Goal: Task Accomplishment & Management: Manage account settings

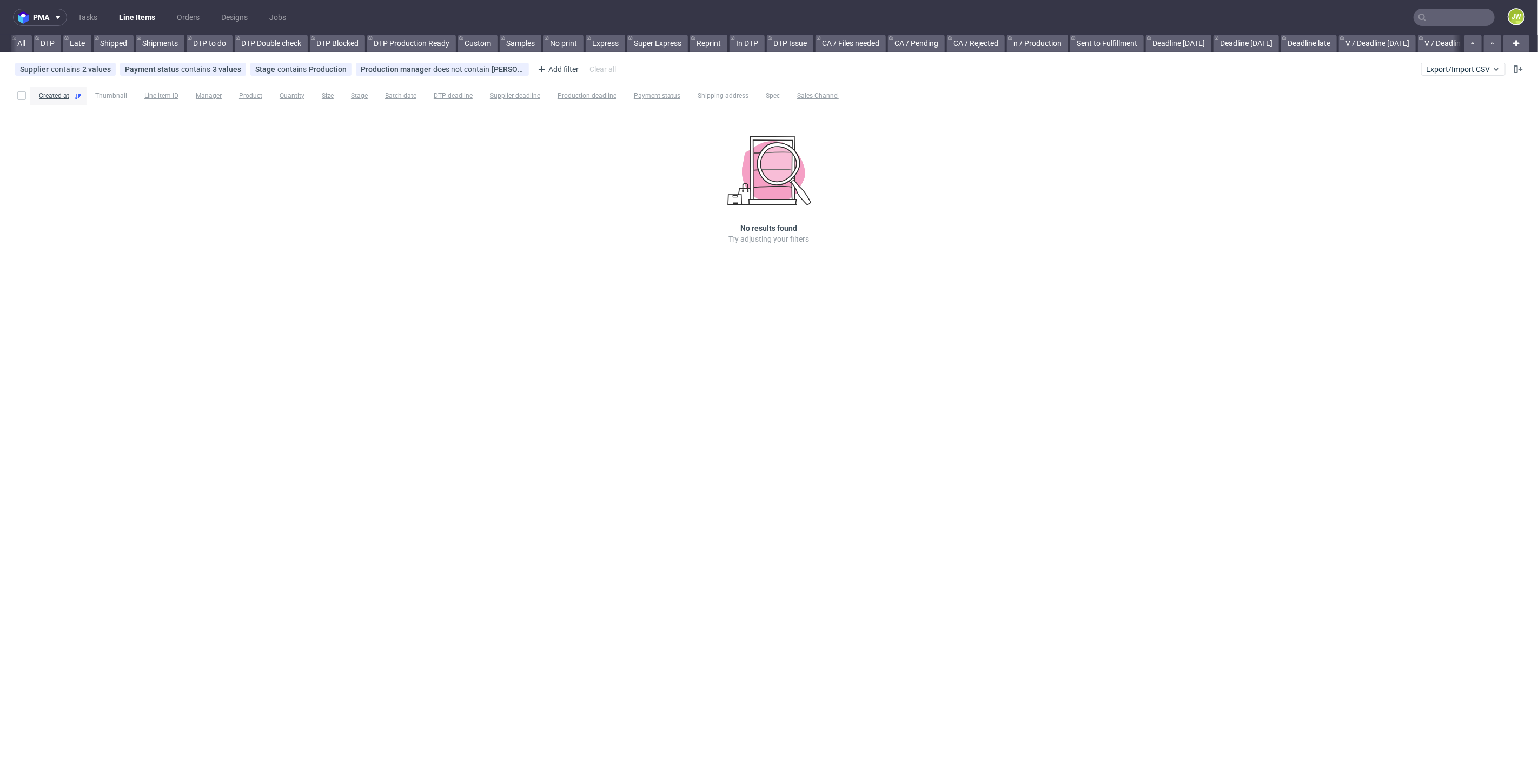
scroll to position [0, 1228]
click at [1452, 8] on nav "pma Tasks Line Items Orders Designs Jobs JW" at bounding box center [769, 17] width 1538 height 35
click at [1452, 18] on input "text" at bounding box center [1454, 17] width 81 height 17
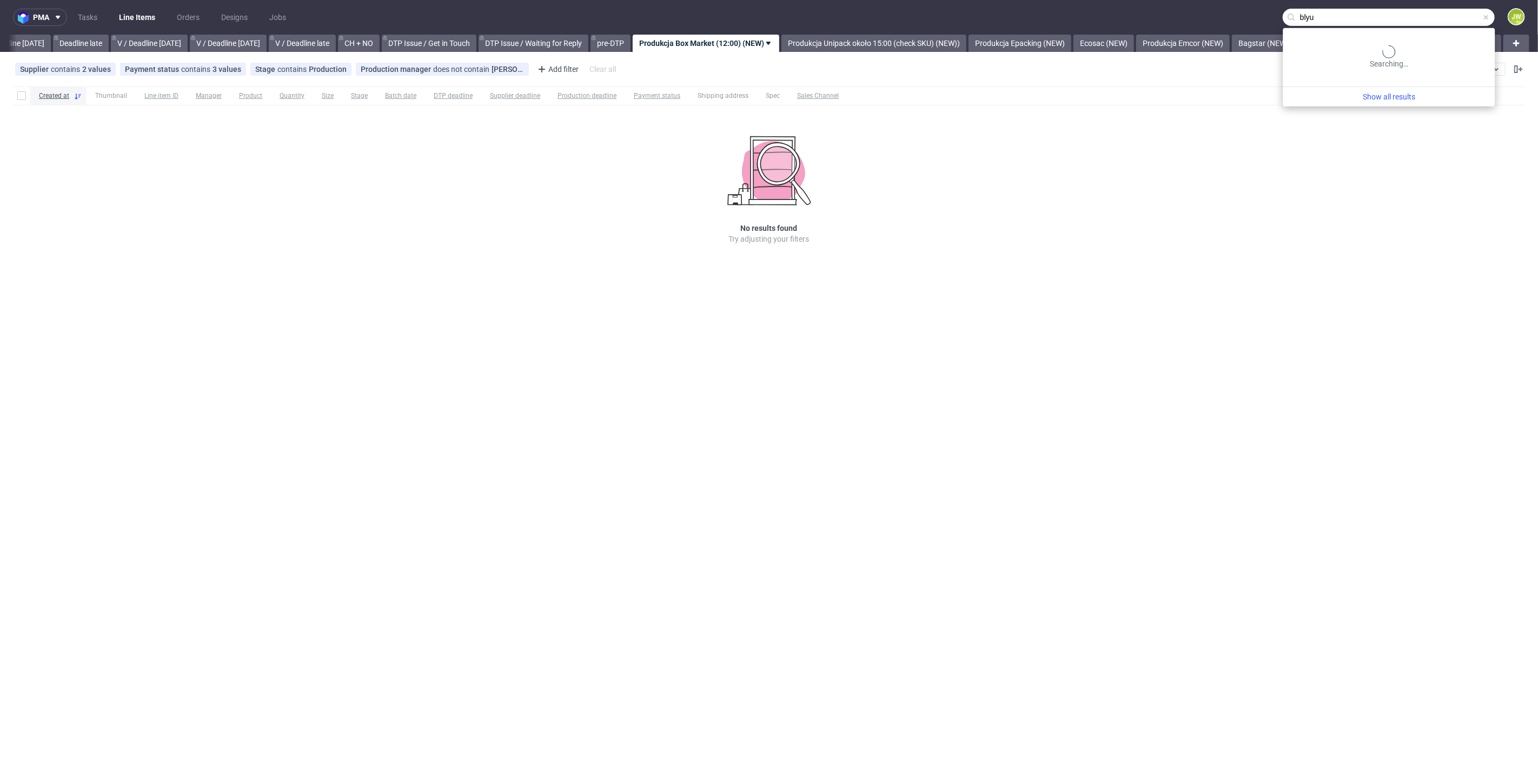
type input "blyu"
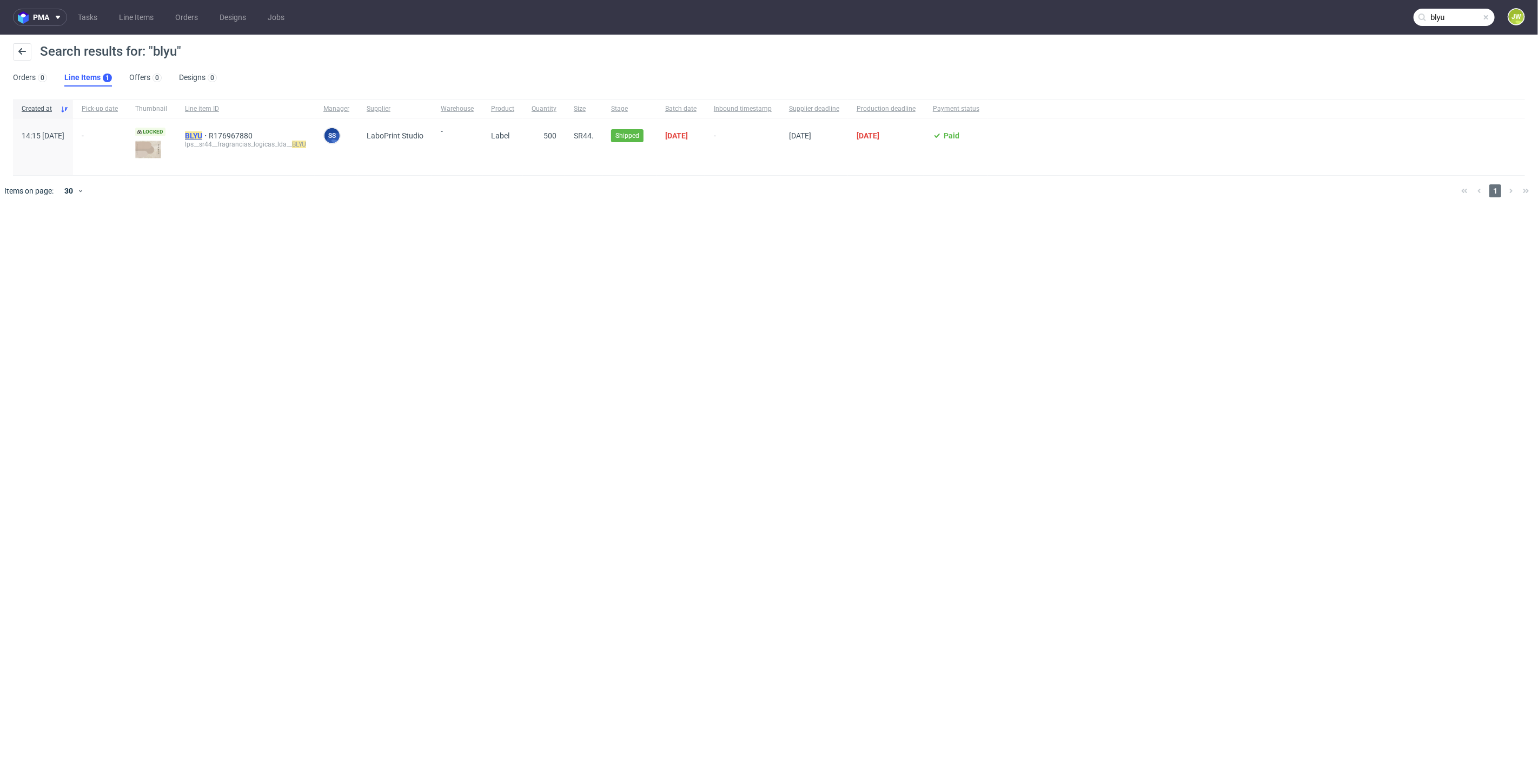
click at [202, 137] on mark "BLYU" at bounding box center [193, 136] width 17 height 9
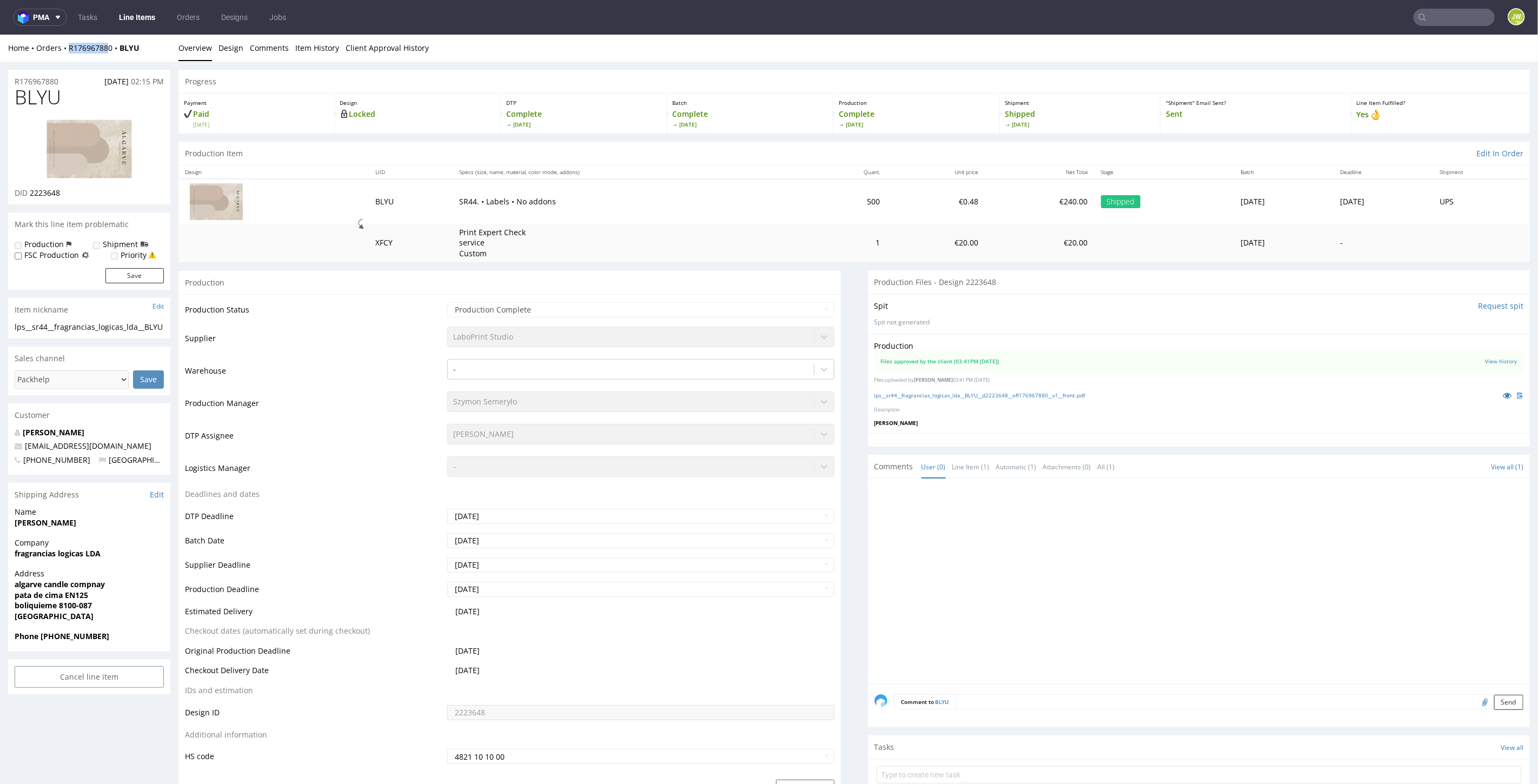
drag, startPoint x: 109, startPoint y: 53, endPoint x: 71, endPoint y: 59, distance: 38.5
click at [70, 59] on div "Home Orders R176967880 BLYU Overview Design Comments Item History Client Approv…" at bounding box center [769, 47] width 1538 height 27
drag, startPoint x: 118, startPoint y: 57, endPoint x: 70, endPoint y: 57, distance: 48.0
click at [70, 57] on div "Home Orders R176967880 BLYU Overview Design Comments Item History Client Approv…" at bounding box center [769, 47] width 1538 height 27
copy link "R176967880"
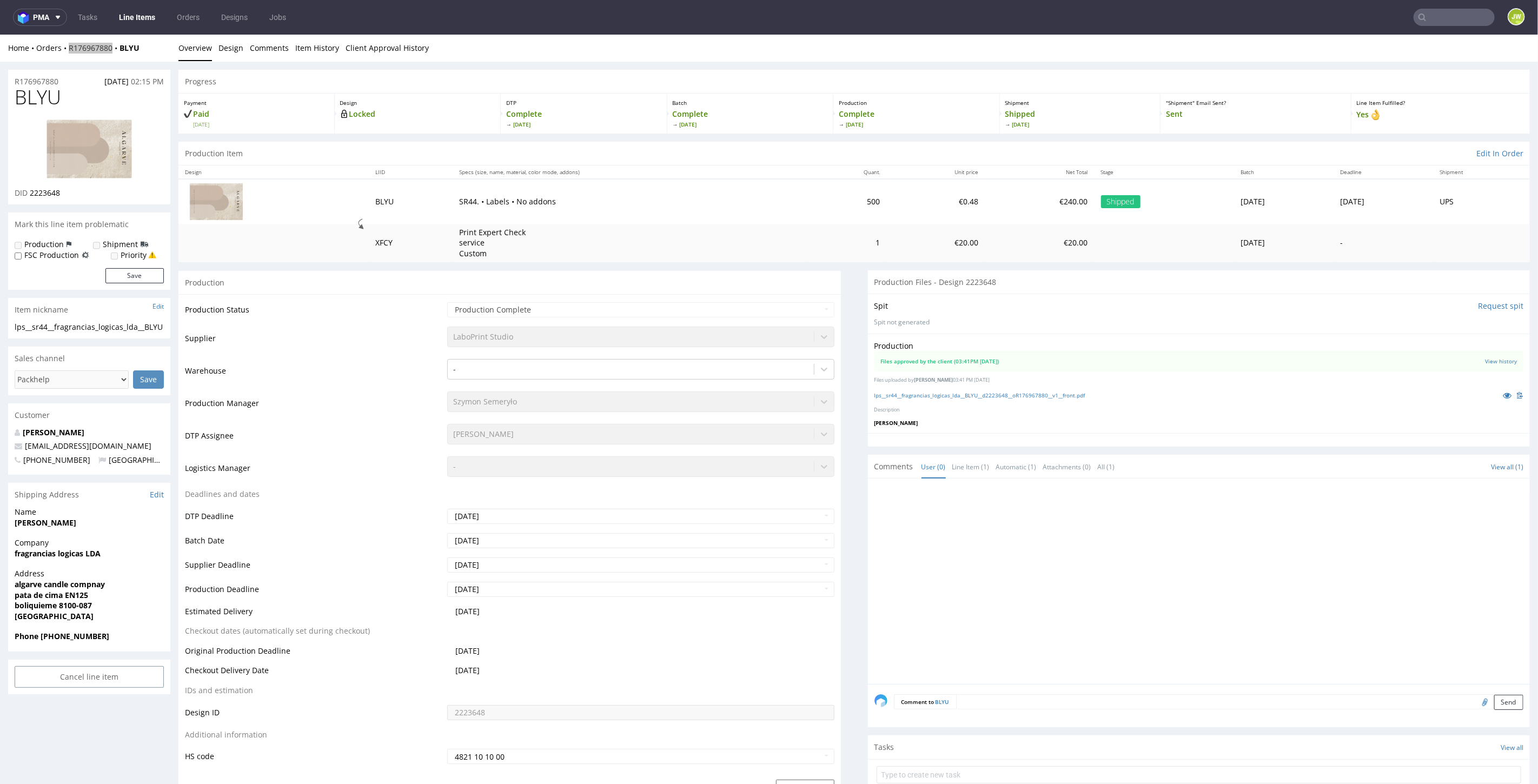
click at [144, 14] on link "Line Items" at bounding box center [137, 17] width 49 height 17
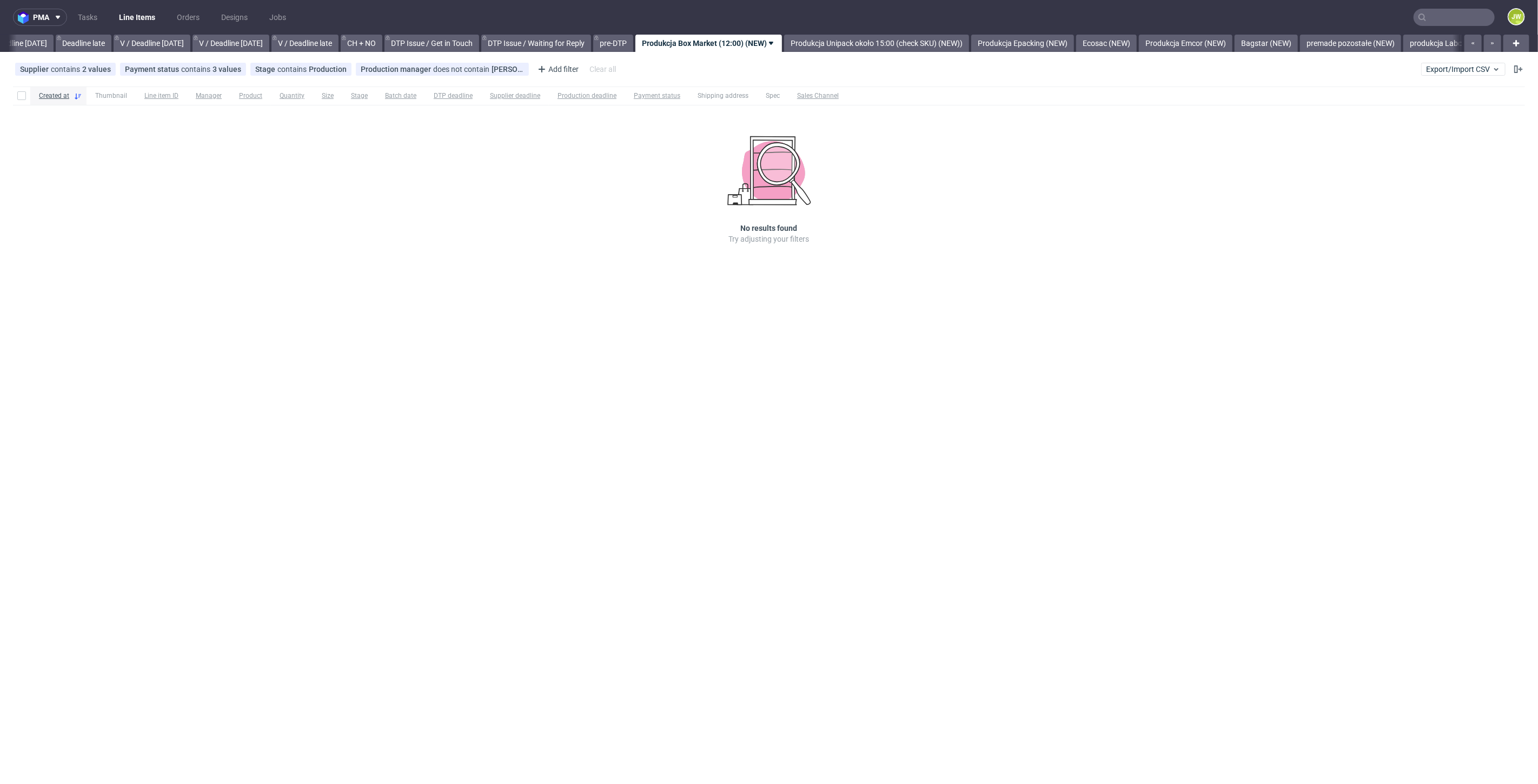
scroll to position [0, 1228]
drag, startPoint x: 542, startPoint y: 198, endPoint x: 580, endPoint y: 166, distance: 49.7
click at [543, 197] on div "Created at Thumbnail Line item ID Manager Product Quantity Size Stage Batch dat…" at bounding box center [769, 180] width 1538 height 197
click at [1042, 38] on link "Produkcja Epacking (NEW)" at bounding box center [1019, 43] width 102 height 17
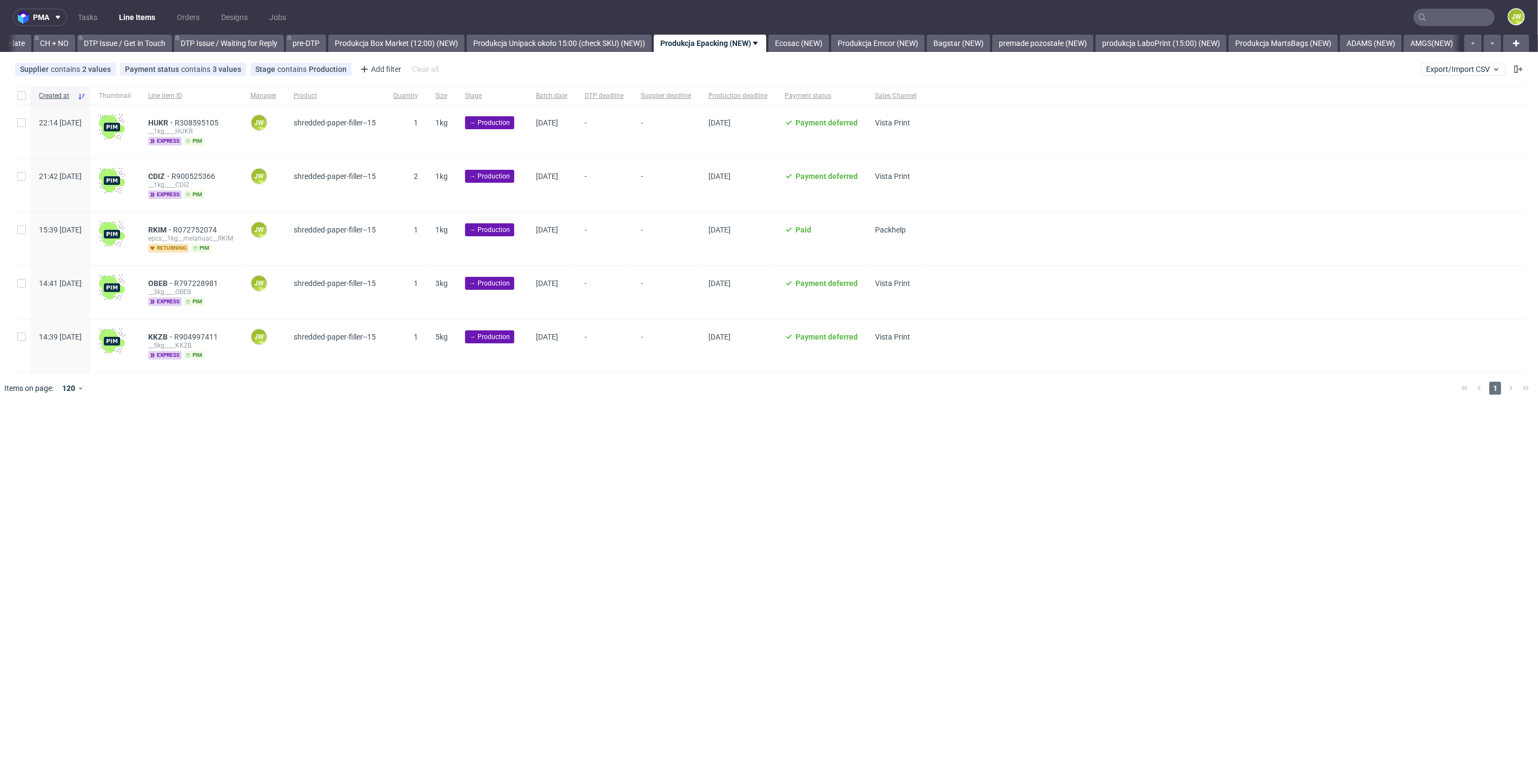
scroll to position [0, 1538]
click at [398, 36] on link "Produkcja Box Market (12:00) (NEW)" at bounding box center [390, 43] width 136 height 17
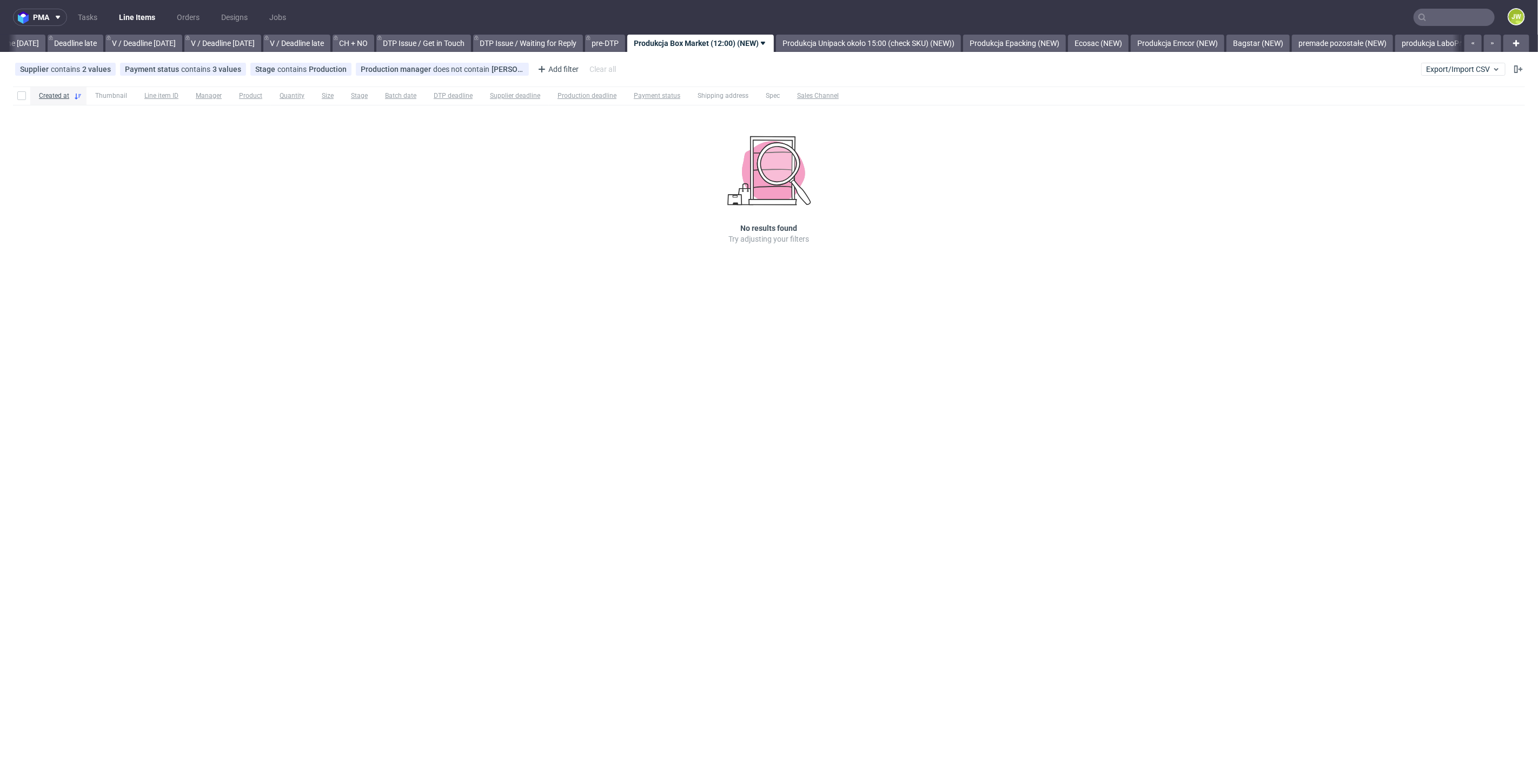
scroll to position [0, 1228]
click at [1027, 40] on link "Produkcja Epacking (NEW)" at bounding box center [1019, 43] width 102 height 17
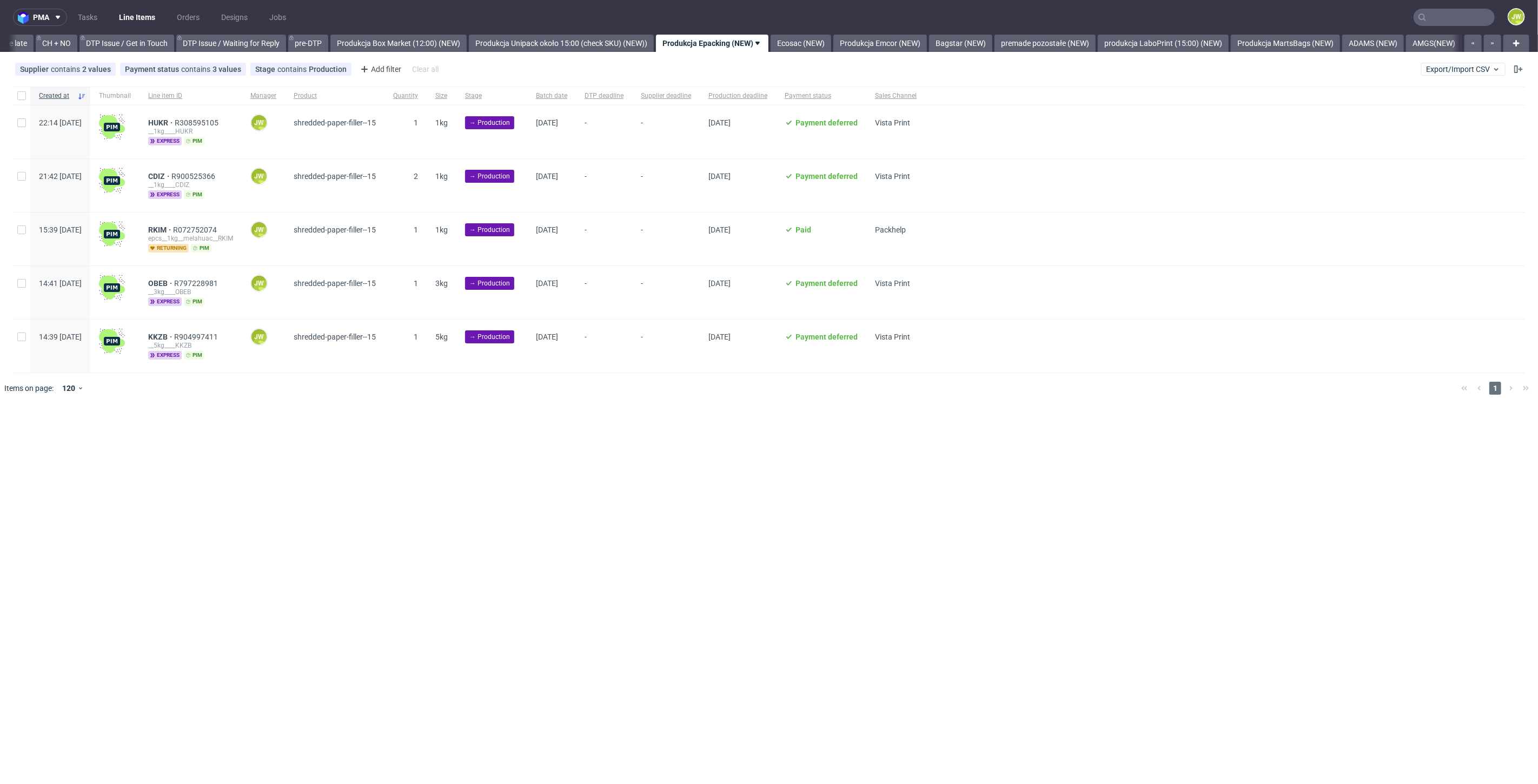
scroll to position [0, 1538]
click at [19, 96] on input "checkbox" at bounding box center [22, 96] width 9 height 9
checkbox input "true"
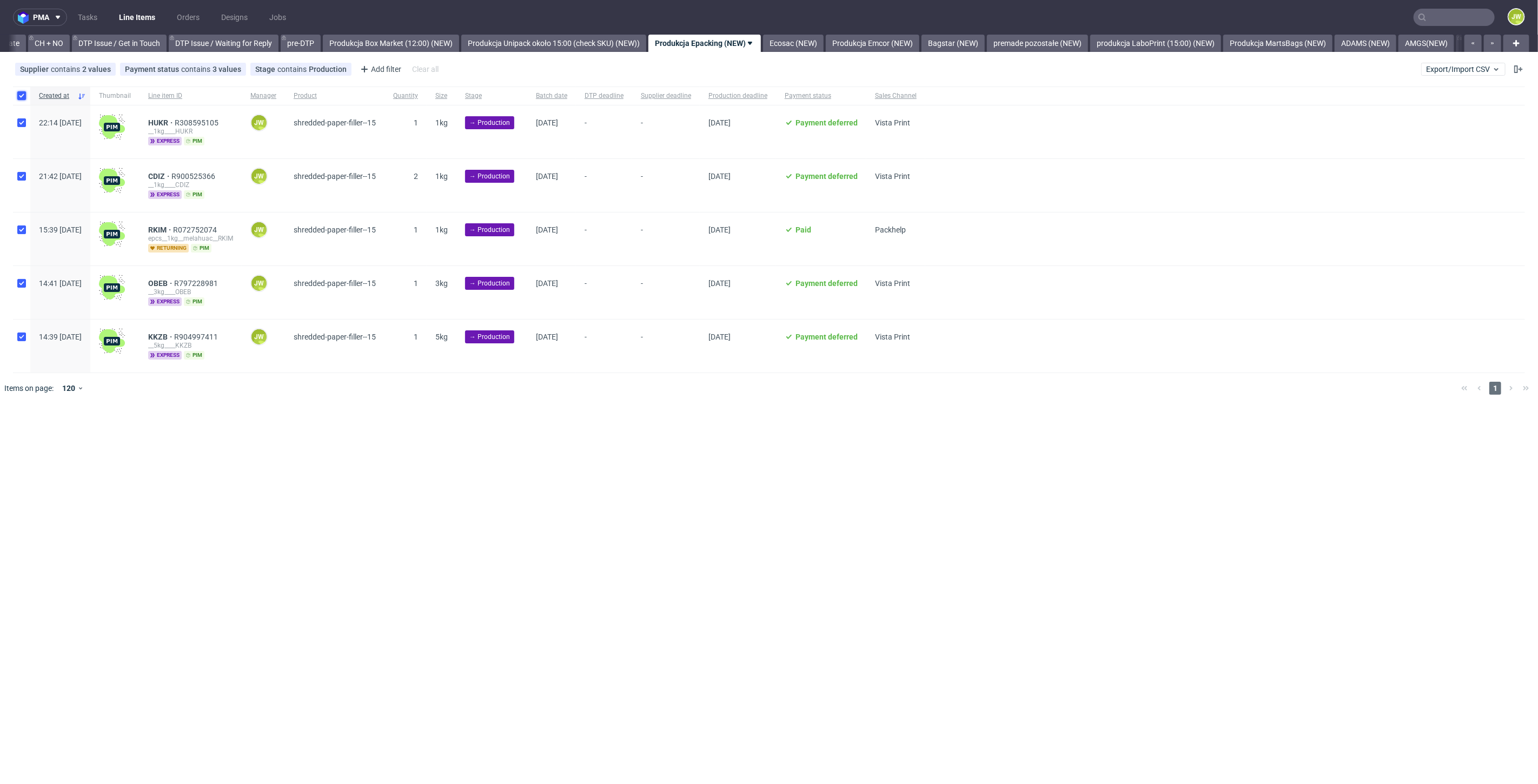
checkbox input "true"
click at [178, 431] on span "Change batch date" at bounding box center [190, 436] width 65 height 11
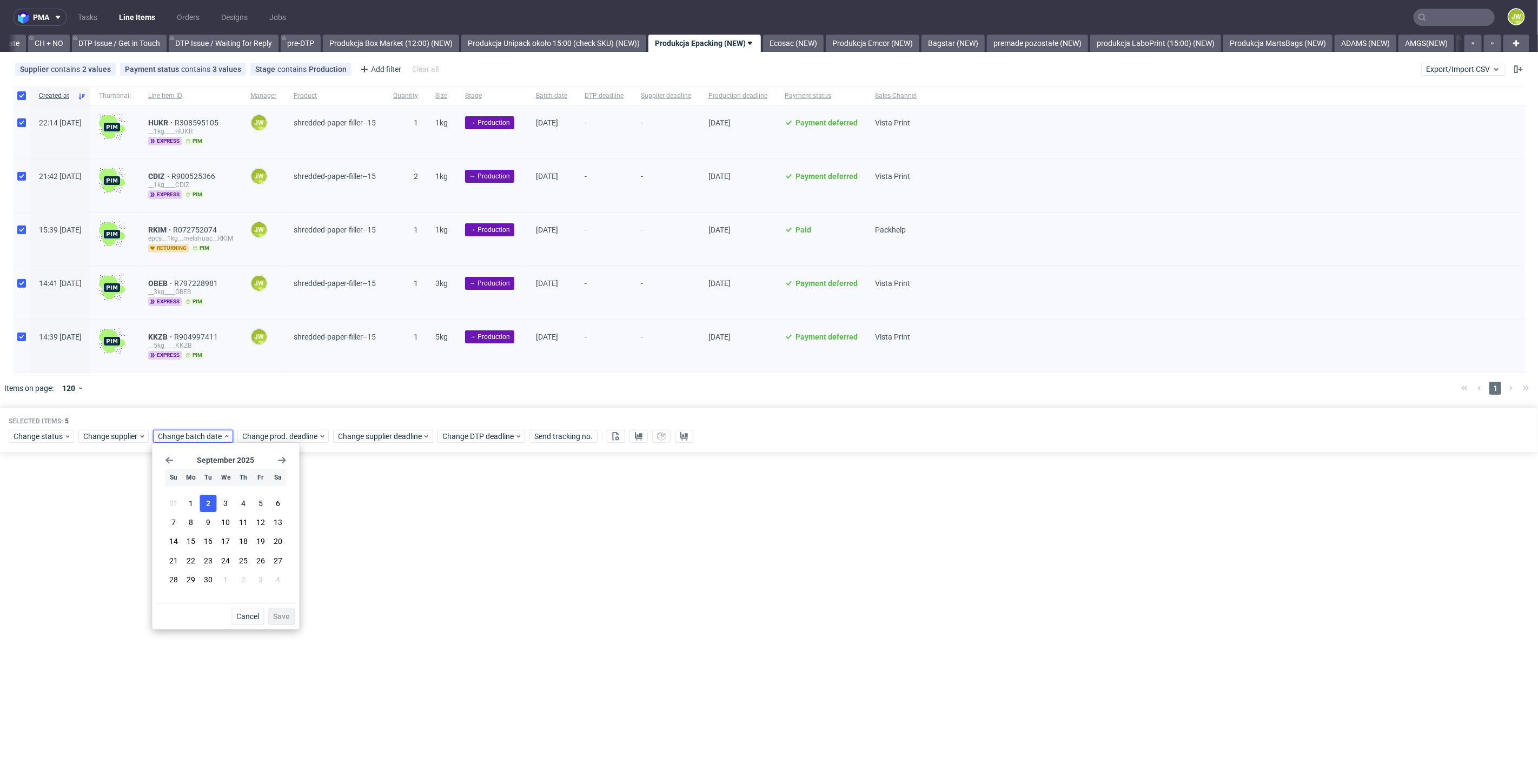
click at [206, 507] on span "2" at bounding box center [208, 503] width 4 height 11
click at [289, 617] on span "Save" at bounding box center [281, 616] width 17 height 7
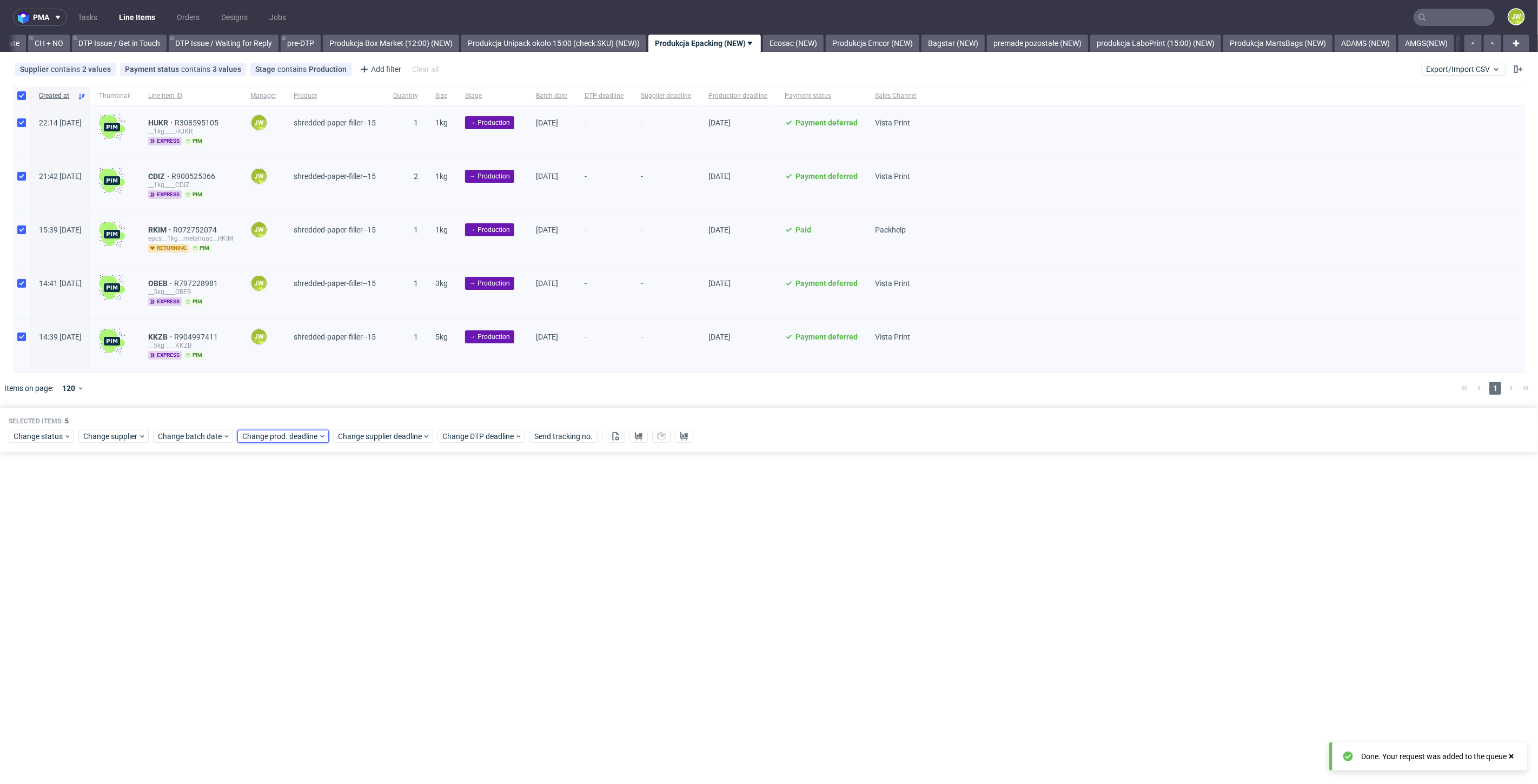
click at [293, 439] on span "Change prod. deadline" at bounding box center [281, 436] width 76 height 11
click at [306, 511] on button "3" at bounding box center [309, 503] width 17 height 17
click at [353, 619] on button "Save" at bounding box center [365, 617] width 27 height 17
click at [374, 435] on span "Change supplier deadline" at bounding box center [379, 436] width 84 height 11
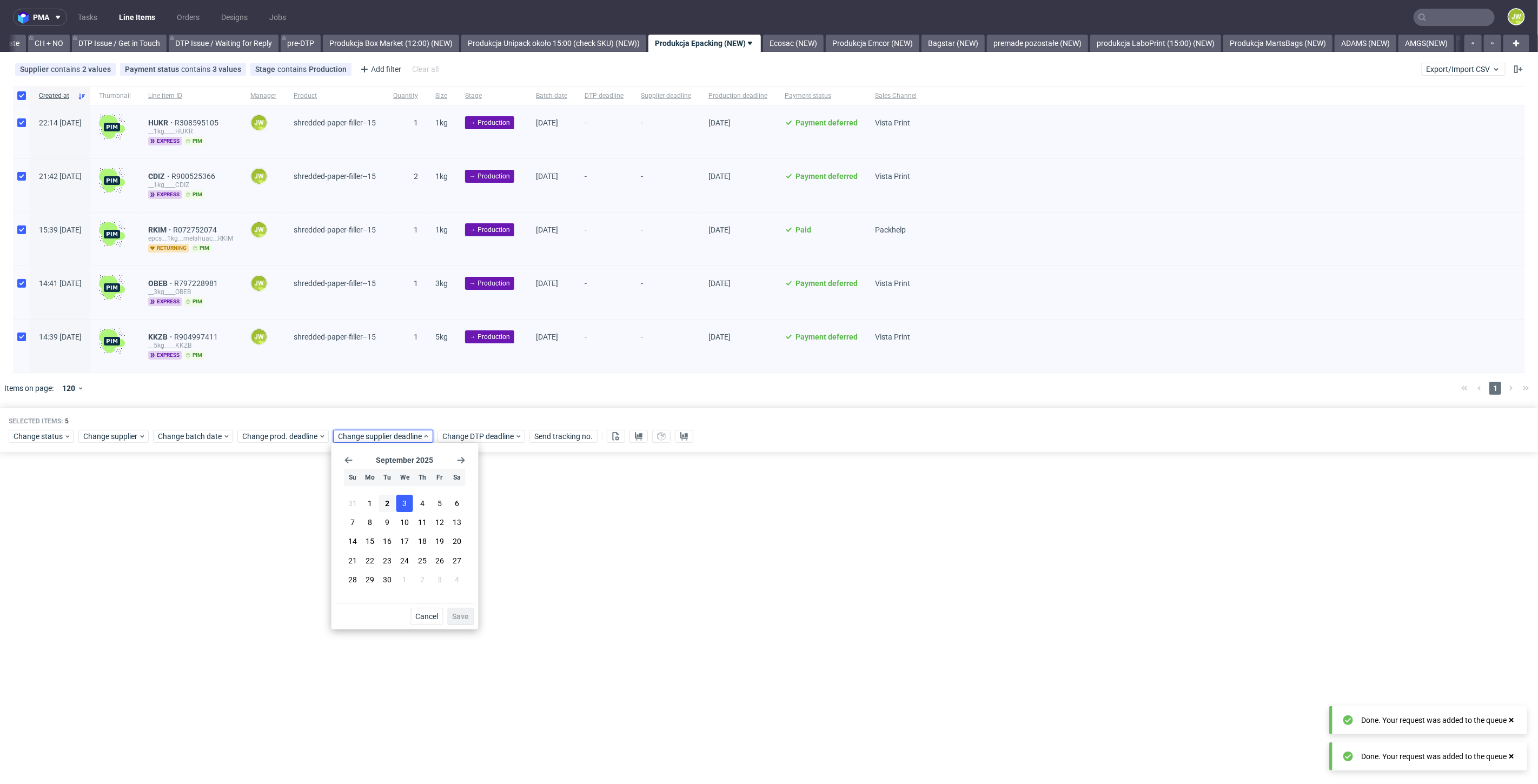
click at [405, 501] on span "3" at bounding box center [405, 503] width 4 height 11
click at [455, 615] on span "Save" at bounding box center [460, 616] width 17 height 7
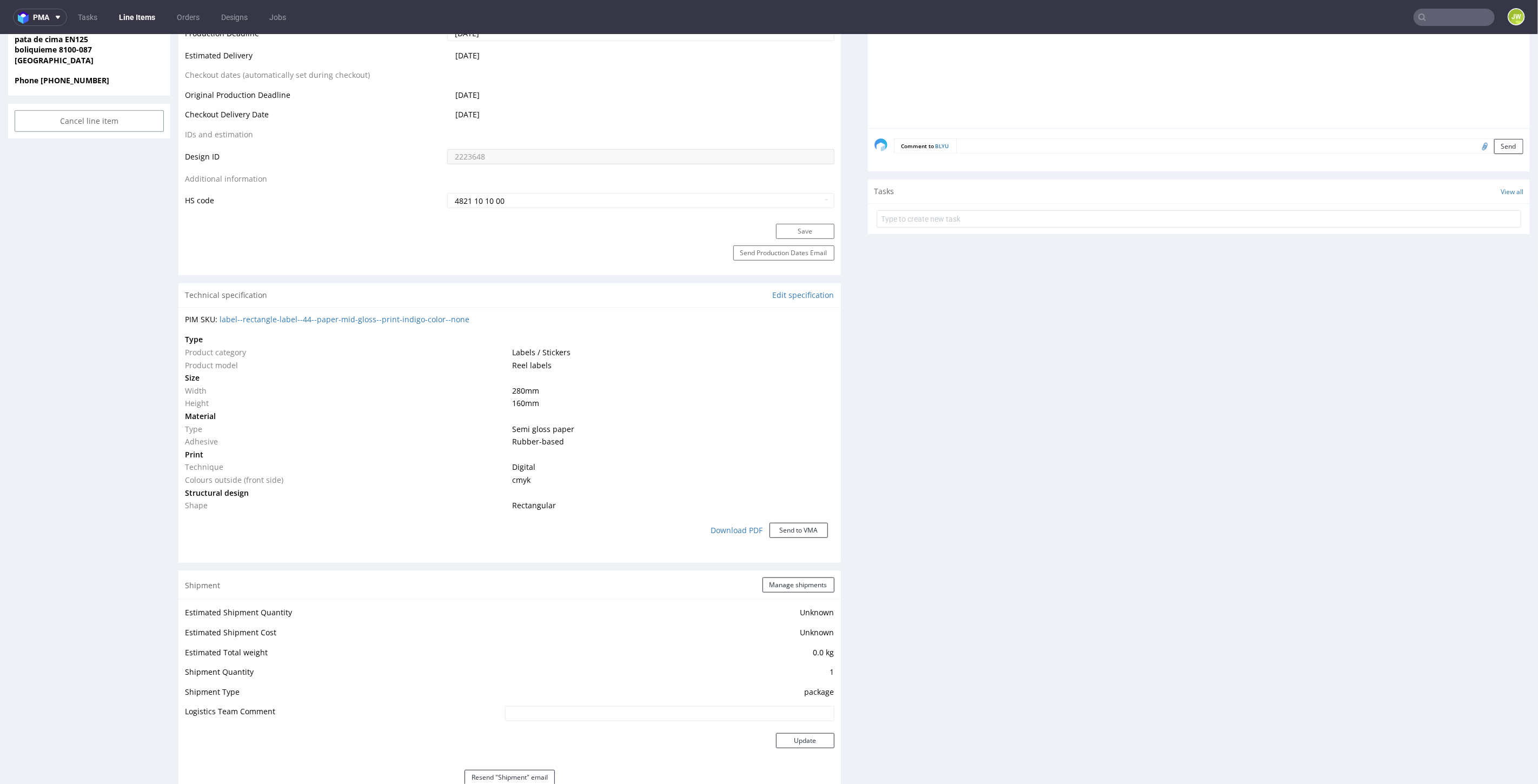
scroll to position [300, 0]
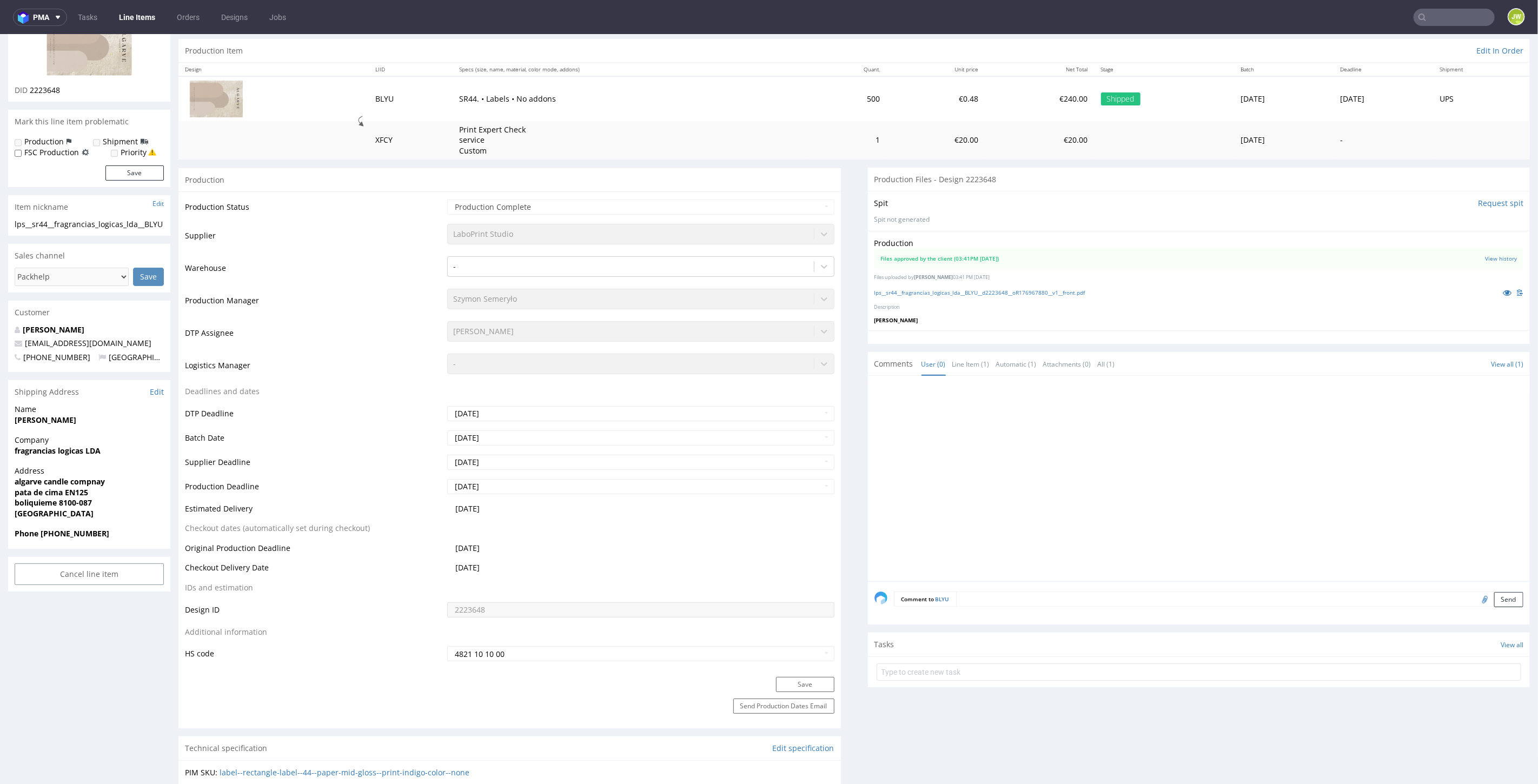
scroll to position [0, 0]
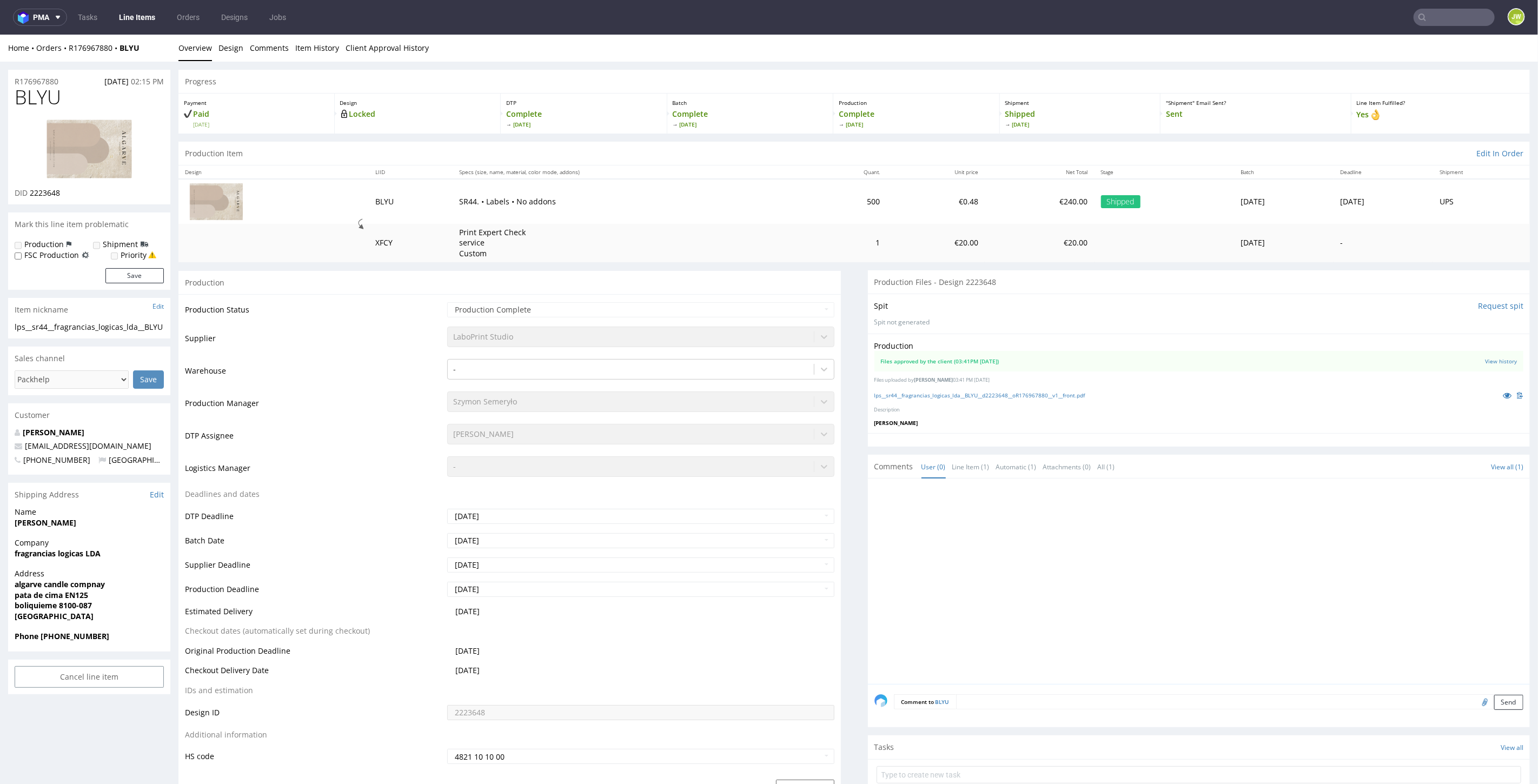
click at [590, 250] on td "Print Expert Check service Custom" at bounding box center [630, 242] width 356 height 38
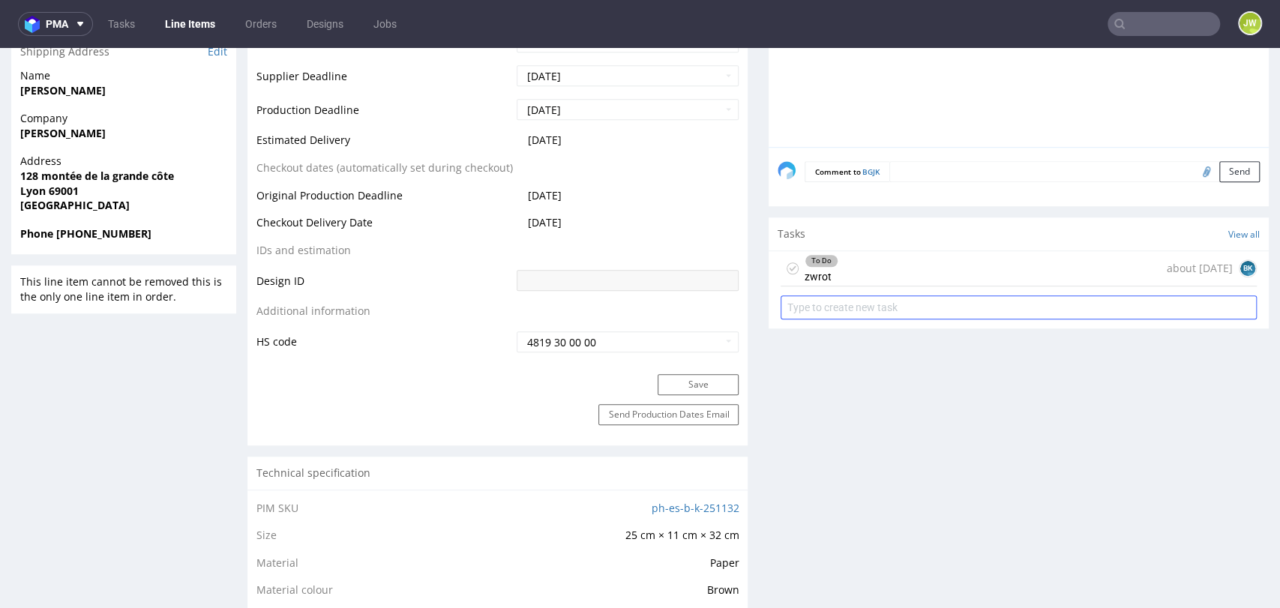
scroll to position [666, 0]
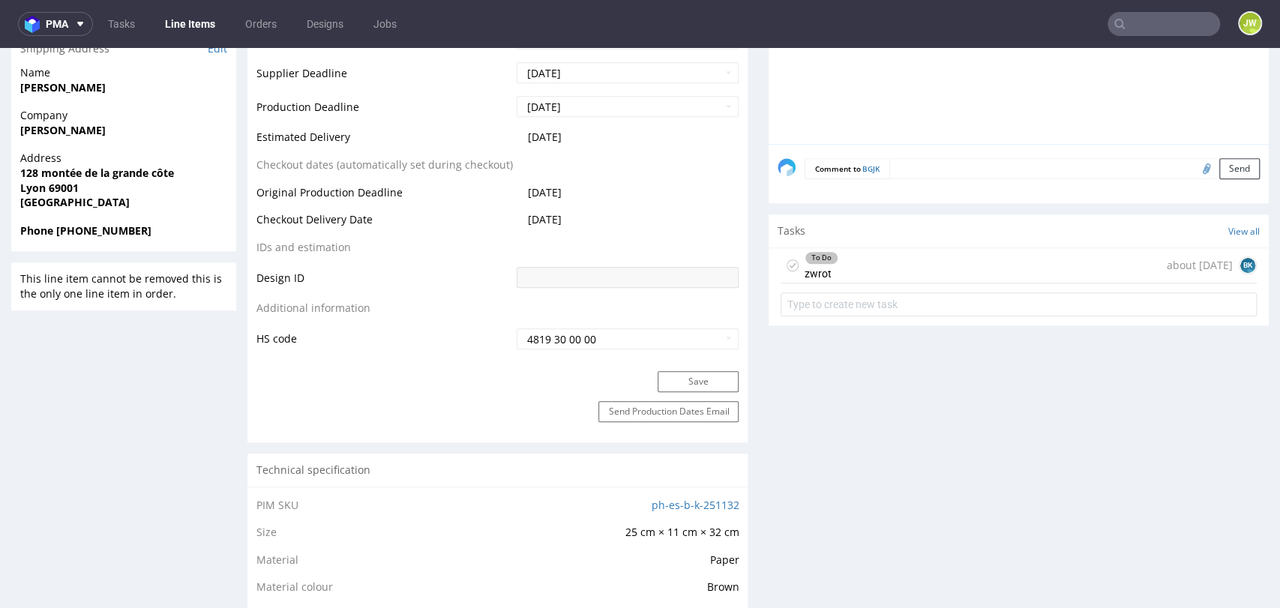
click at [911, 248] on div "To Do zwrot about 1 month ago BK" at bounding box center [1018, 265] width 476 height 35
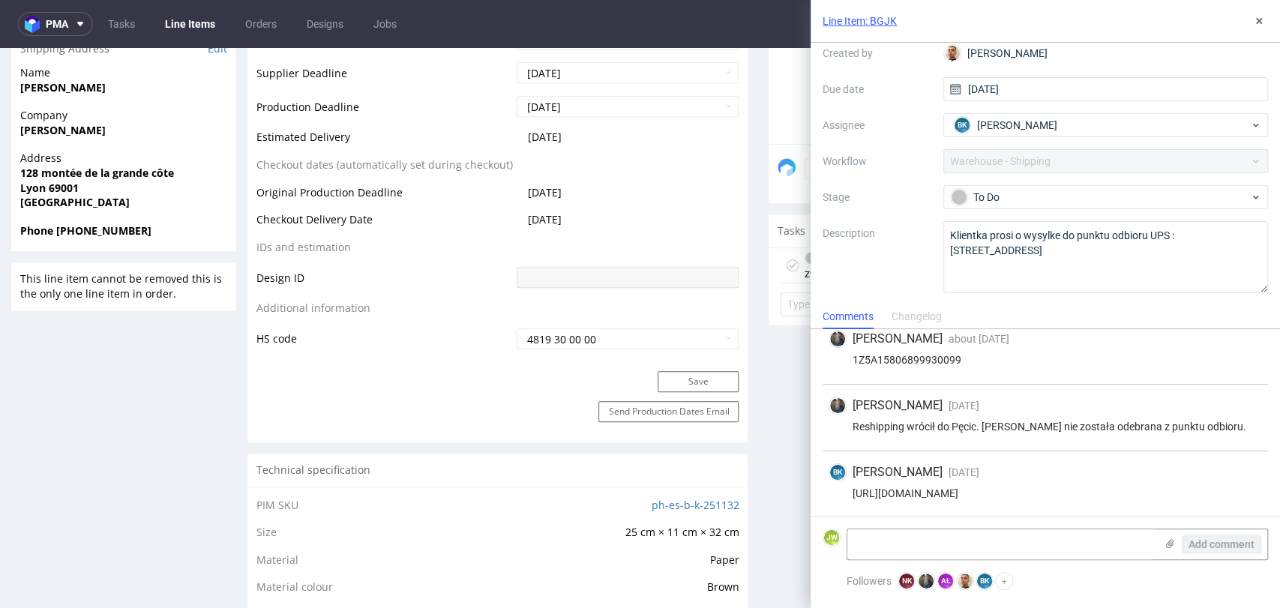
scroll to position [94, 0]
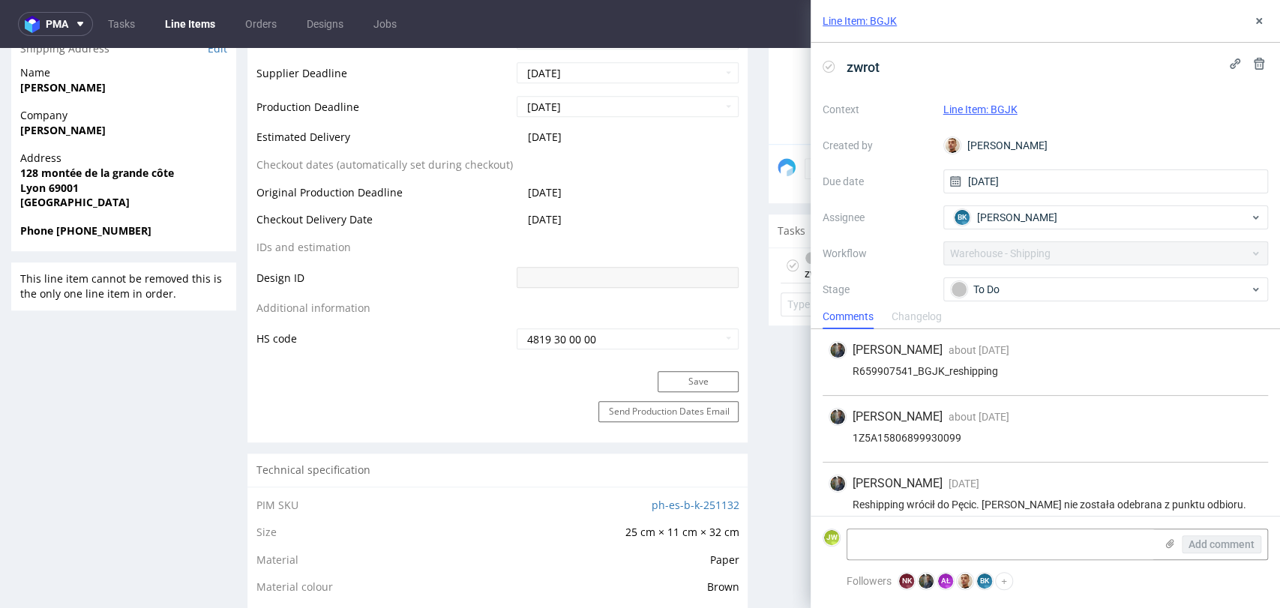
scroll to position [78, 0]
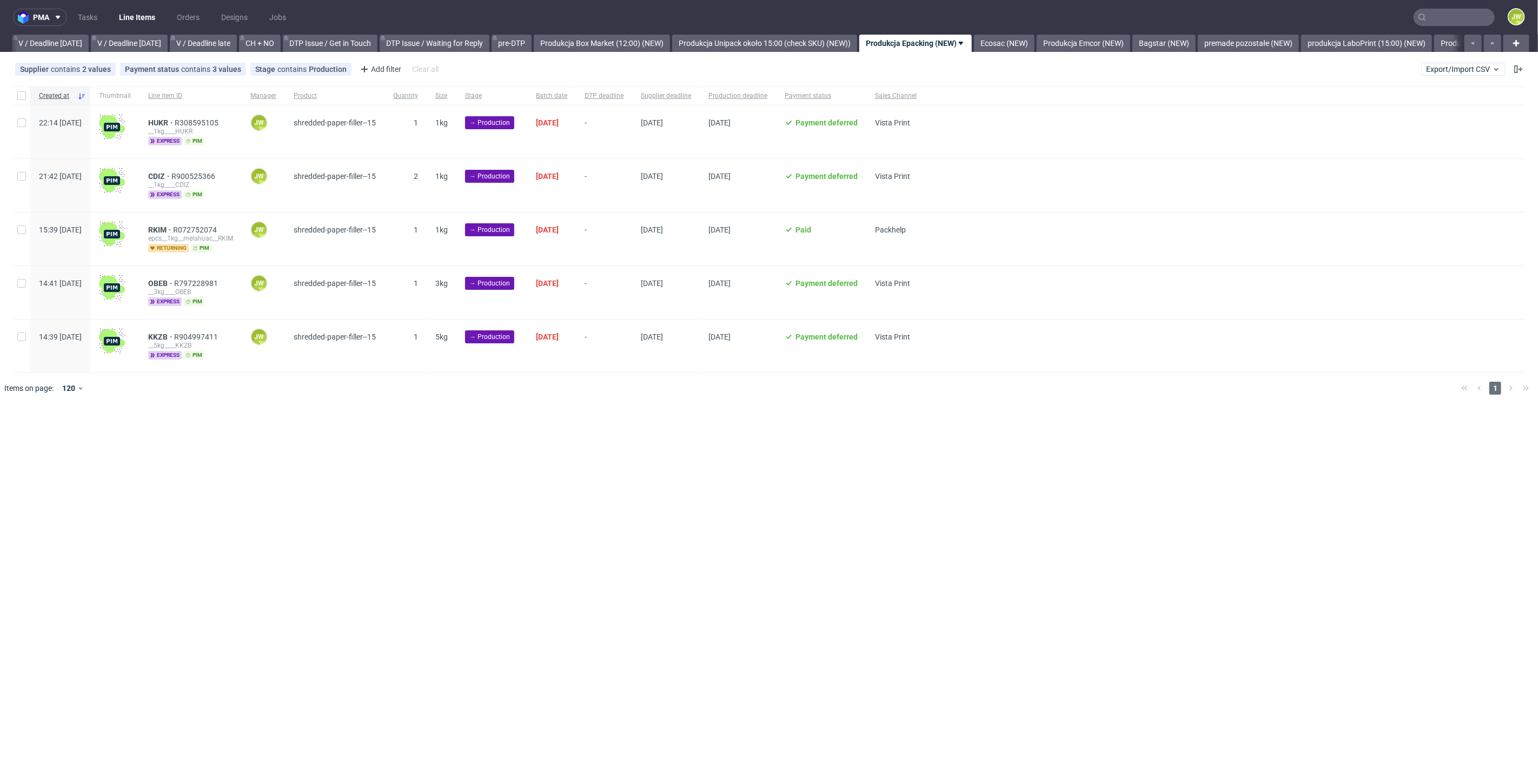
scroll to position [0, 1431]
click at [633, 503] on div "pma Tasks Line Items Orders Designs Jobs JW All DTP Late Shipped Shipments DTP …" at bounding box center [769, 392] width 1538 height 784
click at [27, 97] on div at bounding box center [22, 95] width 17 height 18
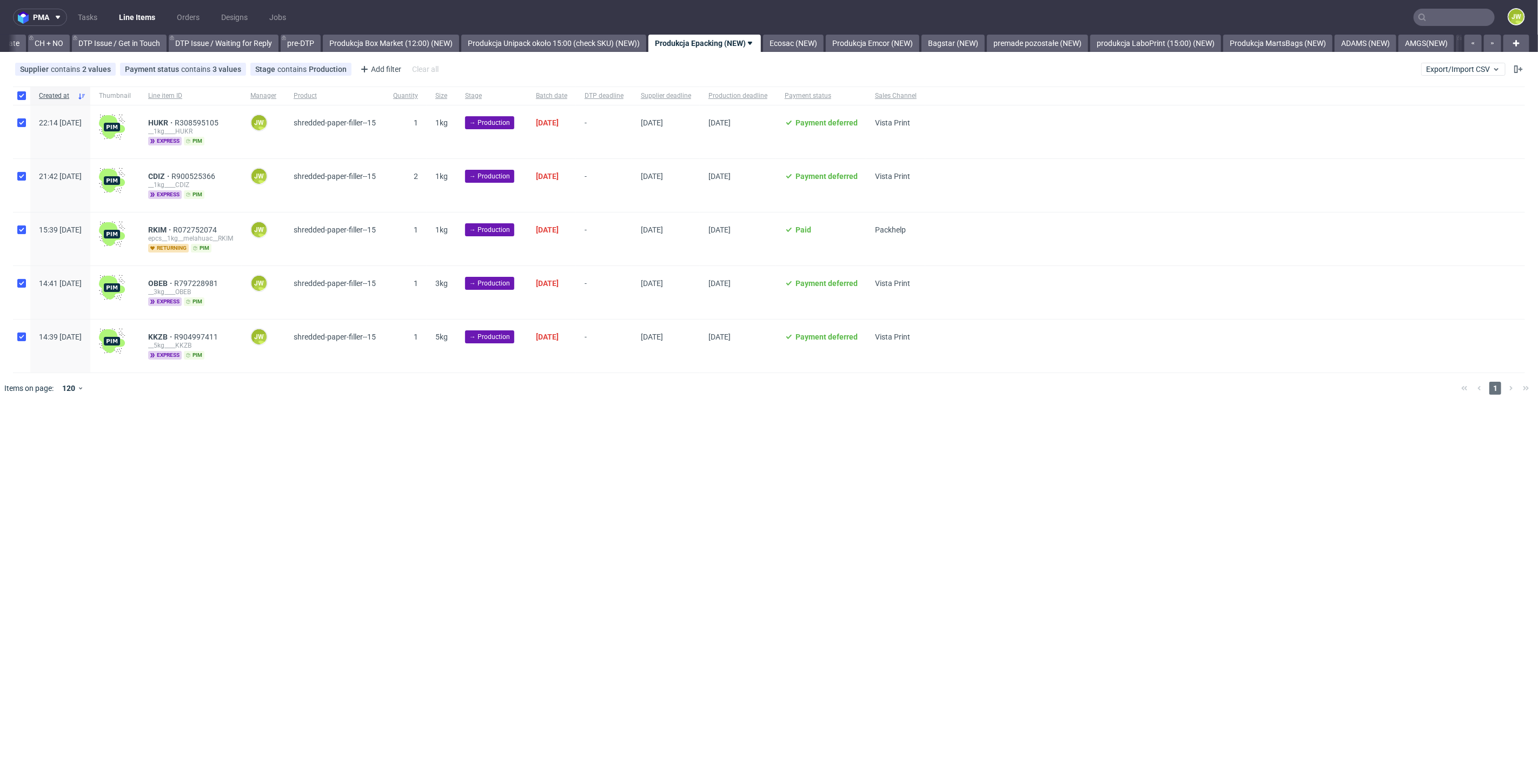
checkbox input "true"
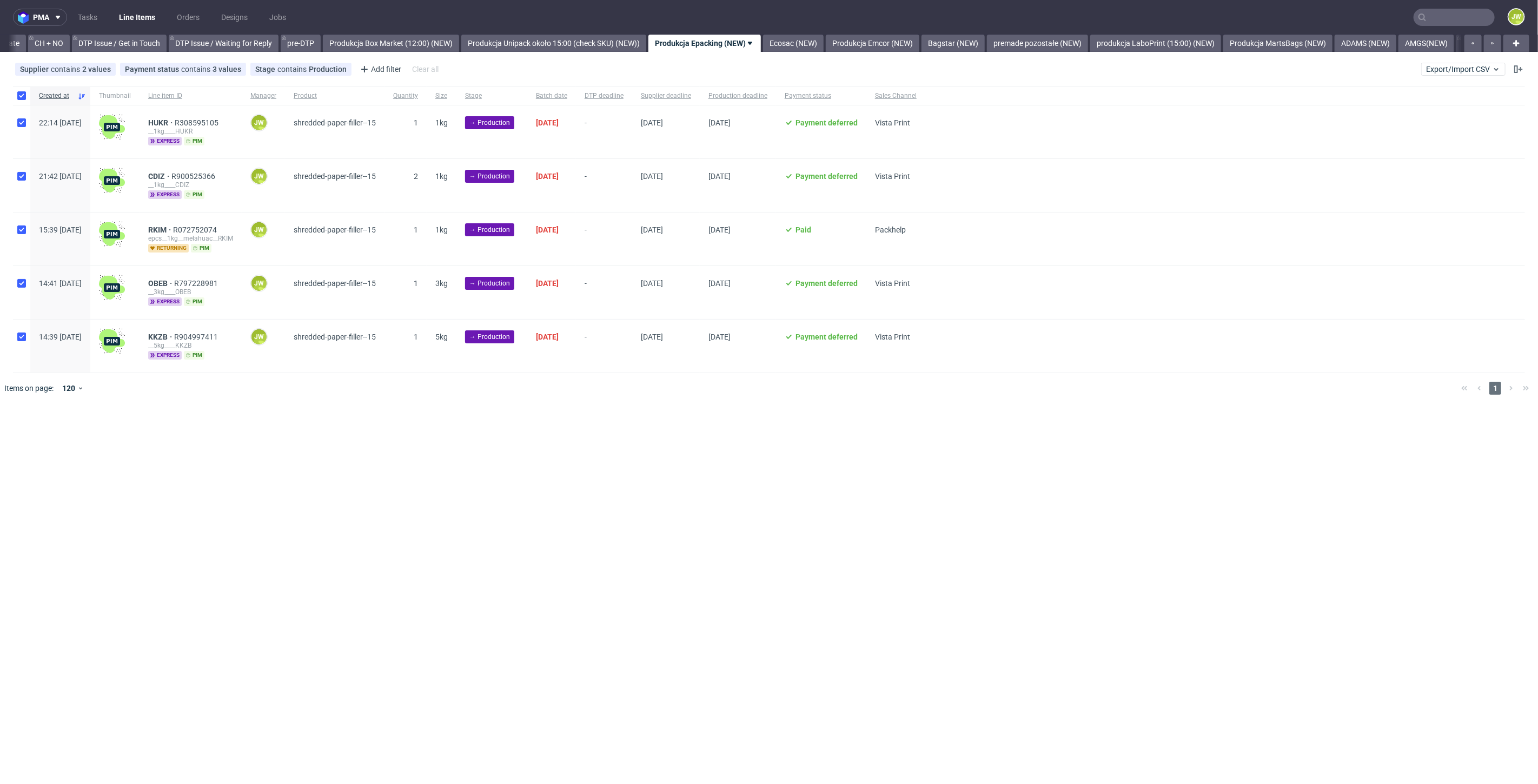
checkbox input "true"
click at [488, 539] on div "pma Tasks Line Items Orders Designs Jobs JW All DTP Late Shipped Shipments DTP …" at bounding box center [769, 392] width 1538 height 784
click at [638, 433] on use at bounding box center [638, 436] width 7 height 9
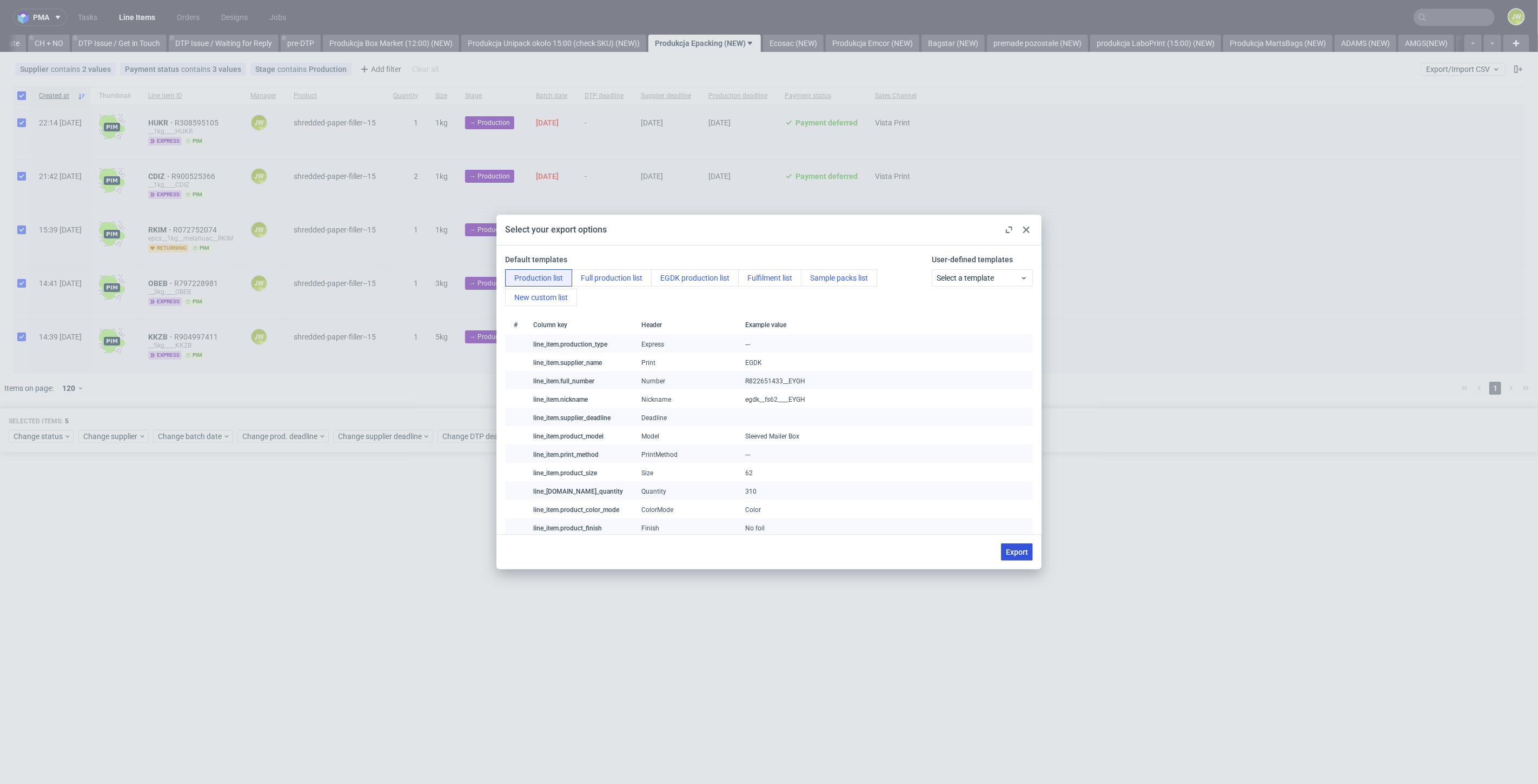
click at [1010, 549] on span "Export" at bounding box center [1016, 552] width 22 height 7
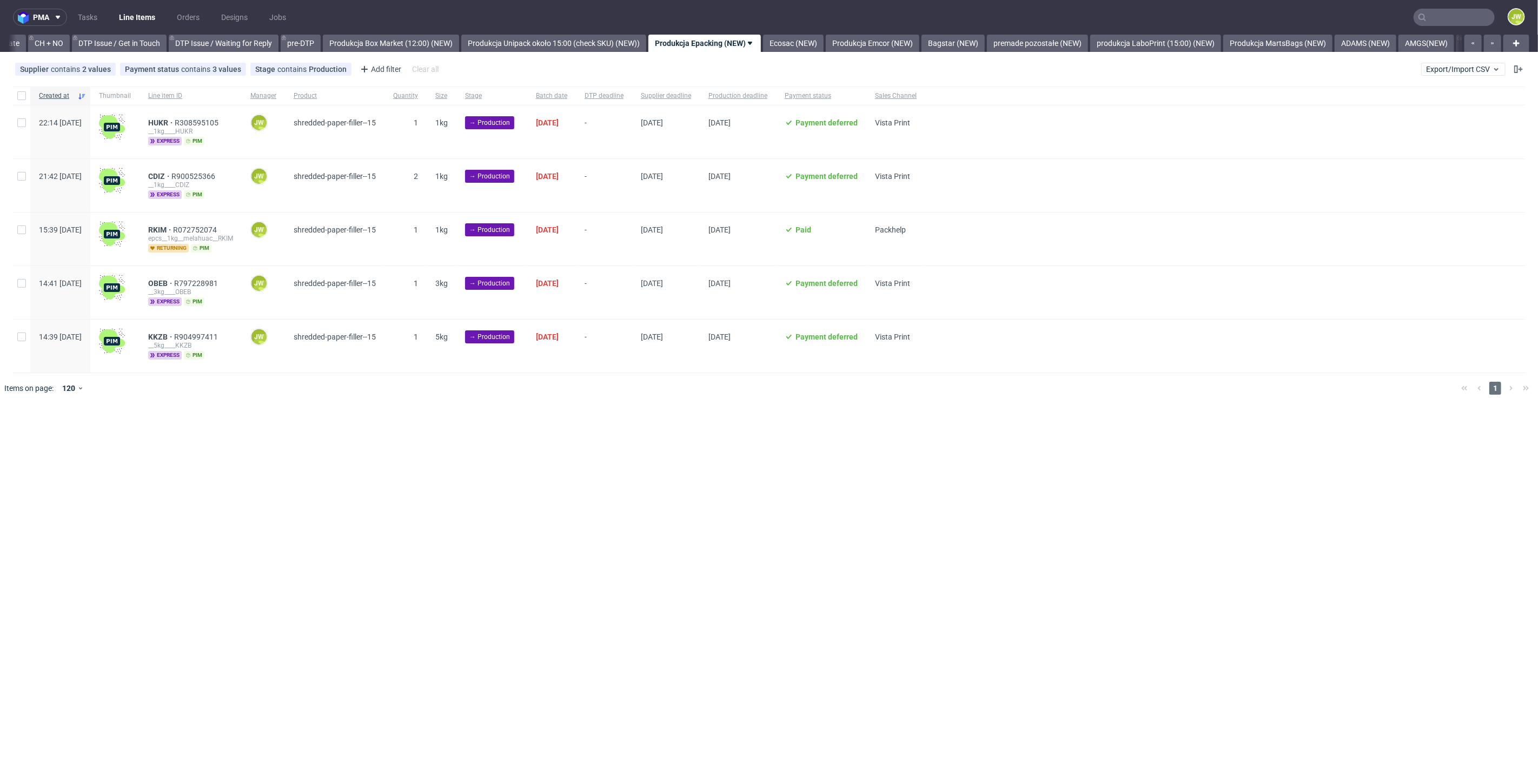
checkbox input "false"
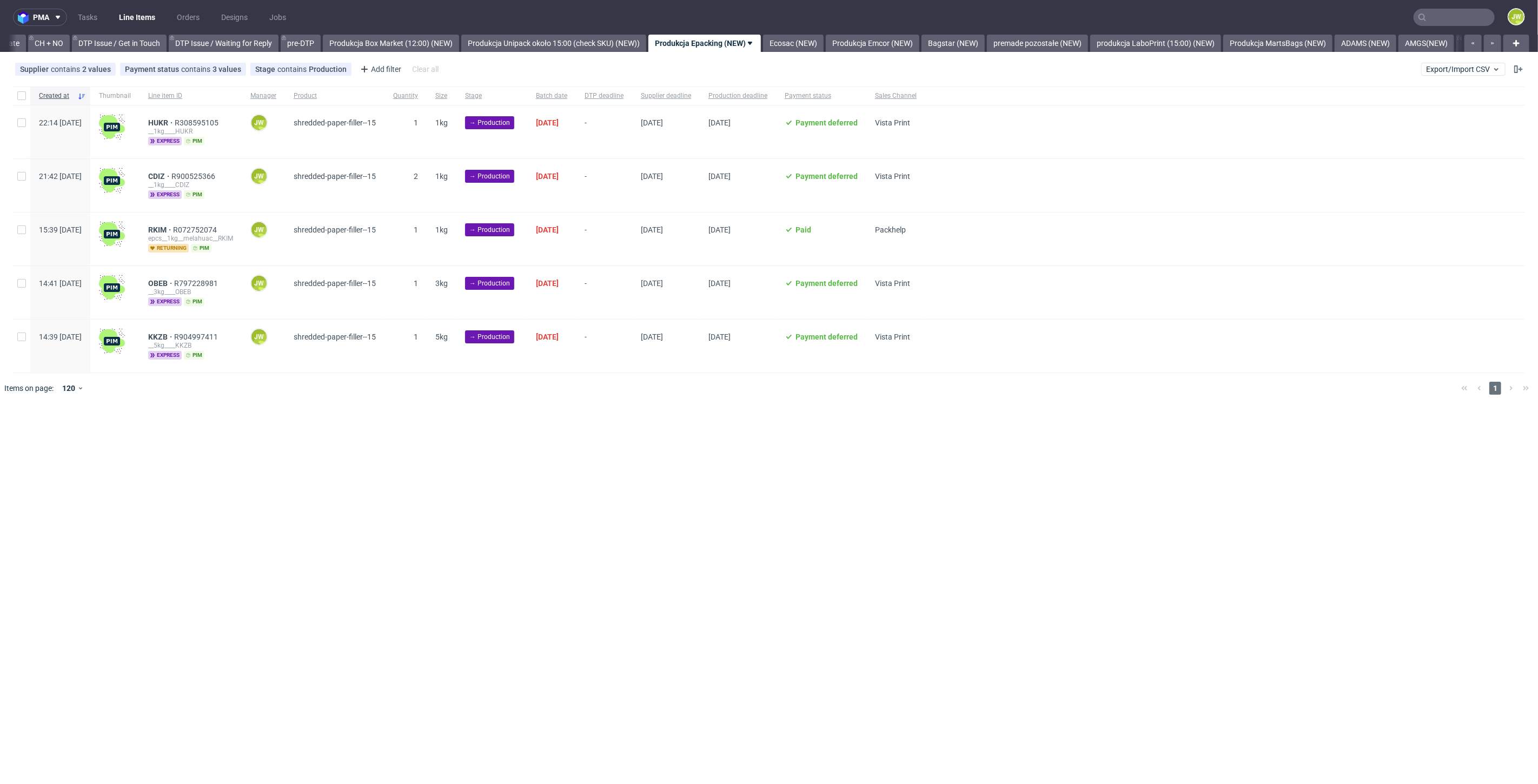
checkbox input "false"
click at [14, 98] on div at bounding box center [22, 95] width 17 height 18
checkbox input "true"
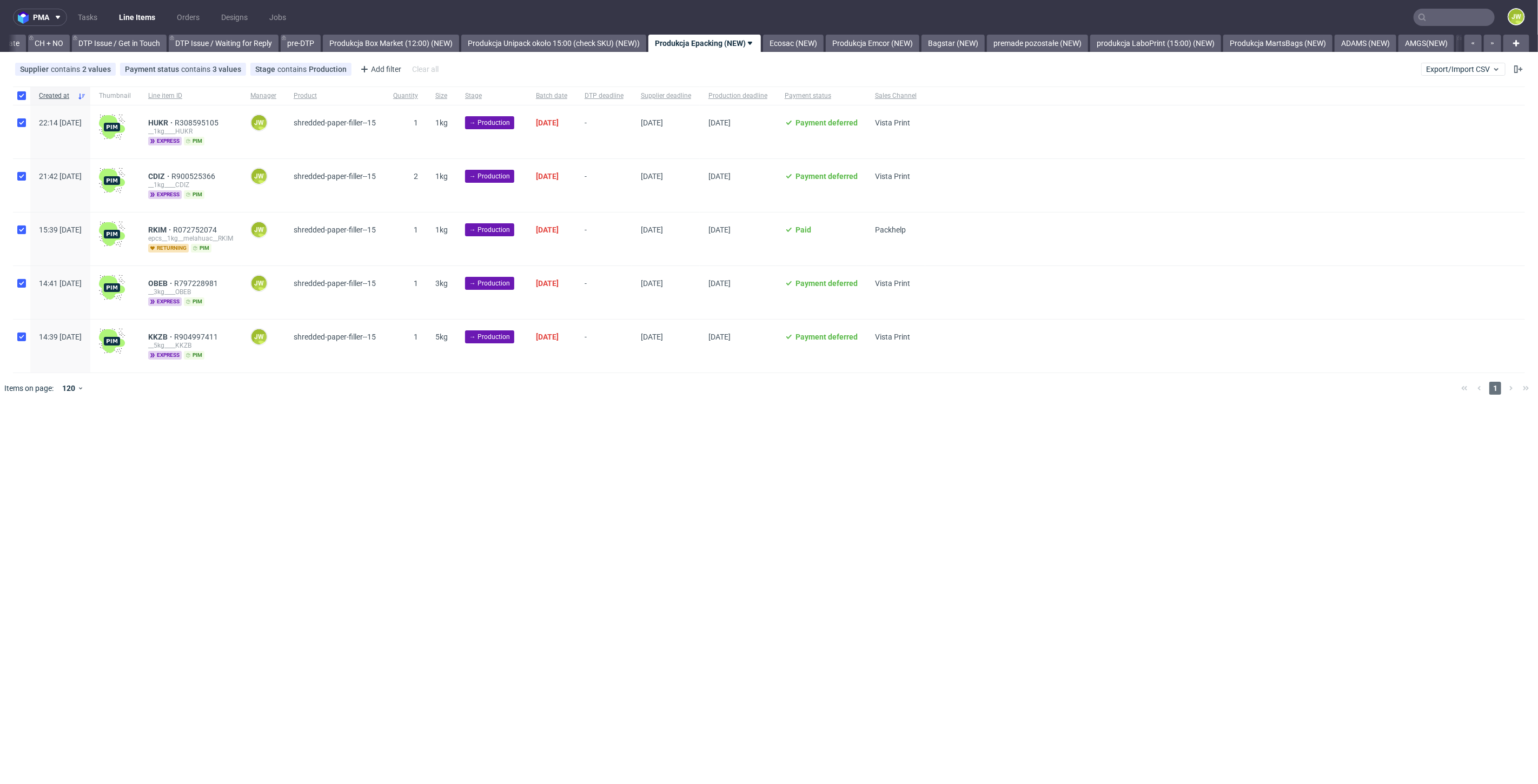
checkbox input "true"
click at [40, 435] on span "Change status" at bounding box center [39, 436] width 50 height 11
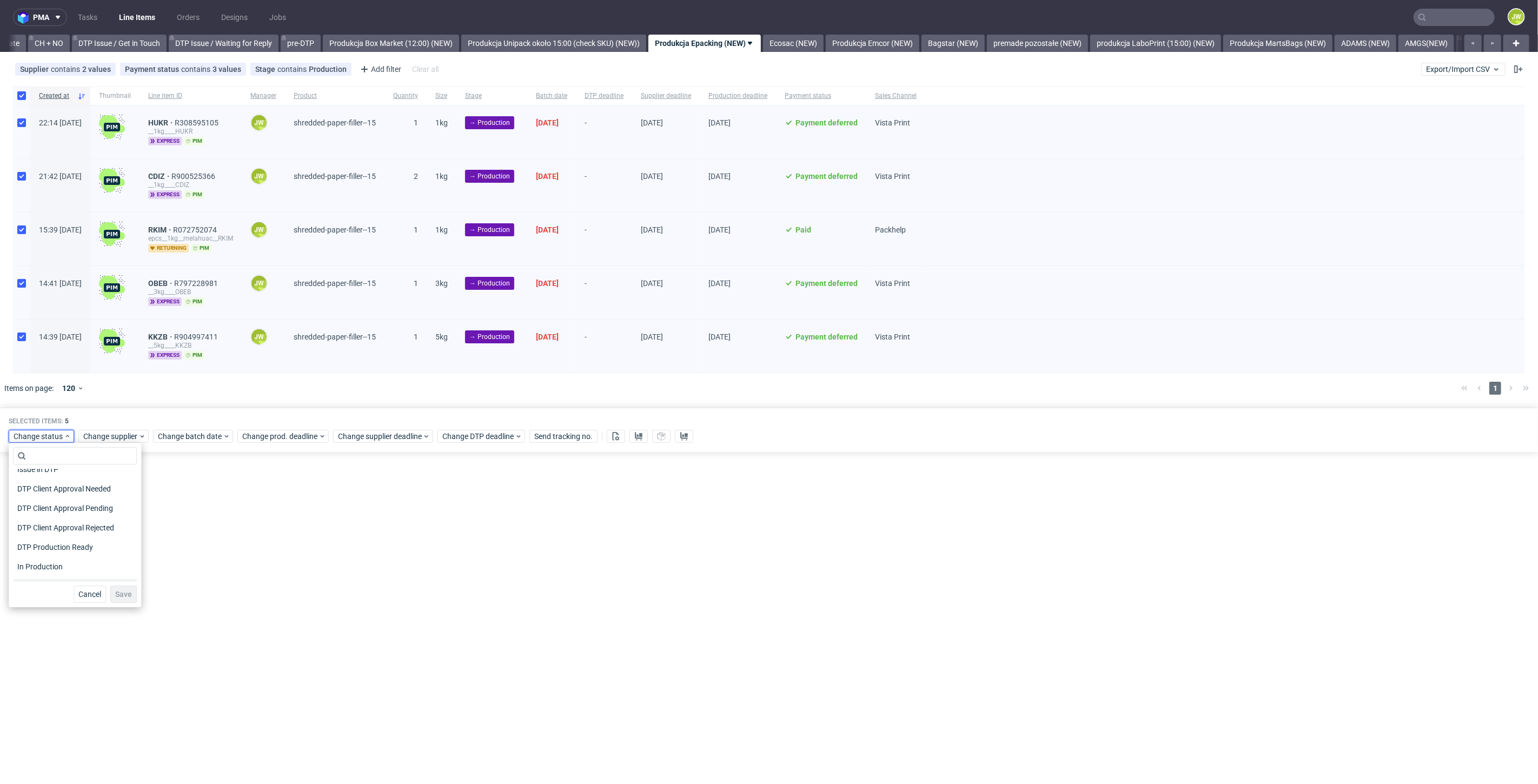
scroll to position [120, 0]
click at [29, 515] on span "In Production" at bounding box center [40, 514] width 55 height 15
click at [122, 597] on span "Save" at bounding box center [123, 594] width 17 height 7
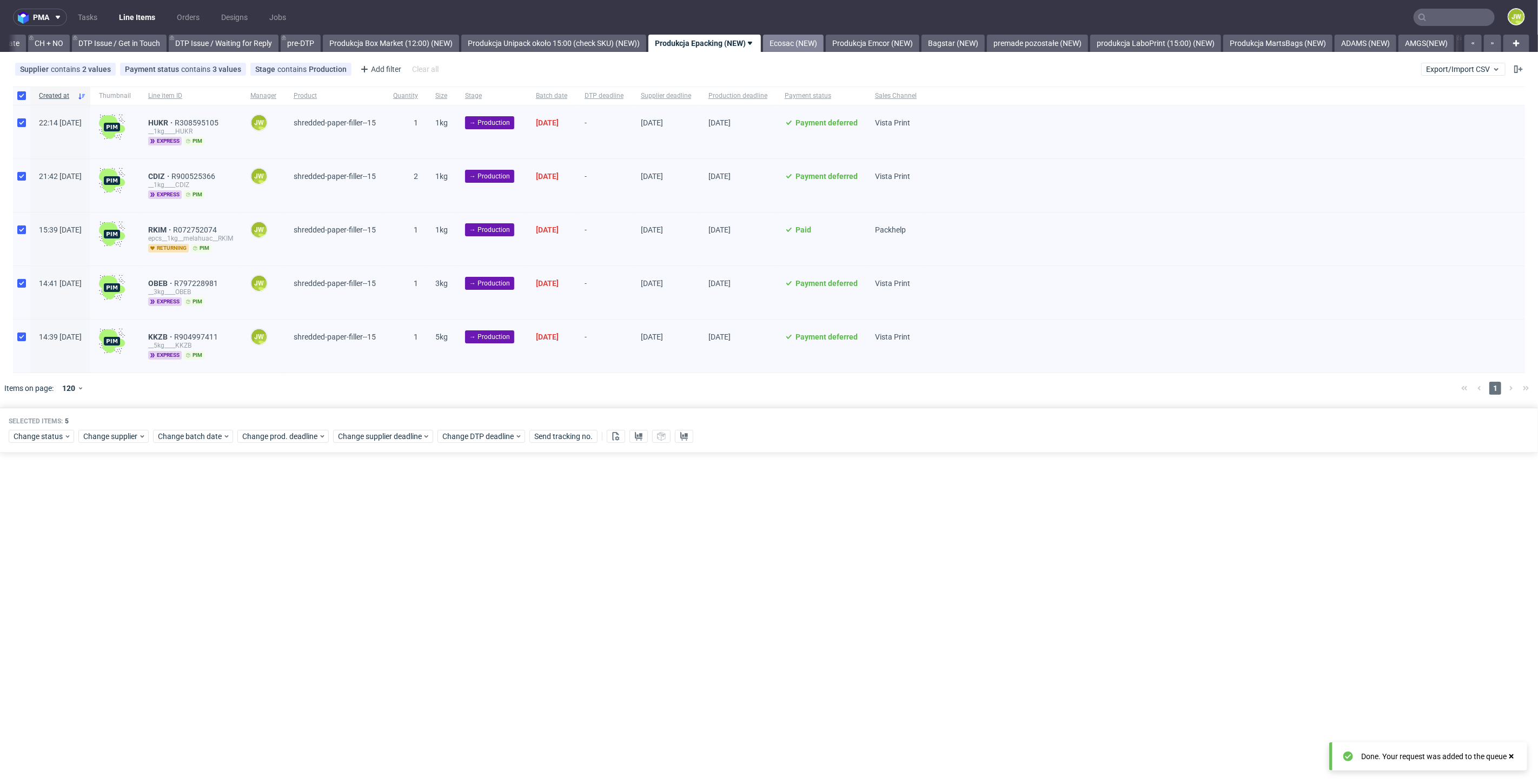
click at [824, 49] on link "Ecosac (NEW)" at bounding box center [794, 43] width 61 height 17
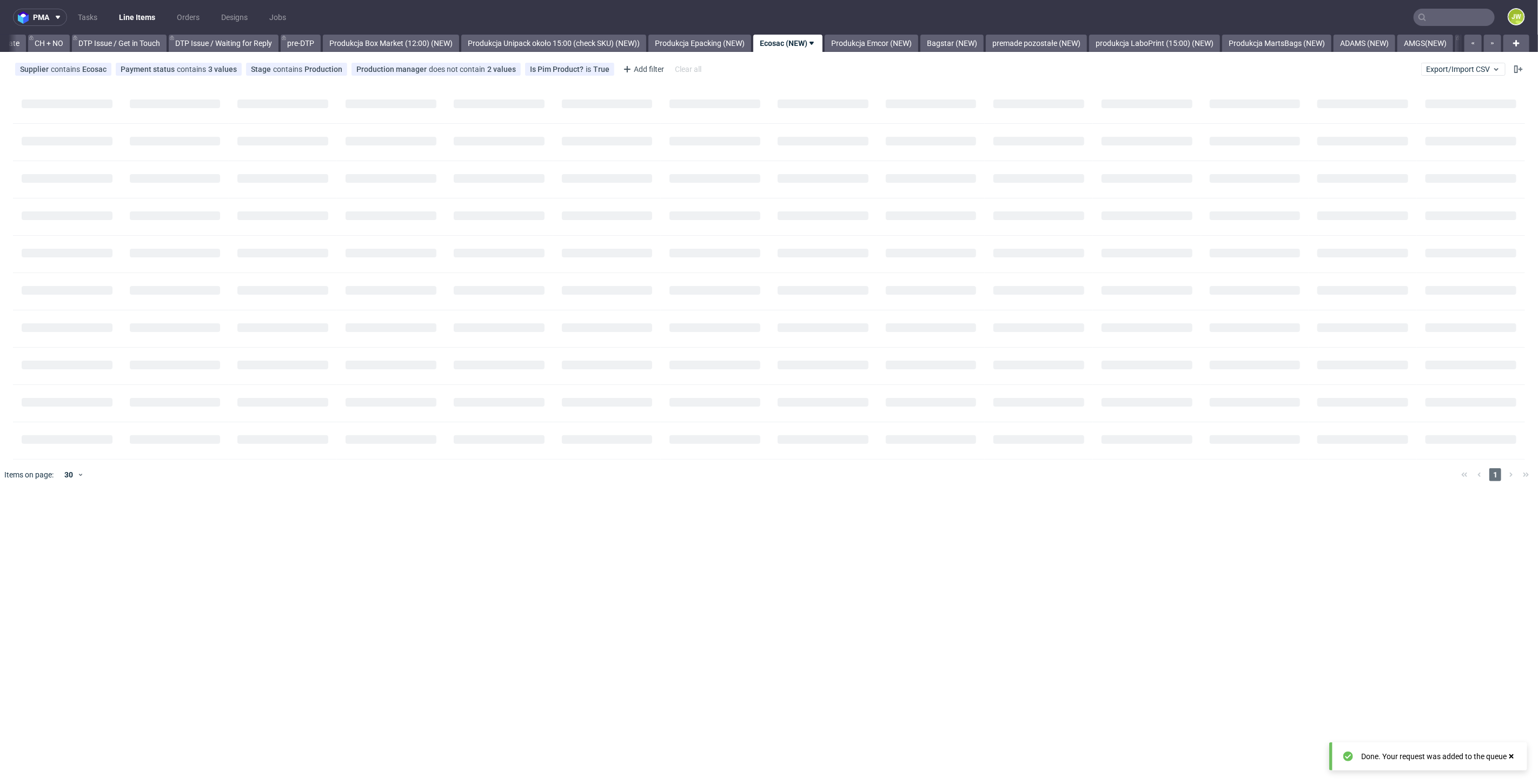
scroll to position [0, 1621]
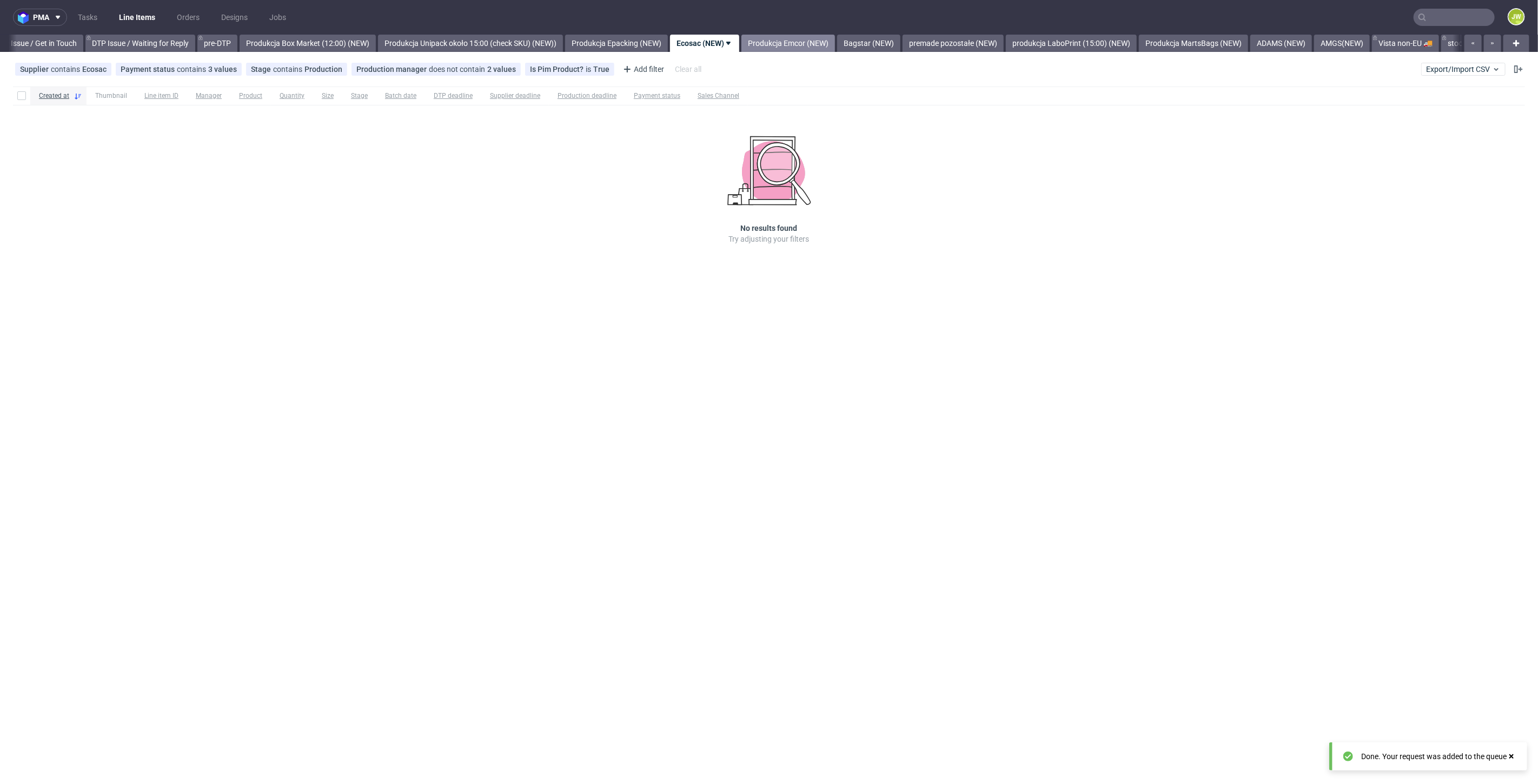
click at [804, 41] on link "Produkcja Emcor (NEW)" at bounding box center [788, 43] width 94 height 17
click at [821, 38] on link "Bagstar (NEW)" at bounding box center [789, 43] width 63 height 17
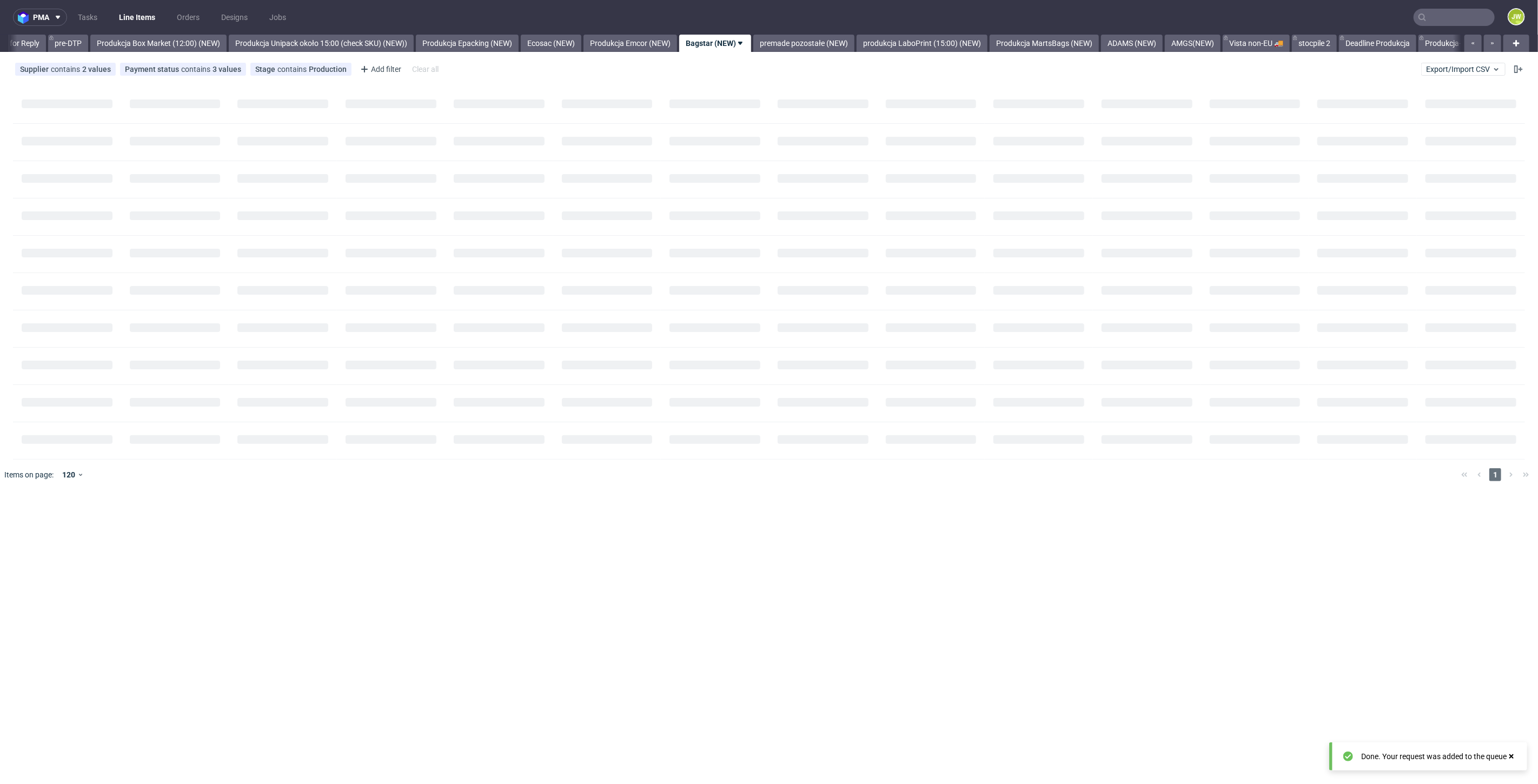
scroll to position [0, 1781]
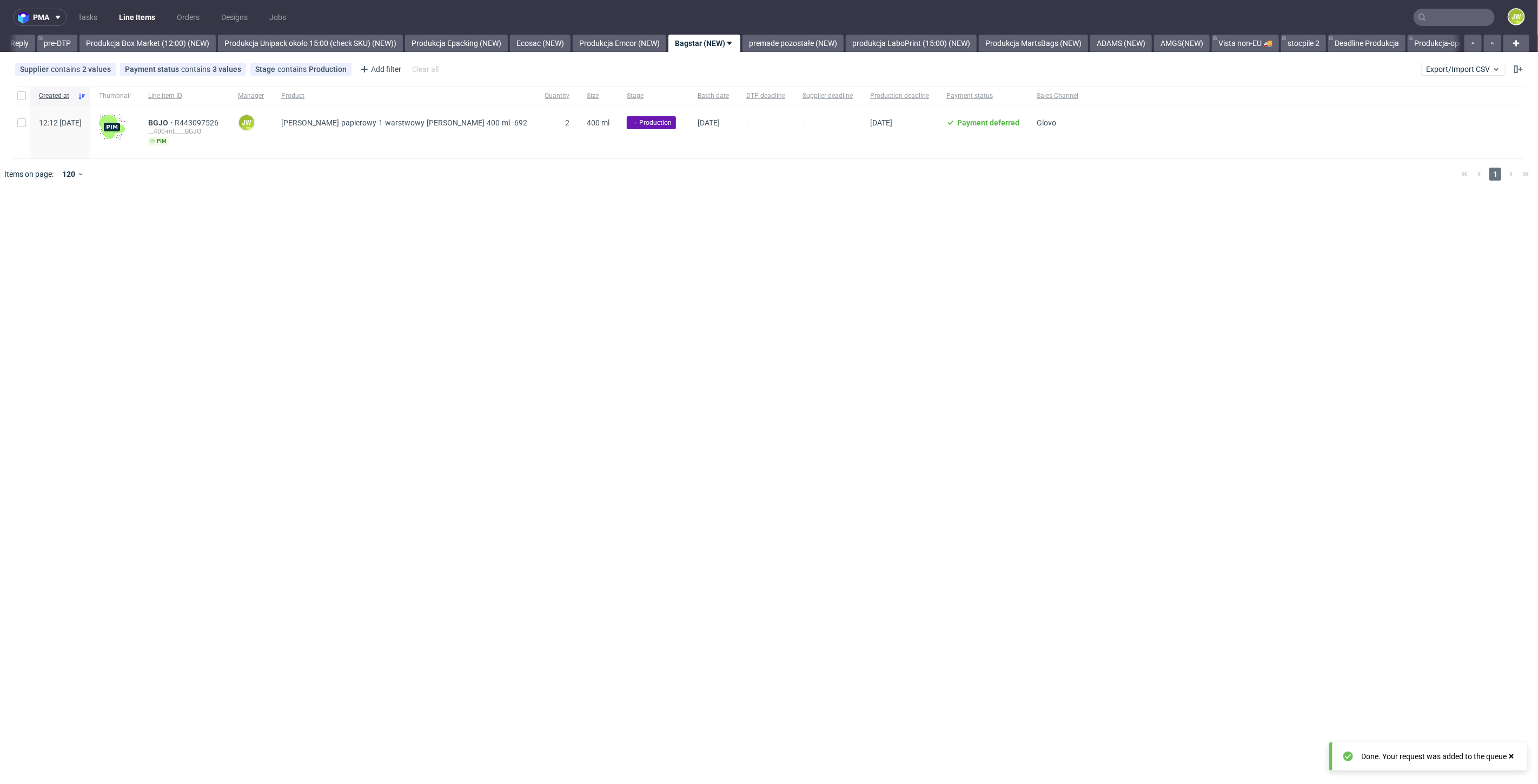
click at [444, 235] on div "pma Tasks Line Items Orders Designs Jobs JW All DTP Late Shipped Shipments DTP …" at bounding box center [769, 392] width 1538 height 784
click at [21, 92] on input "checkbox" at bounding box center [22, 96] width 9 height 9
checkbox input "true"
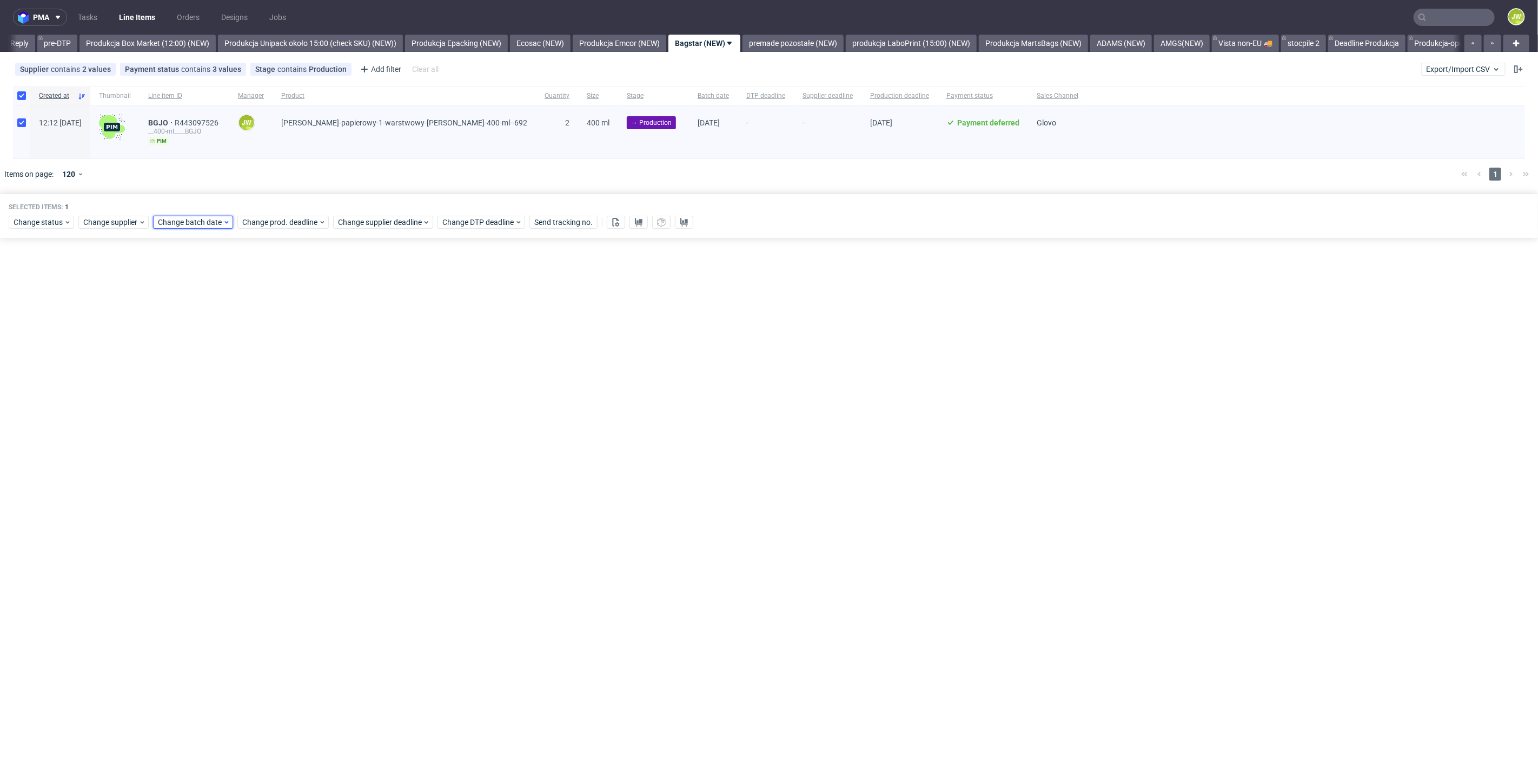
click at [213, 221] on span "Change batch date" at bounding box center [190, 222] width 65 height 11
click at [207, 295] on span "2" at bounding box center [208, 291] width 4 height 11
click at [282, 400] on span "Save" at bounding box center [281, 404] width 17 height 7
click at [253, 227] on div "Change prod. deadline" at bounding box center [283, 222] width 92 height 13
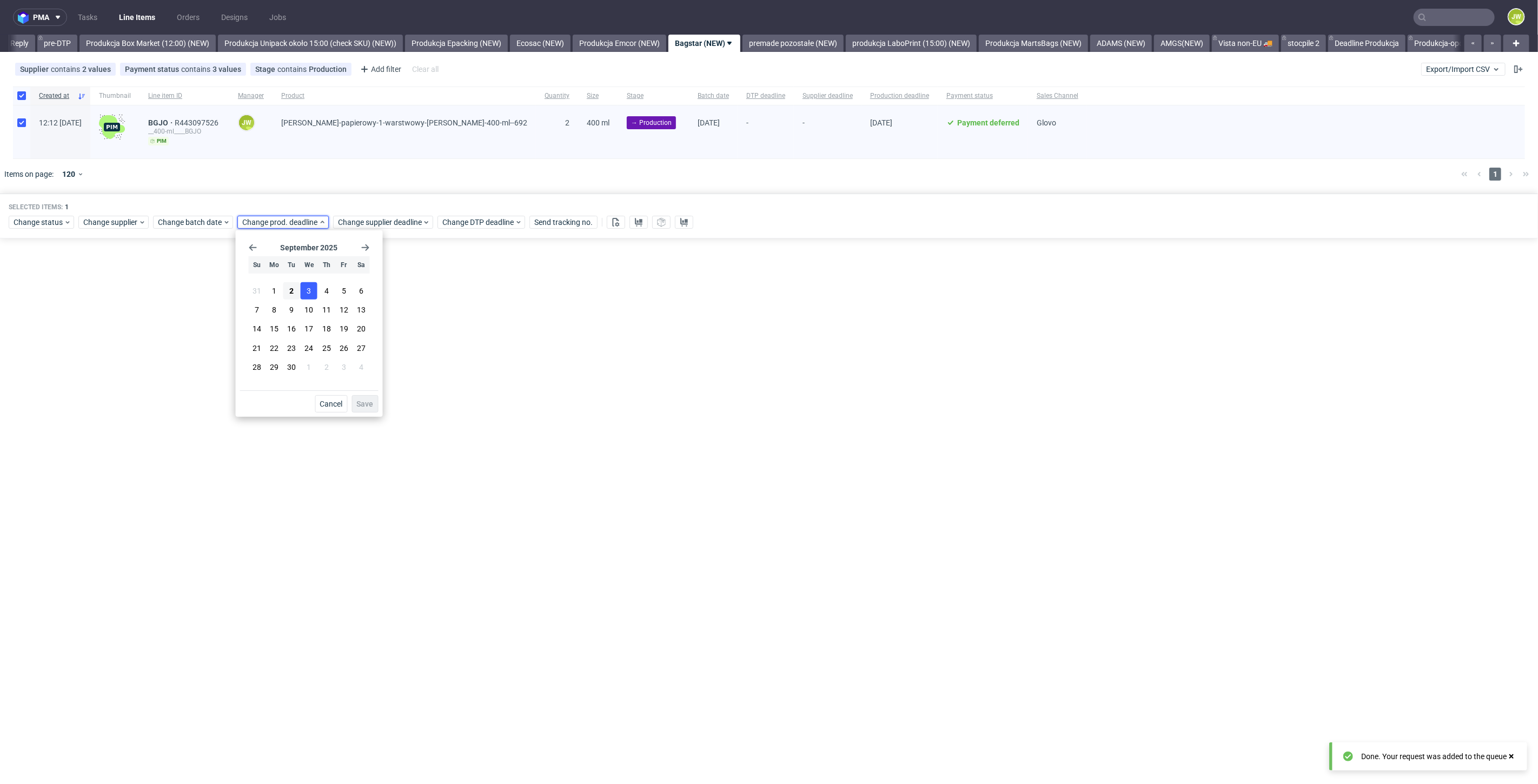
click at [304, 294] on button "3" at bounding box center [309, 291] width 17 height 17
click at [362, 404] on span "Save" at bounding box center [365, 404] width 17 height 7
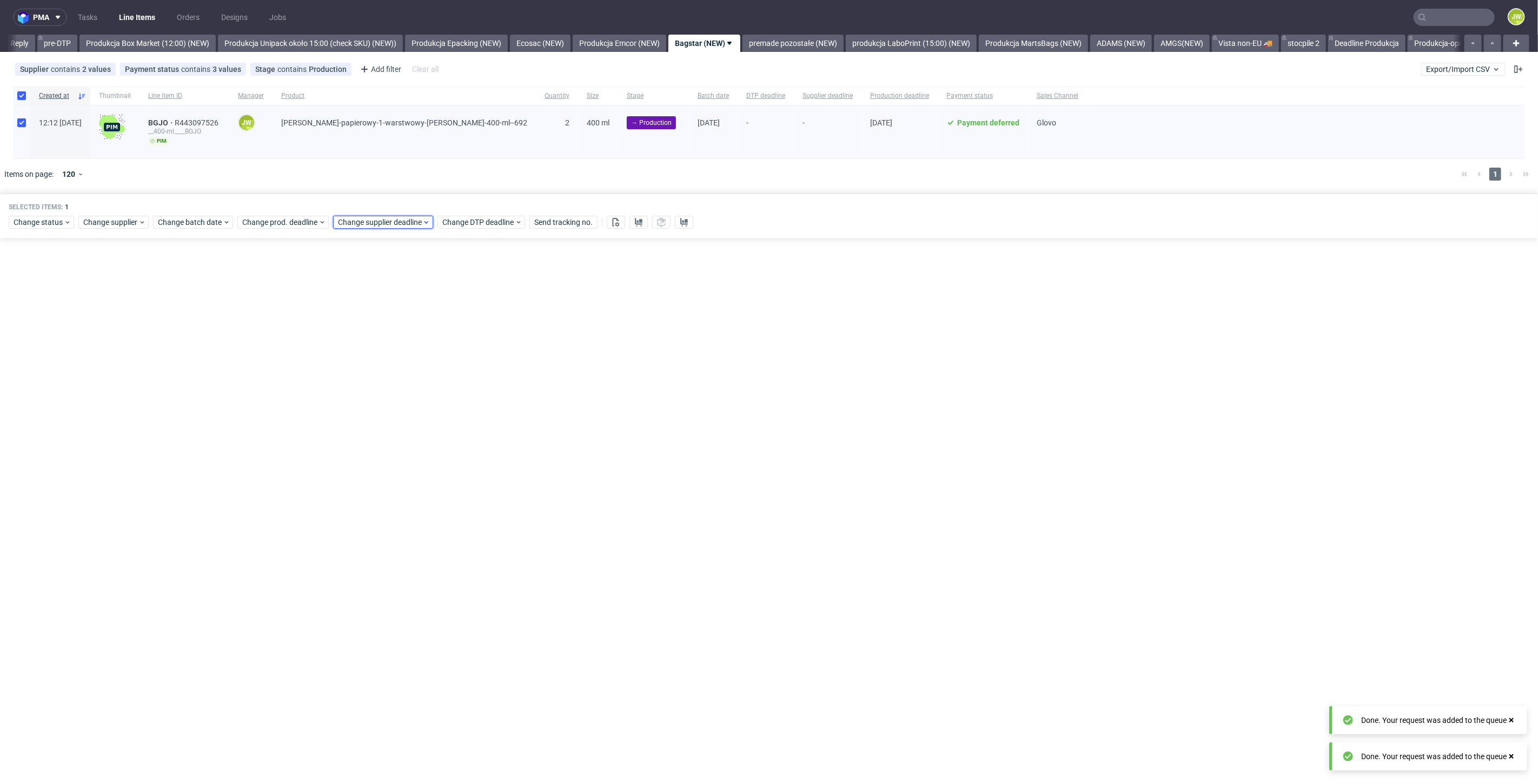
click at [377, 219] on span "Change supplier deadline" at bounding box center [379, 222] width 84 height 11
click at [408, 290] on button "3" at bounding box center [404, 291] width 17 height 17
click at [459, 402] on span "Save" at bounding box center [460, 404] width 17 height 7
click at [457, 40] on link "Produkcja Epacking (NEW)" at bounding box center [456, 43] width 102 height 17
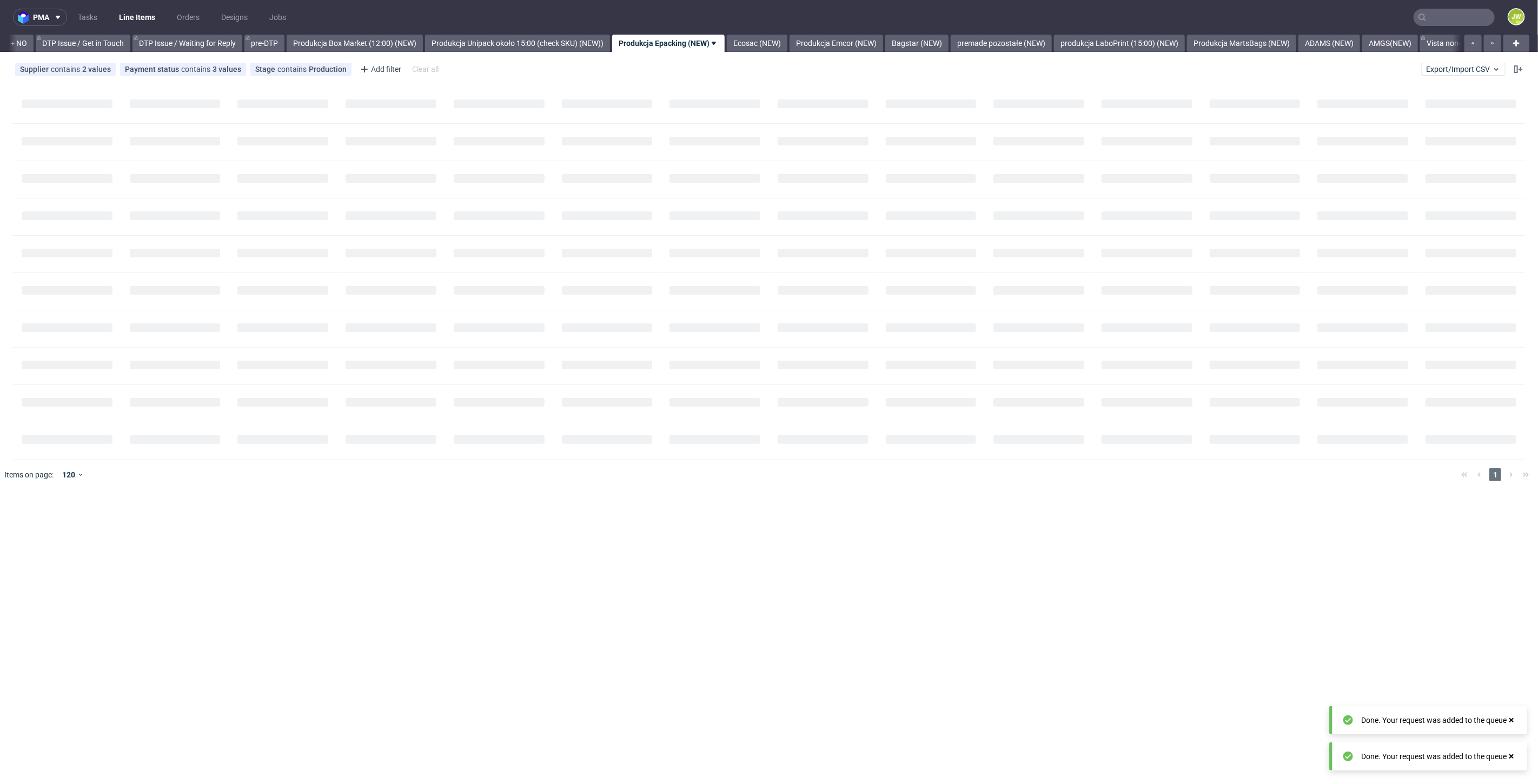
scroll to position [0, 1538]
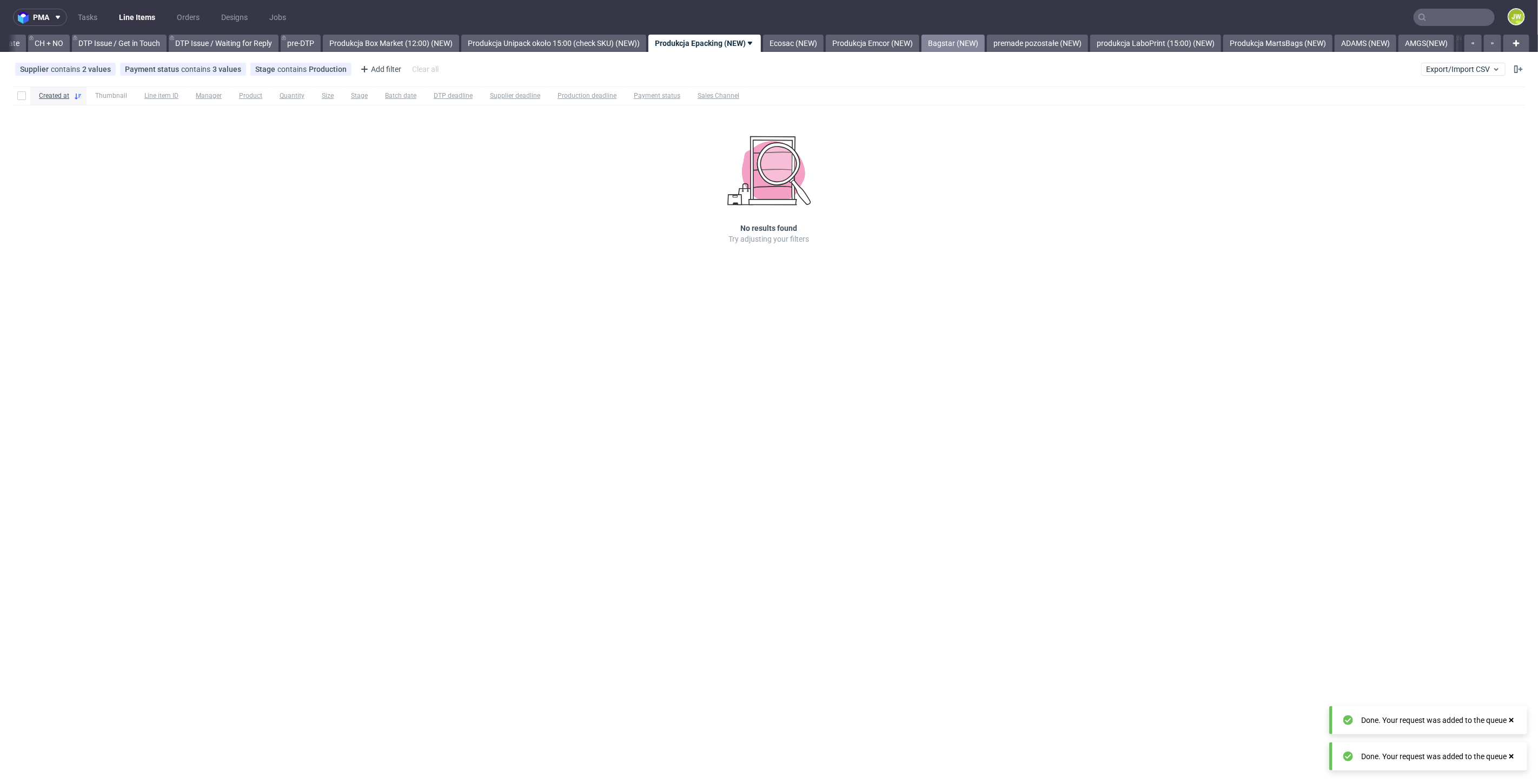
click at [977, 39] on link "Bagstar (NEW)" at bounding box center [953, 43] width 63 height 17
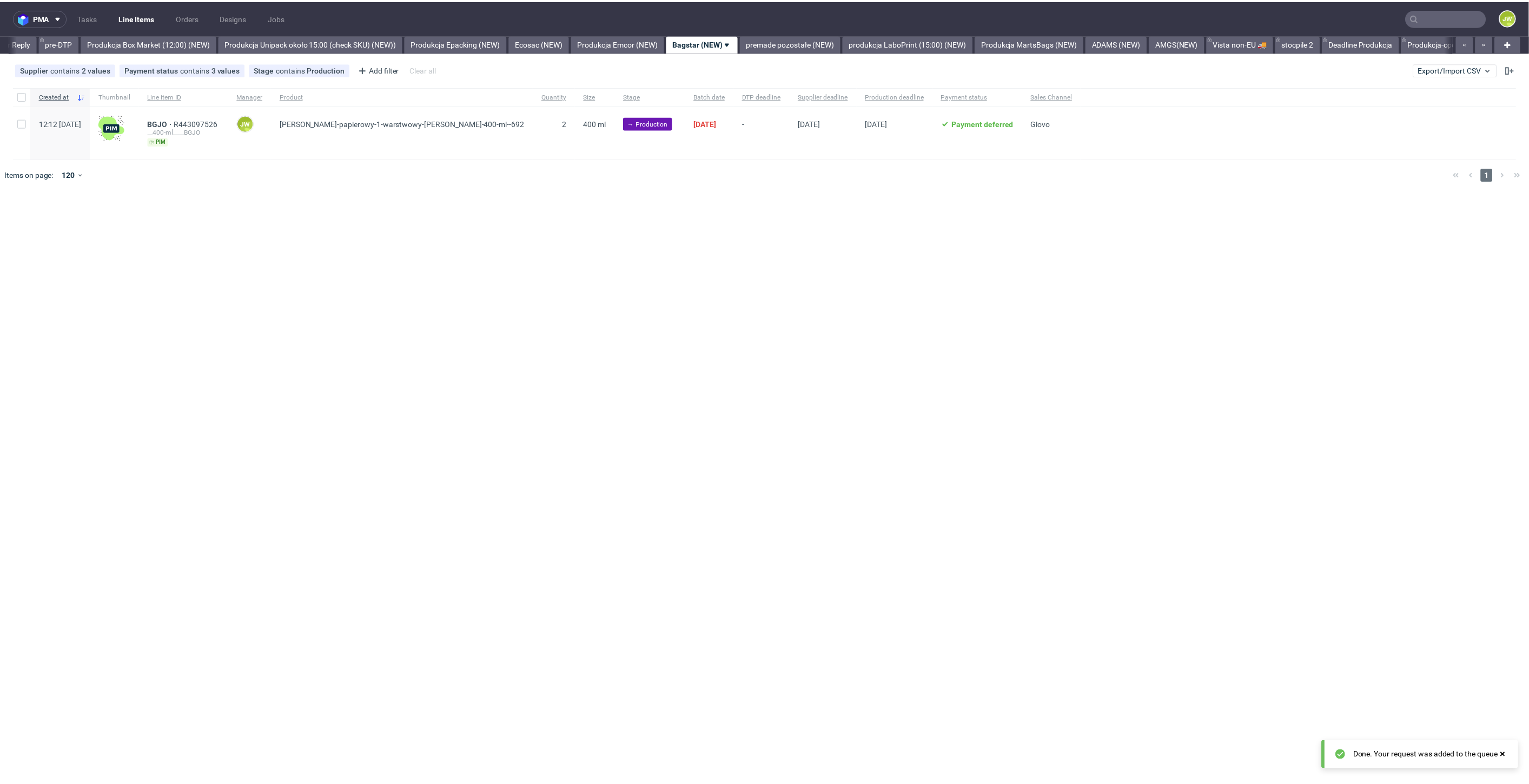
scroll to position [0, 1782]
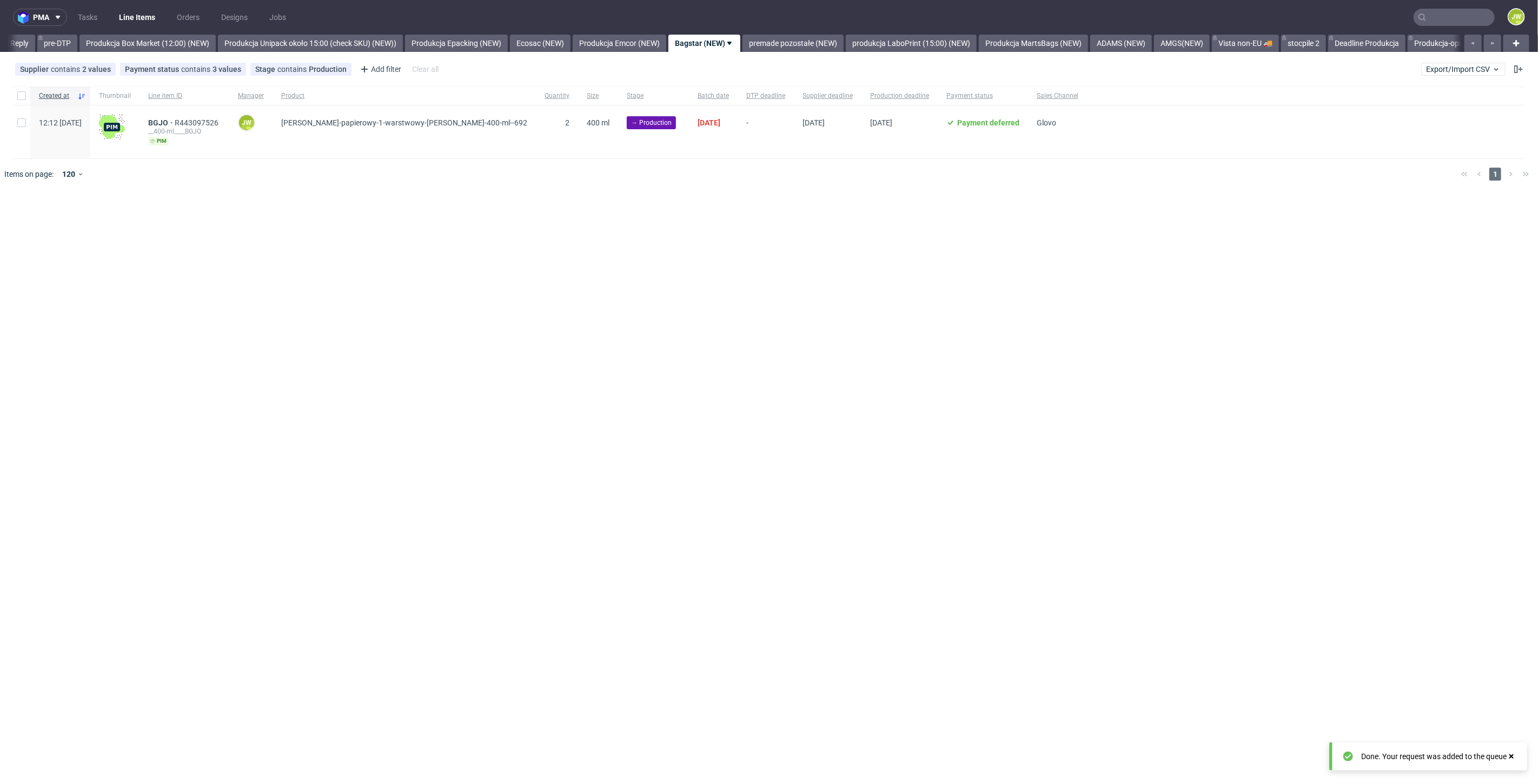
click at [593, 407] on div "pma Tasks Line Items Orders Designs Jobs JW All DTP Late Shipped Shipments DTP …" at bounding box center [769, 392] width 1538 height 784
click at [22, 100] on input "checkbox" at bounding box center [22, 96] width 9 height 9
checkbox input "true"
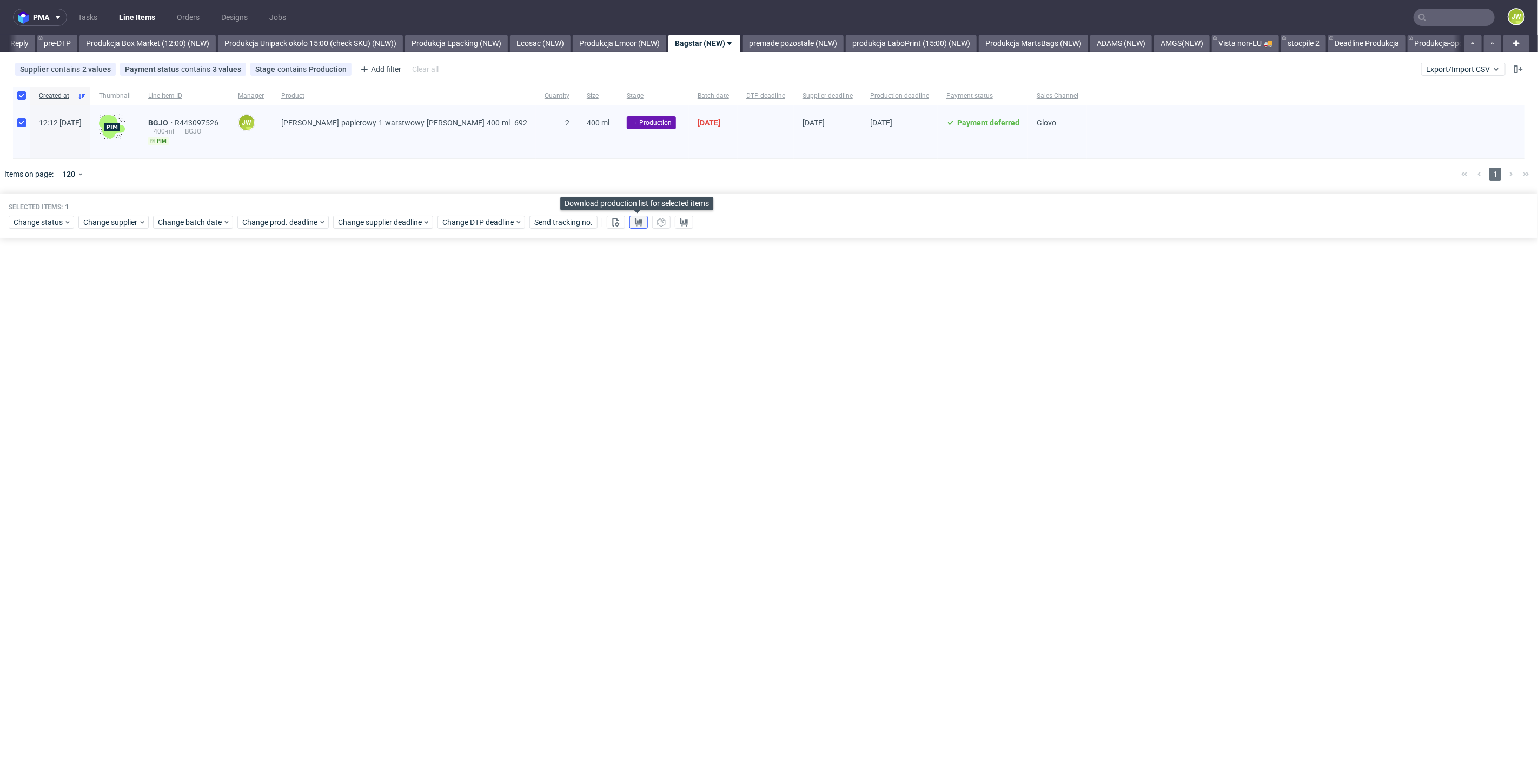
click at [632, 224] on button at bounding box center [638, 222] width 18 height 13
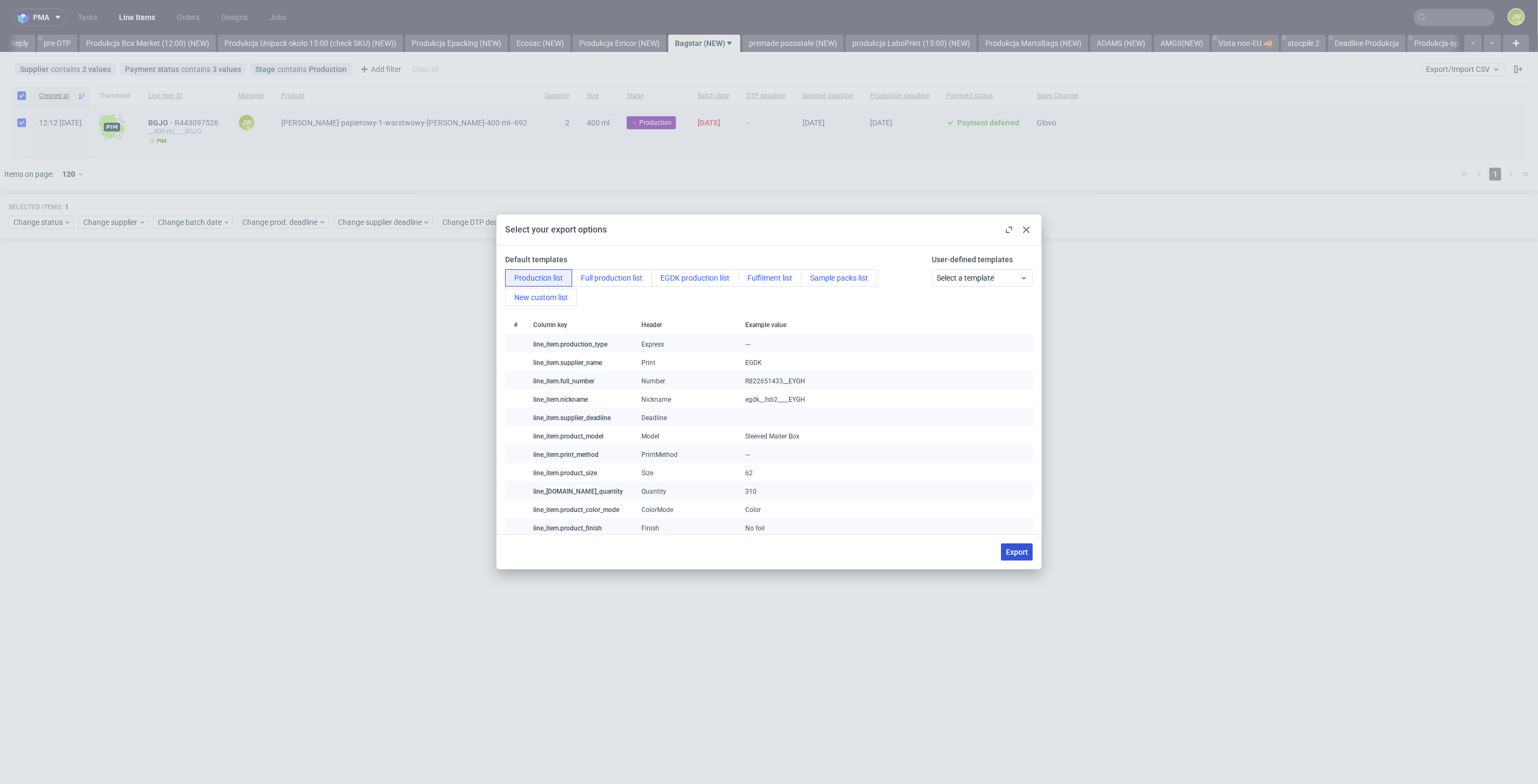
click at [1002, 550] on button "Export" at bounding box center [1016, 552] width 32 height 17
checkbox input "false"
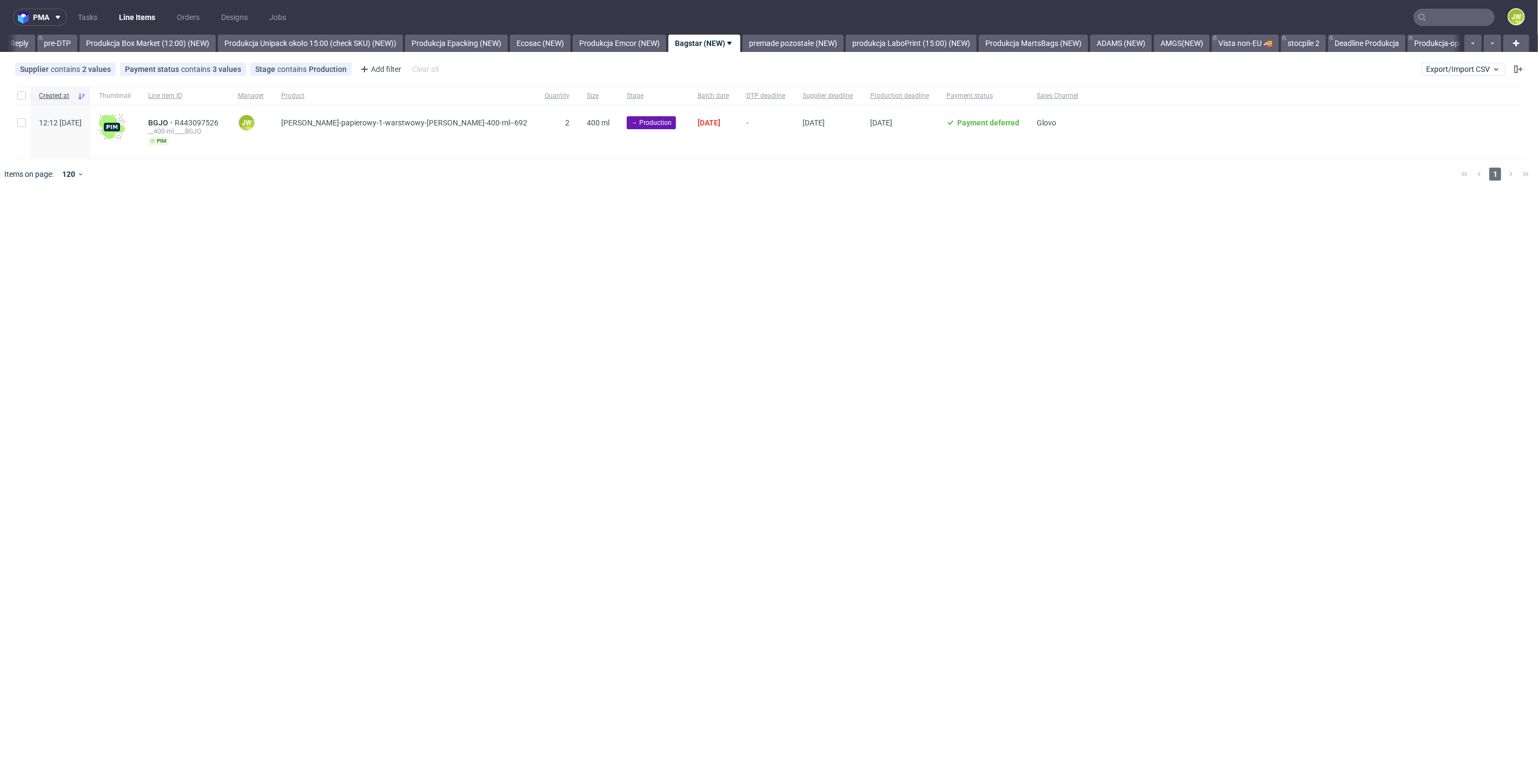
click at [912, 338] on div "pma Tasks Line Items Orders Designs Jobs JW All DTP Late Shipped Shipments DTP …" at bounding box center [769, 392] width 1538 height 784
click at [20, 100] on div at bounding box center [22, 95] width 17 height 18
checkbox input "true"
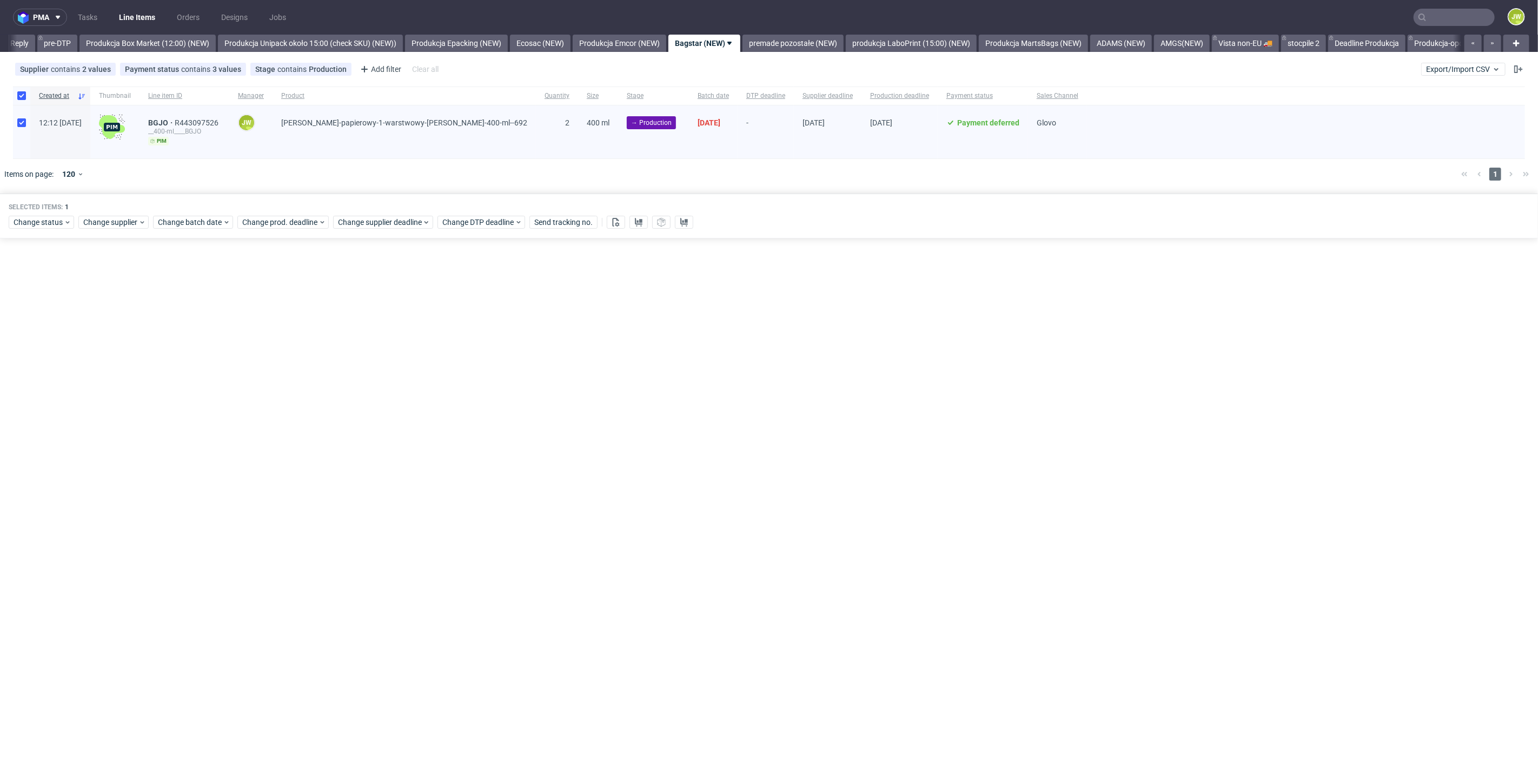
drag, startPoint x: 493, startPoint y: 404, endPoint x: 485, endPoint y: 300, distance: 104.3
click at [493, 406] on div "pma Tasks Line Items Orders Designs Jobs JW All DTP Late Shipped Shipments DTP …" at bounding box center [769, 392] width 1538 height 784
click at [807, 43] on link "premade pozostałe (NEW)" at bounding box center [793, 43] width 101 height 17
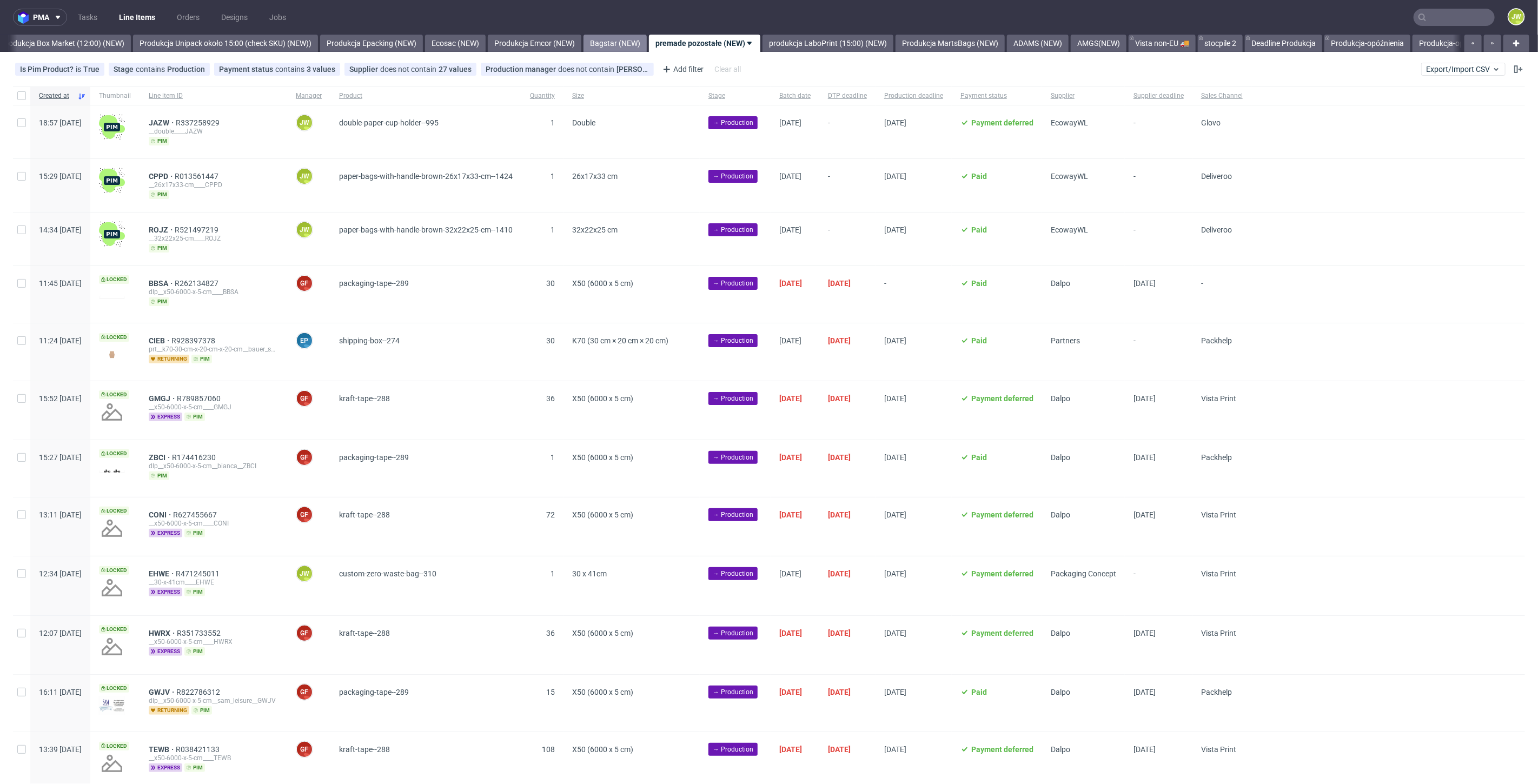
click at [632, 39] on link "Bagstar (NEW)" at bounding box center [615, 43] width 63 height 17
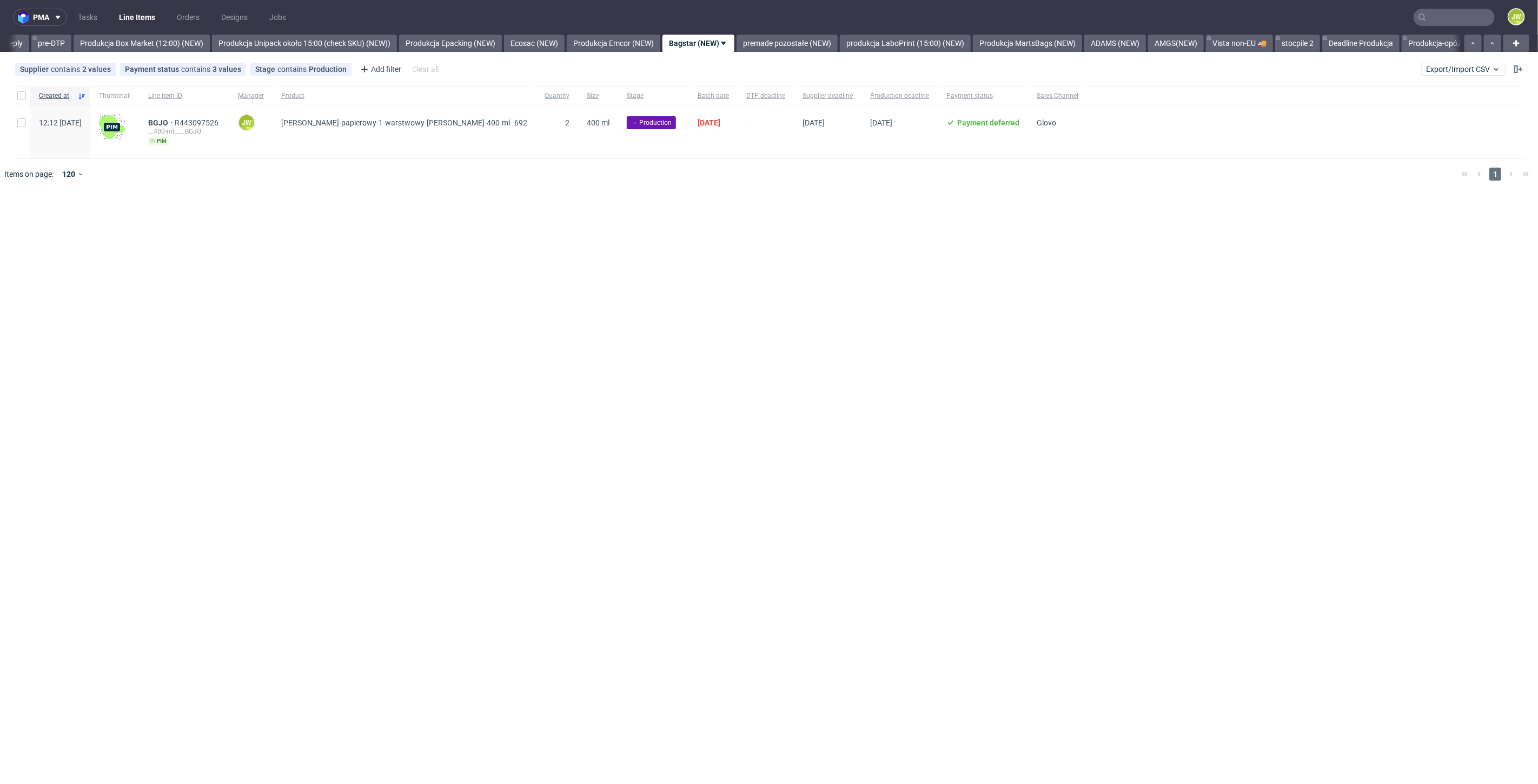
scroll to position [0, 1781]
drag, startPoint x: 609, startPoint y: 215, endPoint x: 554, endPoint y: 191, distance: 60.0
click at [608, 214] on div "pma Tasks Line Items Orders Designs Jobs JW All DTP Late Shipped Shipments DTP …" at bounding box center [769, 392] width 1538 height 784
drag, startPoint x: 27, startPoint y: 96, endPoint x: 38, endPoint y: 133, distance: 38.6
click at [26, 96] on div at bounding box center [22, 95] width 17 height 18
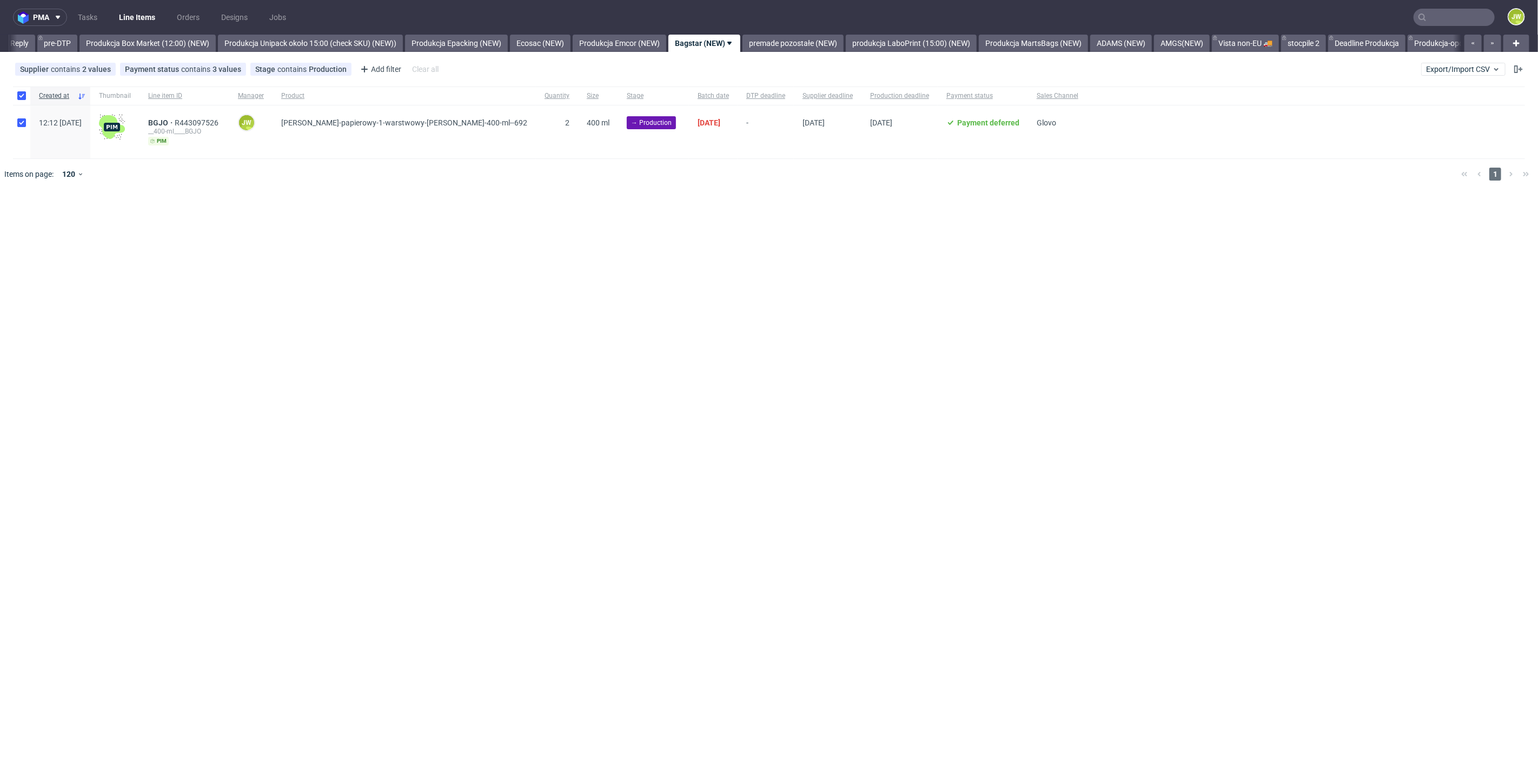
checkbox input "true"
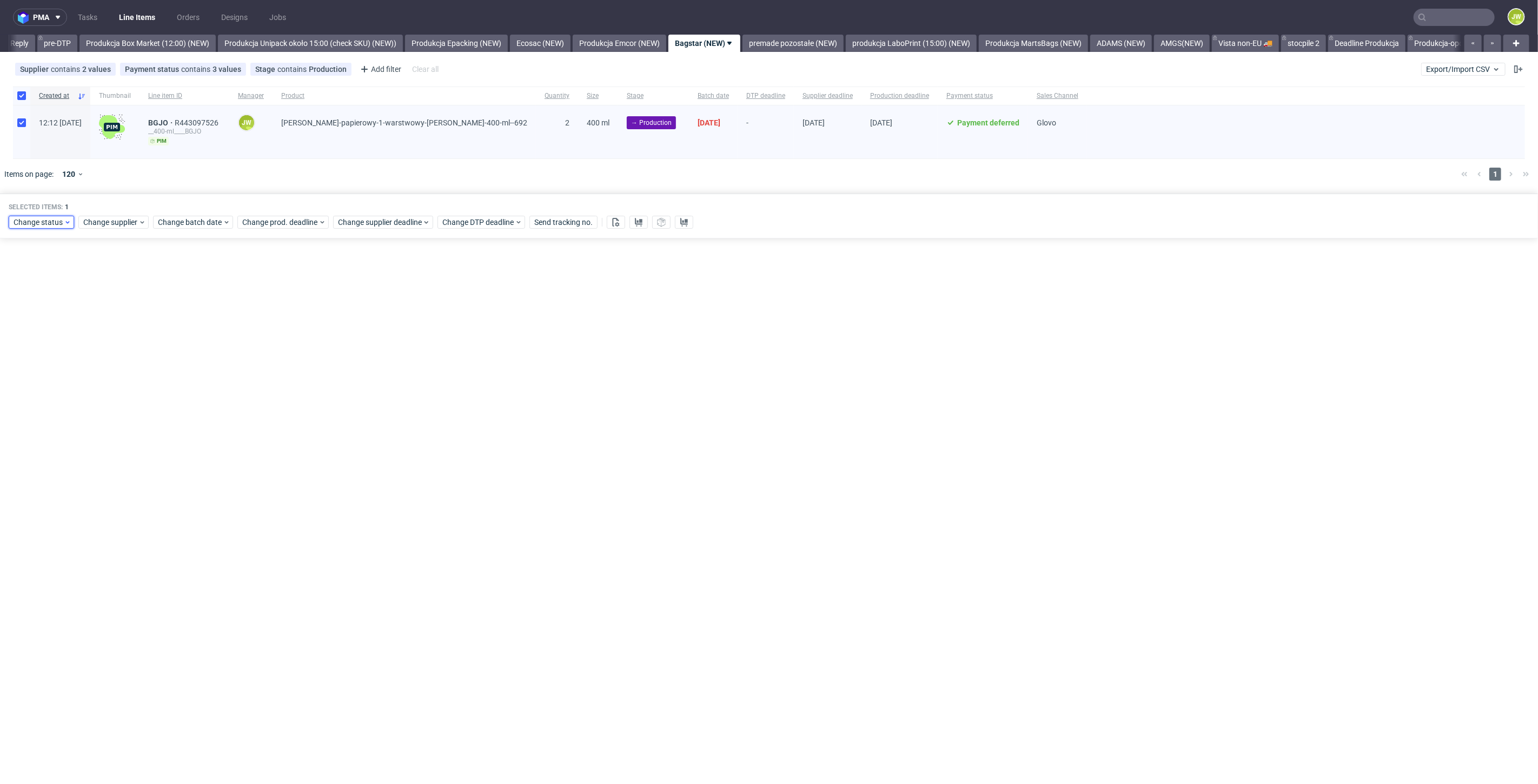
click at [36, 226] on span "Change status" at bounding box center [39, 222] width 50 height 11
click at [25, 301] on span "In Production" at bounding box center [40, 301] width 55 height 15
click at [115, 384] on span "Save" at bounding box center [123, 382] width 17 height 7
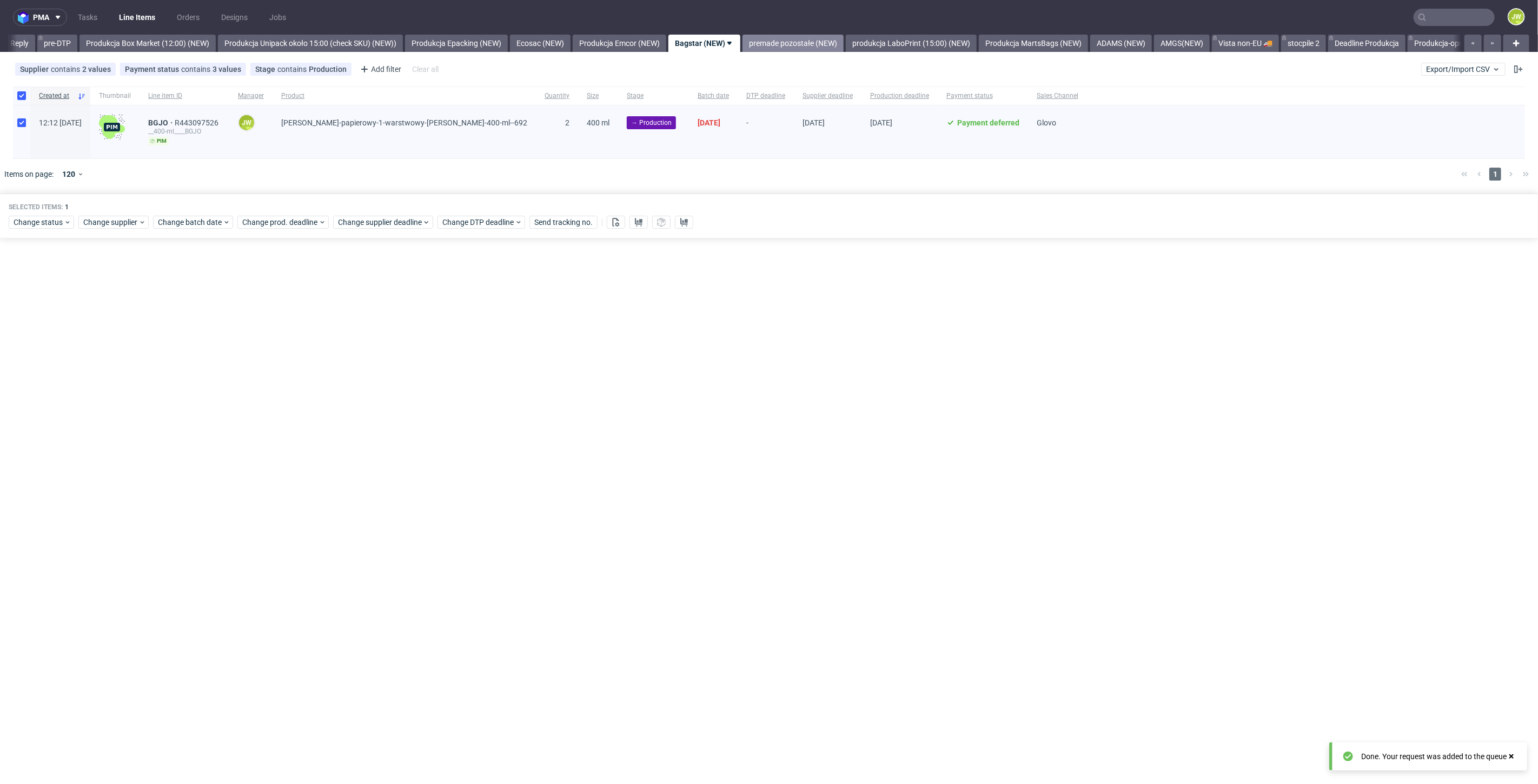
click at [828, 40] on link "premade pozostałe (NEW)" at bounding box center [793, 43] width 101 height 17
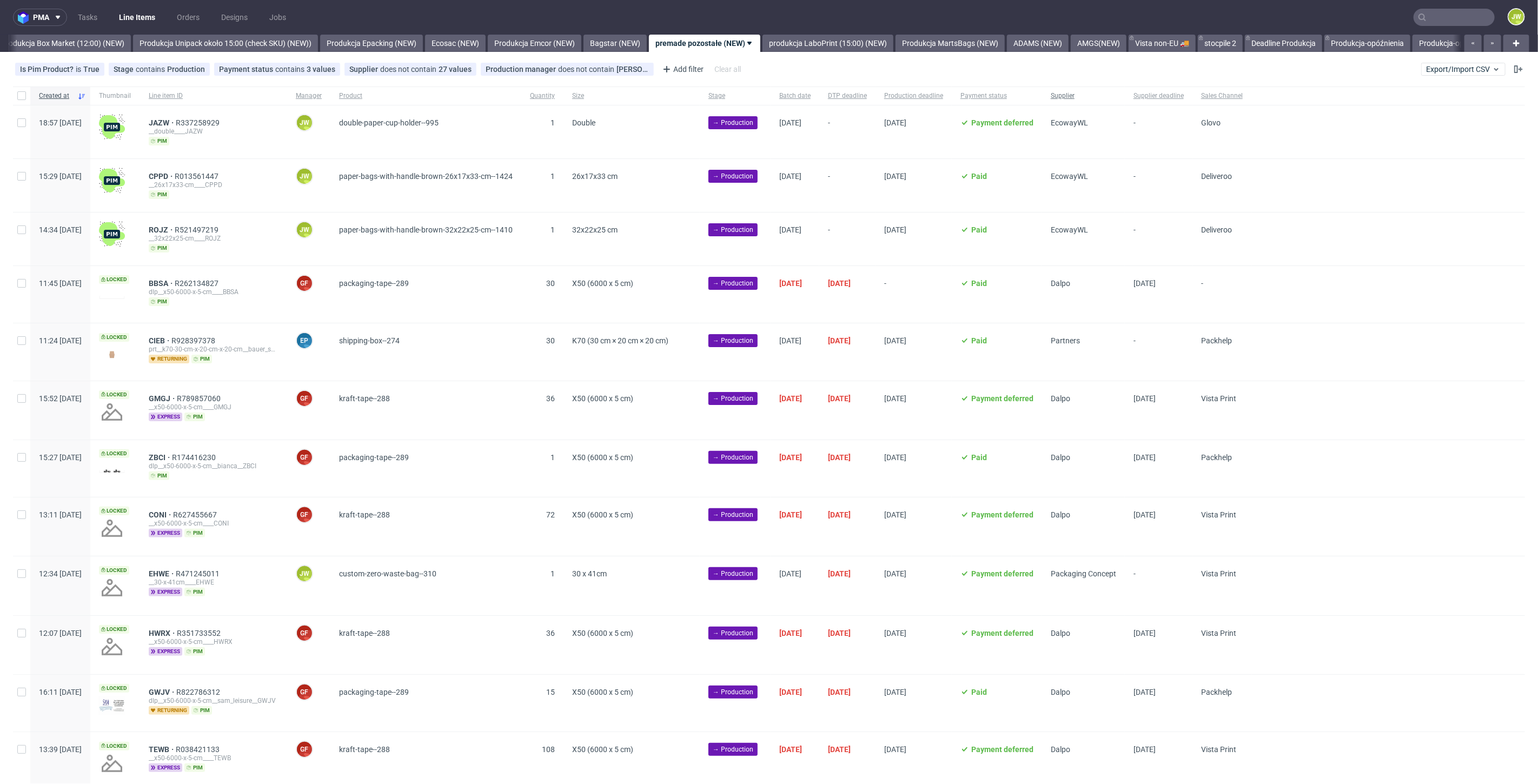
click at [1116, 92] on span "Supplier" at bounding box center [1083, 96] width 66 height 9
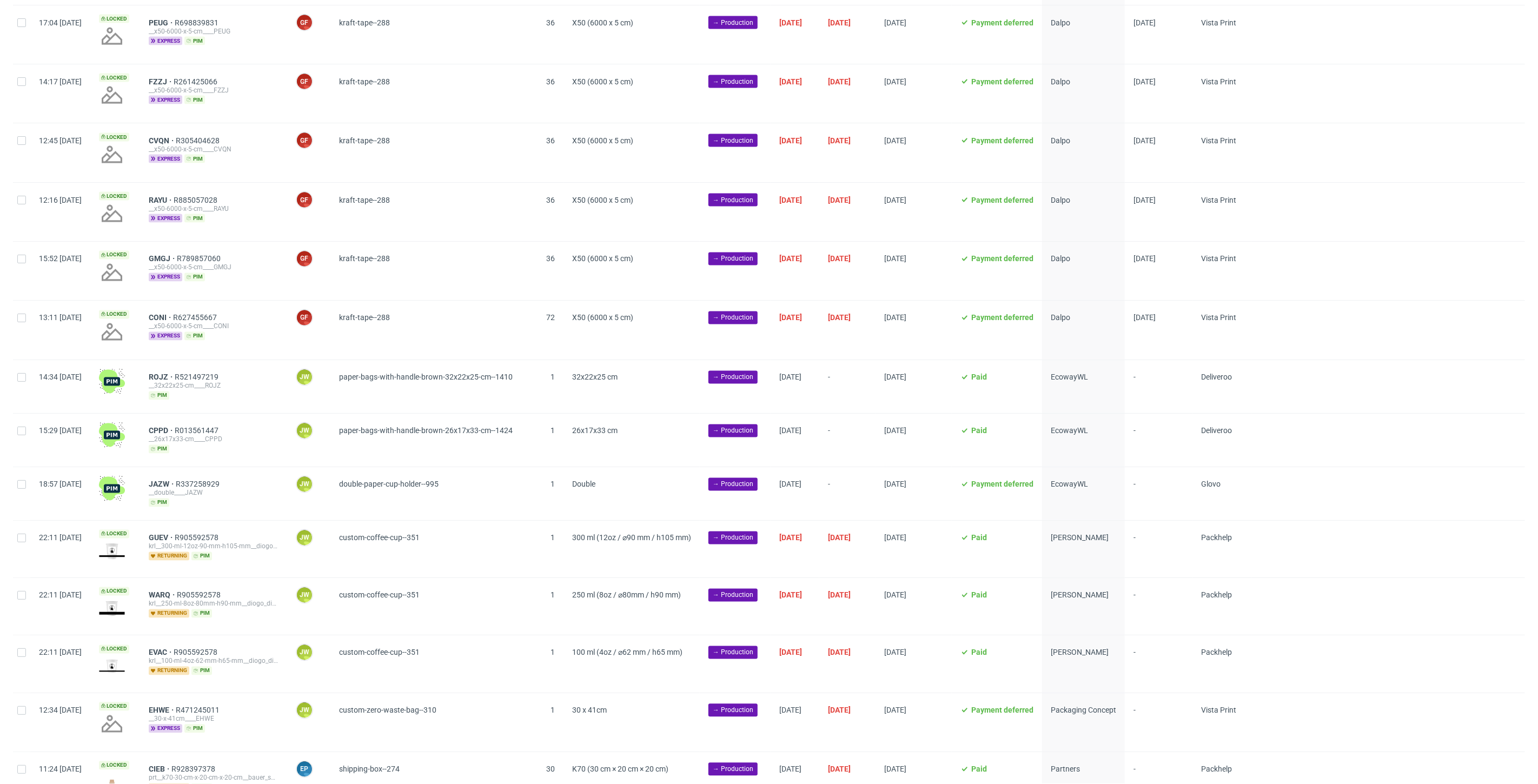
scroll to position [1502, 0]
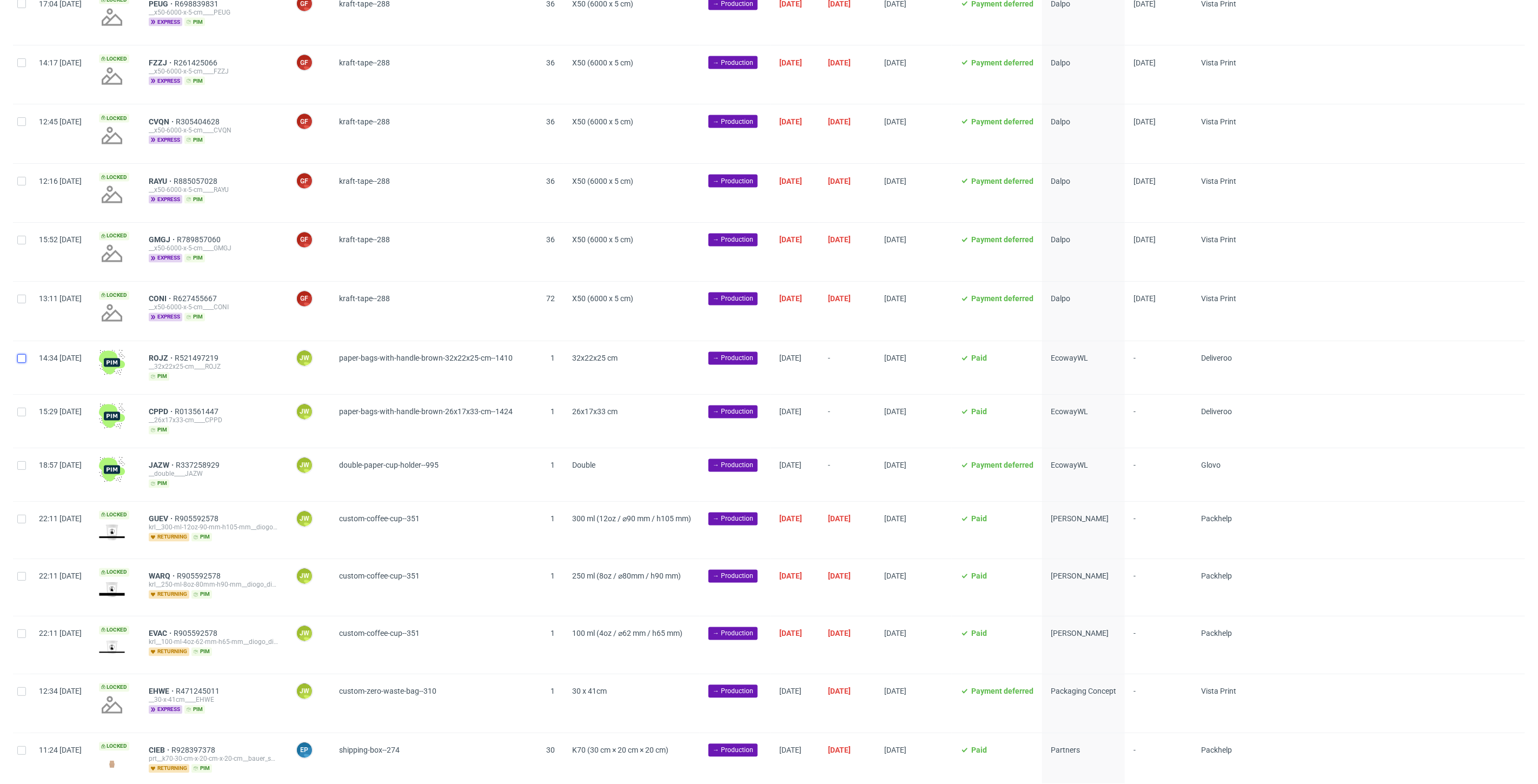
click at [22, 354] on input "checkbox" at bounding box center [22, 358] width 9 height 9
checkbox input "true"
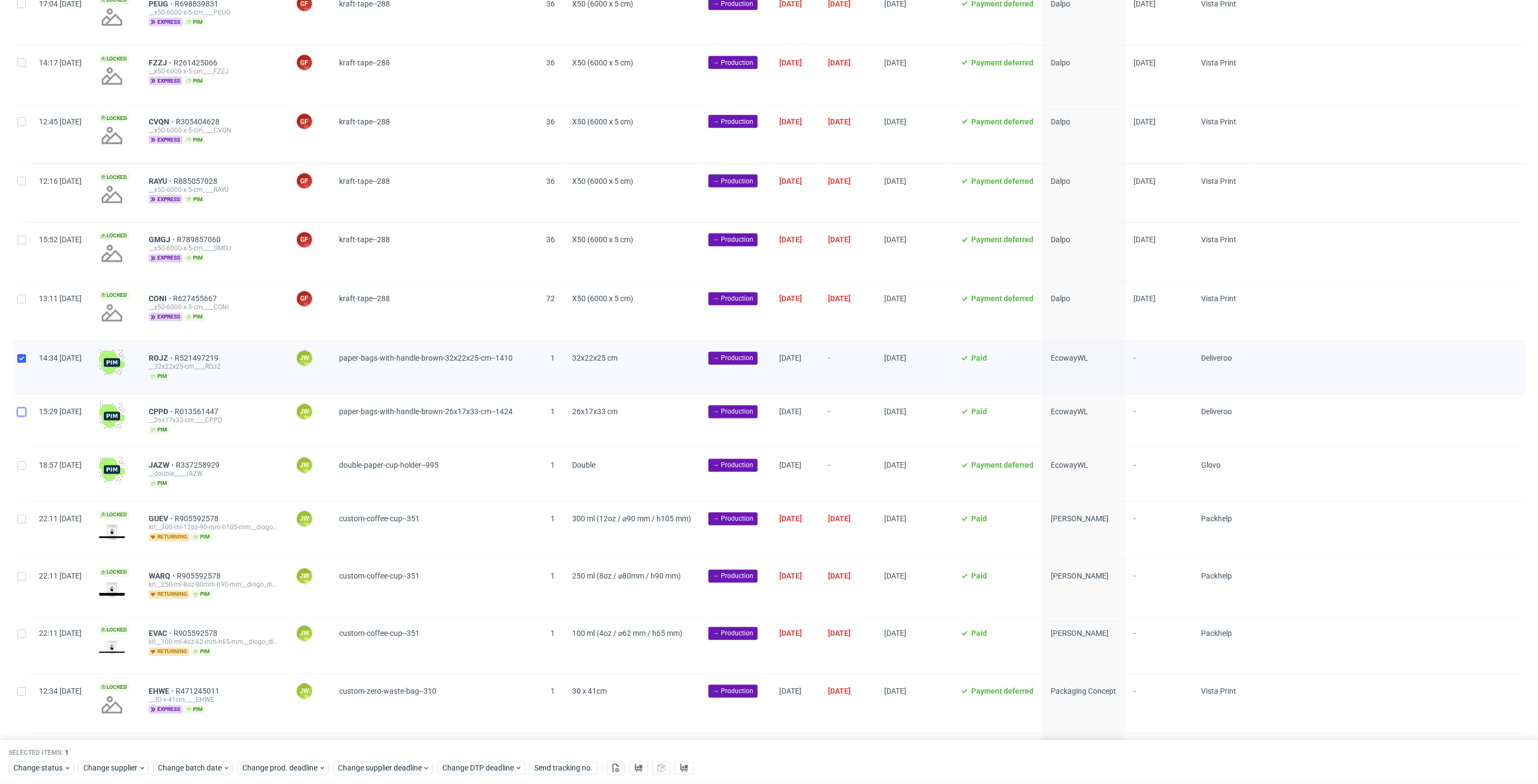
click at [19, 409] on input "checkbox" at bounding box center [22, 412] width 9 height 9
checkbox input "true"
click at [25, 461] on div at bounding box center [22, 474] width 17 height 53
checkbox input "true"
click at [204, 771] on span "Change batch date" at bounding box center [190, 768] width 65 height 11
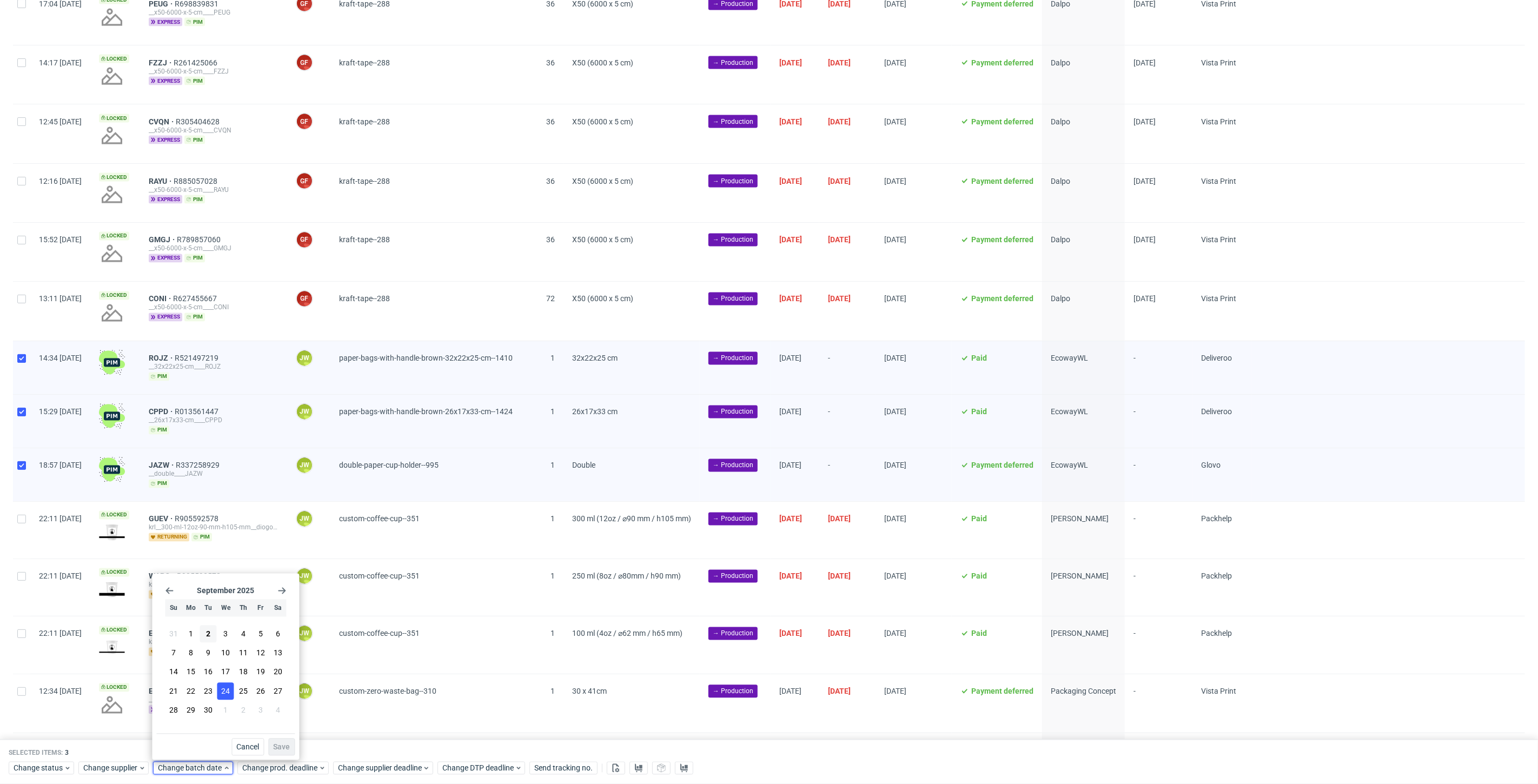
drag, startPoint x: 229, startPoint y: 687, endPoint x: 225, endPoint y: 691, distance: 5.7
click at [226, 690] on span "24" at bounding box center [226, 690] width 9 height 11
click at [204, 638] on button "2" at bounding box center [208, 634] width 17 height 17
click at [276, 744] on span "Save" at bounding box center [281, 747] width 17 height 7
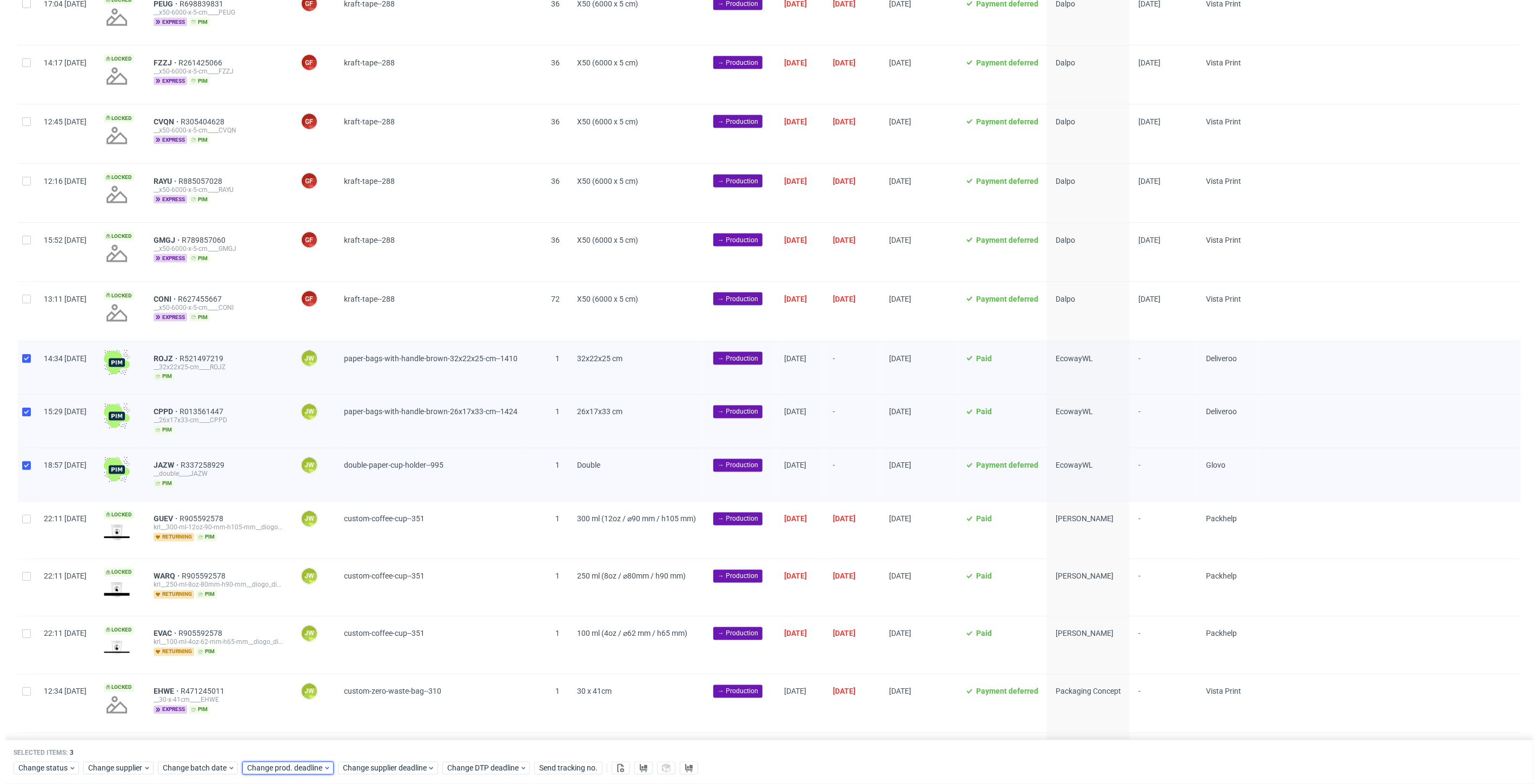
scroll to position [0, 1871]
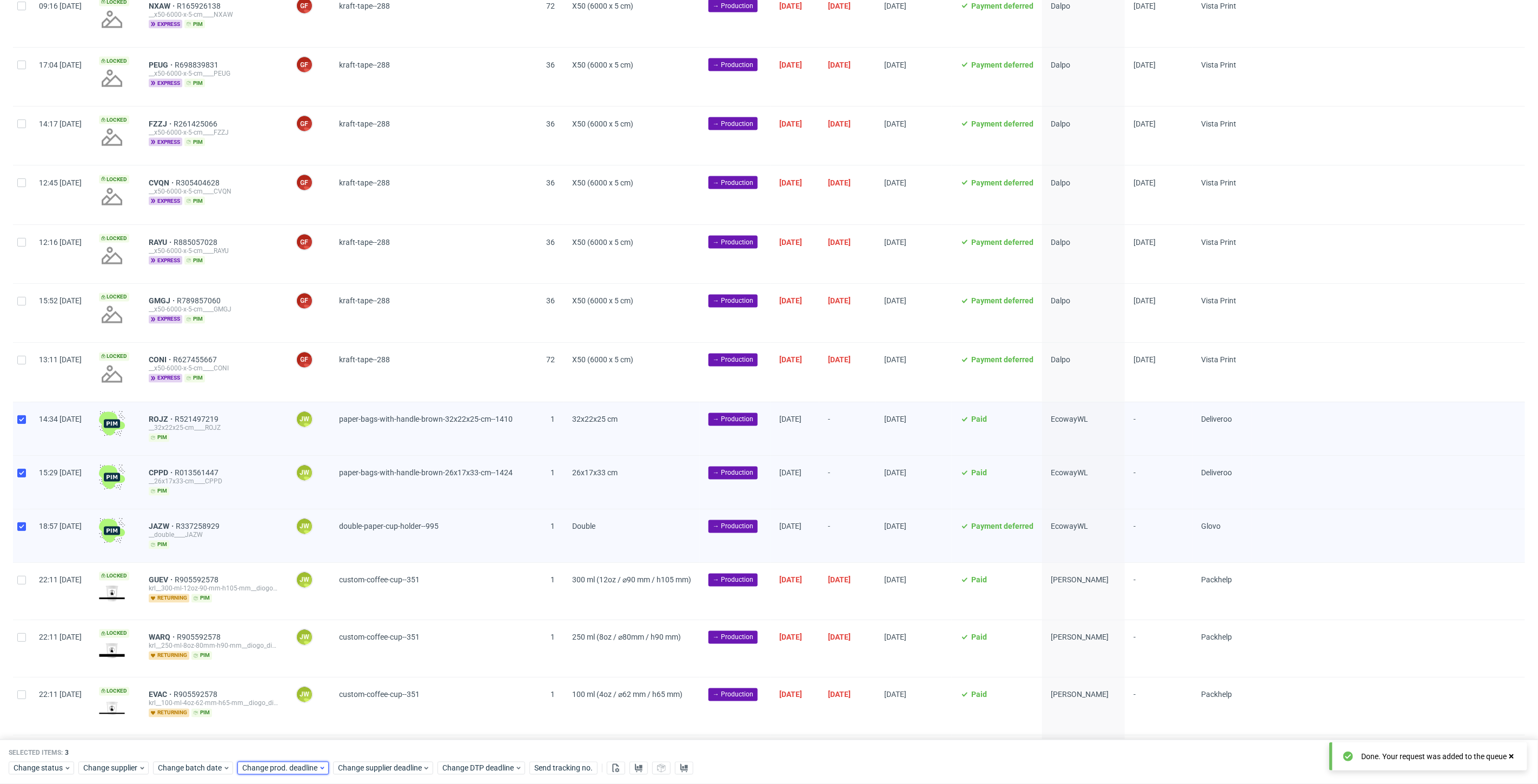
click at [273, 767] on span "Change prod. deadline" at bounding box center [281, 768] width 76 height 11
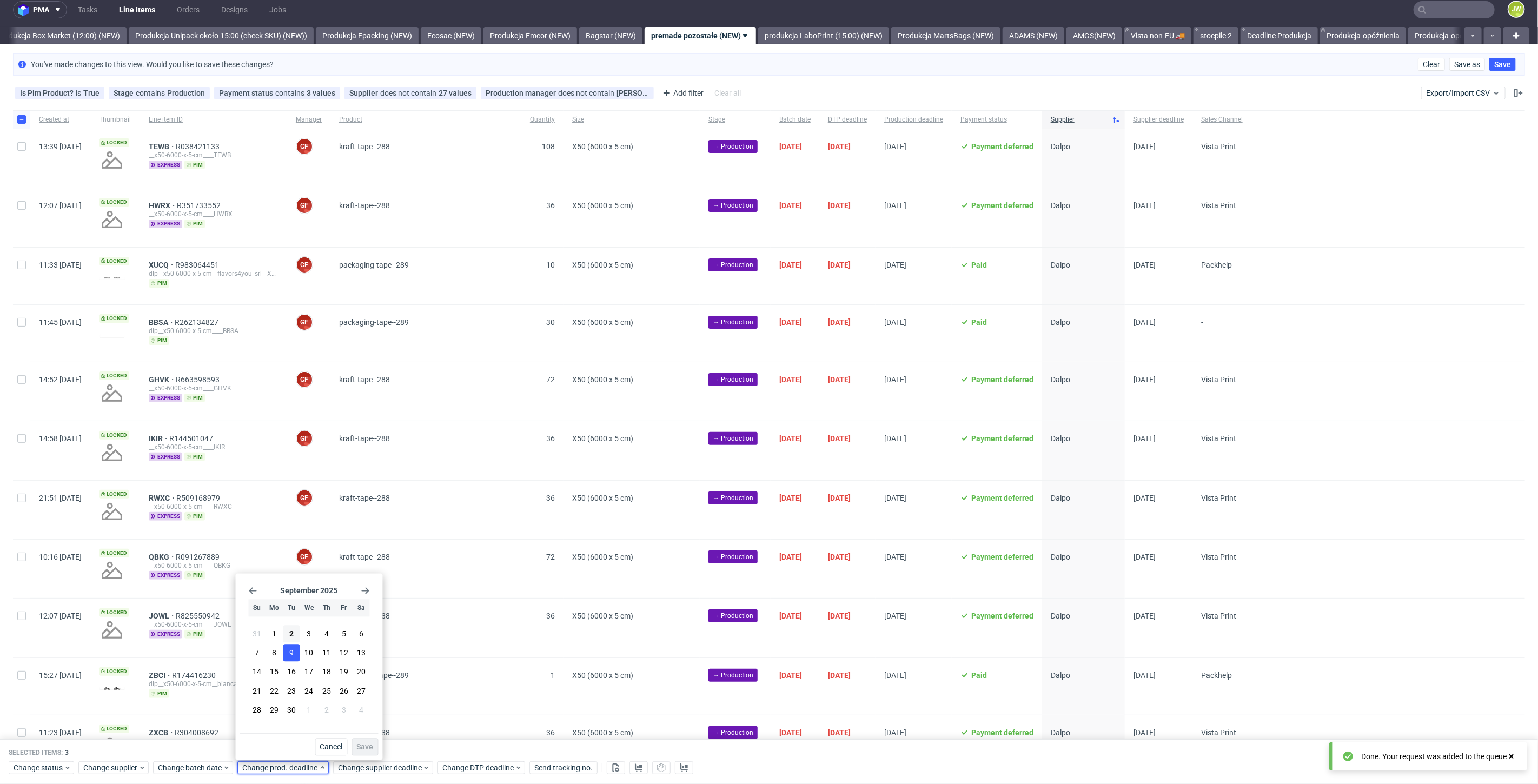
scroll to position [0, 0]
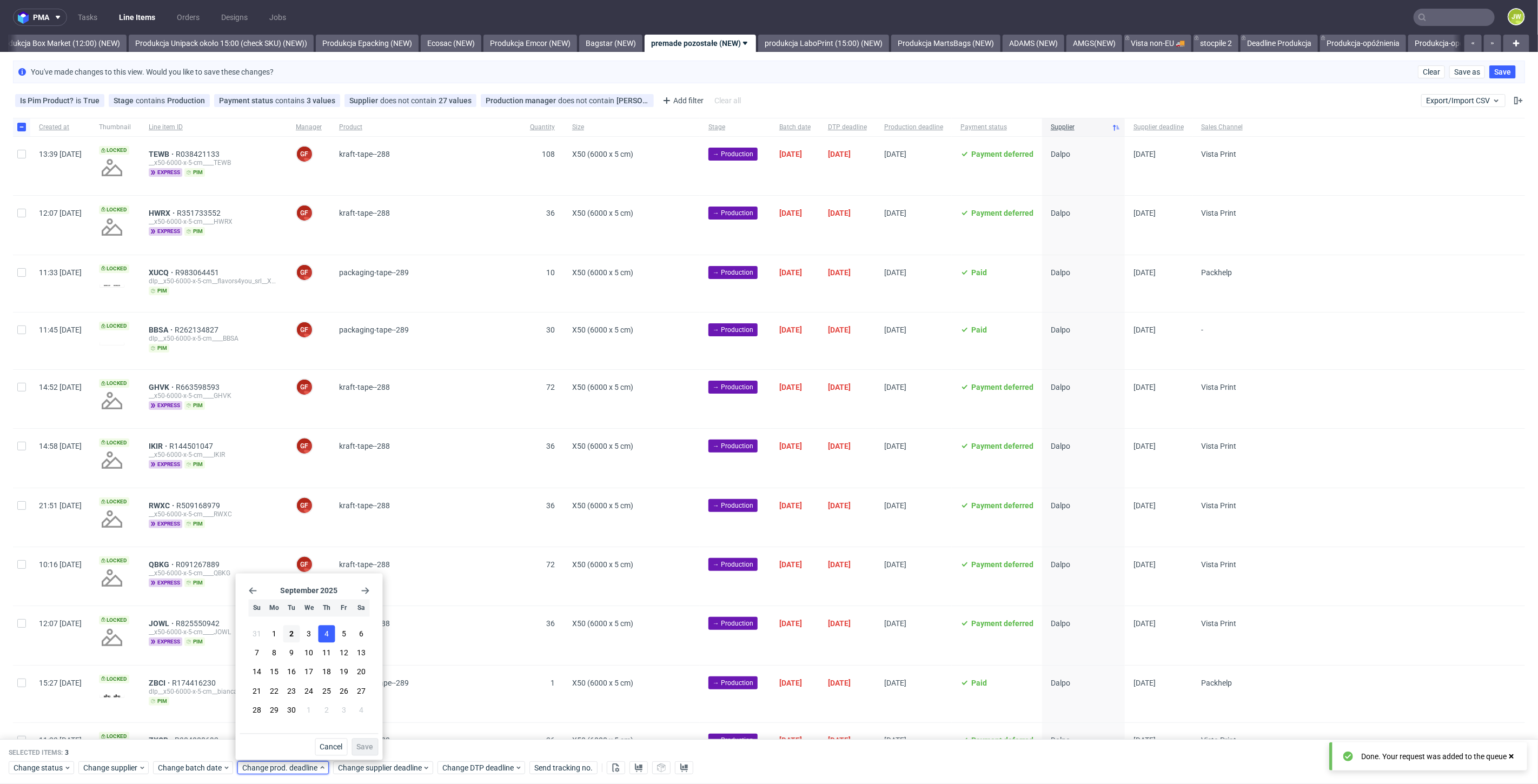
click at [327, 633] on span "4" at bounding box center [327, 634] width 4 height 11
click at [365, 744] on span "Save" at bounding box center [365, 747] width 17 height 7
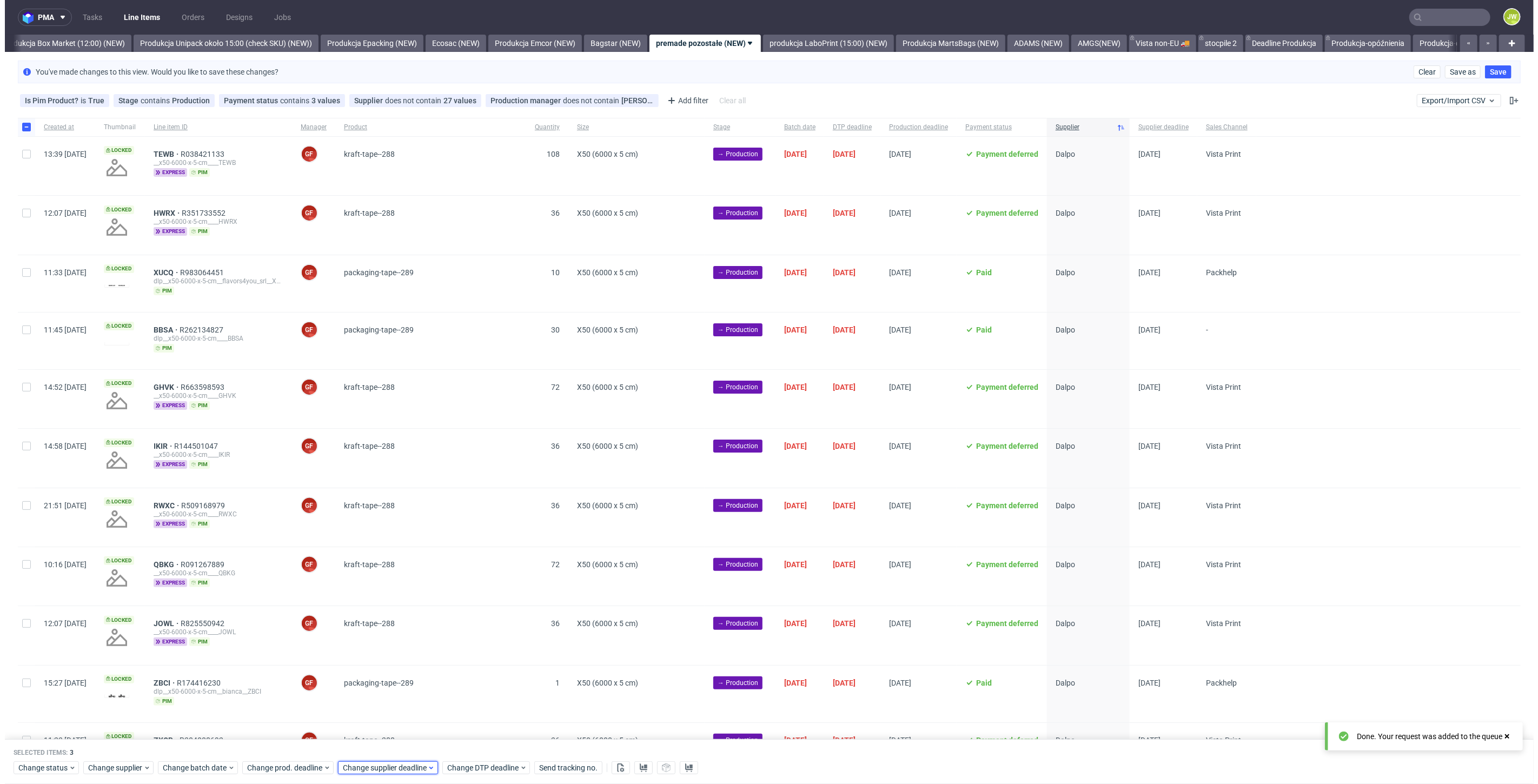
scroll to position [0, 1871]
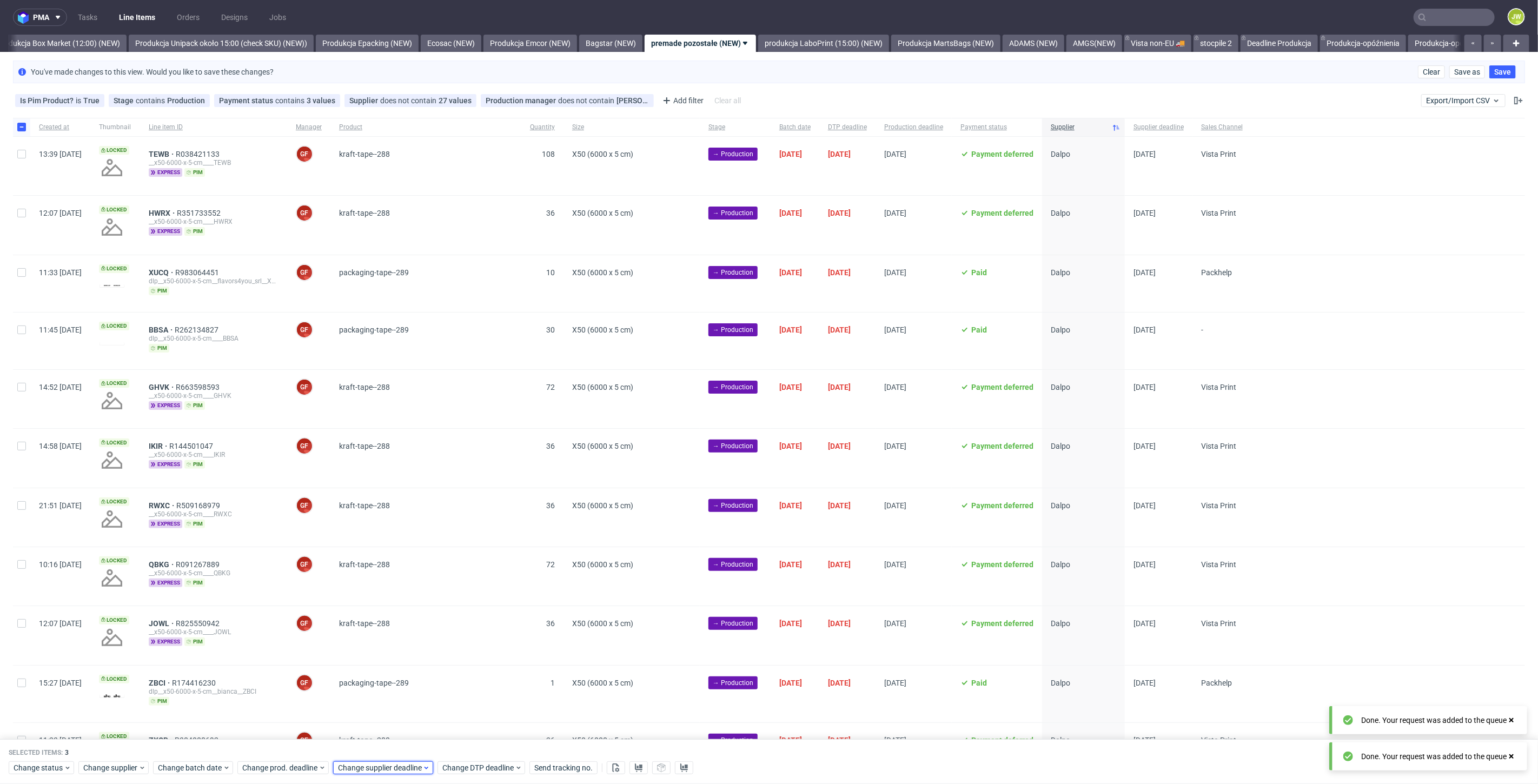
click at [370, 773] on span "Change supplier deadline" at bounding box center [379, 768] width 84 height 11
click at [420, 636] on span "4" at bounding box center [422, 634] width 4 height 11
click at [459, 746] on span "Save" at bounding box center [460, 747] width 17 height 7
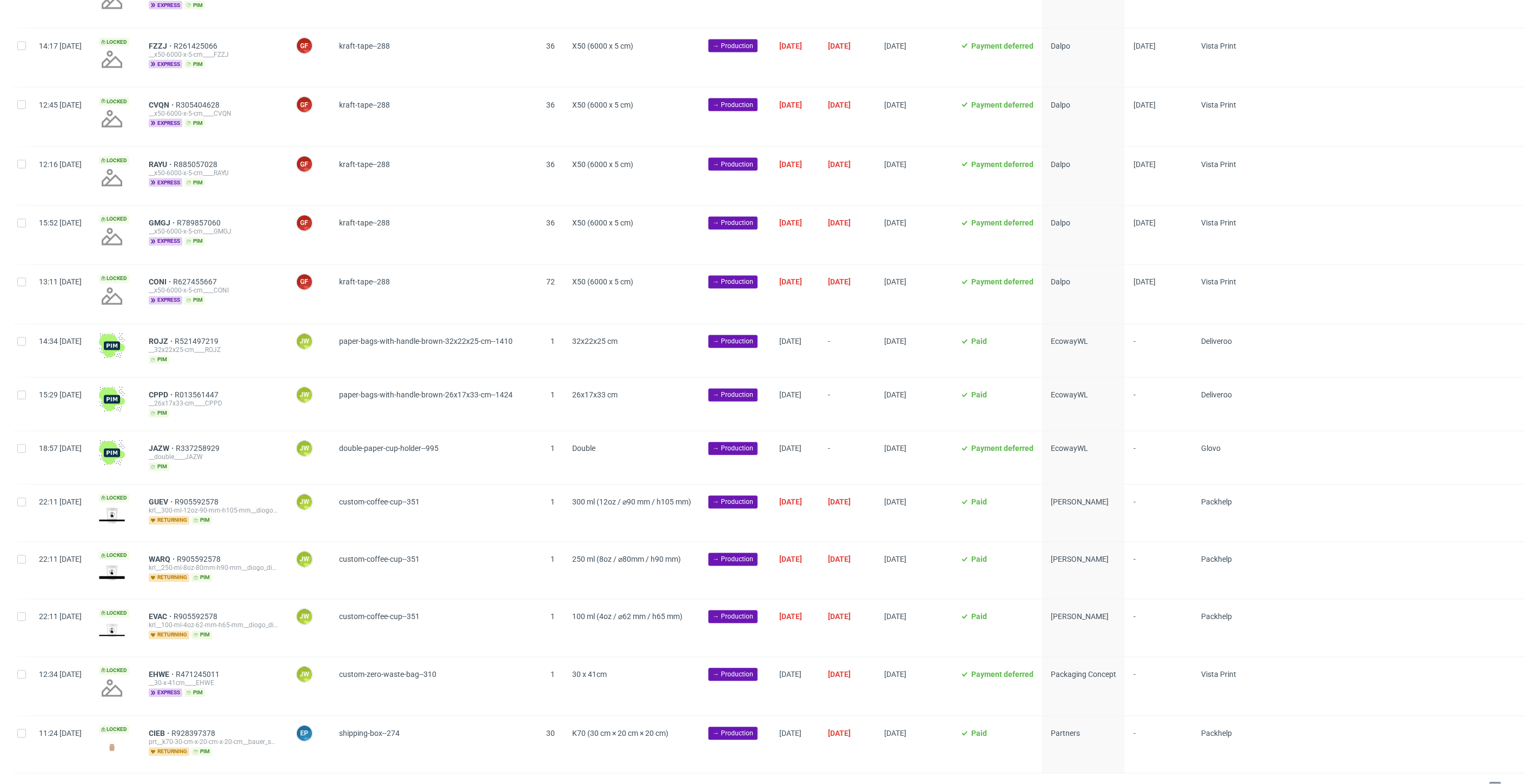
scroll to position [1534, 0]
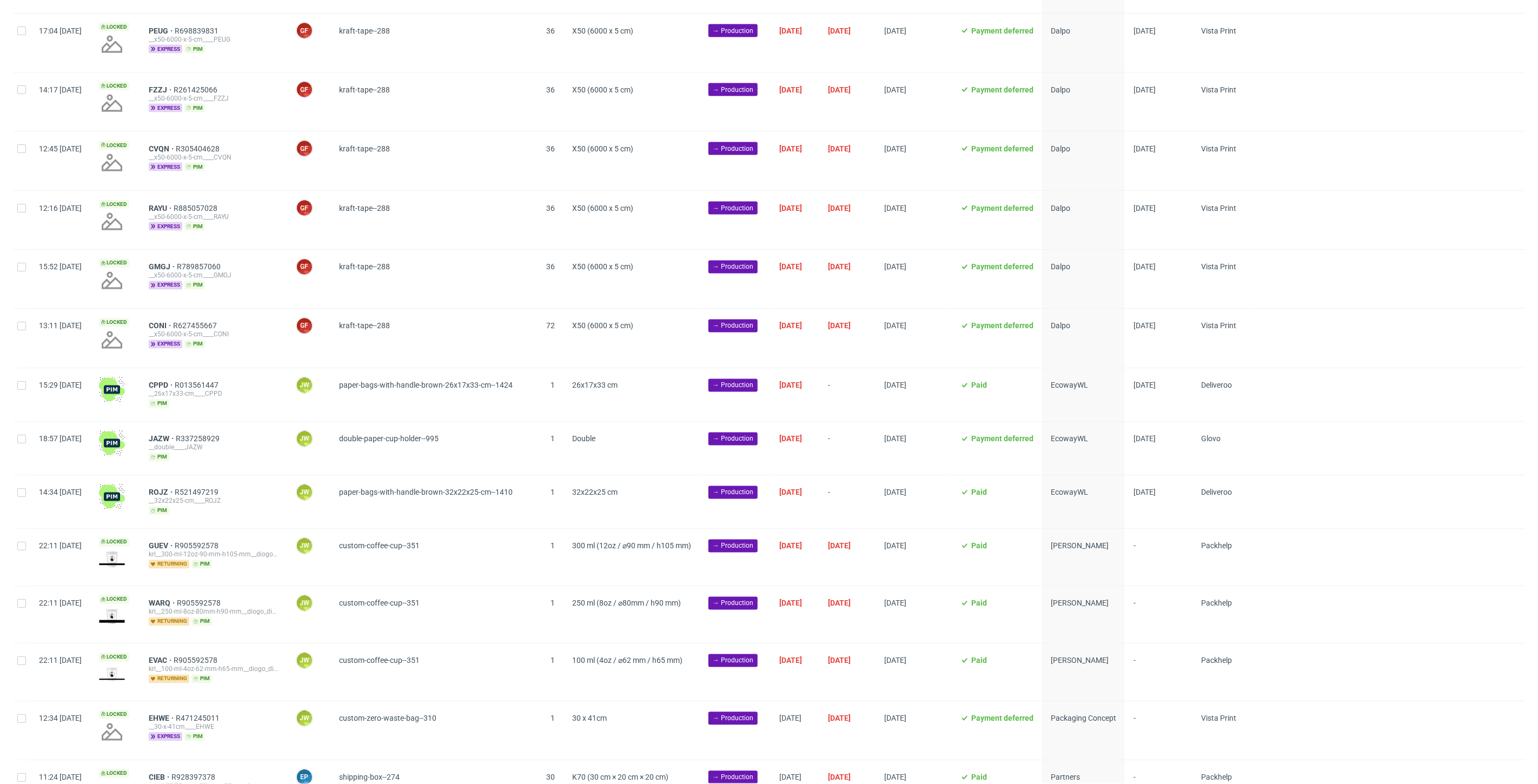
scroll to position [1534, 0]
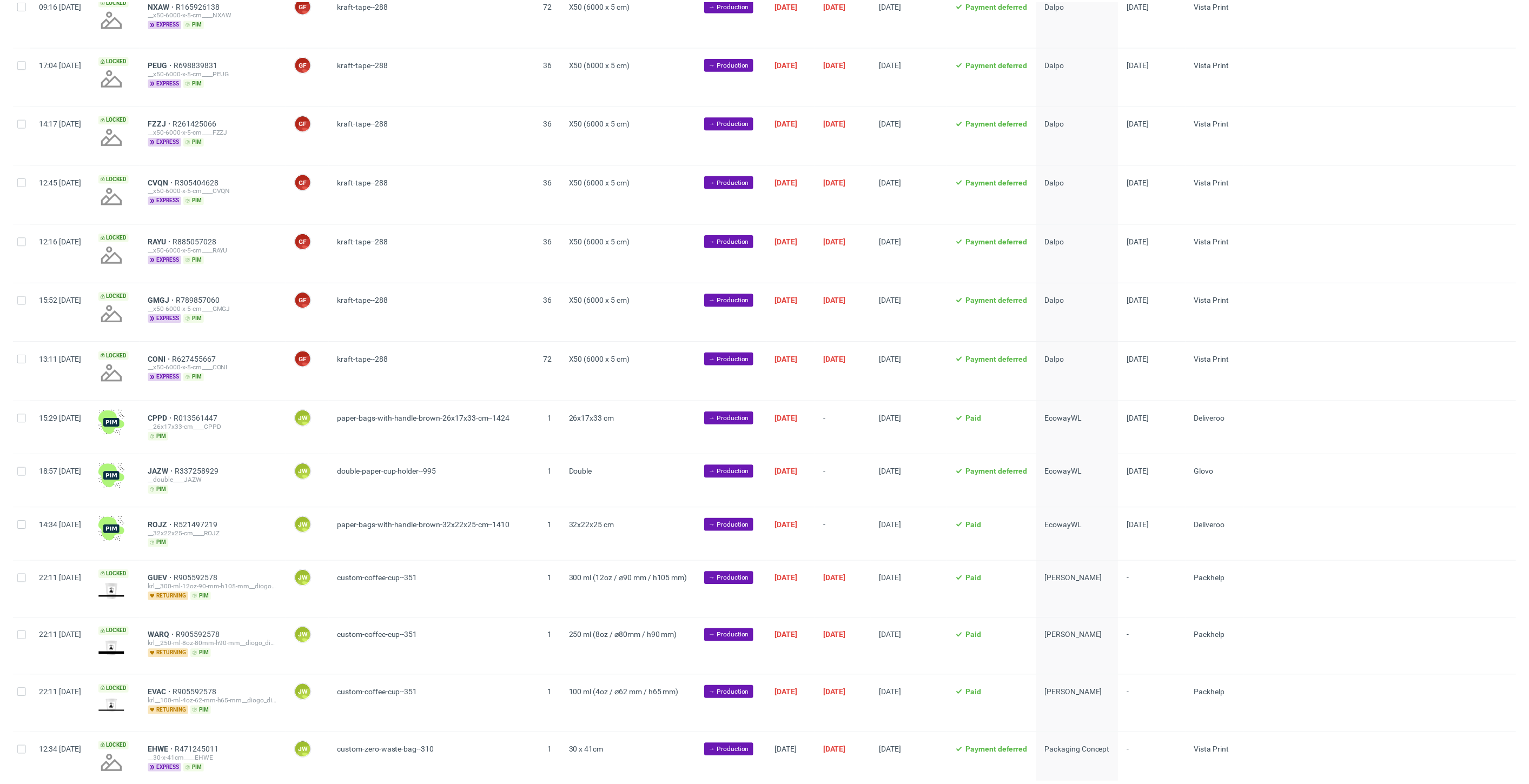
scroll to position [1534, 0]
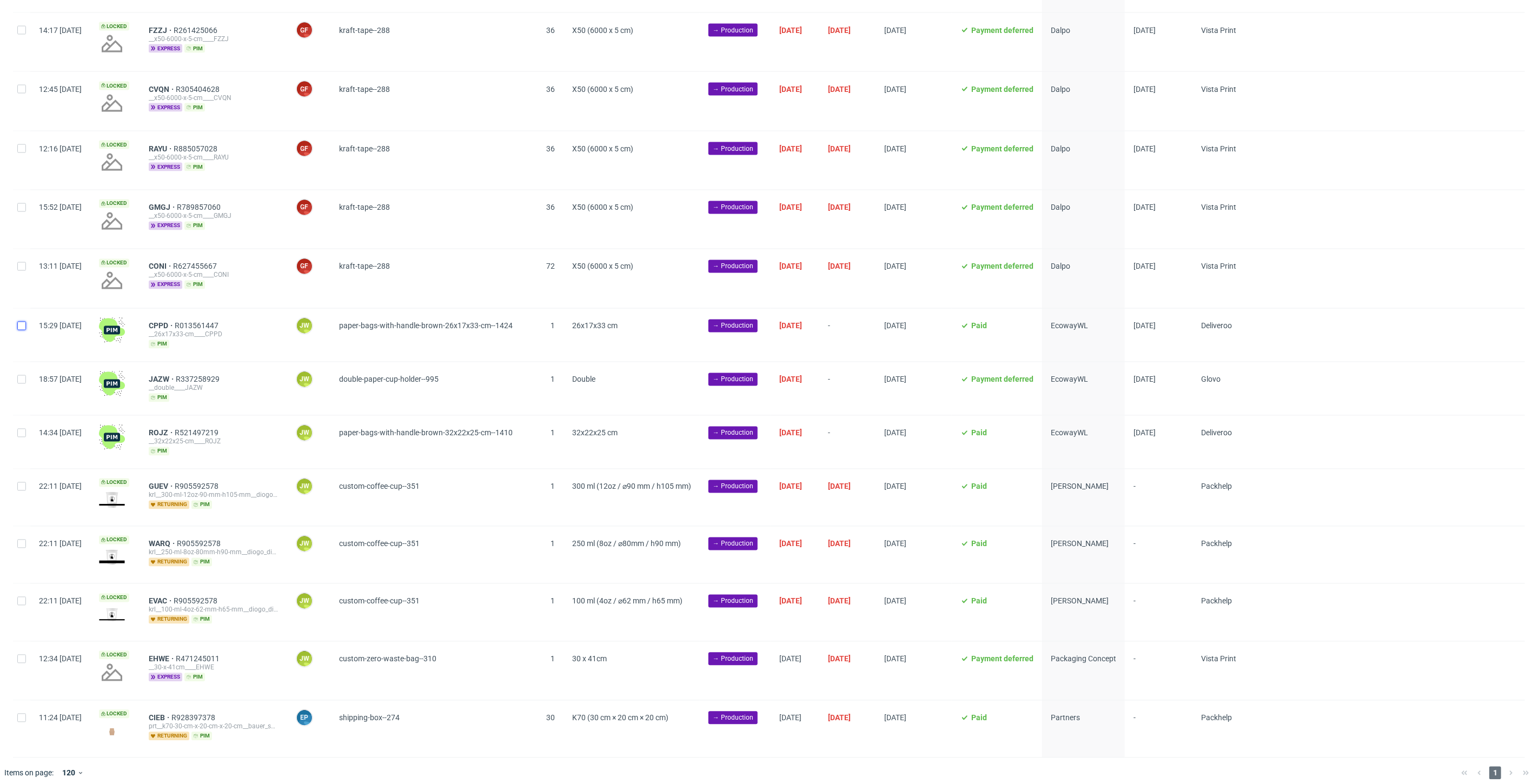
click at [22, 322] on input "checkbox" at bounding box center [22, 326] width 9 height 9
checkbox input "true"
click at [26, 375] on div at bounding box center [22, 388] width 17 height 53
checkbox input "true"
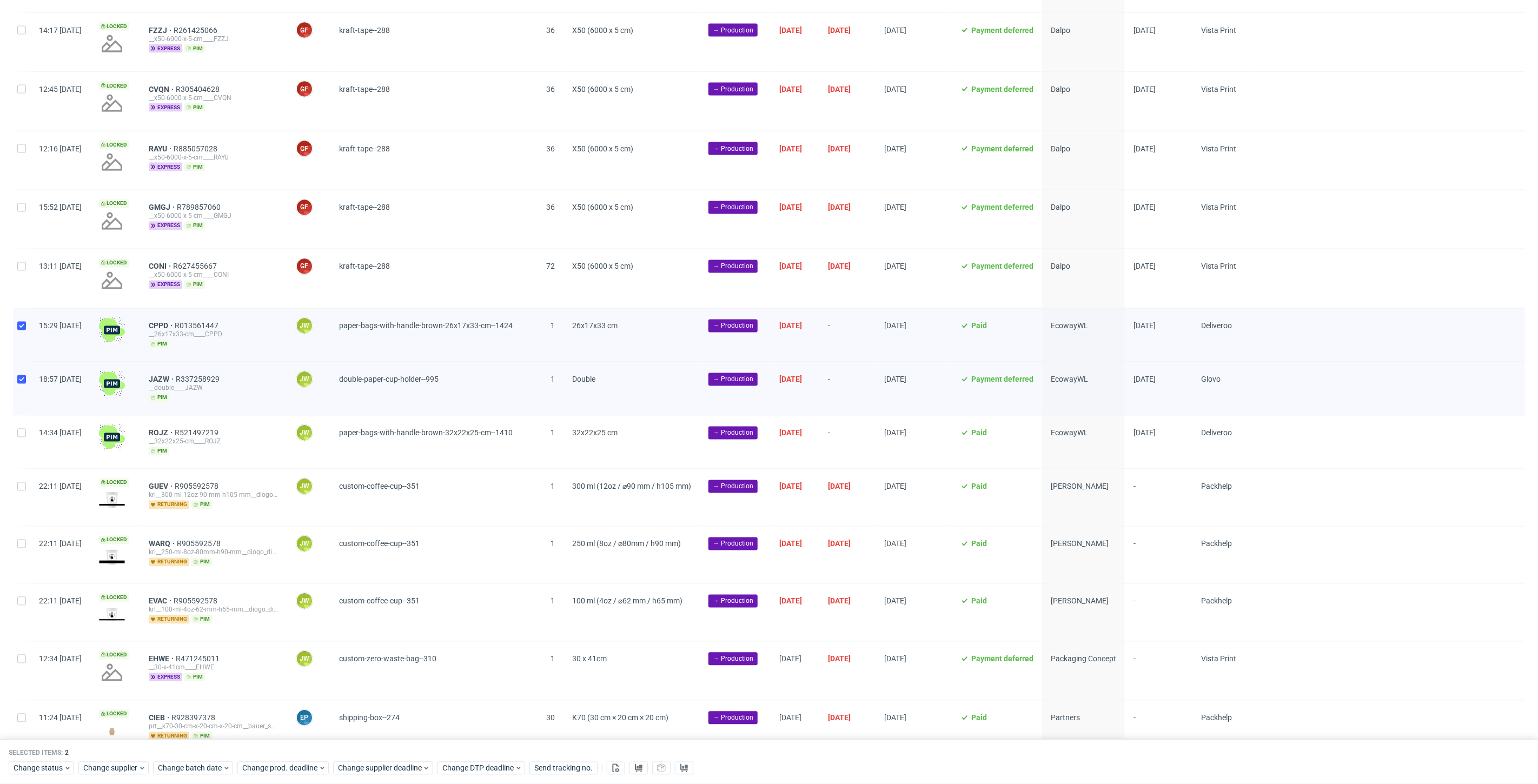
click at [24, 434] on div at bounding box center [22, 441] width 17 height 53
checkbox input "true"
drag, startPoint x: 615, startPoint y: 769, endPoint x: 637, endPoint y: 771, distance: 22.1
click at [637, 771] on div "Change status Change supplier Change batch date Change prod. deadline Change su…" at bounding box center [769, 767] width 1521 height 16
click at [634, 765] on icon at bounding box center [638, 767] width 9 height 9
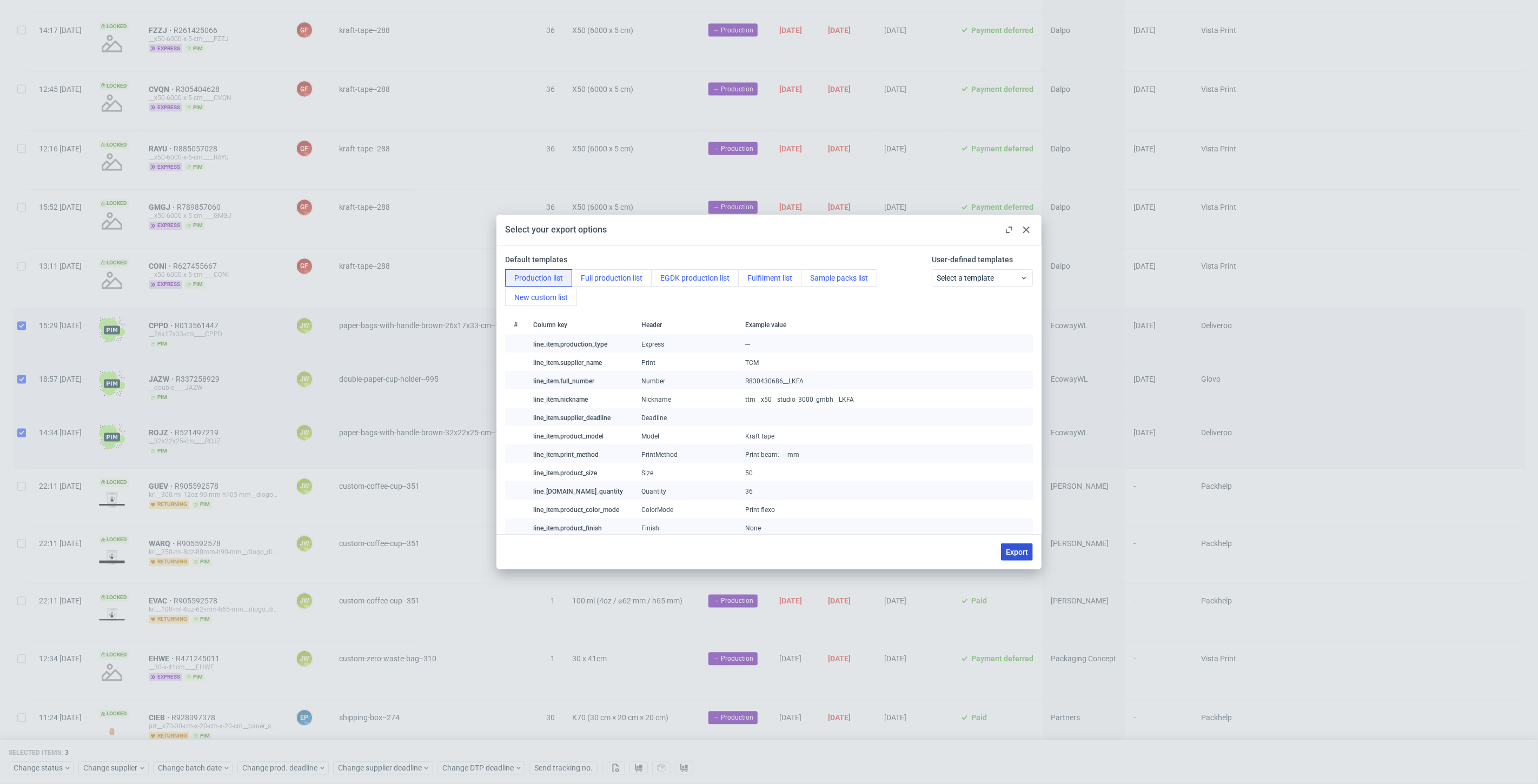
click at [1021, 557] on button "Export" at bounding box center [1016, 552] width 32 height 17
checkbox input "false"
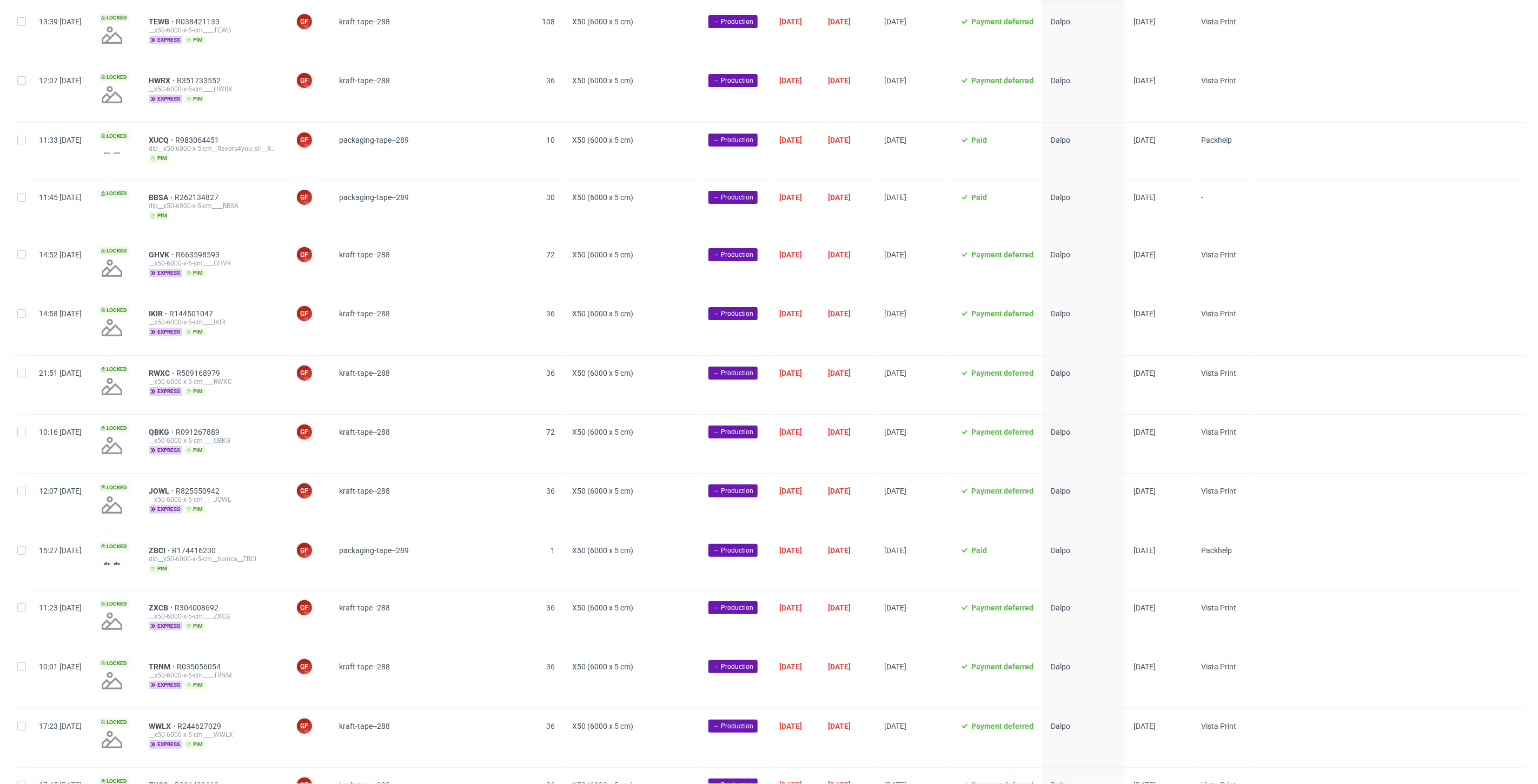
scroll to position [240, 0]
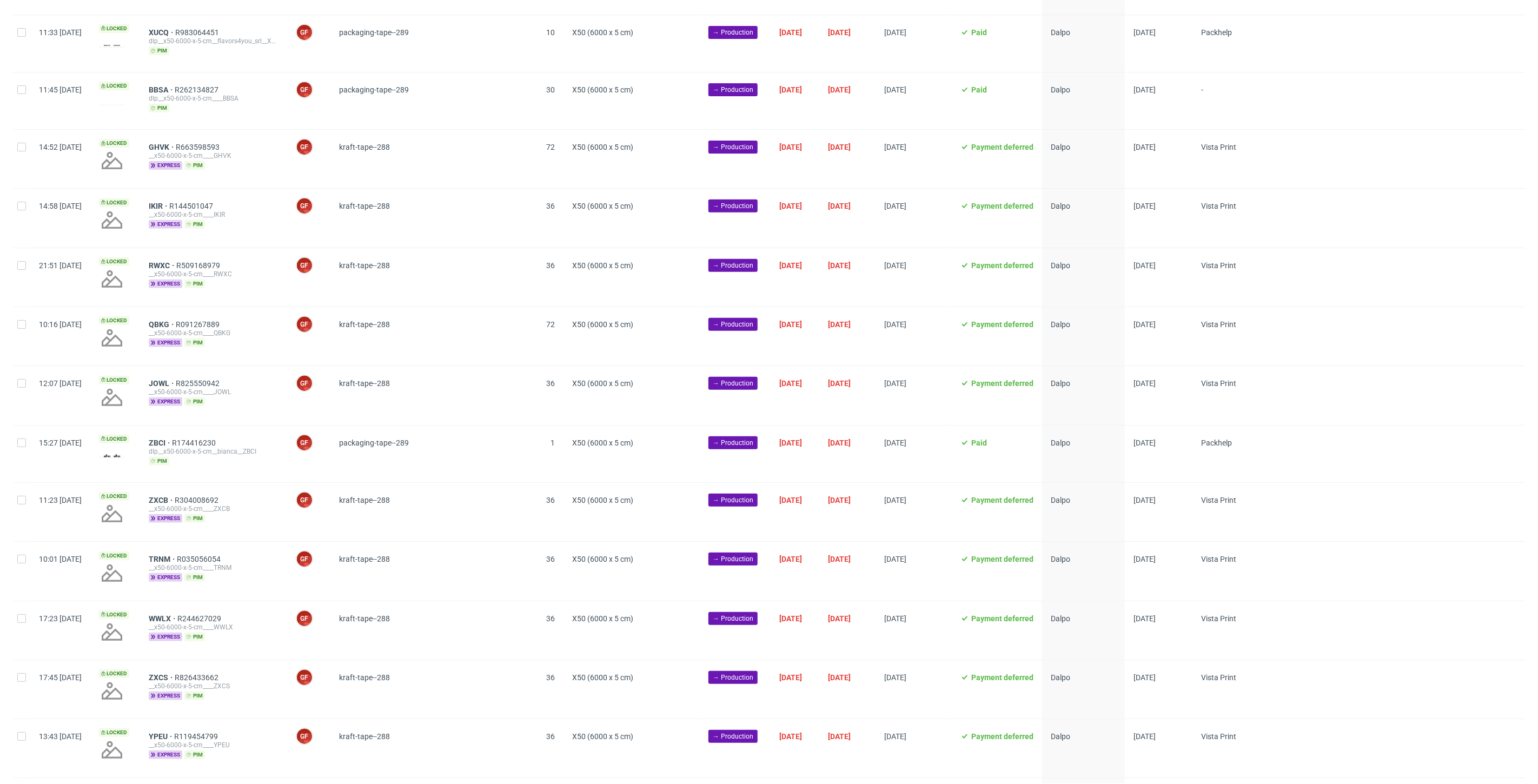
click at [498, 384] on span "kraft-tape--288" at bounding box center [426, 395] width 174 height 32
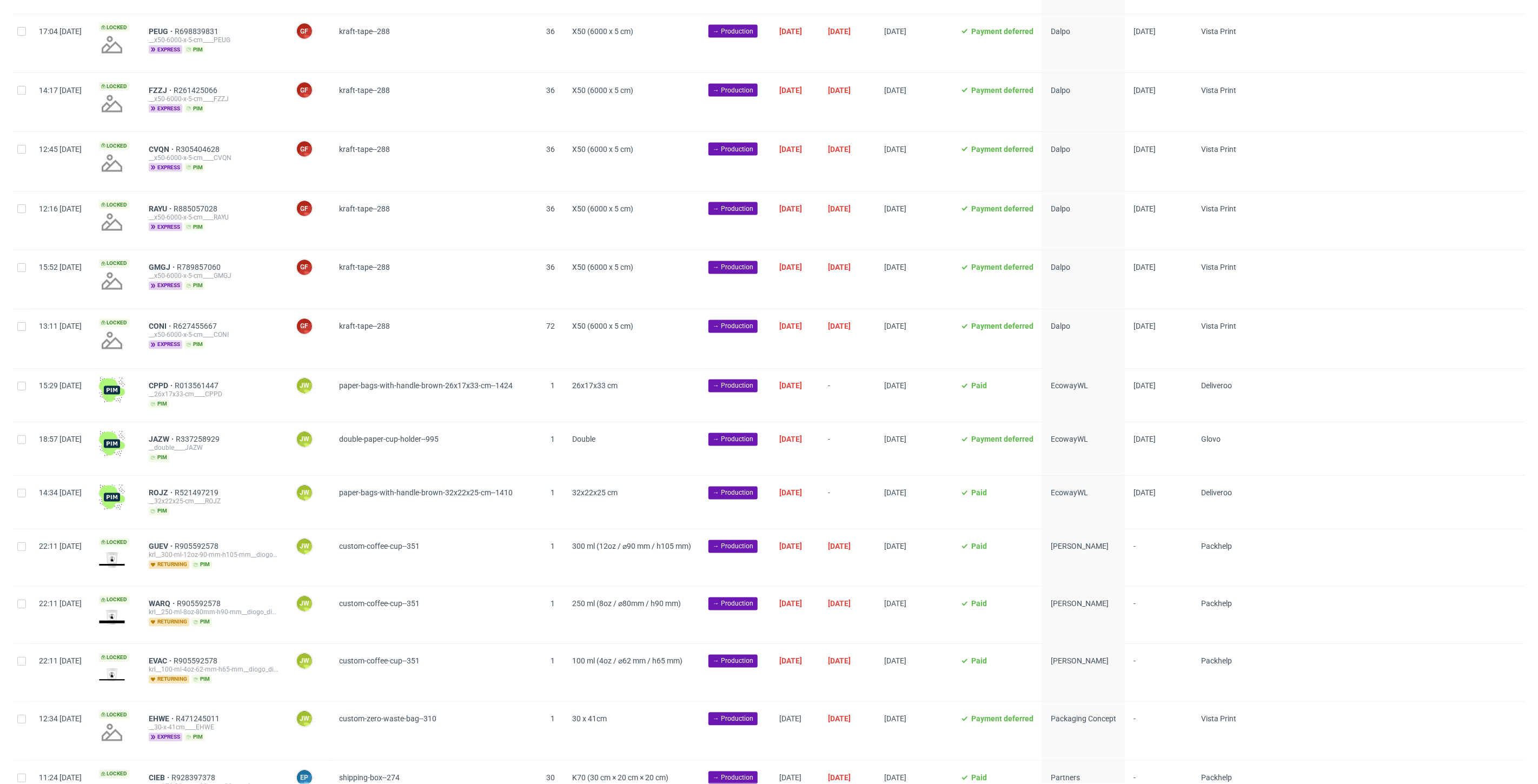
scroll to position [1534, 0]
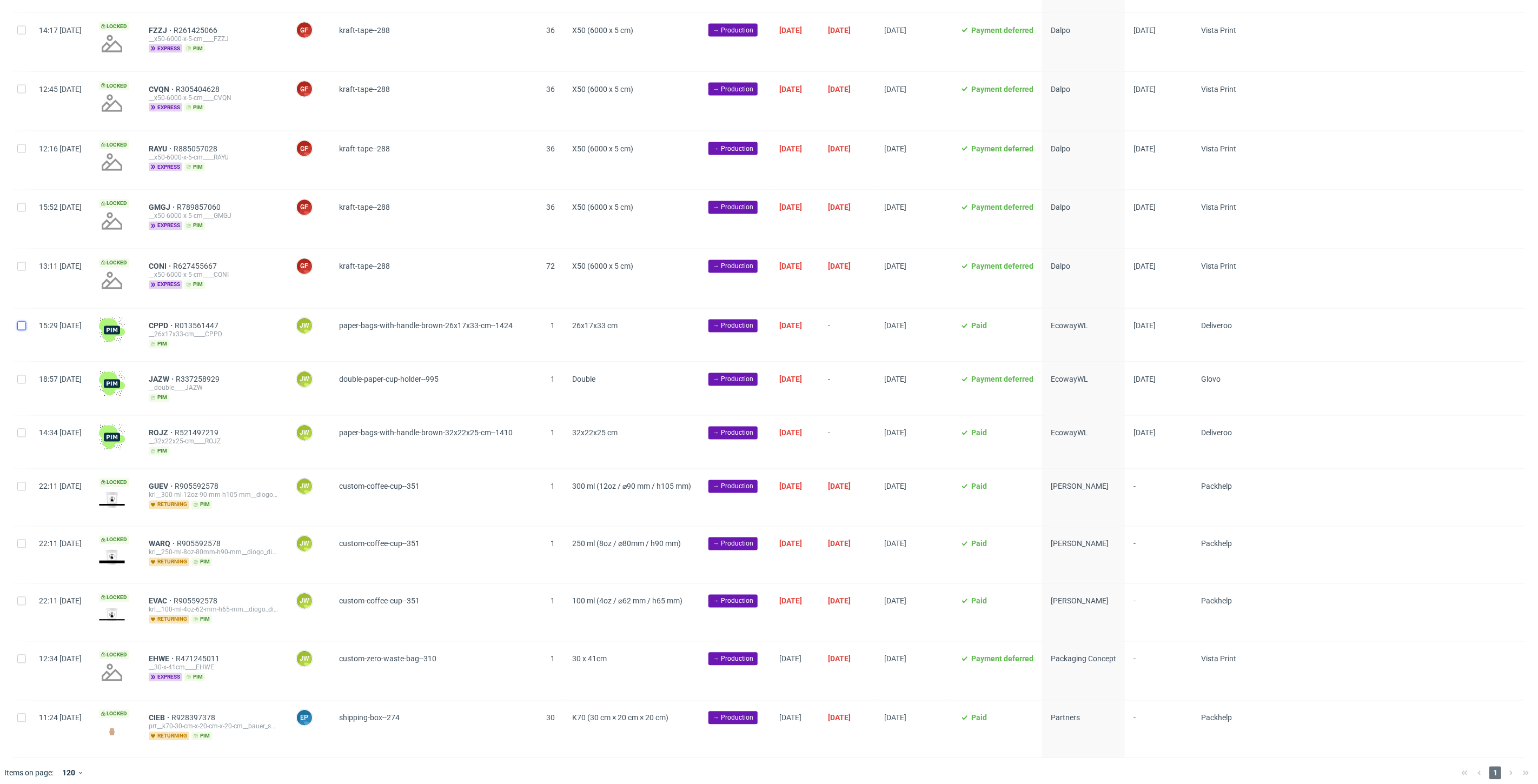
click at [25, 322] on input "checkbox" at bounding box center [22, 326] width 9 height 9
checkbox input "true"
click at [26, 379] on div at bounding box center [22, 388] width 17 height 53
checkbox input "true"
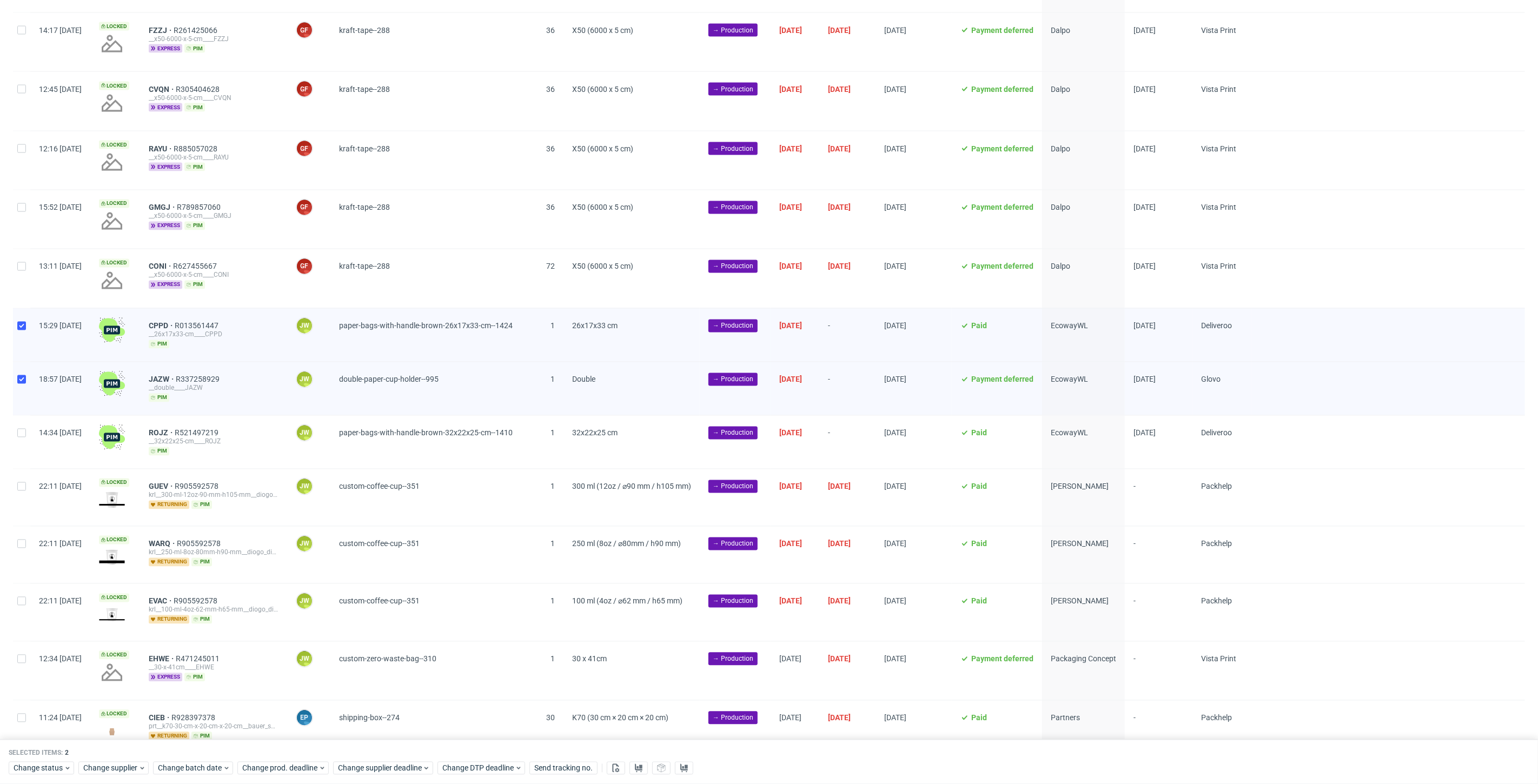
drag, startPoint x: 27, startPoint y: 424, endPoint x: 28, endPoint y: 431, distance: 7.1
click at [27, 425] on div at bounding box center [22, 441] width 17 height 53
checkbox input "true"
click at [40, 766] on span "Change status" at bounding box center [39, 768] width 50 height 11
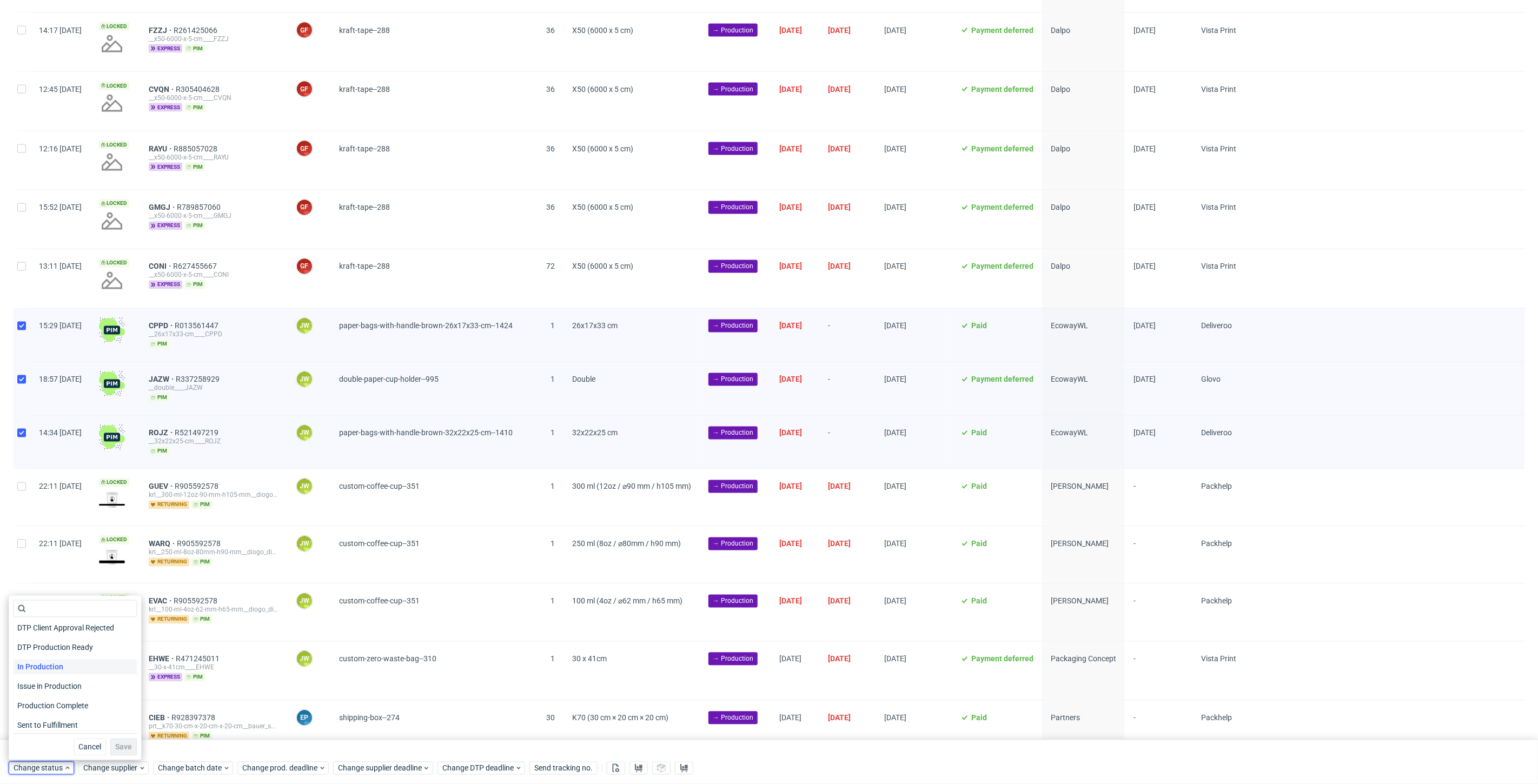
click at [46, 669] on span "In Production" at bounding box center [40, 666] width 55 height 15
click at [115, 746] on span "Save" at bounding box center [123, 747] width 17 height 7
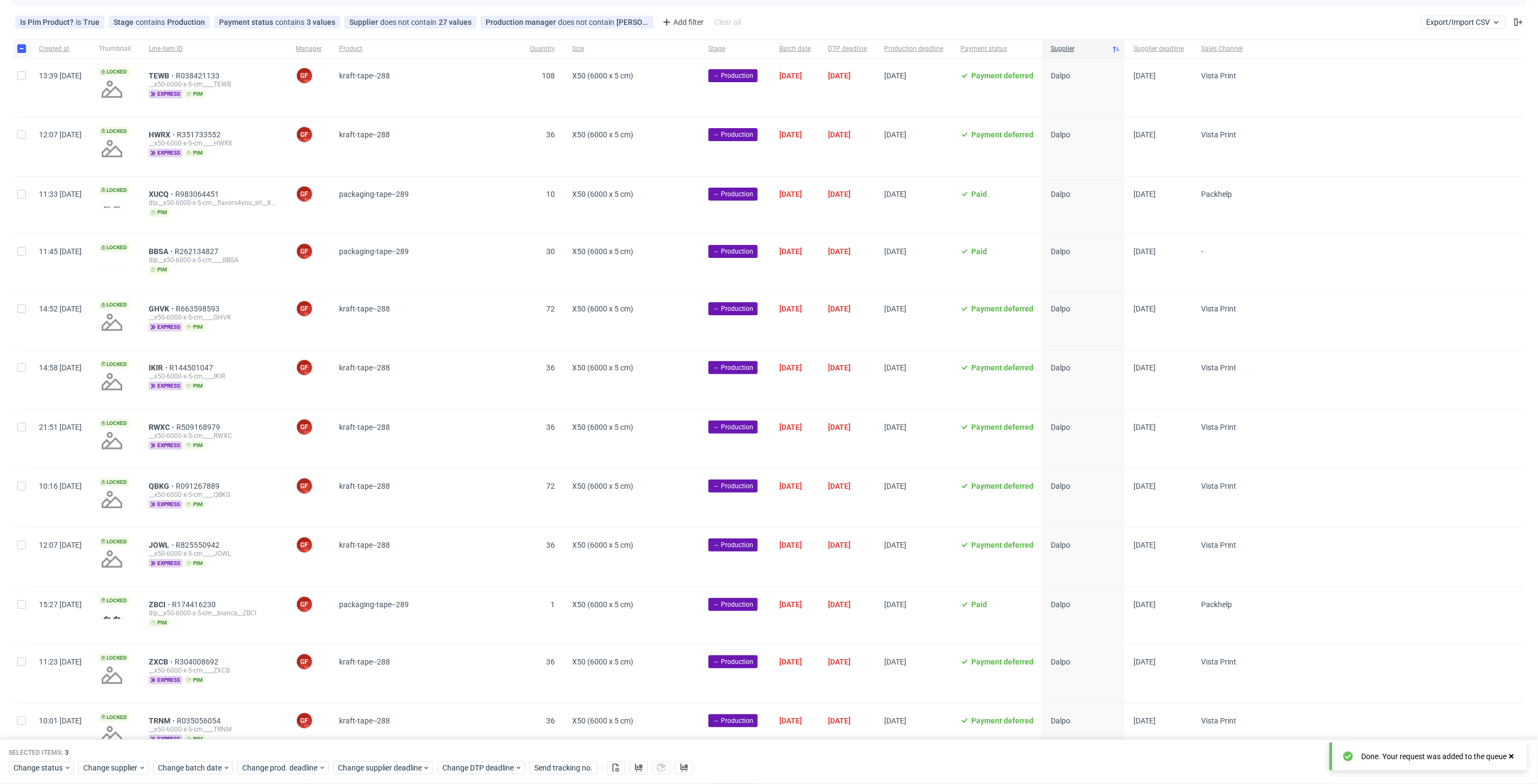
scroll to position [26, 0]
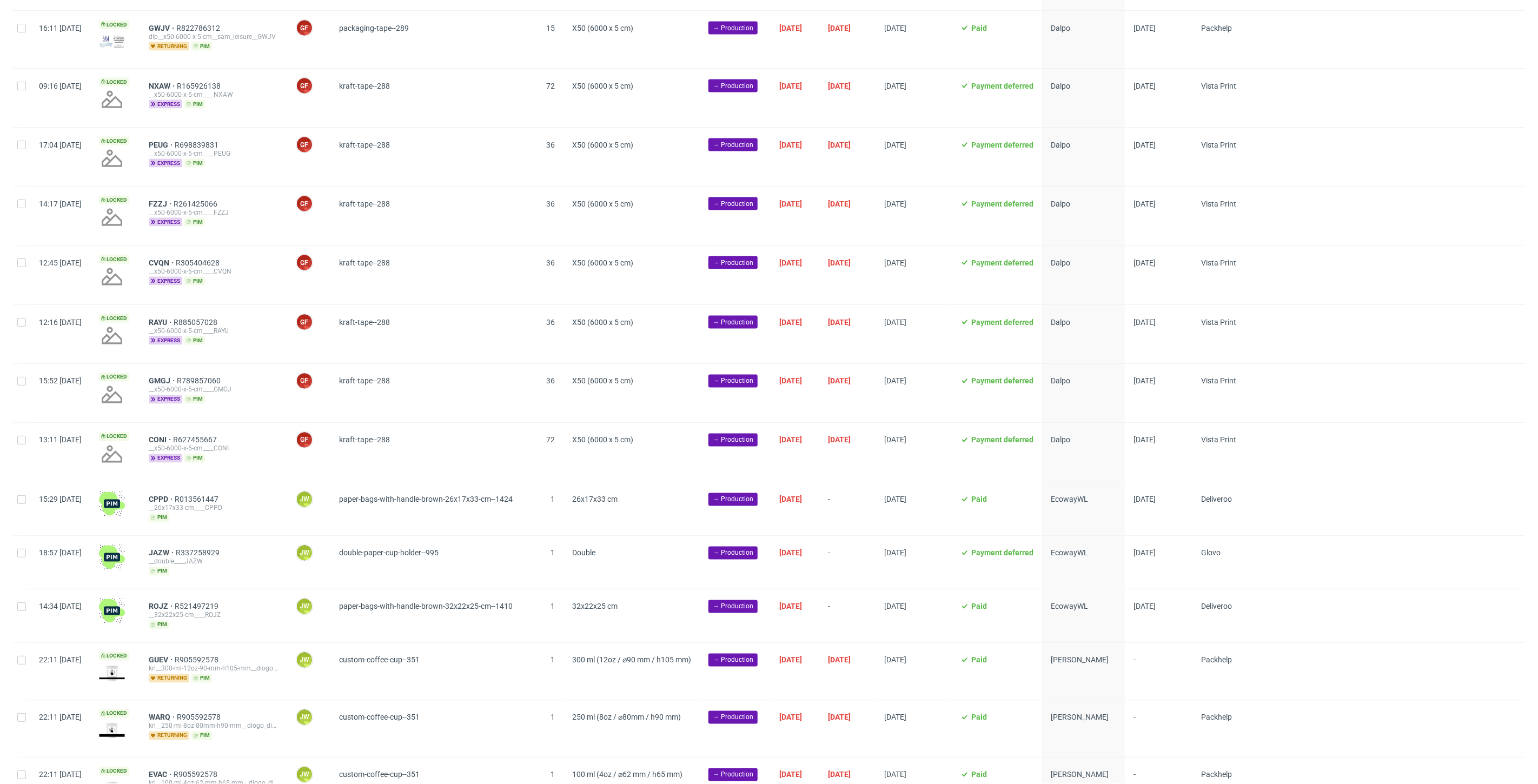
scroll to position [1534, 0]
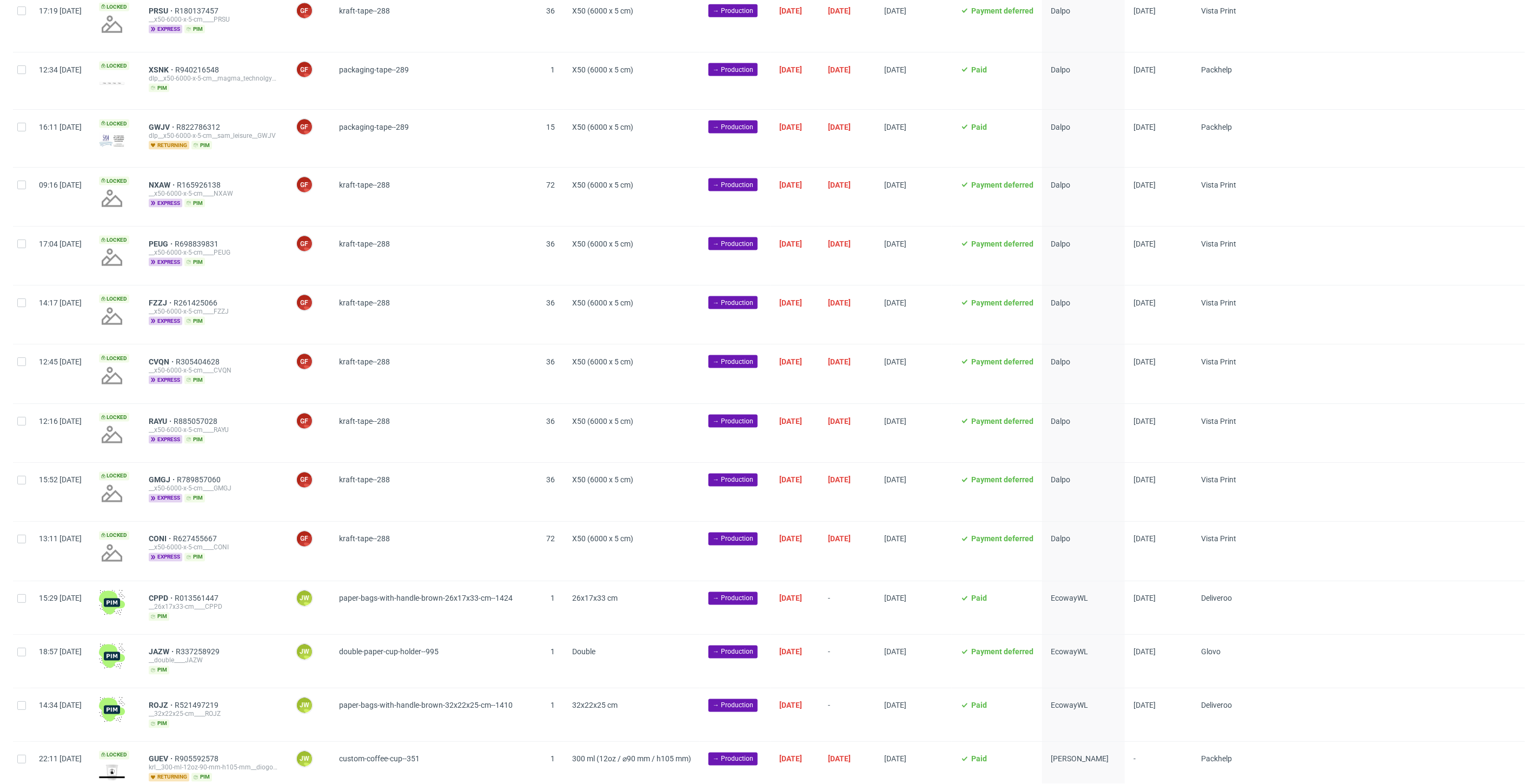
scroll to position [1381, 0]
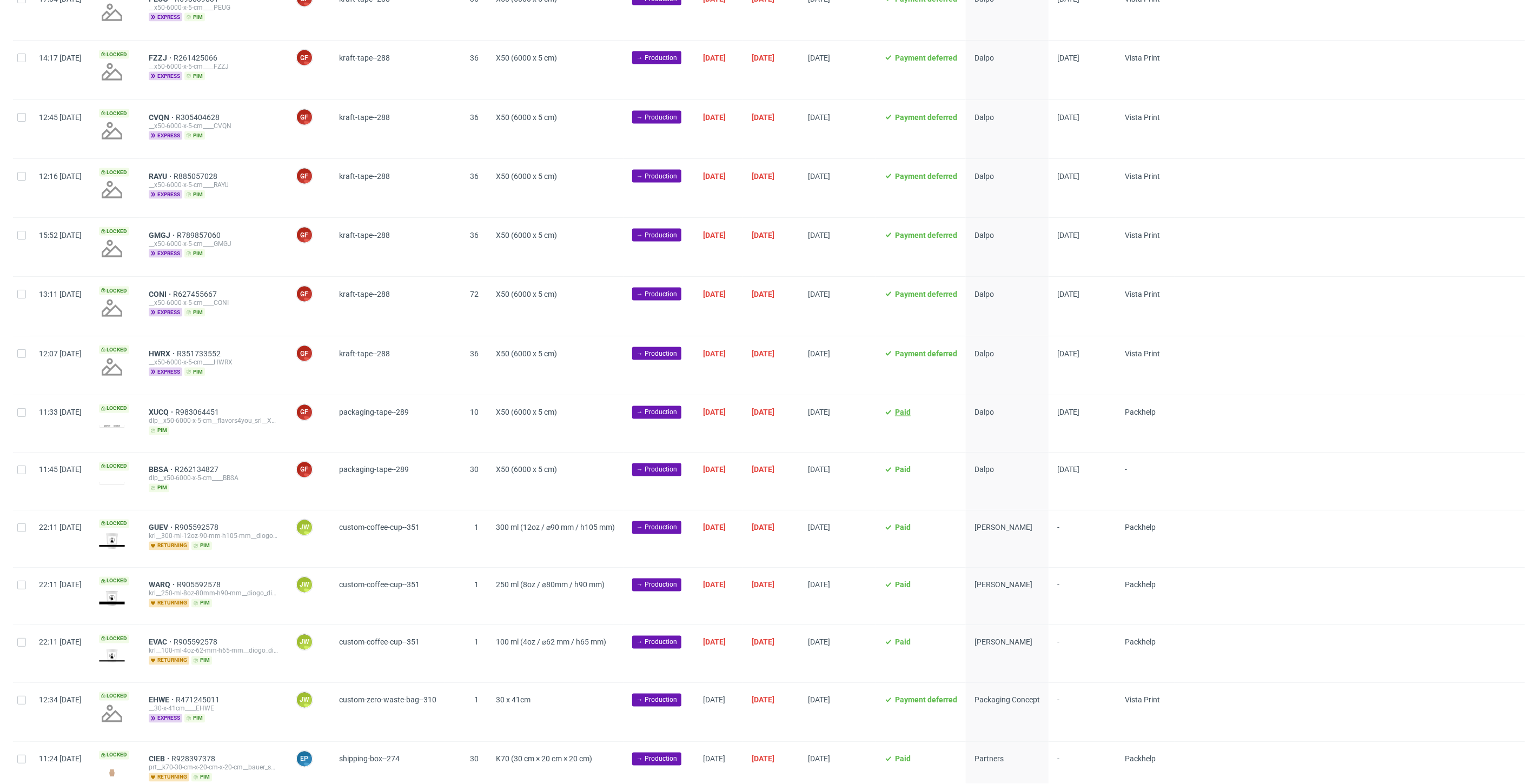
scroll to position [1374, 0]
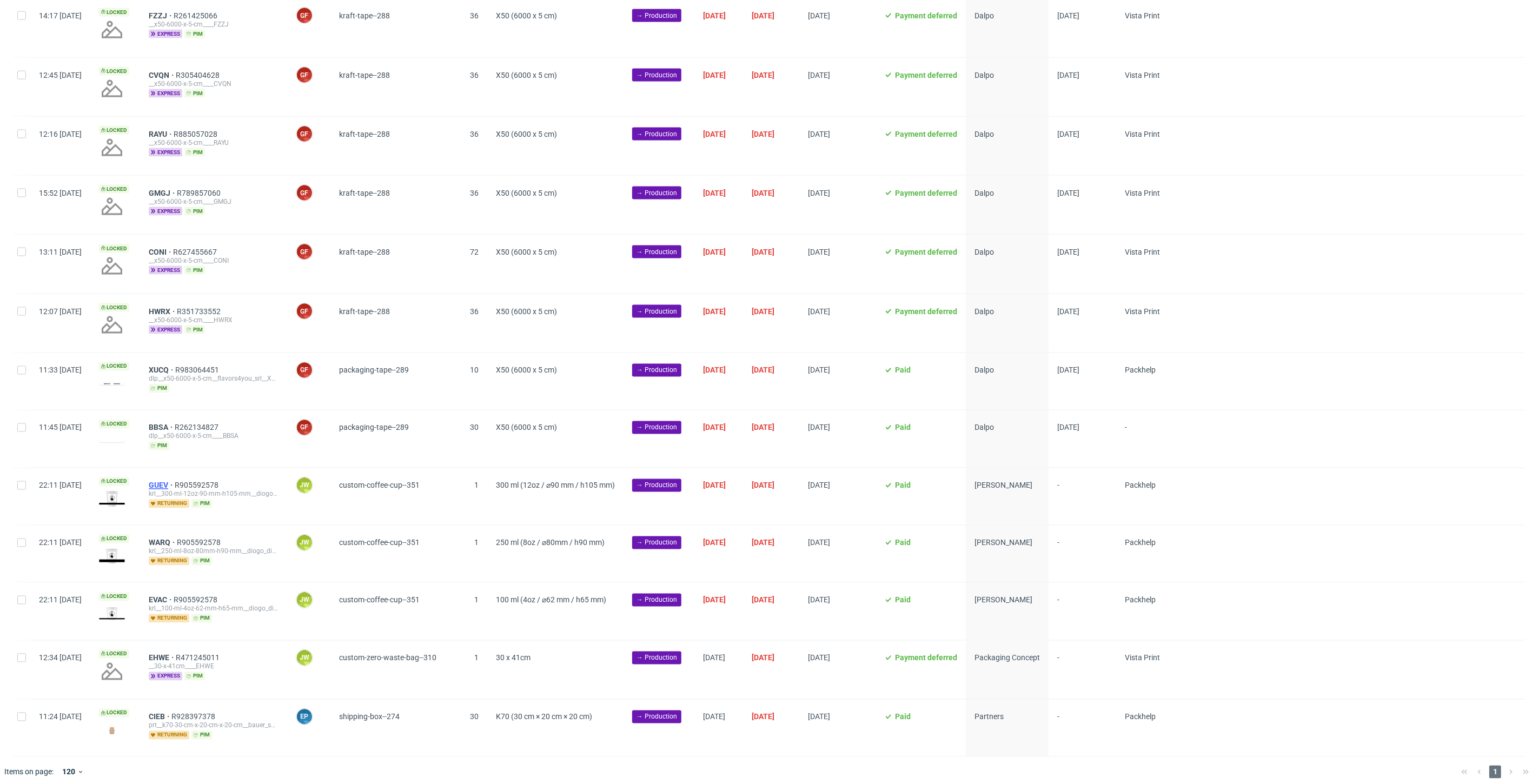
click at [175, 481] on span "GUEV" at bounding box center [162, 485] width 26 height 9
click at [22, 481] on input "checkbox" at bounding box center [22, 485] width 9 height 9
checkbox input "true"
click at [20, 539] on input "checkbox" at bounding box center [22, 543] width 9 height 9
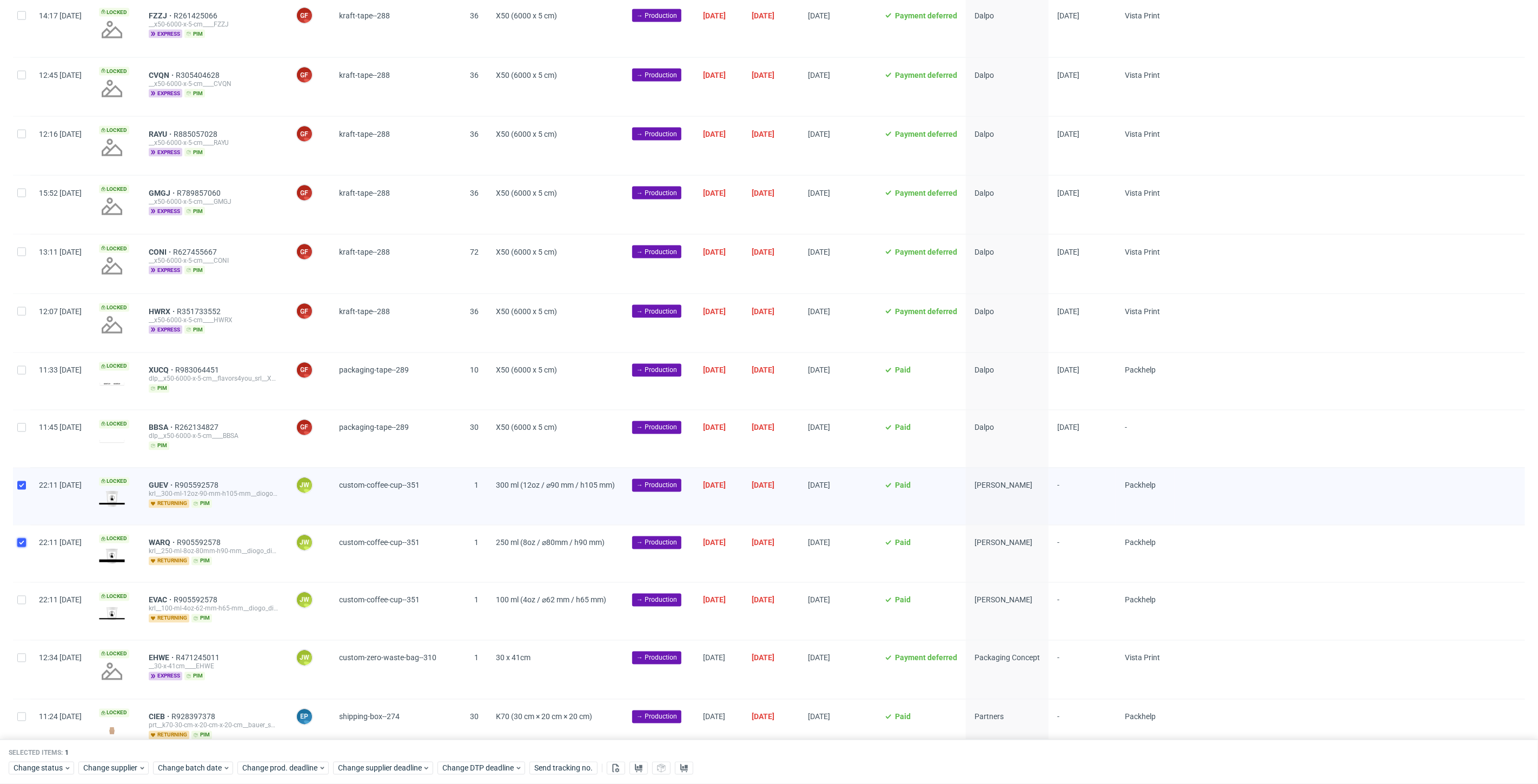
checkbox input "true"
click at [19, 596] on input "checkbox" at bounding box center [22, 600] width 9 height 9
checkbox input "true"
click at [170, 766] on span "Change batch date" at bounding box center [190, 768] width 65 height 11
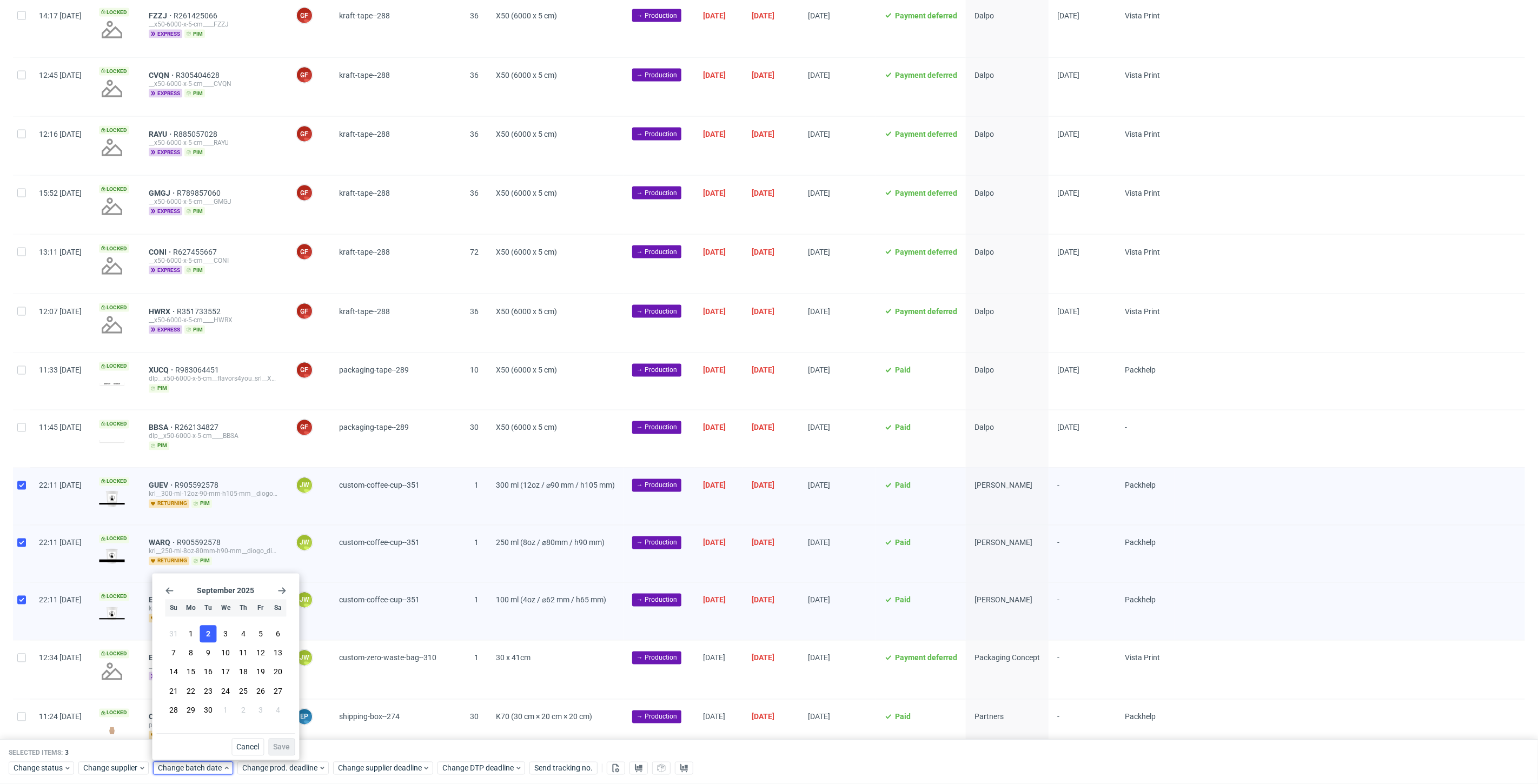
click at [206, 634] on span "2" at bounding box center [208, 634] width 4 height 11
click at [280, 747] on span "Save" at bounding box center [281, 747] width 17 height 7
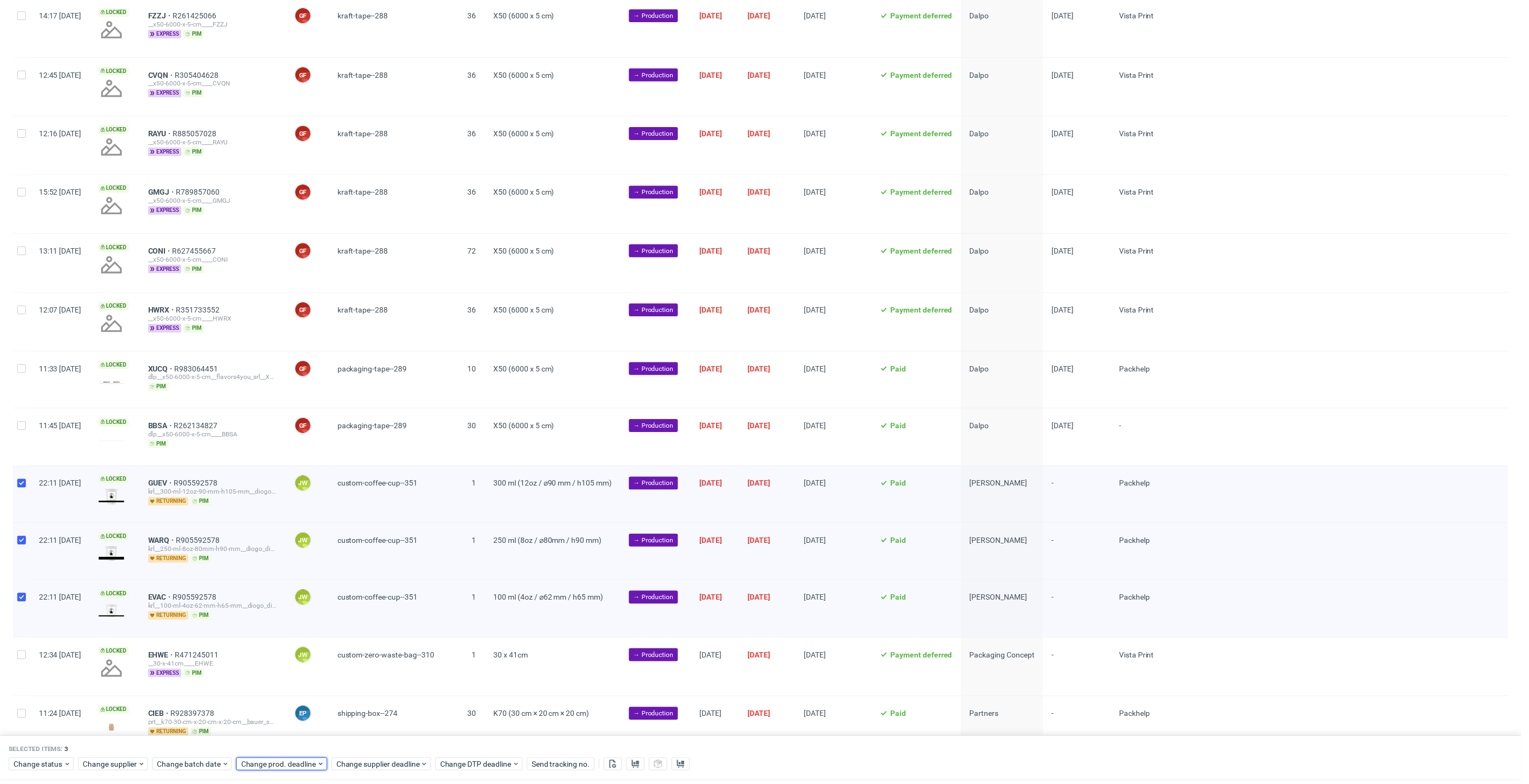
click at [279, 765] on span "Change prod. deadline" at bounding box center [281, 768] width 76 height 11
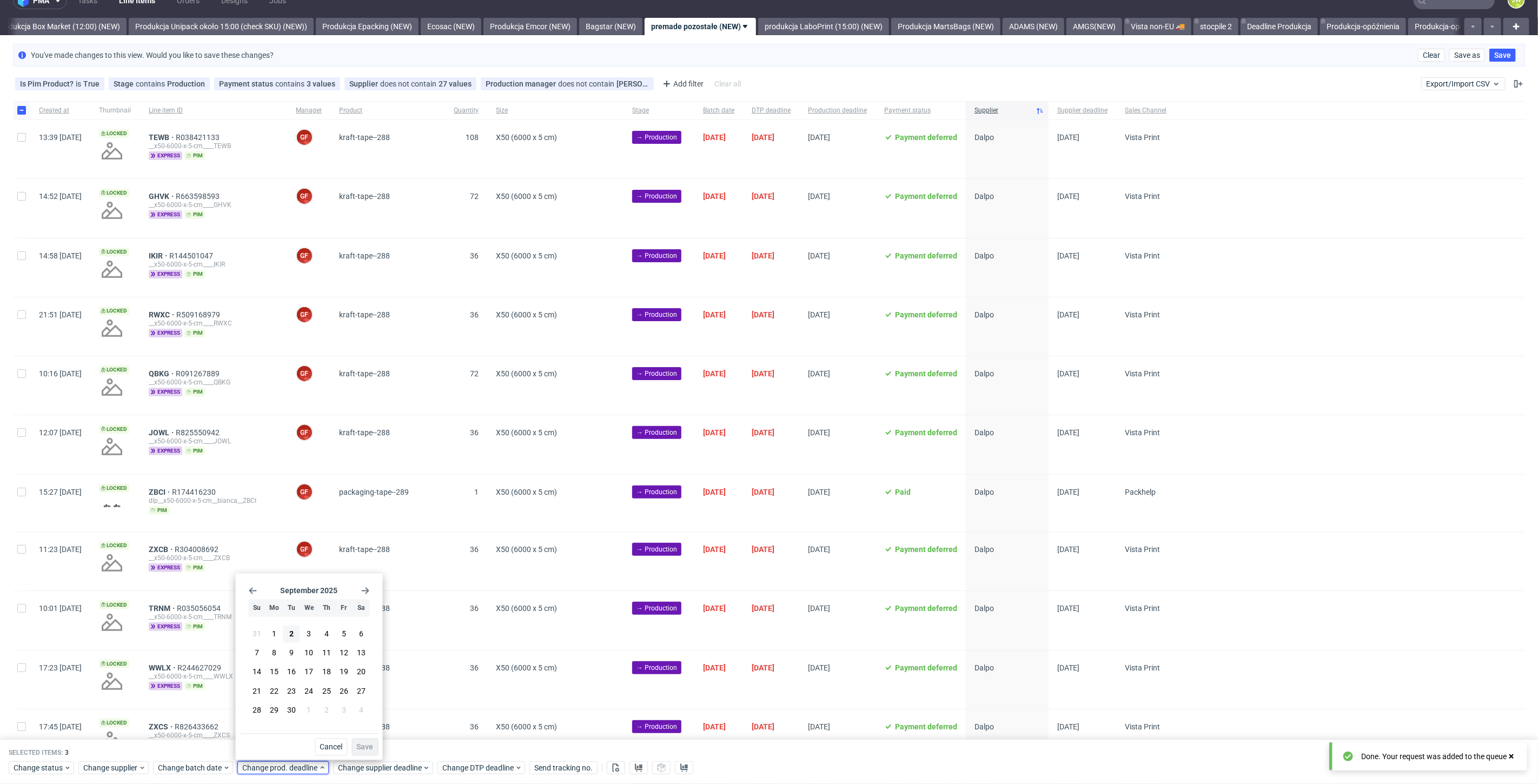
scroll to position [0, 0]
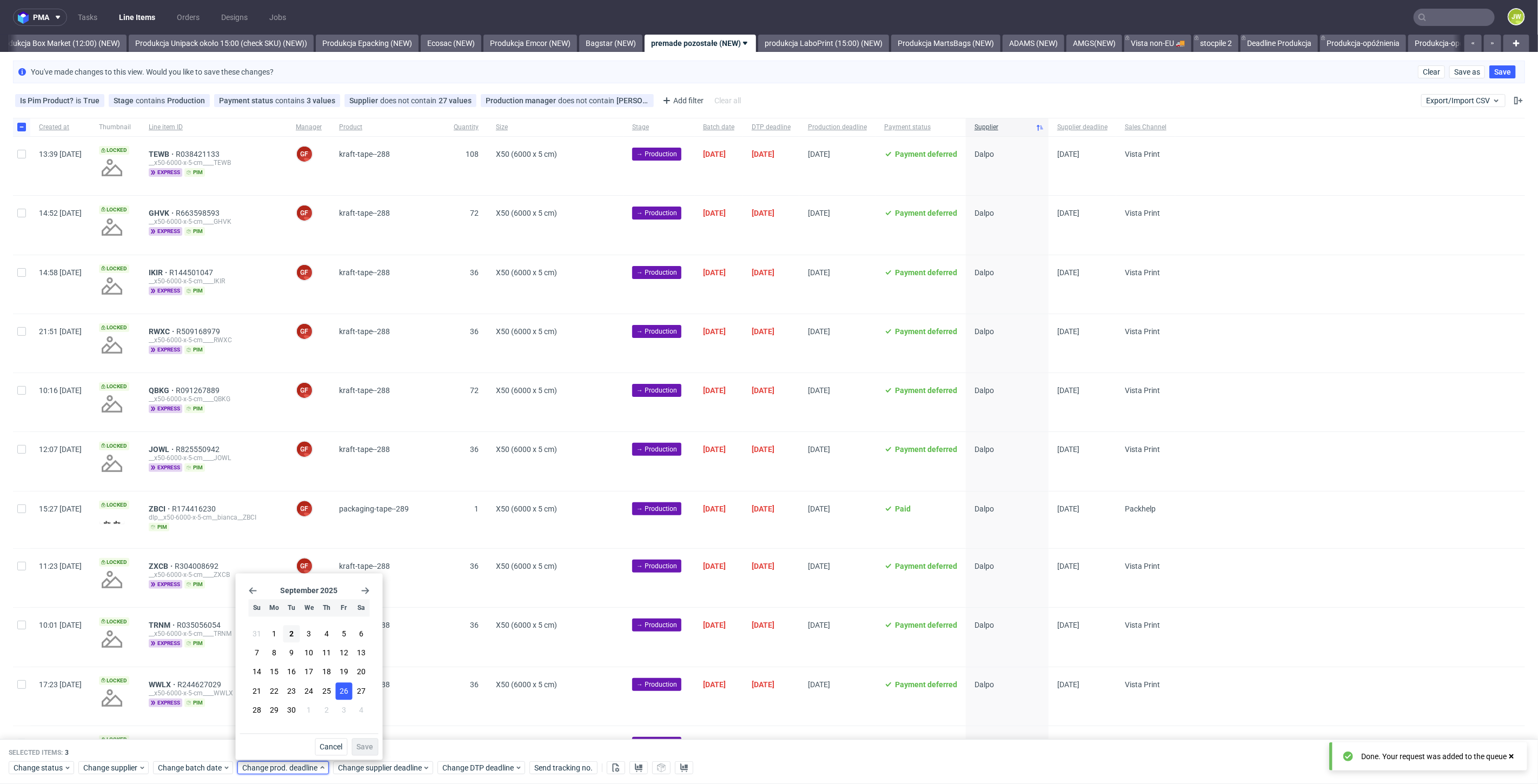
click at [347, 692] on span "26" at bounding box center [344, 690] width 9 height 11
click at [372, 744] on span "Save" at bounding box center [365, 747] width 17 height 7
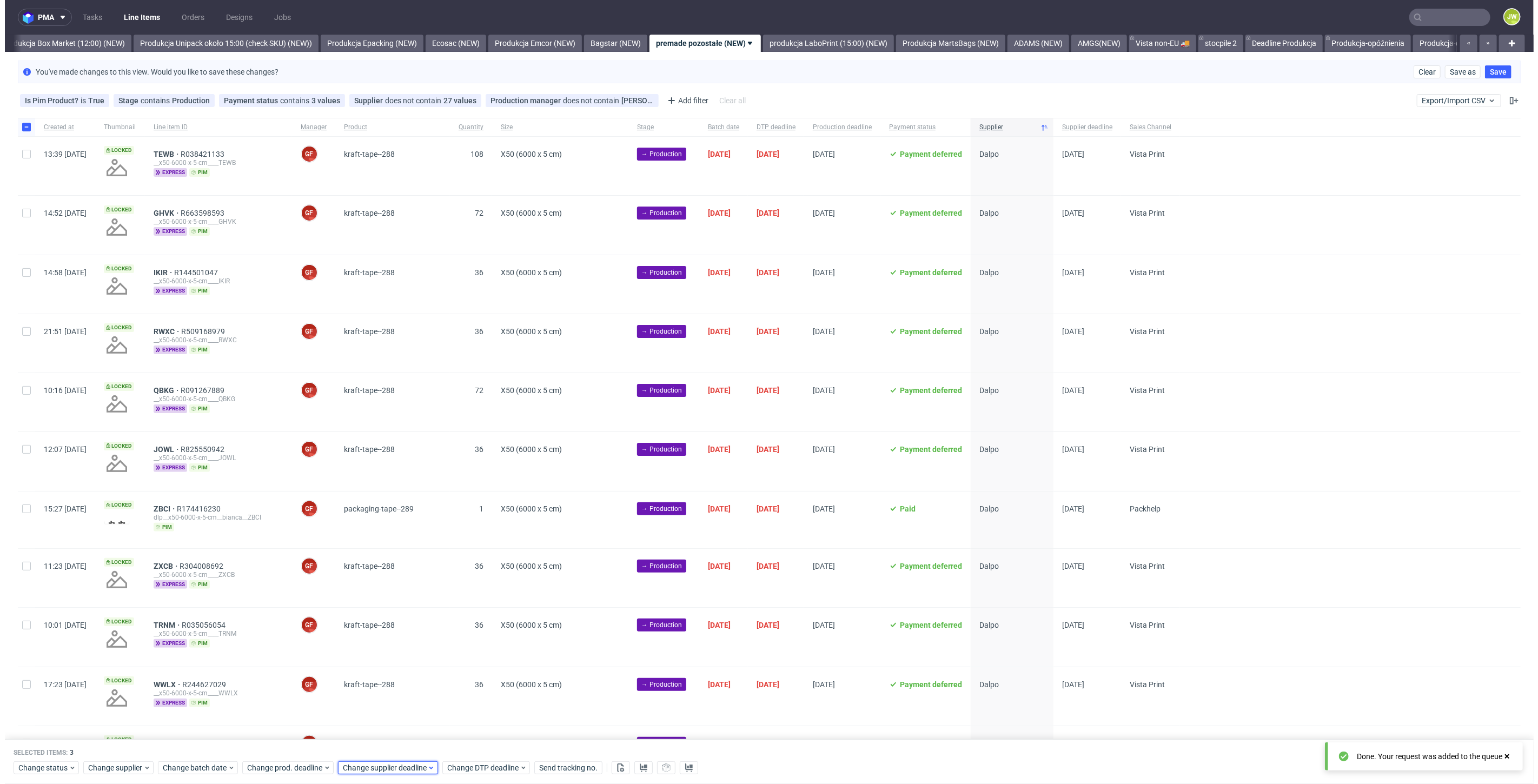
scroll to position [0, 1871]
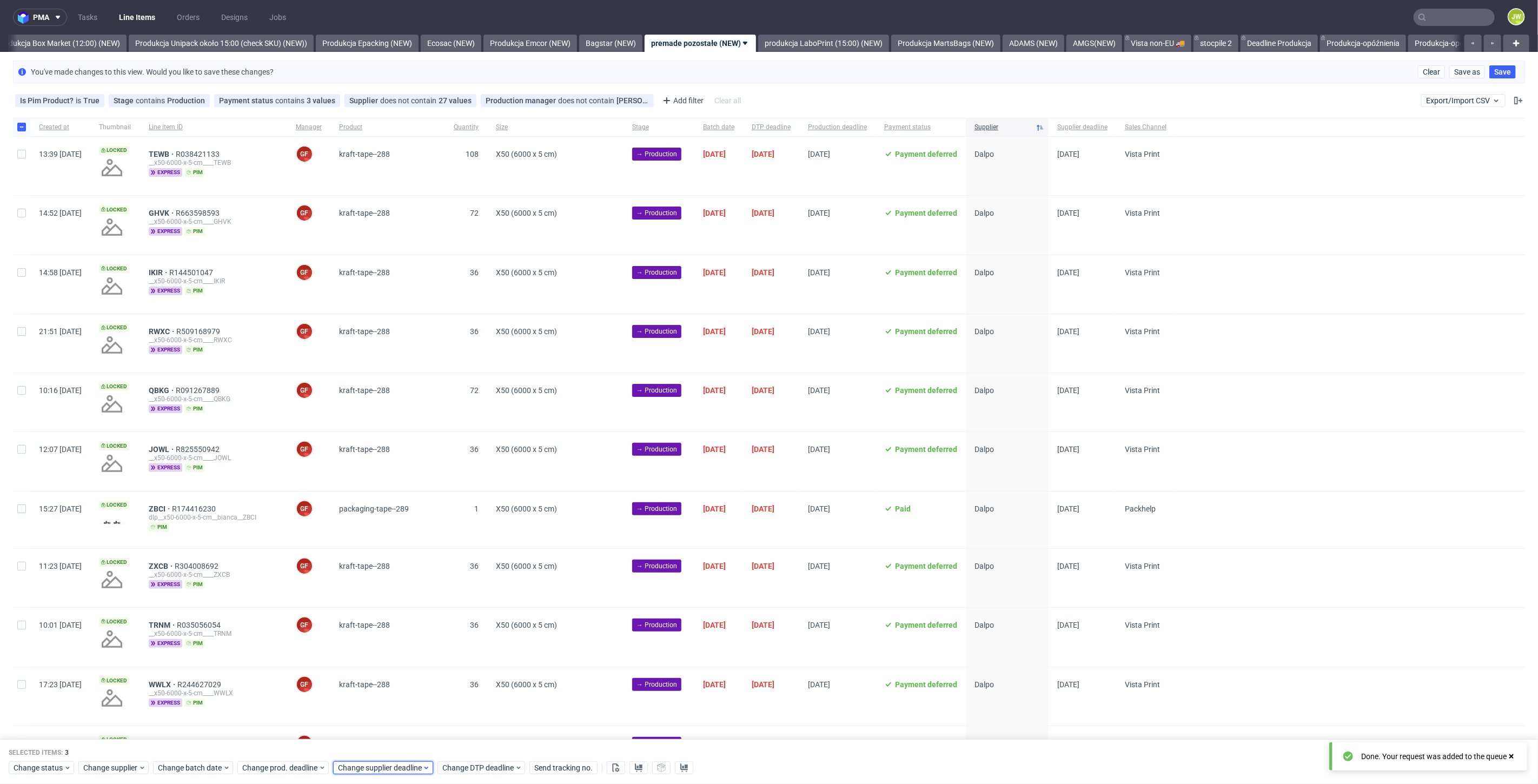
click at [358, 770] on span "Change supplier deadline" at bounding box center [379, 768] width 84 height 11
click at [444, 697] on button "26" at bounding box center [439, 691] width 17 height 17
click at [465, 748] on span "Save" at bounding box center [460, 747] width 17 height 7
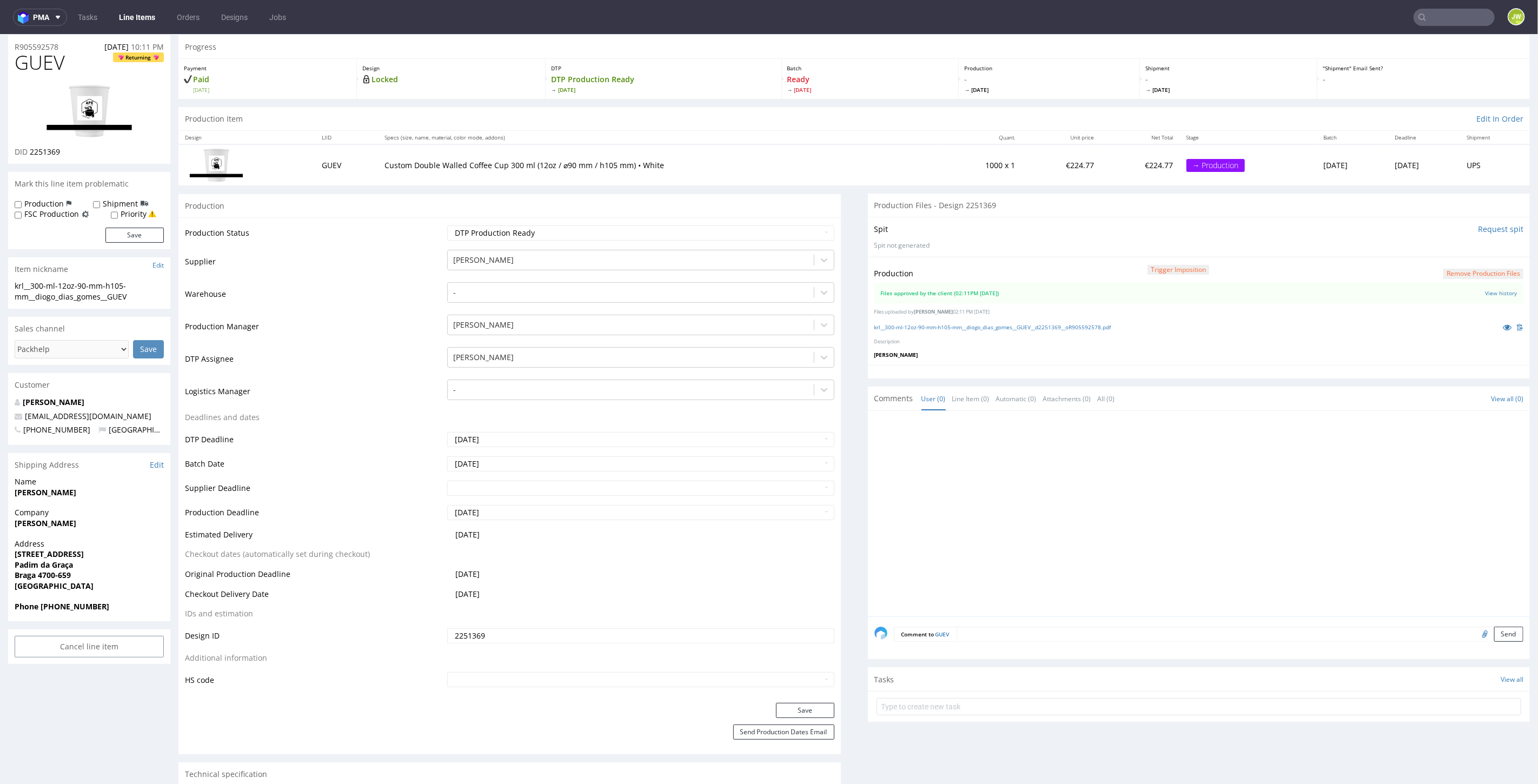
scroll to position [60, 0]
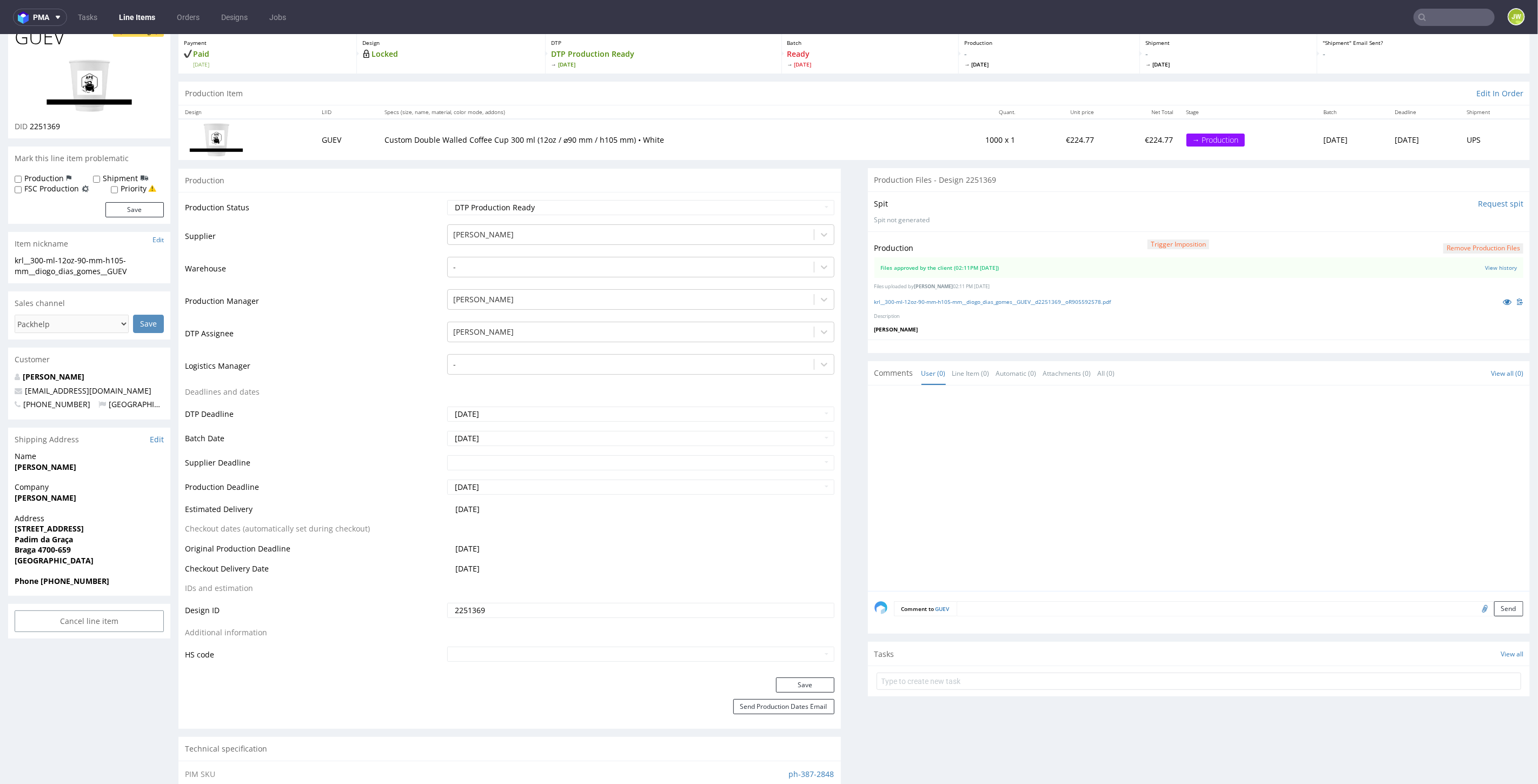
click at [358, 236] on td "Supplier" at bounding box center [315, 239] width 260 height 32
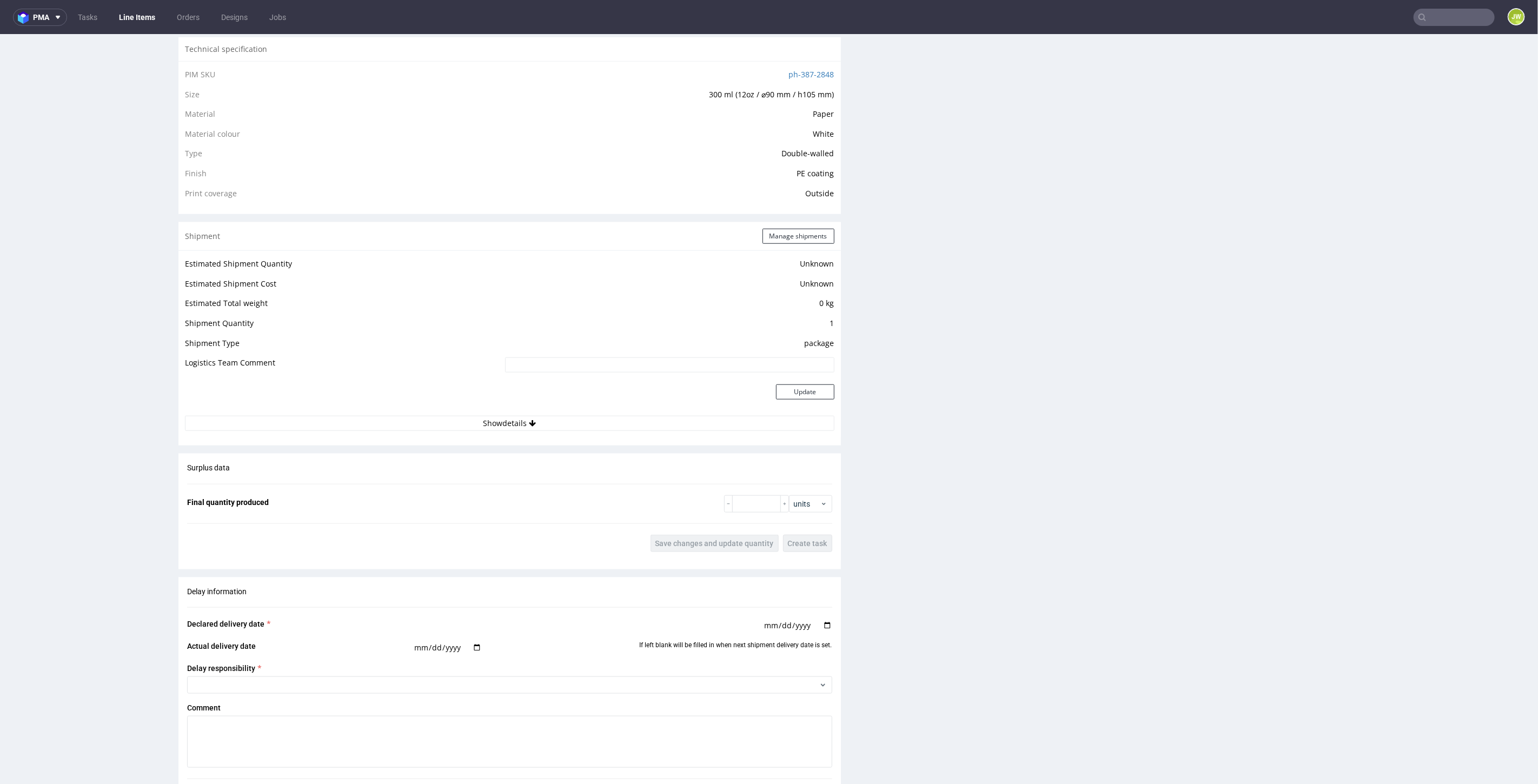
scroll to position [661, 0]
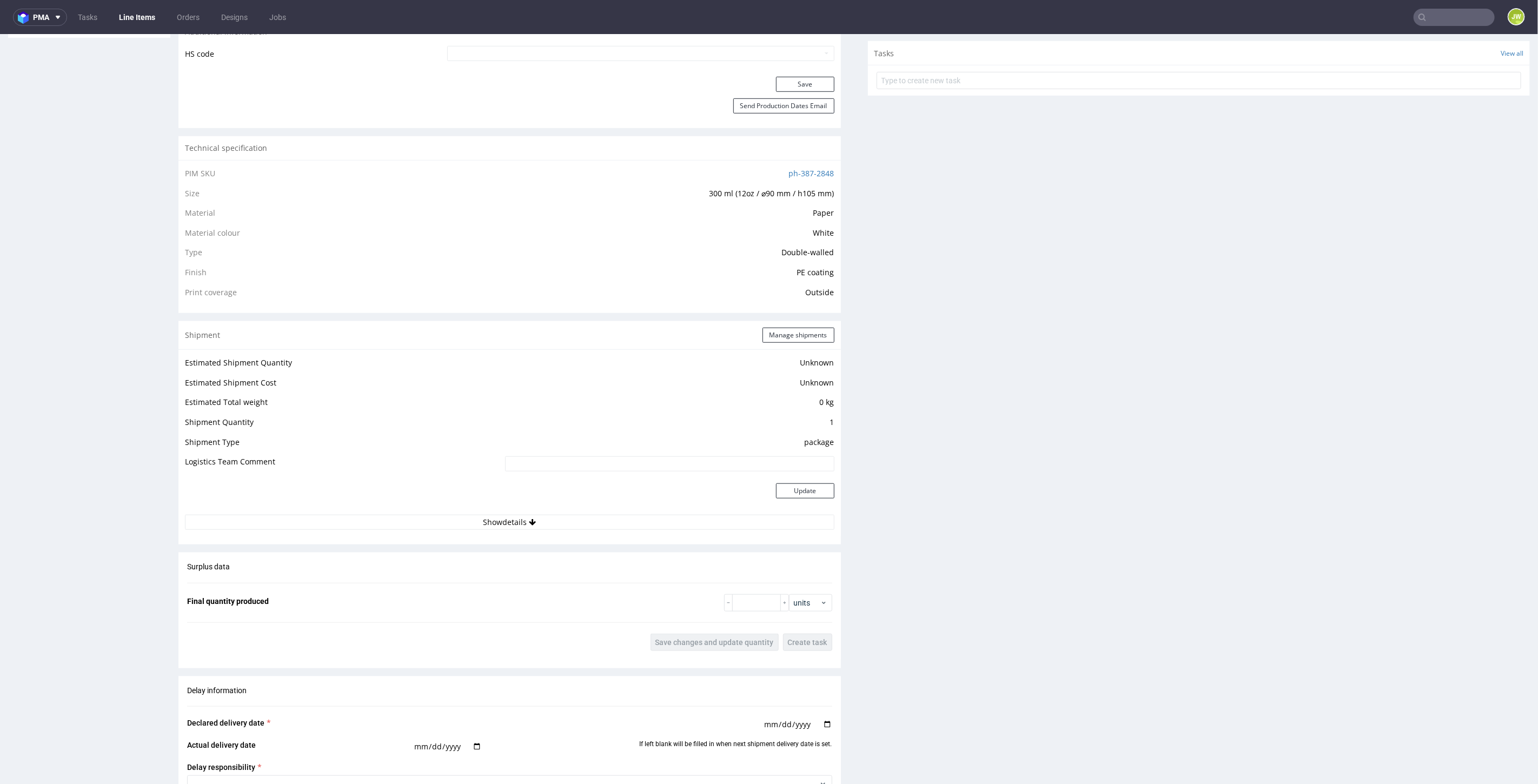
click at [891, 221] on div "Production Files - Design 2251369 Spit Request spit Spit not generated Producti…" at bounding box center [1199, 327] width 662 height 1521
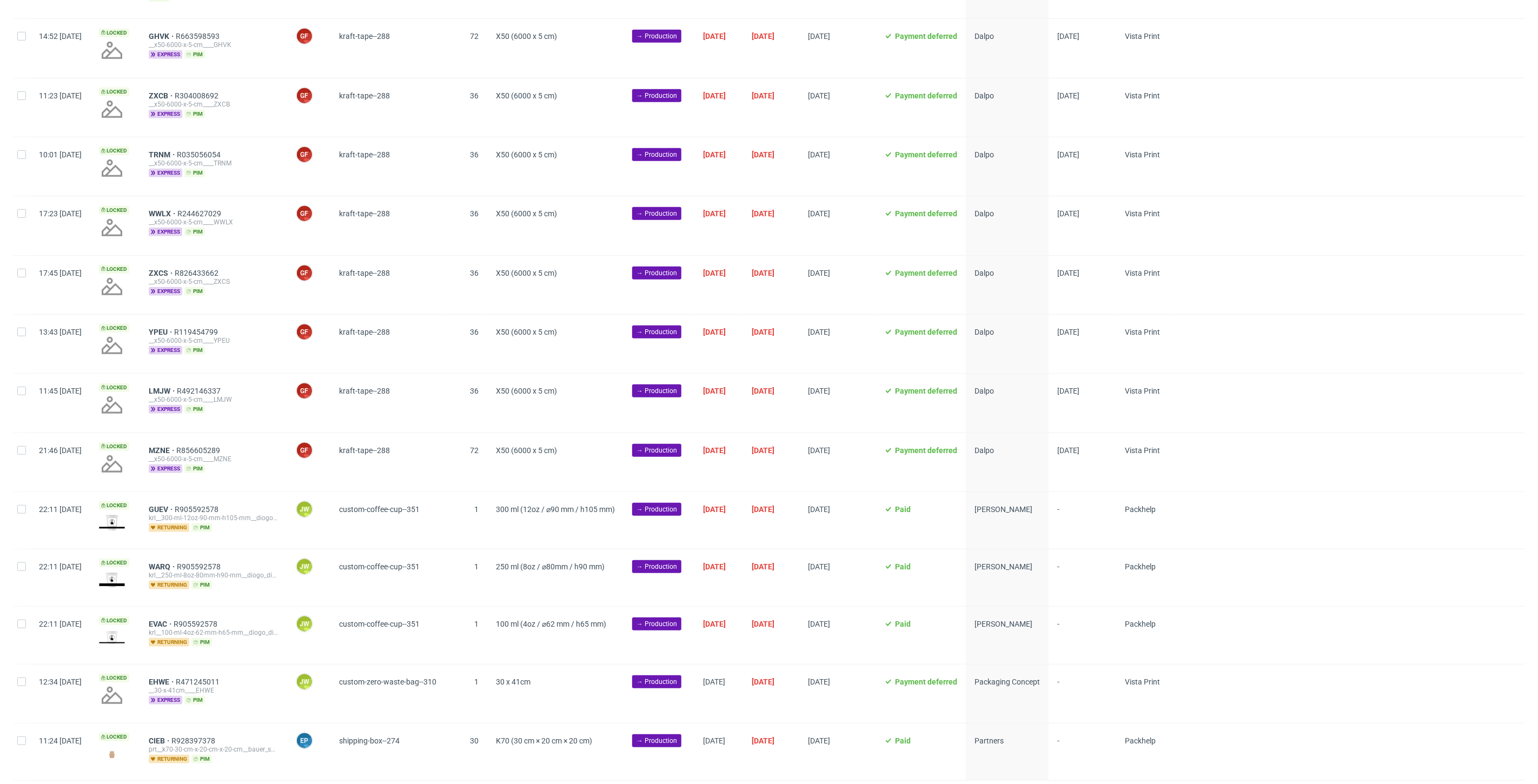
scroll to position [439, 0]
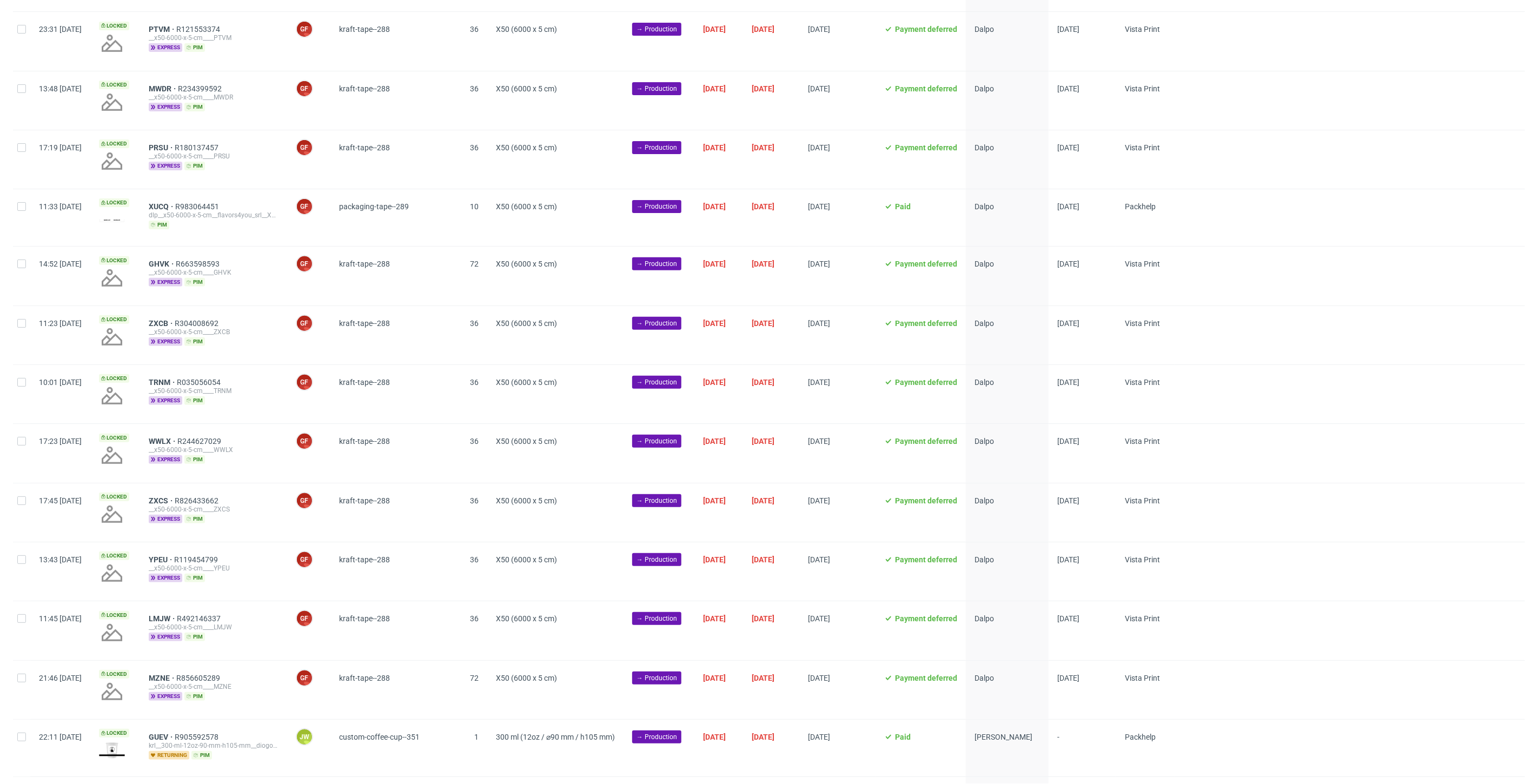
scroll to position [439, 0]
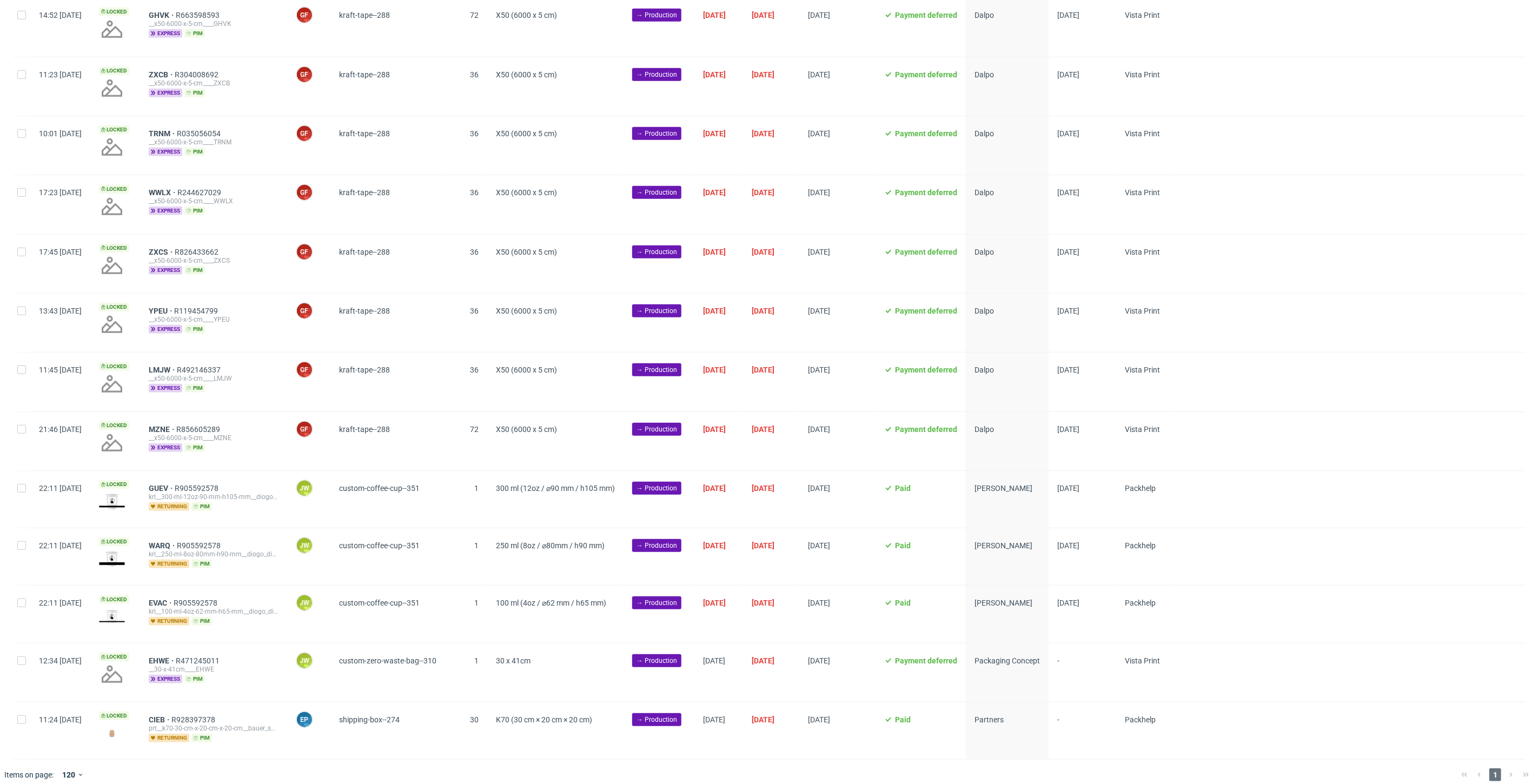
scroll to position [439, 0]
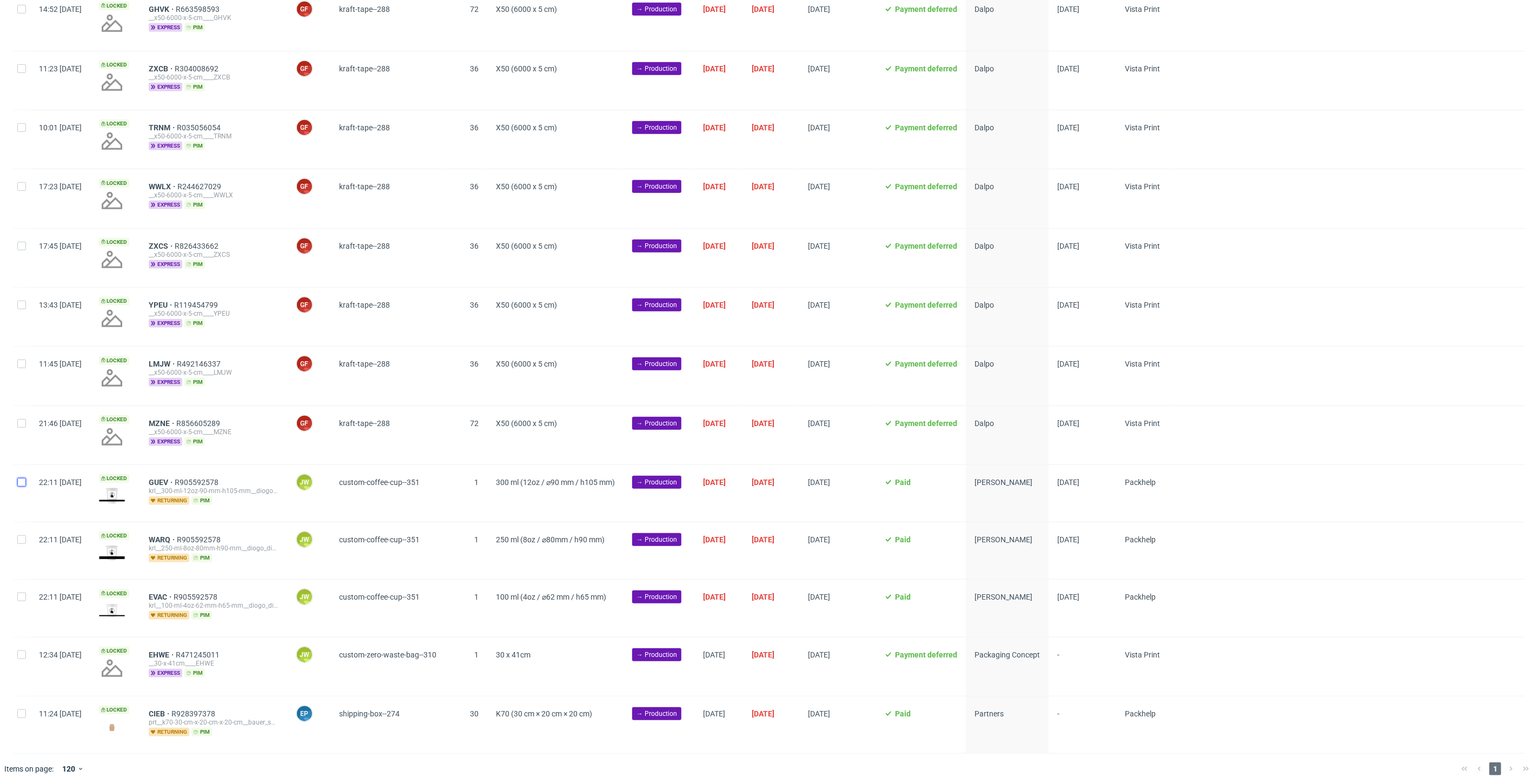
click at [22, 482] on input "checkbox" at bounding box center [22, 483] width 9 height 9
checkbox input "true"
click at [26, 527] on div at bounding box center [22, 550] width 17 height 57
checkbox input "true"
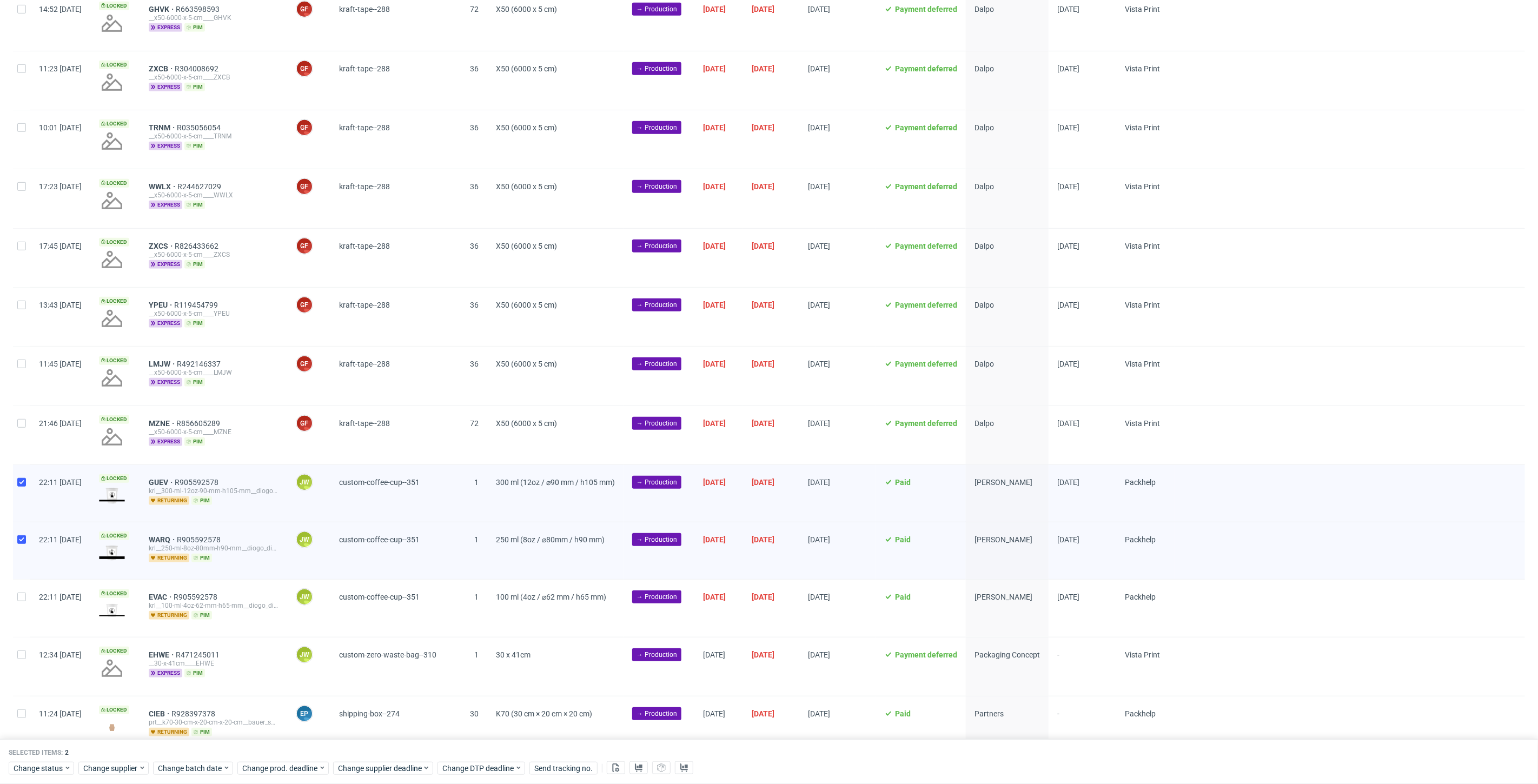
drag, startPoint x: 25, startPoint y: 586, endPoint x: 45, endPoint y: 606, distance: 28.3
click at [26, 589] on div at bounding box center [22, 608] width 17 height 57
checkbox input "true"
click at [612, 767] on use at bounding box center [616, 767] width 7 height 9
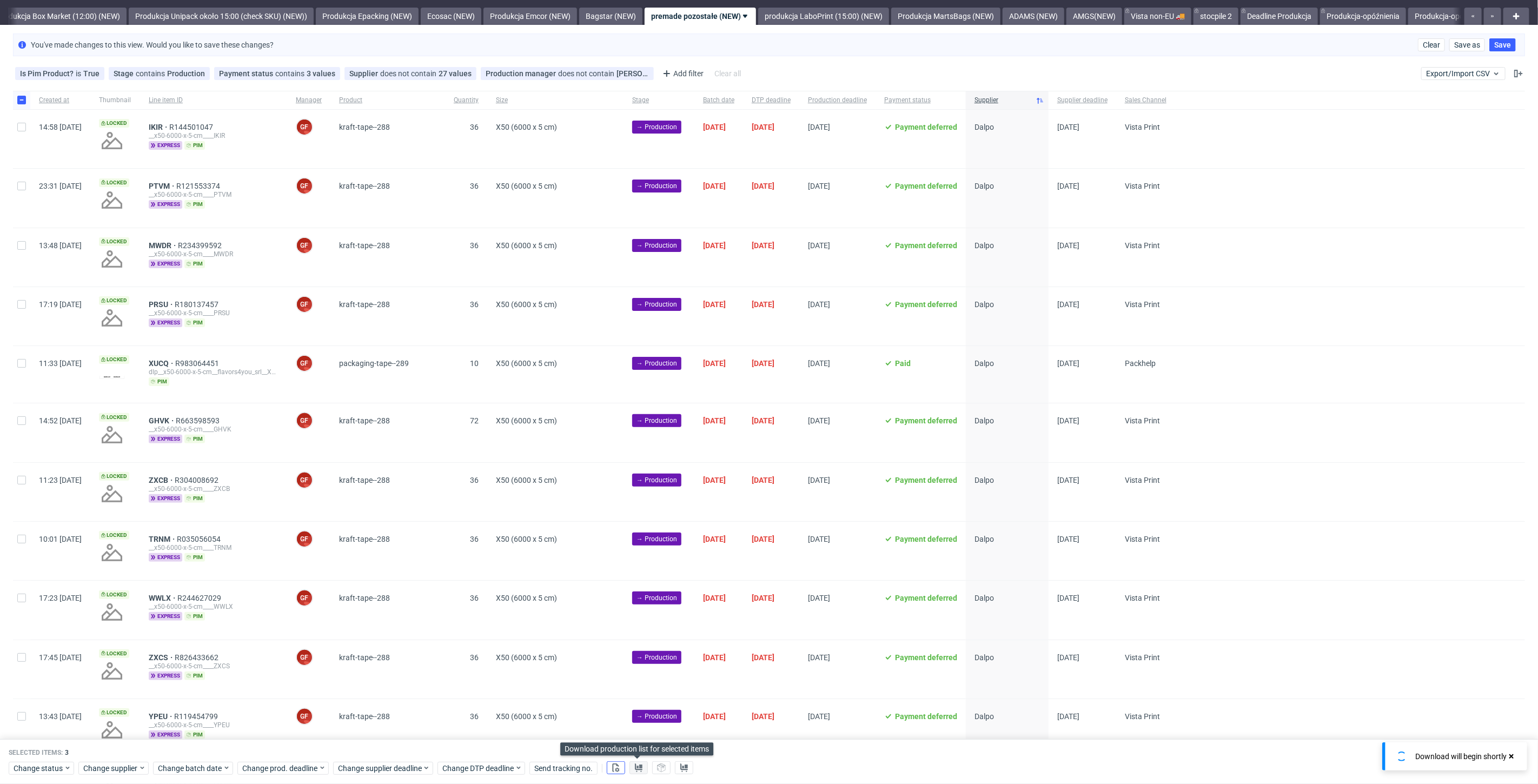
scroll to position [0, 0]
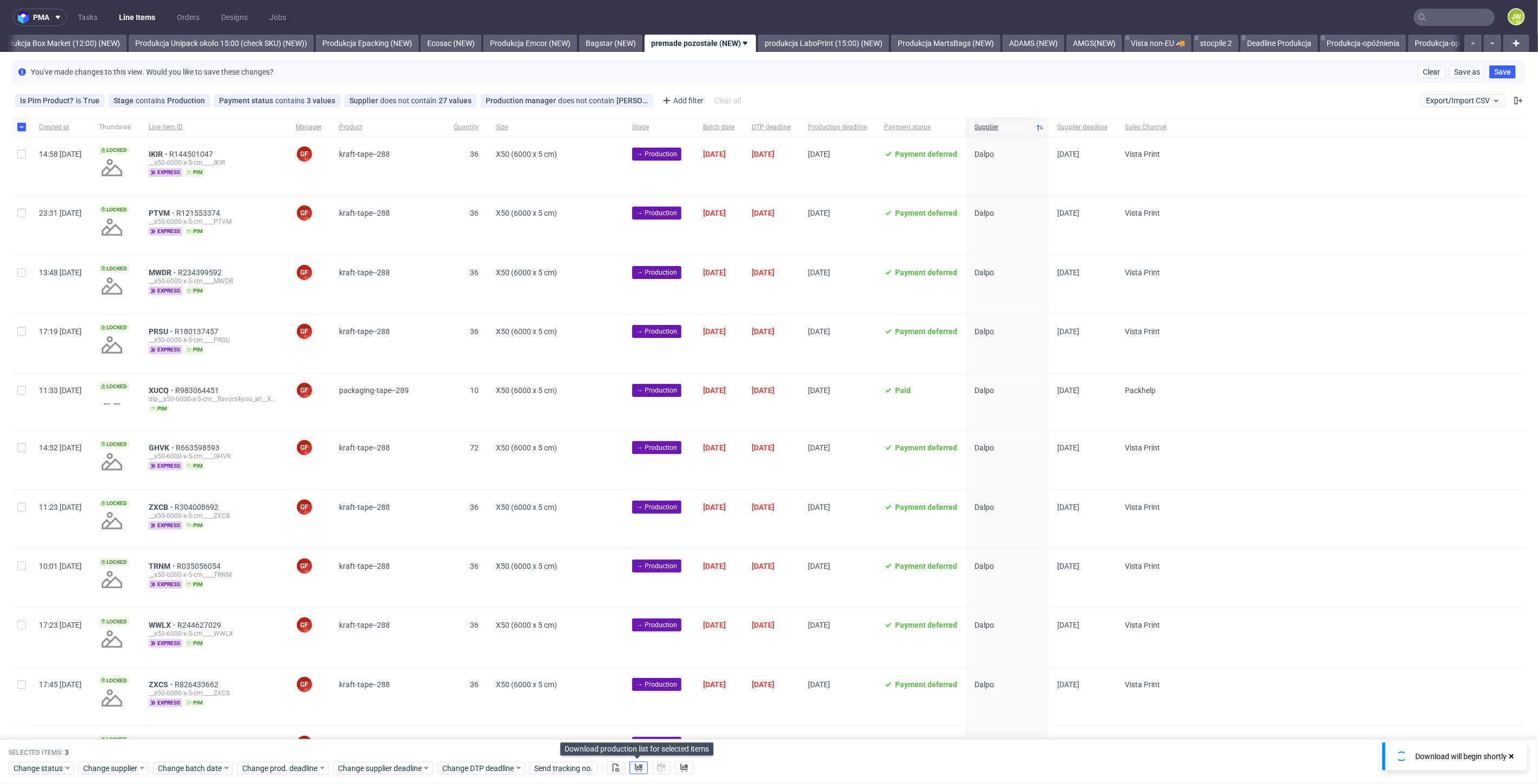
click at [635, 767] on use at bounding box center [638, 767] width 7 height 9
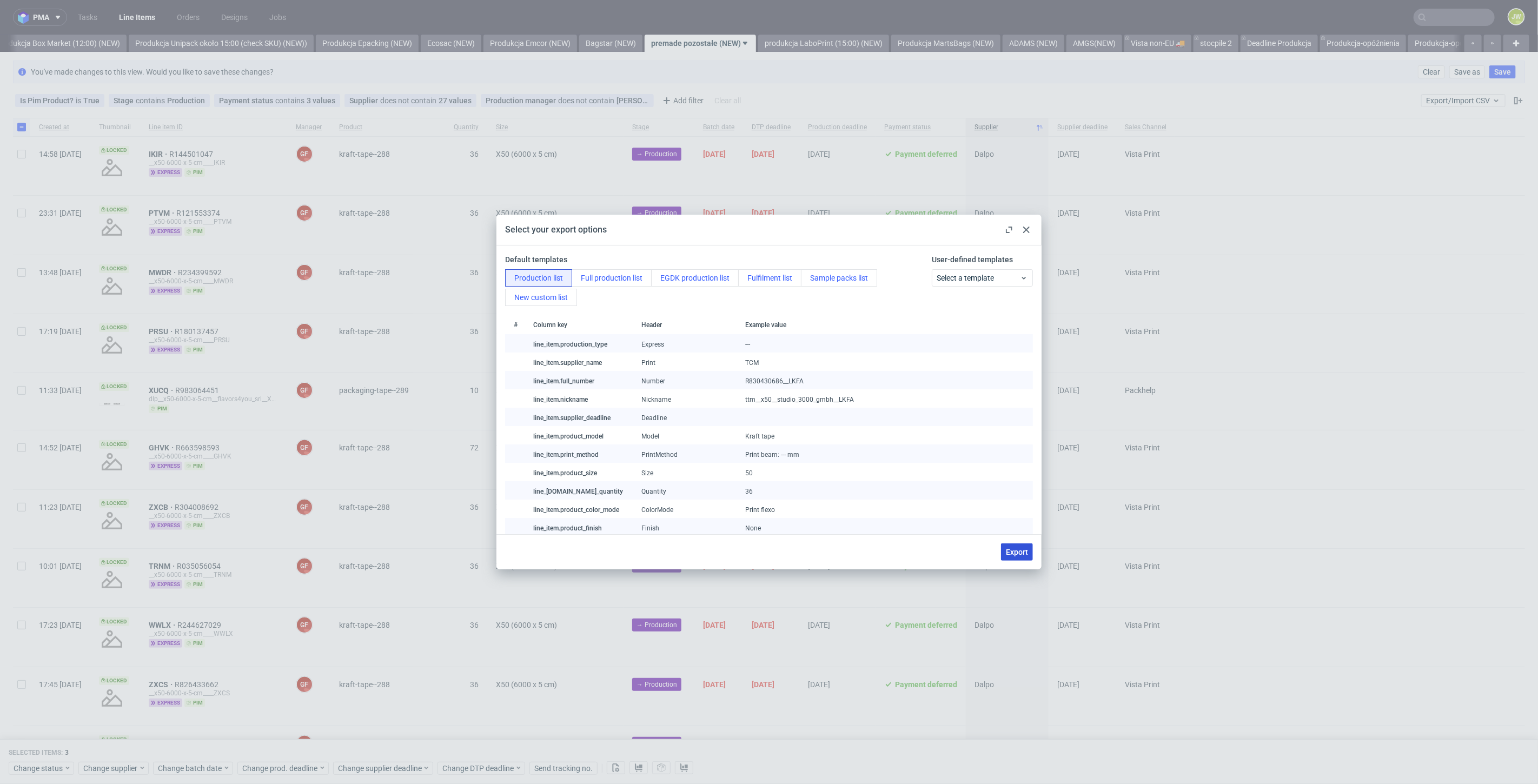
click at [1027, 553] on span "Export" at bounding box center [1016, 552] width 22 height 7
checkbox input "false"
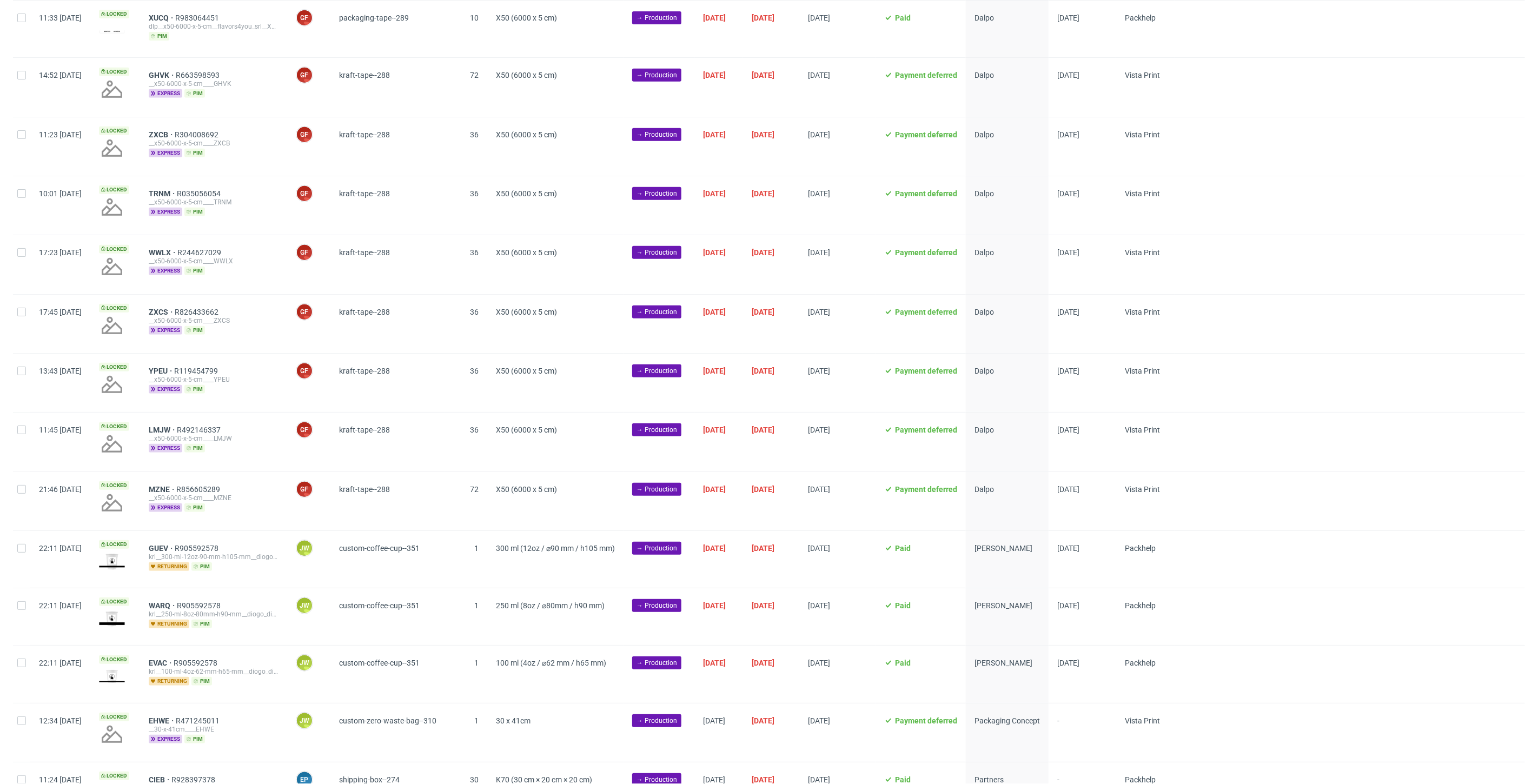
scroll to position [439, 0]
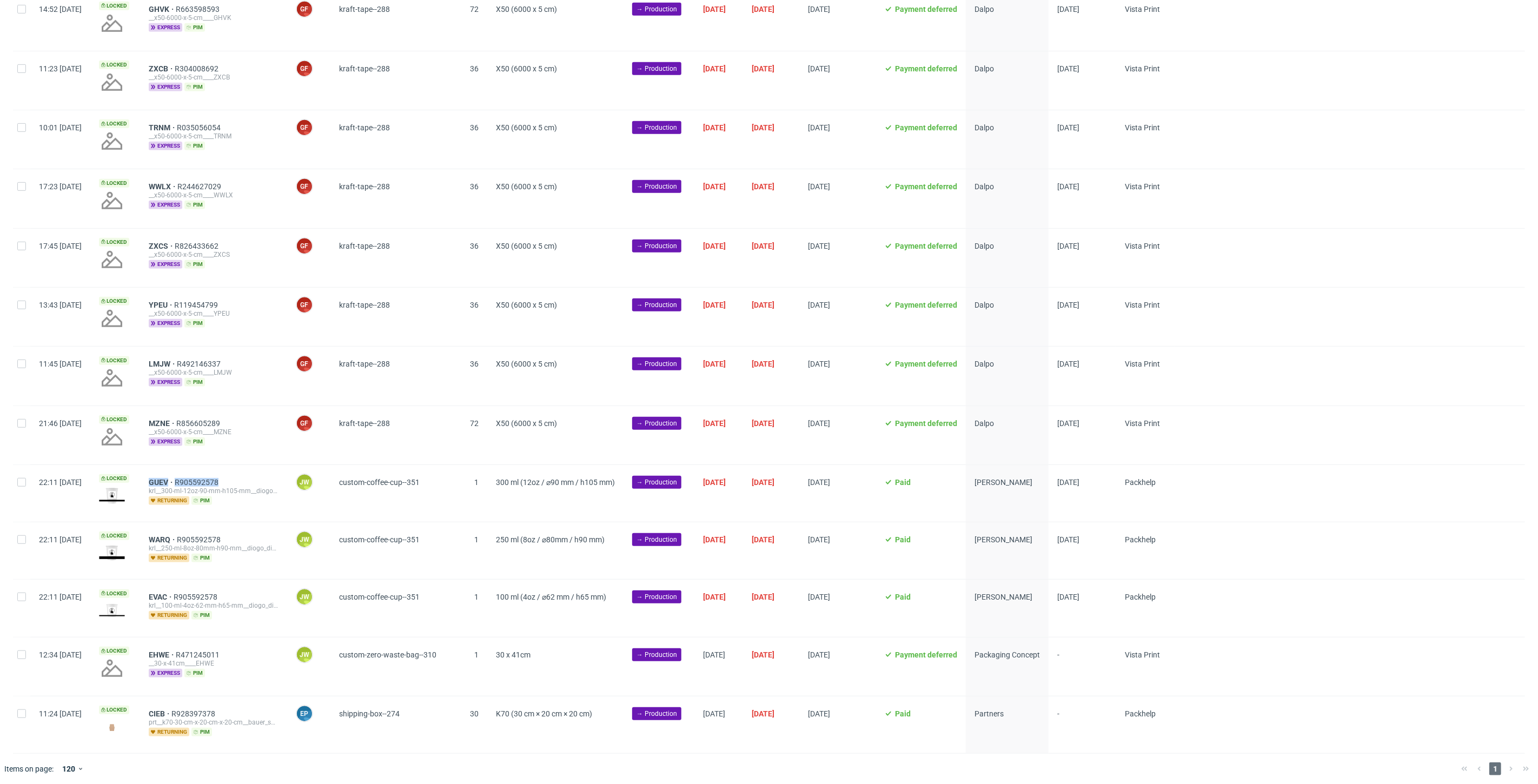
drag, startPoint x: 274, startPoint y: 479, endPoint x: 174, endPoint y: 473, distance: 100.2
click at [174, 473] on div "GUEV R905592578 krl__300-ml-12oz-90-mm-h105-mm__diogo_dias_gomes__GUEV returnin…" at bounding box center [214, 493] width 147 height 57
copy div "GUEV R905592578"
drag, startPoint x: 271, startPoint y: 534, endPoint x: 172, endPoint y: 539, distance: 99.1
click at [172, 538] on div "WARQ R905592578 krl__250-ml-8oz-80mm-h90-mm__diogo_dias_gomes__WARQ returning p…" at bounding box center [214, 550] width 147 height 57
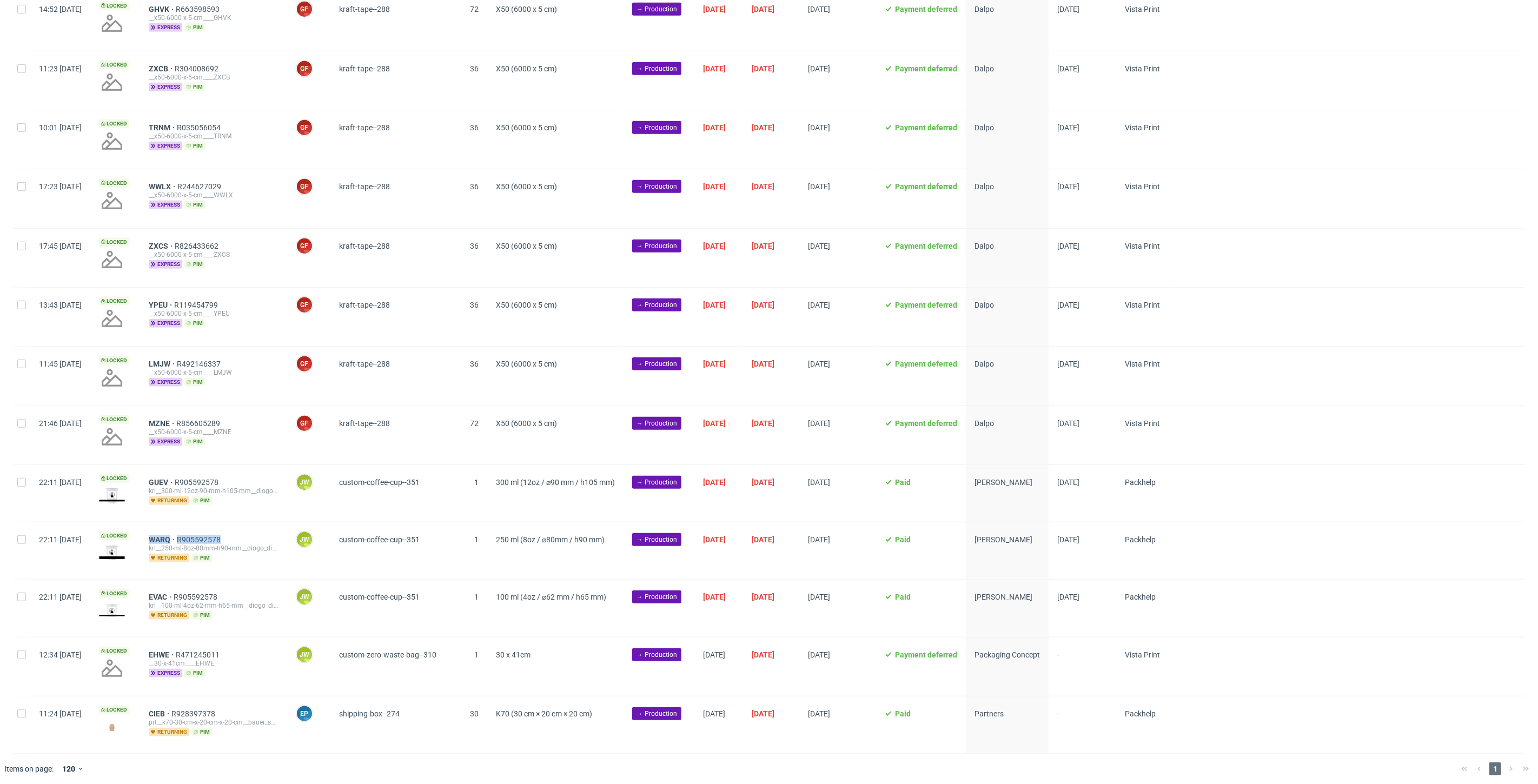
copy div "WARQ R905592578"
click at [255, 593] on div "EVAC R905592578" at bounding box center [214, 597] width 130 height 9
drag, startPoint x: 255, startPoint y: 593, endPoint x: 171, endPoint y: 595, distance: 84.0
click at [176, 594] on div "EVAC R905592578 krl__100-ml-4oz-62-mm-h65-mm__diogo_dias_gomes__EVAC returning …" at bounding box center [214, 608] width 147 height 57
copy div "EVAC R905592578"
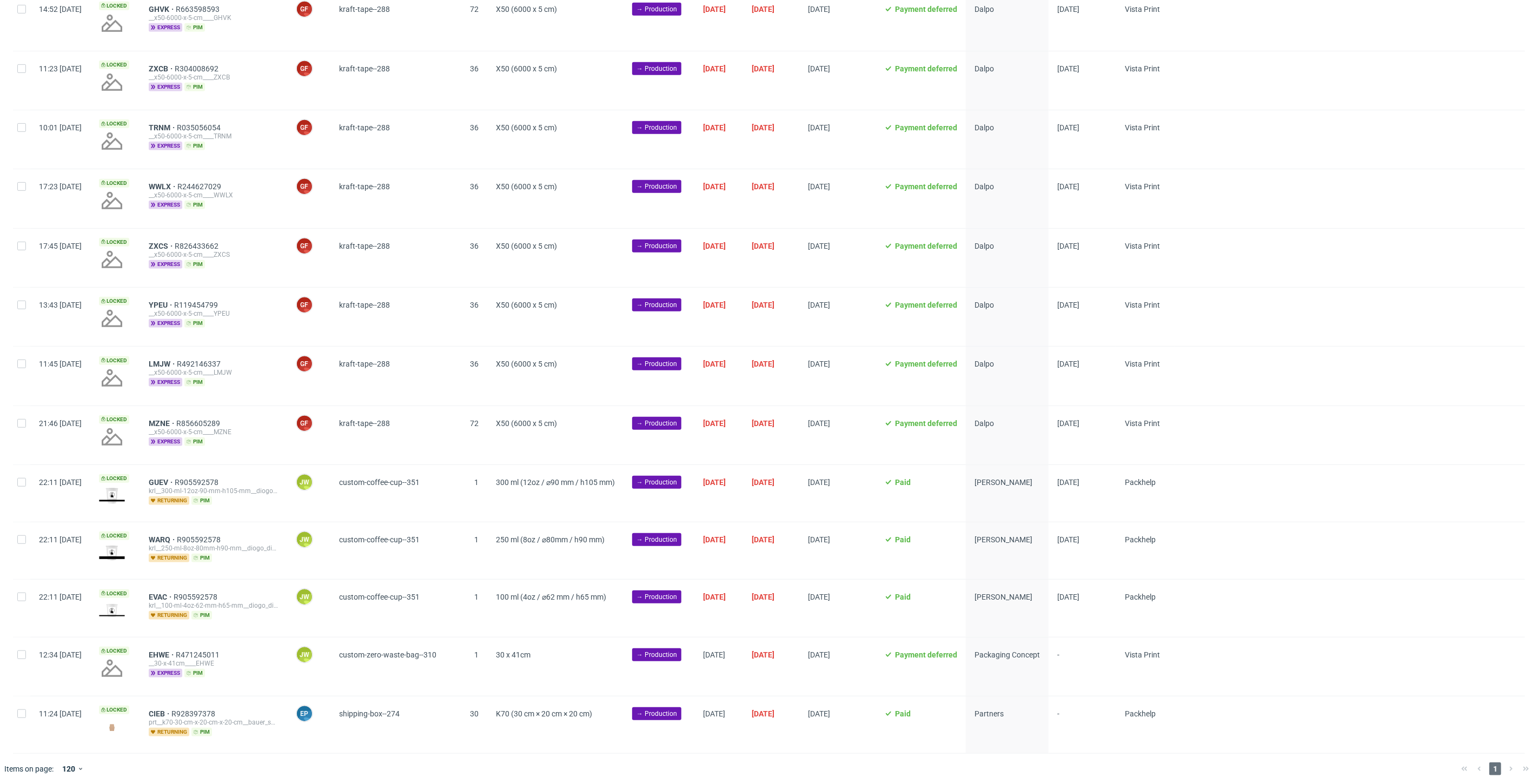
drag, startPoint x: 406, startPoint y: 464, endPoint x: 387, endPoint y: 464, distance: 19.0
click at [406, 465] on div "custom-coffee-cup--351" at bounding box center [387, 493] width 115 height 57
click at [18, 593] on input "checkbox" at bounding box center [22, 597] width 9 height 9
checkbox input "true"
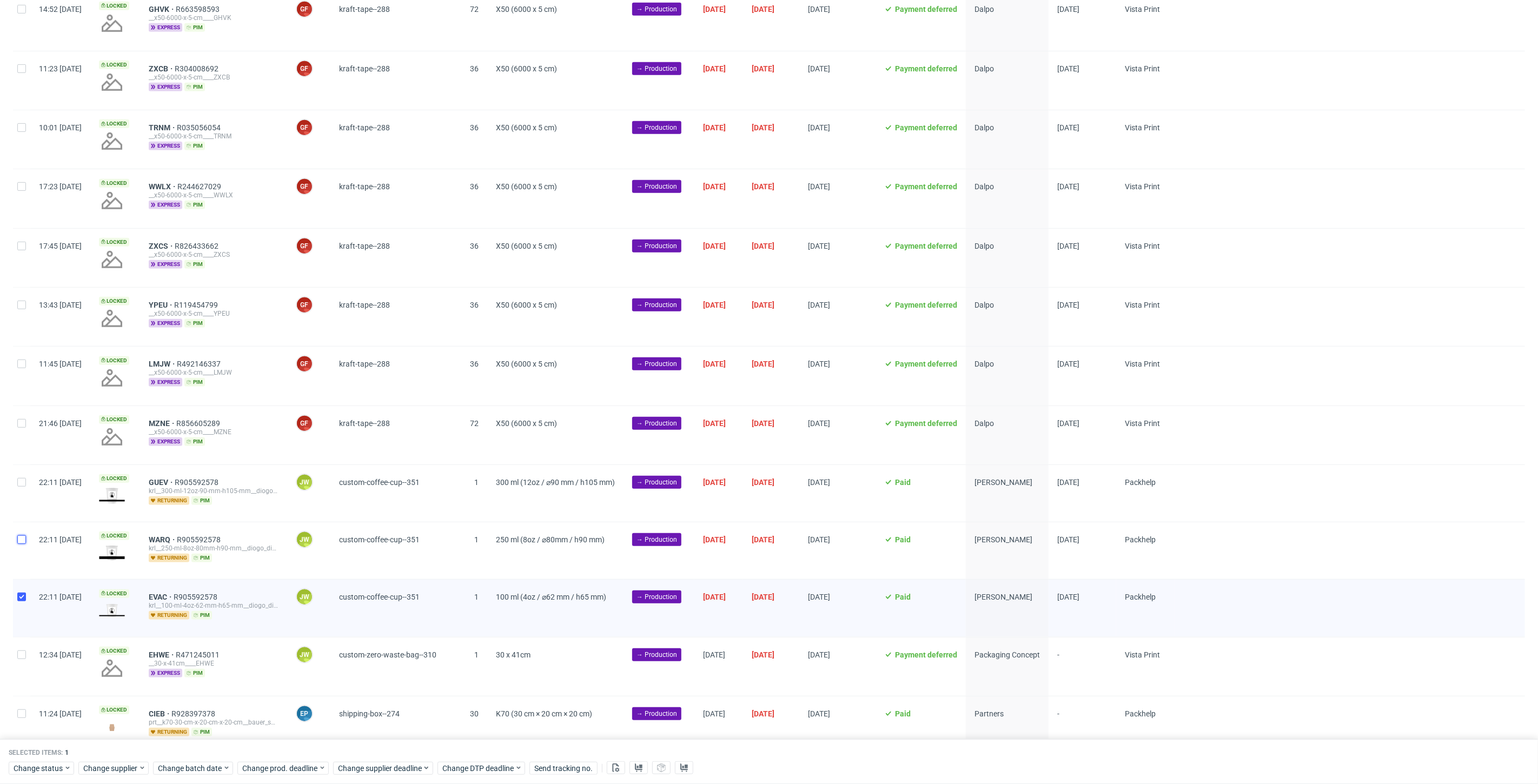
click at [20, 535] on input "checkbox" at bounding box center [22, 539] width 9 height 9
checkbox input "true"
click at [19, 478] on input "checkbox" at bounding box center [22, 483] width 9 height 9
checkbox input "true"
click at [31, 770] on span "Change status" at bounding box center [39, 768] width 50 height 11
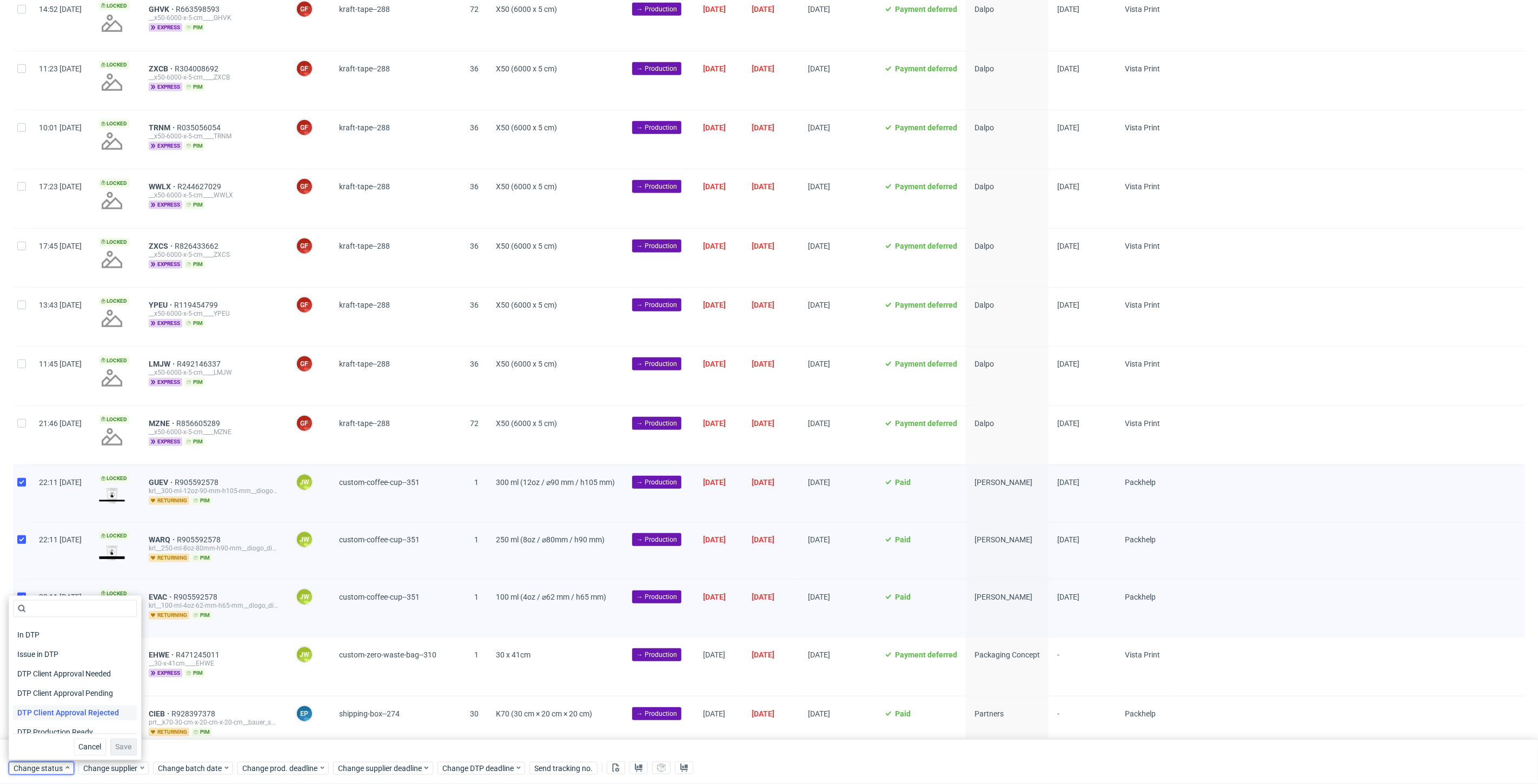
scroll to position [60, 0]
click at [35, 725] on span "In Production" at bounding box center [40, 727] width 55 height 15
click at [115, 745] on span "Save" at bounding box center [123, 747] width 17 height 7
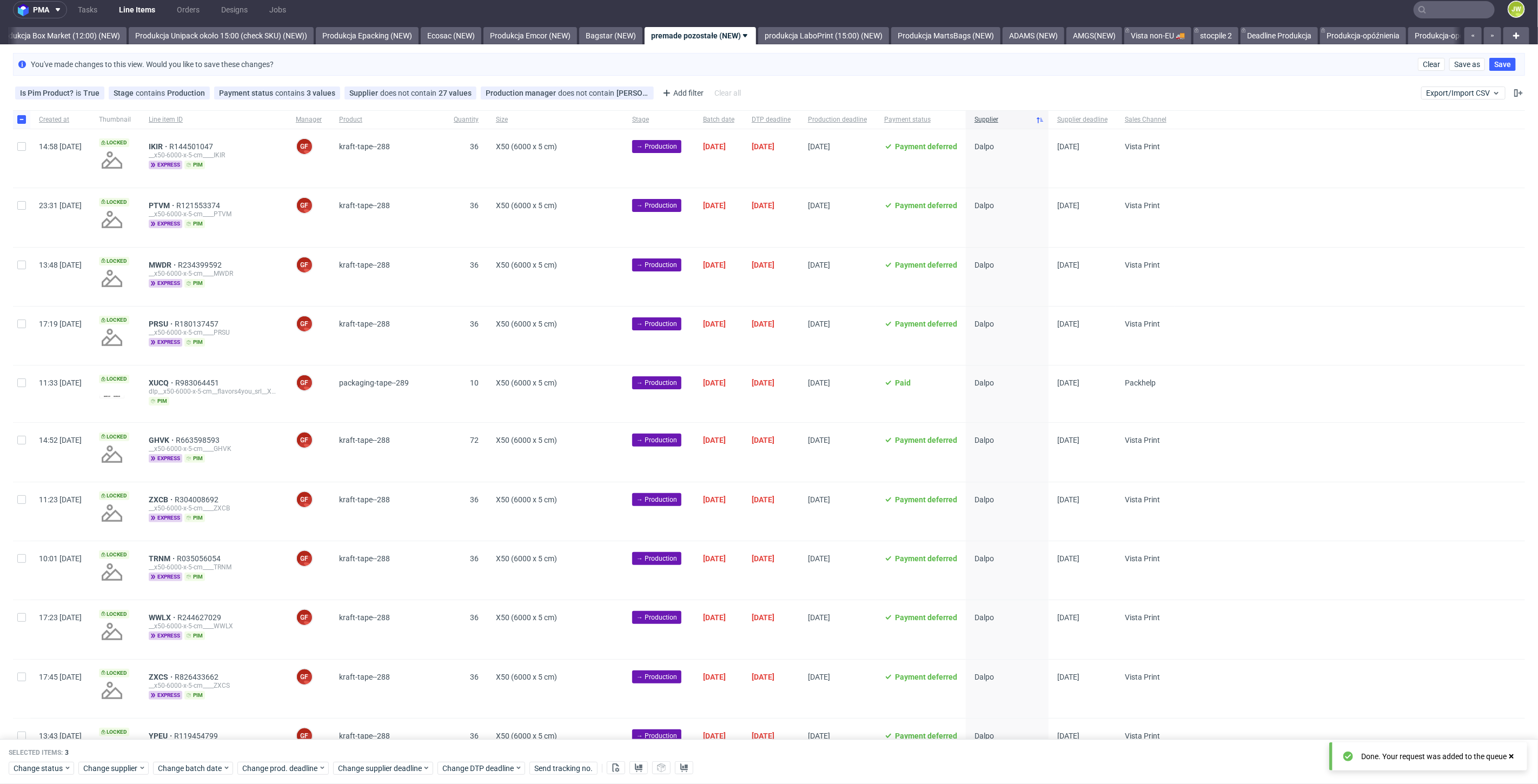
scroll to position [0, 0]
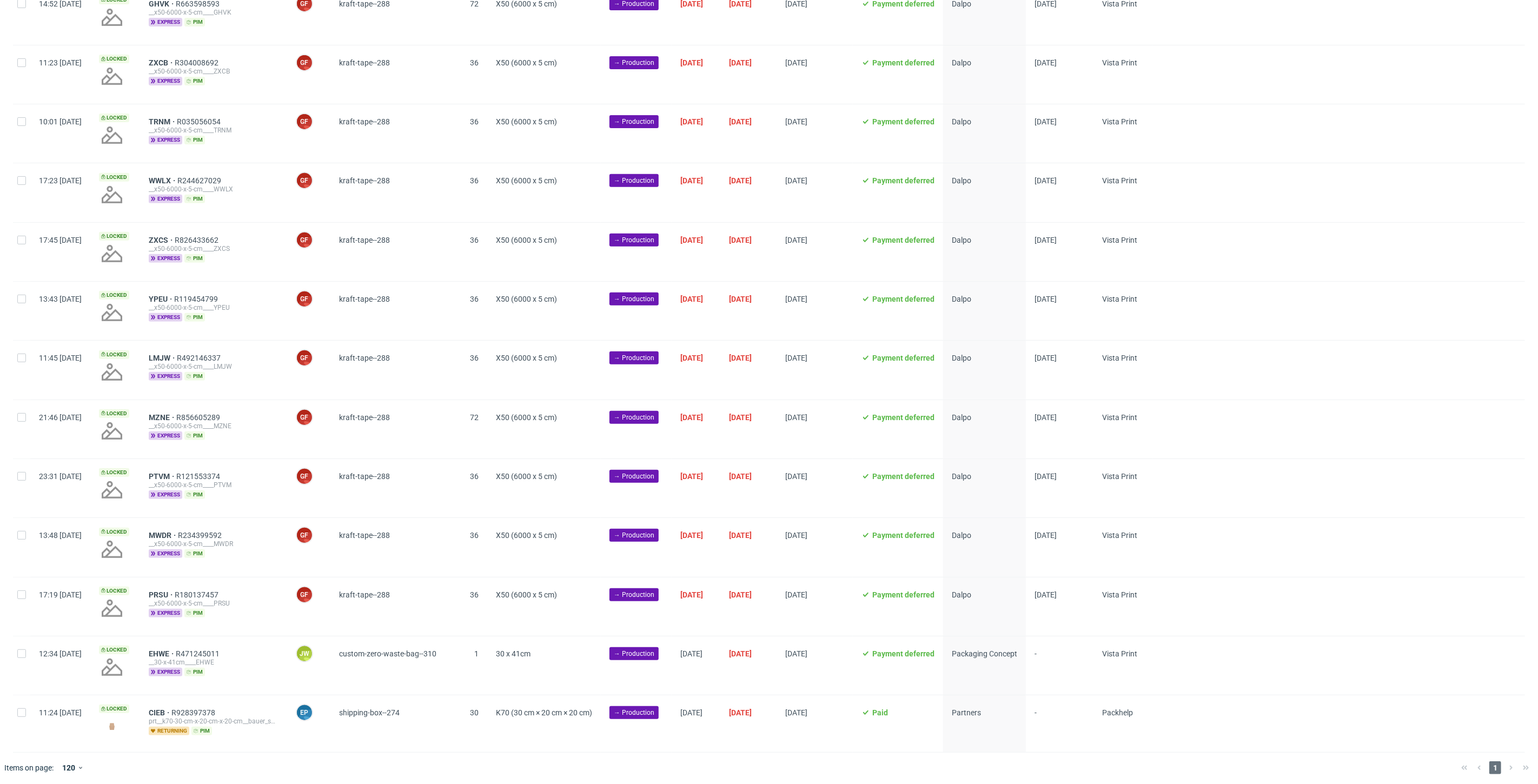
scroll to position [0, 1871]
click at [15, 654] on div at bounding box center [22, 665] width 17 height 58
checkbox input "true"
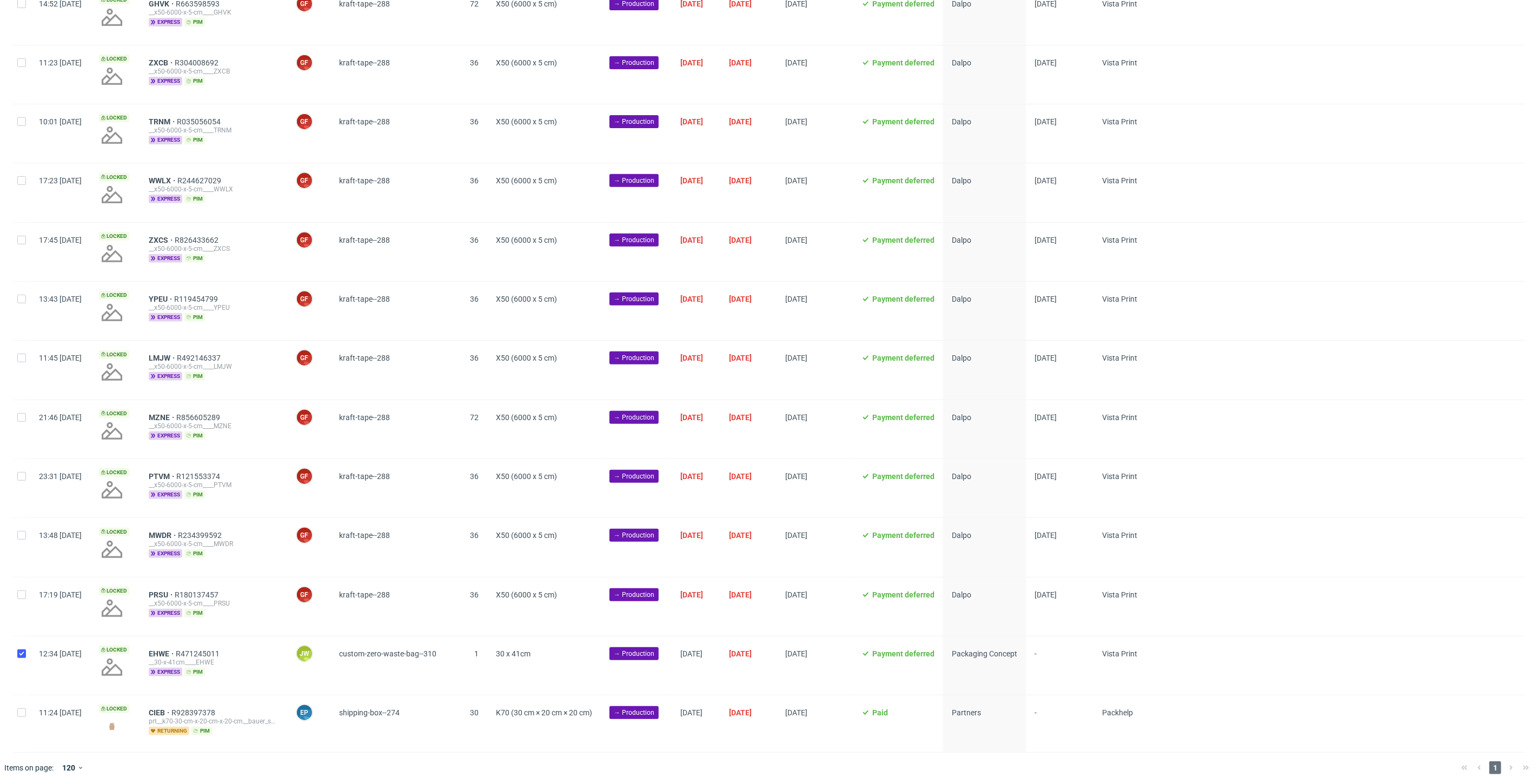
checkbox input "true"
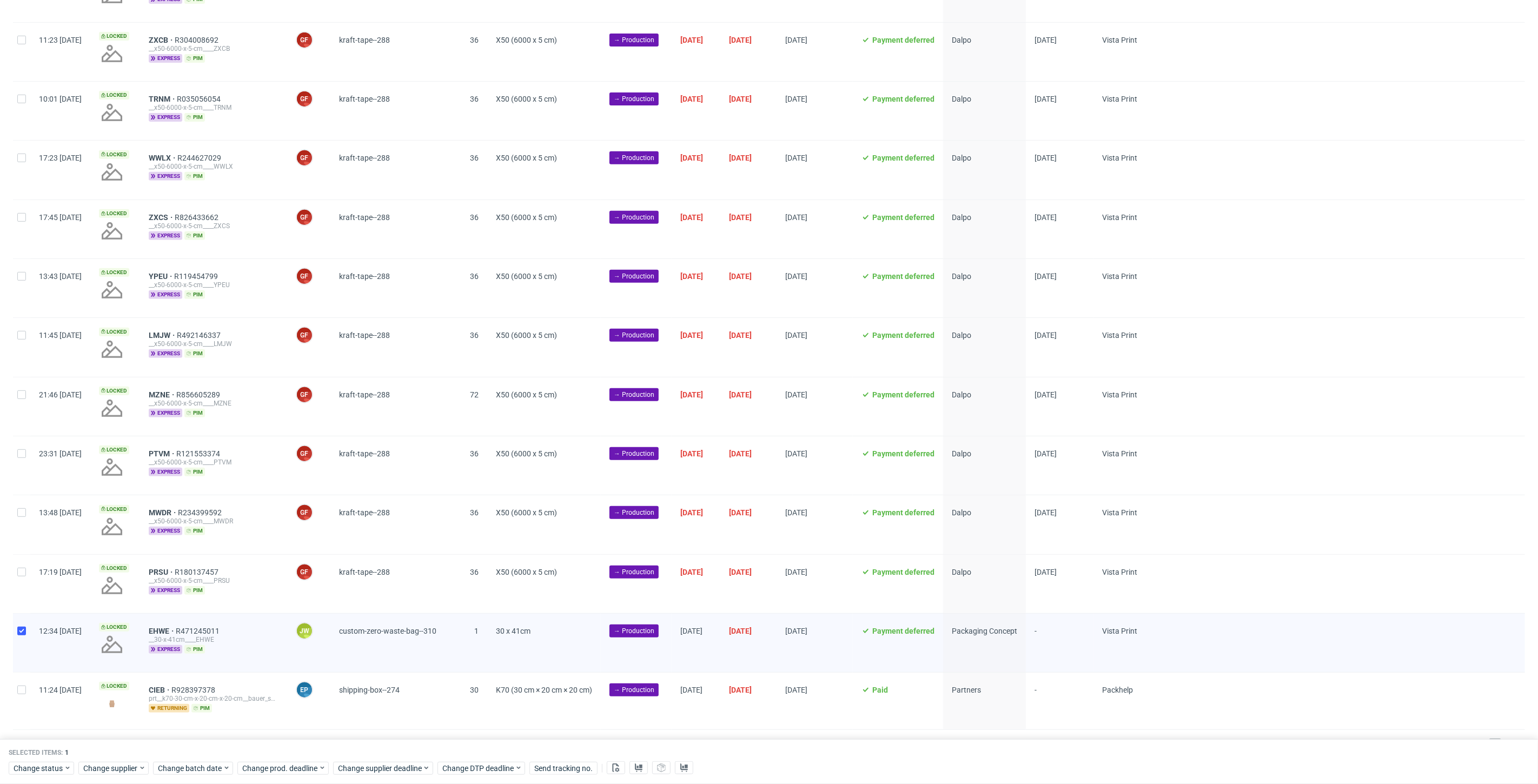
scroll to position [312, 0]
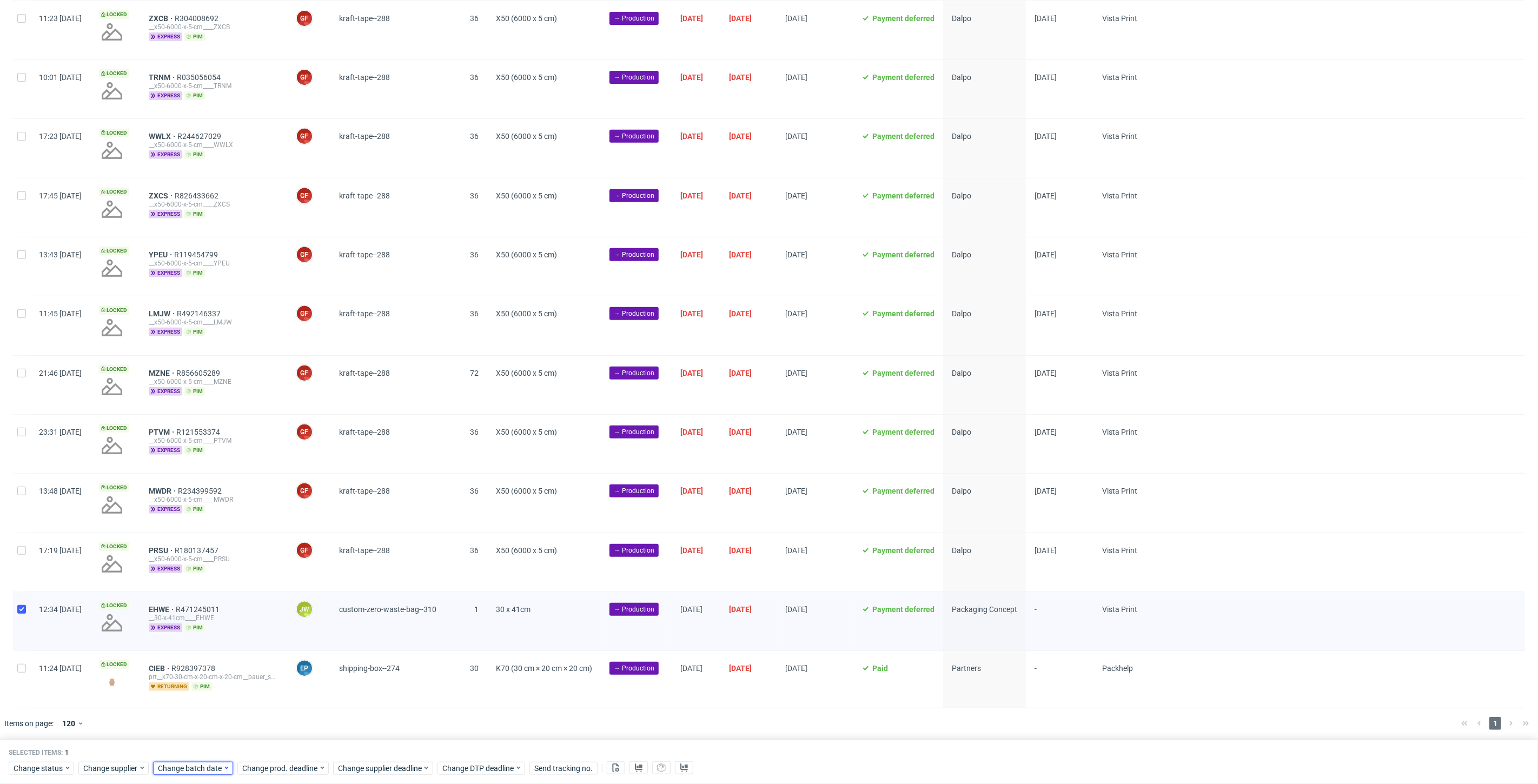
click at [165, 773] on span "Change batch date" at bounding box center [190, 768] width 65 height 11
click at [215, 631] on button "2" at bounding box center [208, 634] width 17 height 17
click at [284, 746] on span "Save" at bounding box center [281, 747] width 17 height 7
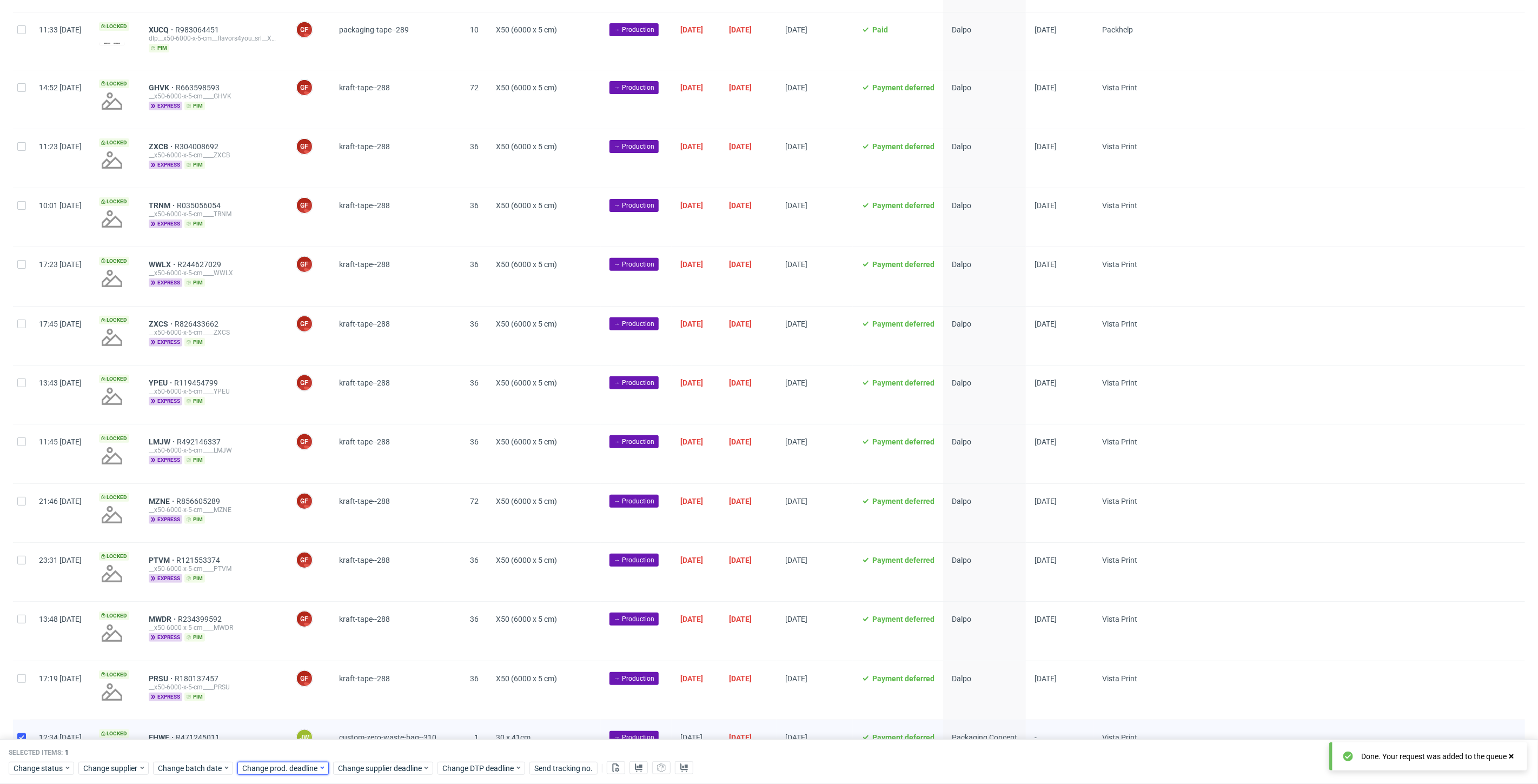
scroll to position [7, 0]
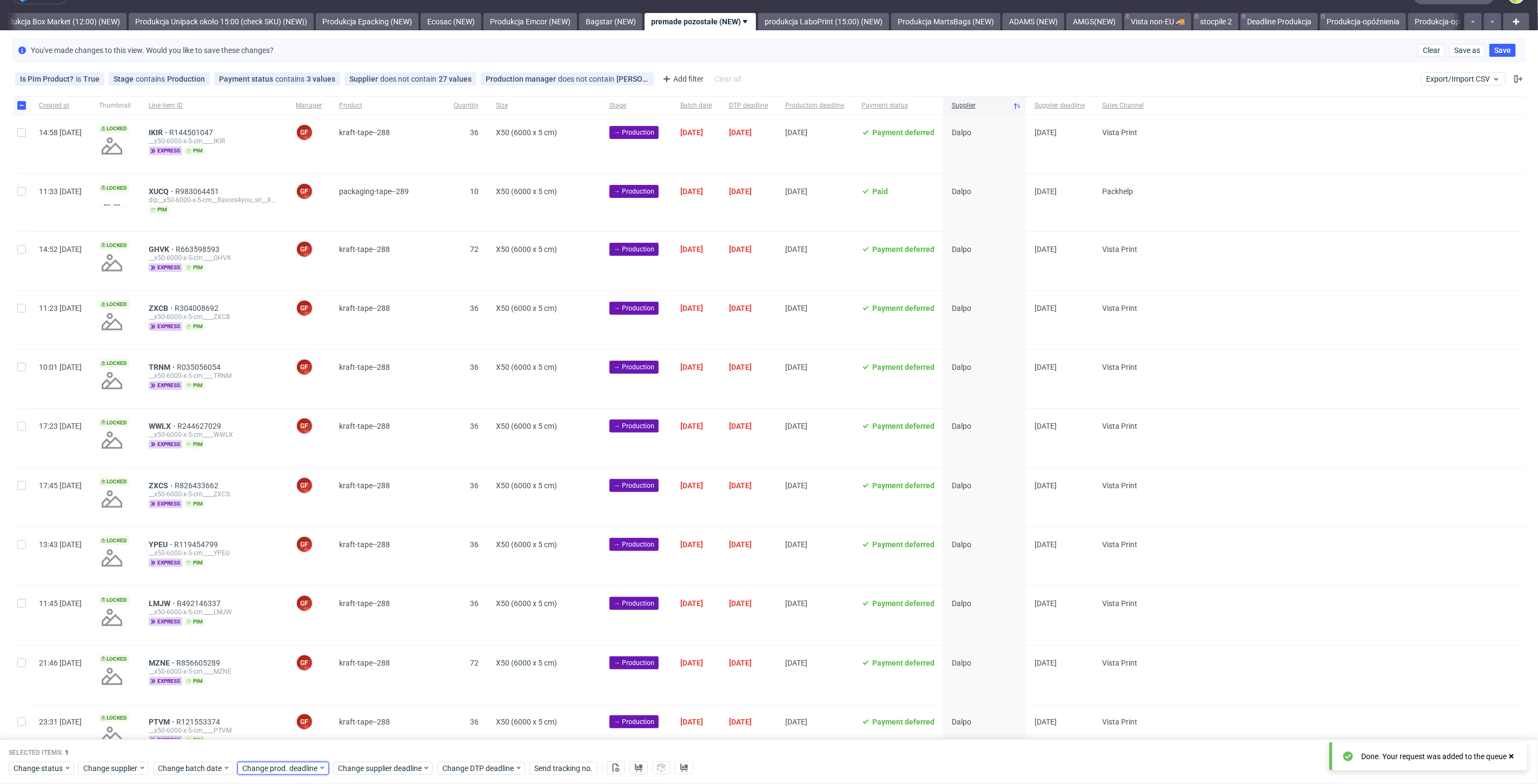
click at [277, 767] on span "Change prod. deadline" at bounding box center [281, 768] width 76 height 11
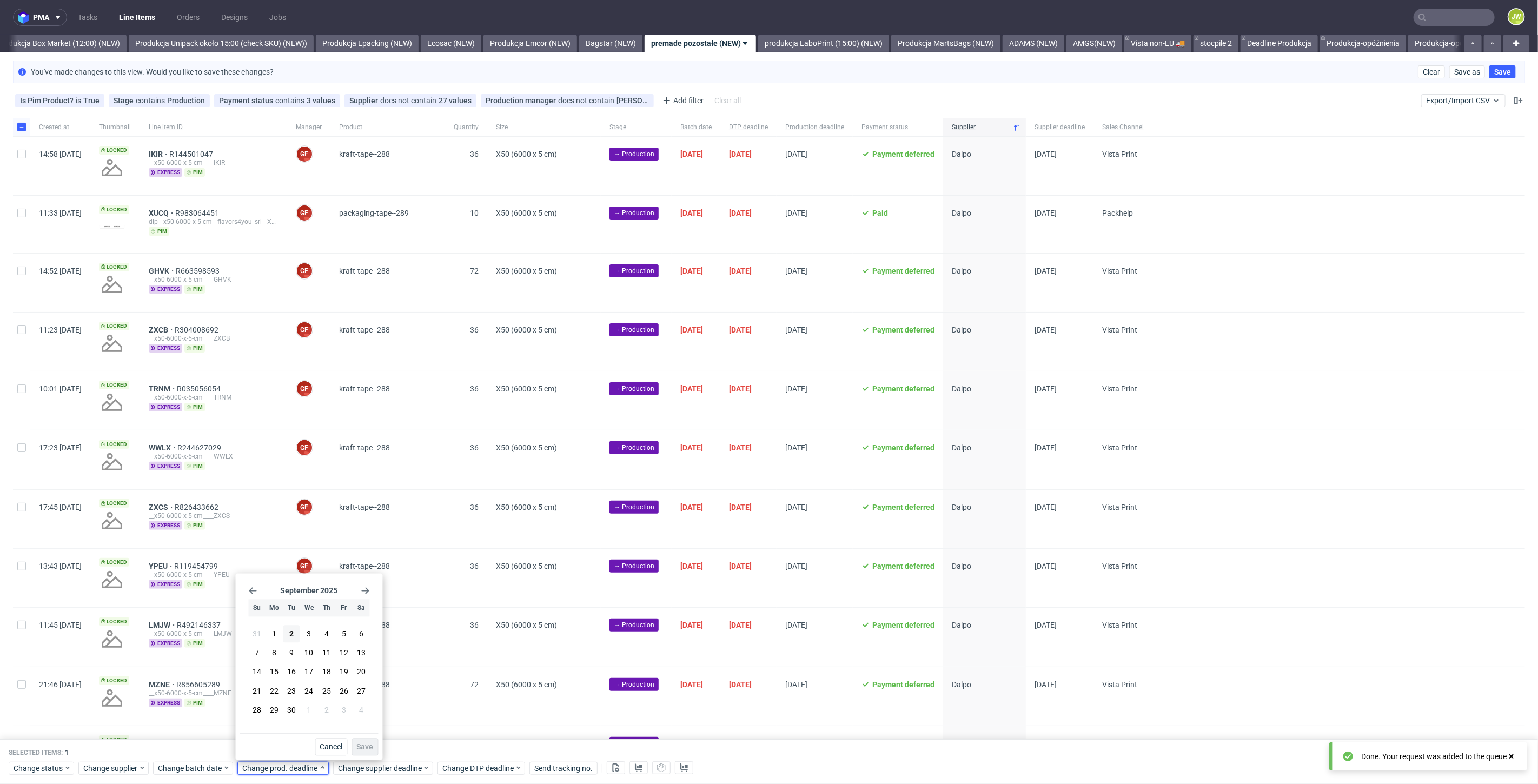
scroll to position [0, 0]
click at [307, 656] on span "10" at bounding box center [309, 653] width 9 height 11
click at [357, 744] on span "Save" at bounding box center [365, 747] width 17 height 7
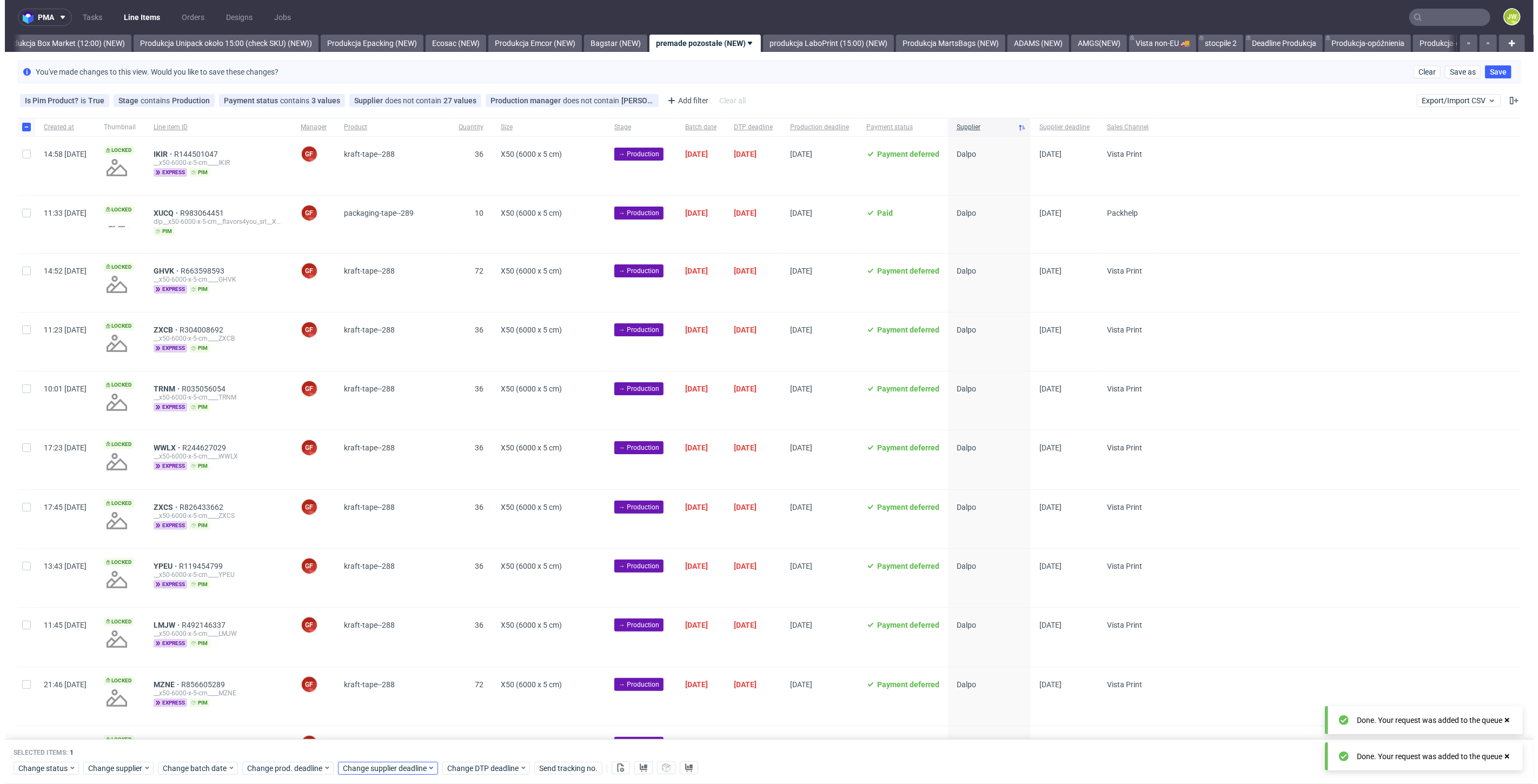
scroll to position [0, 1871]
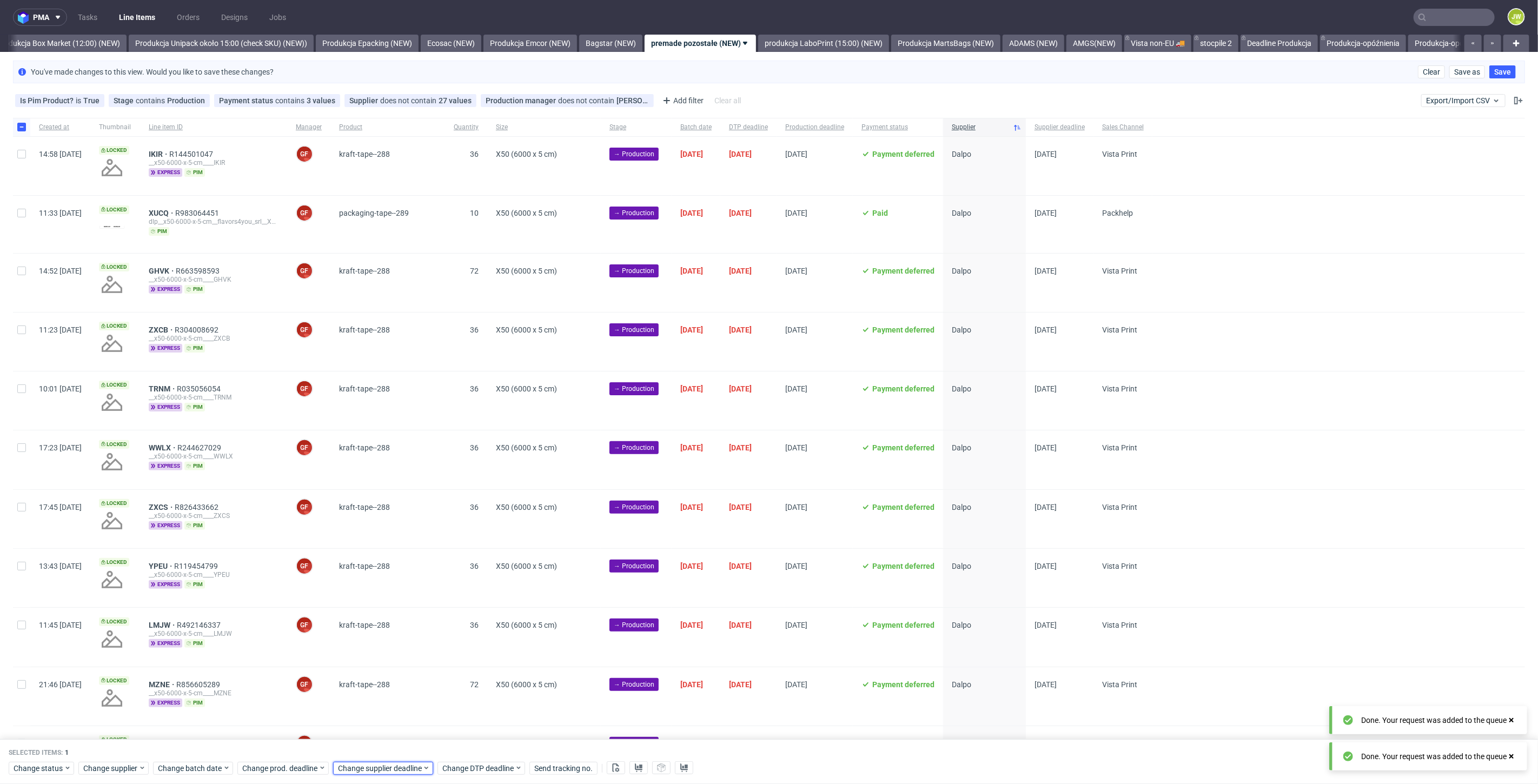
drag, startPoint x: 355, startPoint y: 768, endPoint x: 359, endPoint y: 760, distance: 8.9
click at [356, 767] on span "Change supplier deadline" at bounding box center [379, 768] width 84 height 11
click at [404, 655] on span "10" at bounding box center [405, 653] width 9 height 11
click at [460, 748] on span "Save" at bounding box center [460, 747] width 17 height 7
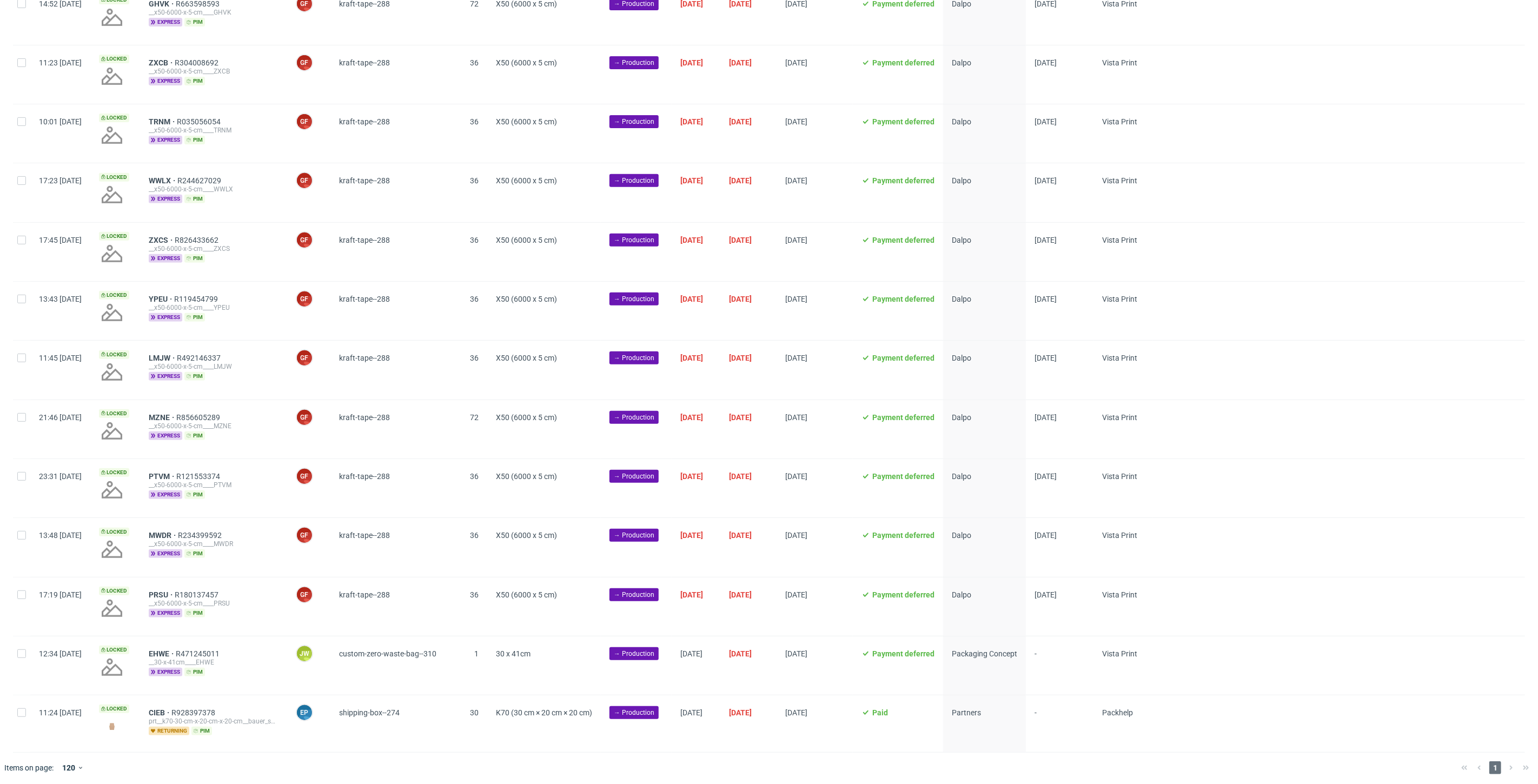
scroll to position [0, 1871]
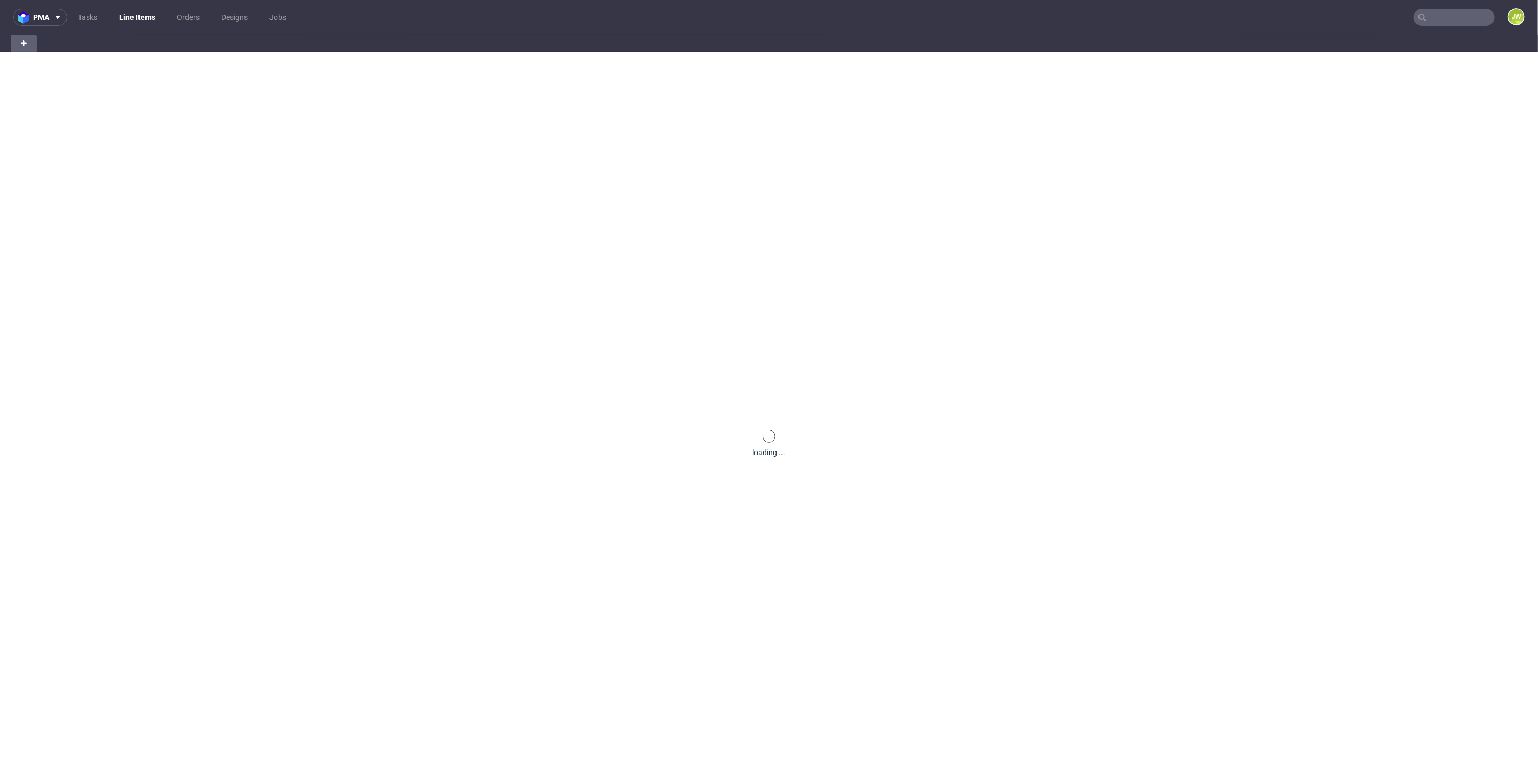
scroll to position [0, 30]
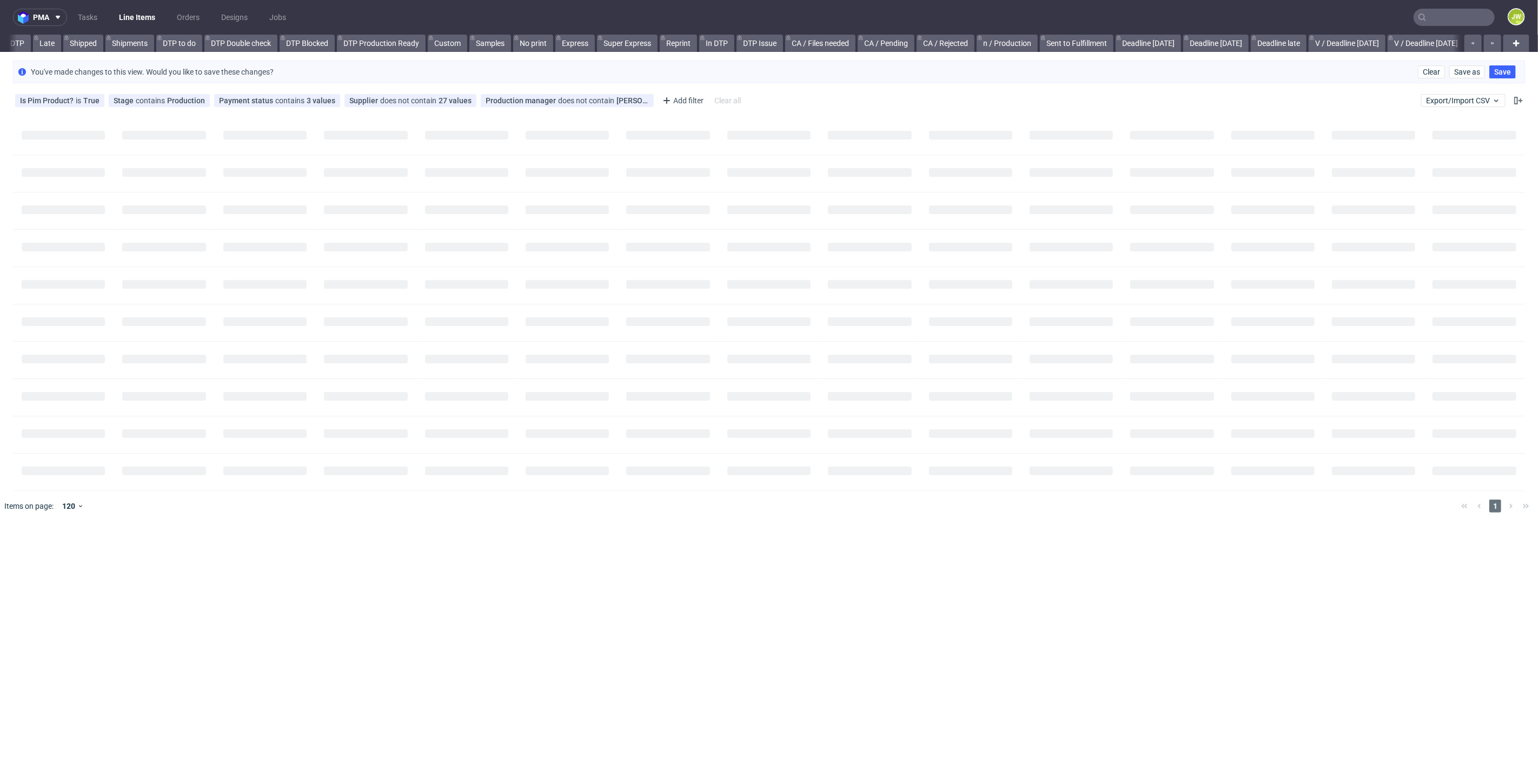
scroll to position [0, 256]
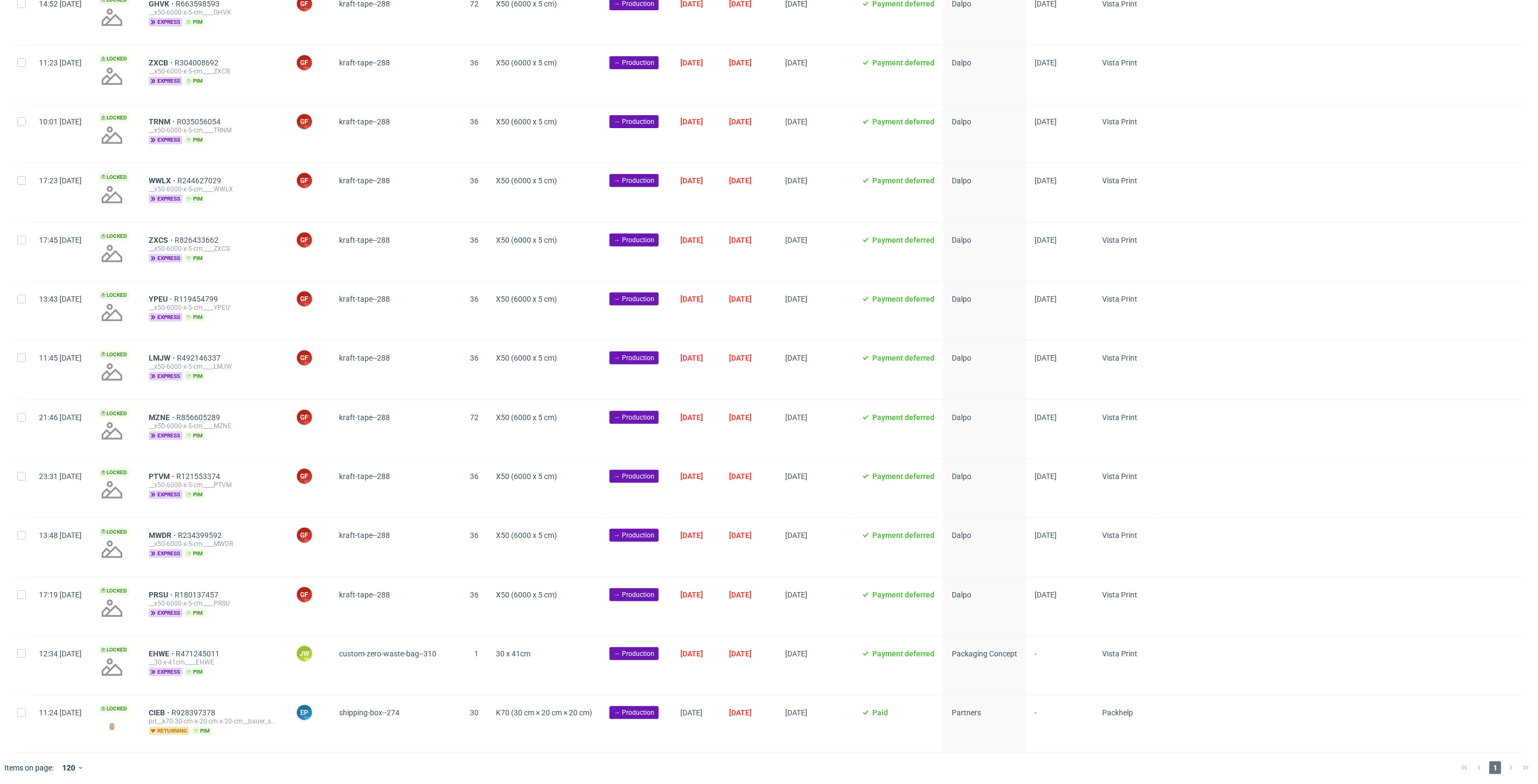
scroll to position [0, 1871]
click at [24, 656] on div at bounding box center [22, 665] width 17 height 58
checkbox input "true"
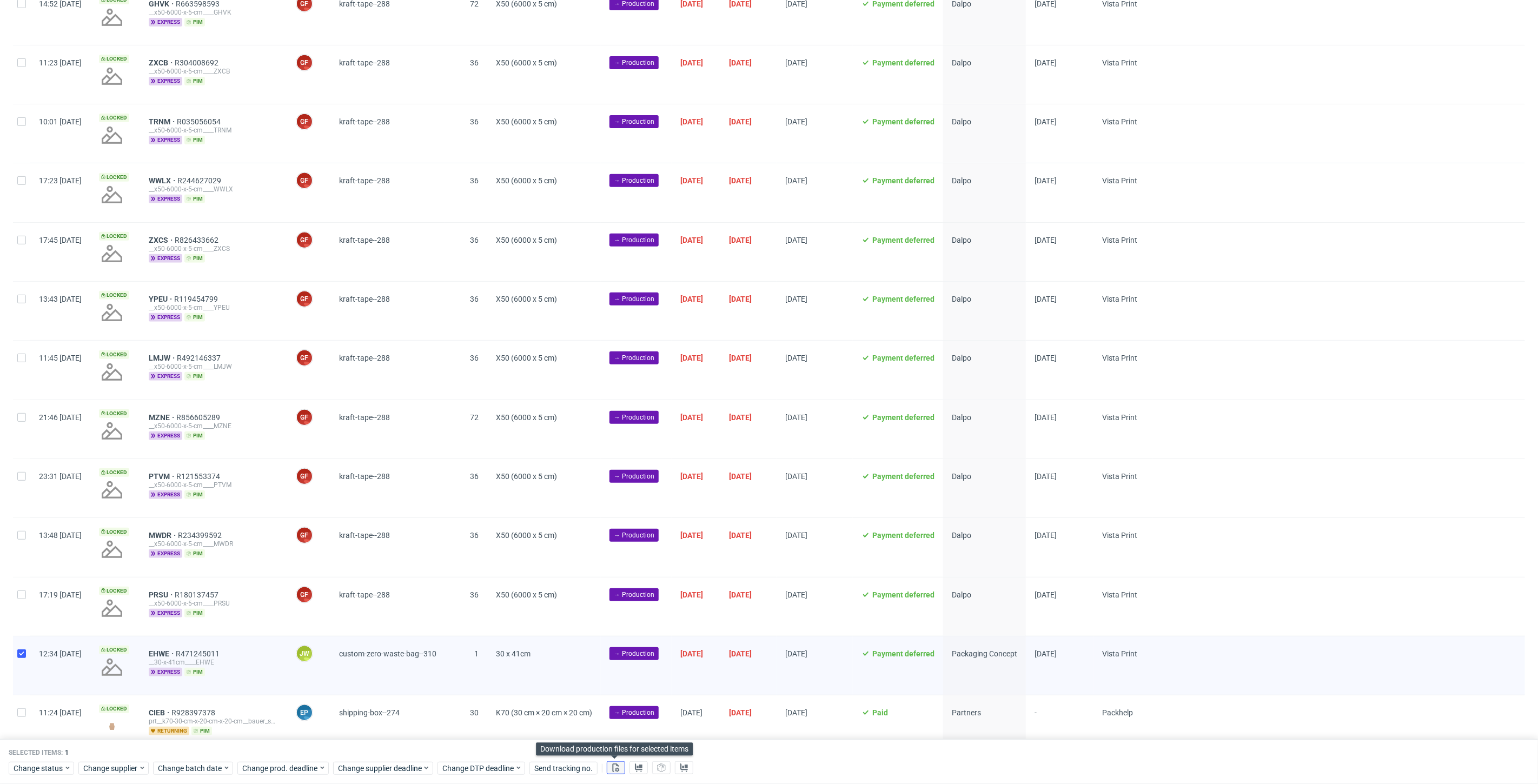
click at [615, 767] on icon at bounding box center [616, 767] width 9 height 9
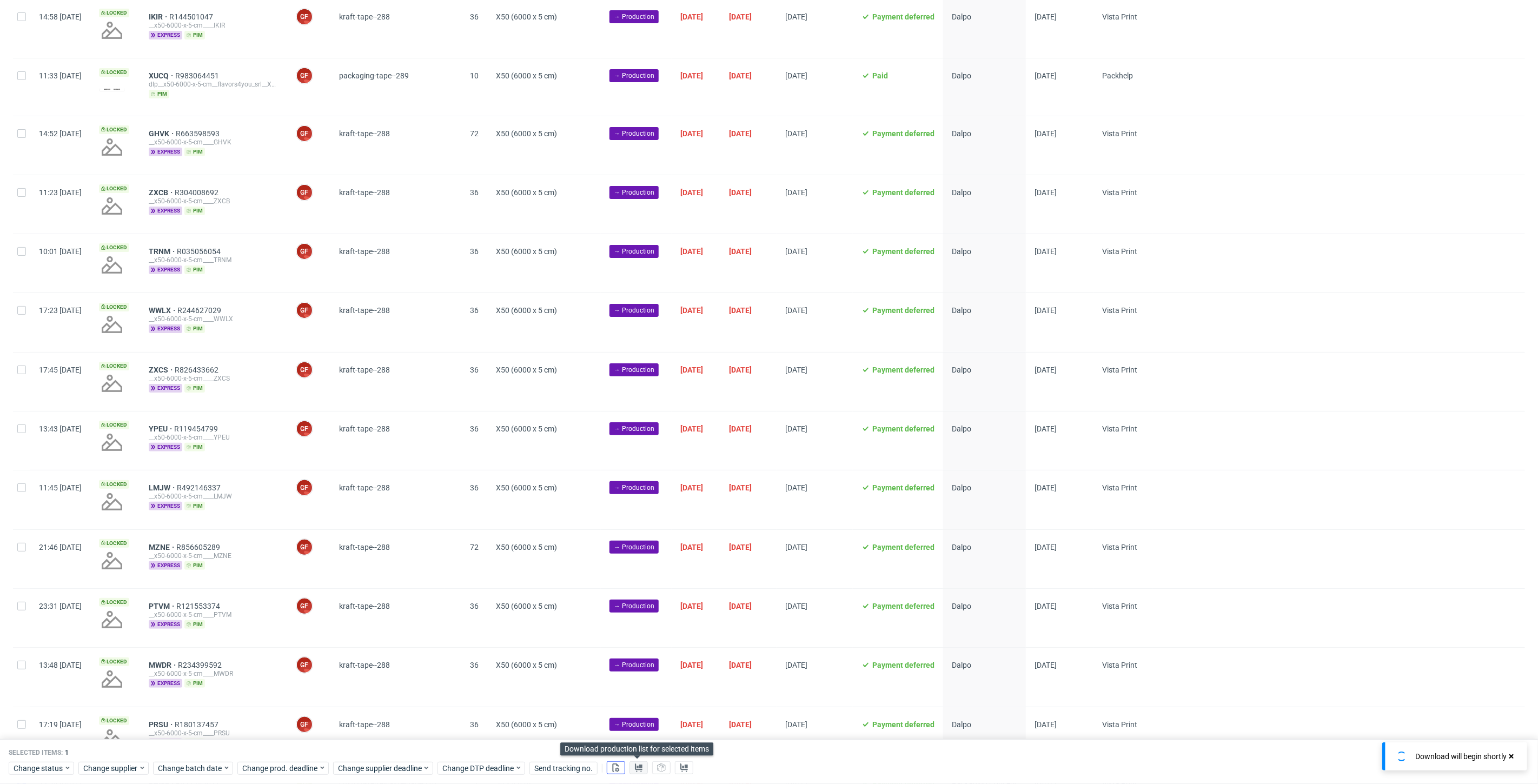
scroll to position [3, 0]
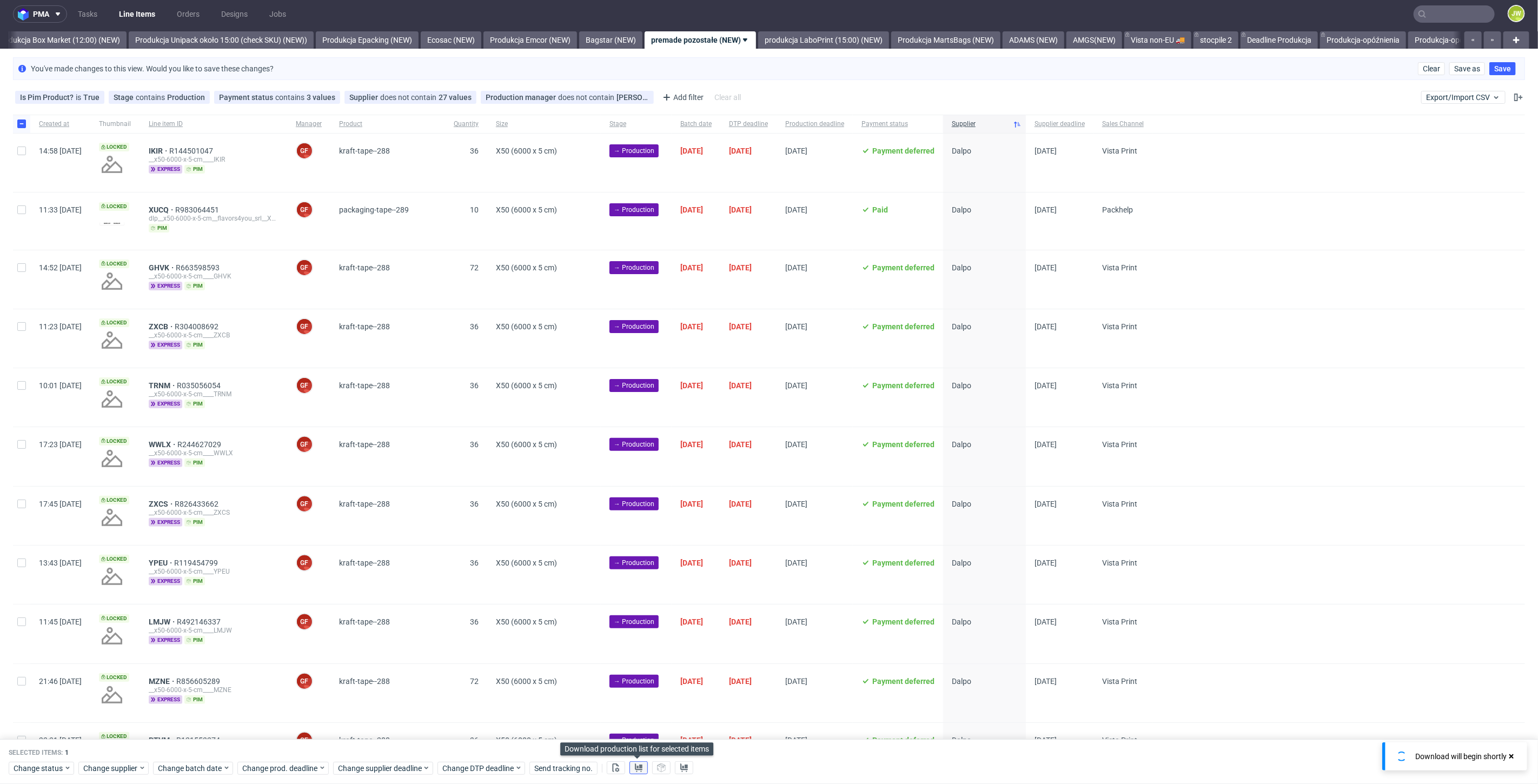
click at [638, 769] on icon at bounding box center [638, 767] width 9 height 9
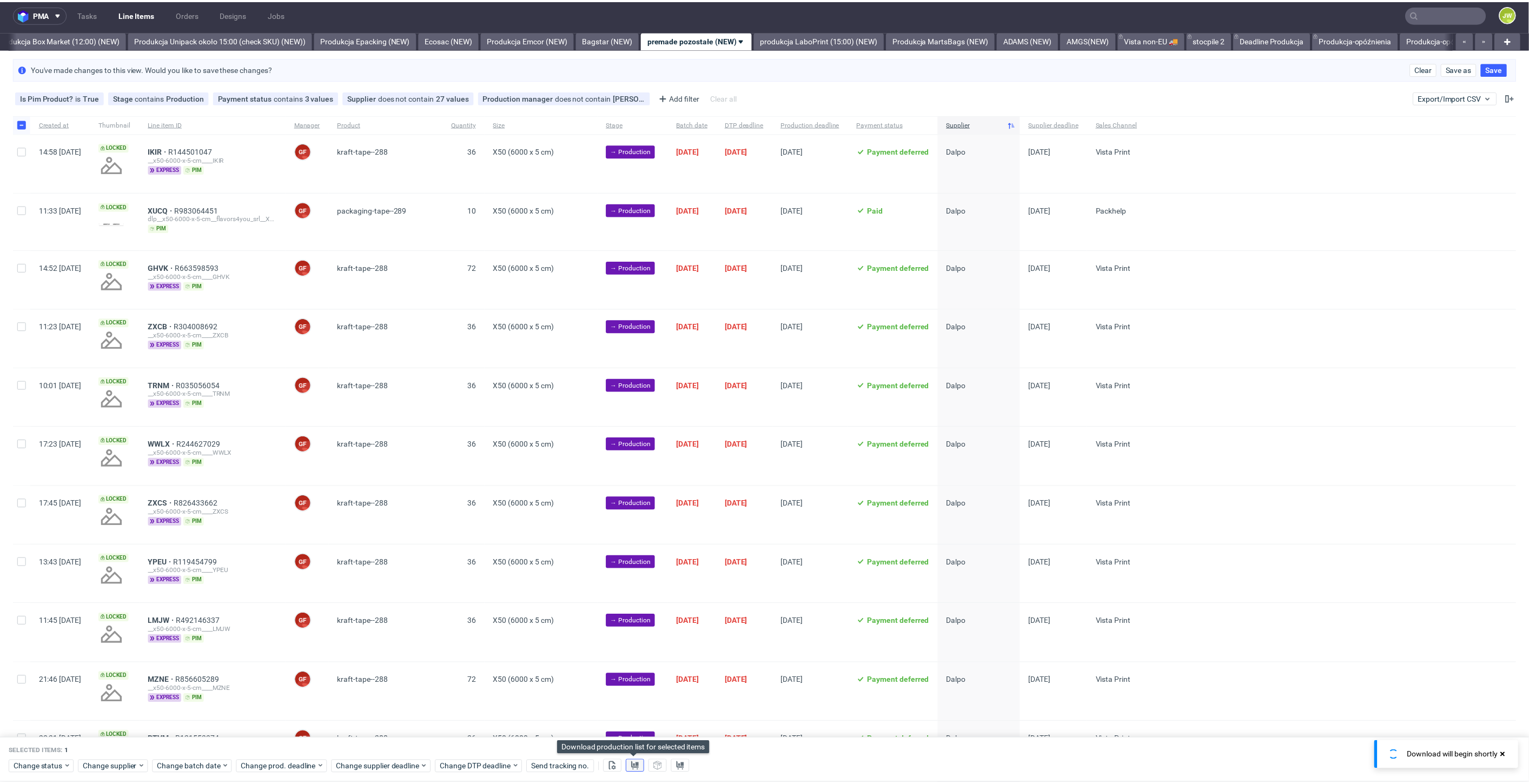
scroll to position [0, 0]
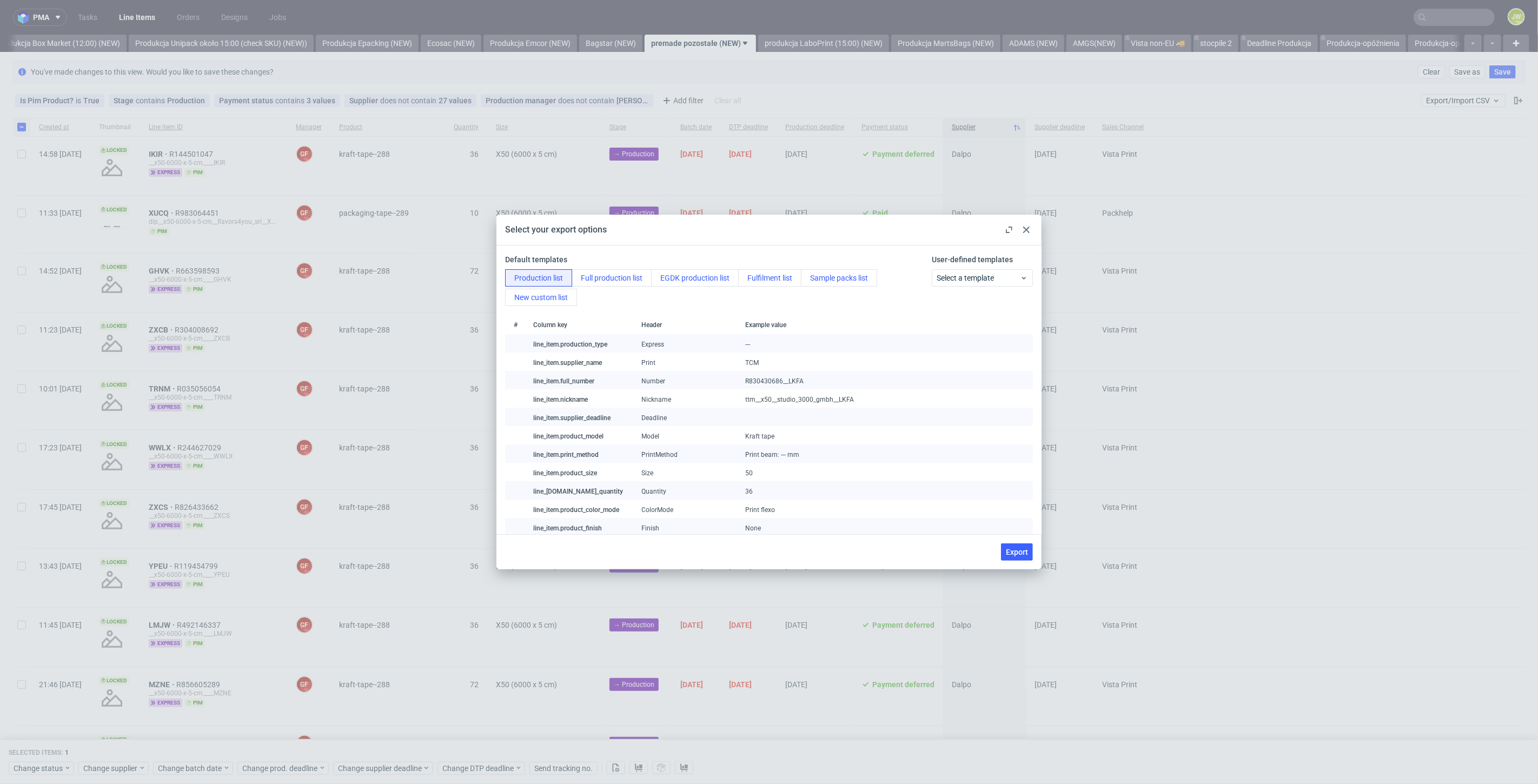
drag, startPoint x: 734, startPoint y: 237, endPoint x: 781, endPoint y: 299, distance: 77.8
click at [734, 236] on div "Select your export options" at bounding box center [769, 230] width 545 height 31
click at [1022, 554] on span "Export" at bounding box center [1016, 552] width 22 height 7
checkbox input "false"
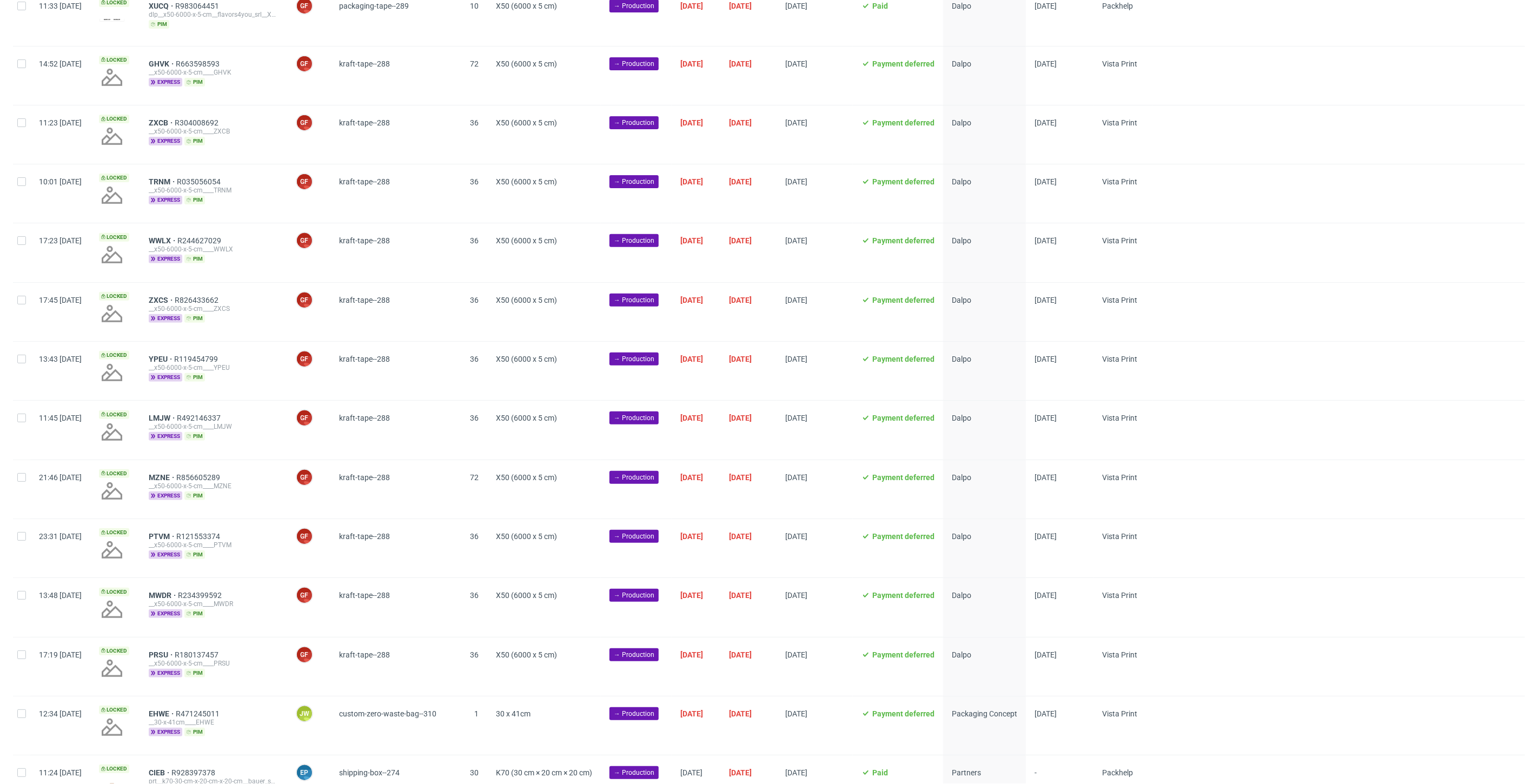
scroll to position [267, 0]
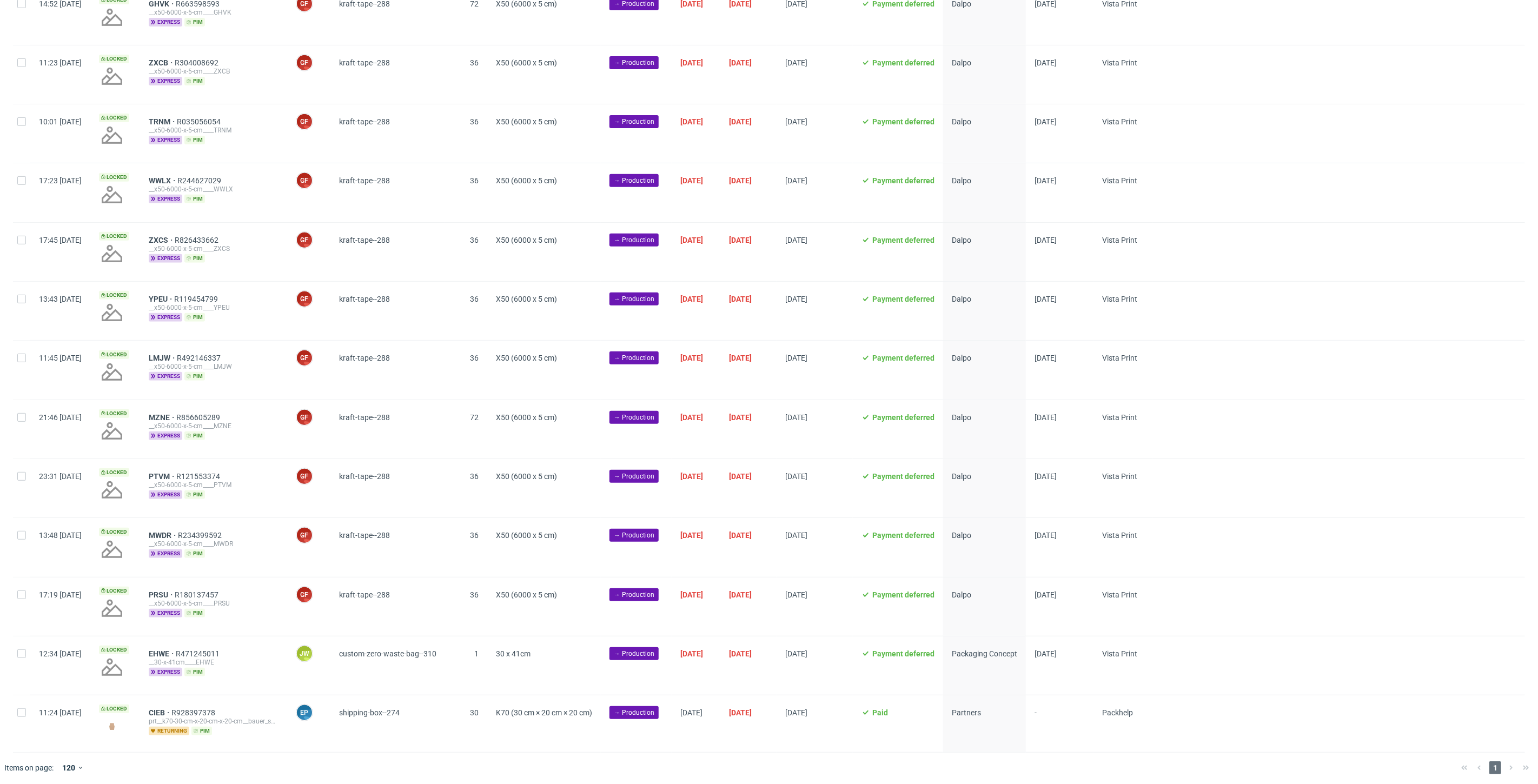
click at [17, 654] on div at bounding box center [22, 665] width 17 height 58
checkbox input "true"
click at [44, 765] on span "Change status" at bounding box center [39, 768] width 50 height 11
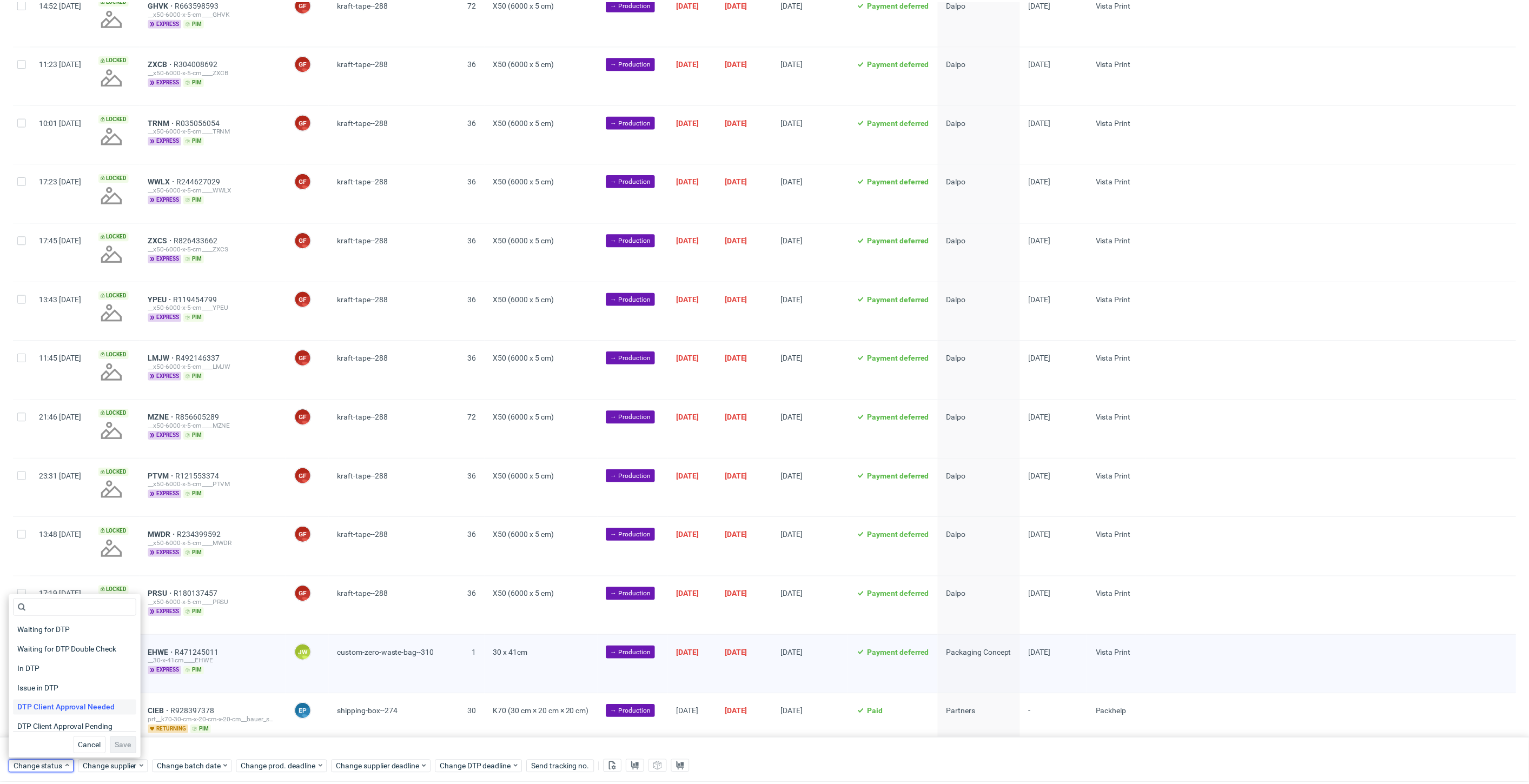
scroll to position [60, 0]
click at [22, 726] on span "In Production" at bounding box center [40, 727] width 55 height 15
click at [115, 744] on span "Save" at bounding box center [123, 747] width 17 height 7
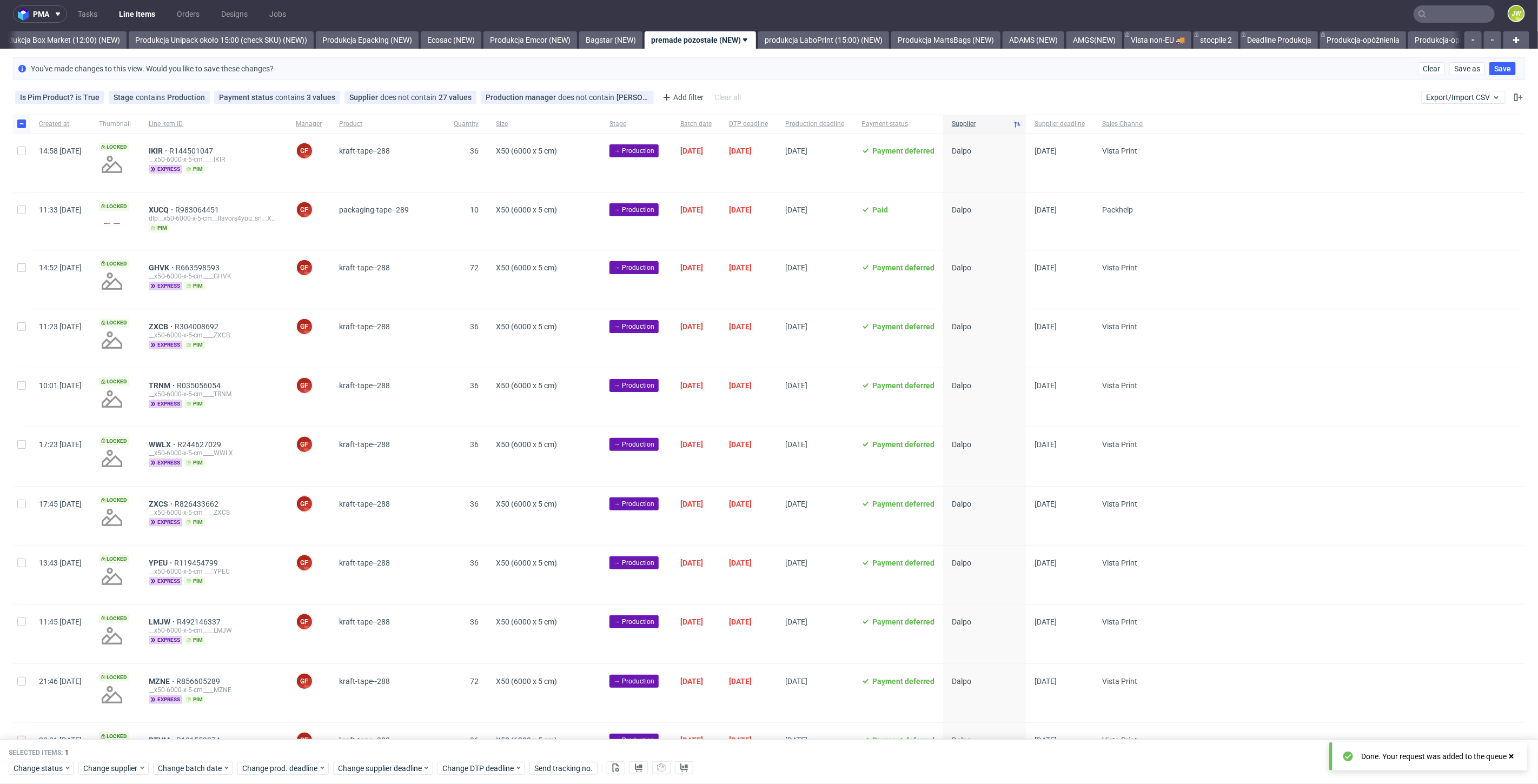
scroll to position [0, 0]
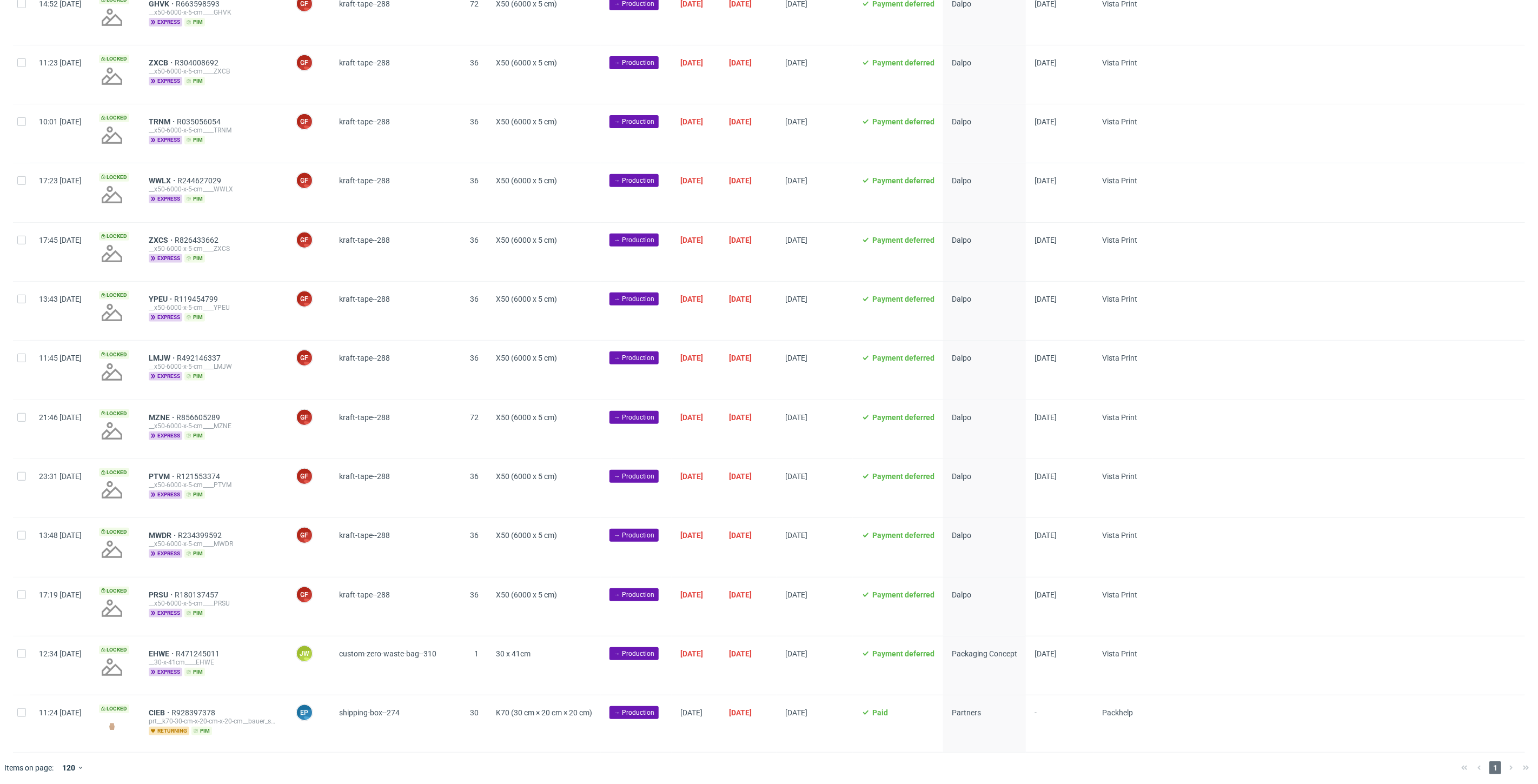
scroll to position [0, 1871]
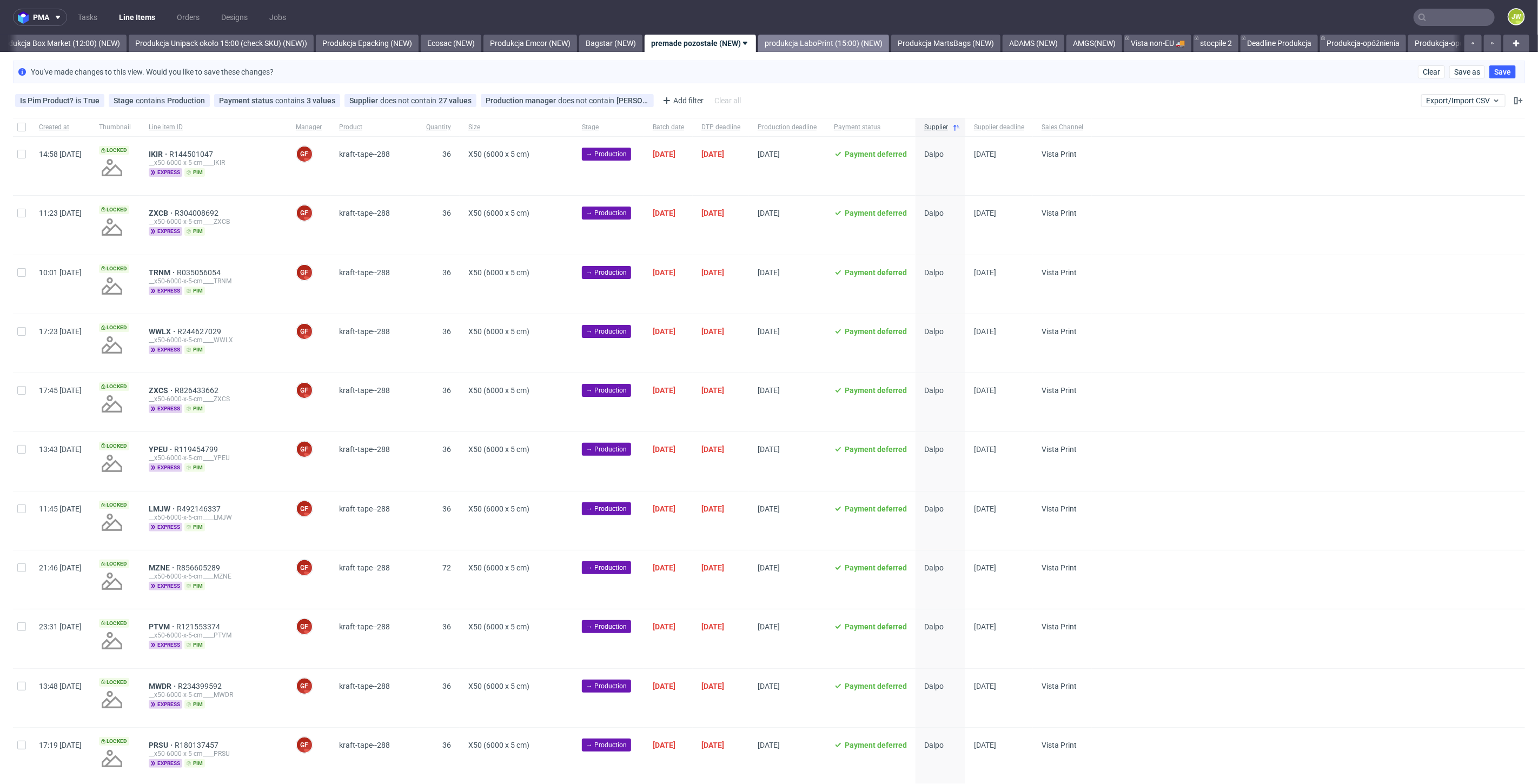
click at [839, 35] on link "produkcja LaboPrint (15:00) (NEW)" at bounding box center [823, 43] width 131 height 17
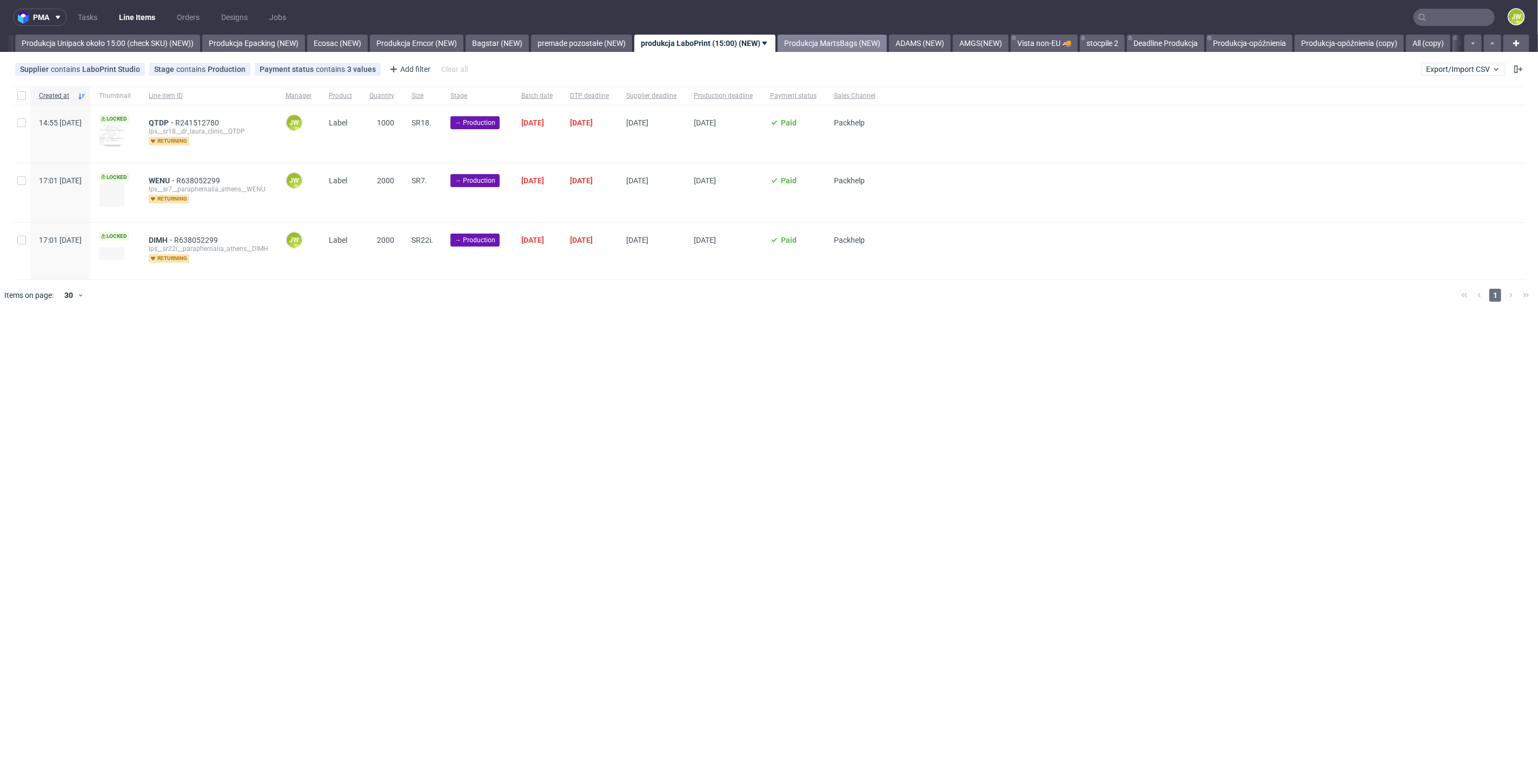
click at [846, 42] on link "Produkcja MartsBags (NEW)" at bounding box center [832, 43] width 109 height 17
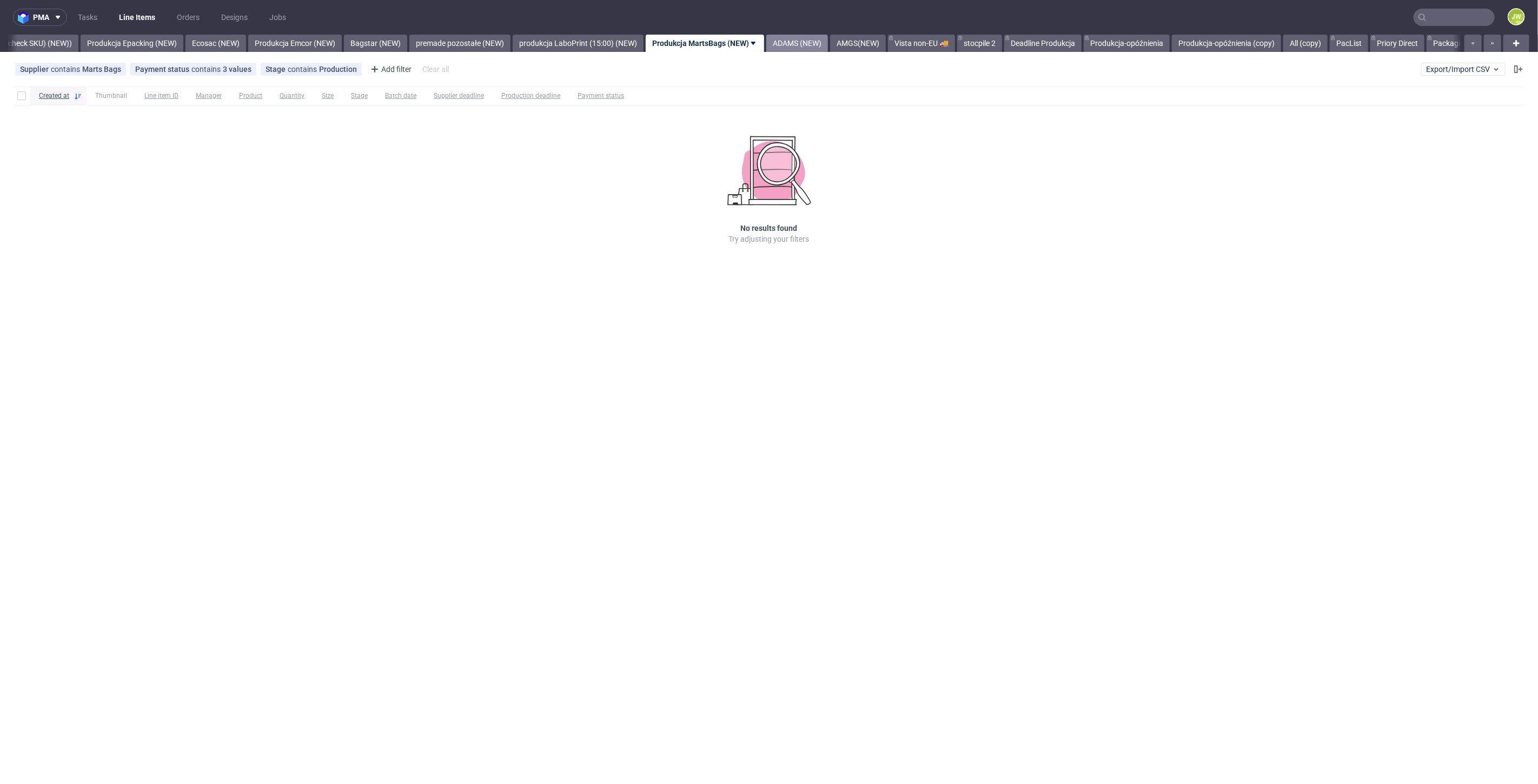
click at [828, 39] on link "ADAMS (NEW)" at bounding box center [796, 43] width 61 height 17
click at [798, 36] on link "AMGS(NEW)" at bounding box center [770, 43] width 56 height 17
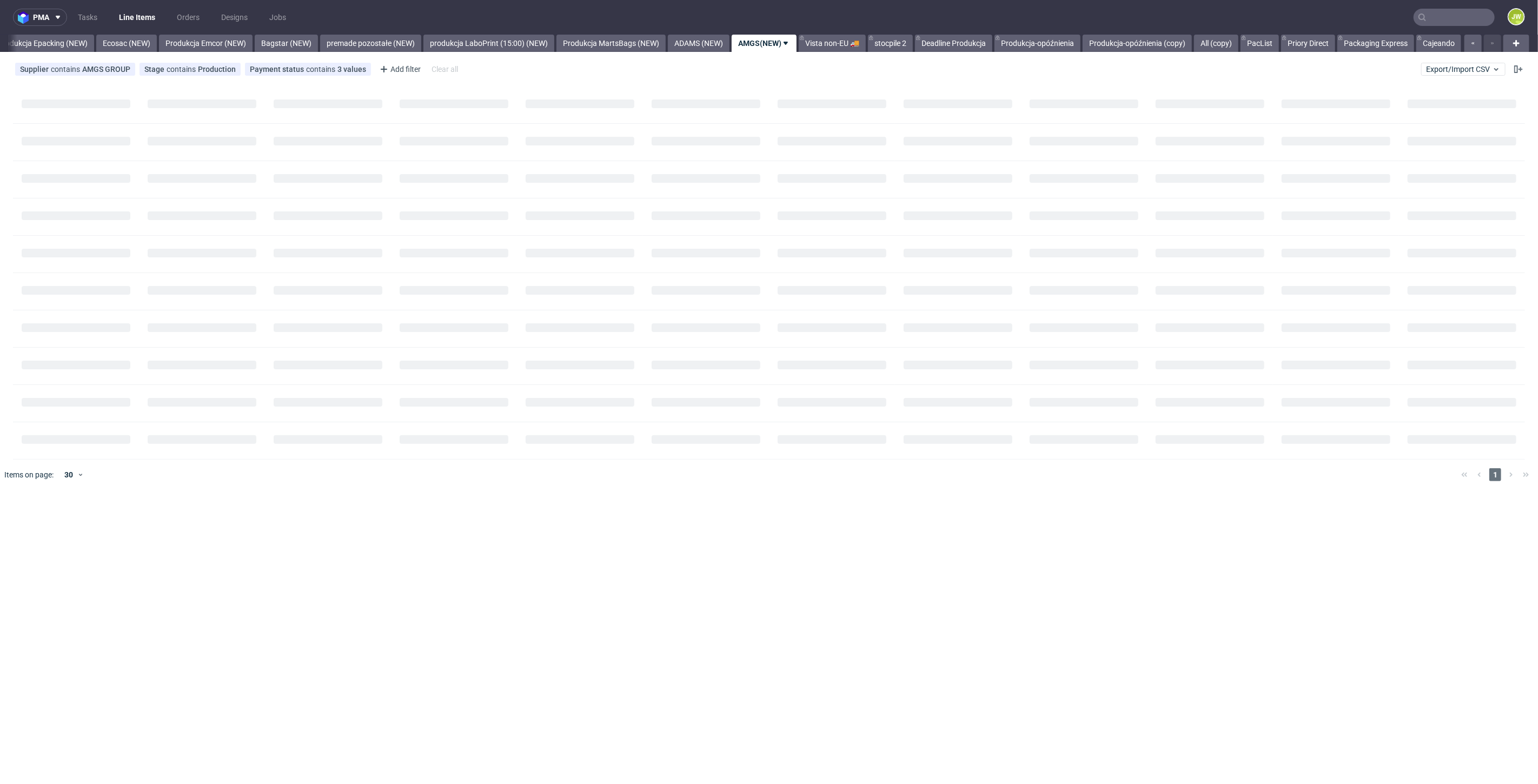
scroll to position [0, 2226]
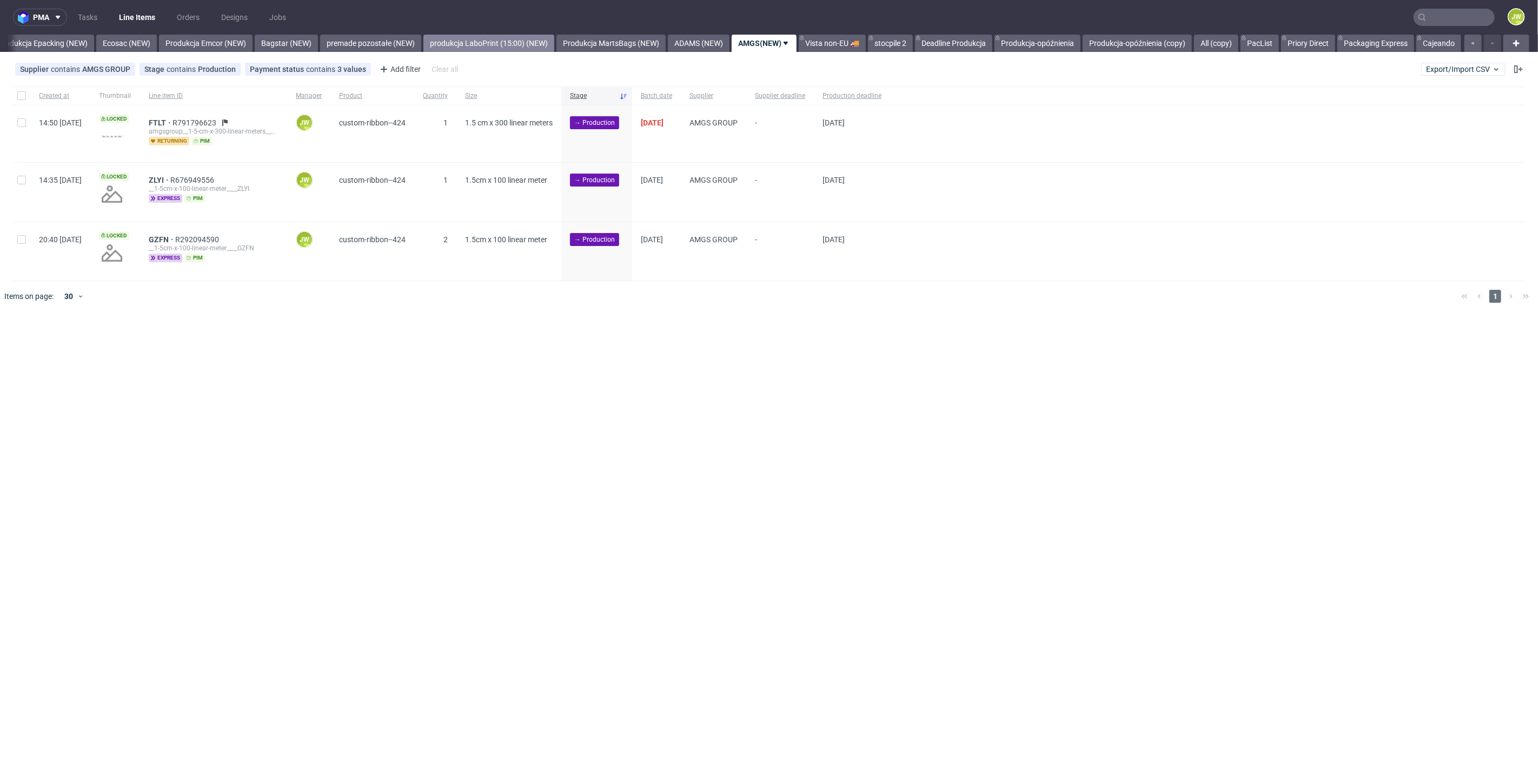
click at [466, 43] on link "produkcja LaboPrint (15:00) (NEW)" at bounding box center [488, 43] width 131 height 17
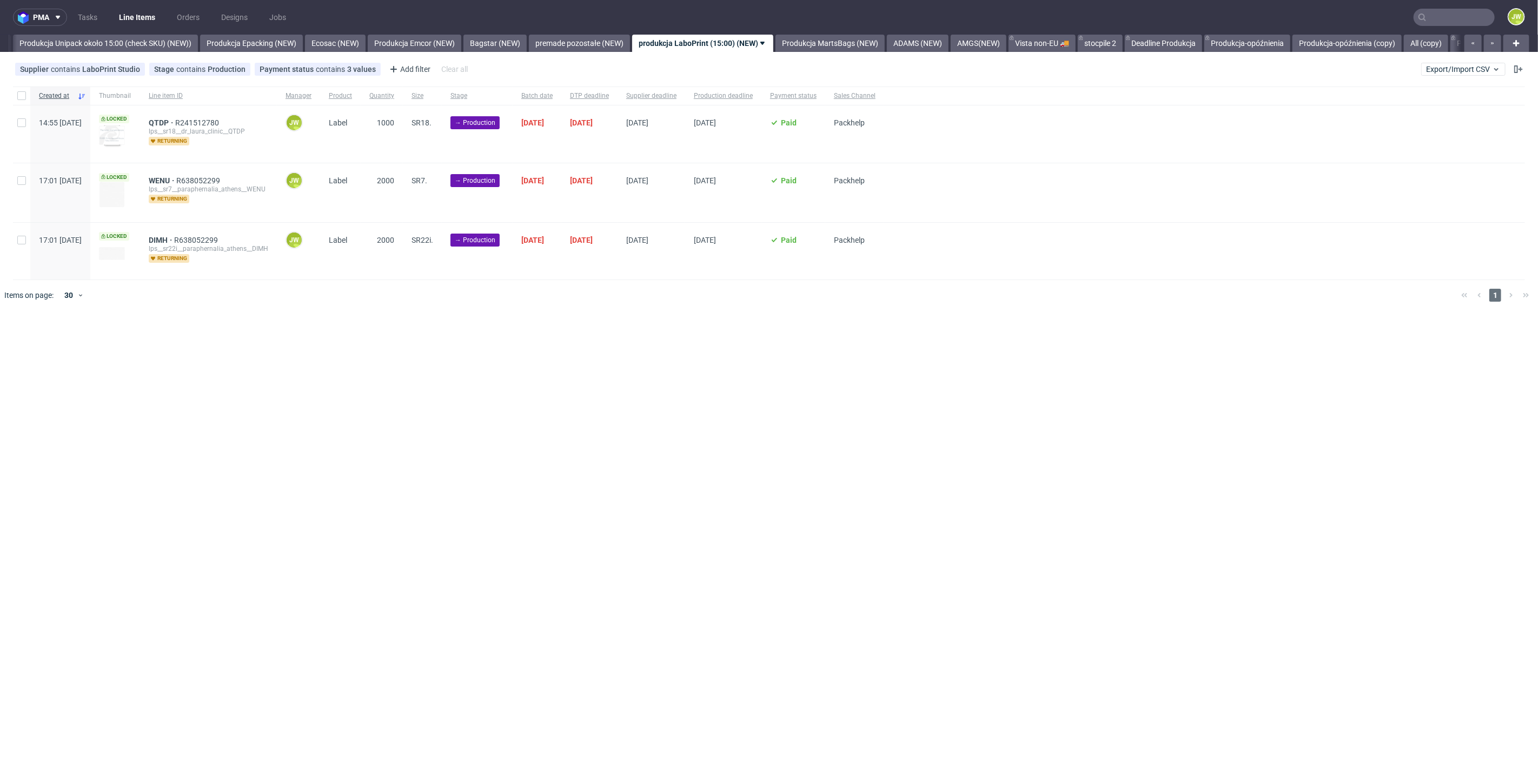
scroll to position [0, 1984]
click at [342, 426] on div "pma Tasks Line Items Orders Designs Jobs JW All DTP Late Shipped Shipments DTP …" at bounding box center [769, 392] width 1538 height 784
drag, startPoint x: 16, startPoint y: 93, endPoint x: 25, endPoint y: 102, distance: 12.7
click at [17, 93] on div at bounding box center [22, 95] width 17 height 18
checkbox input "true"
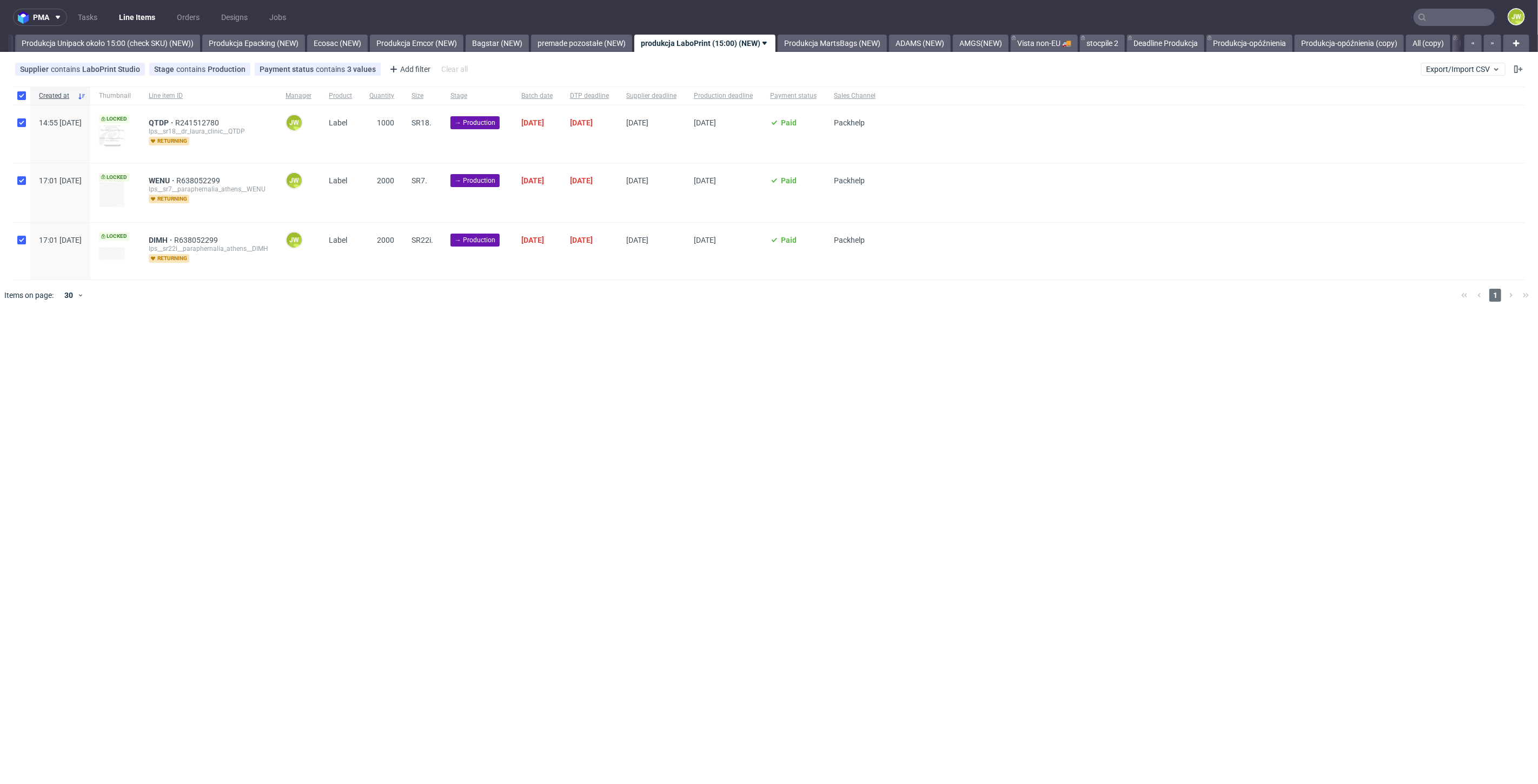
checkbox input "true"
click at [178, 344] on span "Change batch date" at bounding box center [190, 343] width 65 height 11
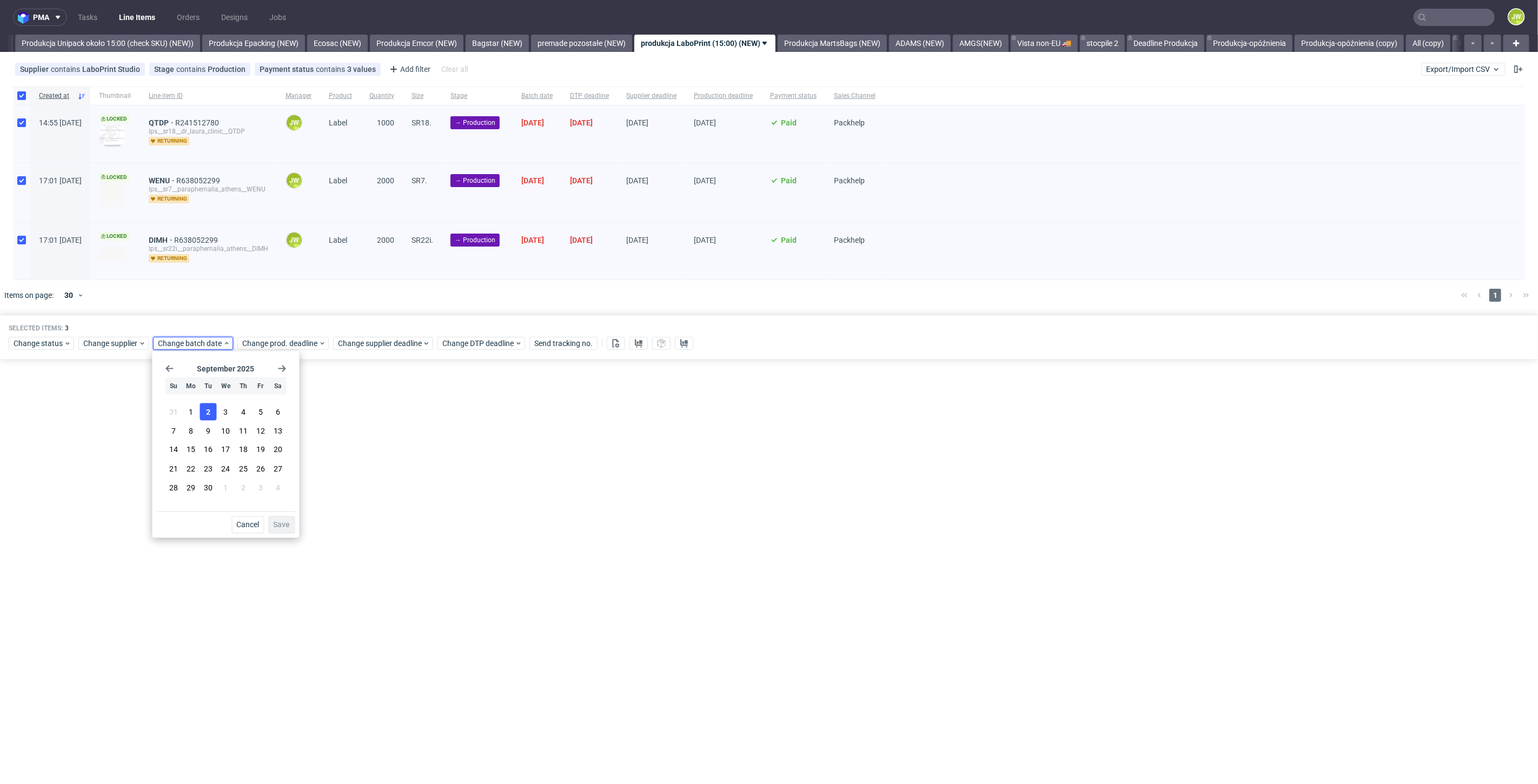
click at [206, 414] on span "2" at bounding box center [208, 412] width 4 height 11
click at [275, 524] on span "Save" at bounding box center [281, 525] width 17 height 7
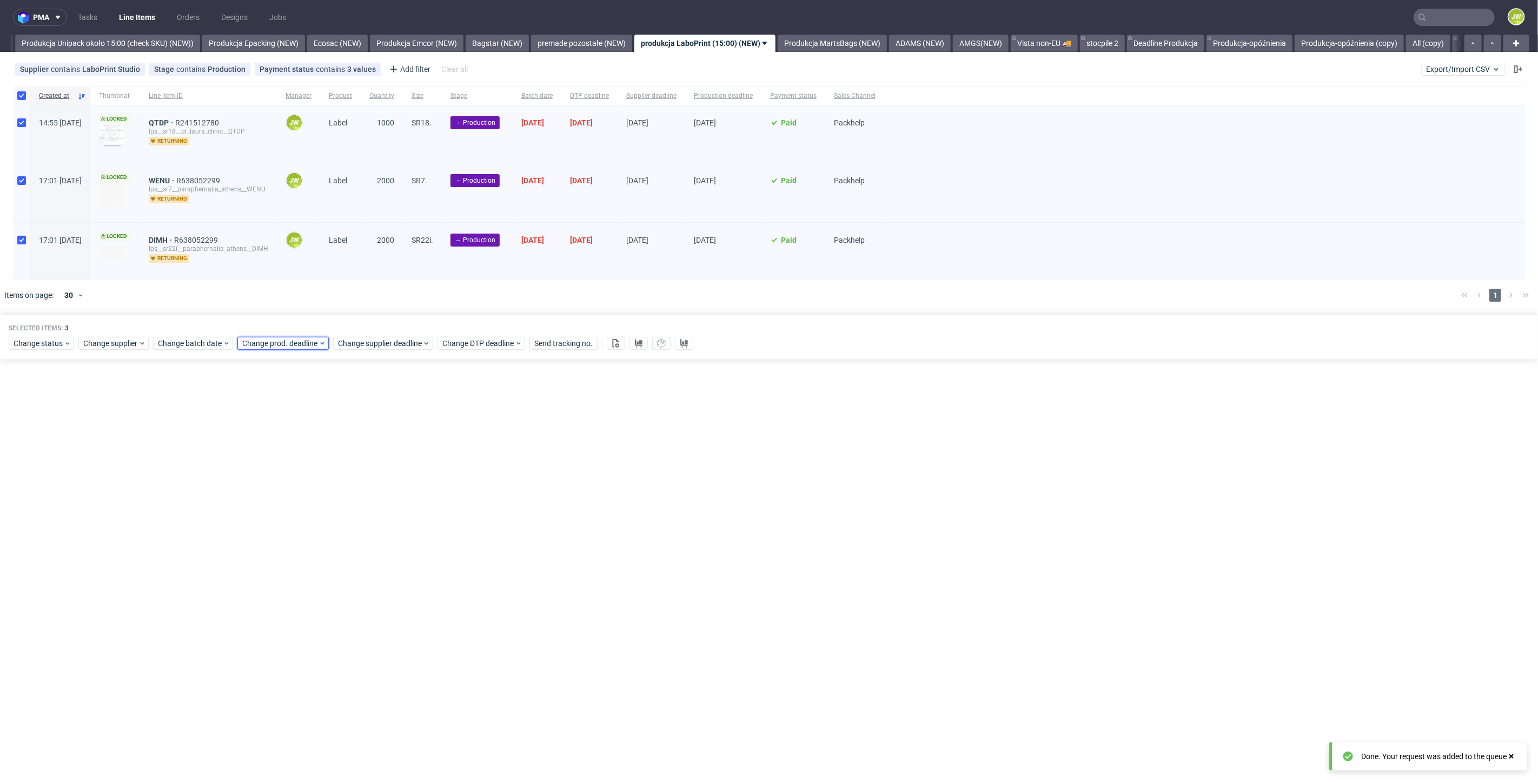
click at [256, 345] on span "Change prod. deadline" at bounding box center [281, 343] width 76 height 11
click at [295, 426] on button "9" at bounding box center [291, 431] width 17 height 17
click at [366, 529] on span "Save" at bounding box center [365, 525] width 17 height 7
click at [349, 345] on span "Change supplier deadline" at bounding box center [379, 343] width 84 height 11
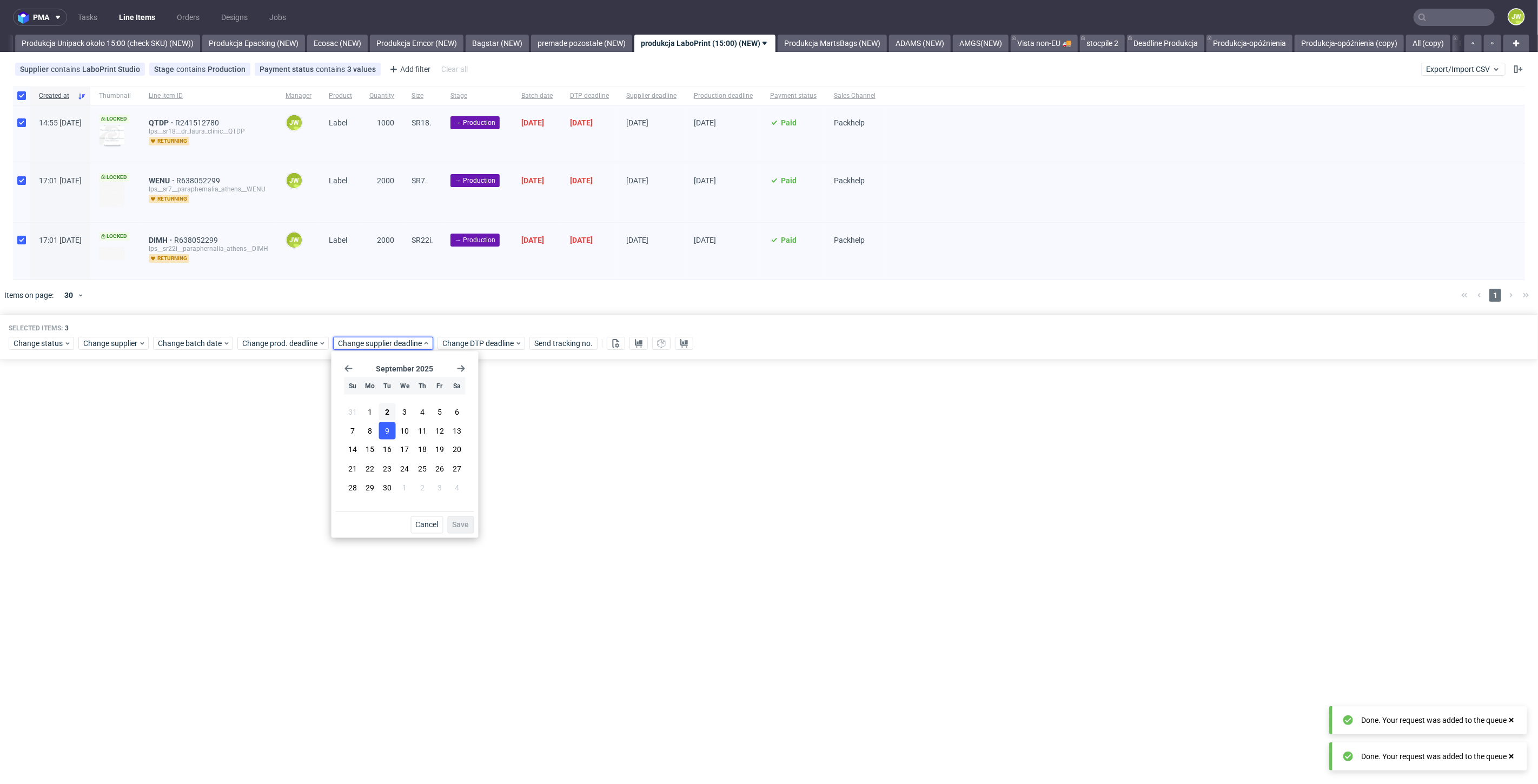
drag, startPoint x: 388, startPoint y: 437, endPoint x: 390, endPoint y: 431, distance: 6.3
click at [389, 435] on button "9" at bounding box center [387, 431] width 17 height 17
click at [467, 524] on span "Save" at bounding box center [460, 525] width 17 height 7
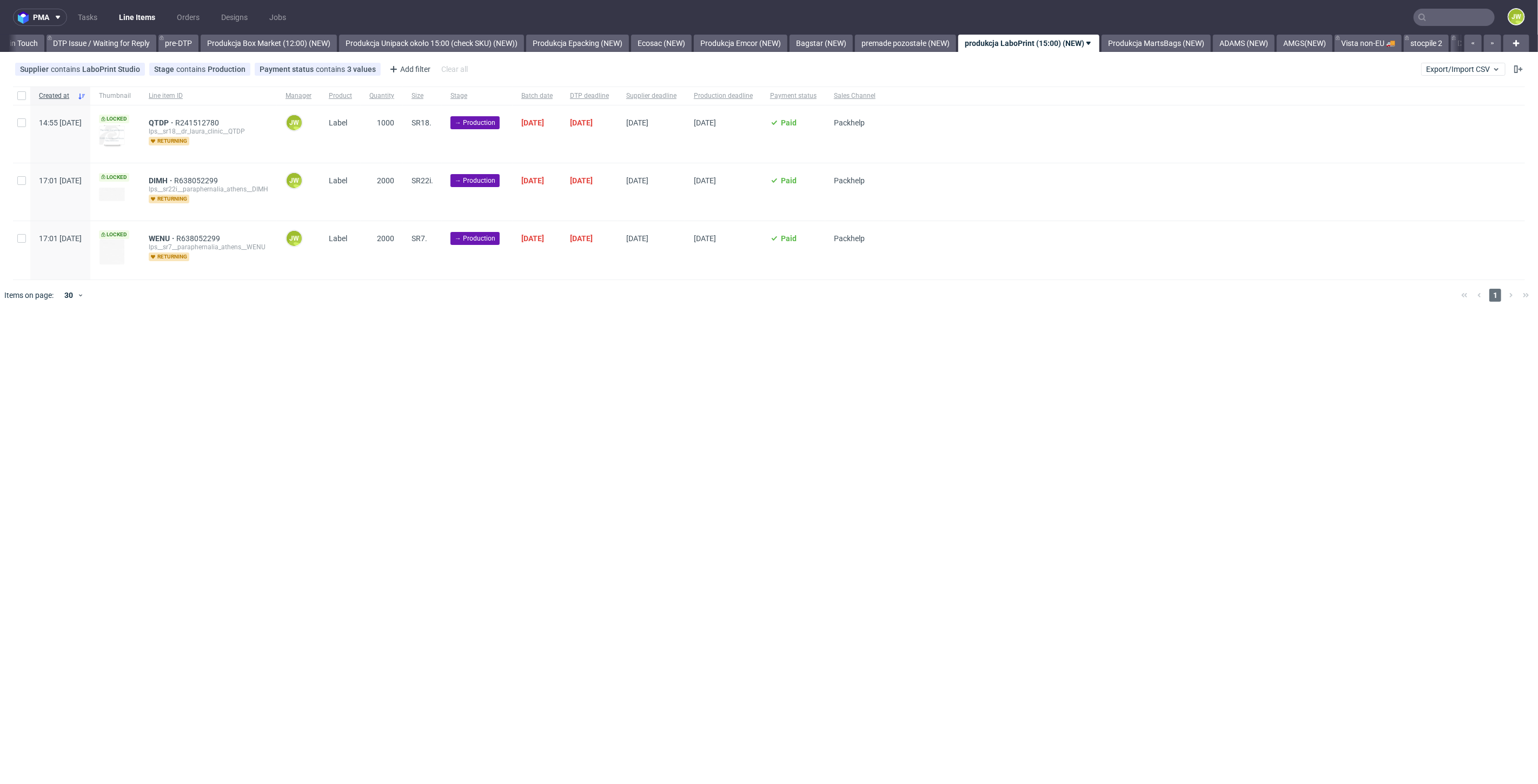
scroll to position [0, 1867]
click at [621, 433] on div "pma Tasks Line Items Orders Designs Jobs JW All DTP Late Shipped Shipments DTP …" at bounding box center [769, 392] width 1538 height 784
click at [24, 94] on input "checkbox" at bounding box center [22, 96] width 9 height 9
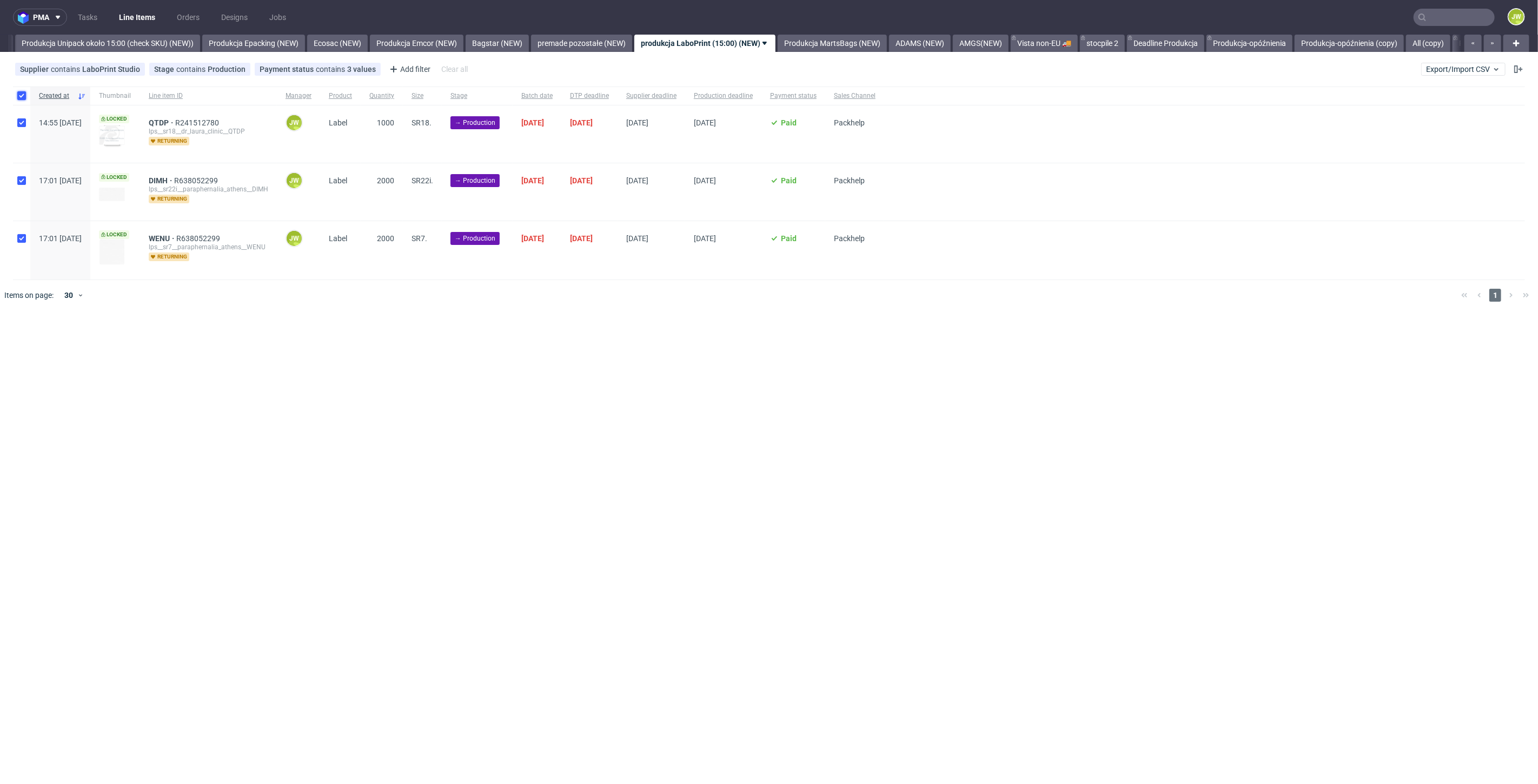
checkbox input "true"
click at [612, 342] on use at bounding box center [616, 343] width 7 height 9
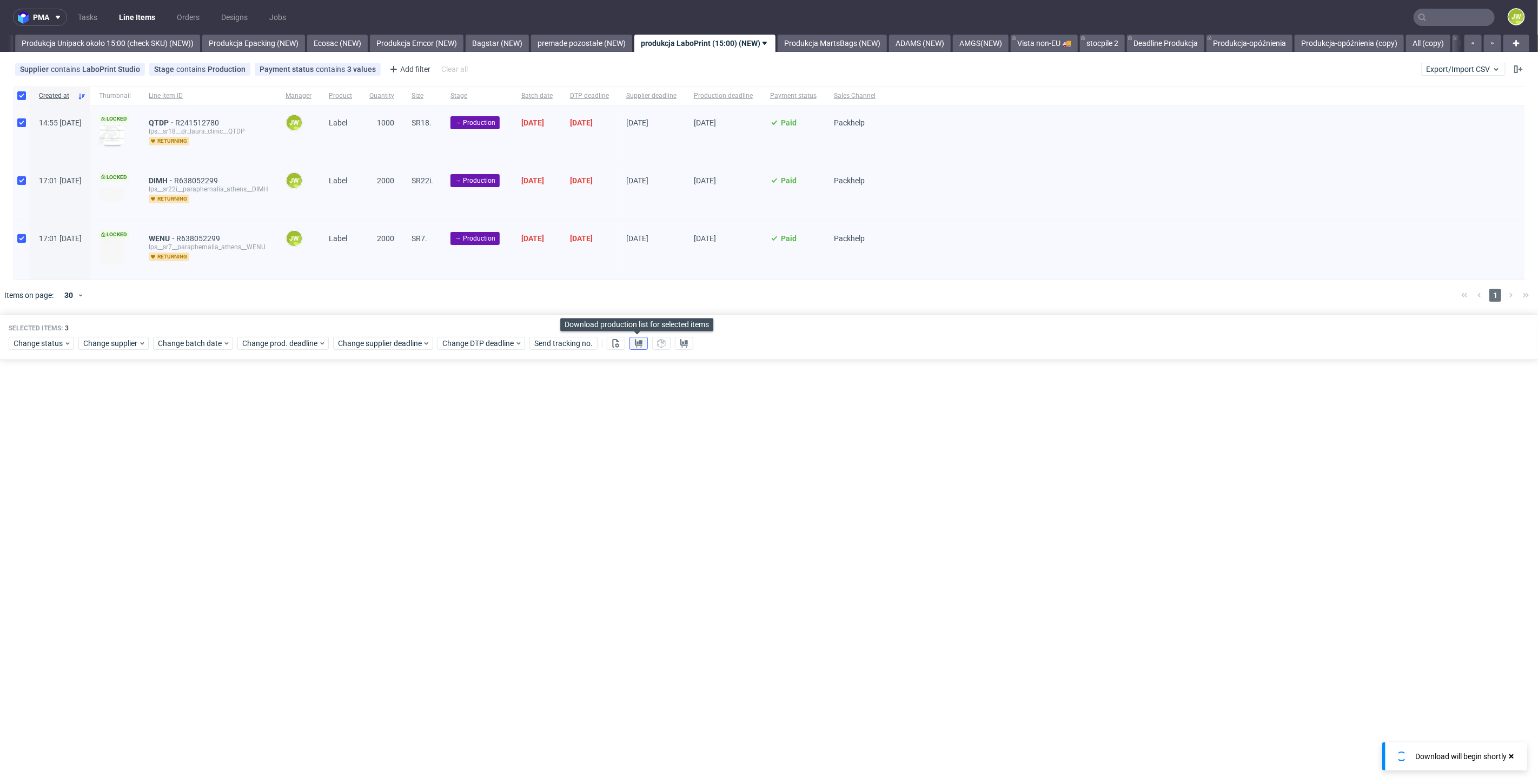
click at [635, 345] on icon at bounding box center [638, 343] width 9 height 9
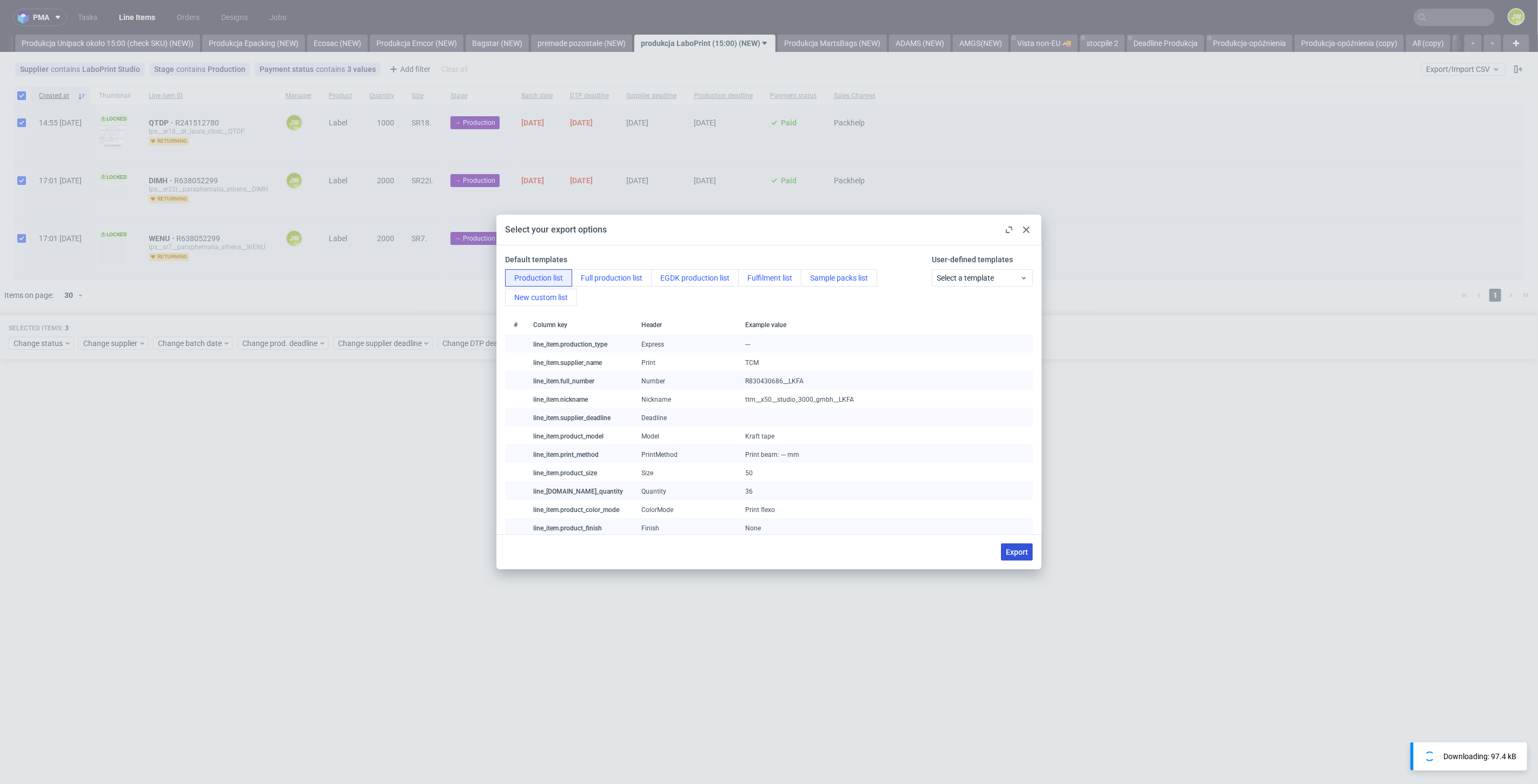
click at [1021, 551] on span "Export" at bounding box center [1016, 552] width 22 height 7
checkbox input "false"
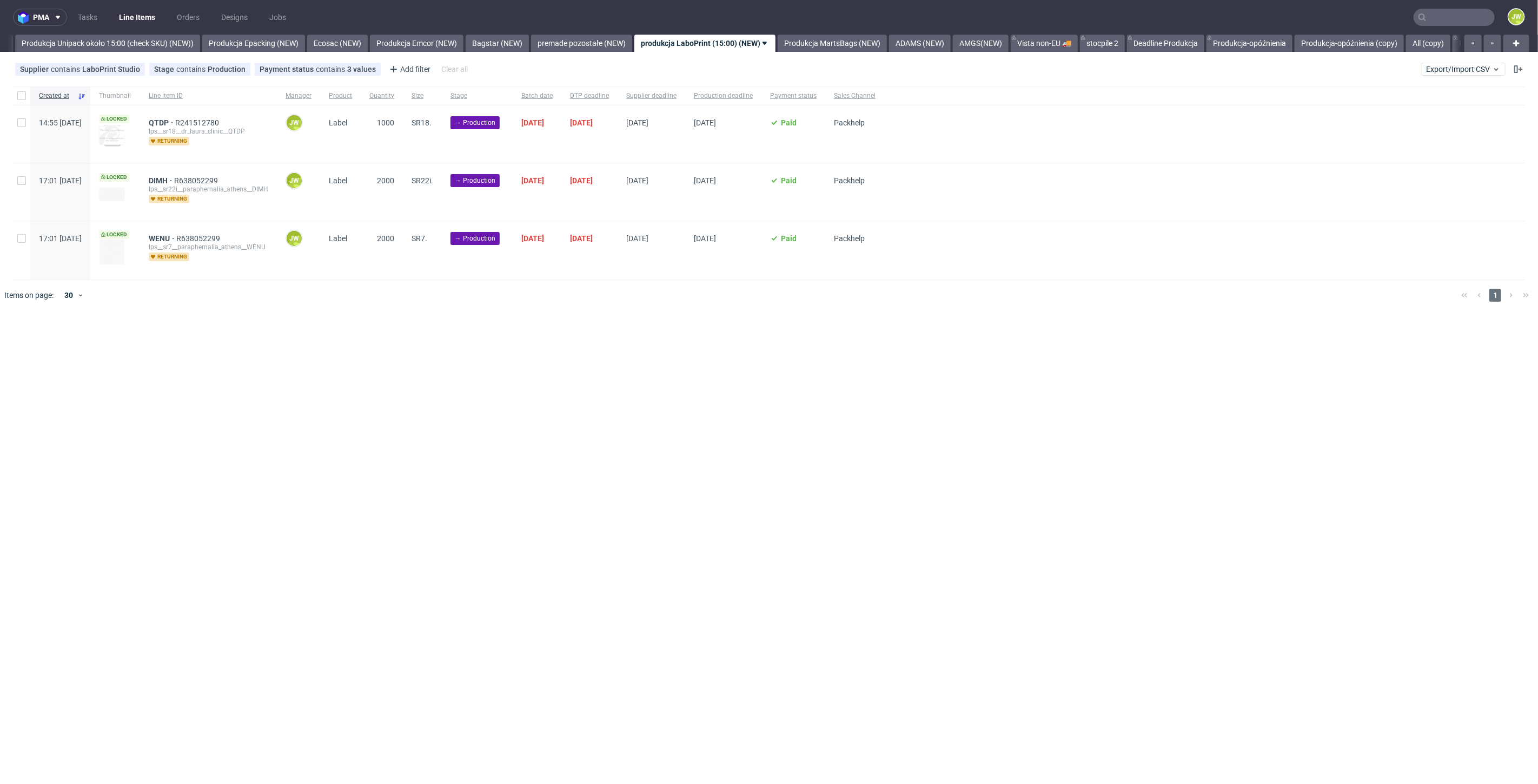
click at [647, 530] on div "pma Tasks Line Items Orders Designs Jobs JW All DTP Late Shipped Shipments DTP …" at bounding box center [769, 392] width 1538 height 784
click at [22, 95] on input "checkbox" at bounding box center [22, 96] width 9 height 9
checkbox input "true"
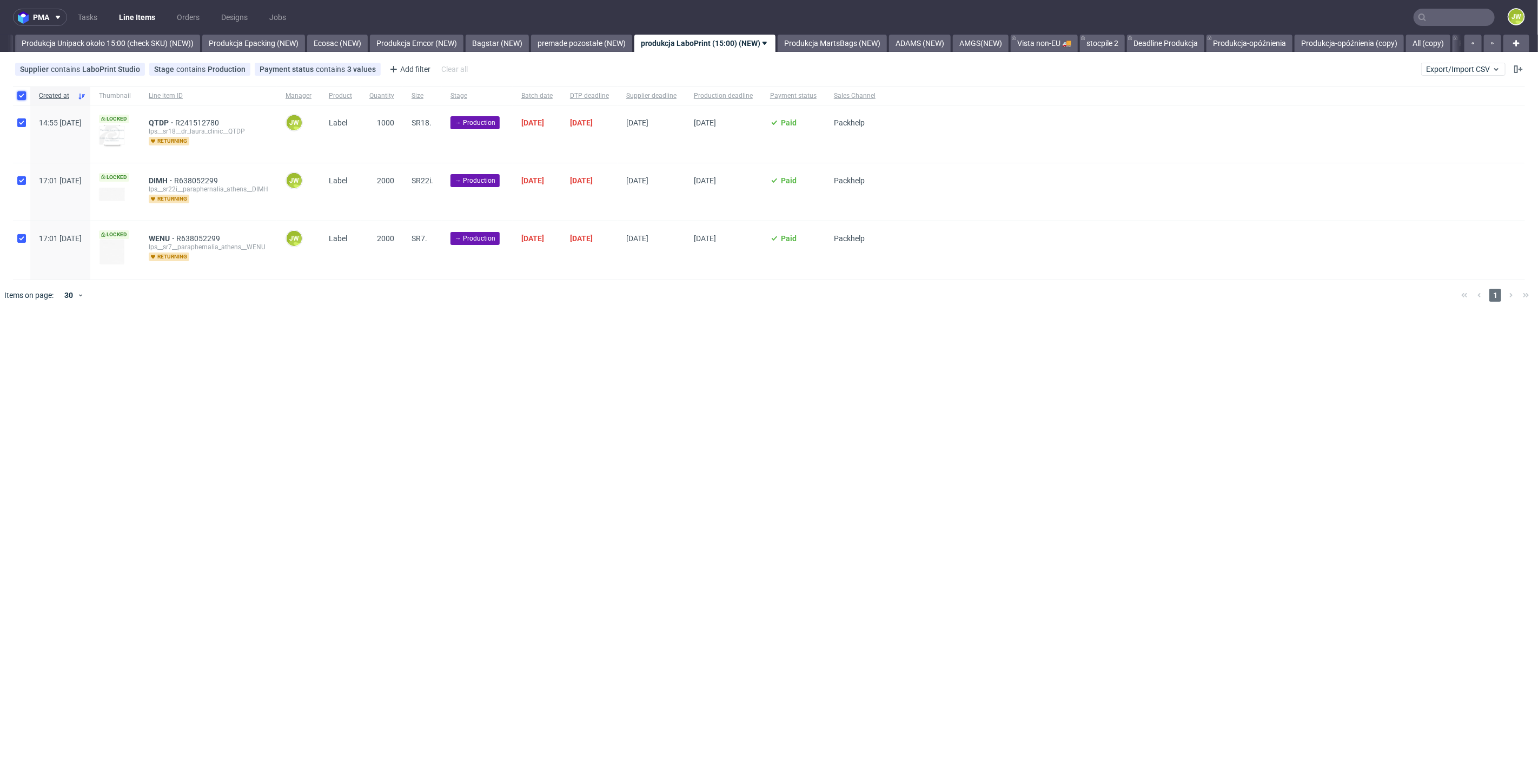
checkbox input "true"
click at [25, 341] on span "Change status" at bounding box center [39, 343] width 50 height 11
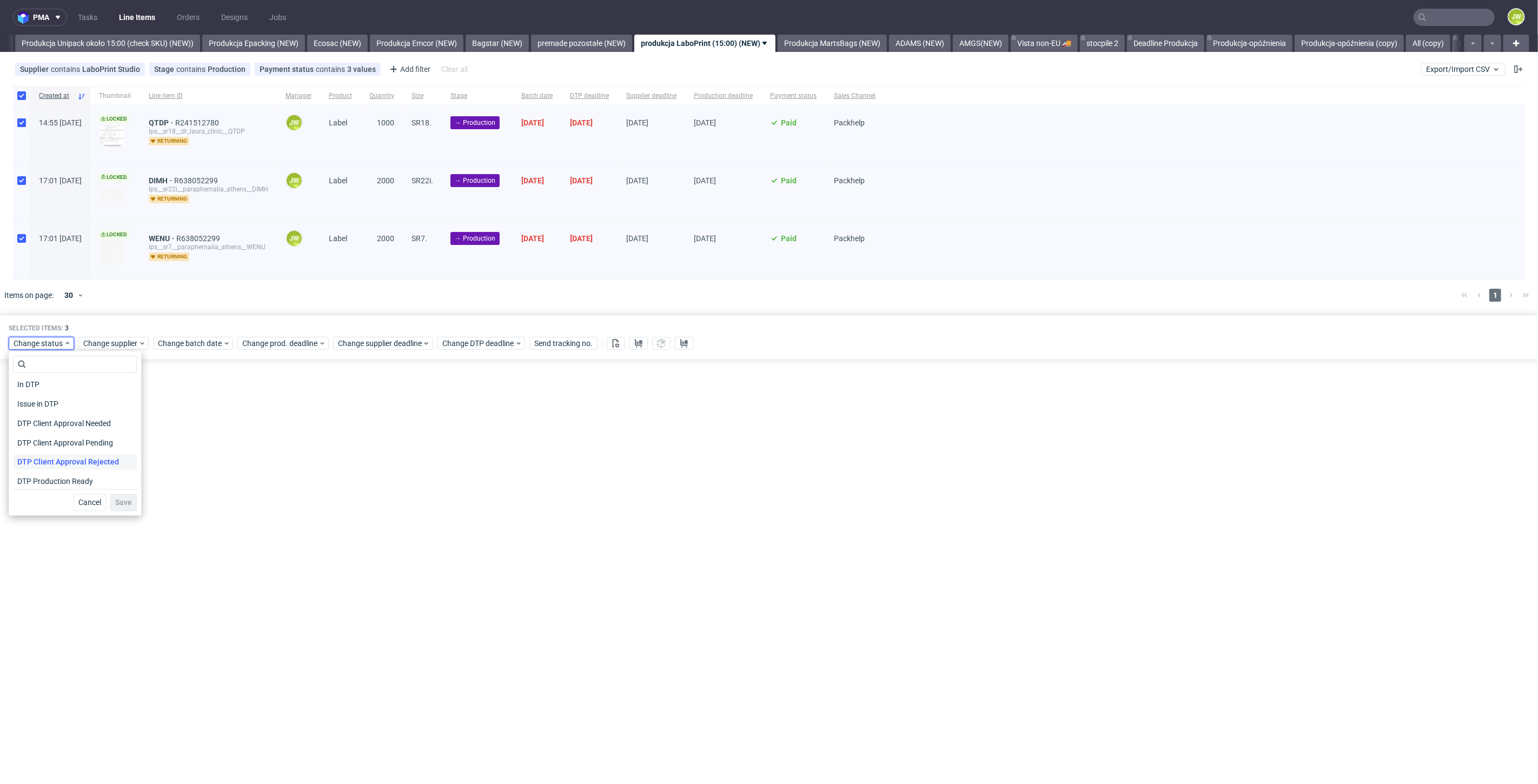
scroll to position [60, 0]
click at [38, 483] on span "In Production" at bounding box center [40, 483] width 55 height 15
click at [120, 499] on span "Save" at bounding box center [123, 503] width 17 height 7
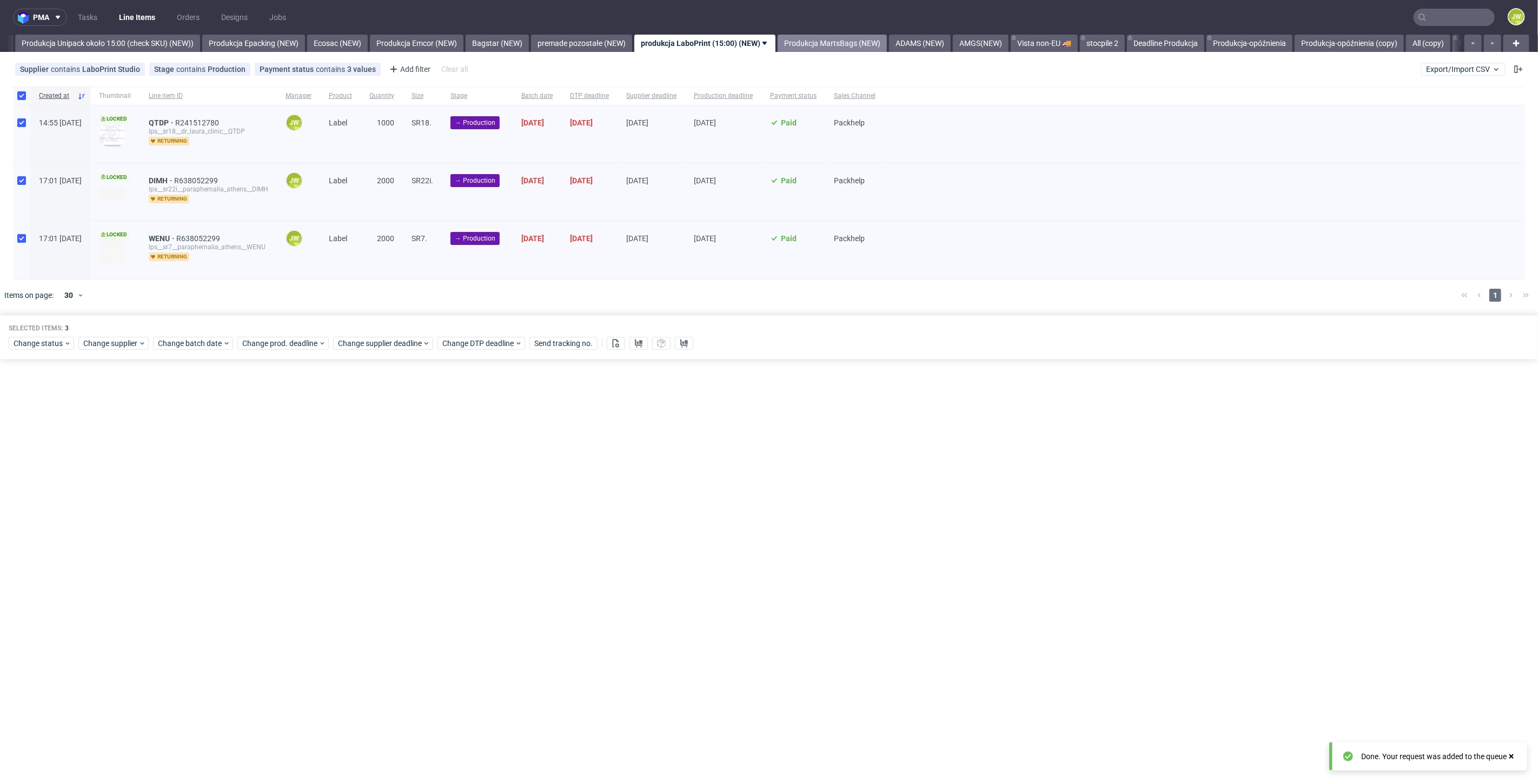
drag, startPoint x: 869, startPoint y: 35, endPoint x: 897, endPoint y: 40, distance: 28.4
click at [871, 36] on link "Produkcja MartsBags (NEW)" at bounding box center [832, 43] width 109 height 17
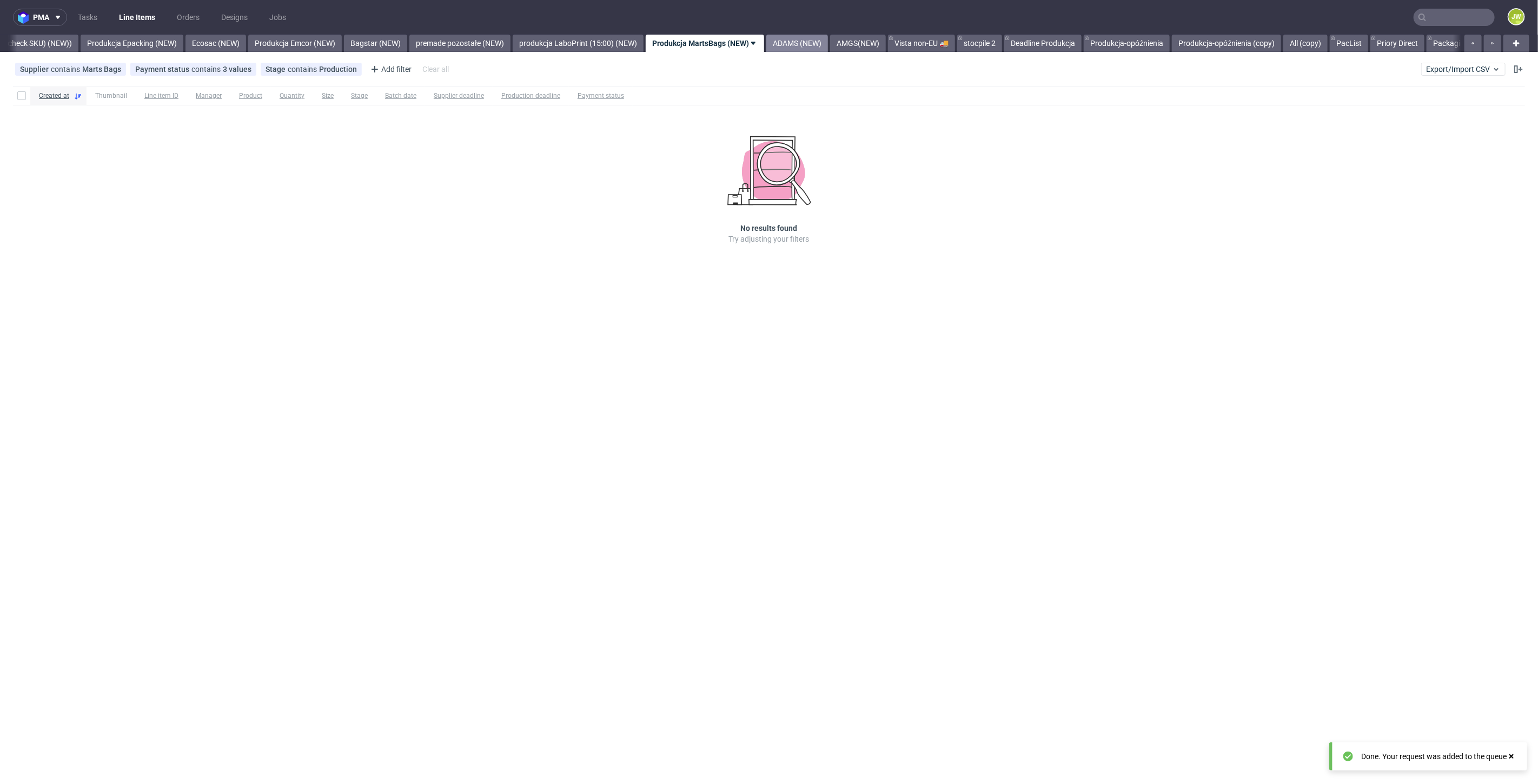
click at [828, 43] on link "ADAMS (NEW)" at bounding box center [796, 43] width 61 height 17
click at [788, 43] on link "AMGS(NEW)" at bounding box center [770, 43] width 56 height 17
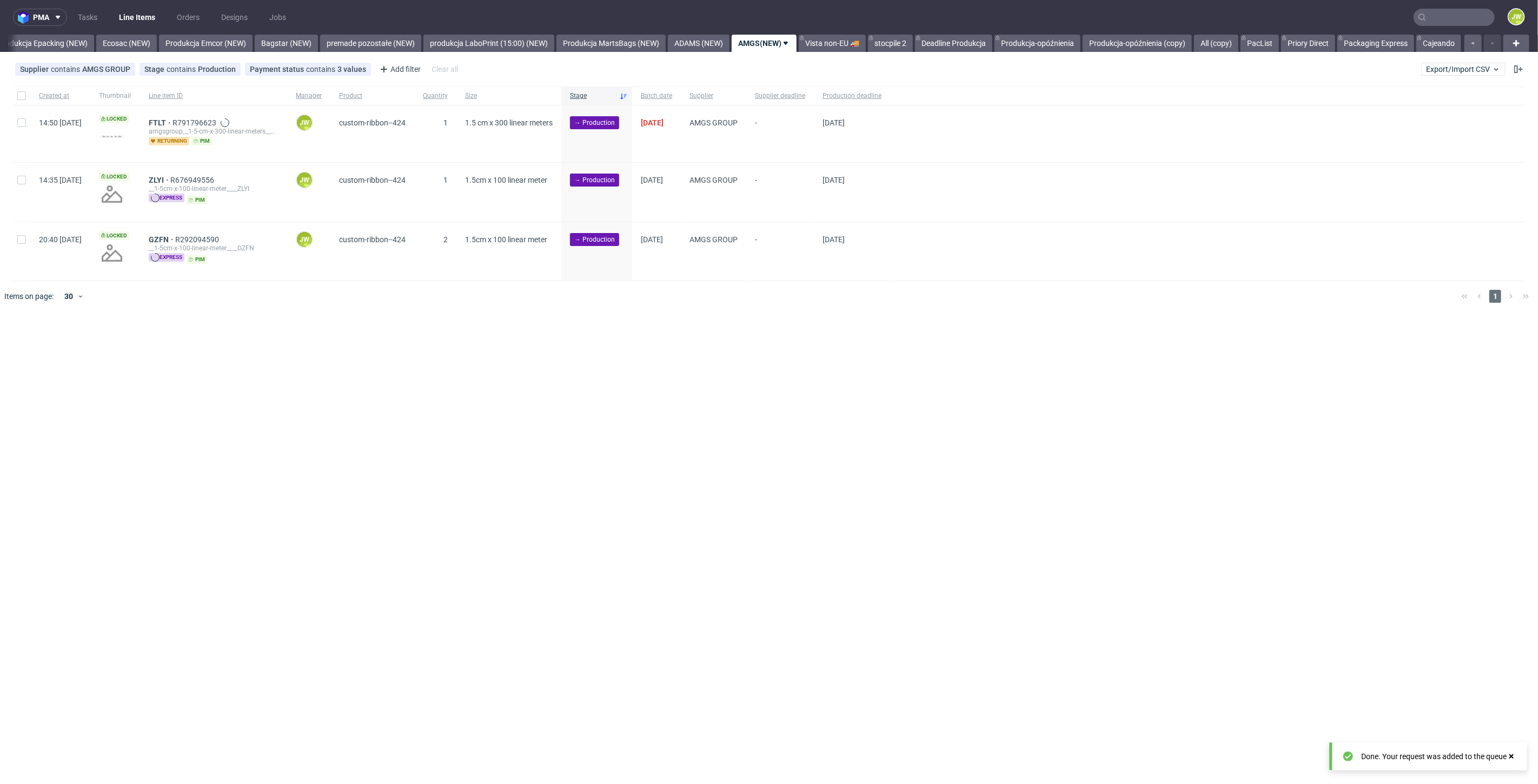
scroll to position [0, 2226]
click at [535, 431] on div "pma Tasks Line Items Orders Designs Jobs JW All DTP Late Shipped Shipments DTP …" at bounding box center [769, 392] width 1538 height 784
click at [739, 412] on div "pma Tasks Line Items Orders Designs Jobs JW All DTP Late Shipped Shipments DTP …" at bounding box center [769, 392] width 1538 height 784
click at [19, 93] on input "checkbox" at bounding box center [22, 96] width 9 height 9
checkbox input "true"
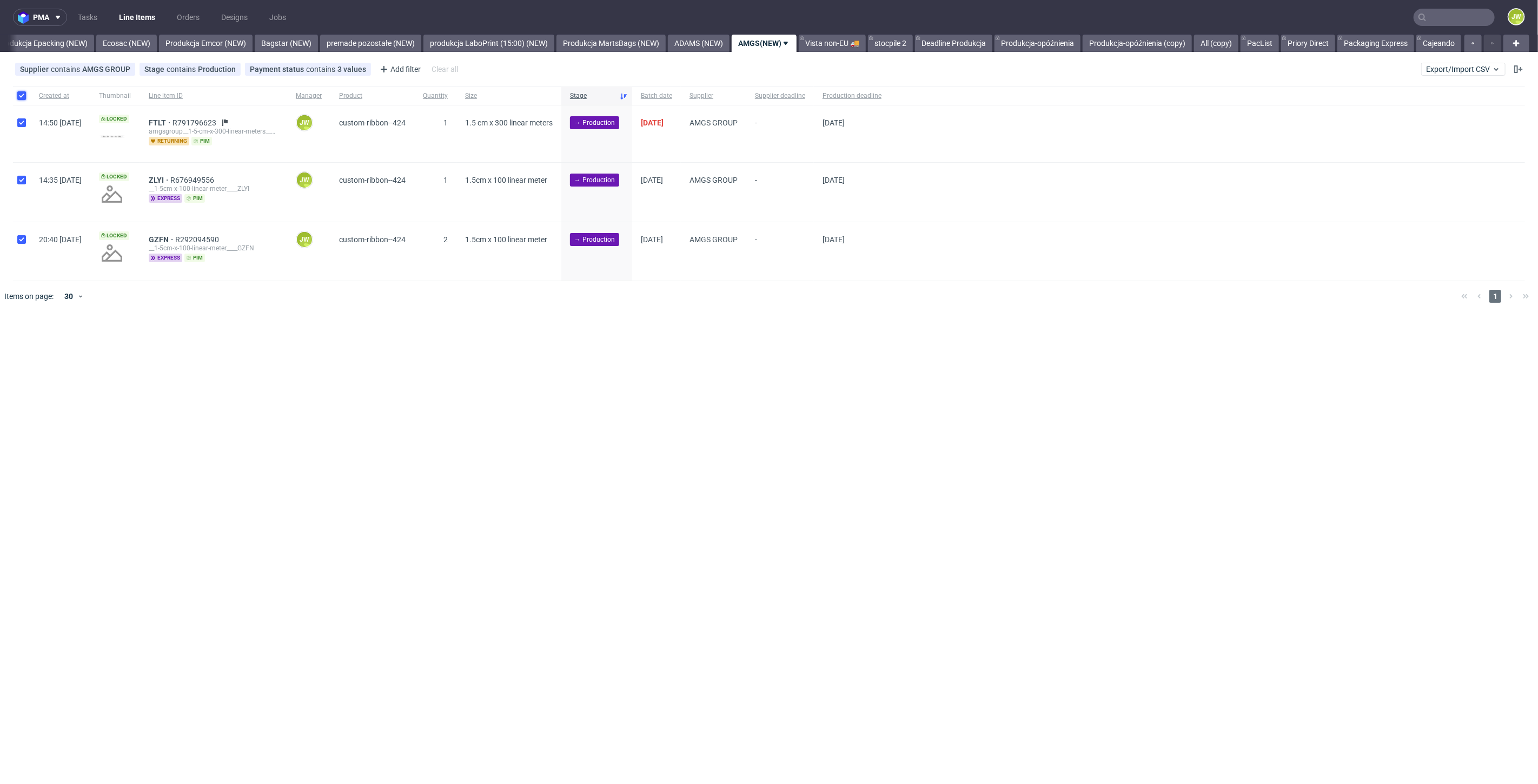
checkbox input "true"
click at [172, 120] on span "FTLT" at bounding box center [160, 123] width 24 height 9
click at [1138, 69] on div "Supplier contains AMGS GROUP Stage contains Production Payment status contains …" at bounding box center [769, 69] width 1538 height 26
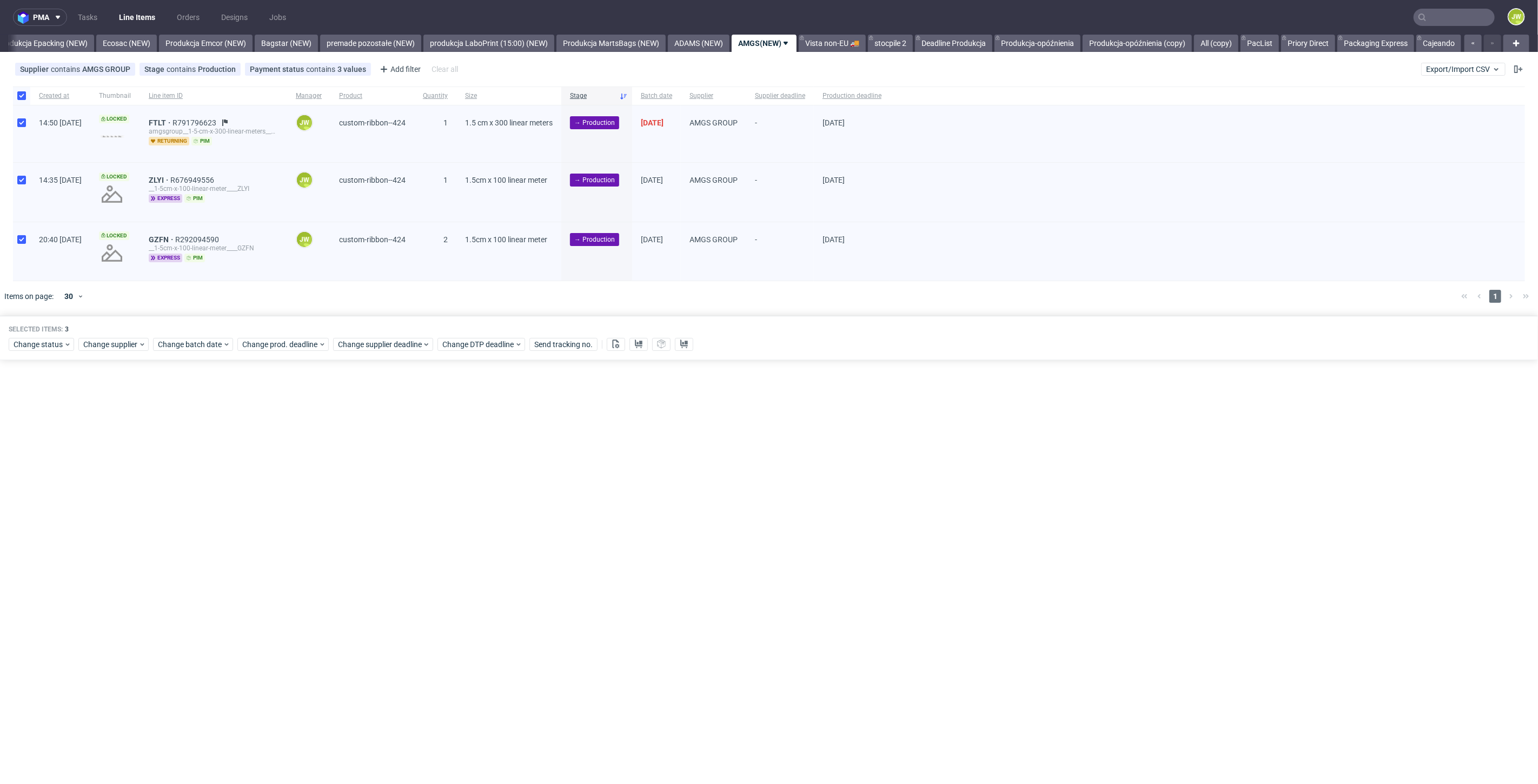
click at [366, 305] on div at bounding box center [784, 296] width 1335 height 30
click at [1433, 45] on link "Cajeando" at bounding box center [1438, 43] width 45 height 17
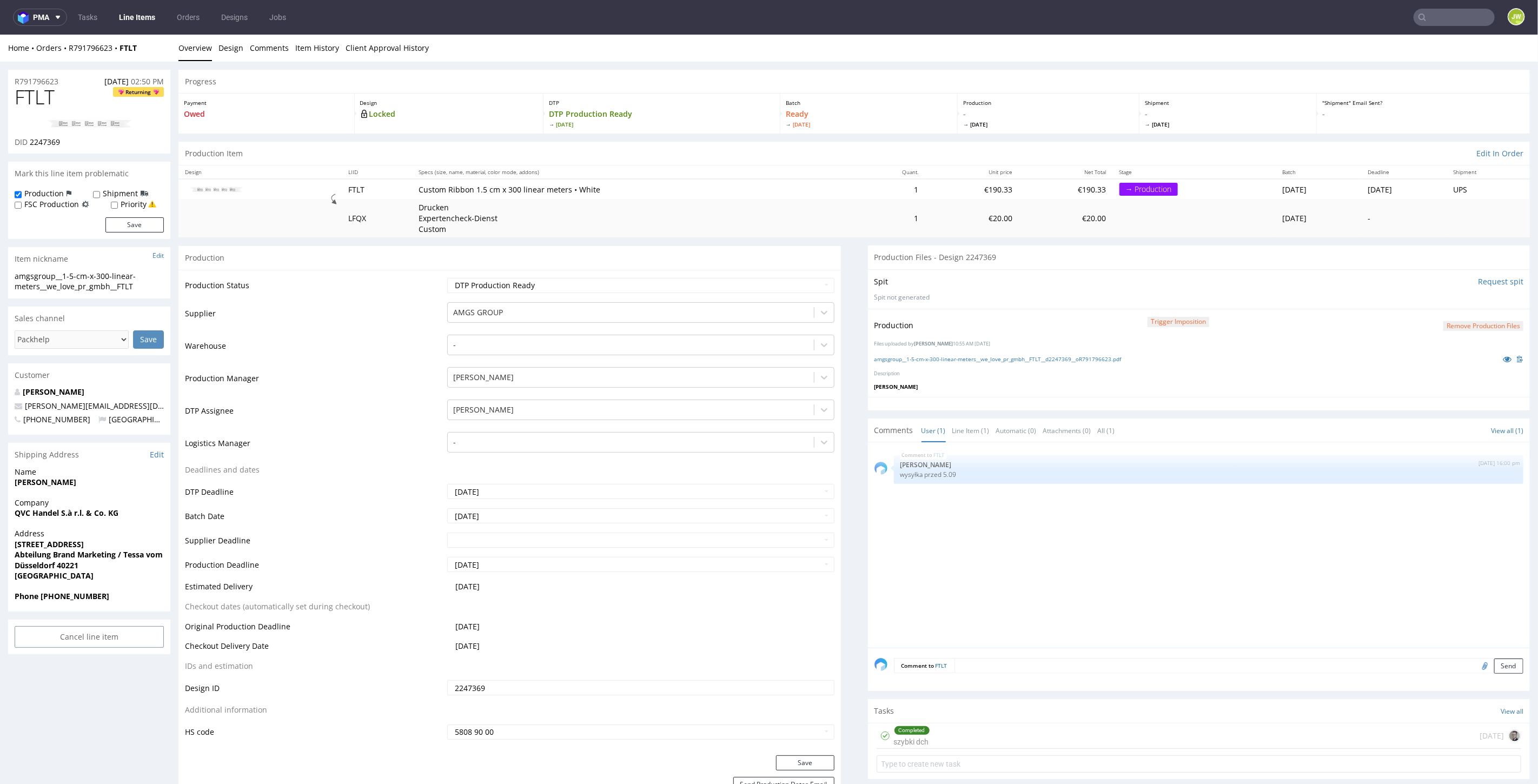
click at [146, 14] on link "Line Items" at bounding box center [137, 17] width 49 height 17
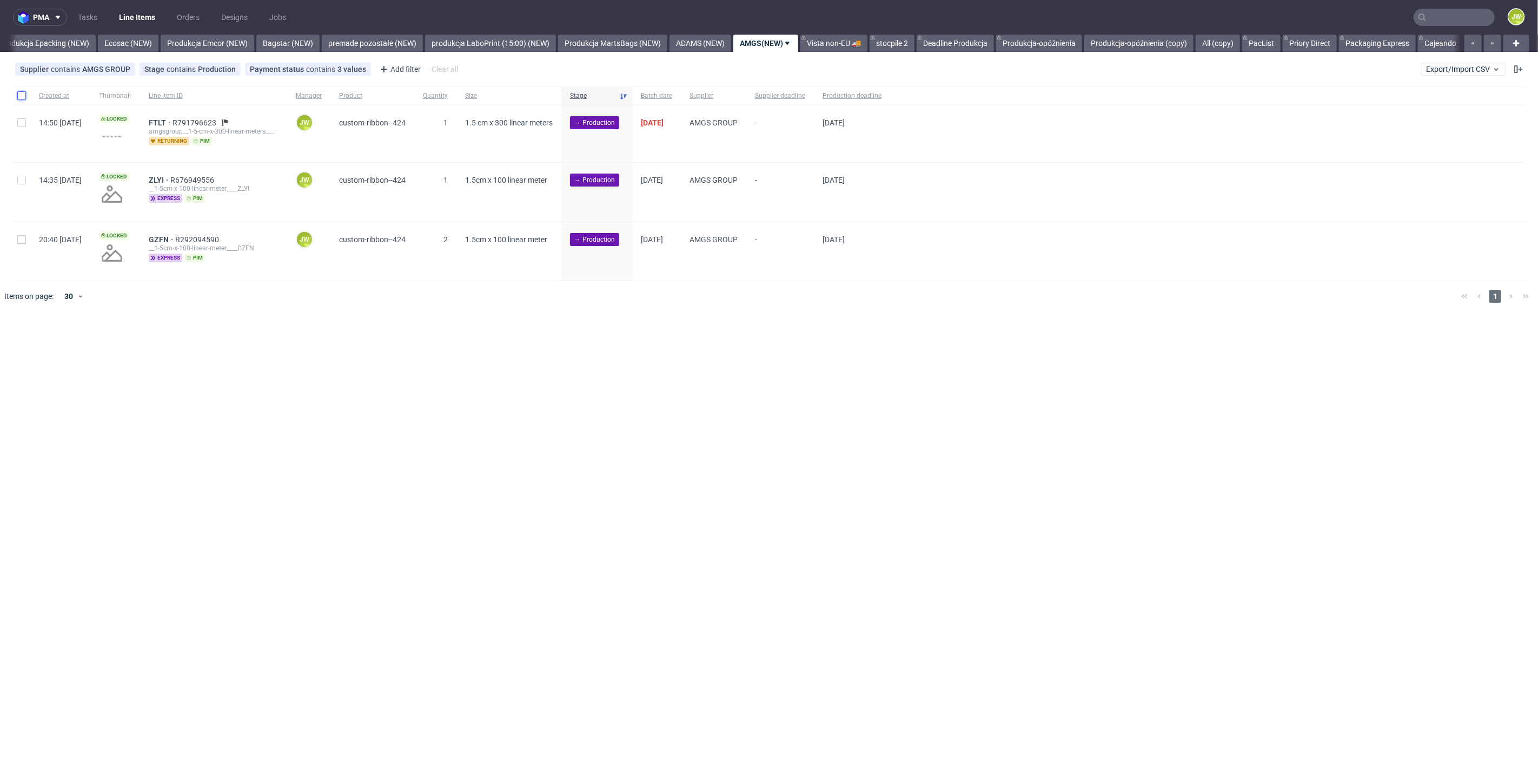
drag, startPoint x: 18, startPoint y: 94, endPoint x: 314, endPoint y: 263, distance: 340.8
click at [19, 94] on input "checkbox" at bounding box center [22, 96] width 9 height 9
checkbox input "true"
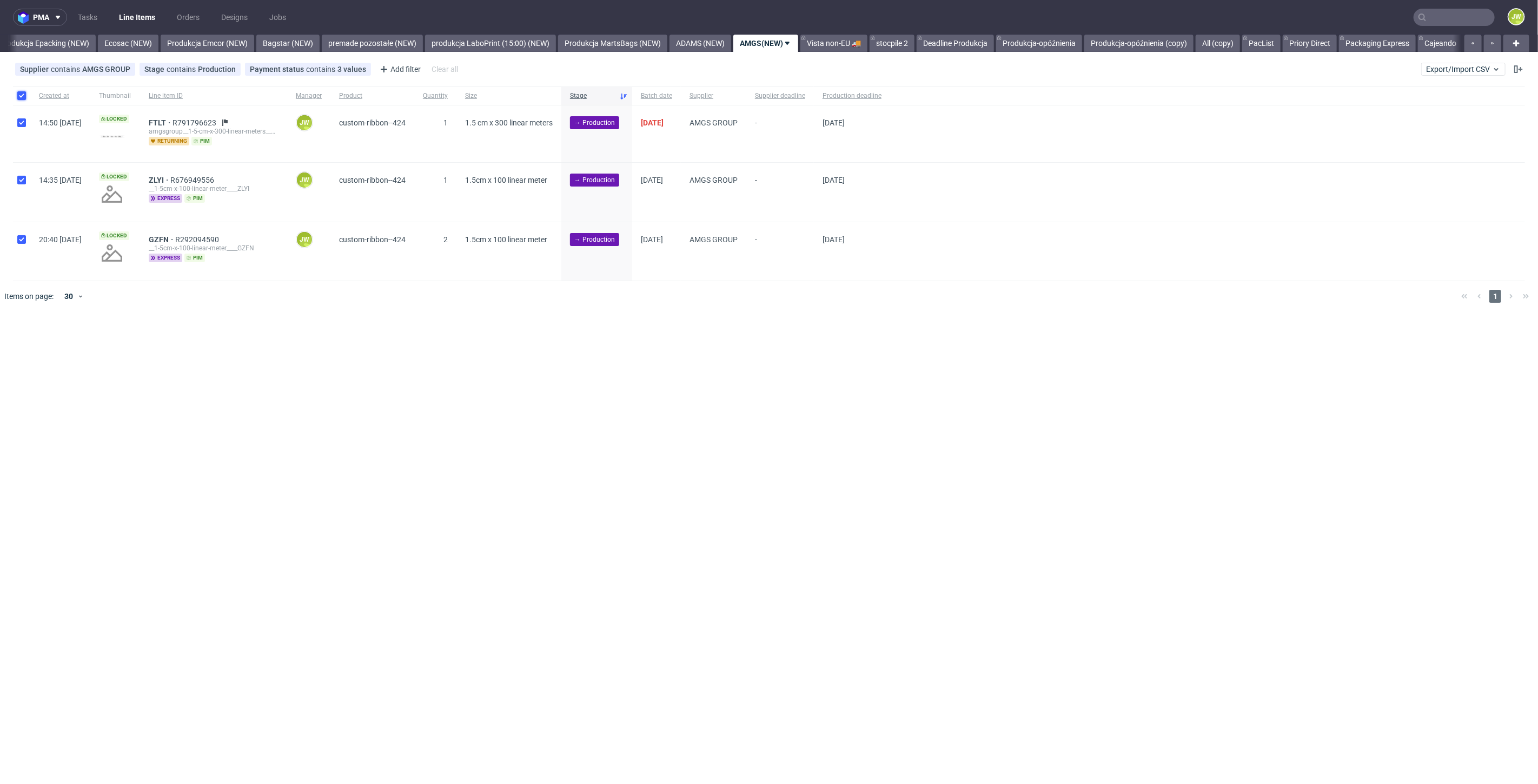
checkbox input "true"
drag, startPoint x: 90, startPoint y: 349, endPoint x: 100, endPoint y: 348, distance: 10.0
click at [92, 348] on div "Change supplier" at bounding box center [113, 344] width 70 height 13
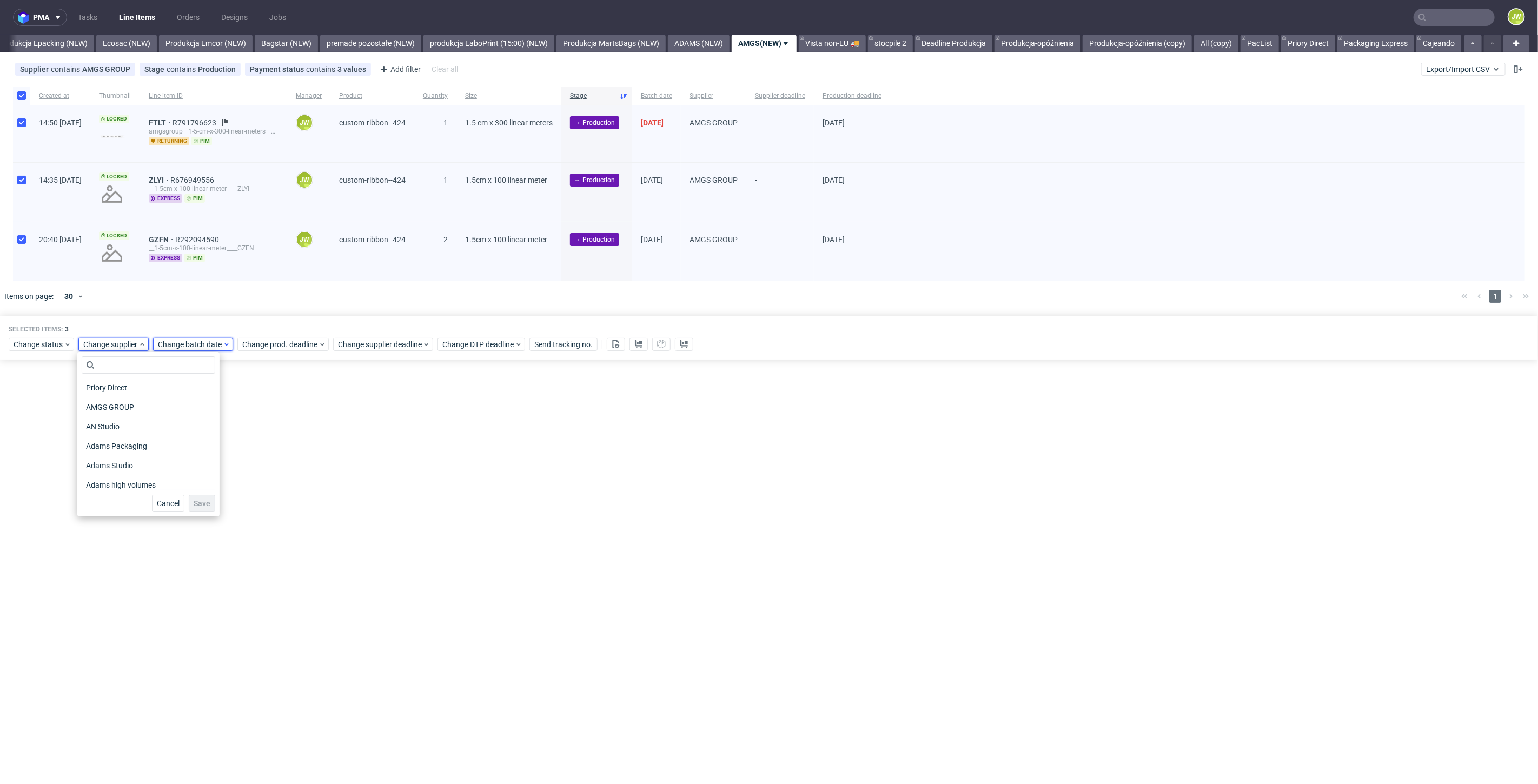
click at [202, 349] on div "Change batch date" at bounding box center [193, 344] width 80 height 13
drag, startPoint x: 211, startPoint y: 415, endPoint x: 230, endPoint y: 431, distance: 24.8
click at [211, 414] on button "2" at bounding box center [208, 413] width 17 height 17
click at [286, 529] on span "Save" at bounding box center [281, 525] width 17 height 7
click at [271, 325] on div "Selected items: 3" at bounding box center [769, 329] width 1521 height 9
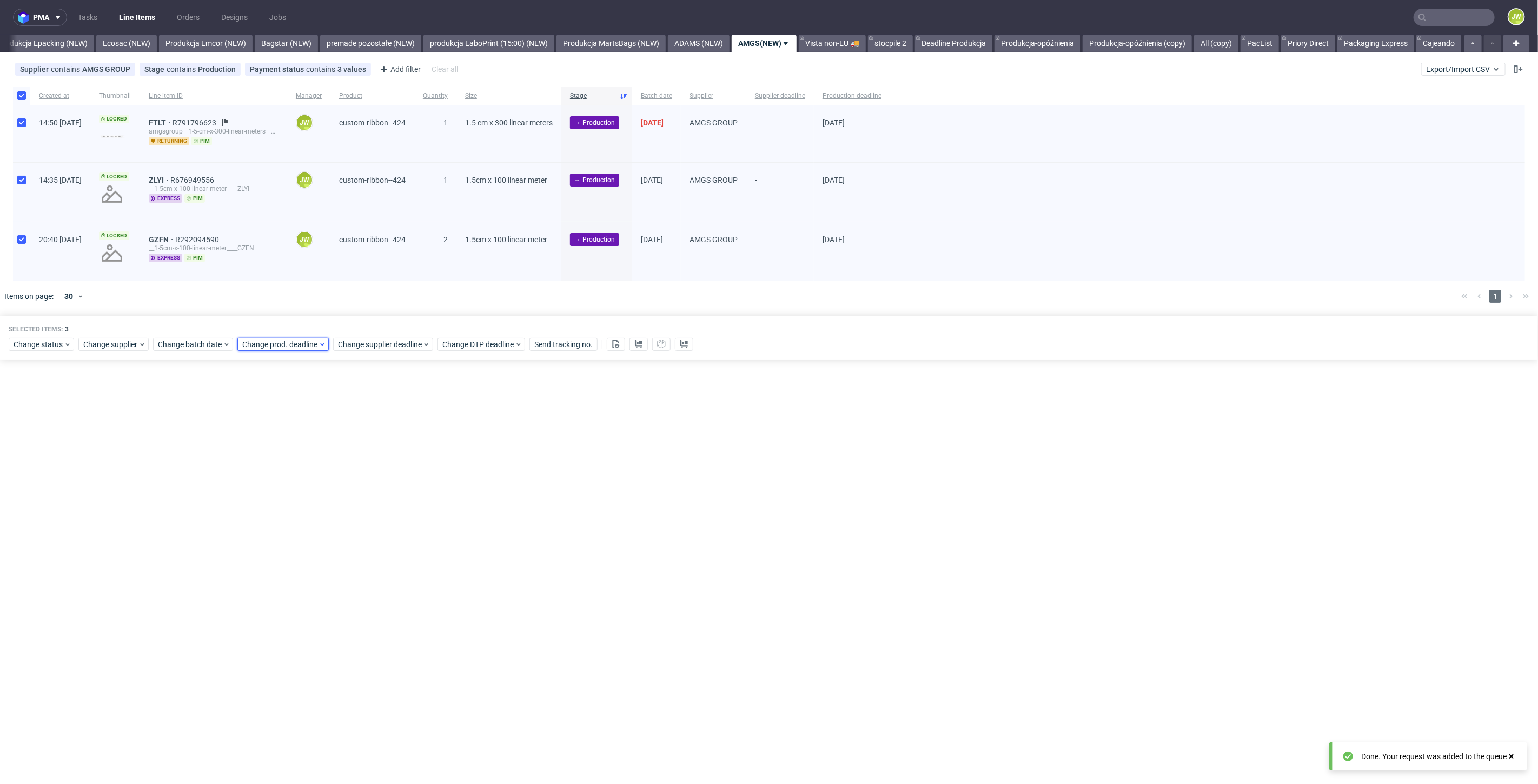
click at [263, 350] on div "Change prod. deadline" at bounding box center [283, 344] width 92 height 13
click at [291, 435] on span "9" at bounding box center [291, 431] width 4 height 11
click at [373, 526] on span "Save" at bounding box center [365, 525] width 17 height 7
click at [377, 346] on span "Change supplier deadline" at bounding box center [379, 344] width 84 height 11
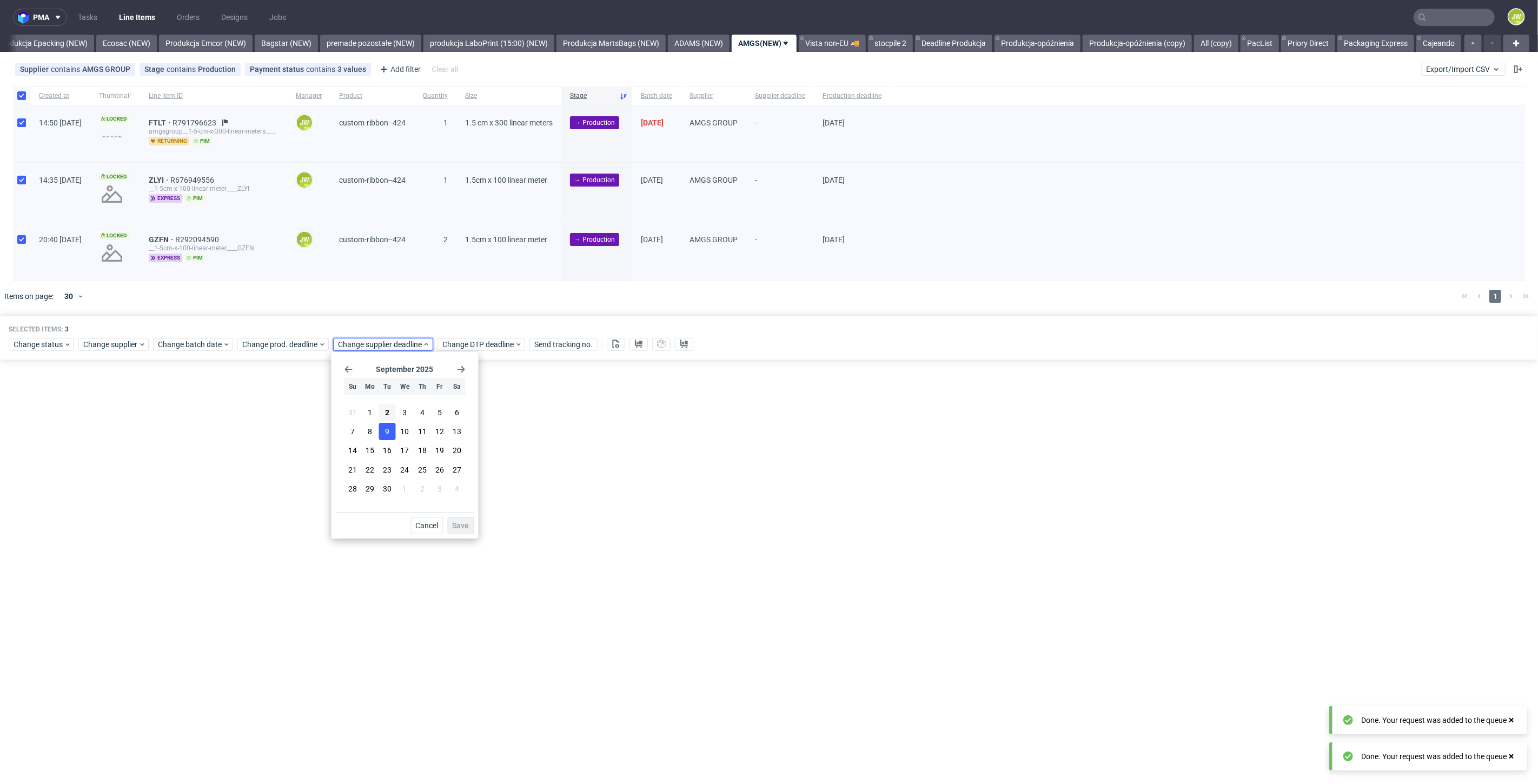
click at [386, 433] on span "9" at bounding box center [387, 431] width 4 height 11
click at [460, 521] on span "Save" at bounding box center [460, 525] width 17 height 7
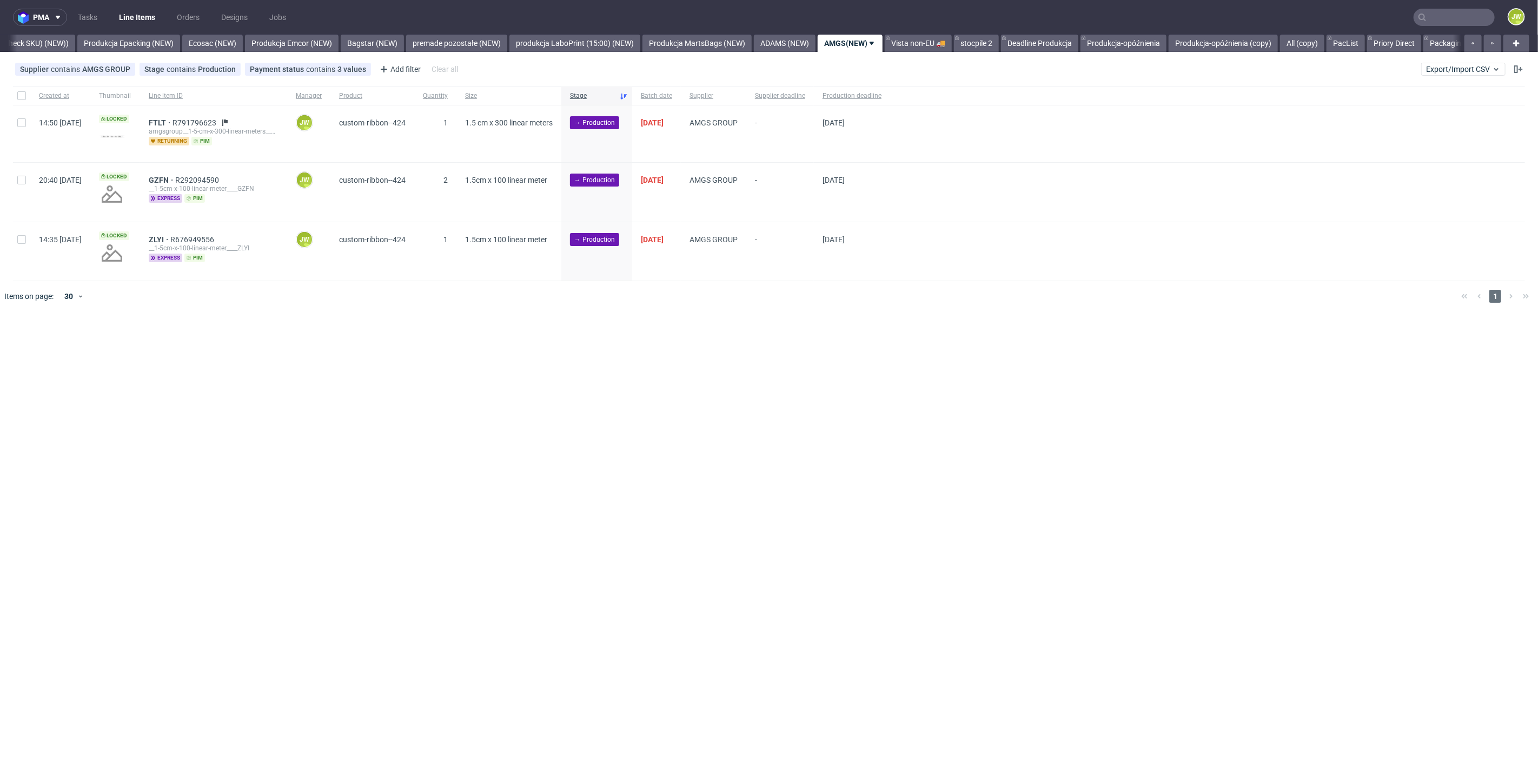
scroll to position [0, 2170]
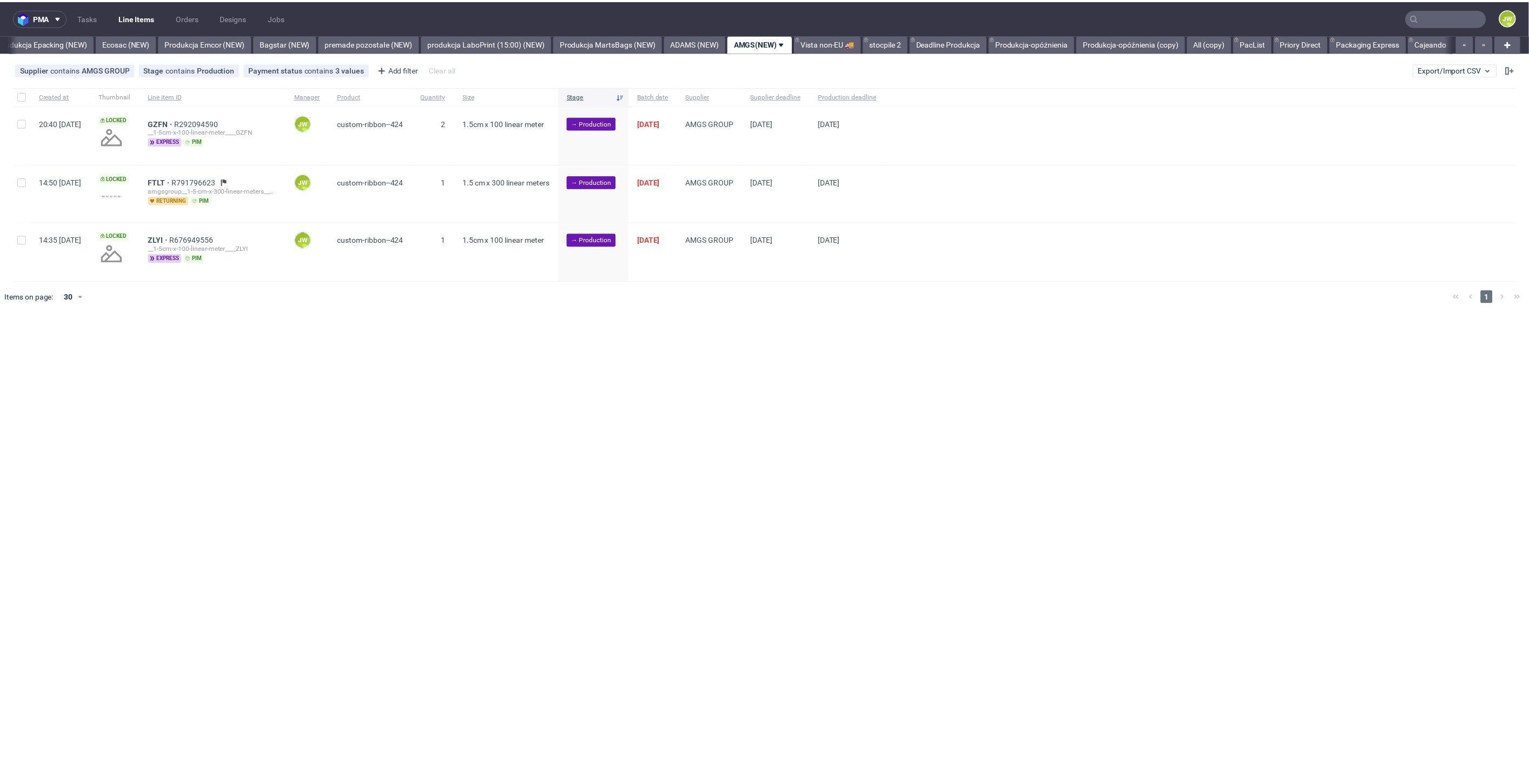
scroll to position [0, 2227]
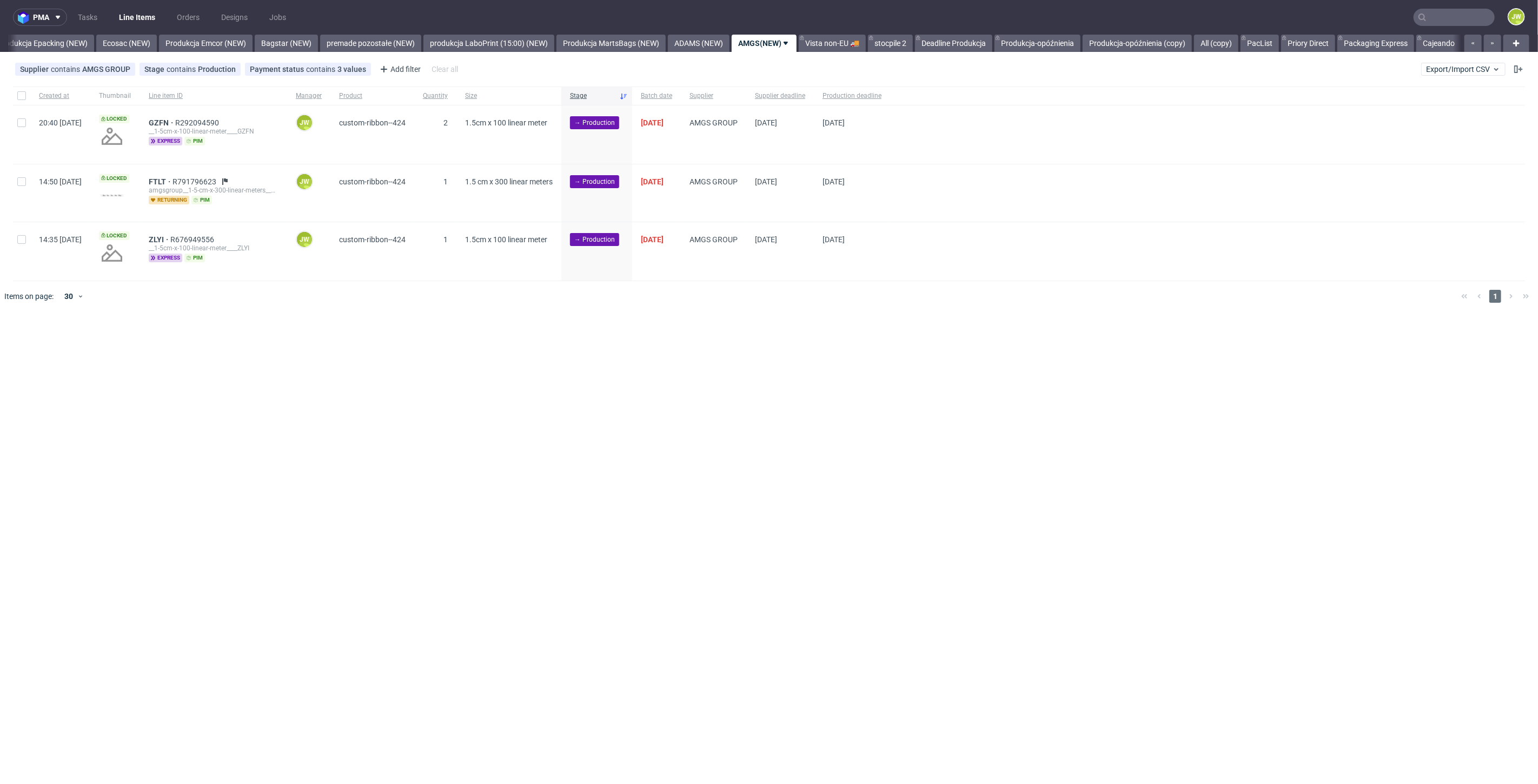
click at [620, 458] on div "pma Tasks Line Items Orders Designs Jobs JW All DTP Late Shipped Shipments DTP …" at bounding box center [769, 392] width 1538 height 784
click at [20, 98] on input "checkbox" at bounding box center [22, 96] width 9 height 9
checkbox input "true"
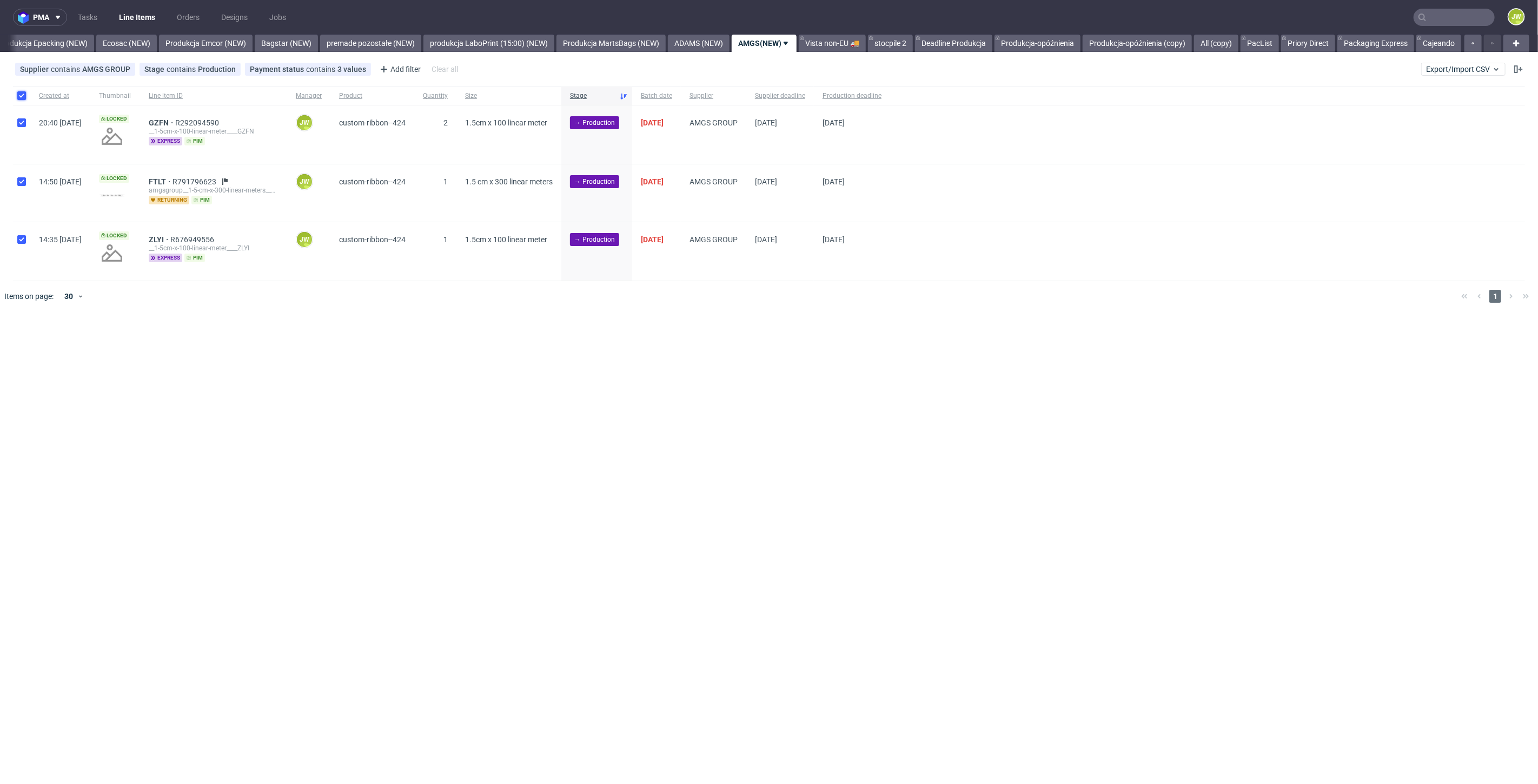
checkbox input "true"
click at [612, 348] on button at bounding box center [615, 344] width 18 height 13
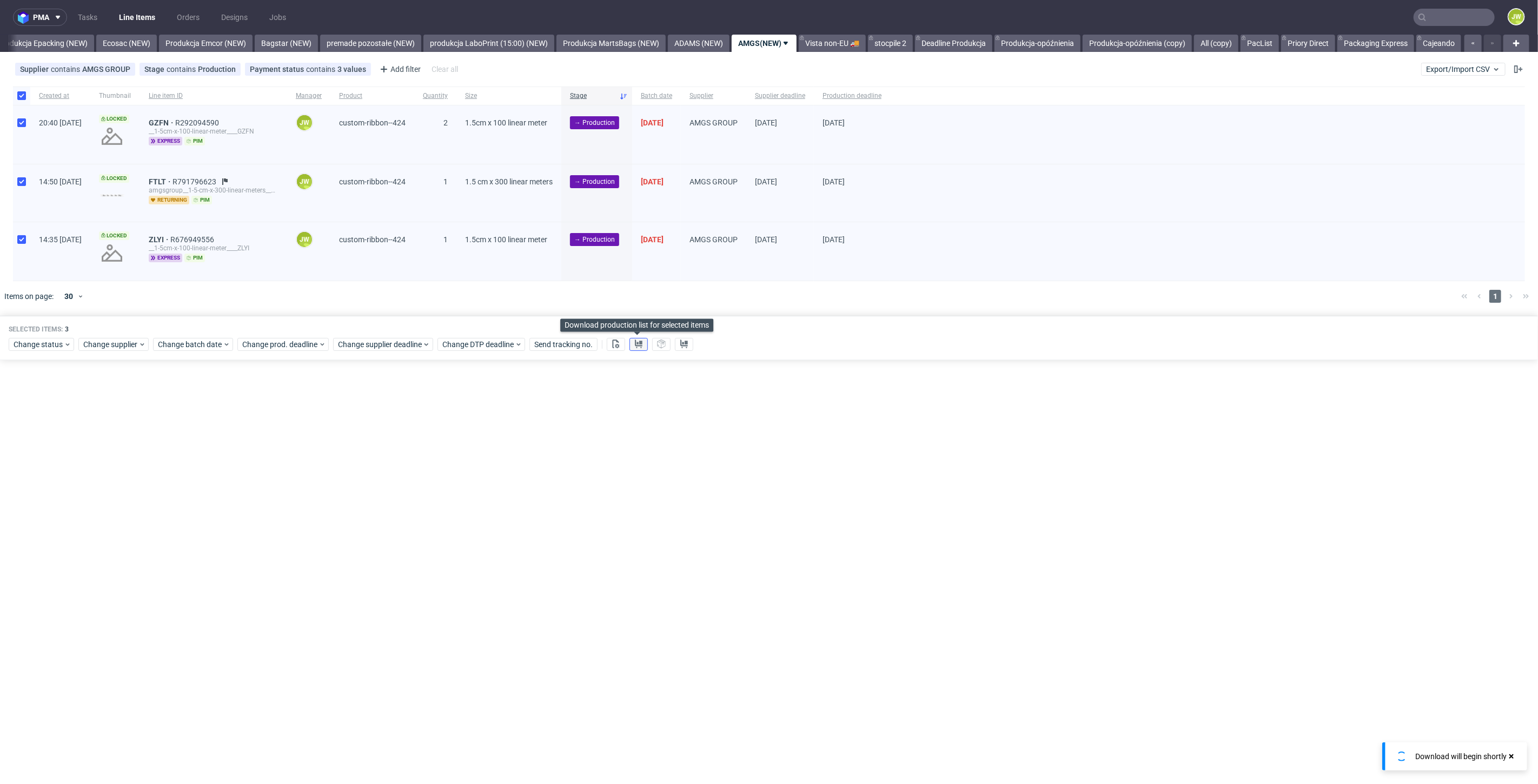
click at [634, 345] on icon at bounding box center [638, 344] width 9 height 9
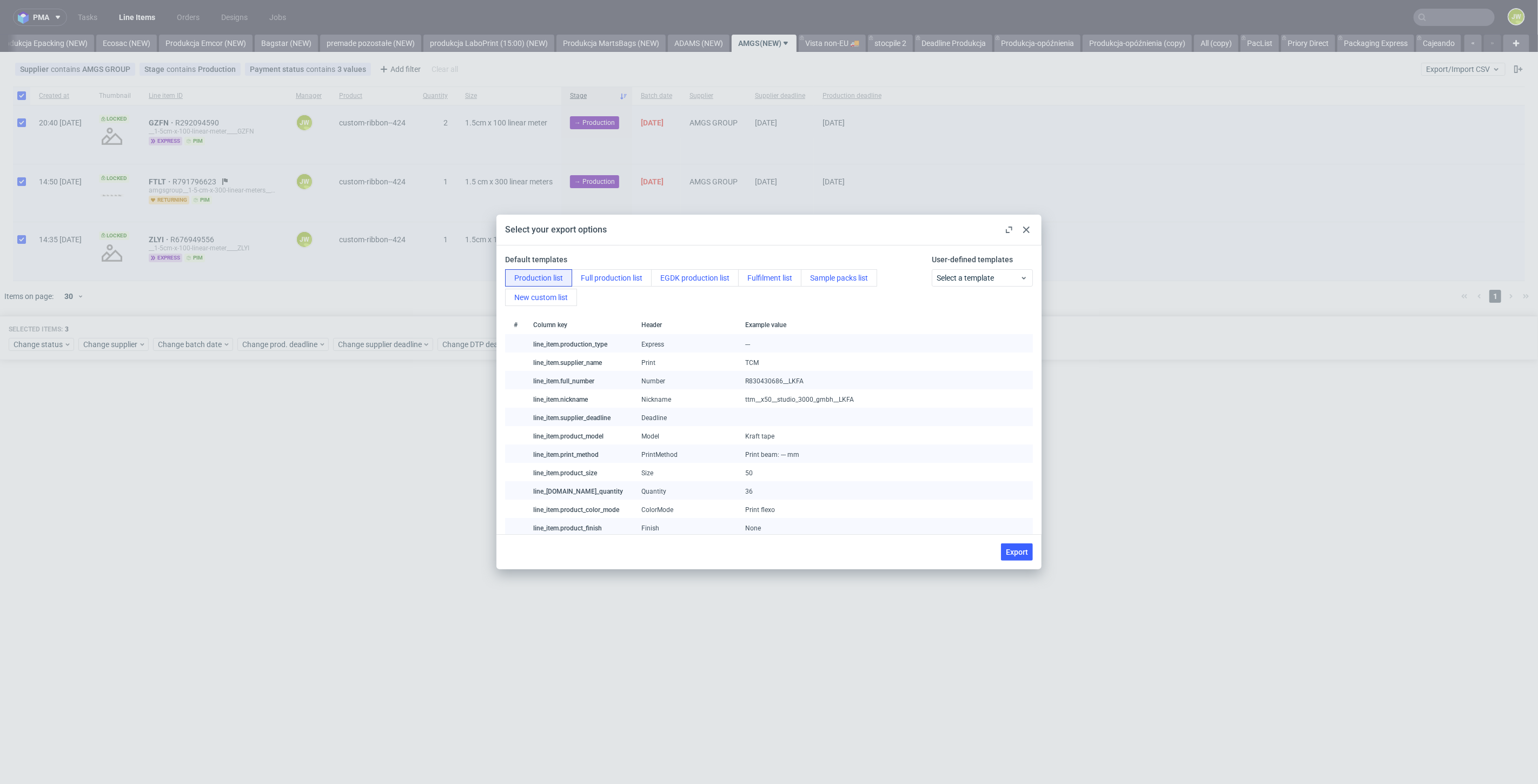
drag, startPoint x: 1022, startPoint y: 561, endPoint x: 1016, endPoint y: 565, distance: 7.2
click at [1022, 561] on div "Export" at bounding box center [769, 552] width 545 height 35
click at [1014, 548] on span "Export" at bounding box center [1016, 552] width 22 height 7
checkbox input "false"
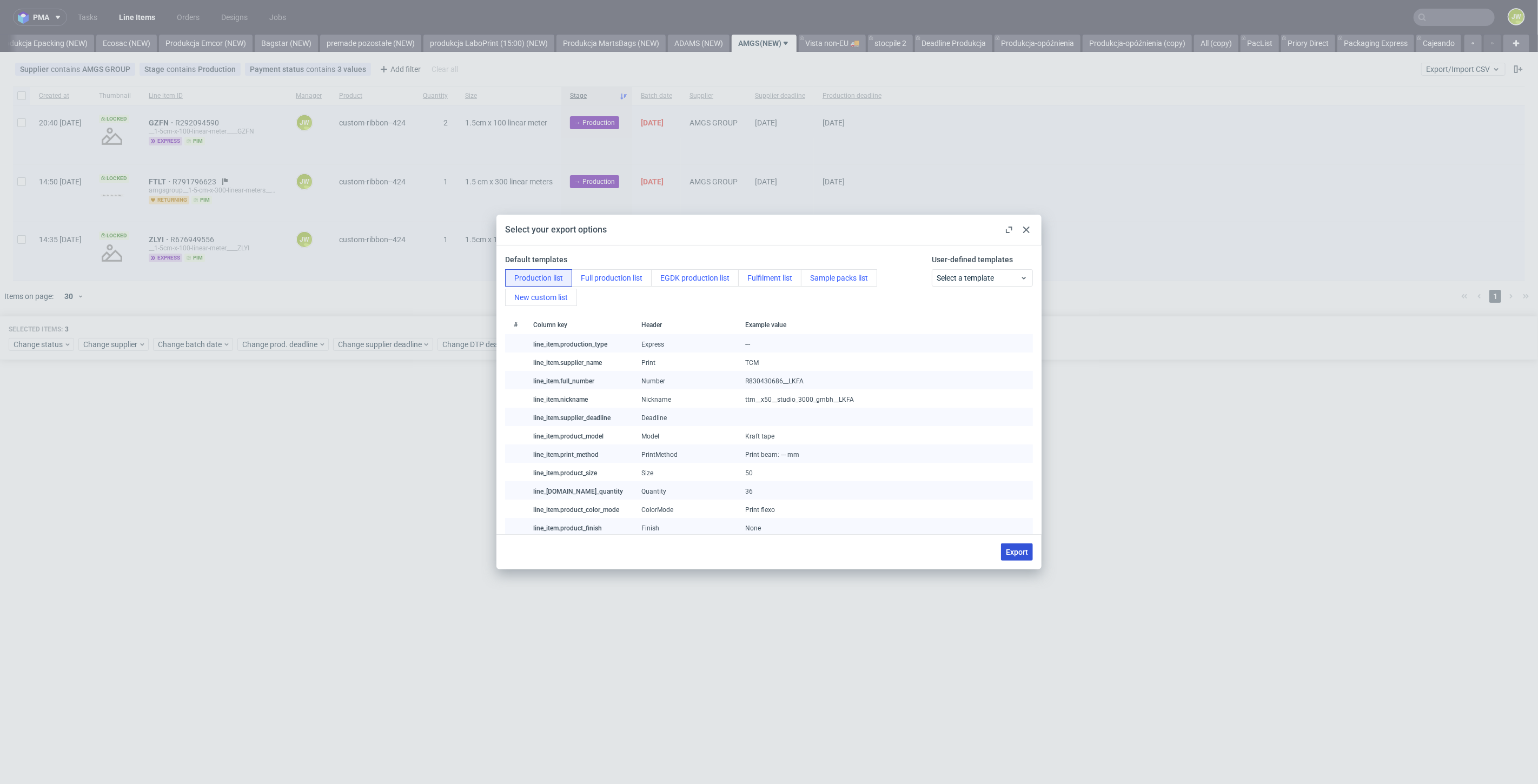
checkbox input "false"
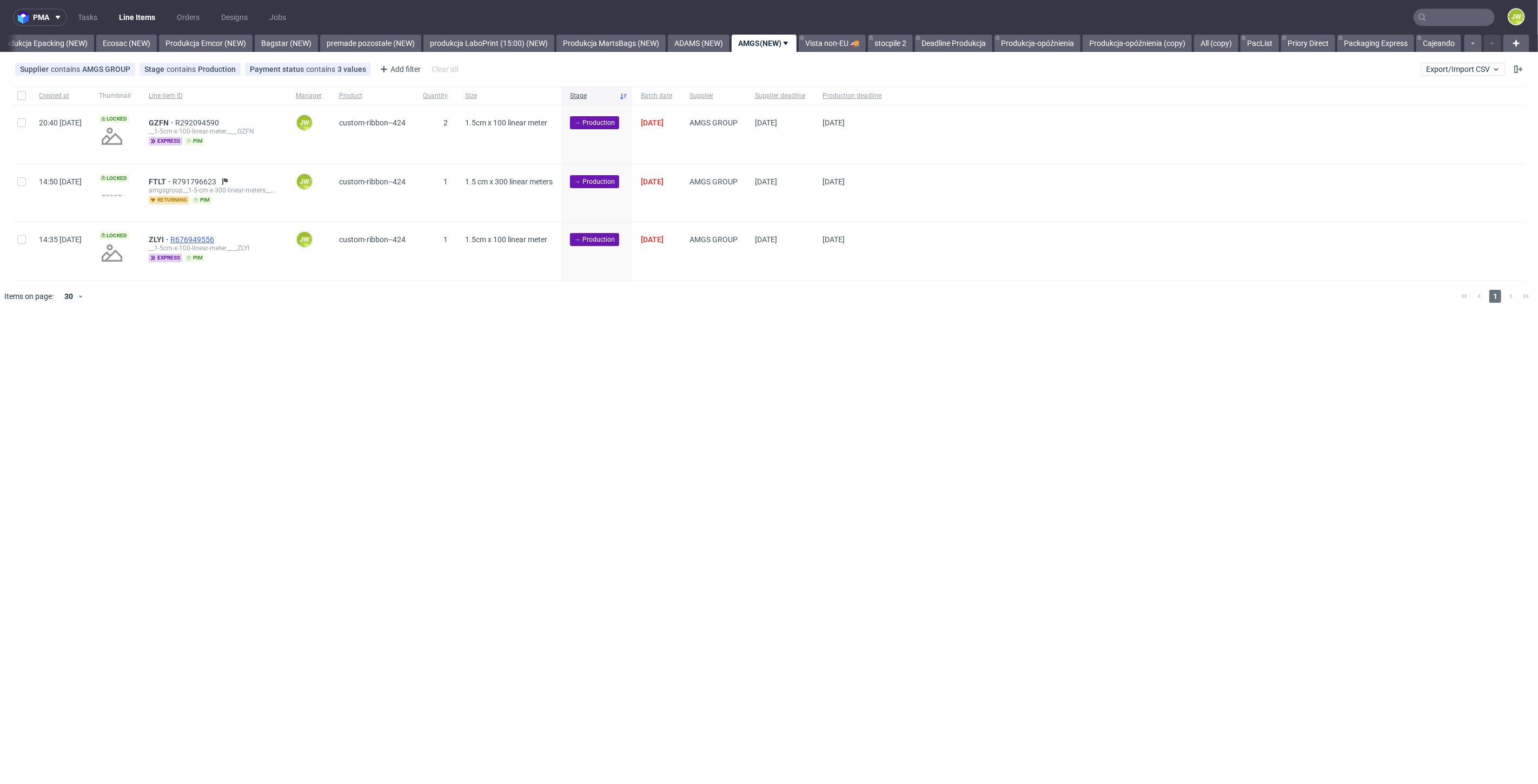
drag, startPoint x: 357, startPoint y: 384, endPoint x: 217, endPoint y: 237, distance: 203.0
click at [356, 382] on div "pma Tasks Line Items Orders Designs Jobs JW All DTP Late Shipped Shipments DTP …" at bounding box center [769, 392] width 1538 height 784
click at [22, 96] on input "checkbox" at bounding box center [22, 96] width 9 height 9
checkbox input "true"
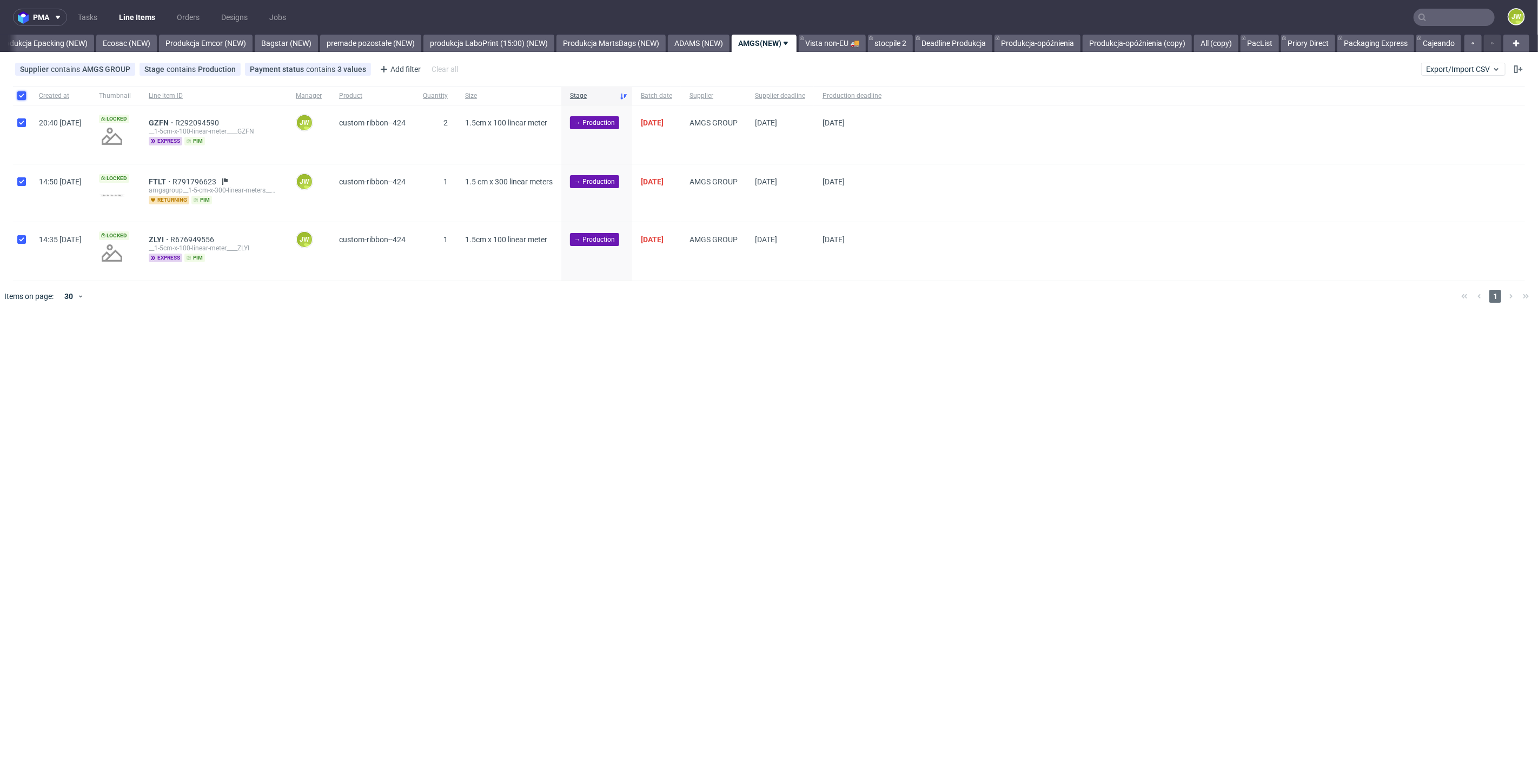
checkbox input "true"
click at [23, 348] on div "Change status" at bounding box center [41, 344] width 66 height 13
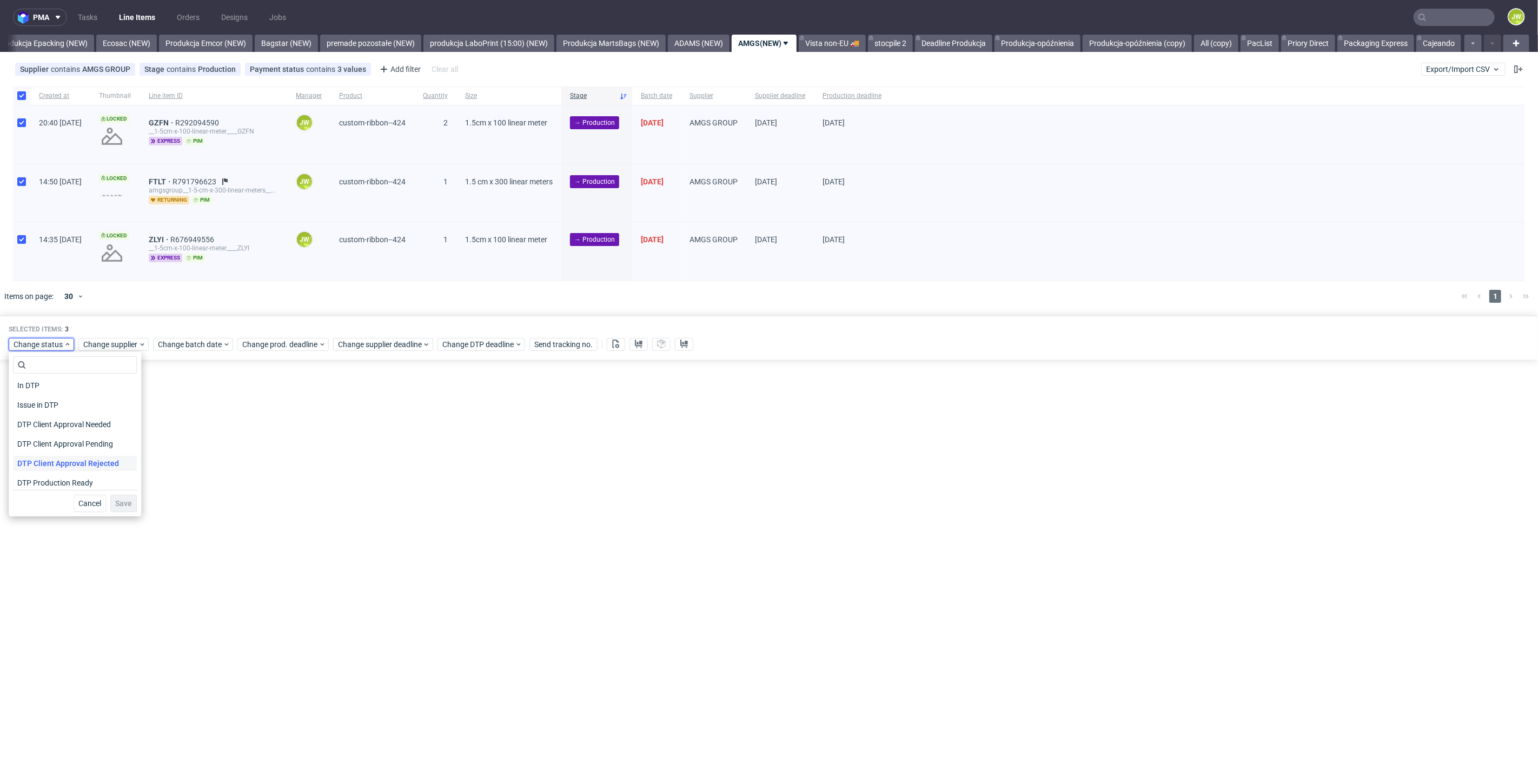
scroll to position [60, 0]
click at [34, 478] on span "In Production" at bounding box center [40, 483] width 55 height 15
click at [128, 506] on button "Save" at bounding box center [123, 503] width 27 height 17
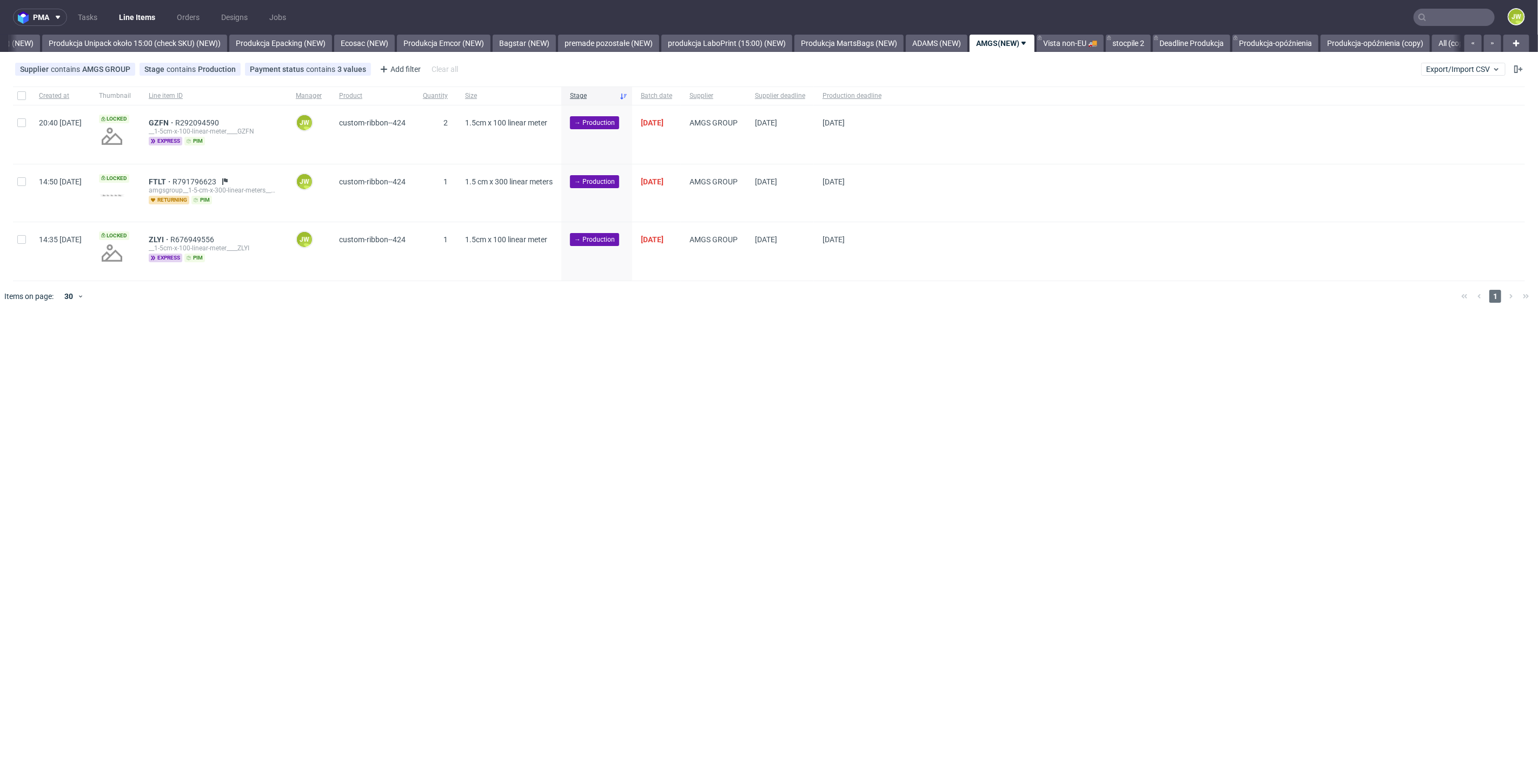
scroll to position [0, 2073]
click at [856, 47] on link "Vista non-EU 🚚" at bounding box center [832, 43] width 67 height 17
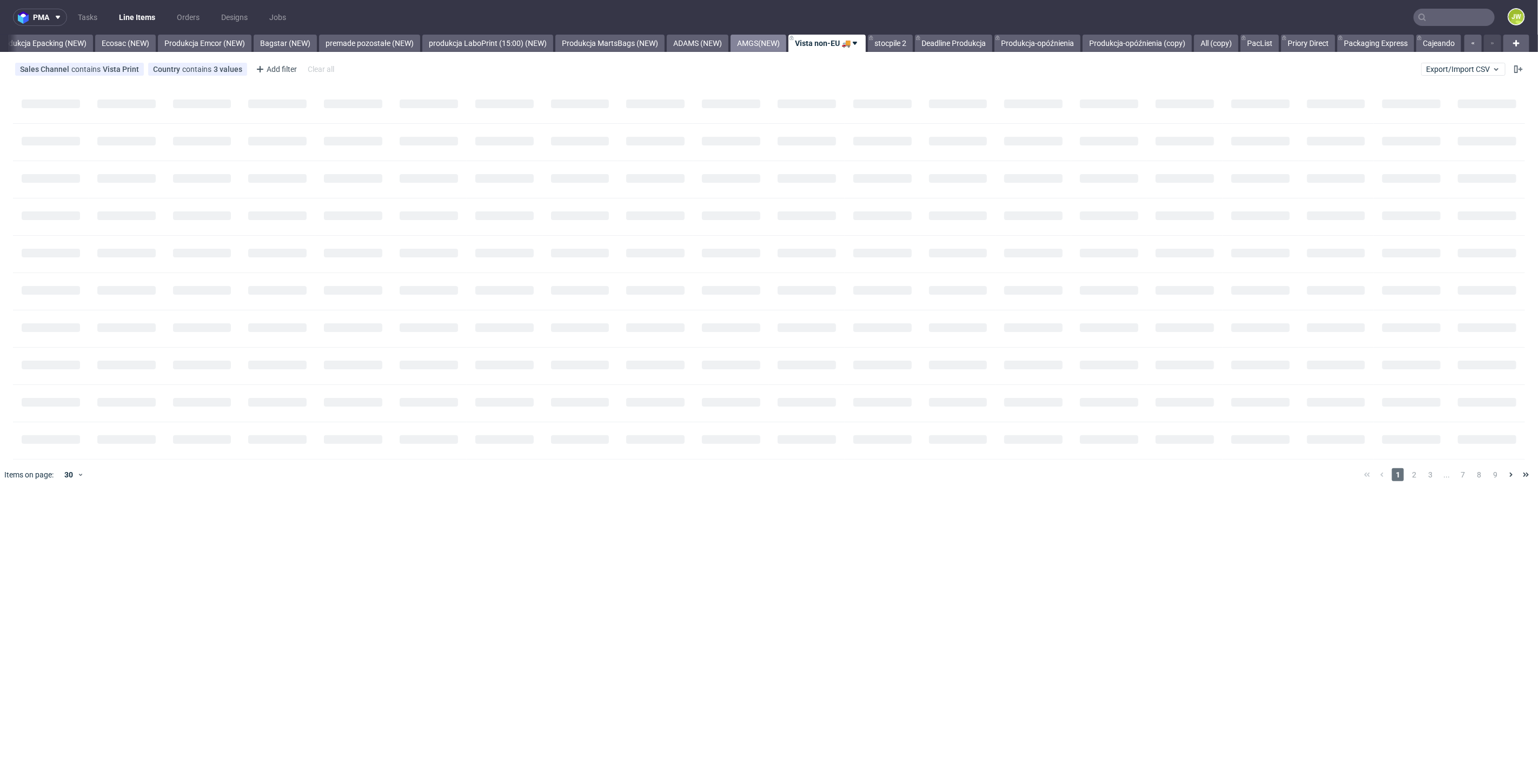
click at [763, 40] on link "AMGS(NEW)" at bounding box center [758, 43] width 56 height 17
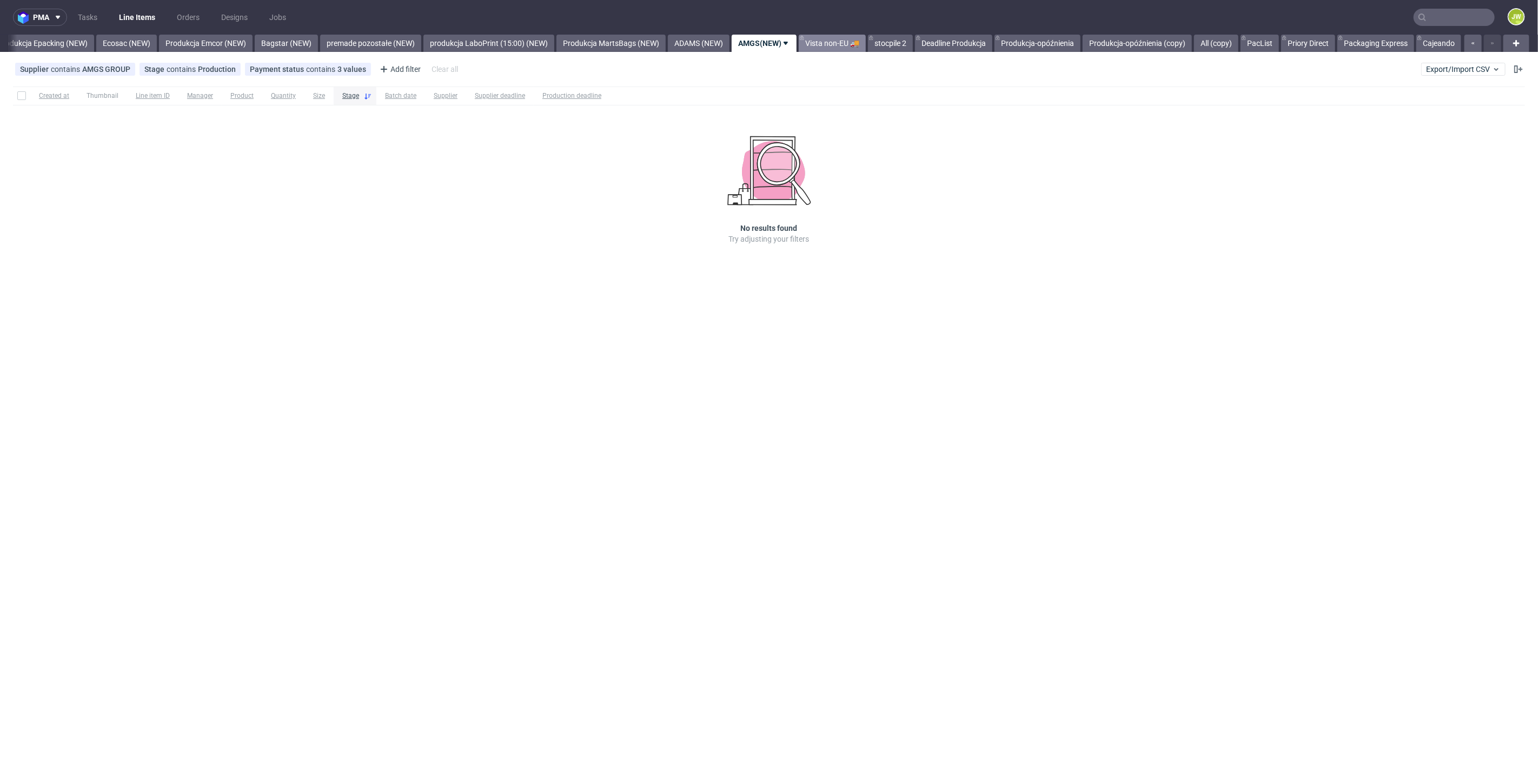
click at [820, 42] on link "Vista non-EU 🚚" at bounding box center [832, 43] width 67 height 17
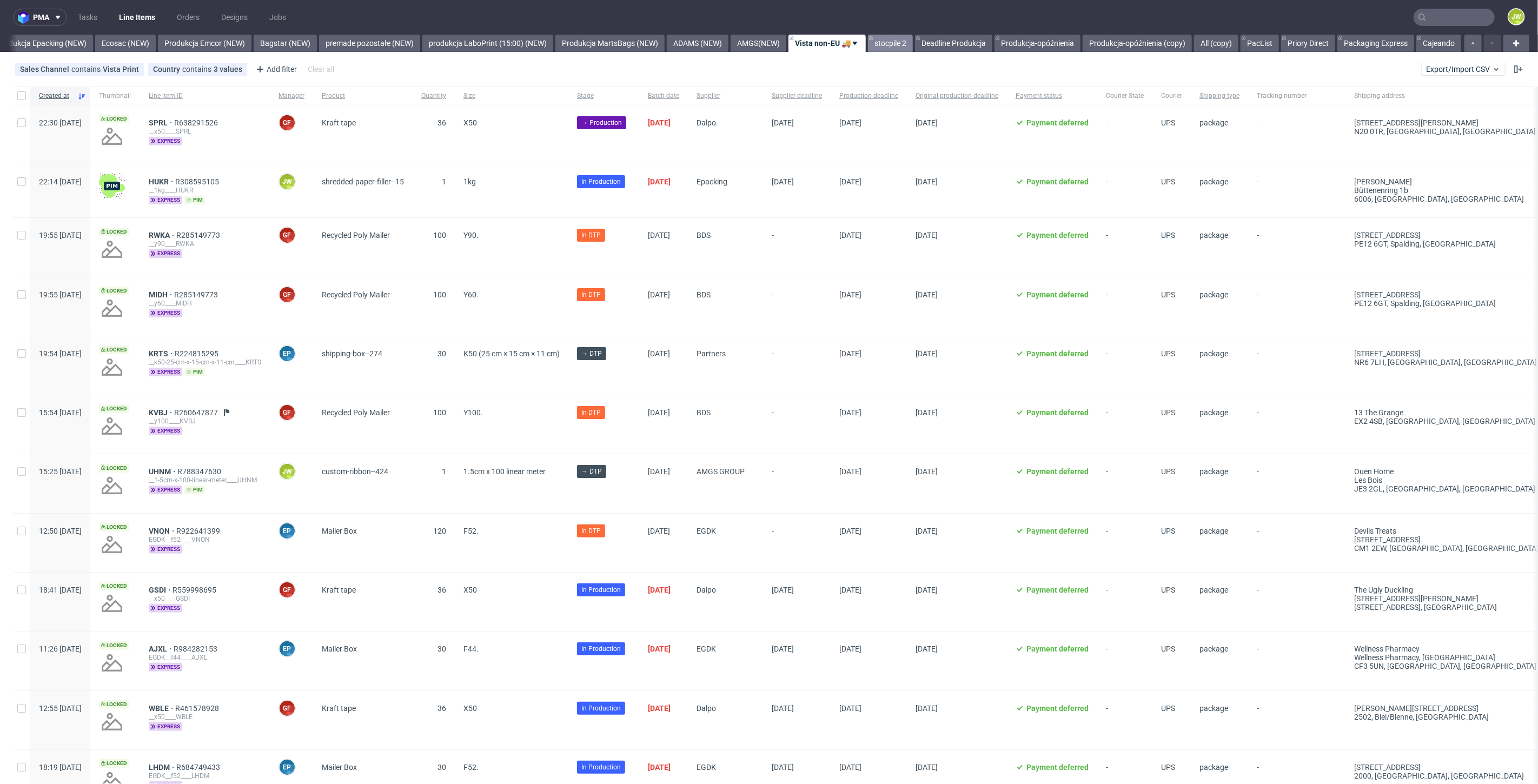
click at [891, 45] on link "stocpile 2" at bounding box center [890, 43] width 45 height 17
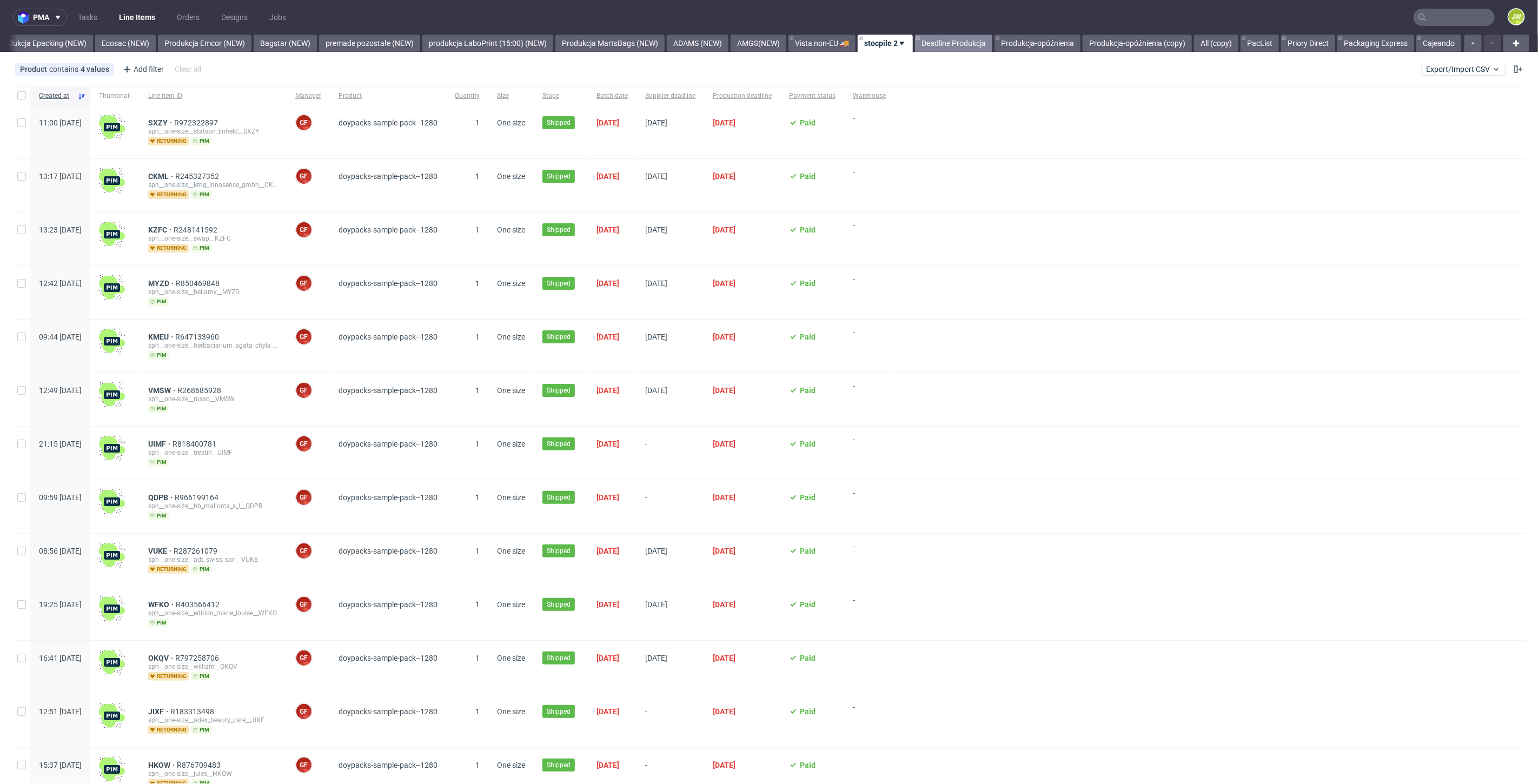
click at [944, 42] on link "Deadline Produkcja" at bounding box center [953, 43] width 77 height 17
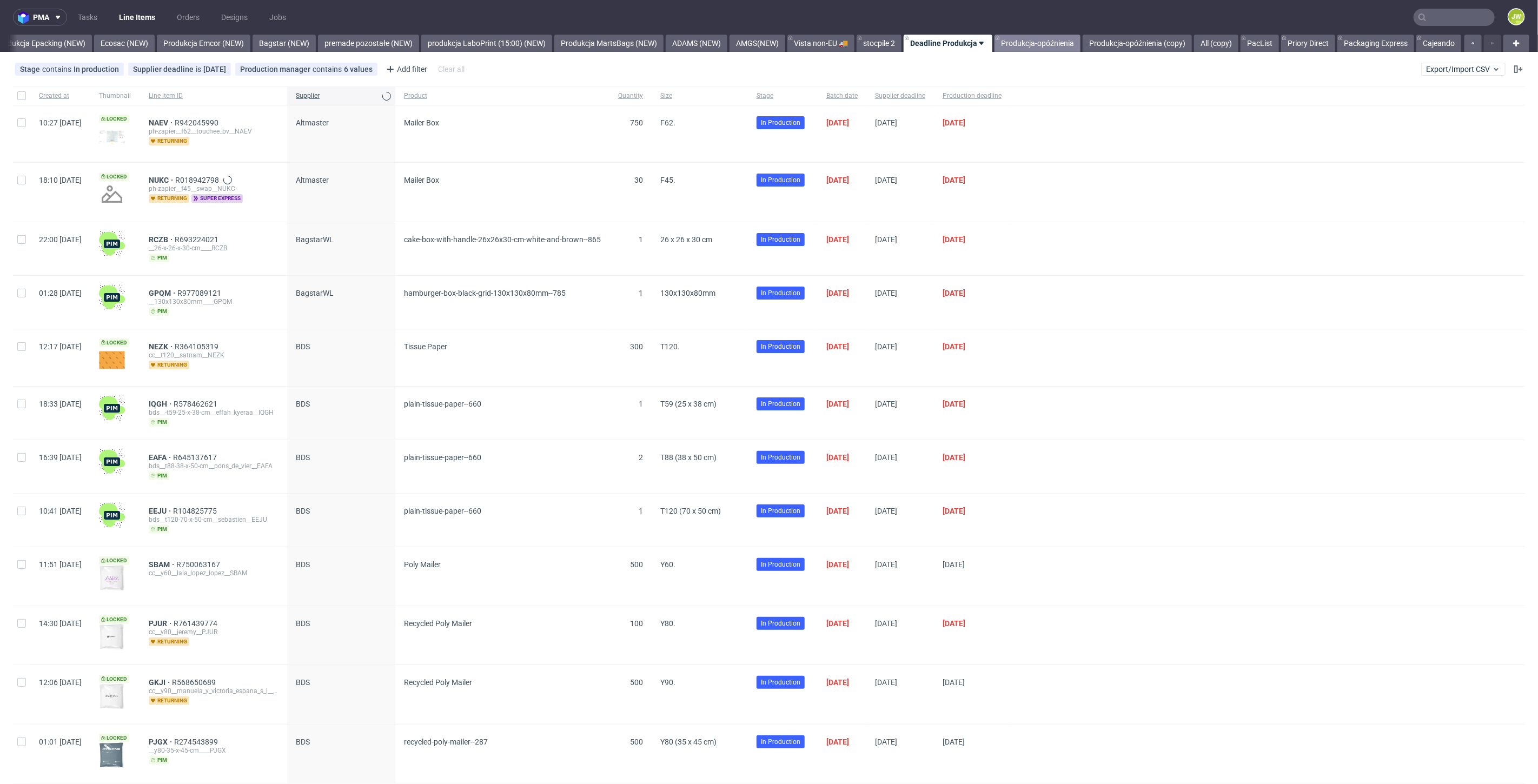
click at [1037, 45] on link "Produkcja-opóźnienia" at bounding box center [1037, 43] width 86 height 17
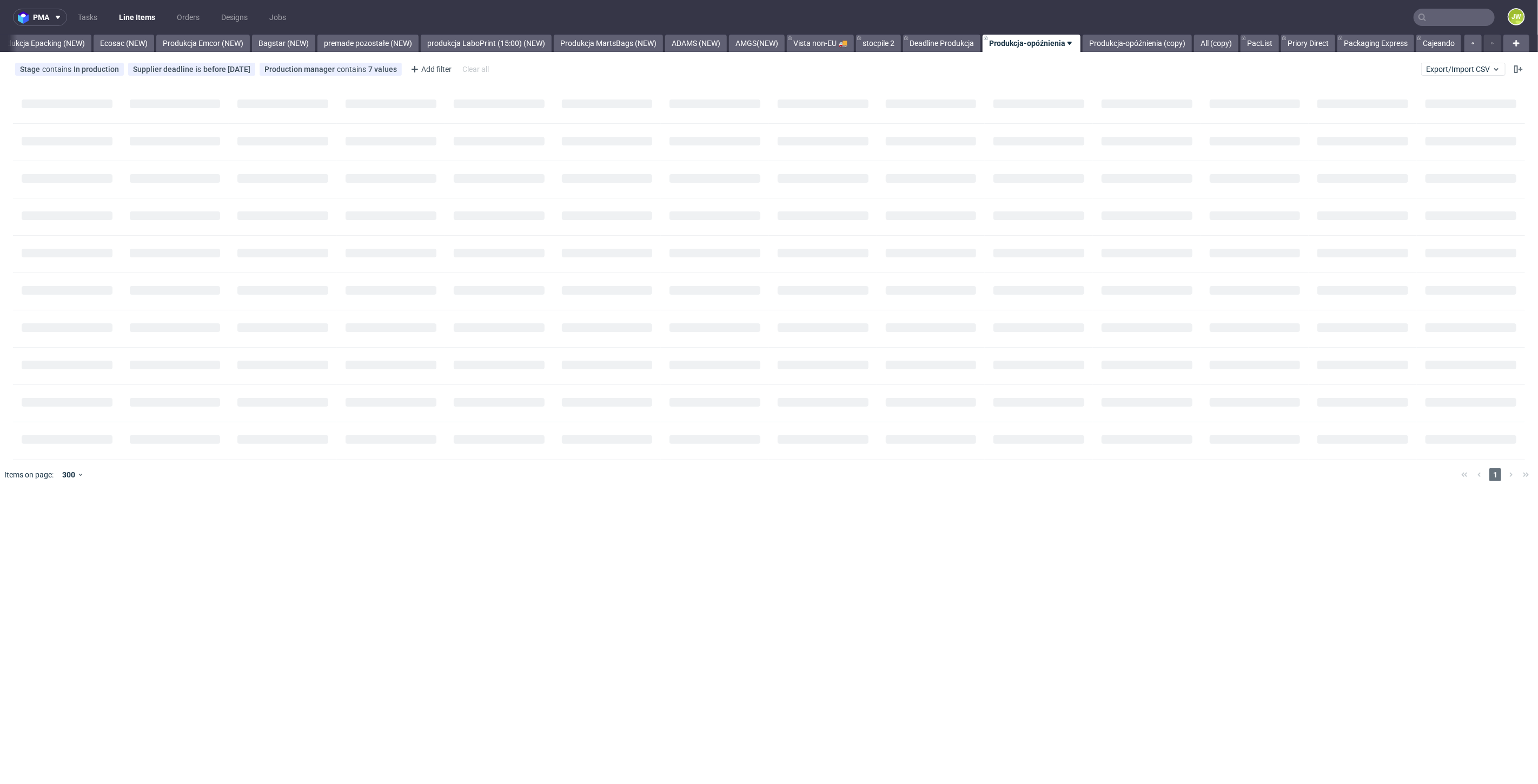
scroll to position [0, 2228]
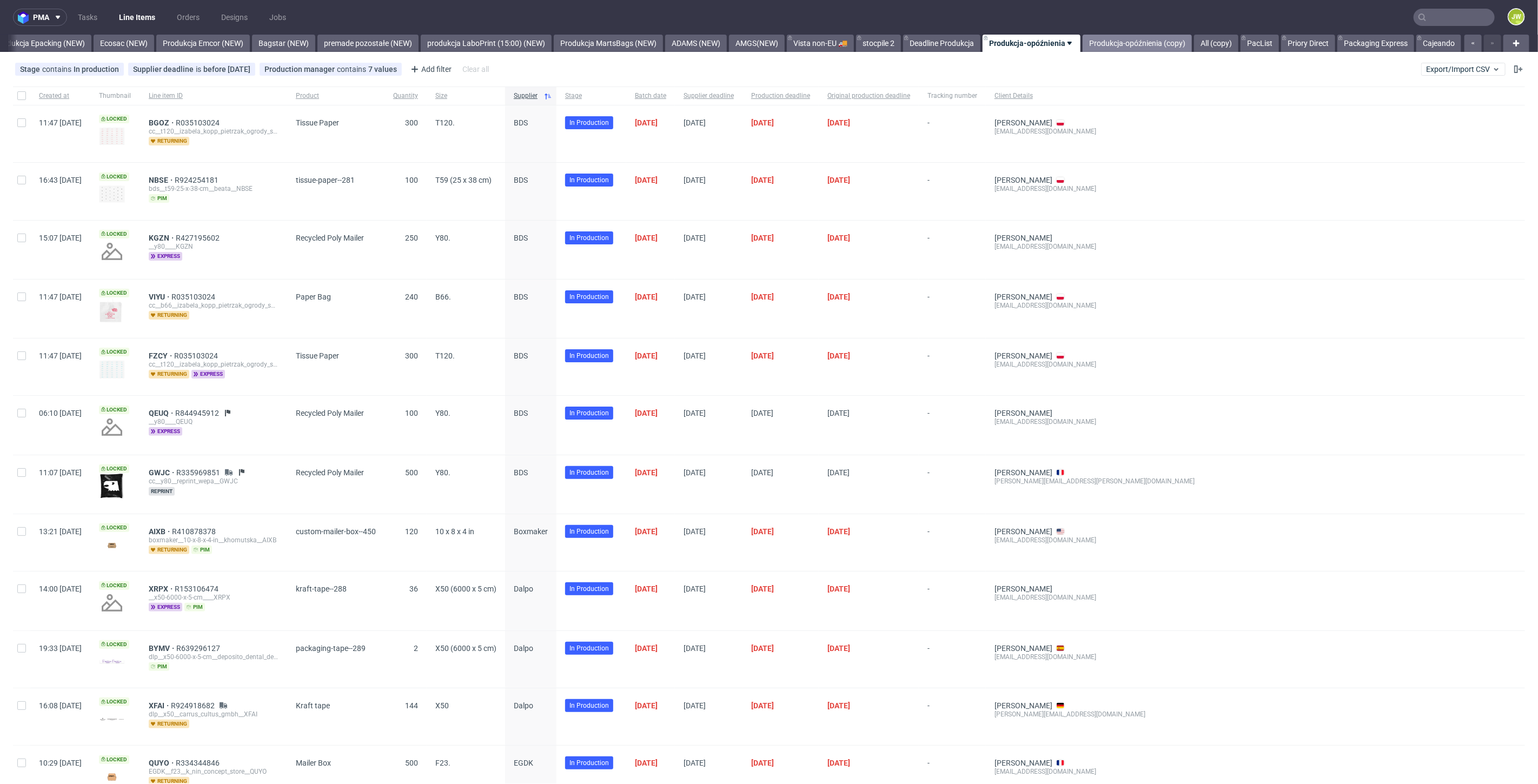
click at [1125, 38] on link "Produkcja-opóźnienia (copy)" at bounding box center [1137, 43] width 109 height 17
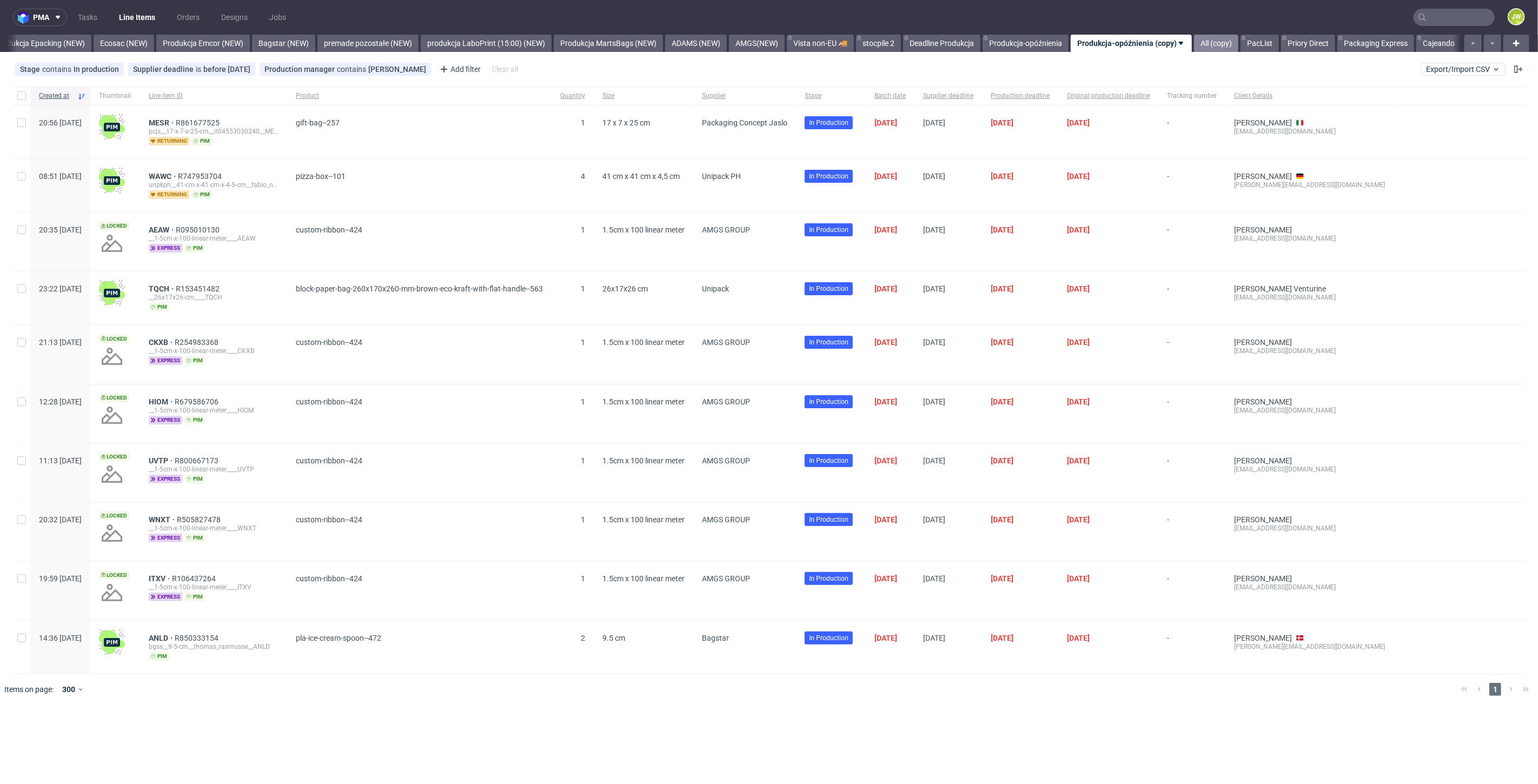
click at [1213, 44] on link "All (copy)" at bounding box center [1216, 43] width 44 height 17
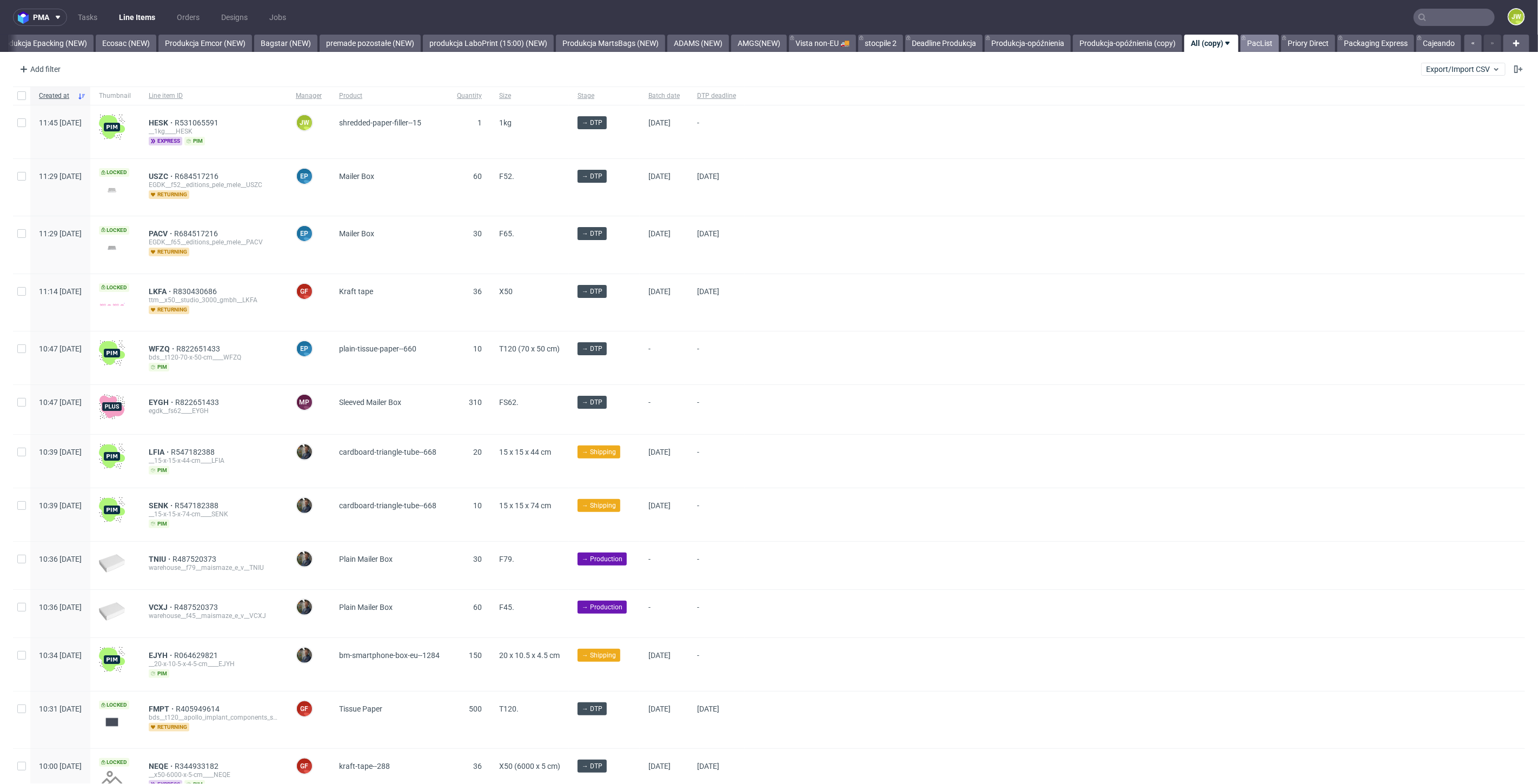
click at [1259, 42] on link "PacList" at bounding box center [1260, 43] width 38 height 17
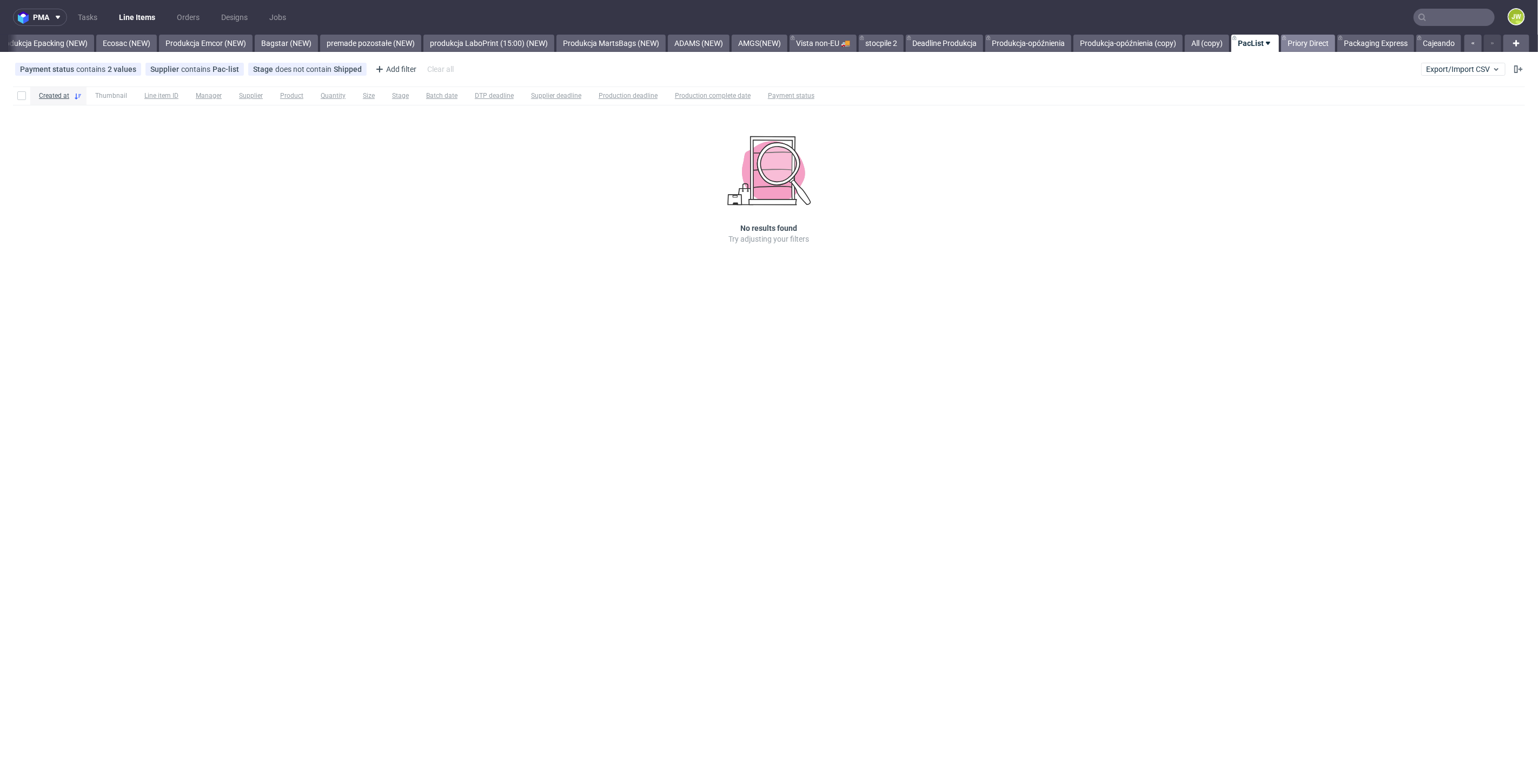
click at [1288, 42] on link "Priory Direct" at bounding box center [1308, 43] width 54 height 17
click at [1355, 44] on link "Packaging Express" at bounding box center [1376, 43] width 76 height 17
click at [1425, 47] on link "Cajeando" at bounding box center [1438, 43] width 45 height 17
click at [29, 42] on link "Produkcja Epacking (NEW)" at bounding box center [42, 43] width 102 height 17
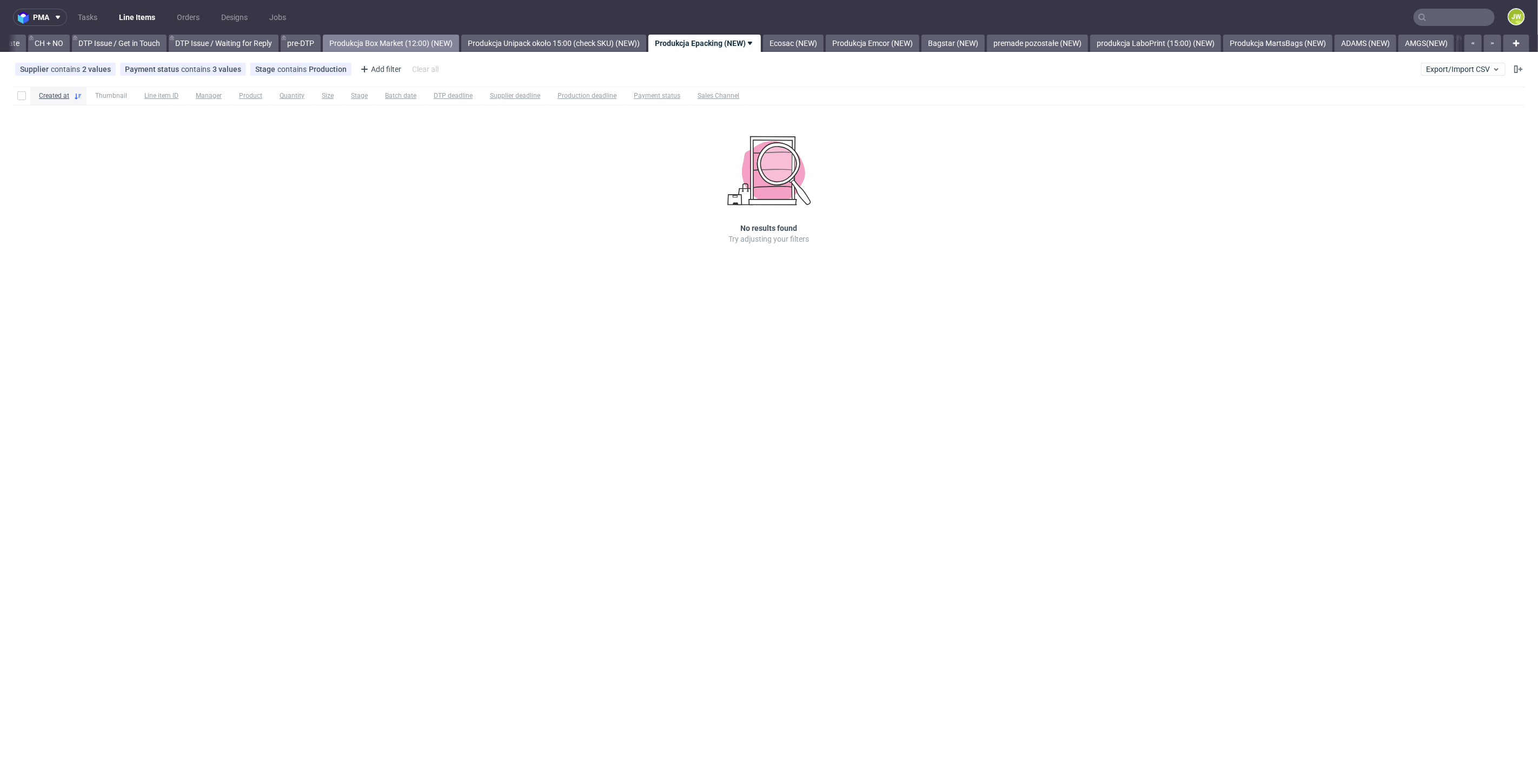
click at [431, 50] on link "Produkcja Box Market (12:00) (NEW)" at bounding box center [390, 43] width 136 height 17
click at [527, 358] on div "pma Tasks Line Items Orders Designs Jobs JW All DTP Late Shipped Shipments DTP …" at bounding box center [769, 392] width 1538 height 784
click at [552, 339] on div "pma Tasks Line Items Orders Designs Jobs JW All DTP Late Shipped Shipments DTP …" at bounding box center [769, 392] width 1538 height 784
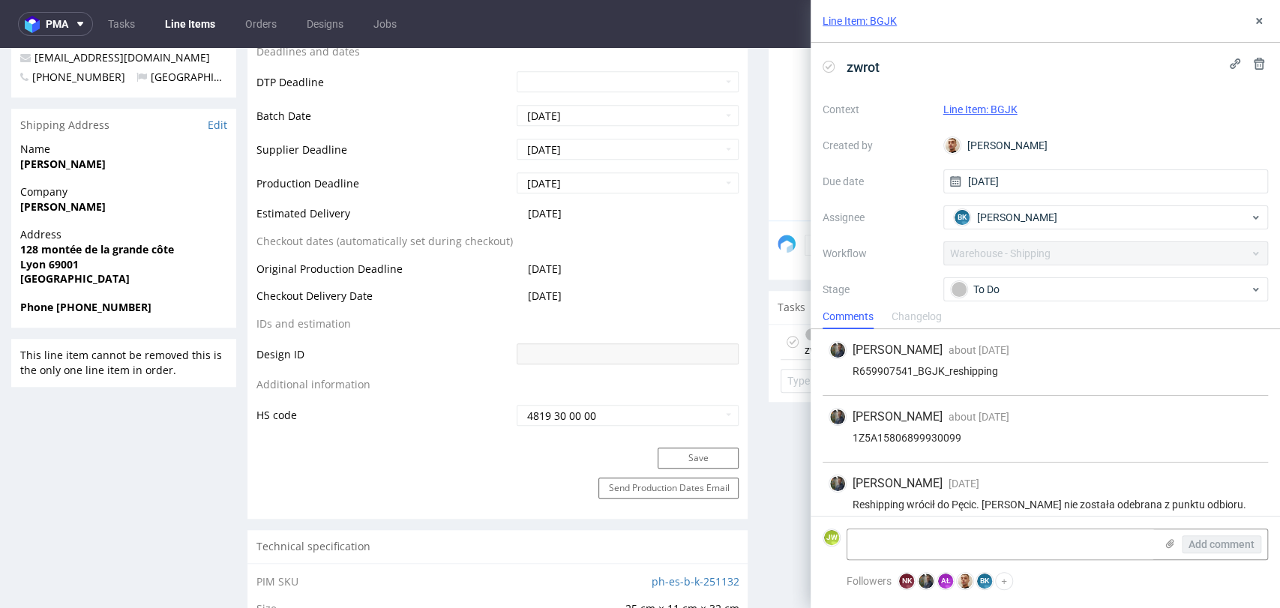
scroll to position [78, 0]
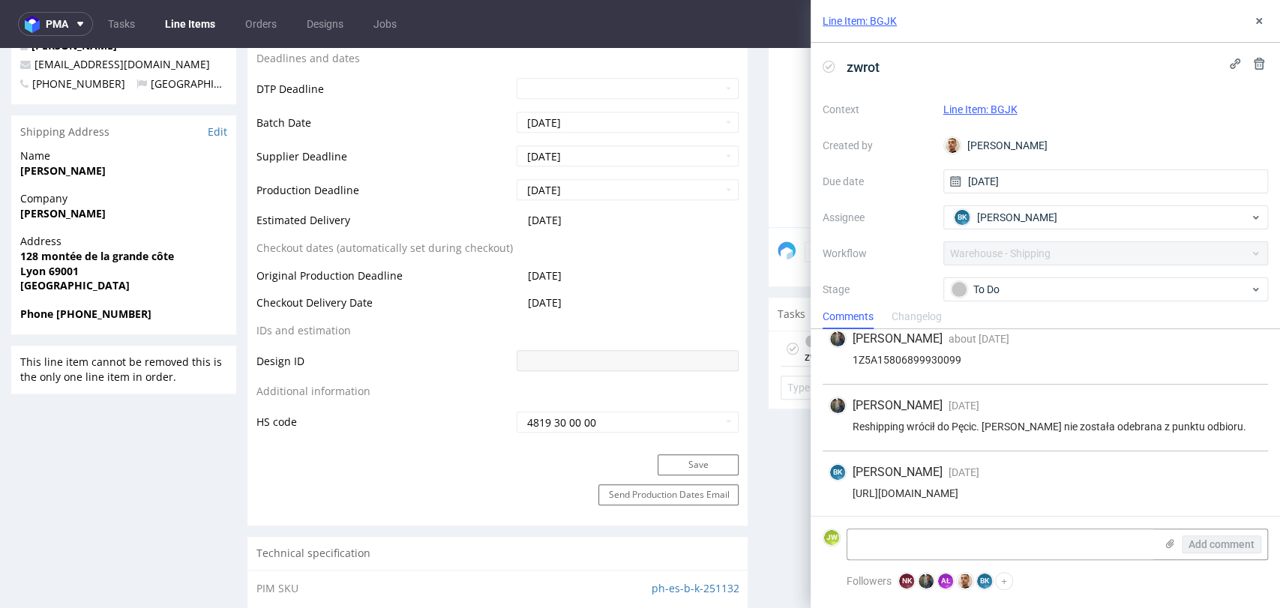
click at [729, 51] on div "Production Status Waiting for Artwork Waiting for Diecut Waiting for Mockup Wai…" at bounding box center [497, 117] width 500 height 673
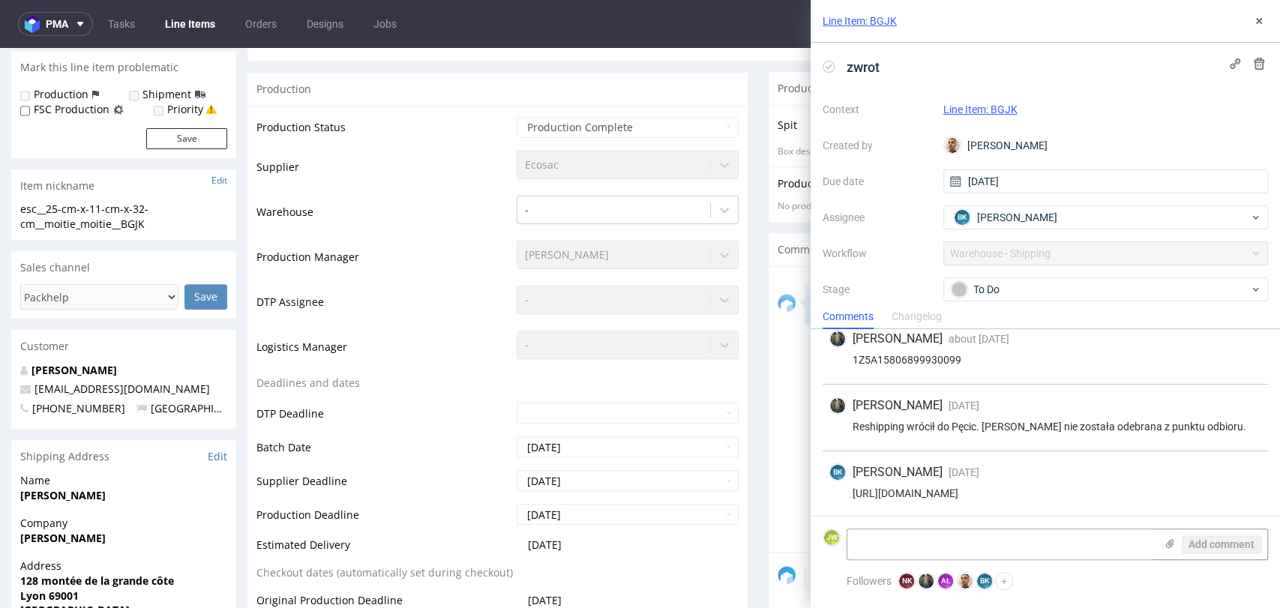
scroll to position [0, 0]
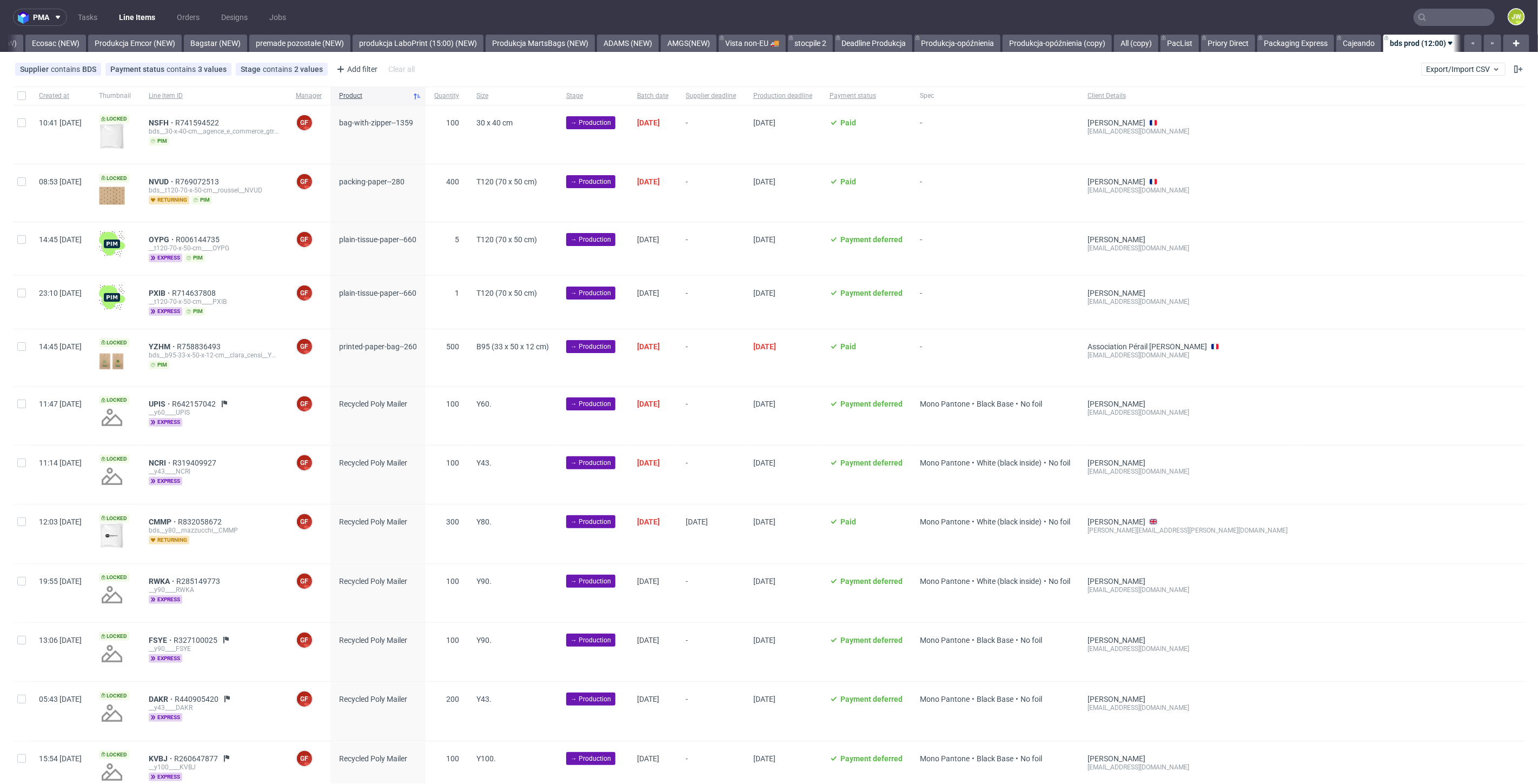
scroll to position [0, 2306]
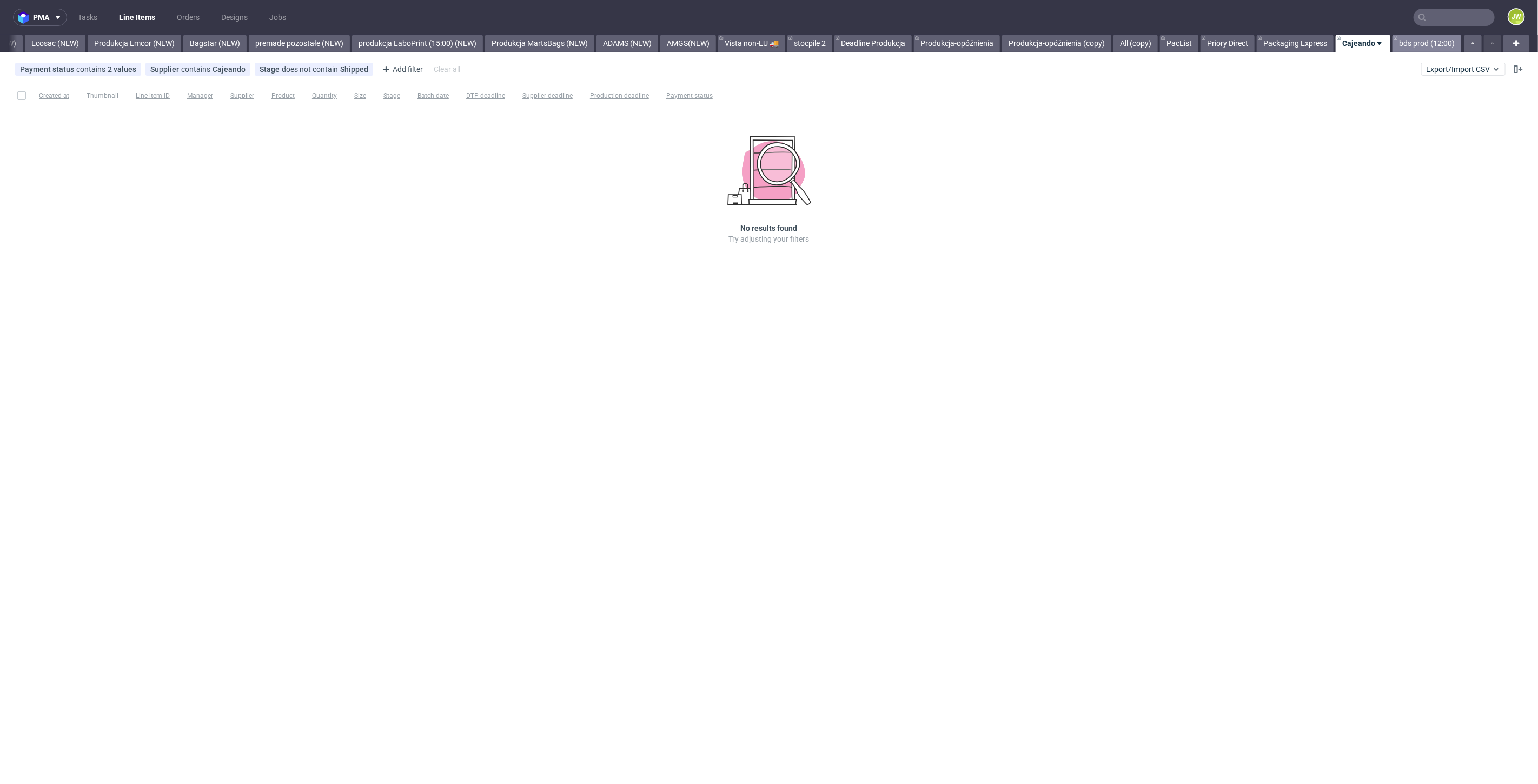
click at [1410, 44] on link "bds prod (12:00)" at bounding box center [1426, 43] width 69 height 17
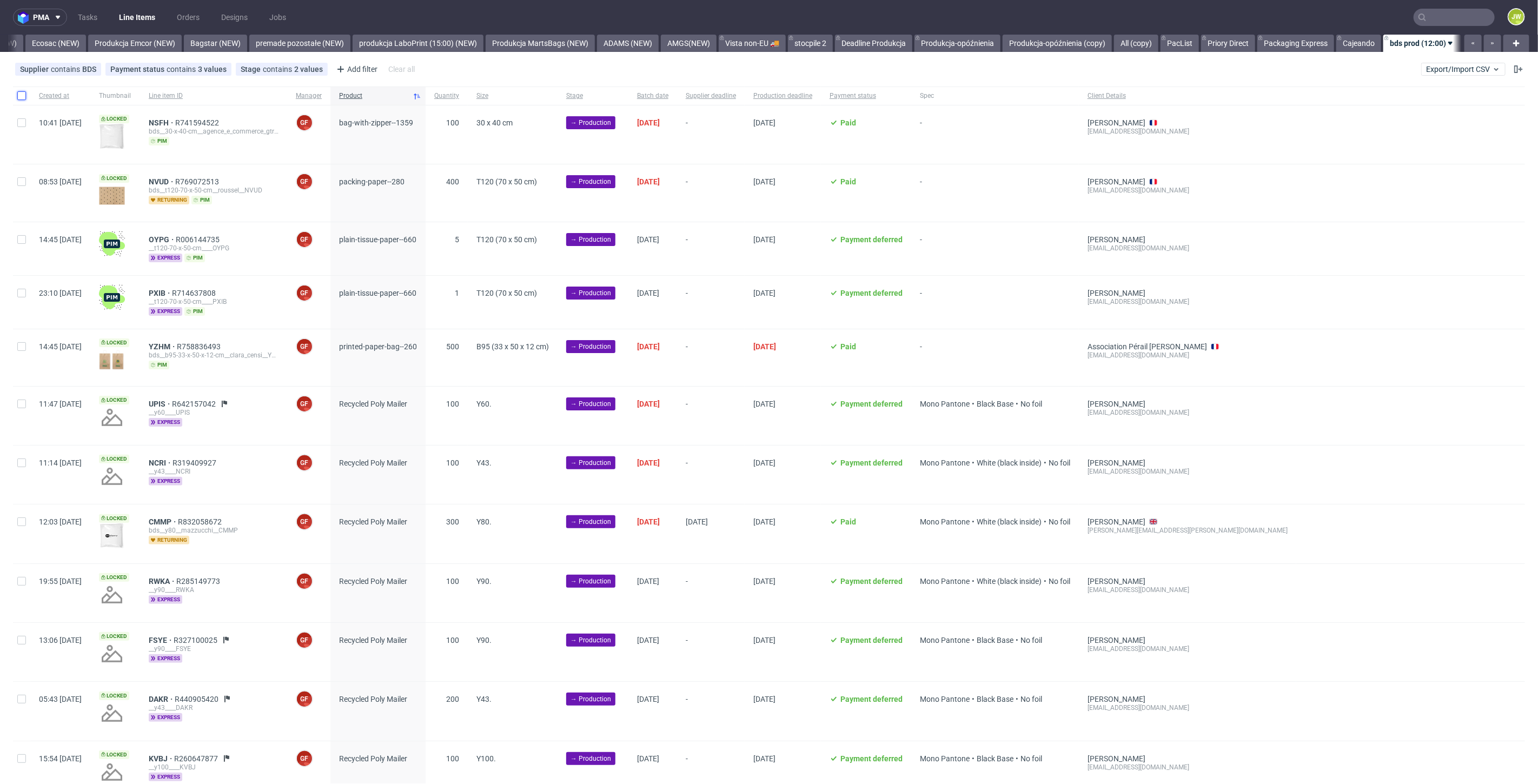
click at [18, 96] on input "checkbox" at bounding box center [22, 96] width 9 height 9
checkbox input "true"
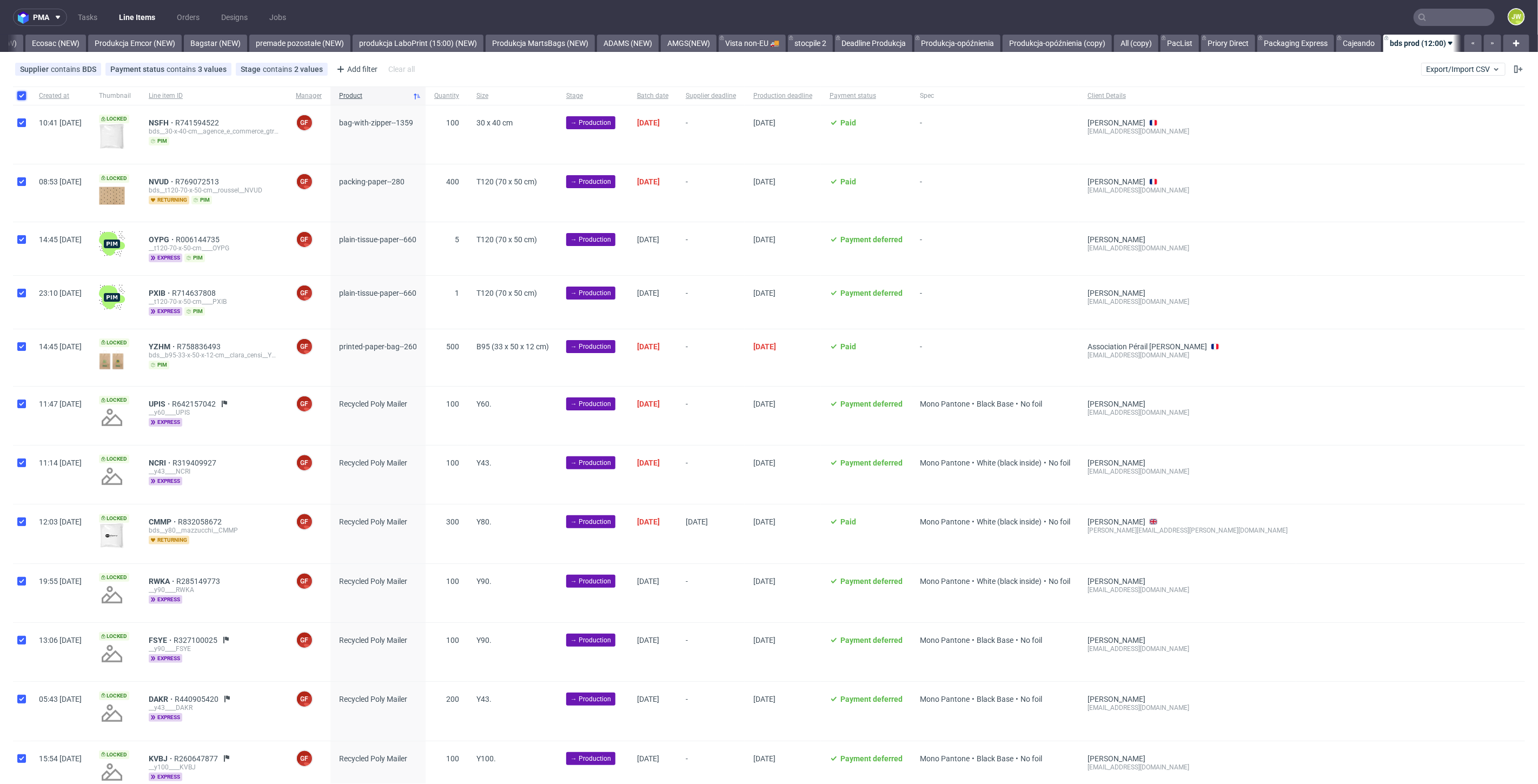
checkbox input "true"
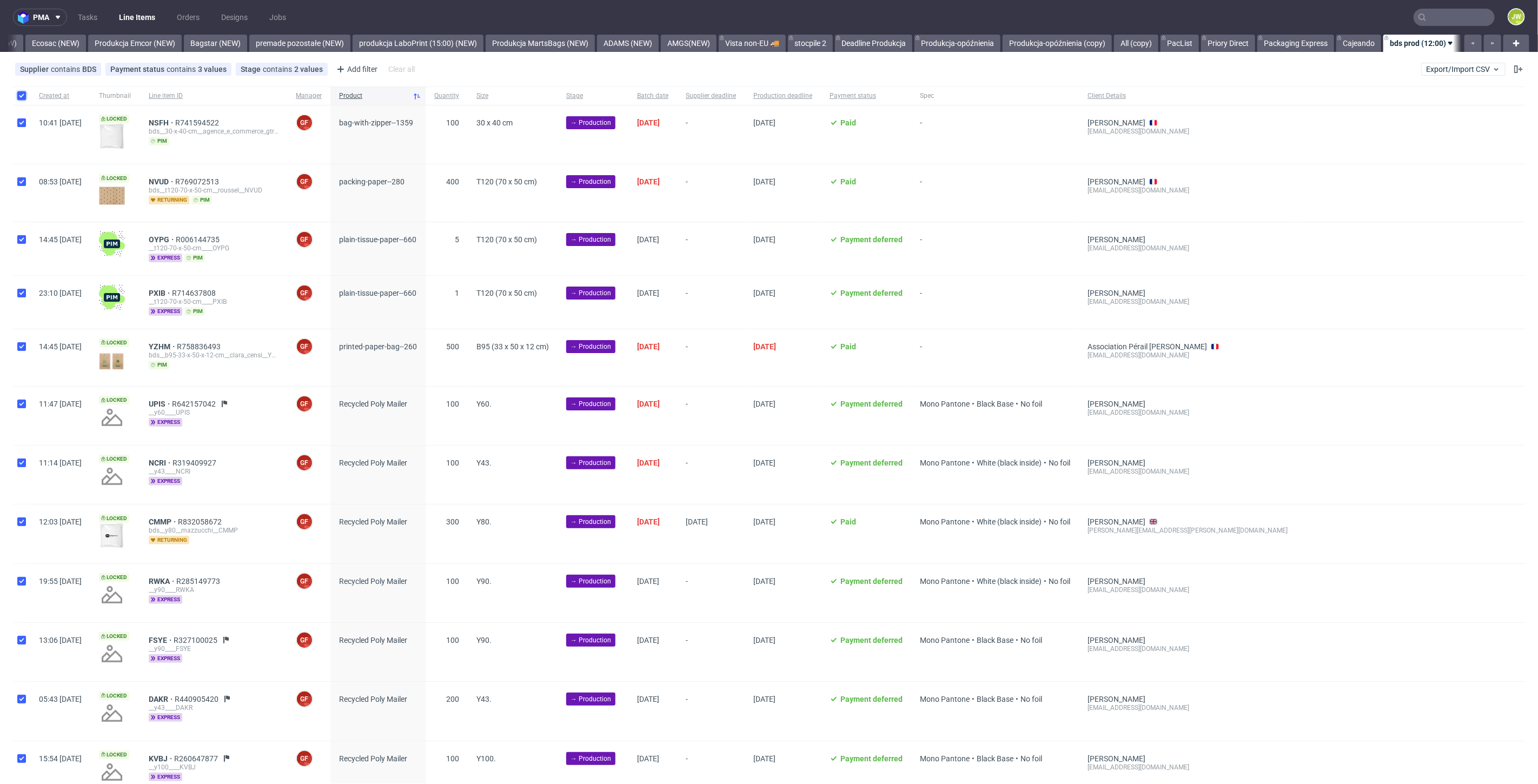
checkbox input "true"
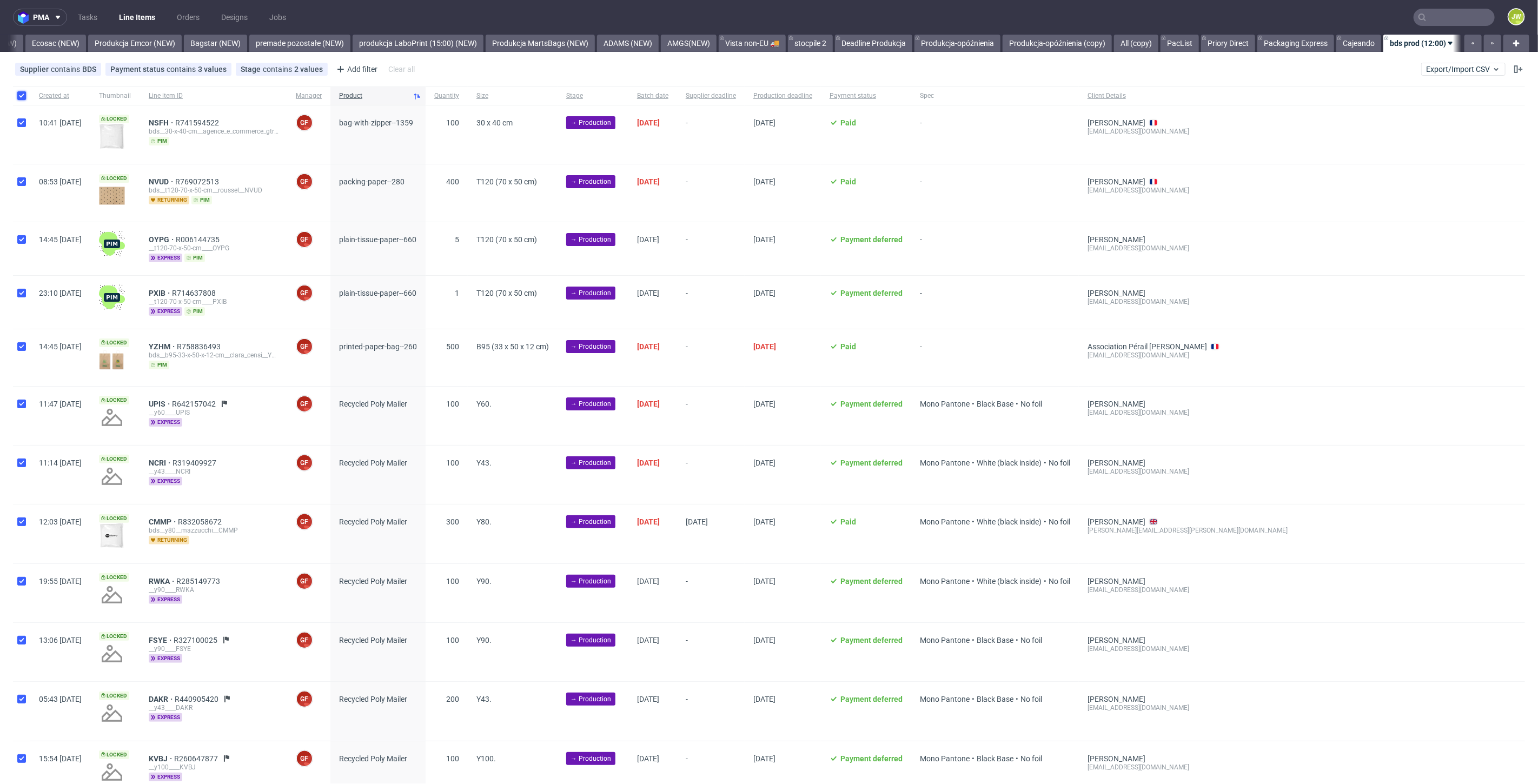
checkbox input "true"
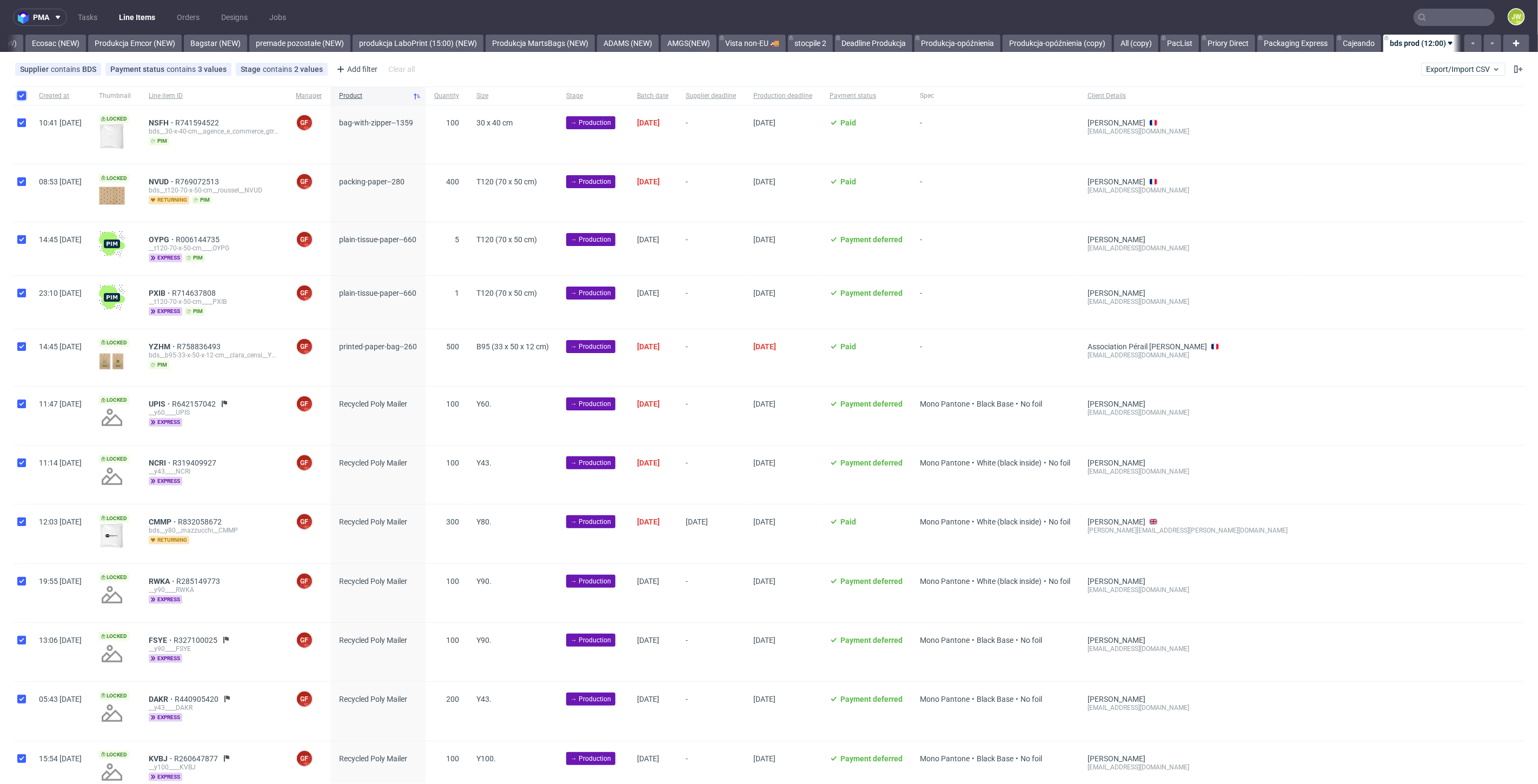
checkbox input "true"
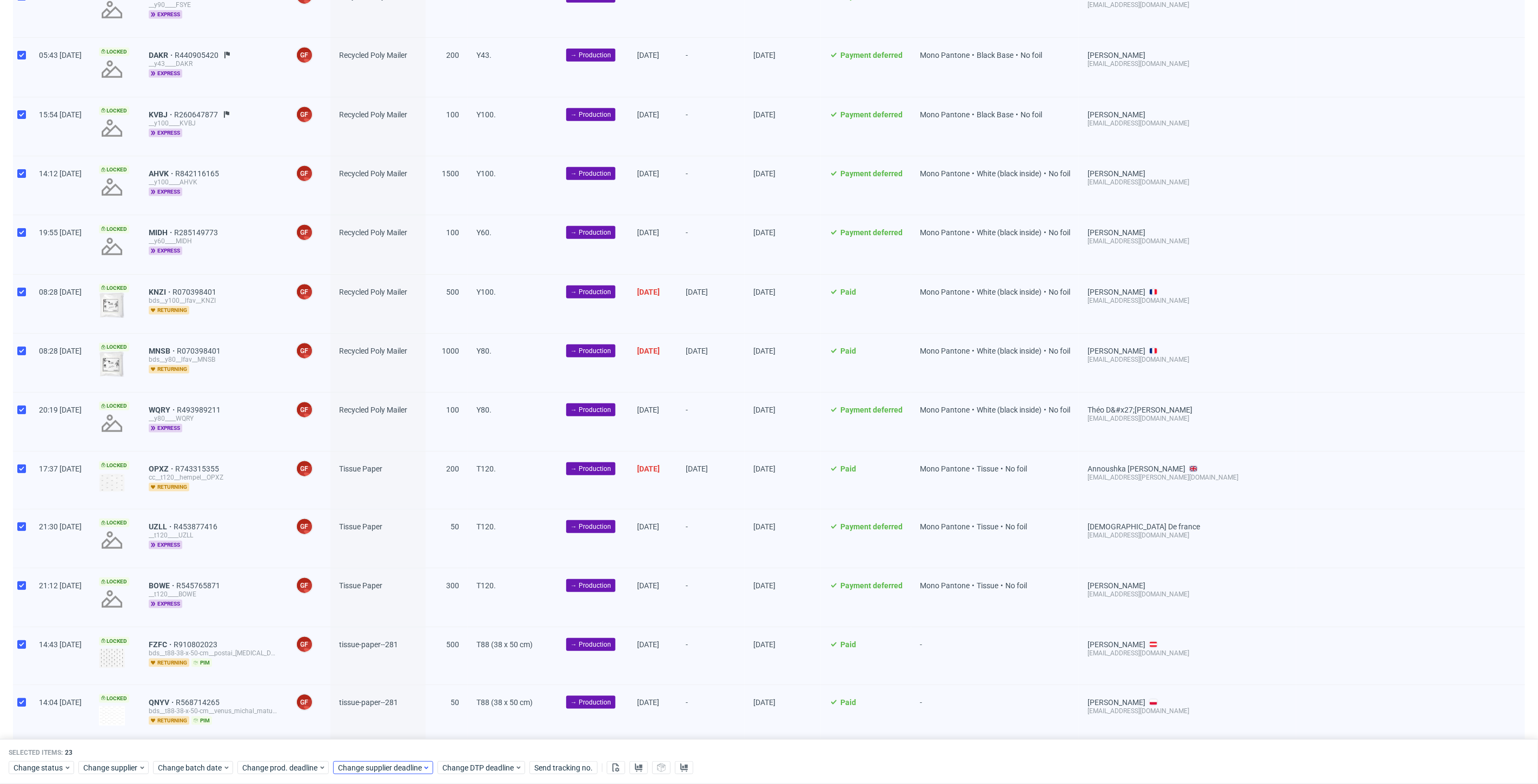
scroll to position [733, 0]
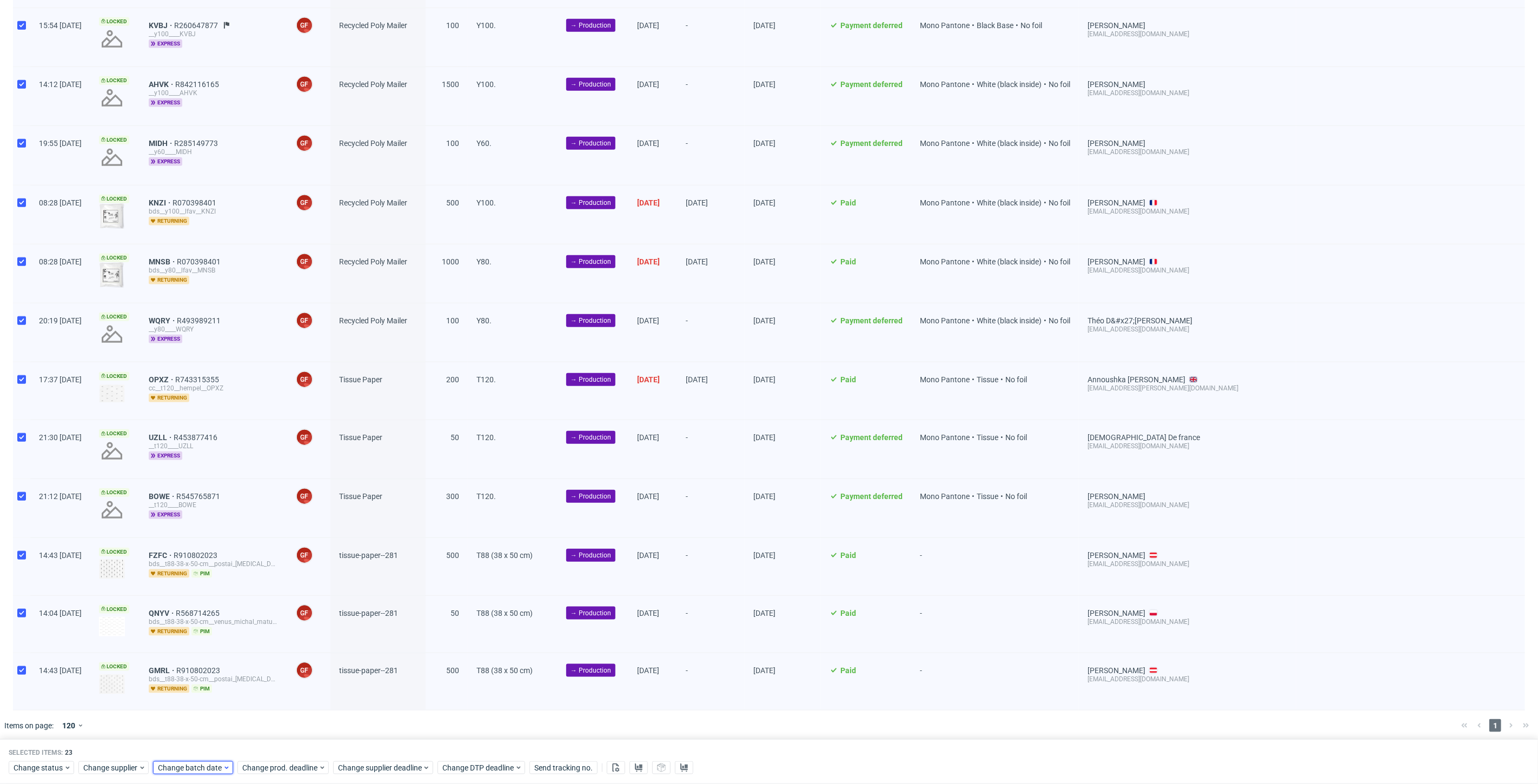
click at [185, 771] on span "Change batch date" at bounding box center [190, 768] width 65 height 11
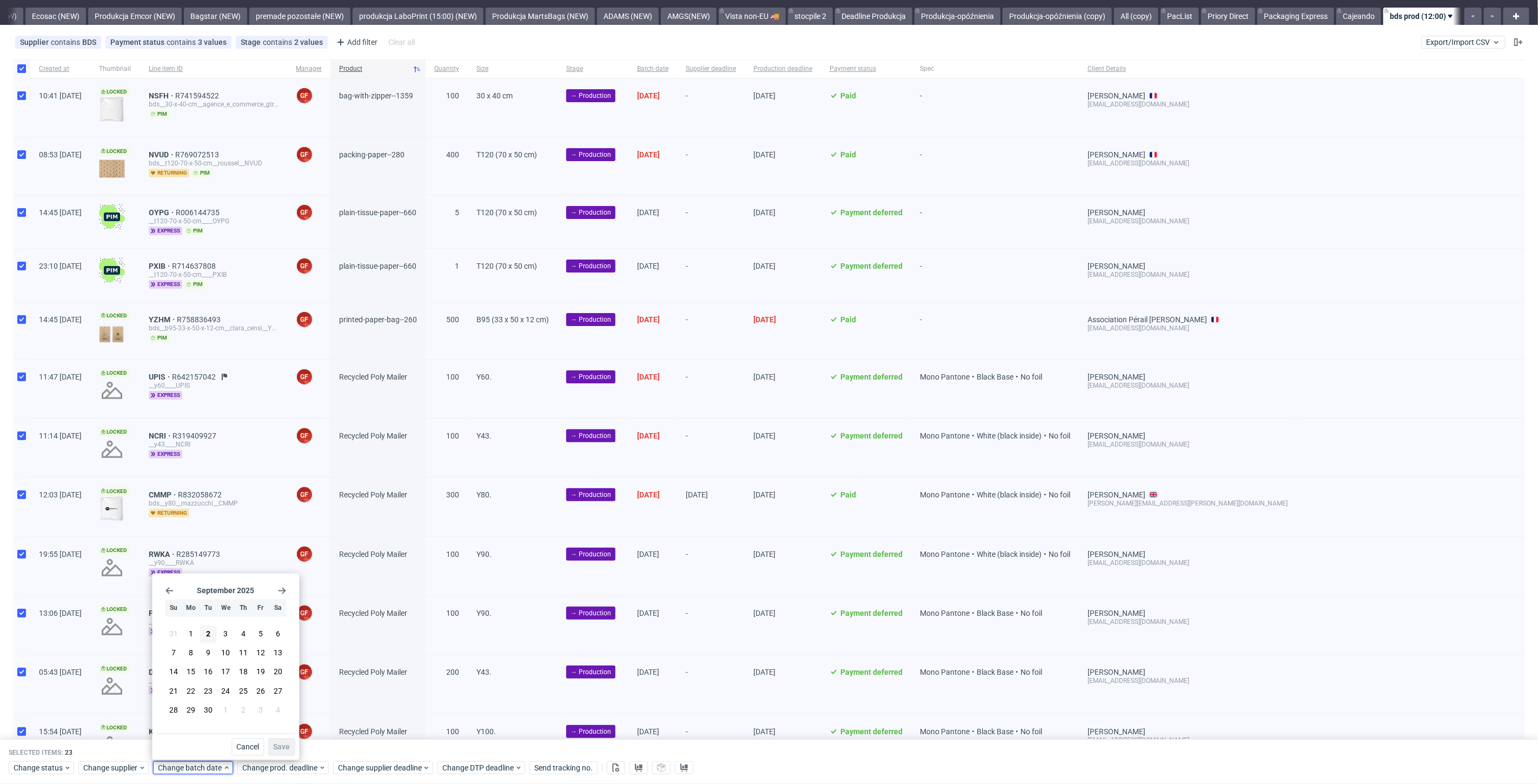
scroll to position [0, 0]
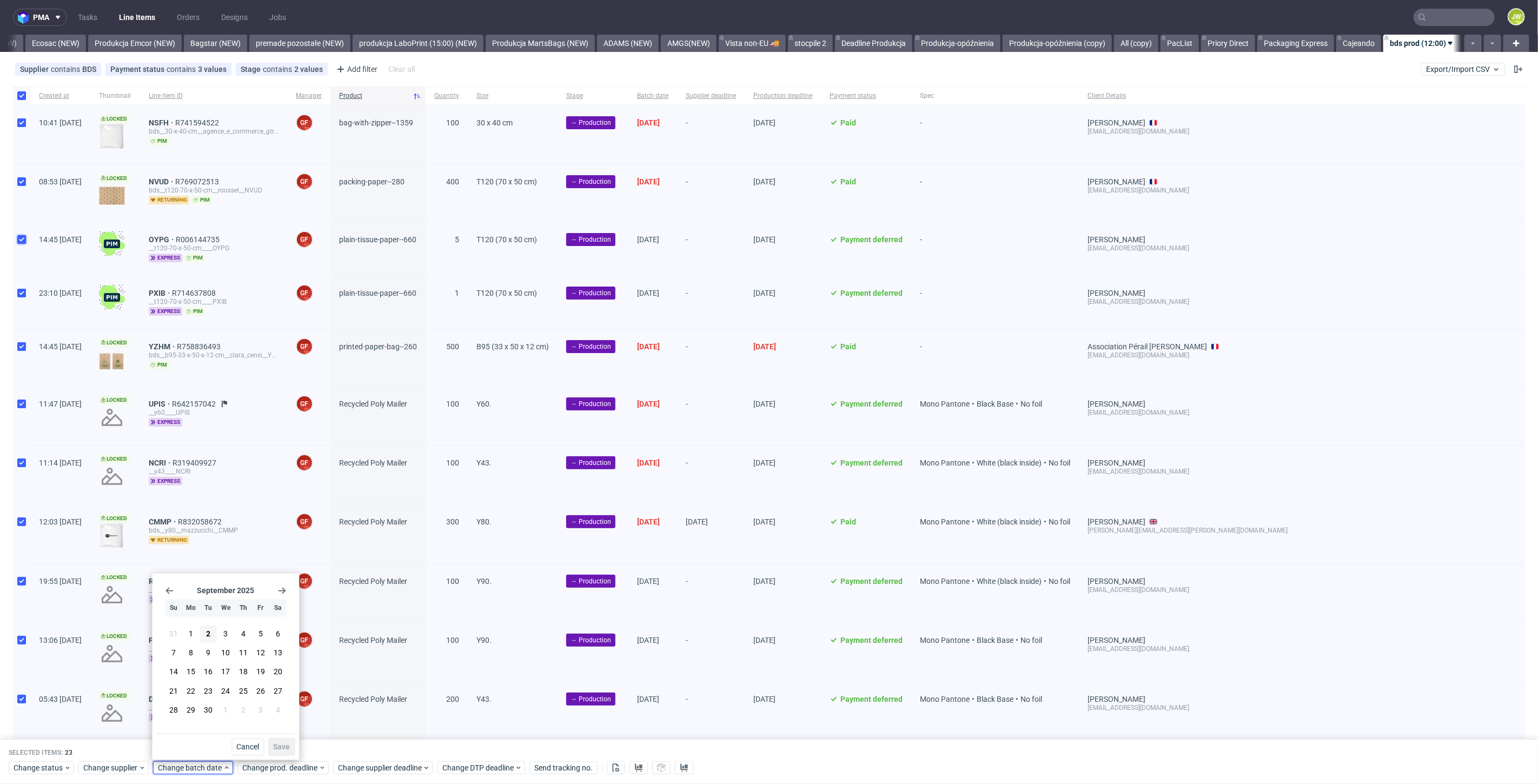
click at [20, 242] on input "checkbox" at bounding box center [22, 239] width 9 height 9
checkbox input "false"
click at [20, 283] on div at bounding box center [22, 301] width 17 height 53
checkbox input "false"
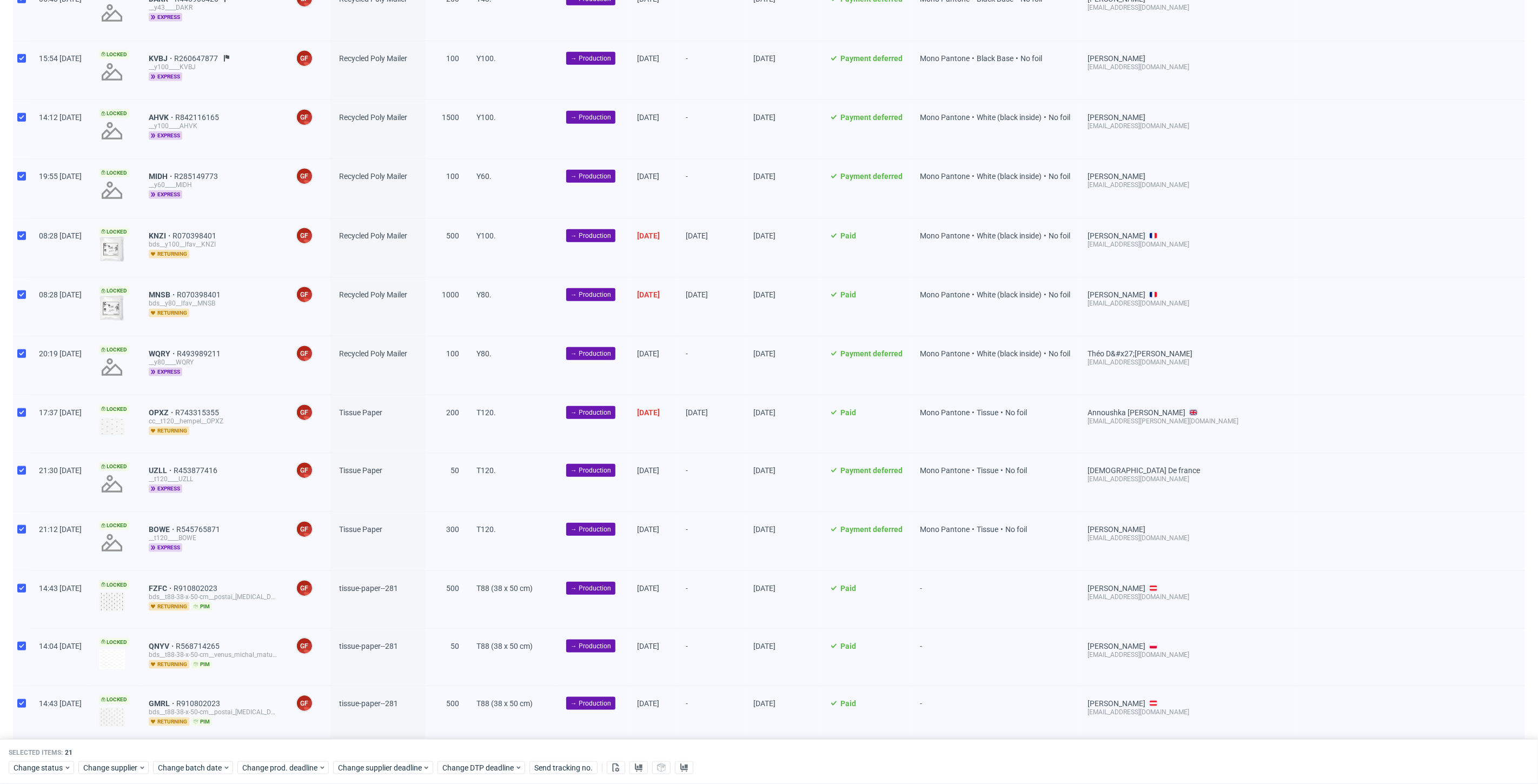
scroll to position [733, 0]
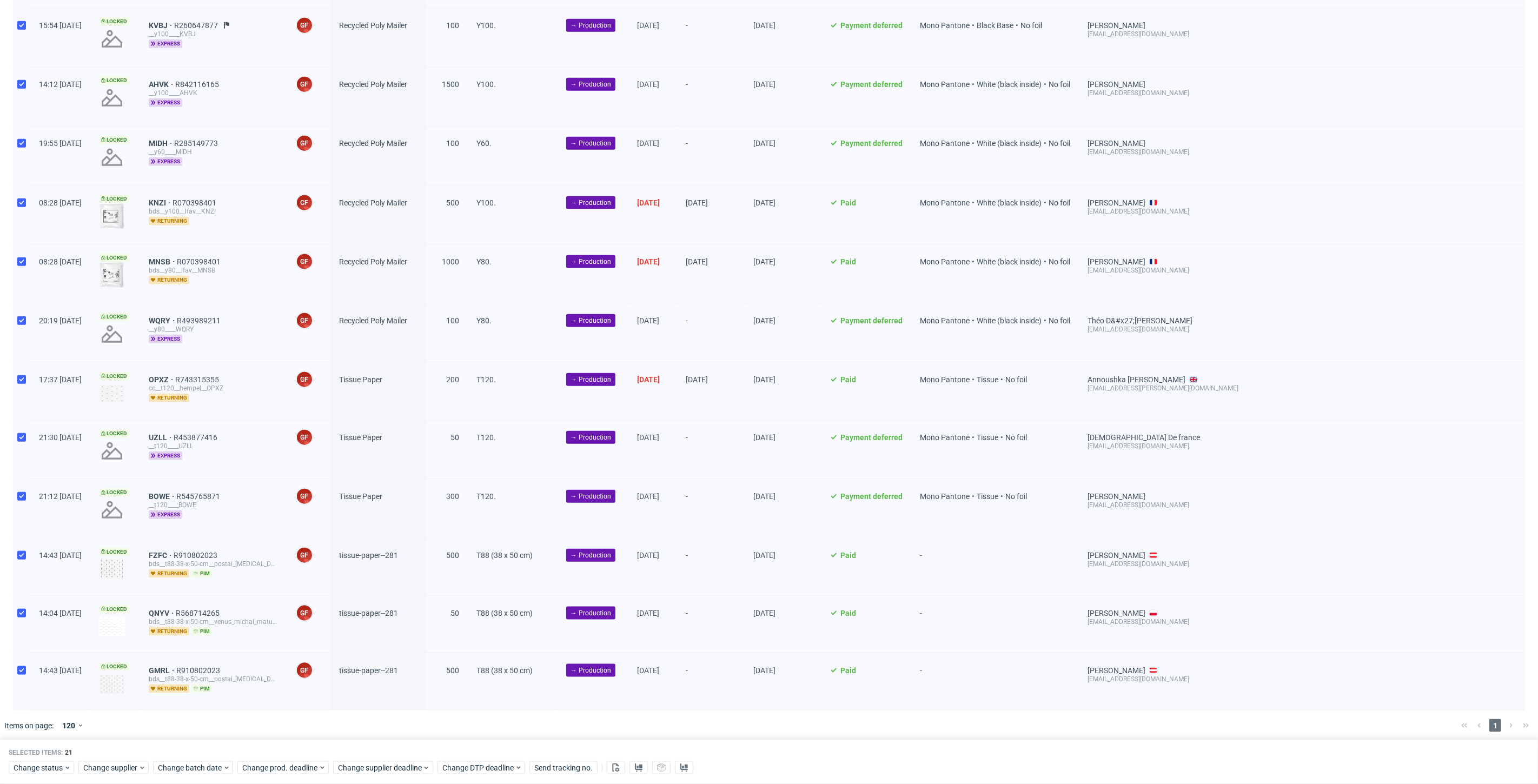
click at [191, 757] on div "Selected items: 21" at bounding box center [769, 753] width 1521 height 9
click at [204, 772] on span "Change batch date" at bounding box center [190, 768] width 65 height 11
click at [207, 635] on span "2" at bounding box center [208, 634] width 4 height 11
click at [284, 752] on button "Save" at bounding box center [281, 747] width 27 height 17
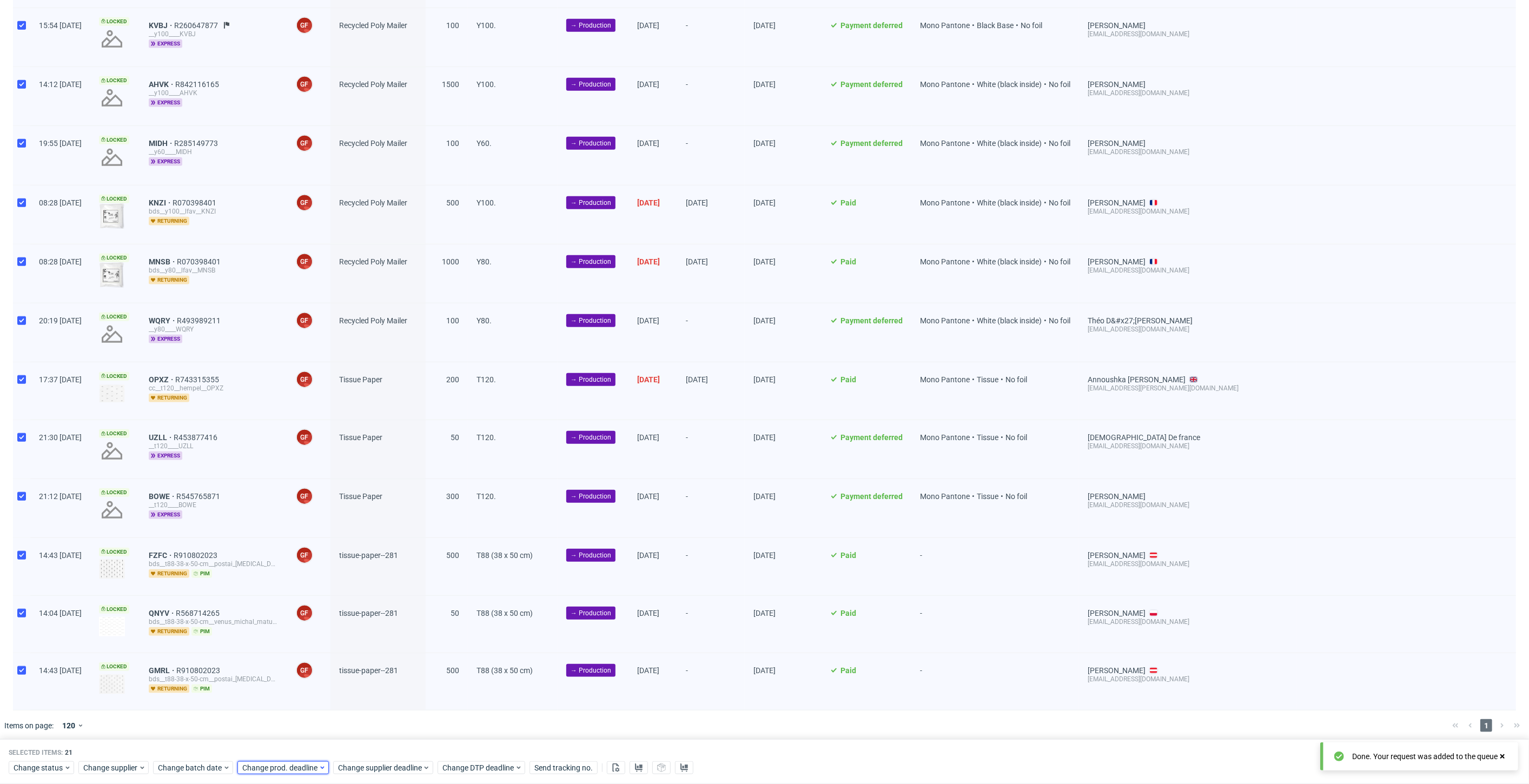
click at [280, 768] on span "Change prod. deadline" at bounding box center [281, 768] width 76 height 11
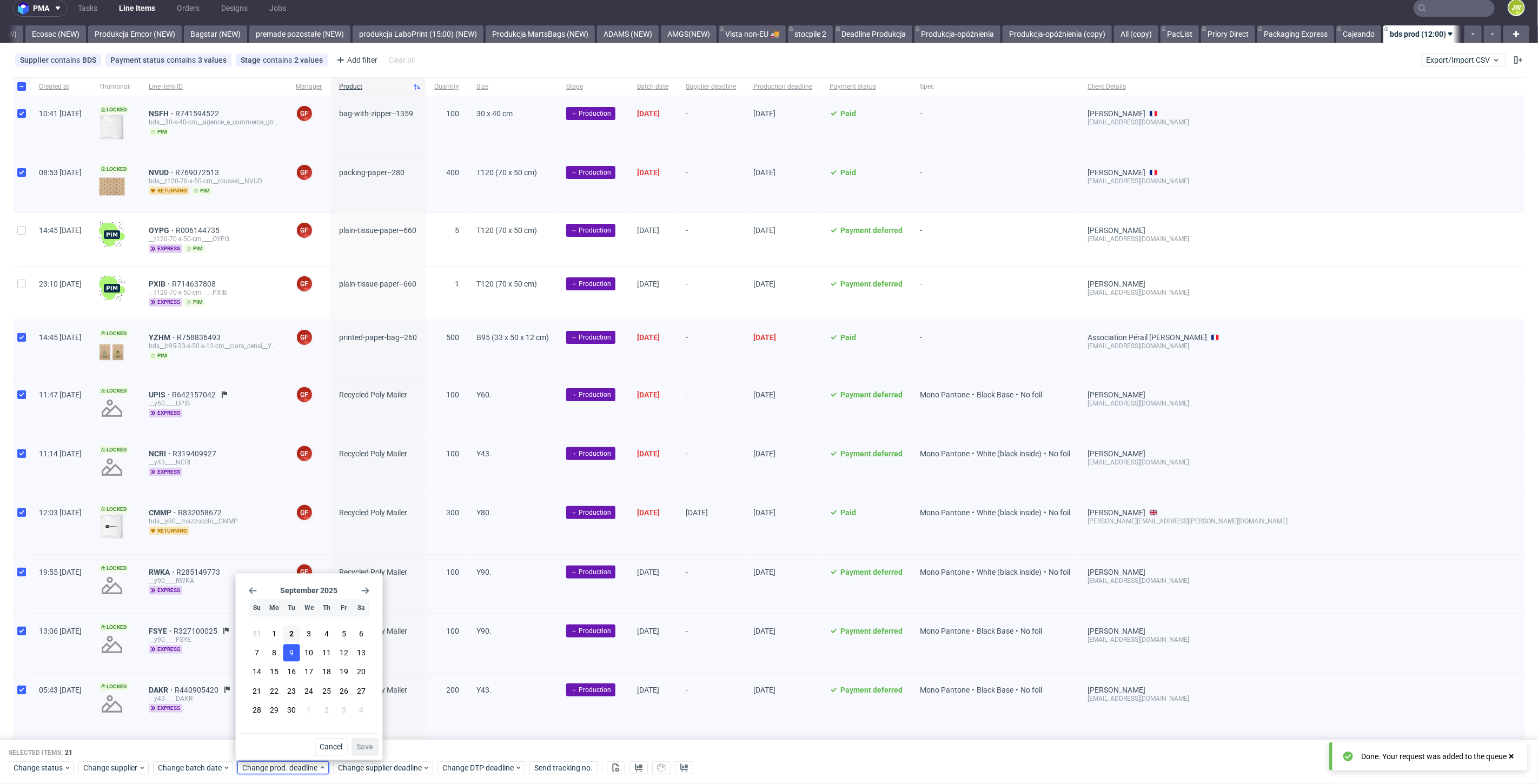
scroll to position [0, 0]
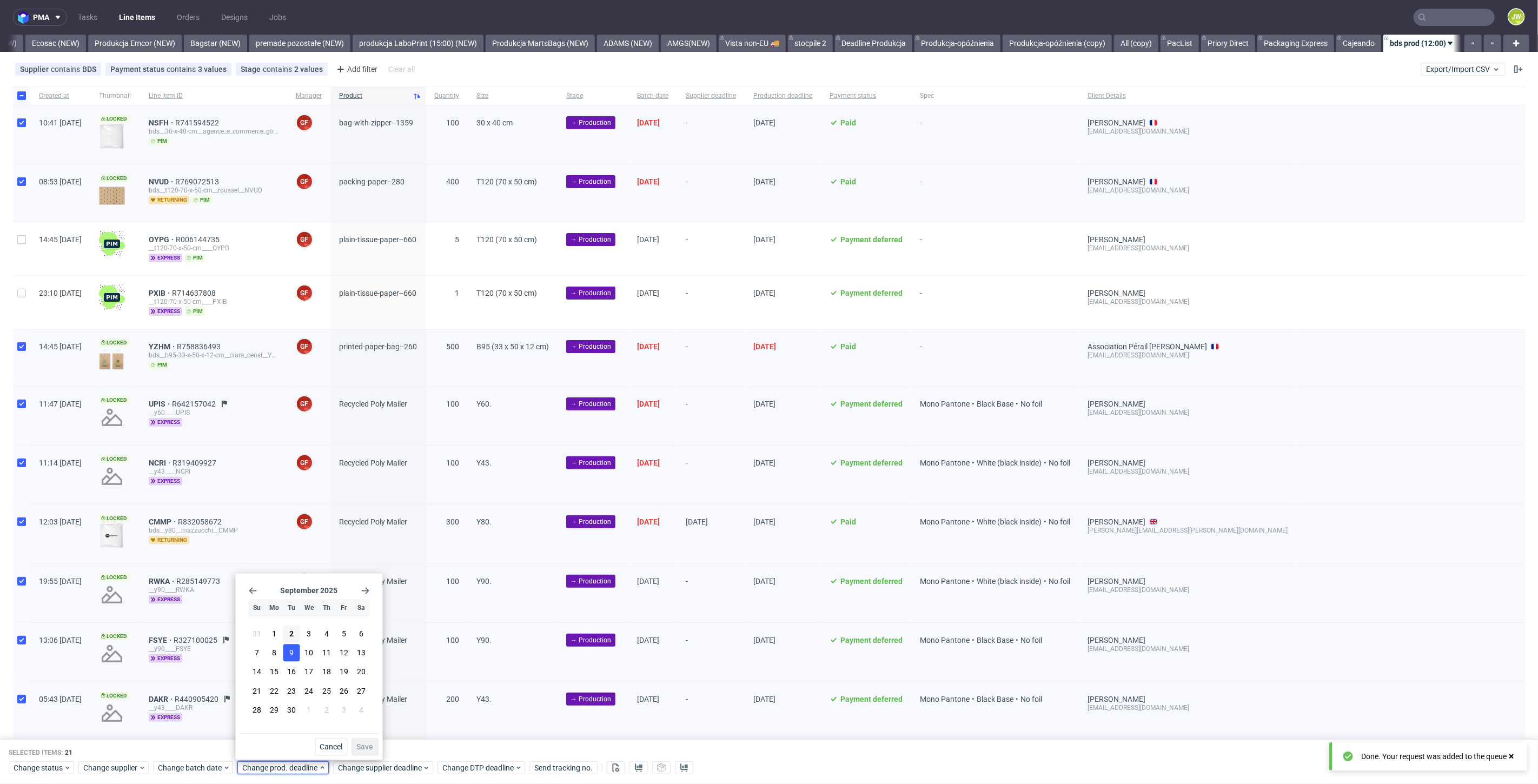
click at [291, 656] on span "9" at bounding box center [291, 653] width 4 height 11
click at [364, 744] on span "Save" at bounding box center [365, 747] width 17 height 7
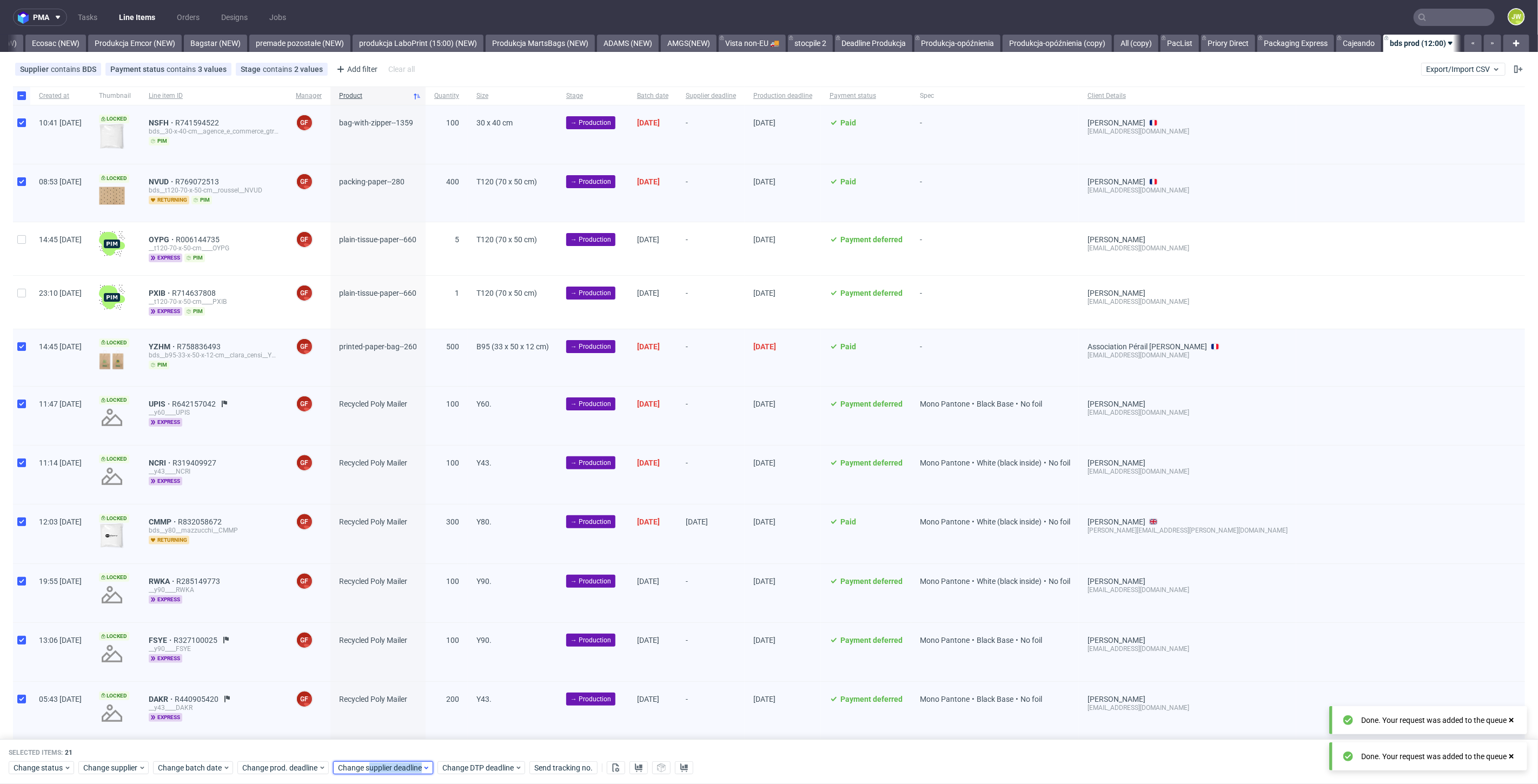
click at [364, 777] on div "Selected items: 21 Change status Change supplier Change batch date Change prod.…" at bounding box center [769, 762] width 1538 height 45
click at [364, 767] on span "Change supplier deadline" at bounding box center [379, 768] width 84 height 11
click at [394, 648] on button "9" at bounding box center [387, 653] width 17 height 17
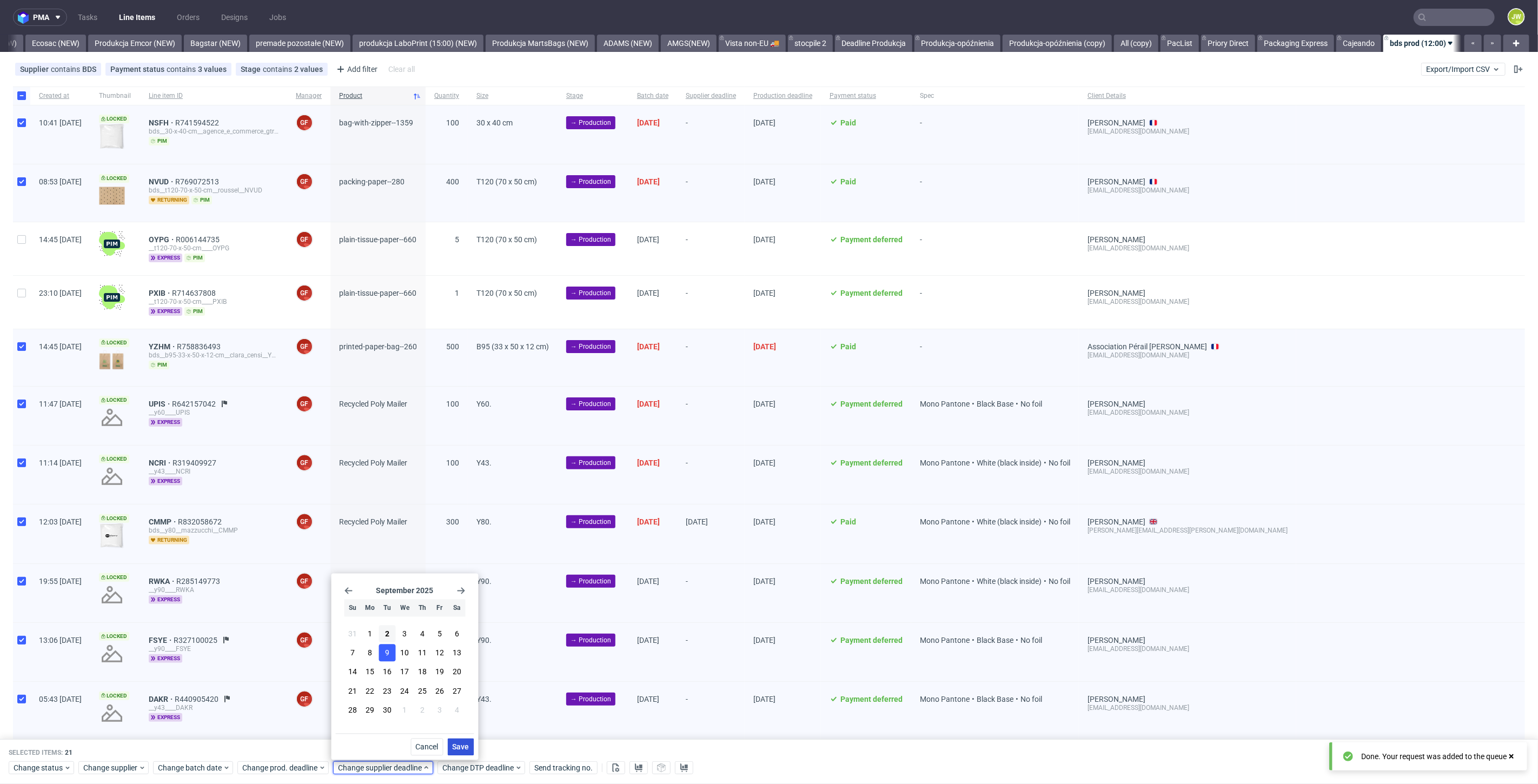
click at [459, 745] on span "Save" at bounding box center [460, 747] width 17 height 7
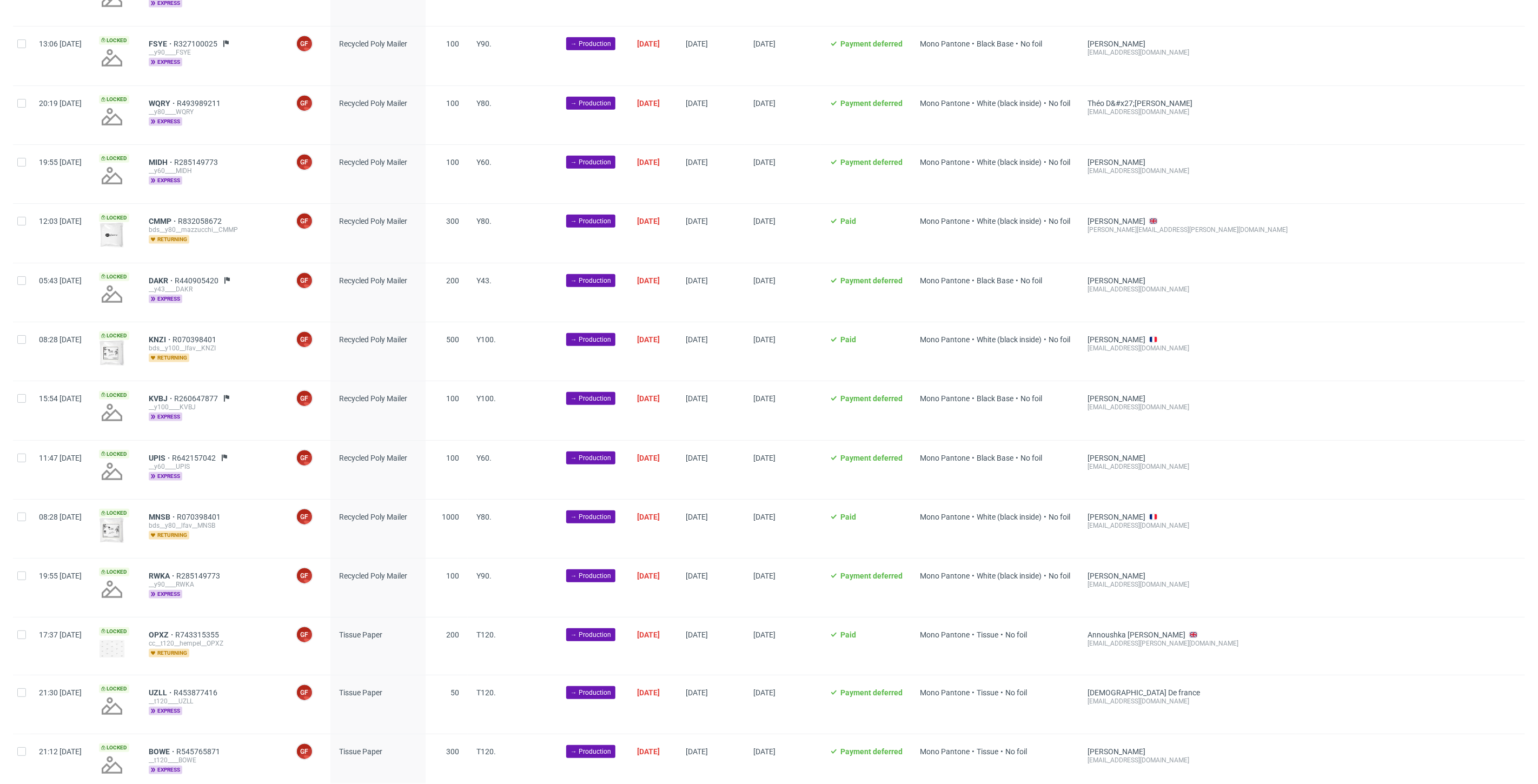
scroll to position [480, 0]
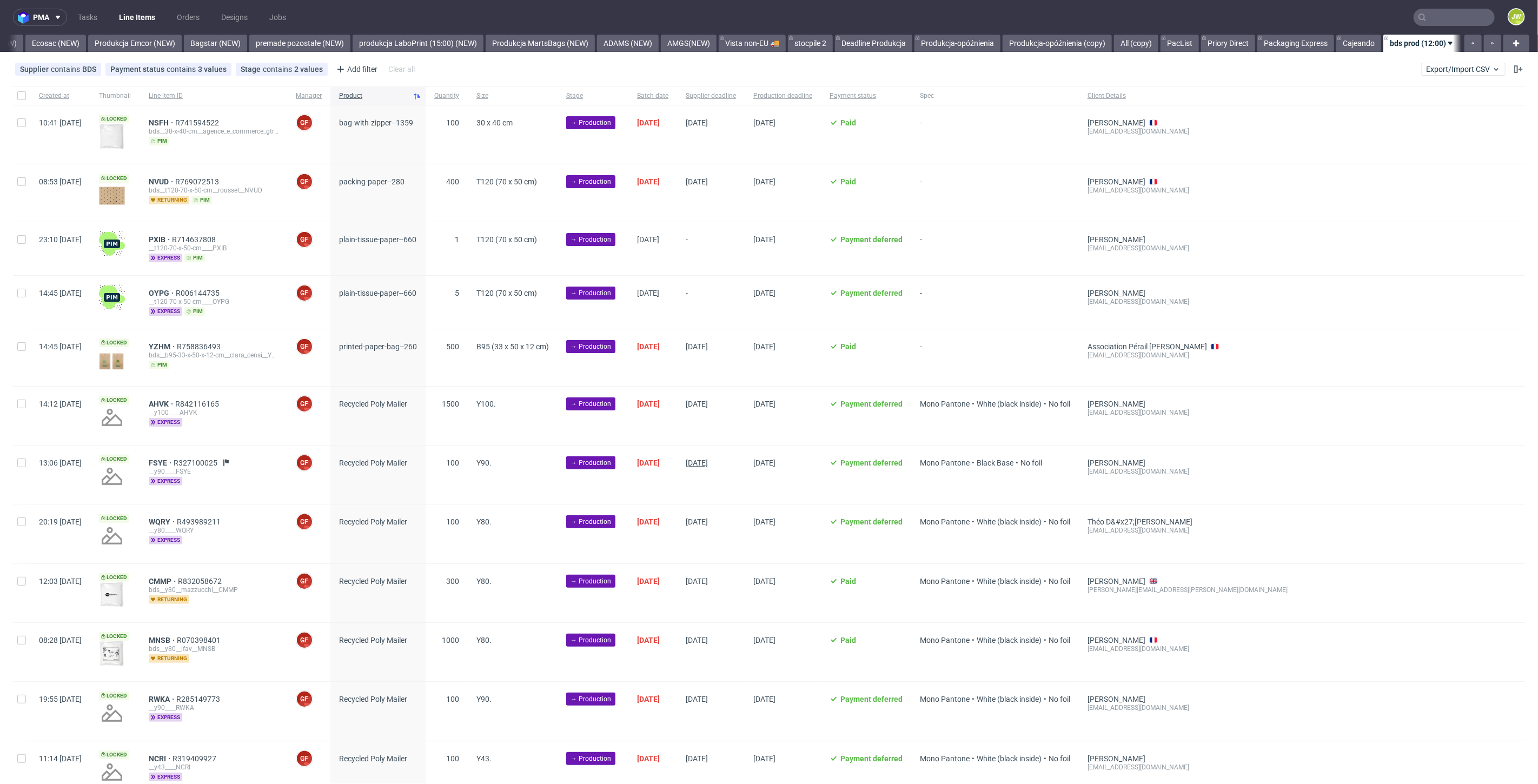
scroll to position [0, 2306]
click at [668, 192] on span "[DATE]" at bounding box center [652, 193] width 31 height 31
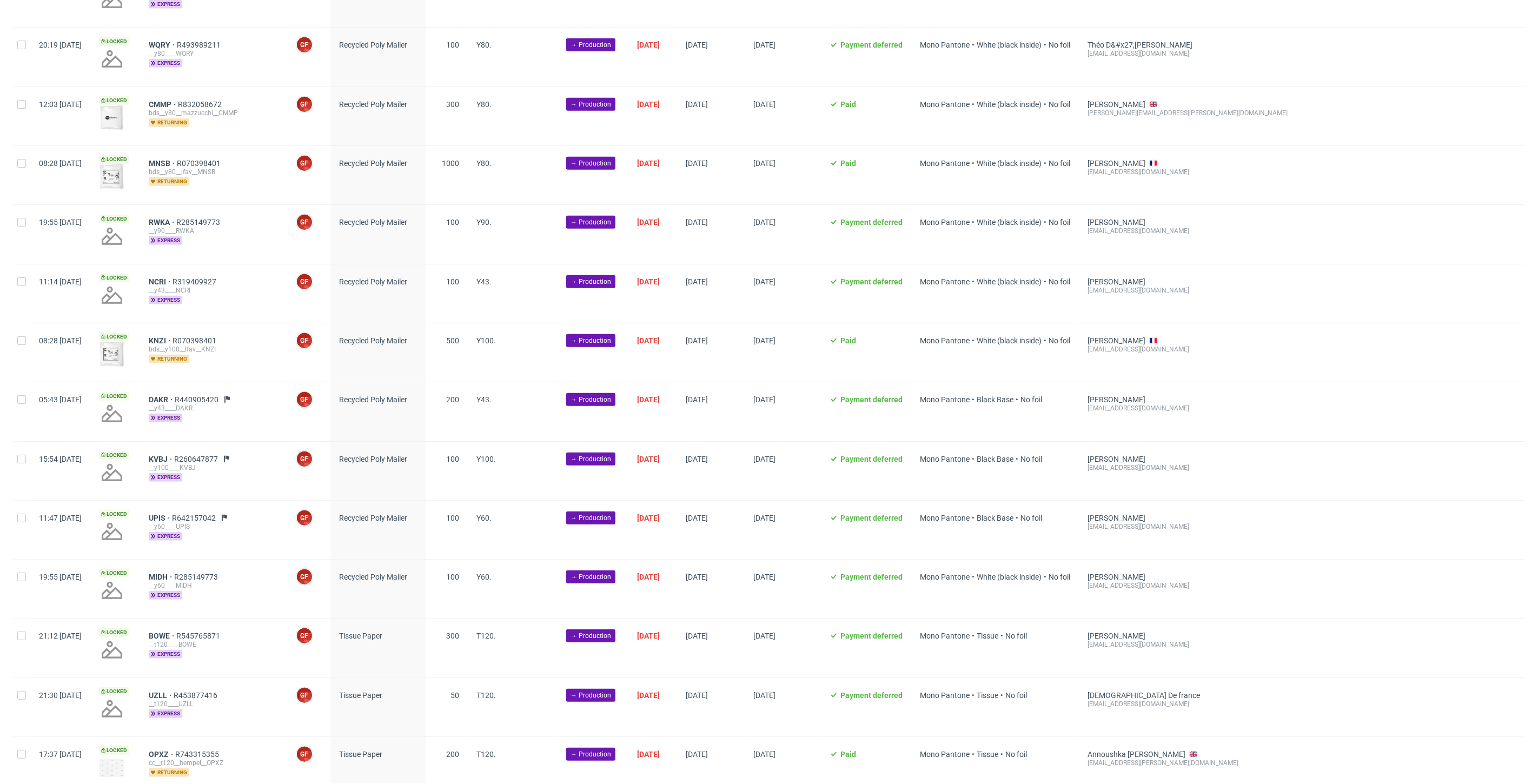
scroll to position [480, 0]
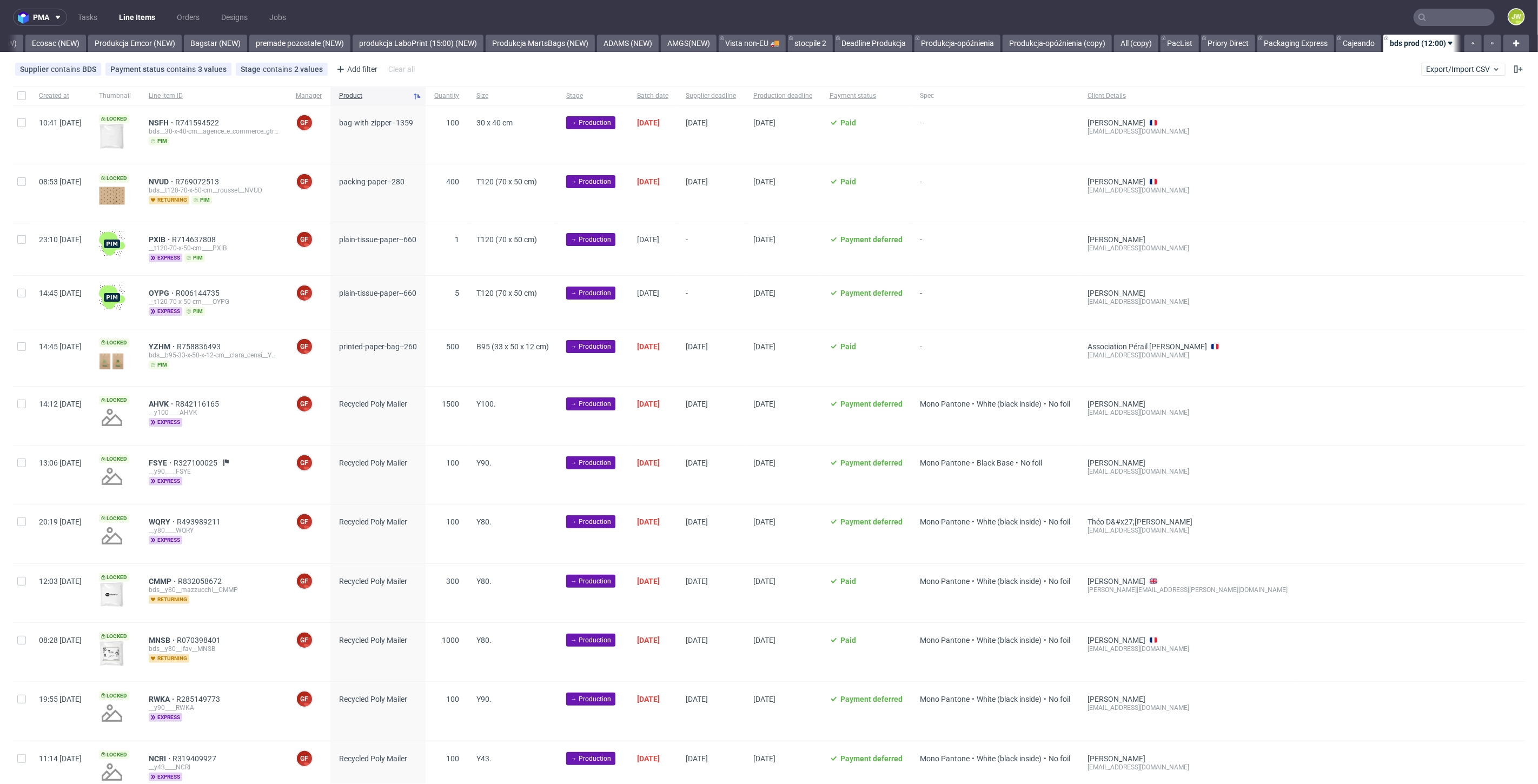
scroll to position [420, 0]
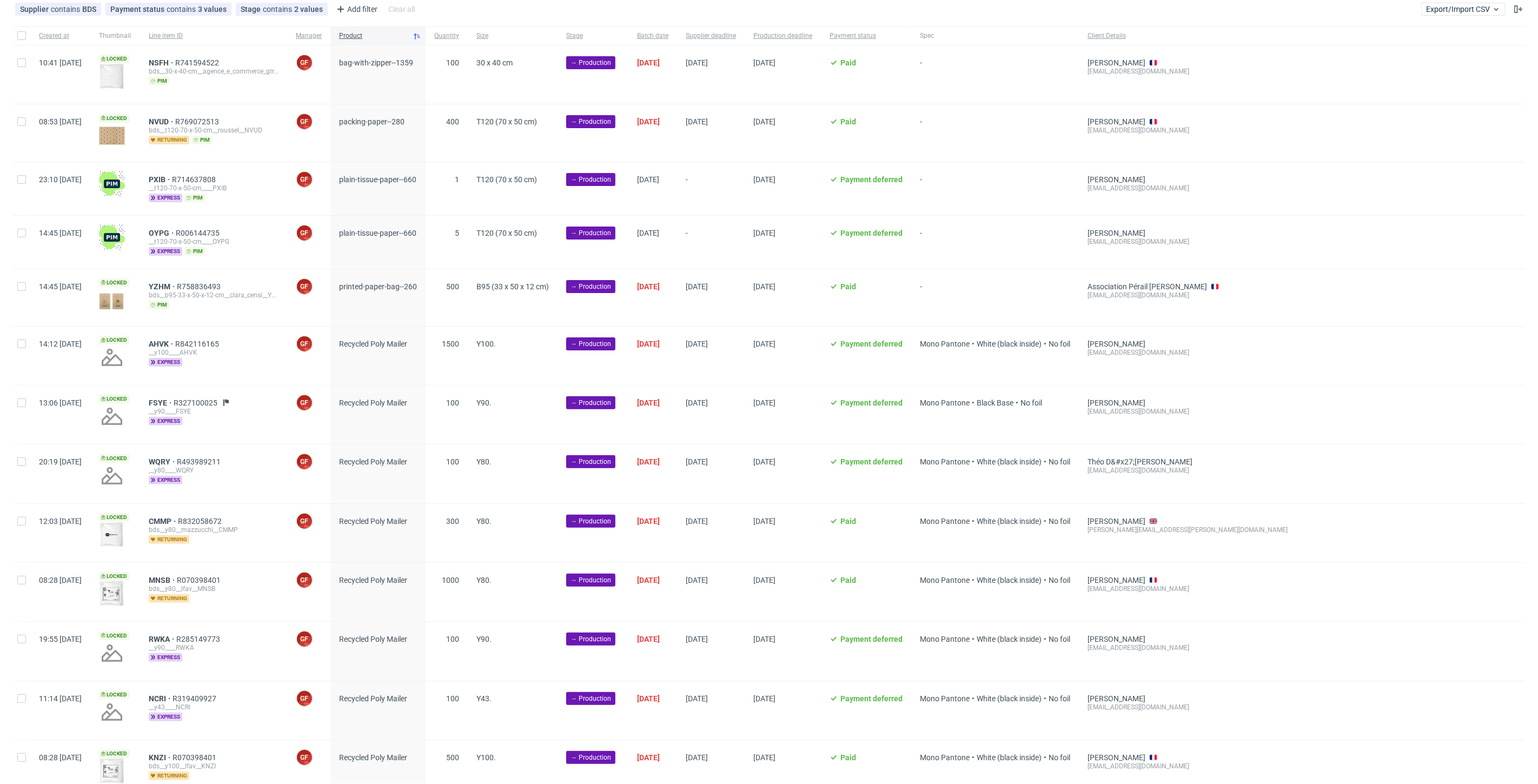
scroll to position [0, 2306]
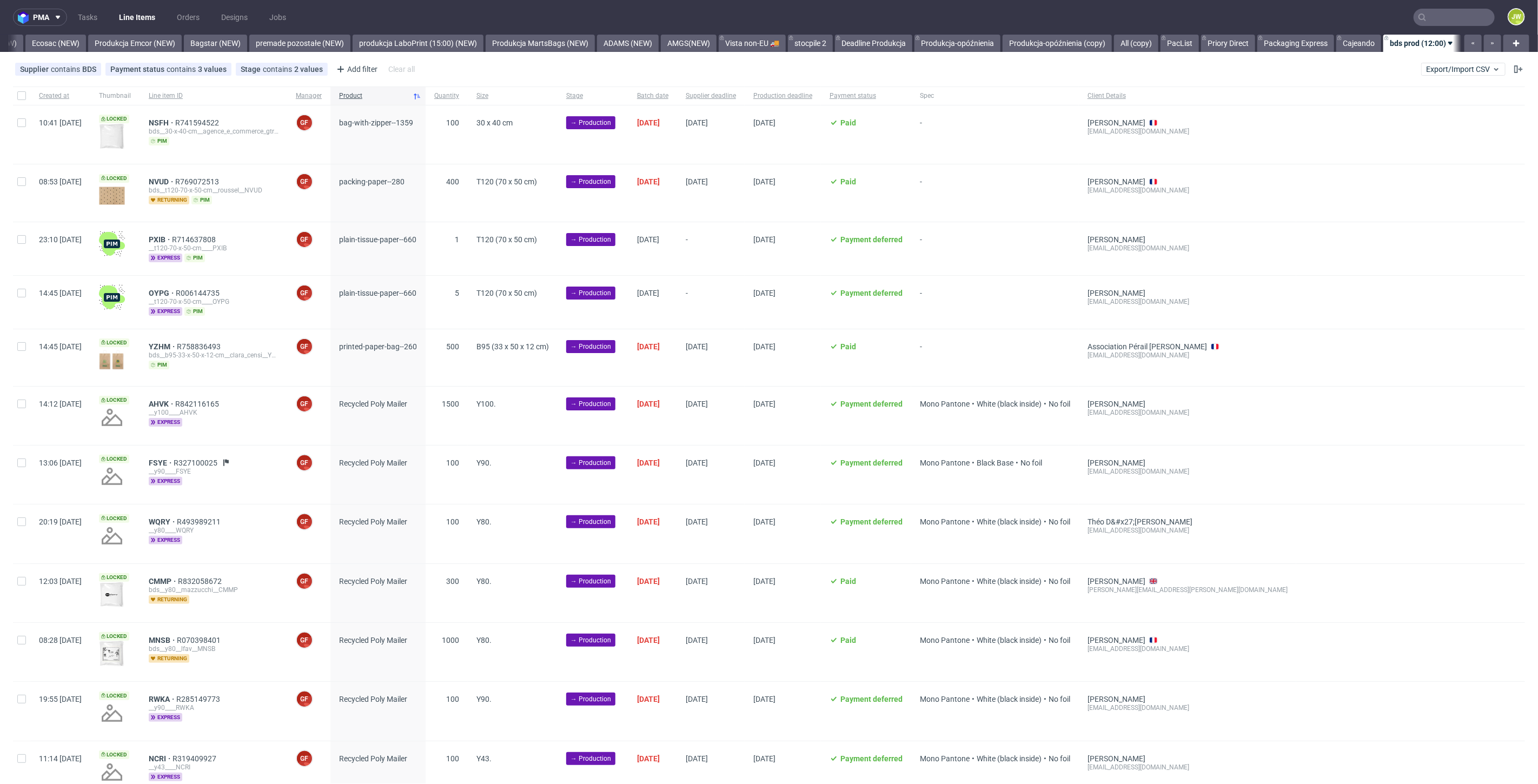
scroll to position [0, 2306]
click at [26, 99] on div at bounding box center [22, 95] width 17 height 18
checkbox input "true"
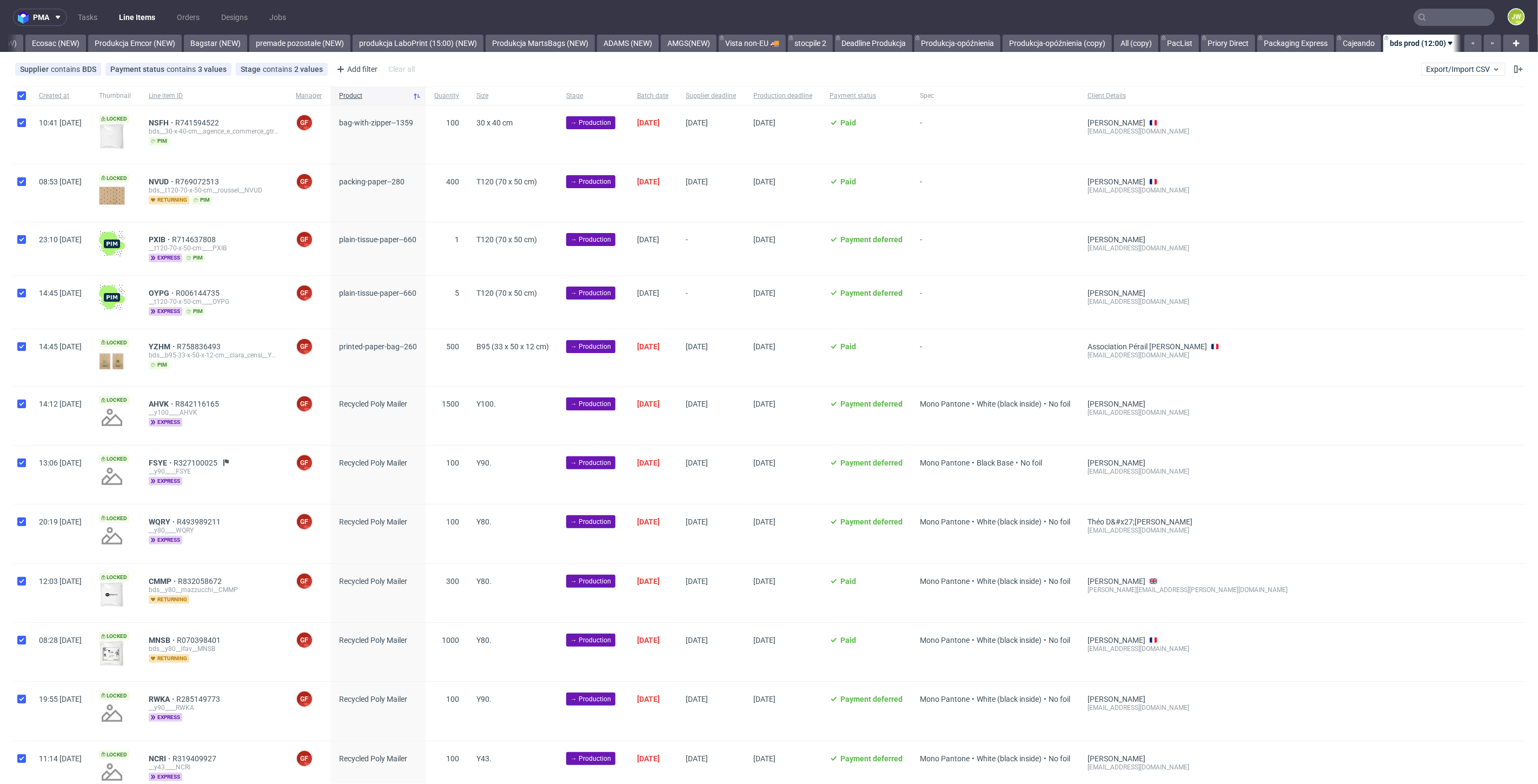
checkbox input "true"
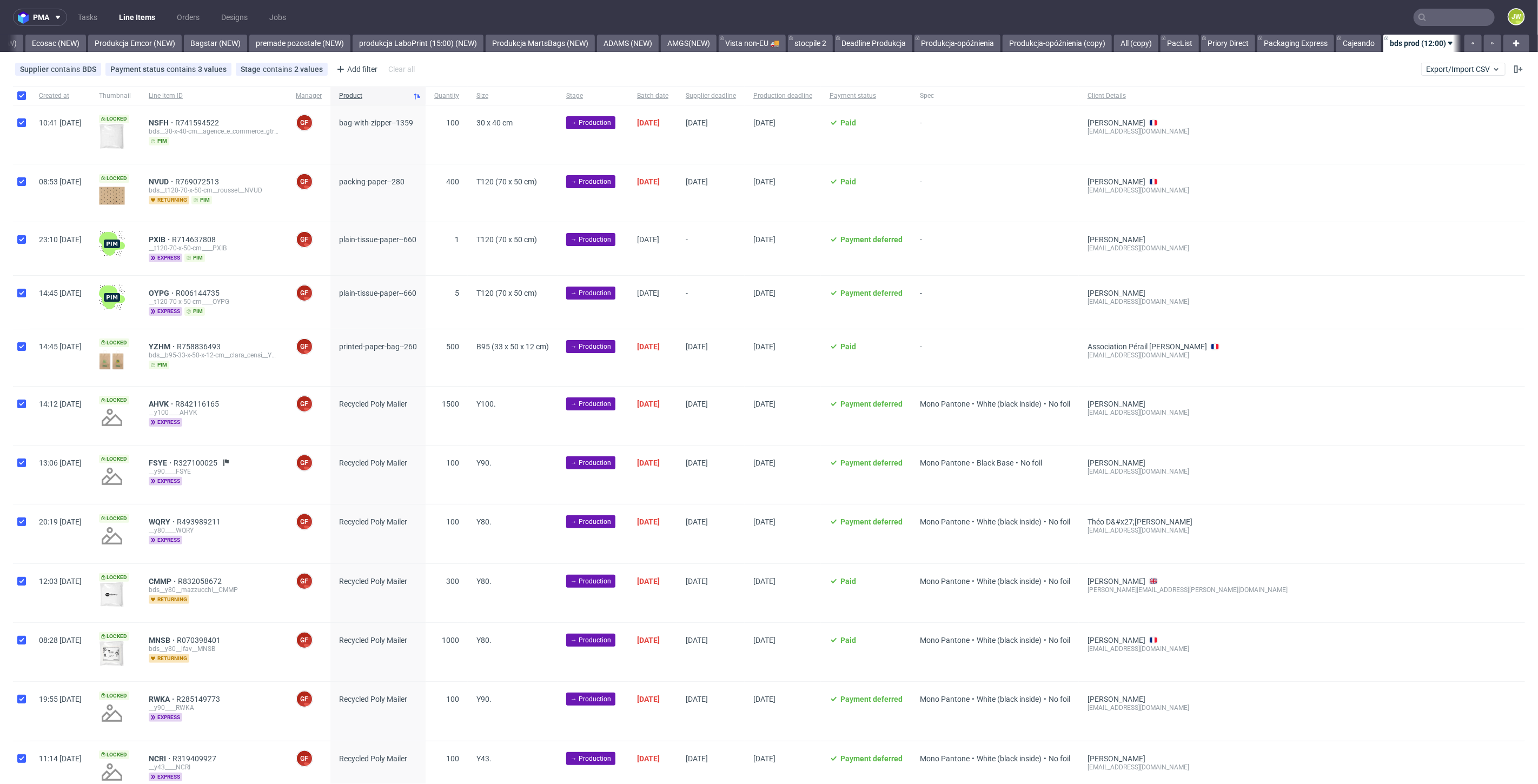
checkbox input "true"
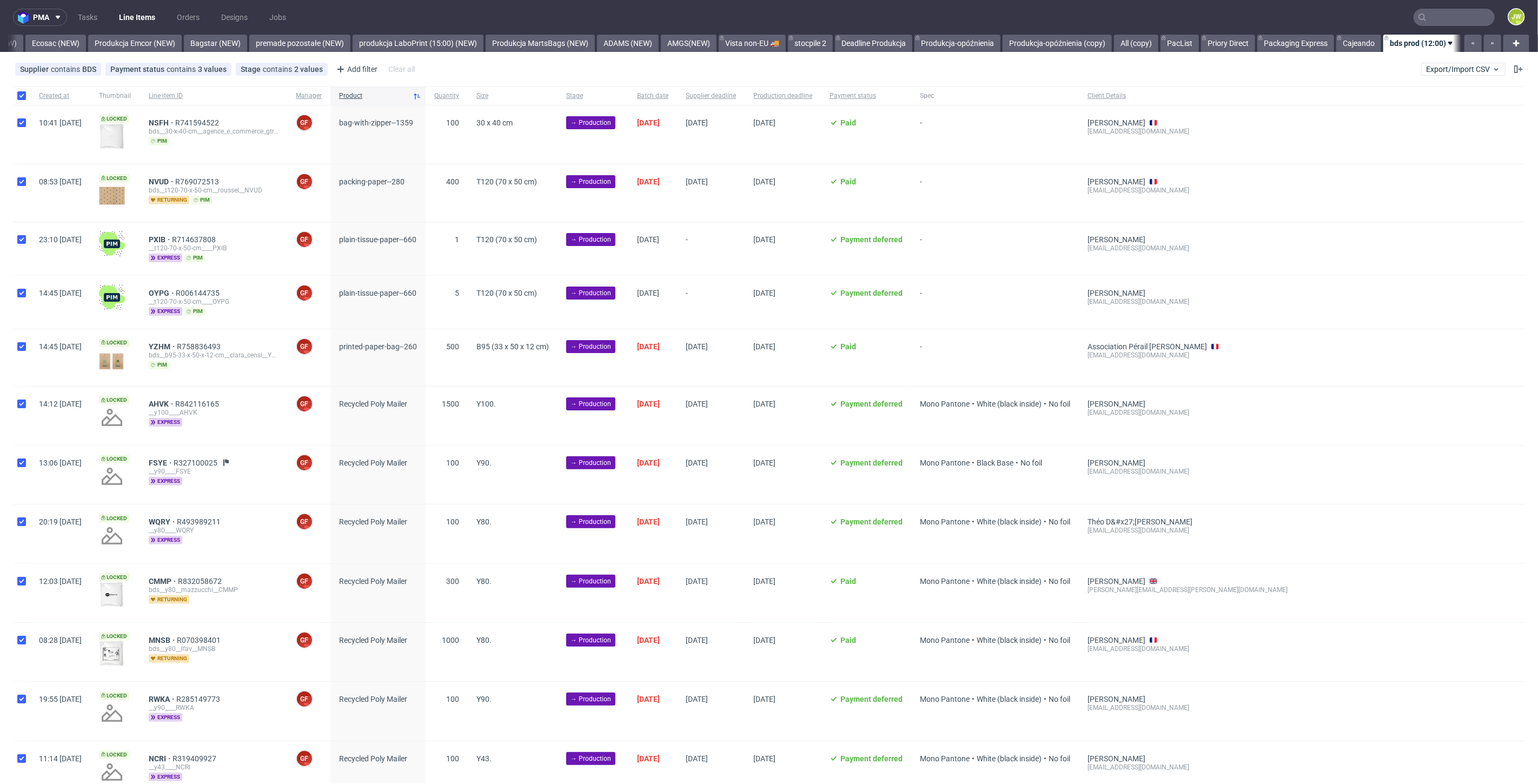
checkbox input "true"
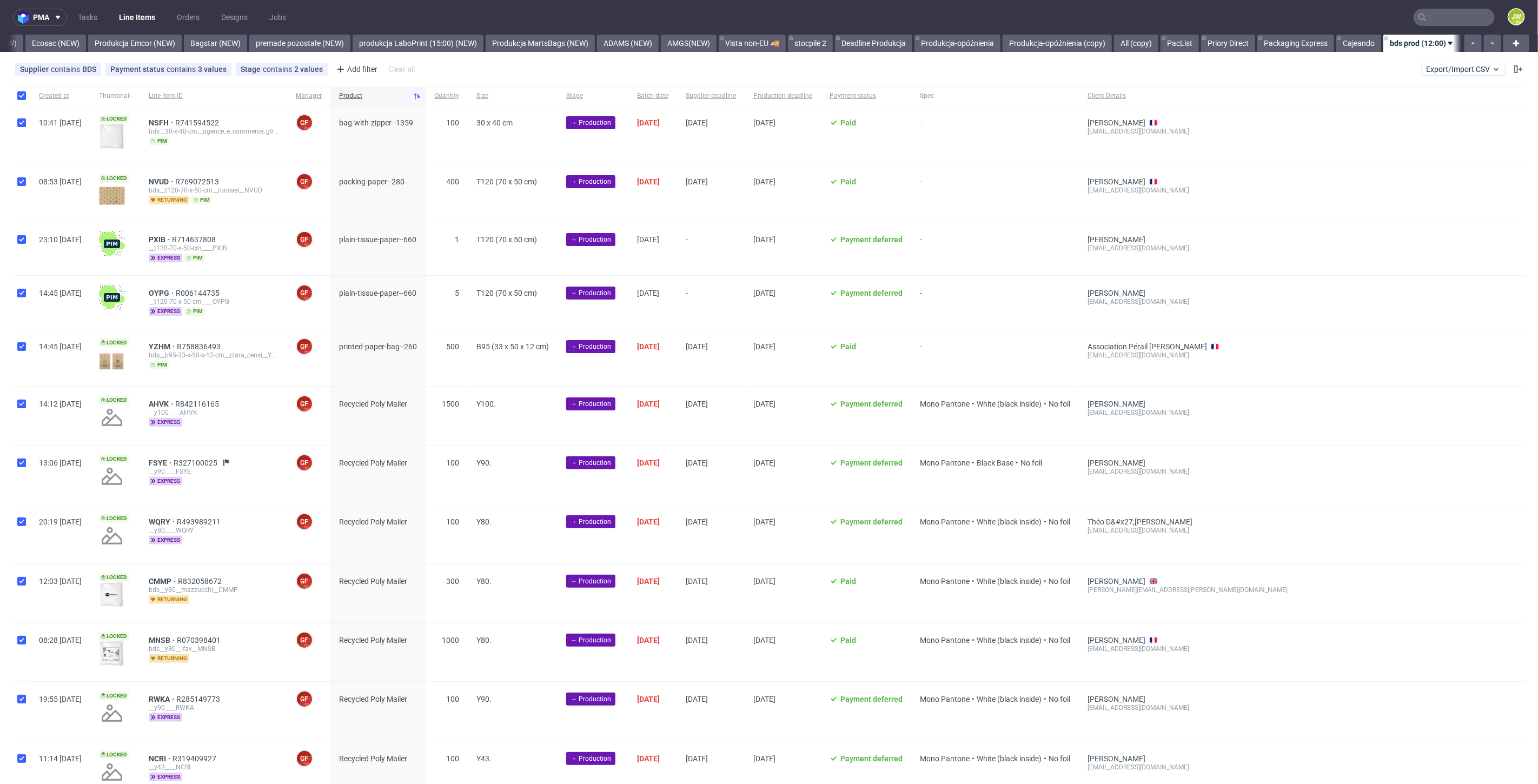
checkbox input "true"
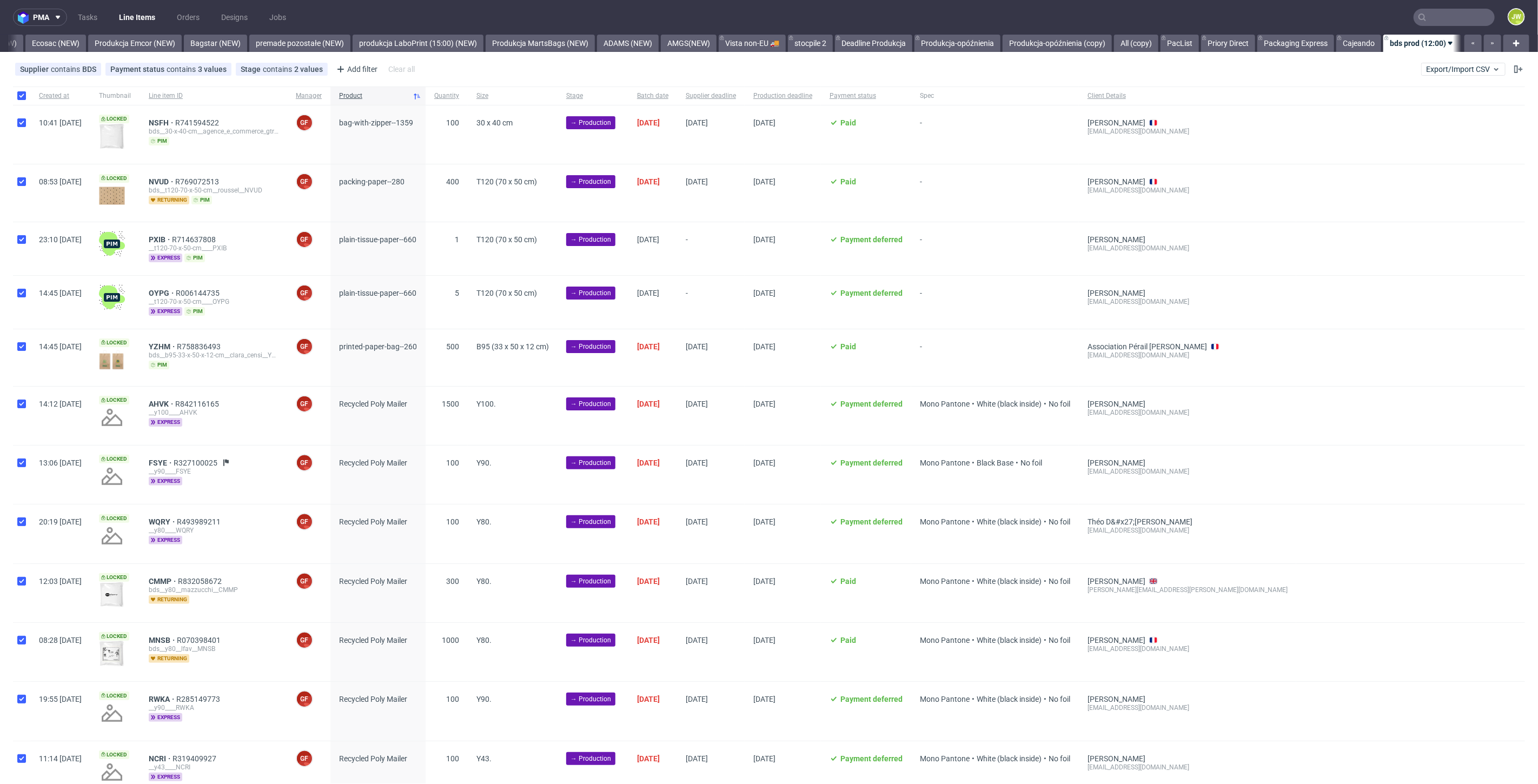
checkbox input "true"
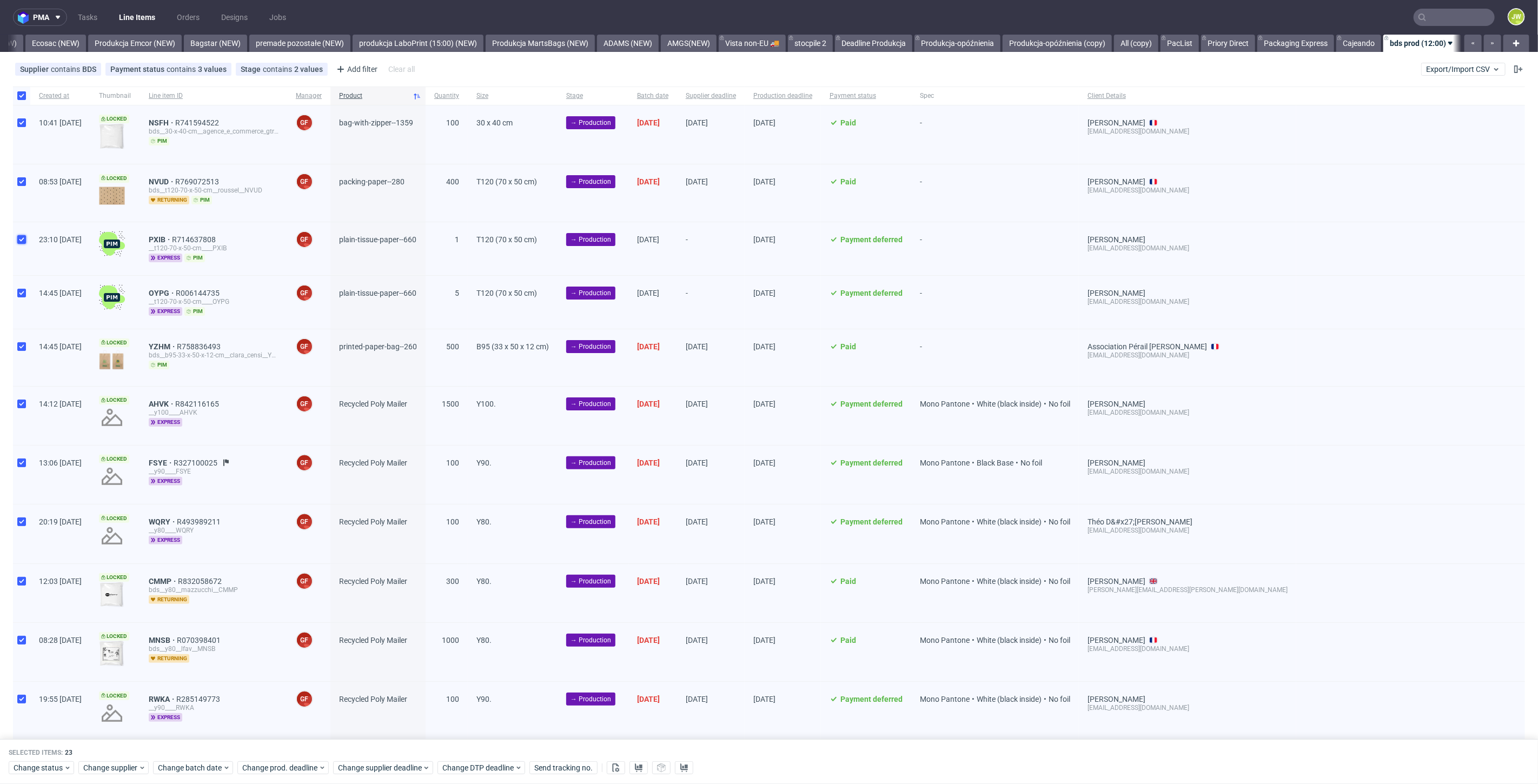
click at [22, 240] on input "checkbox" at bounding box center [22, 239] width 9 height 9
checkbox input "false"
click at [18, 294] on input "checkbox" at bounding box center [22, 293] width 9 height 9
checkbox input "false"
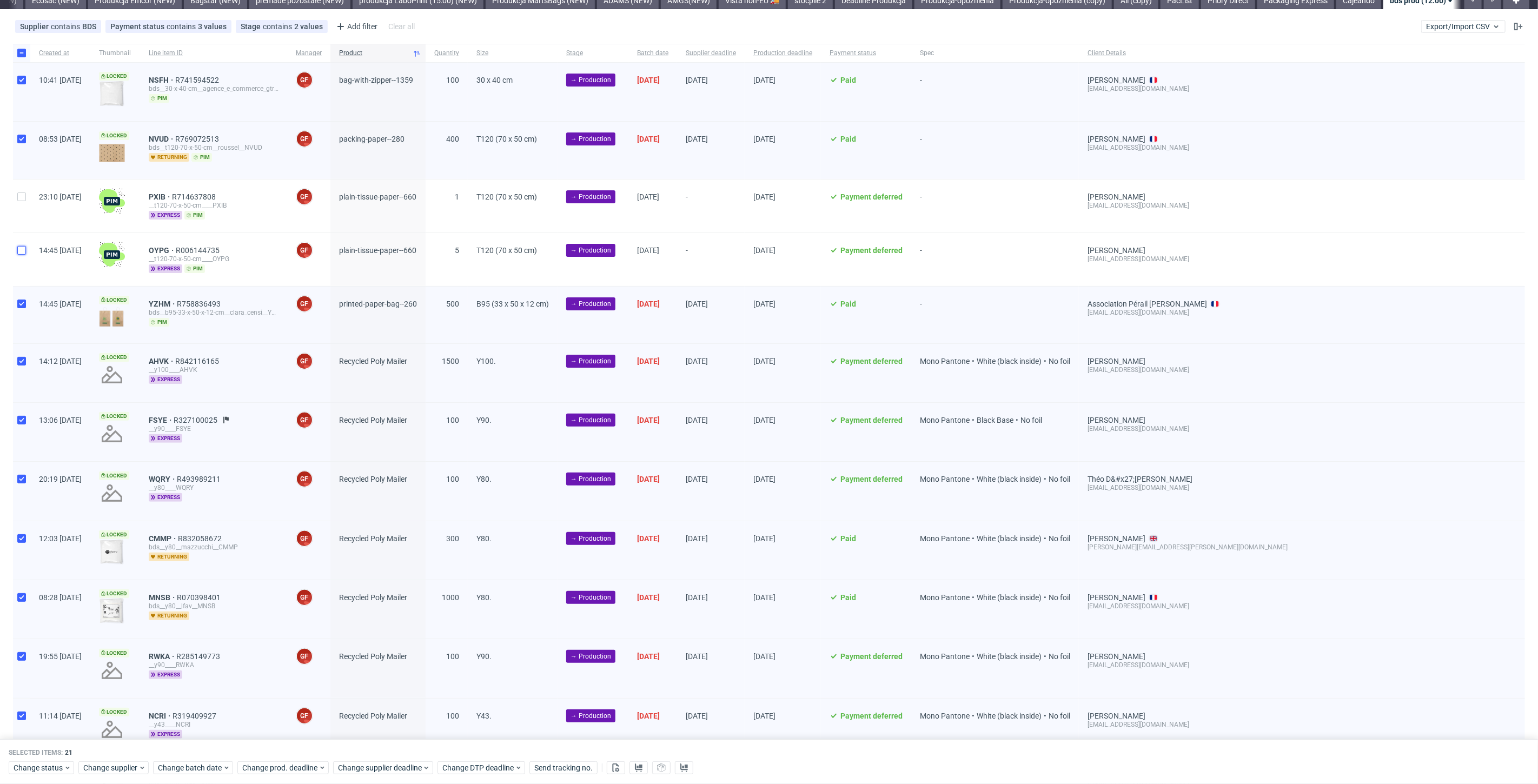
scroll to position [60, 0]
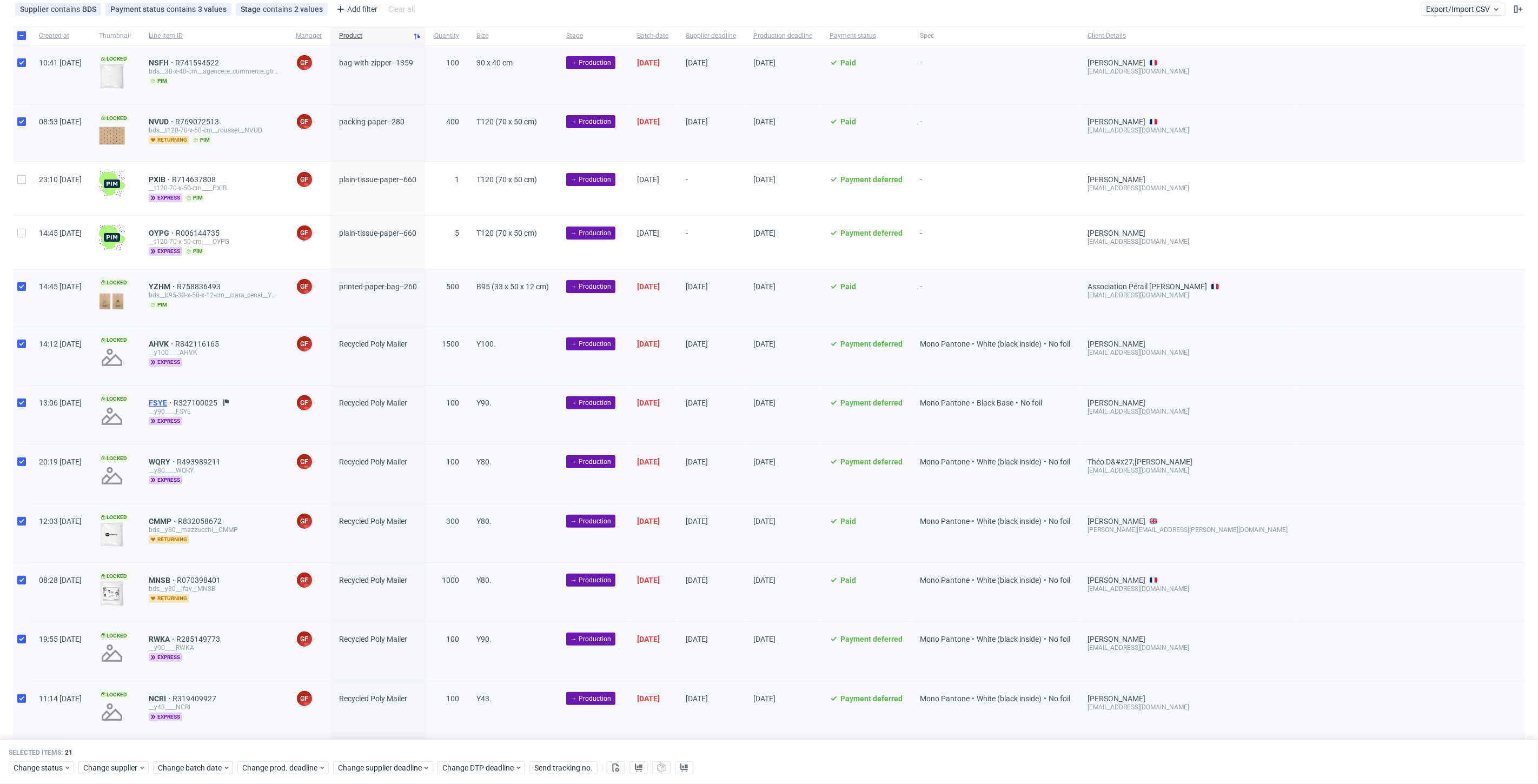
click at [174, 402] on span "FSYE" at bounding box center [161, 402] width 25 height 9
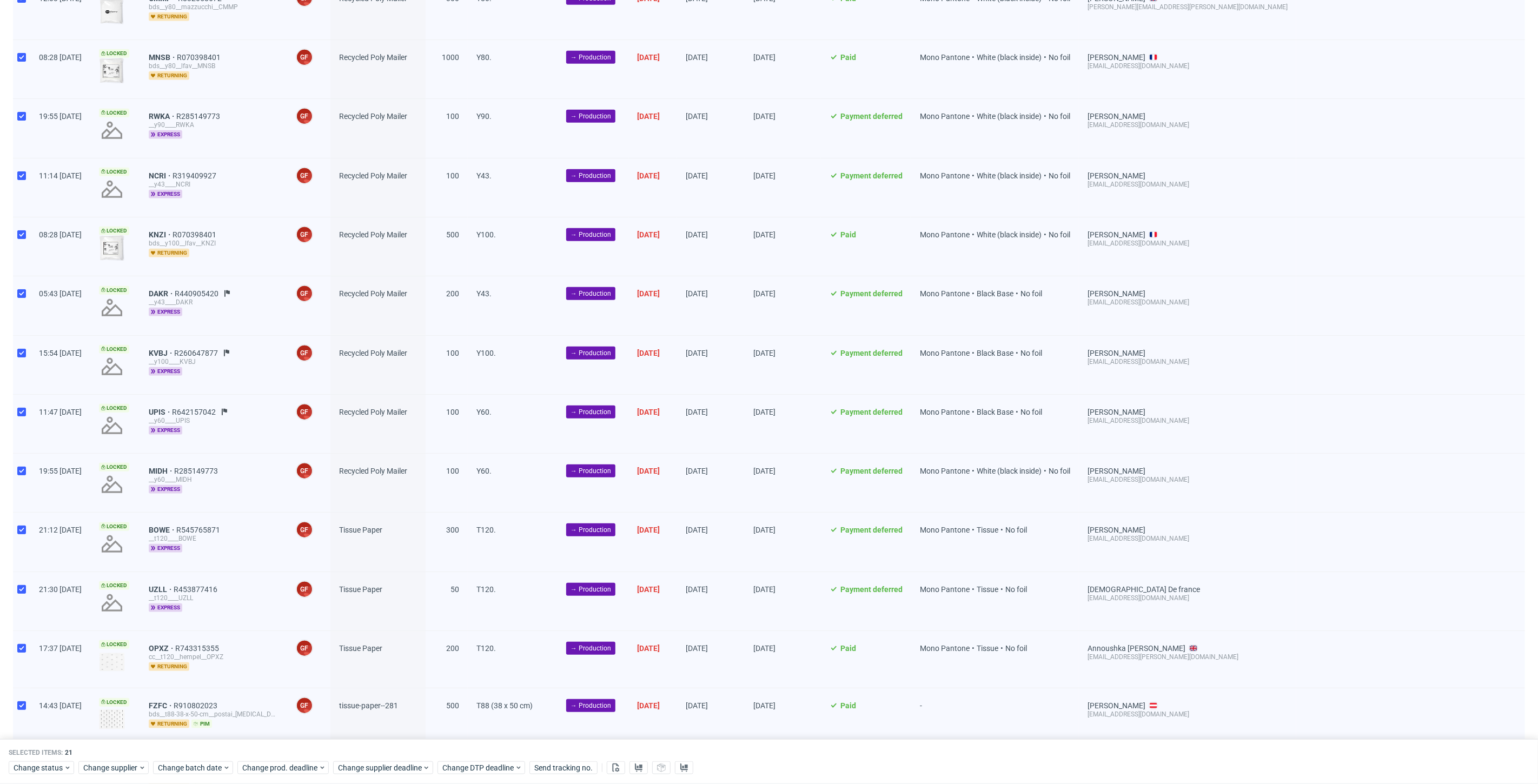
scroll to position [601, 0]
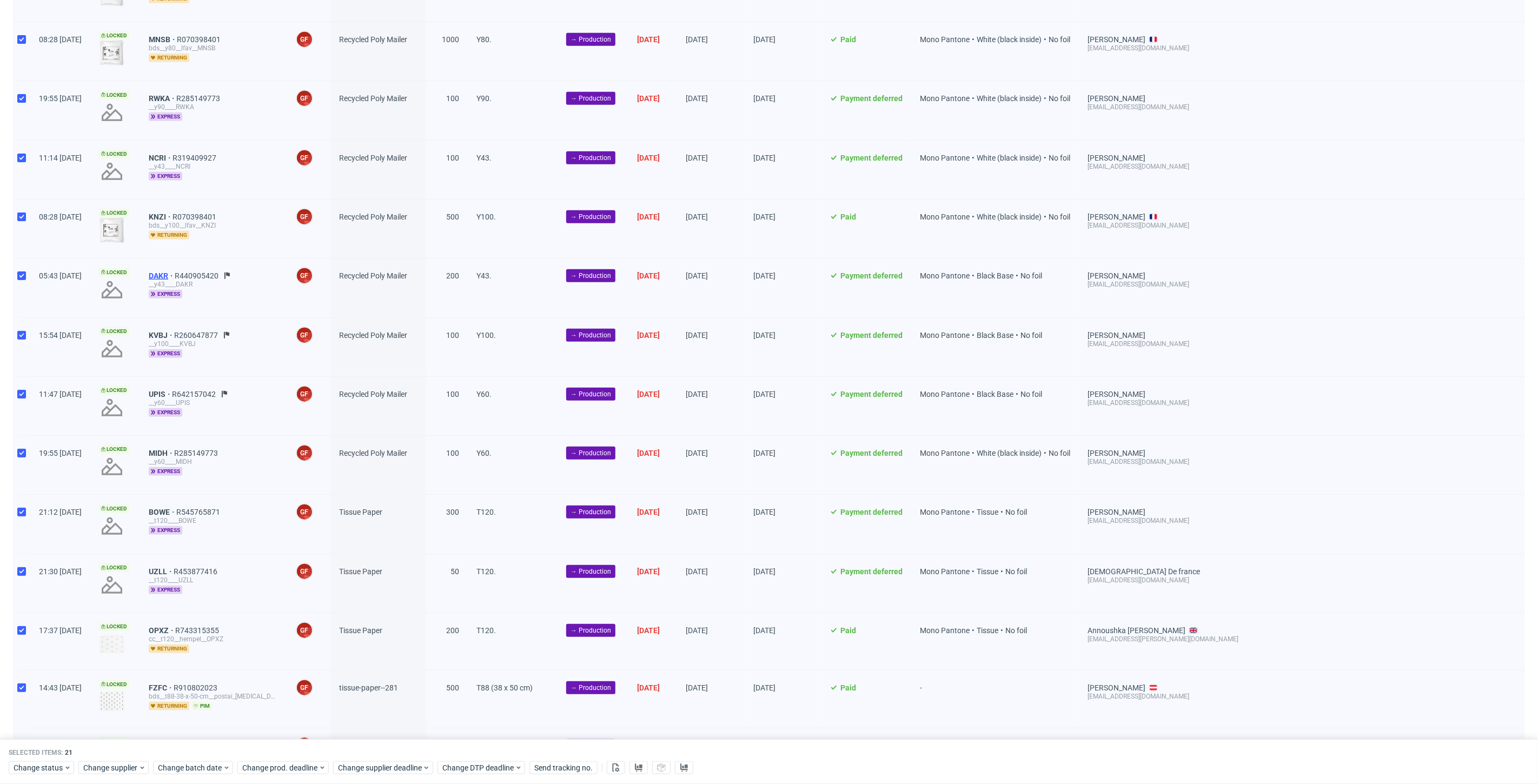
click at [175, 271] on span "DAKR" at bounding box center [162, 276] width 26 height 9
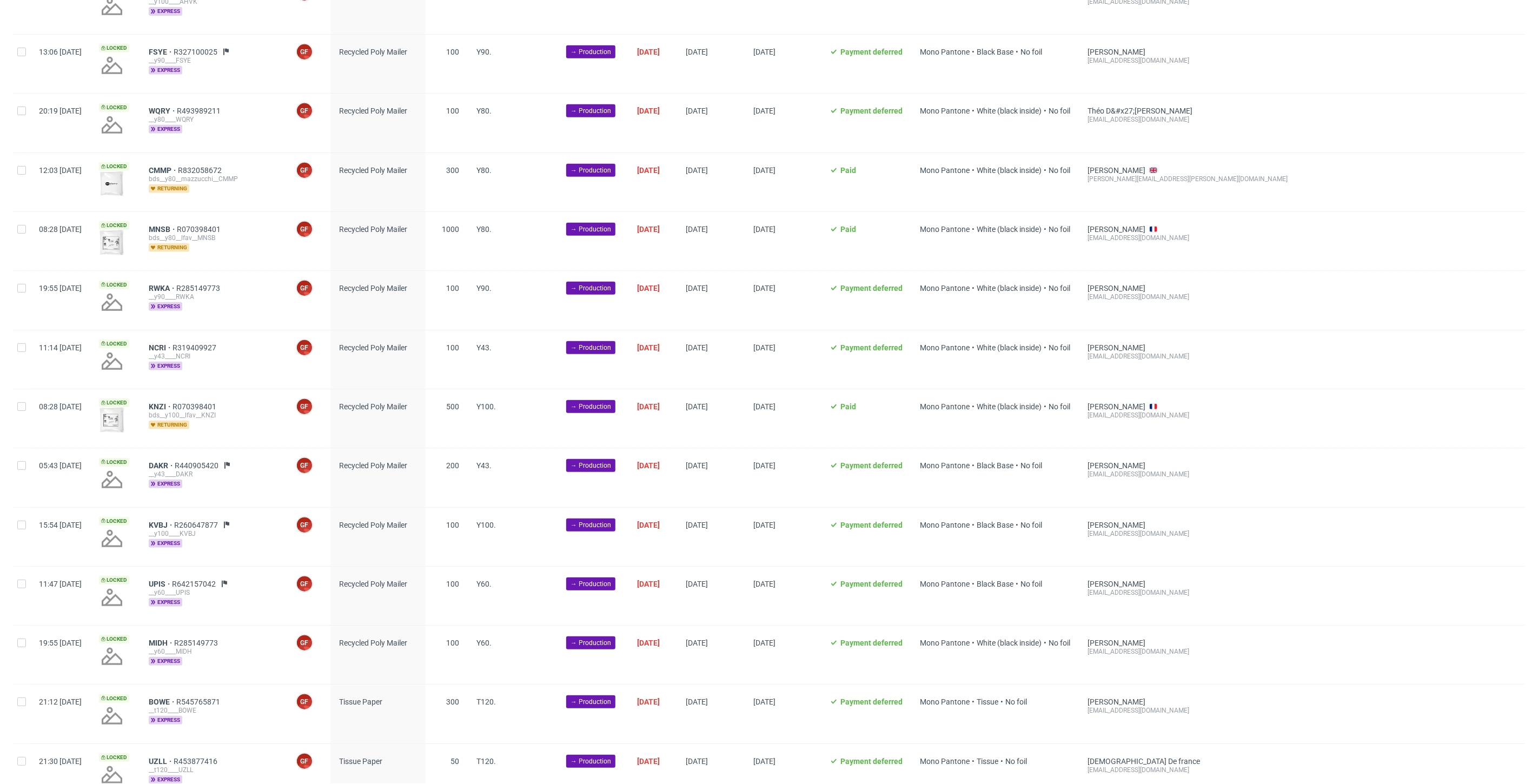
scroll to position [480, 0]
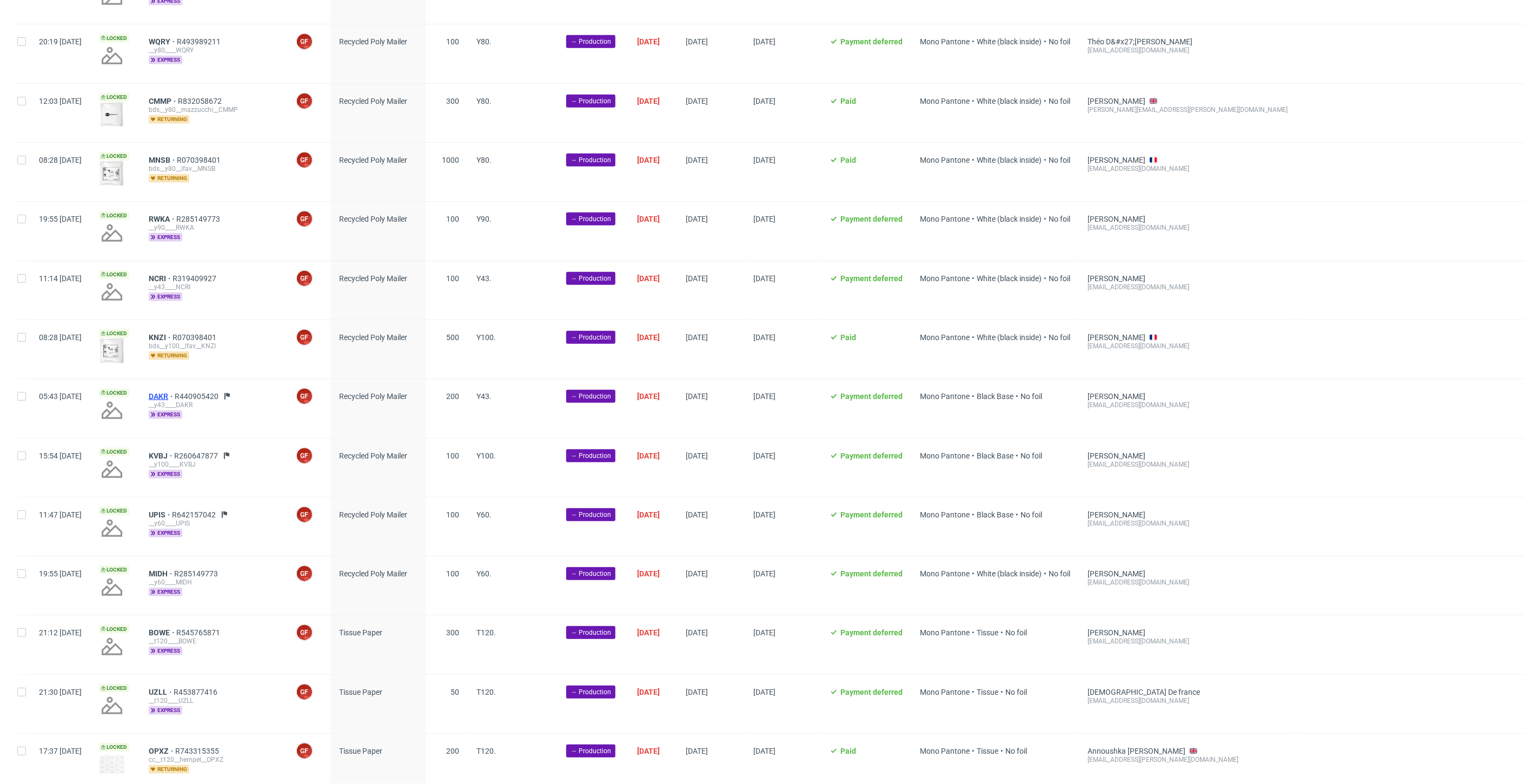
click at [175, 392] on span "DAKR" at bounding box center [162, 396] width 26 height 9
click at [174, 452] on span "KVBJ" at bounding box center [161, 456] width 25 height 9
click at [172, 514] on span "UPIS" at bounding box center [160, 515] width 23 height 9
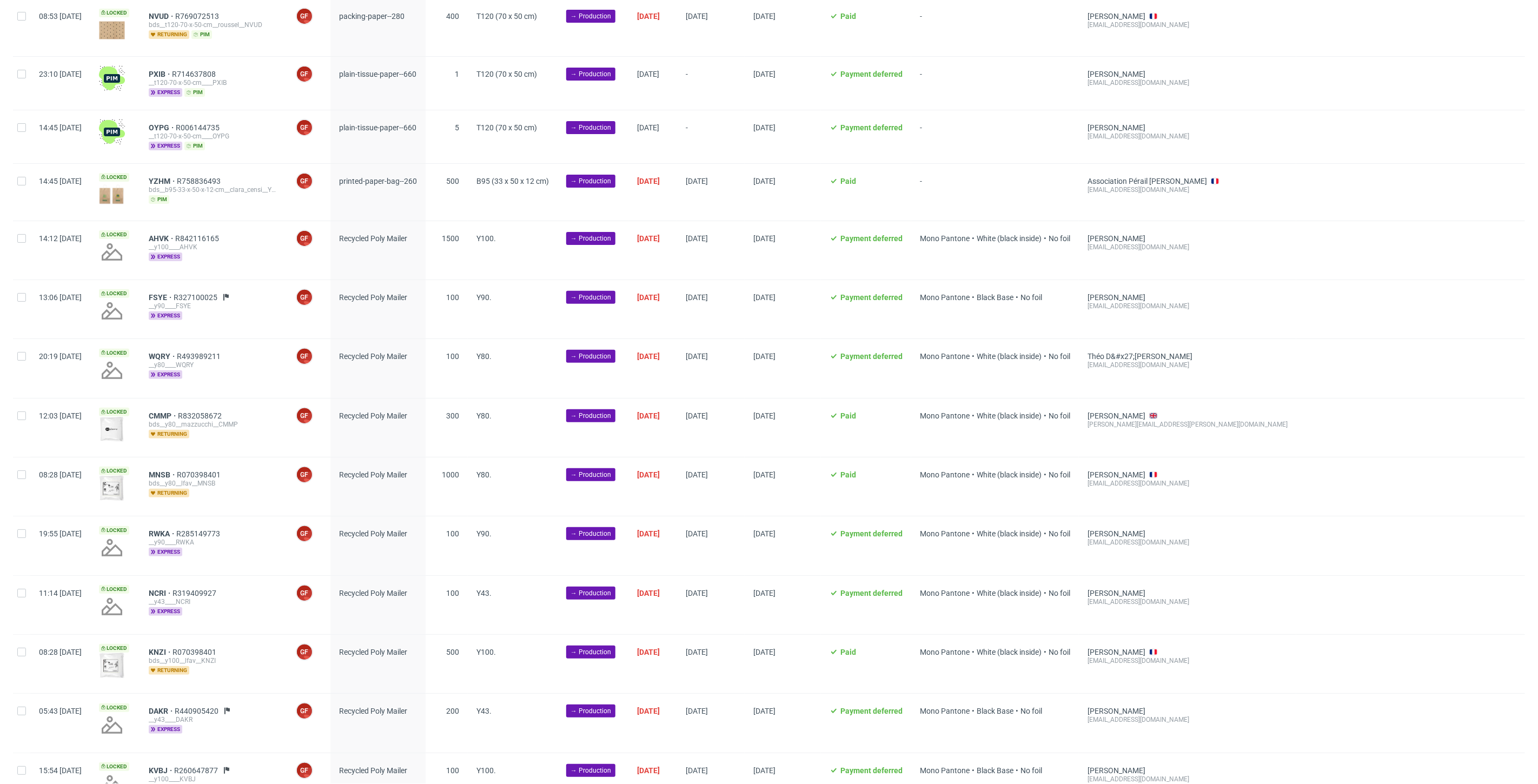
scroll to position [0, 0]
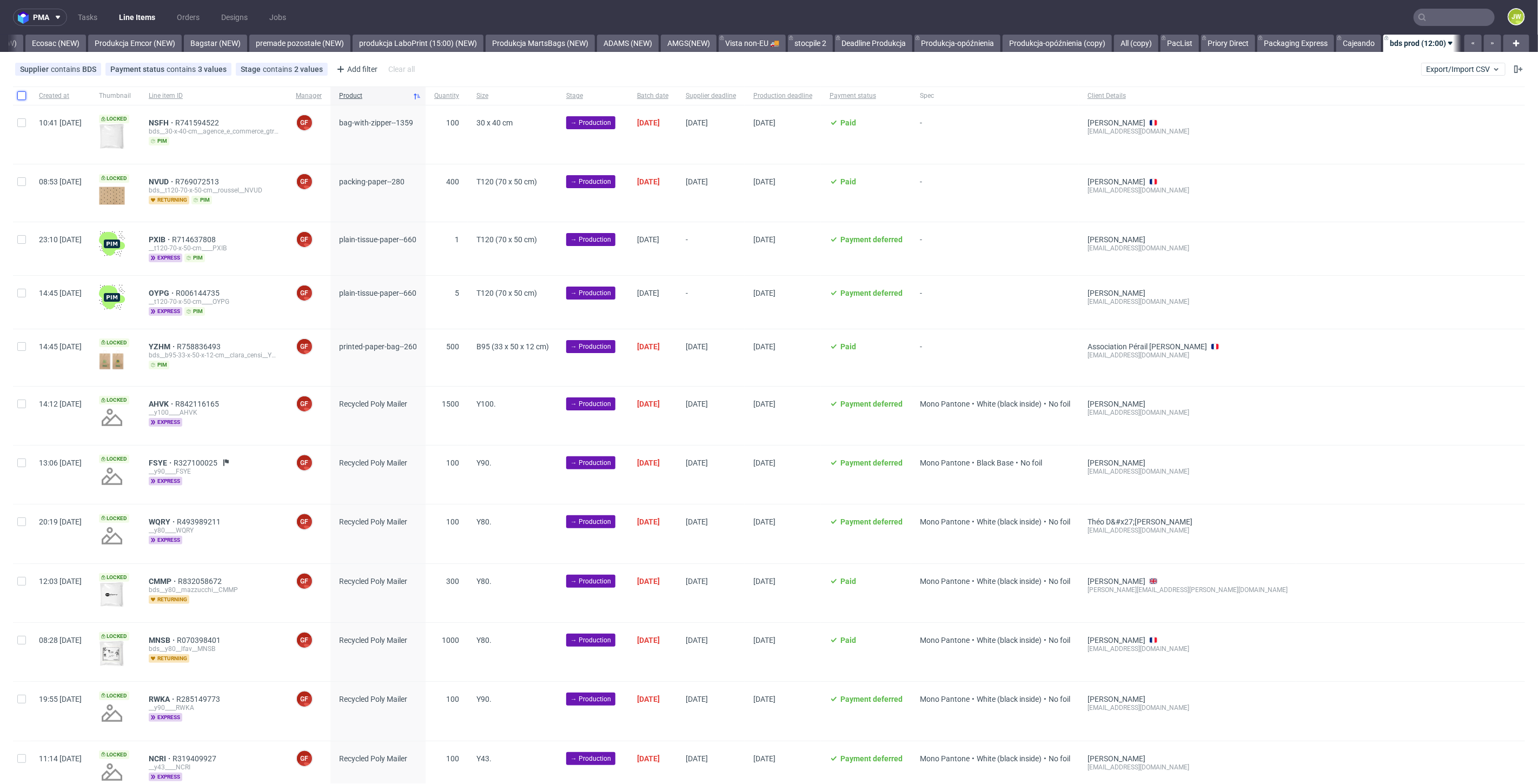
drag, startPoint x: 22, startPoint y: 93, endPoint x: 23, endPoint y: 144, distance: 51.0
click at [23, 93] on input "checkbox" at bounding box center [22, 96] width 9 height 9
checkbox input "true"
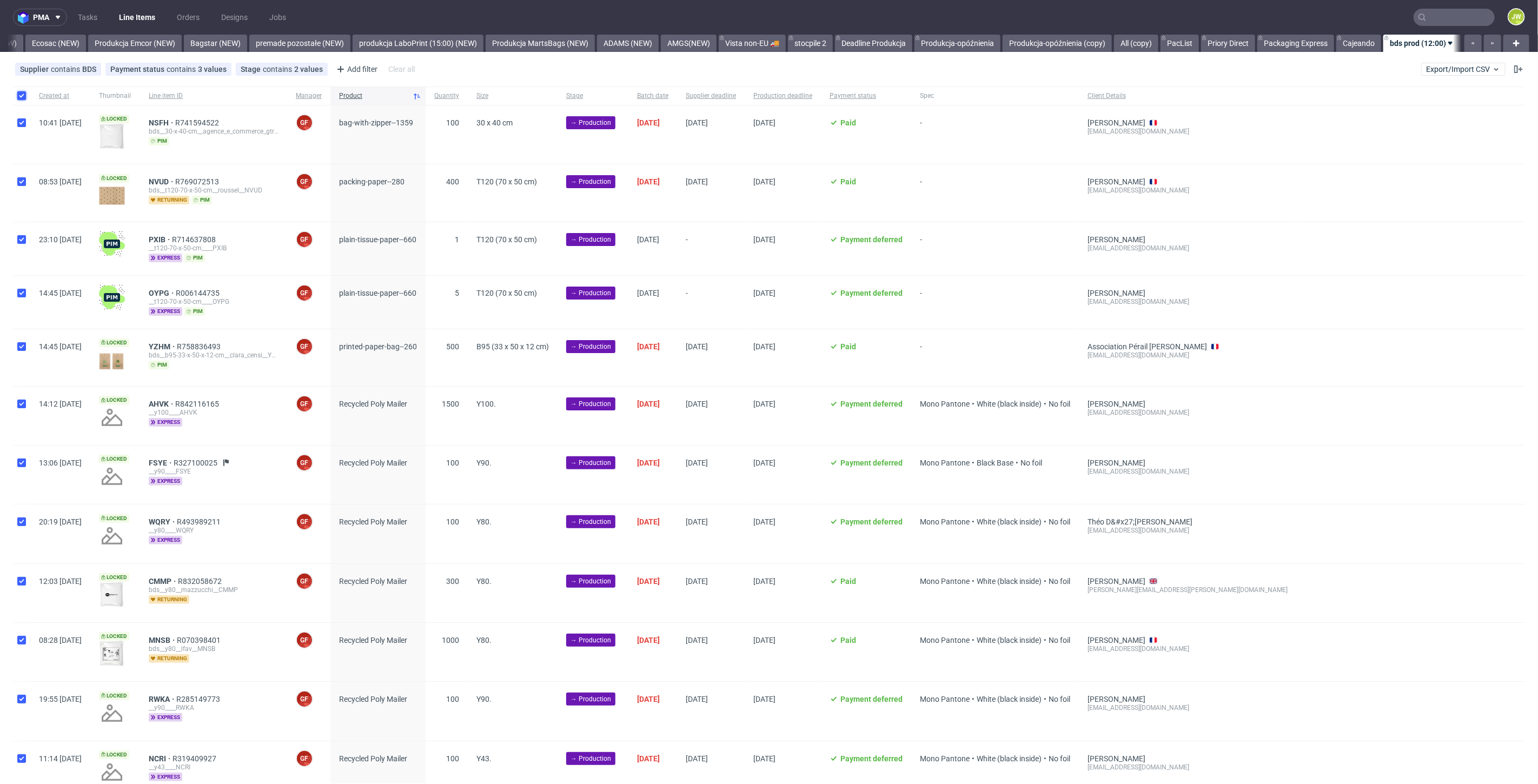
checkbox input "true"
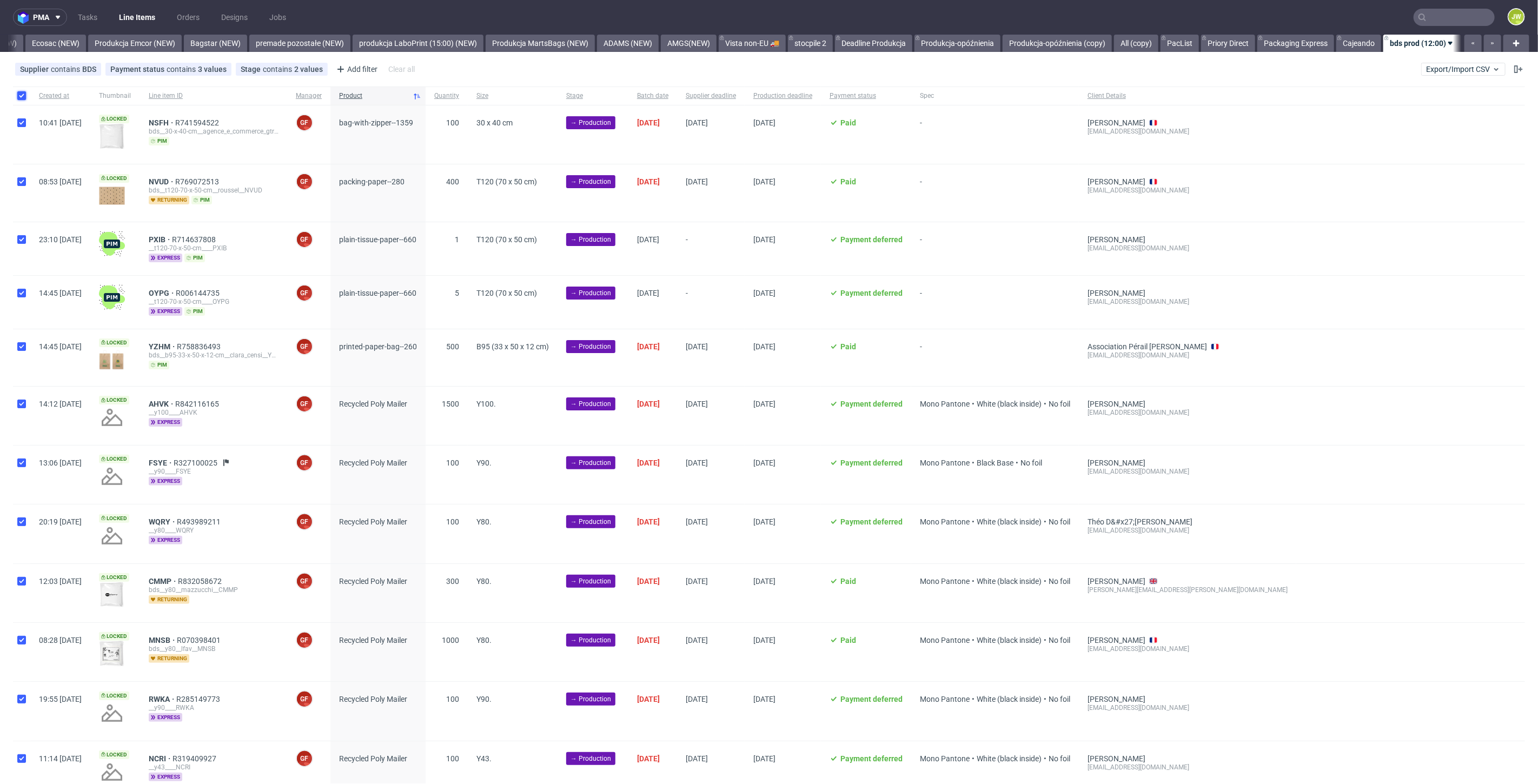
checkbox input "true"
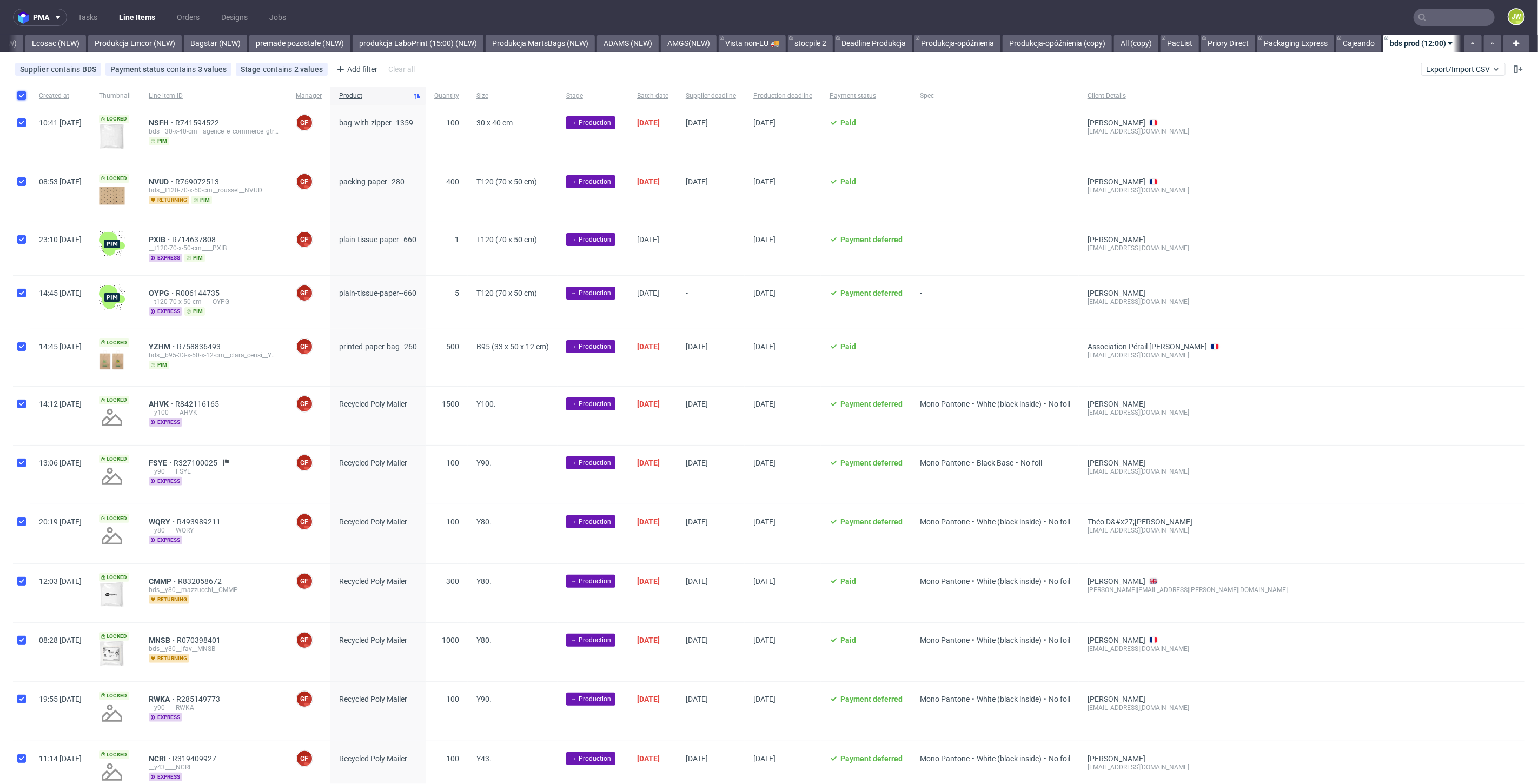
checkbox input "true"
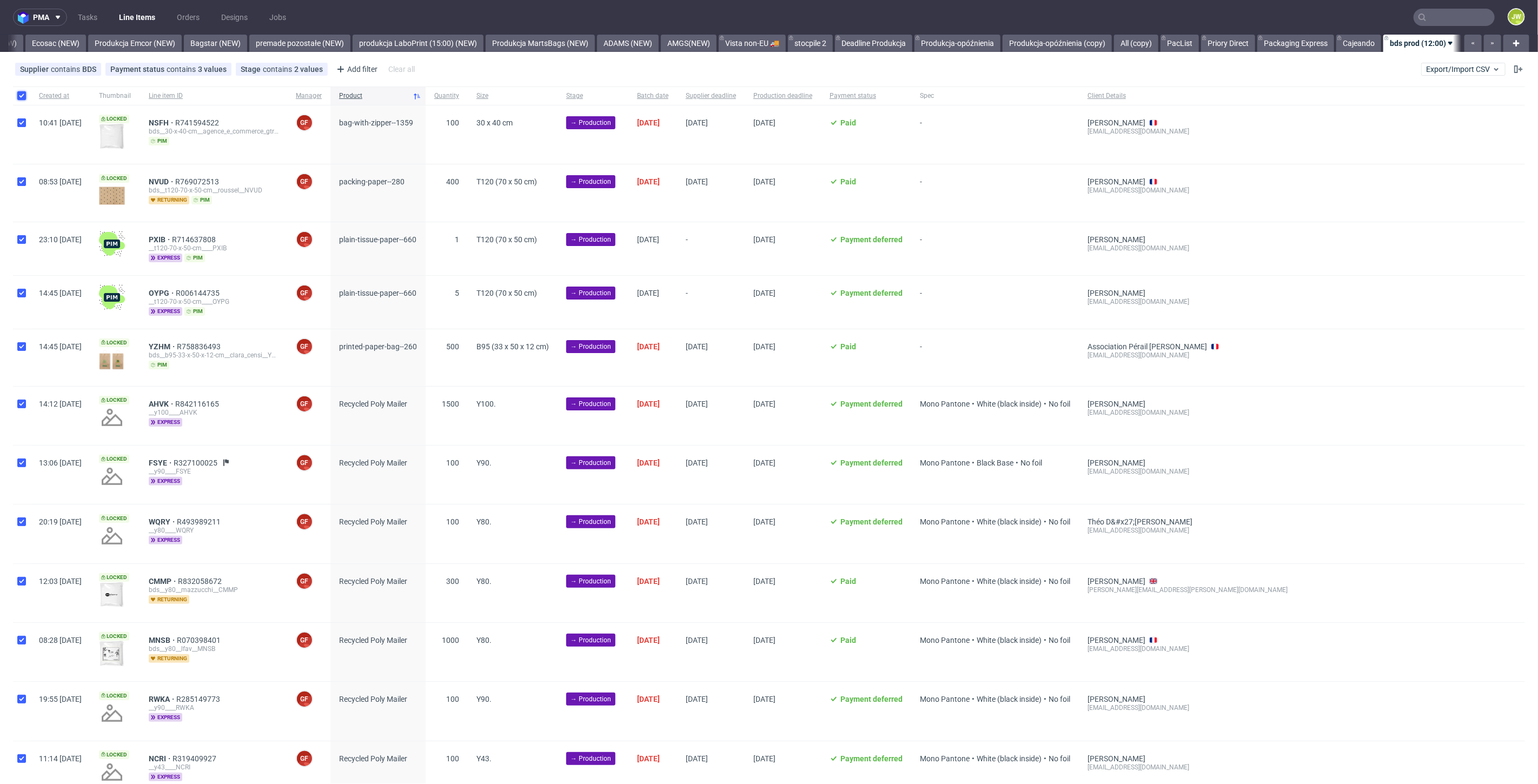
checkbox input "true"
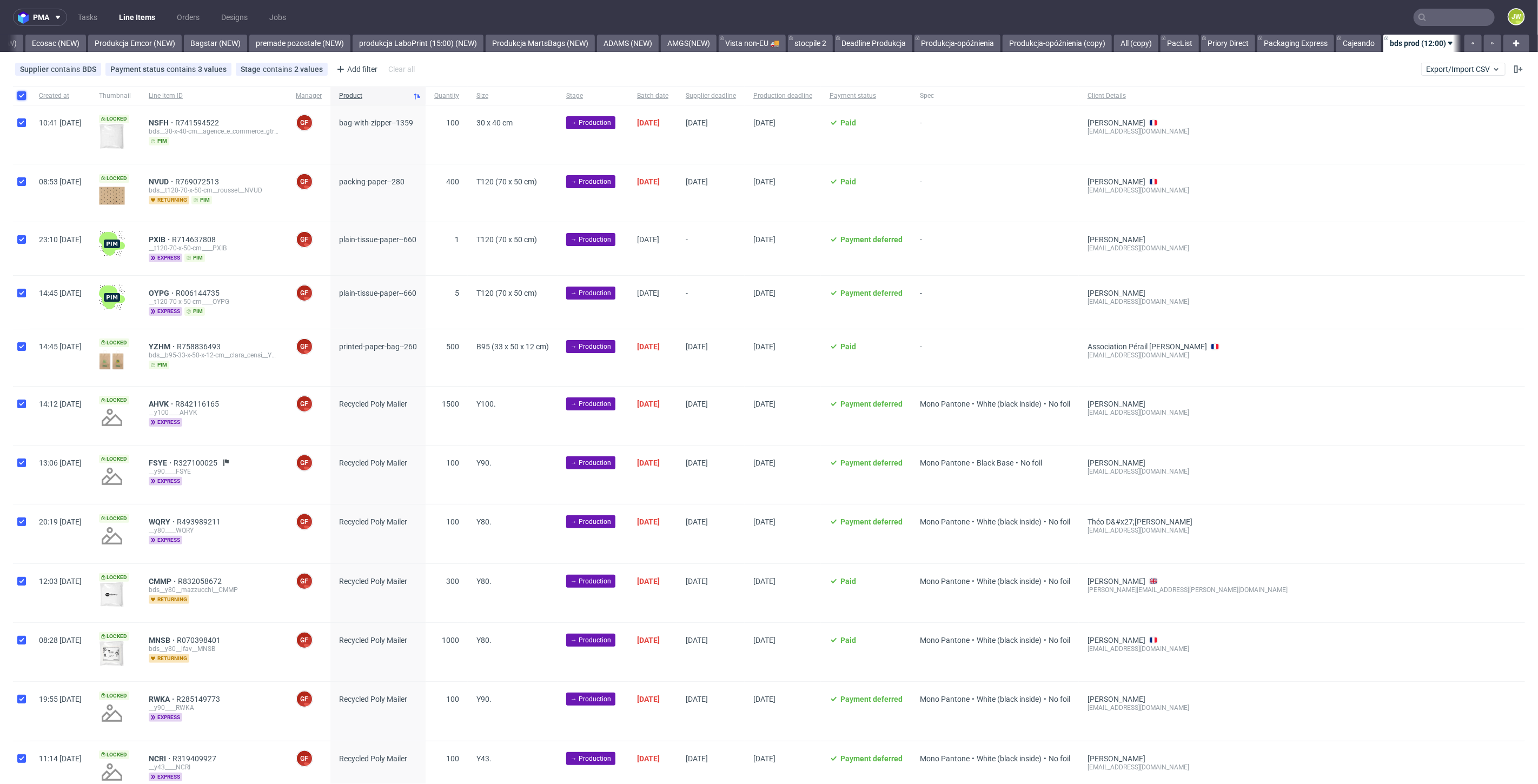
checkbox input "true"
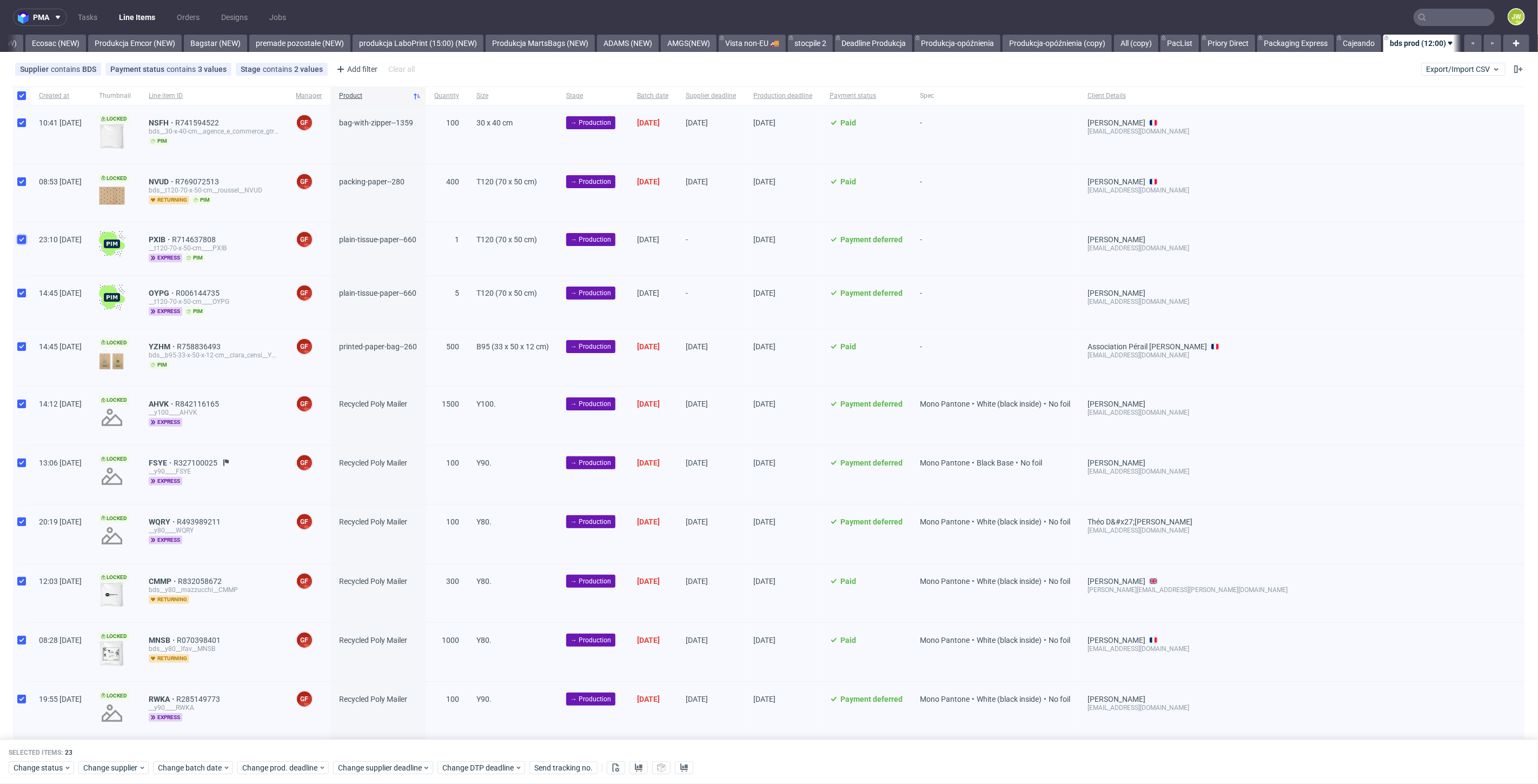
click at [20, 239] on input "checkbox" at bounding box center [22, 239] width 9 height 9
checkbox input "false"
click at [19, 293] on input "checkbox" at bounding box center [22, 293] width 9 height 9
checkbox input "false"
click at [21, 95] on input "checkbox" at bounding box center [22, 96] width 9 height 9
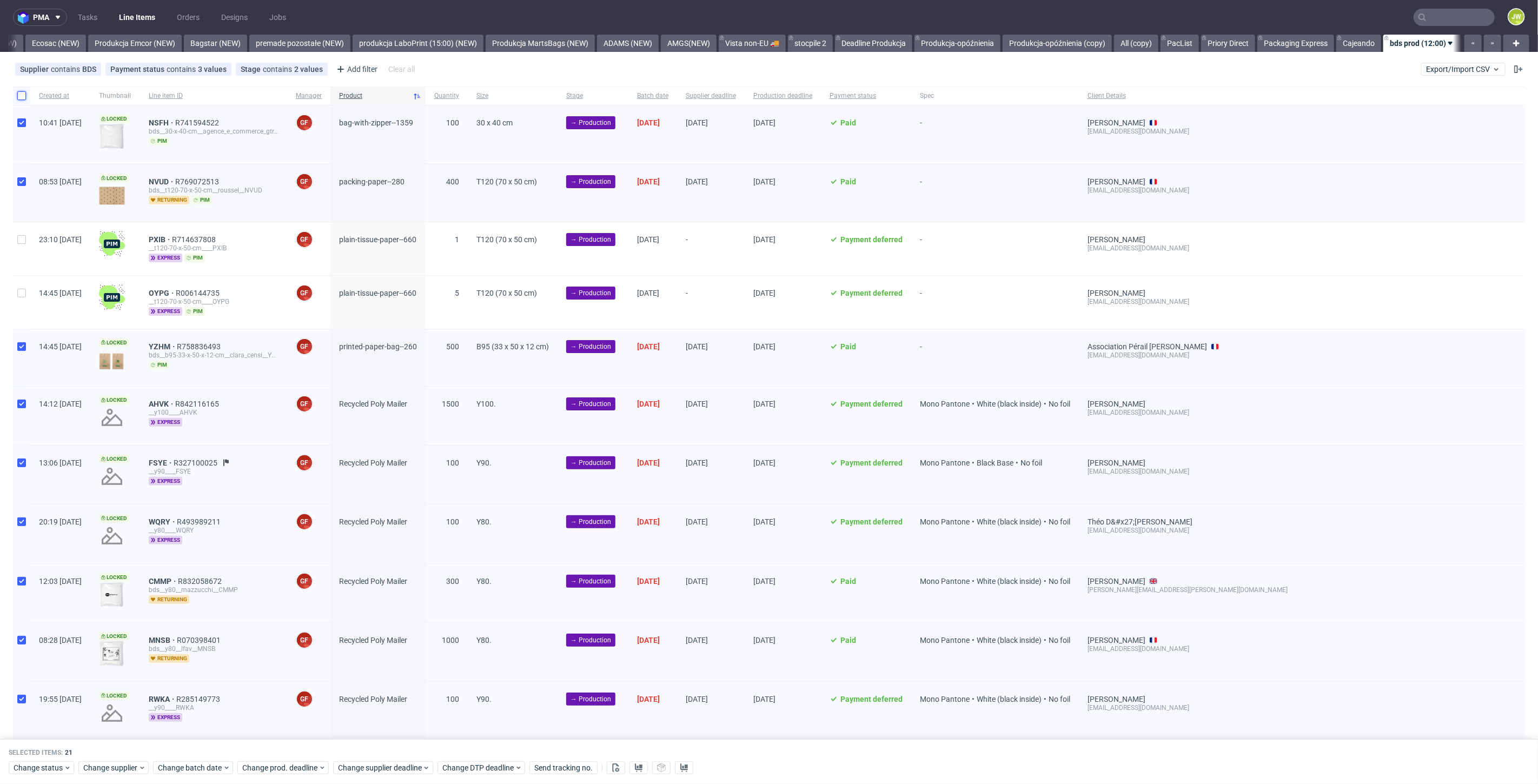
checkbox input "false"
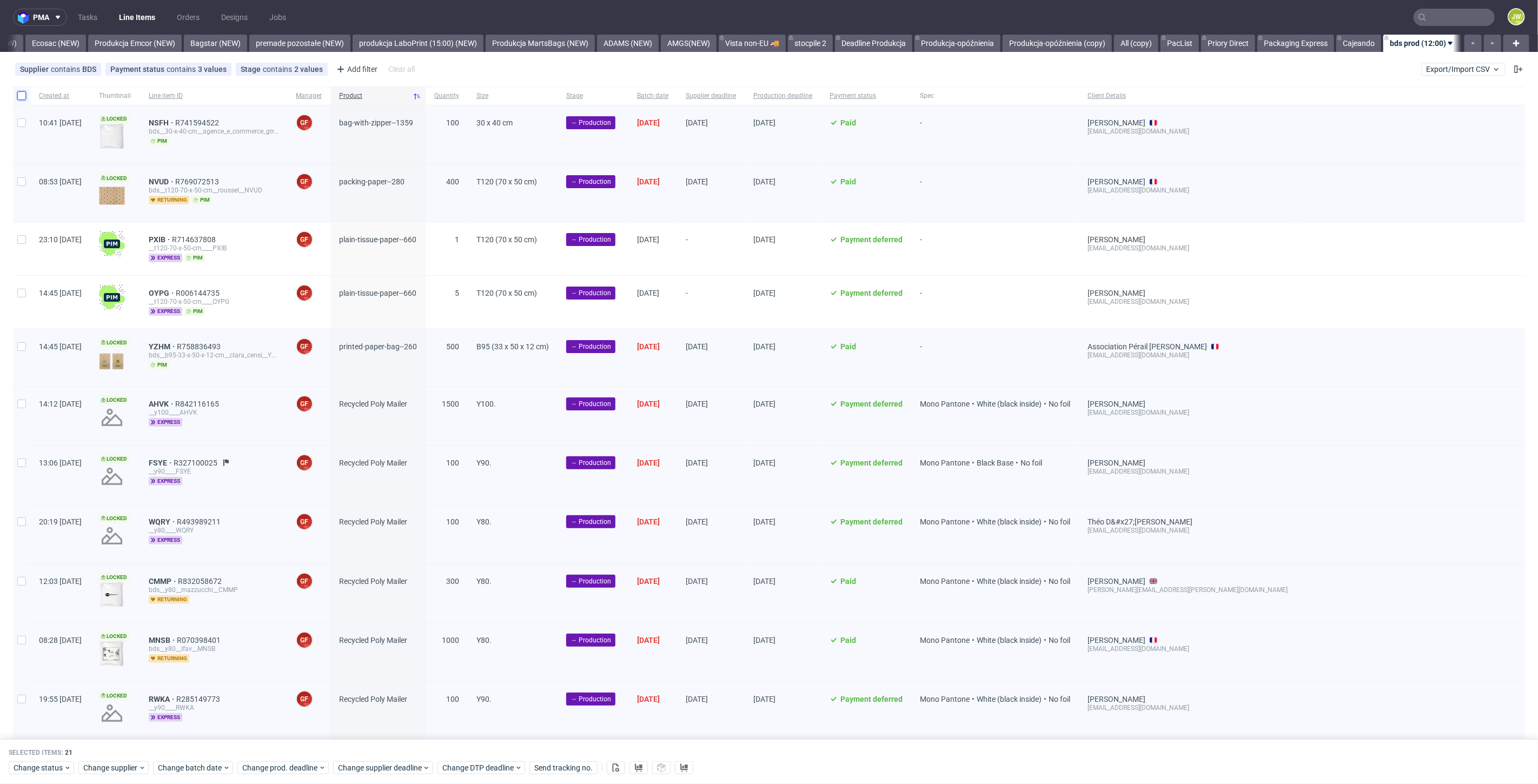
checkbox input "false"
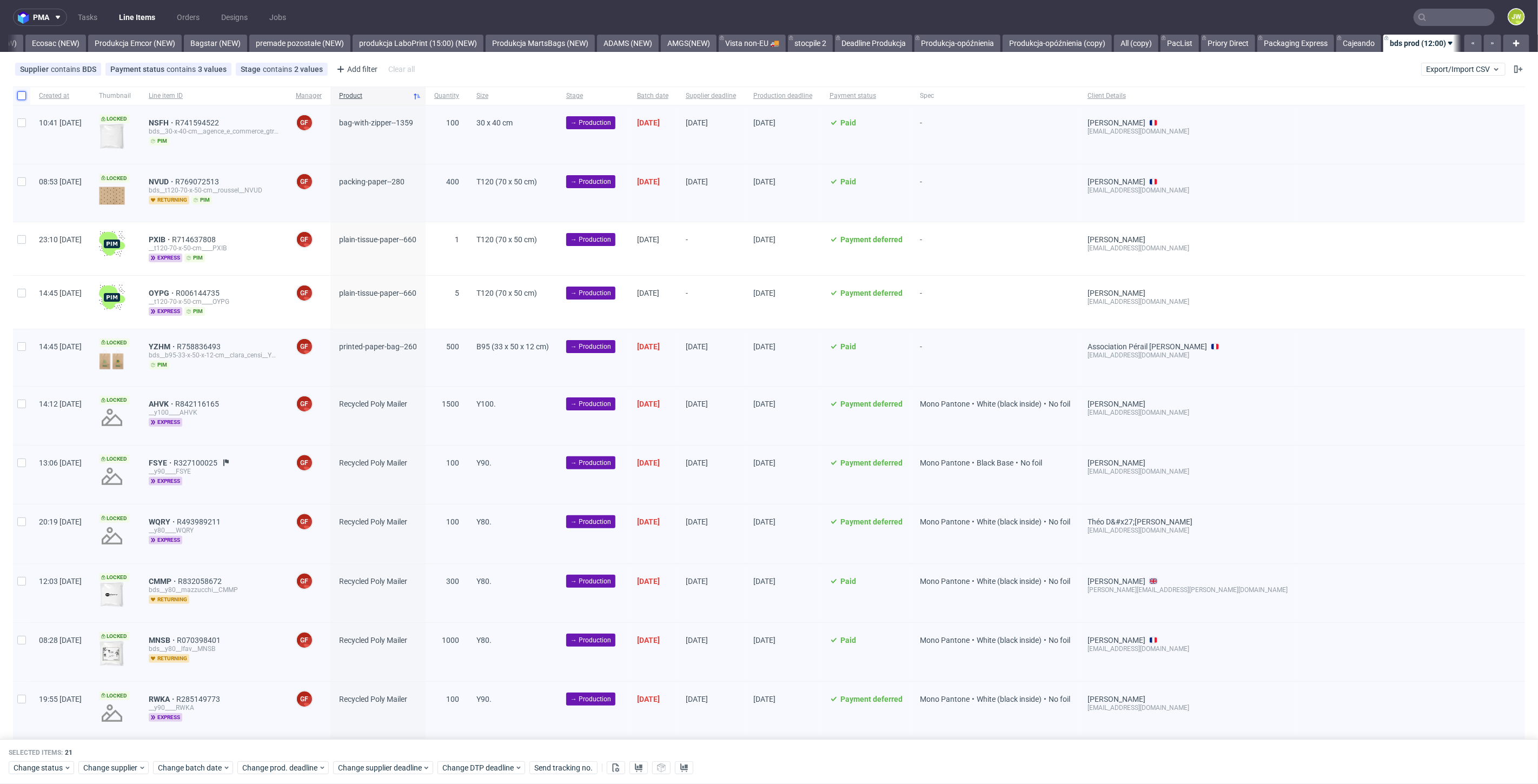
checkbox input "false"
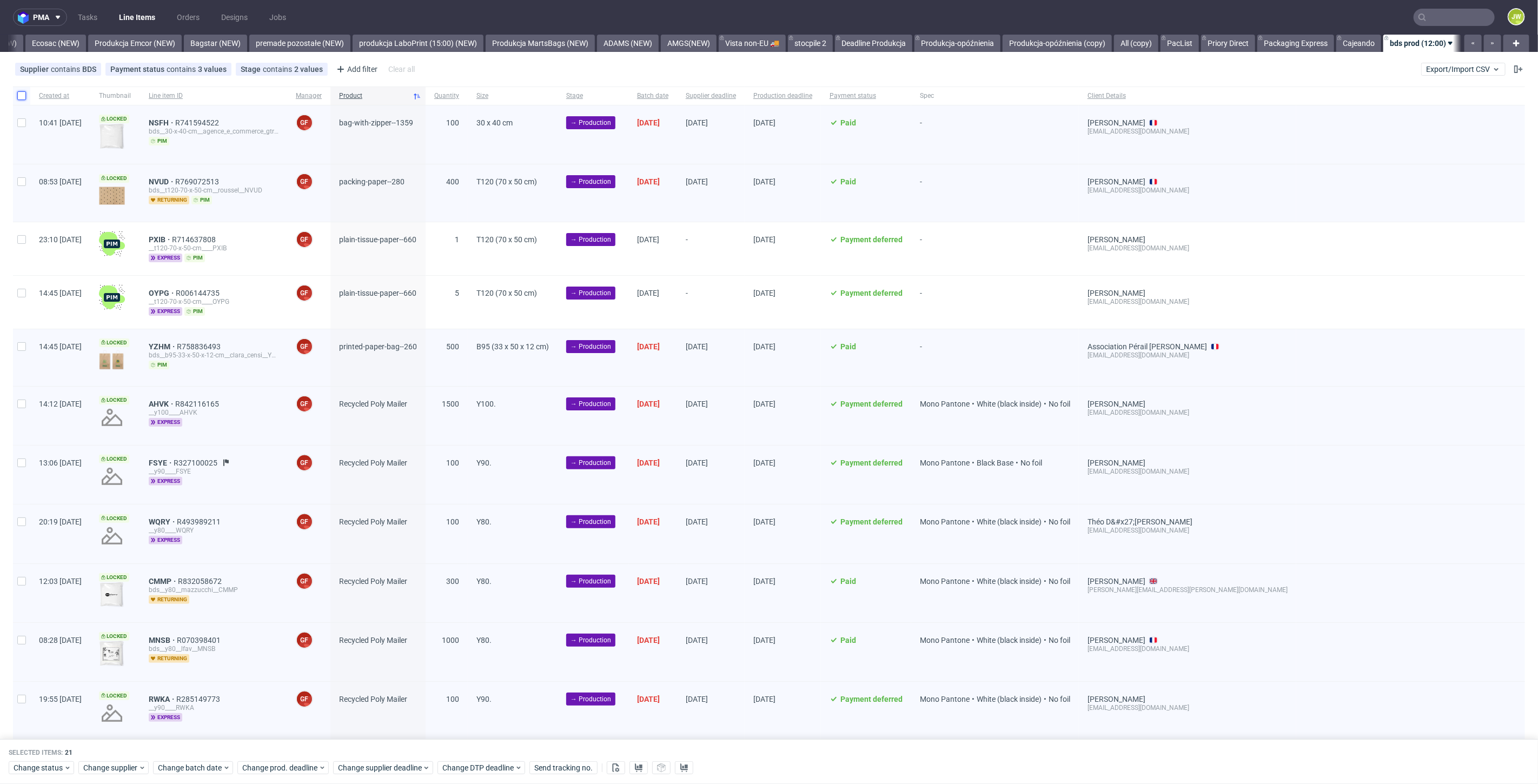
checkbox input "false"
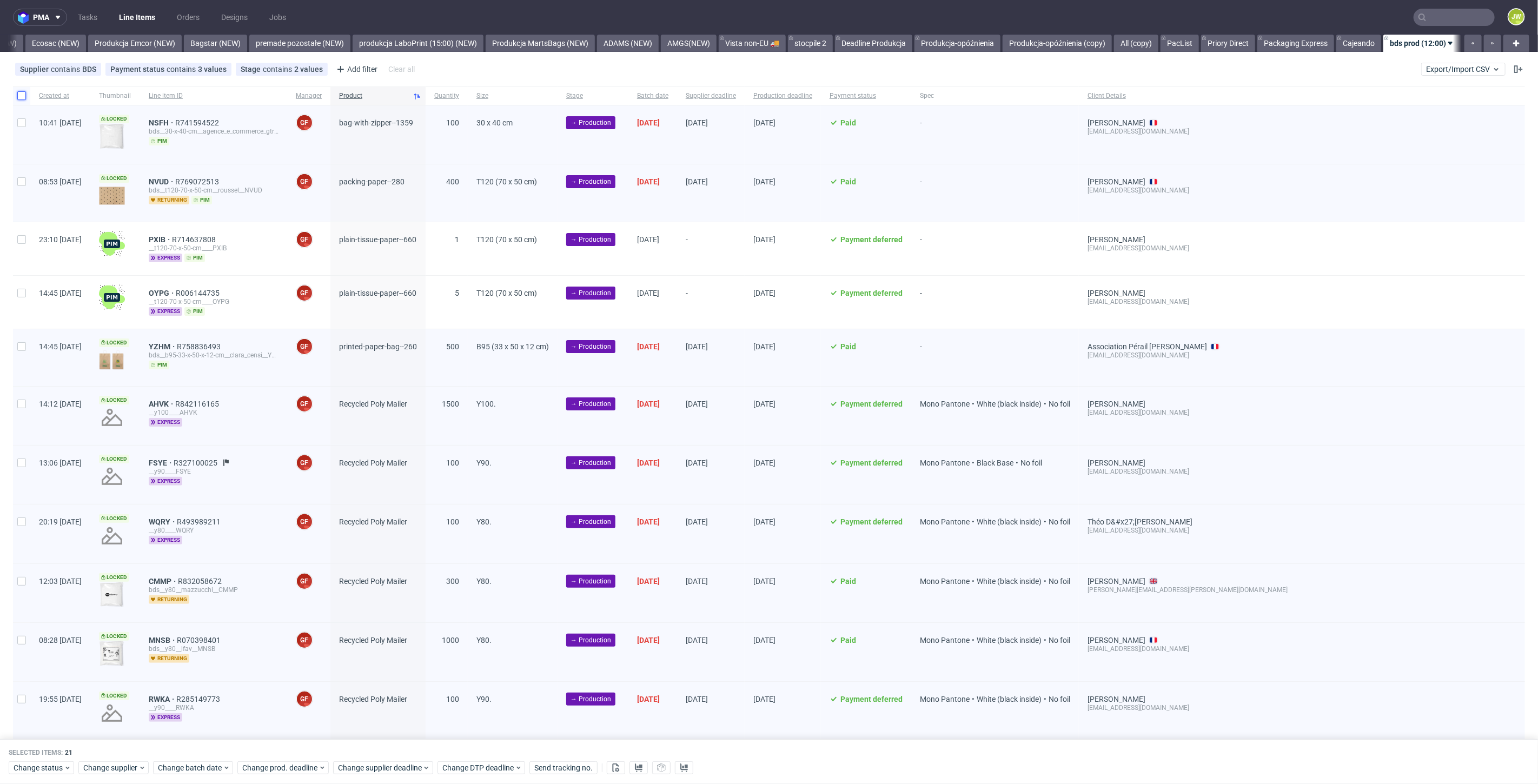
checkbox input "false"
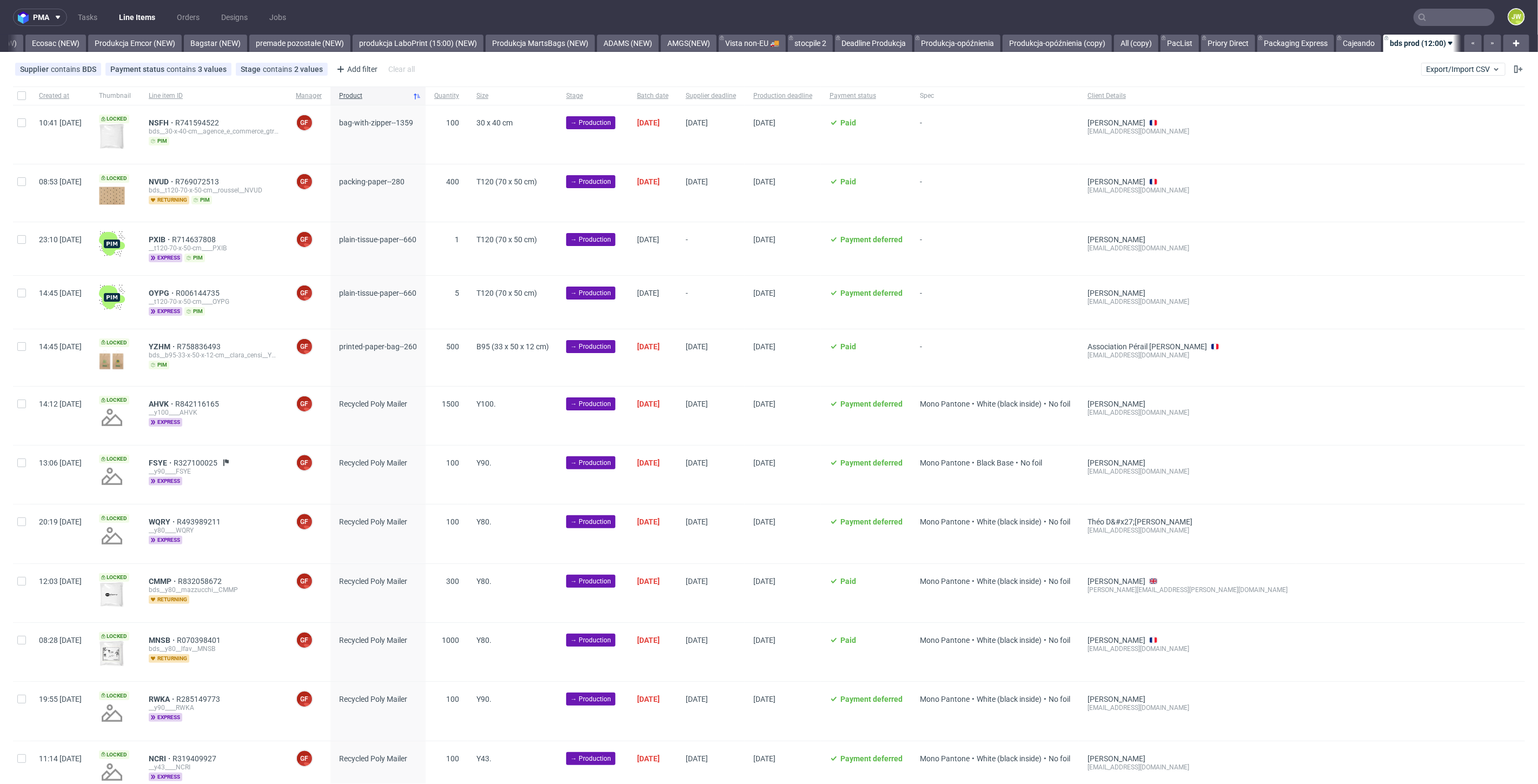
click at [22, 243] on div at bounding box center [22, 248] width 17 height 53
checkbox input "true"
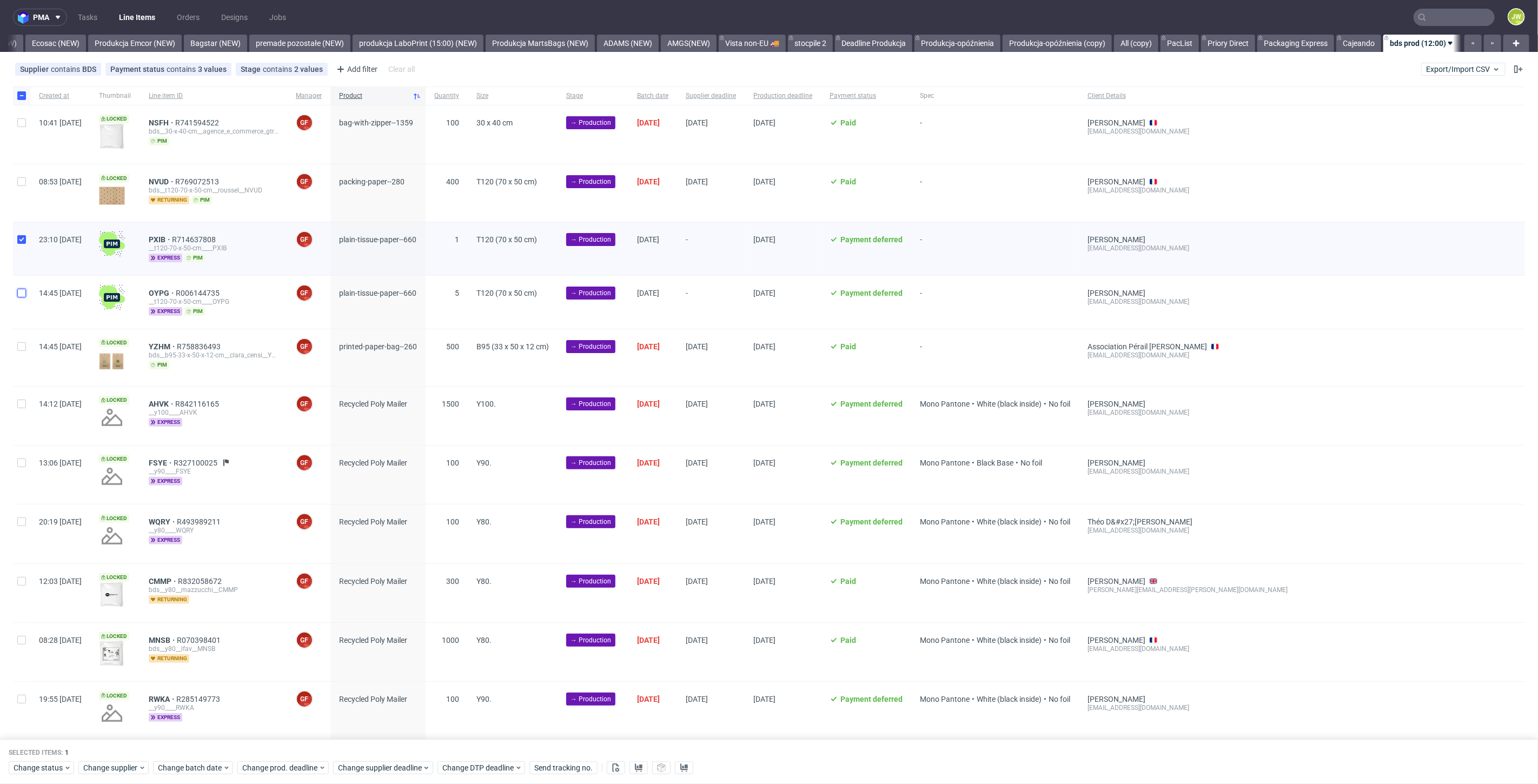
click at [20, 289] on input "checkbox" at bounding box center [22, 293] width 9 height 9
checkbox input "true"
click at [169, 772] on span "Change batch date" at bounding box center [190, 768] width 65 height 11
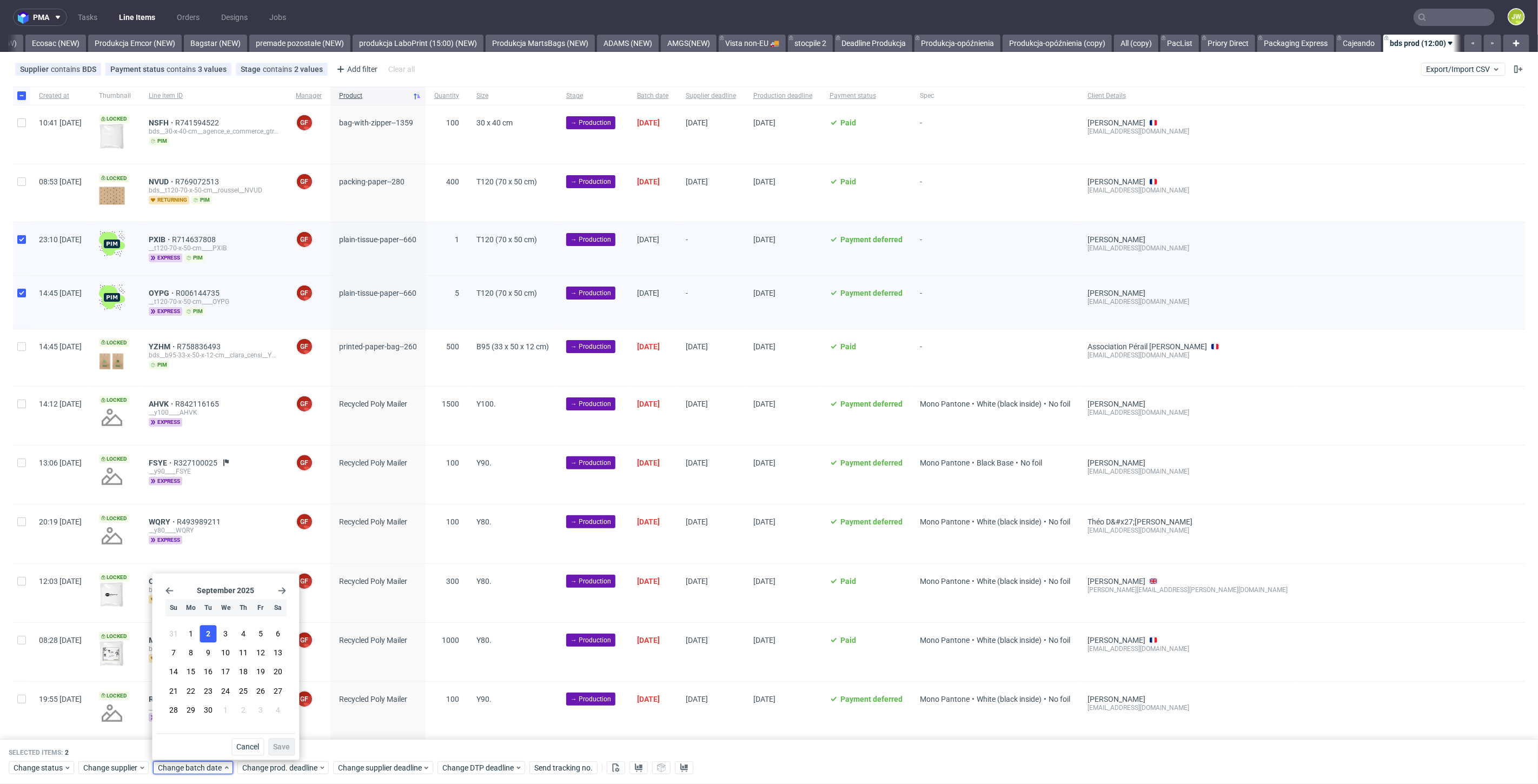
click at [206, 636] on span "2" at bounding box center [208, 634] width 4 height 11
click at [276, 738] on div "Cancel Save" at bounding box center [226, 744] width 139 height 22
click at [276, 744] on span "Save" at bounding box center [281, 747] width 17 height 7
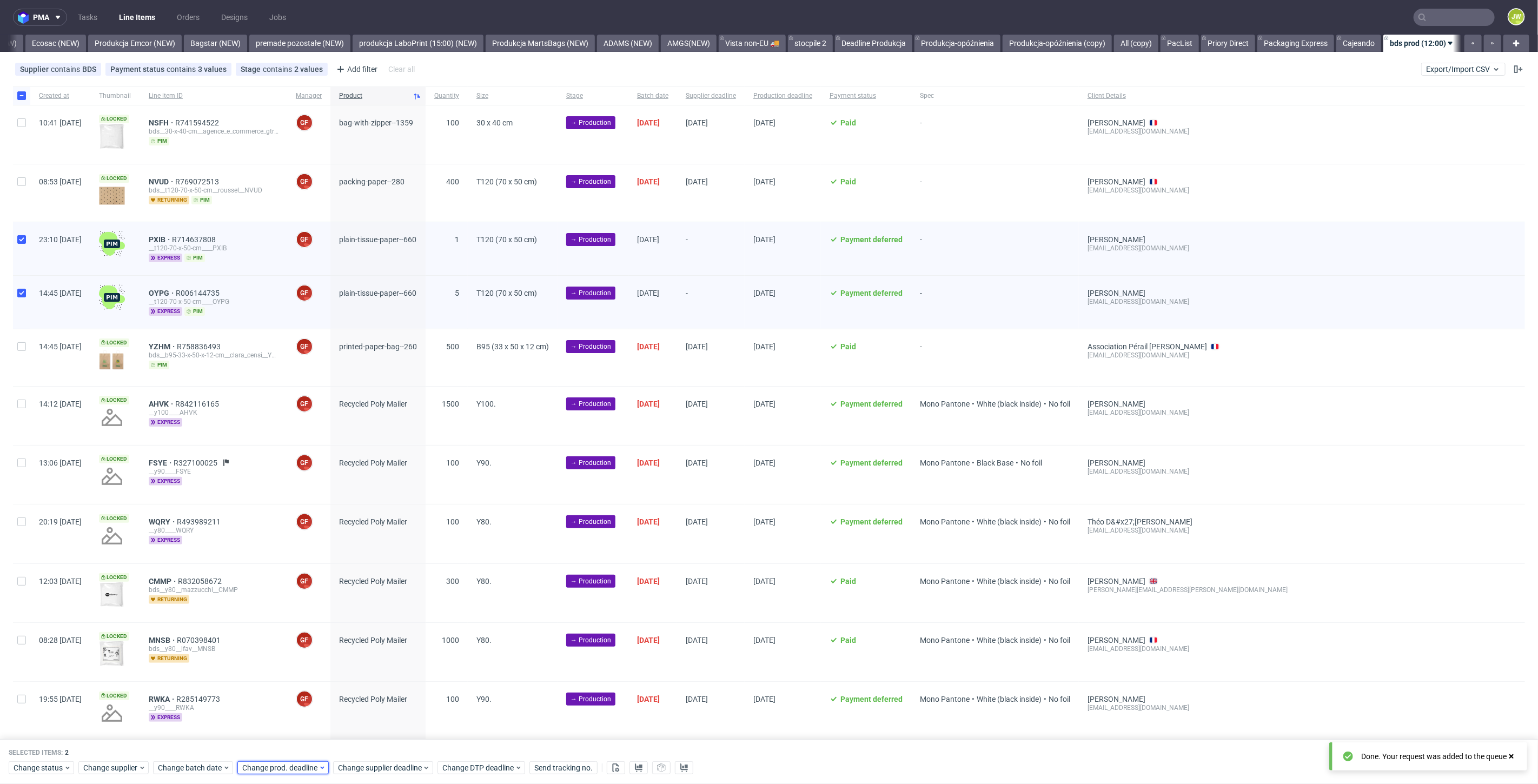
click at [275, 765] on span "Change prod. deadline" at bounding box center [281, 768] width 76 height 11
click at [308, 637] on span "3" at bounding box center [309, 634] width 4 height 11
click at [363, 744] on span "Save" at bounding box center [365, 747] width 17 height 7
click at [361, 768] on span "Change supplier deadline" at bounding box center [379, 768] width 84 height 11
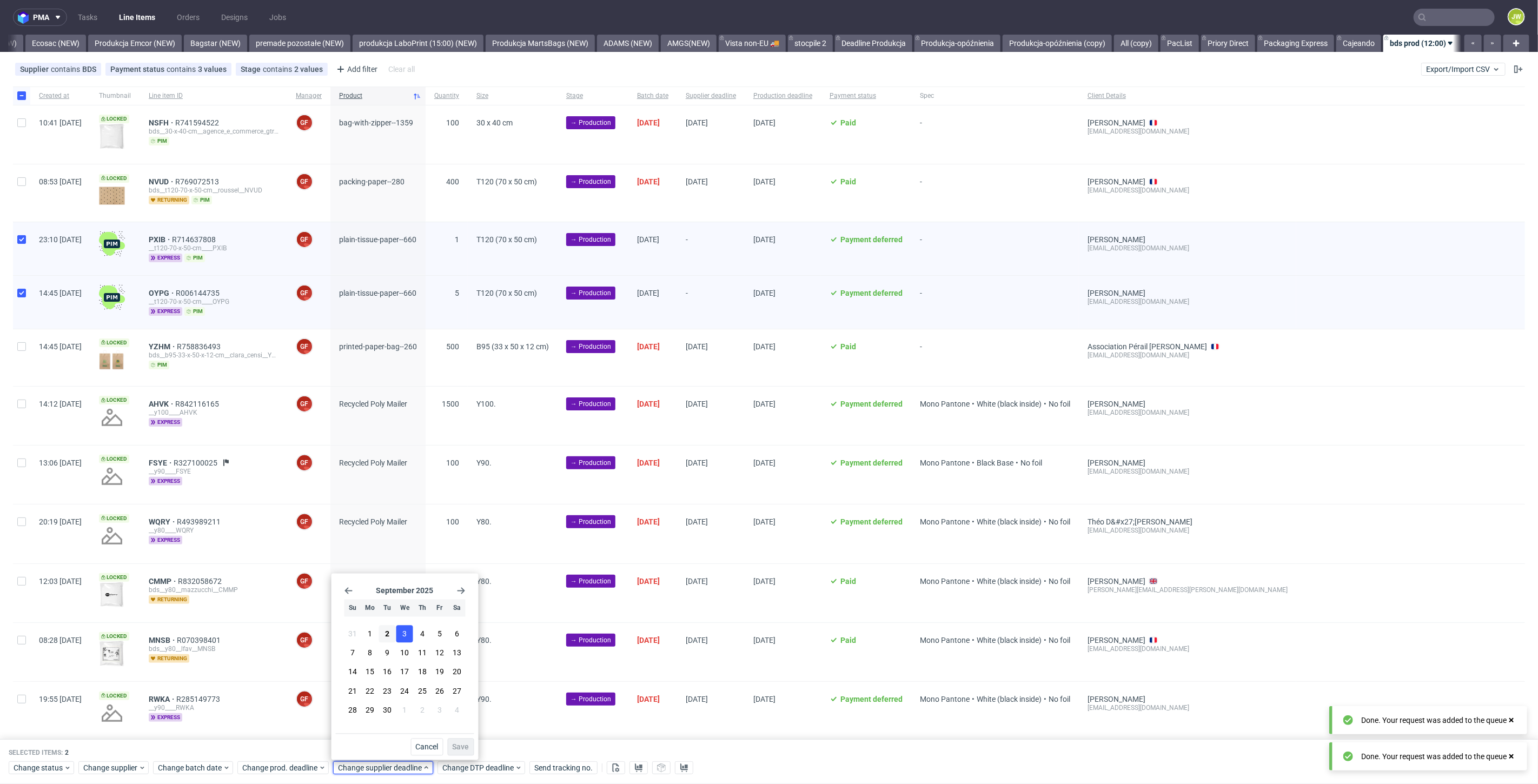
click at [405, 629] on span "3" at bounding box center [405, 634] width 4 height 11
click at [460, 744] on span "Save" at bounding box center [460, 747] width 17 height 7
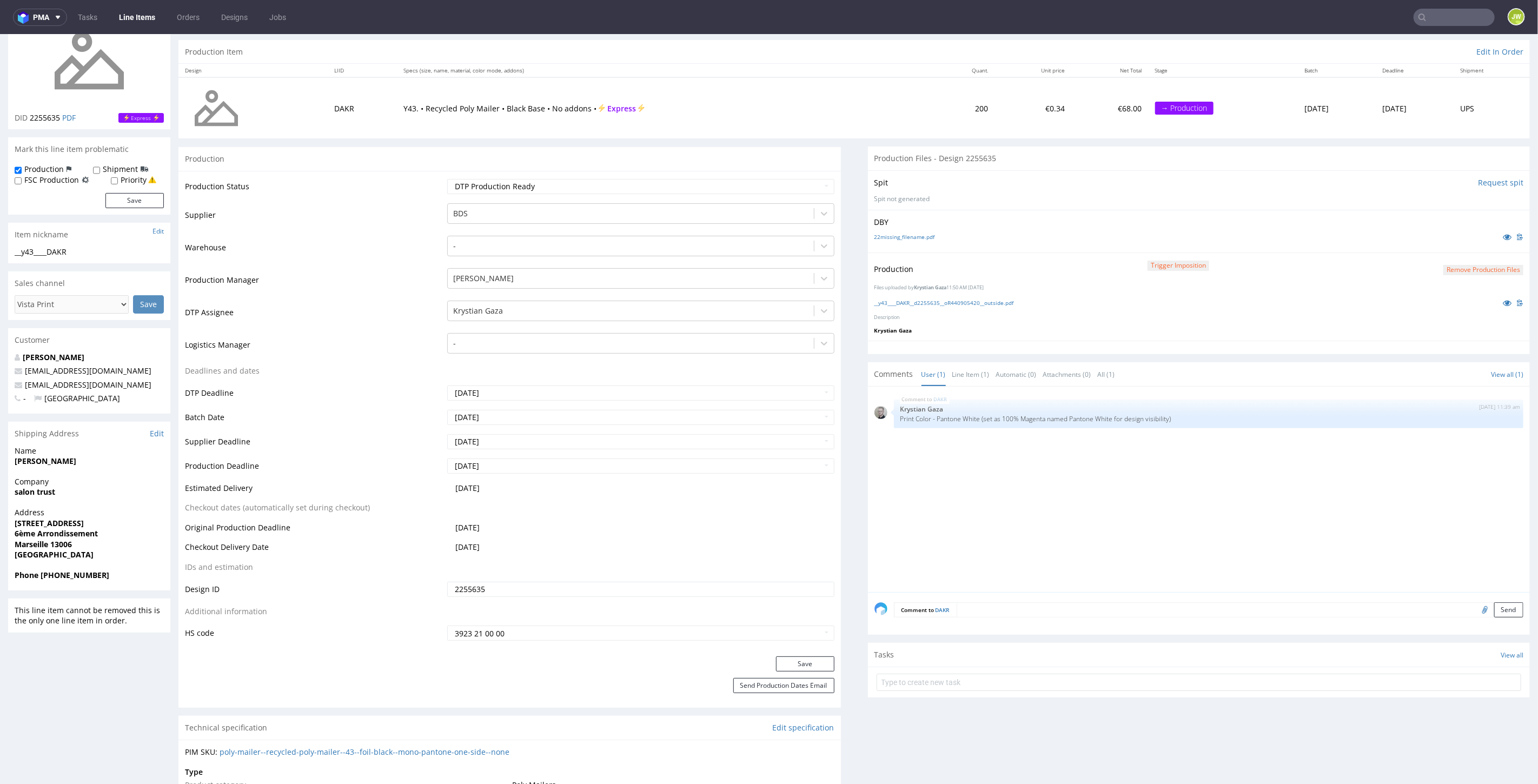
scroll to position [240, 0]
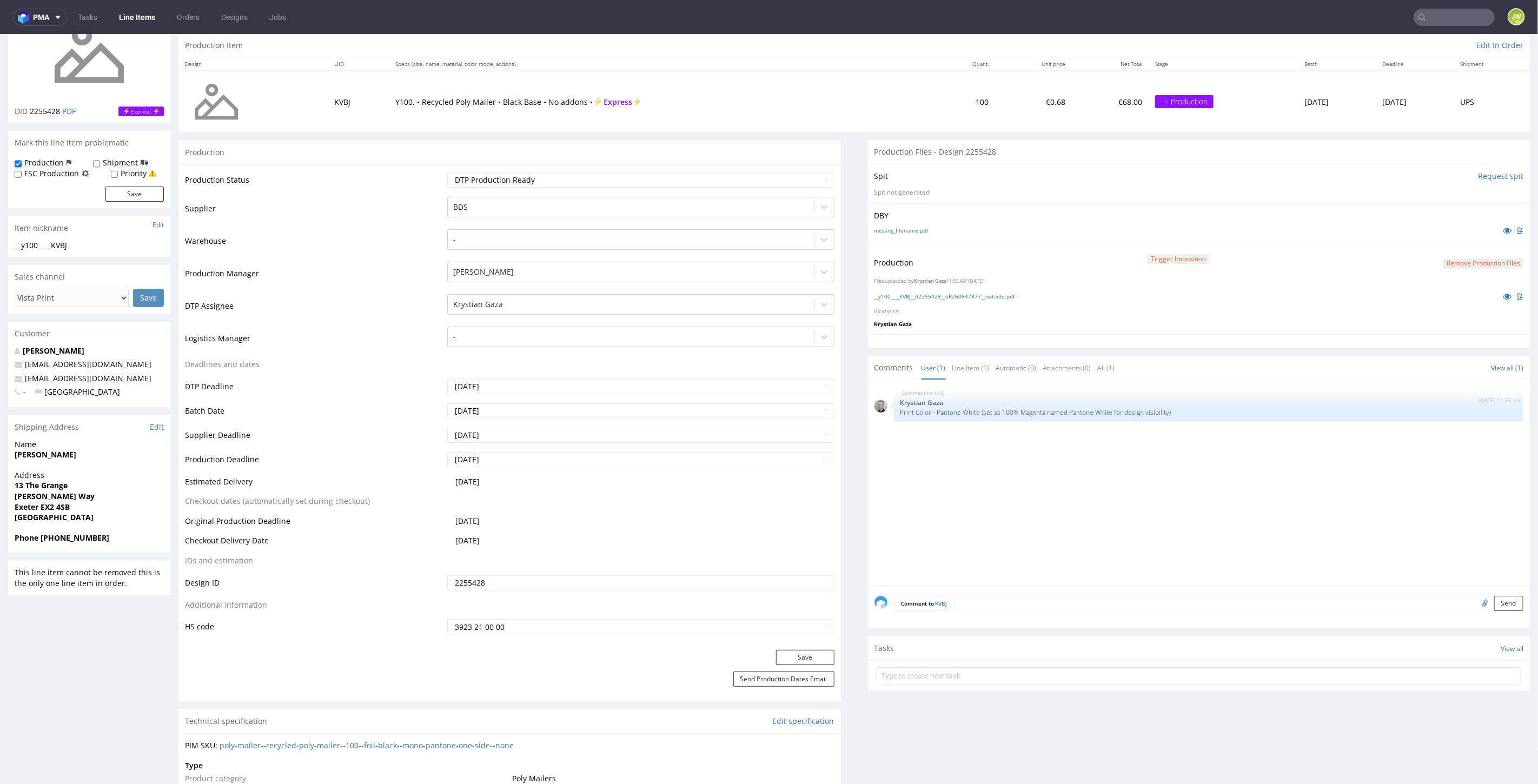
scroll to position [120, 0]
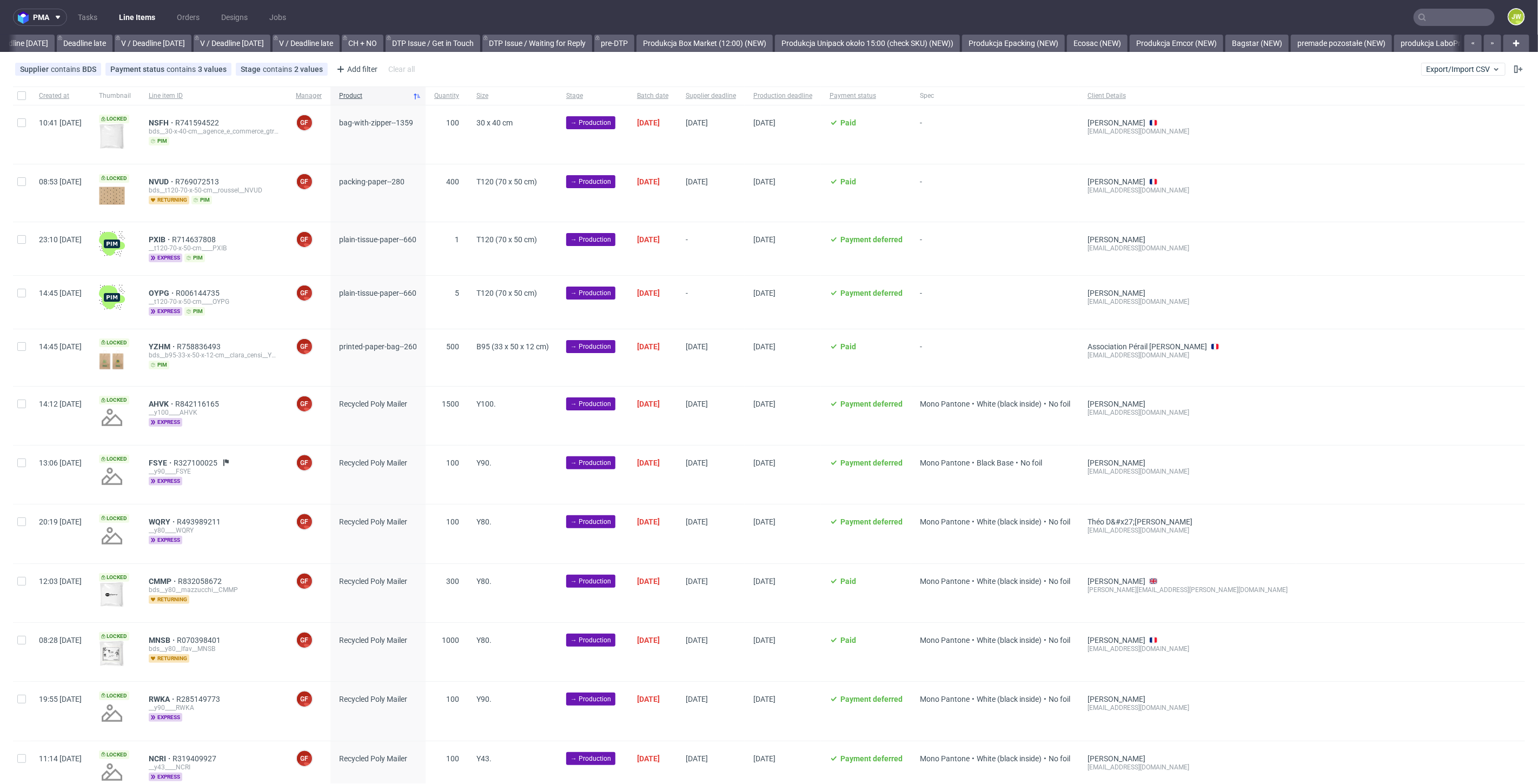
scroll to position [0, 1726]
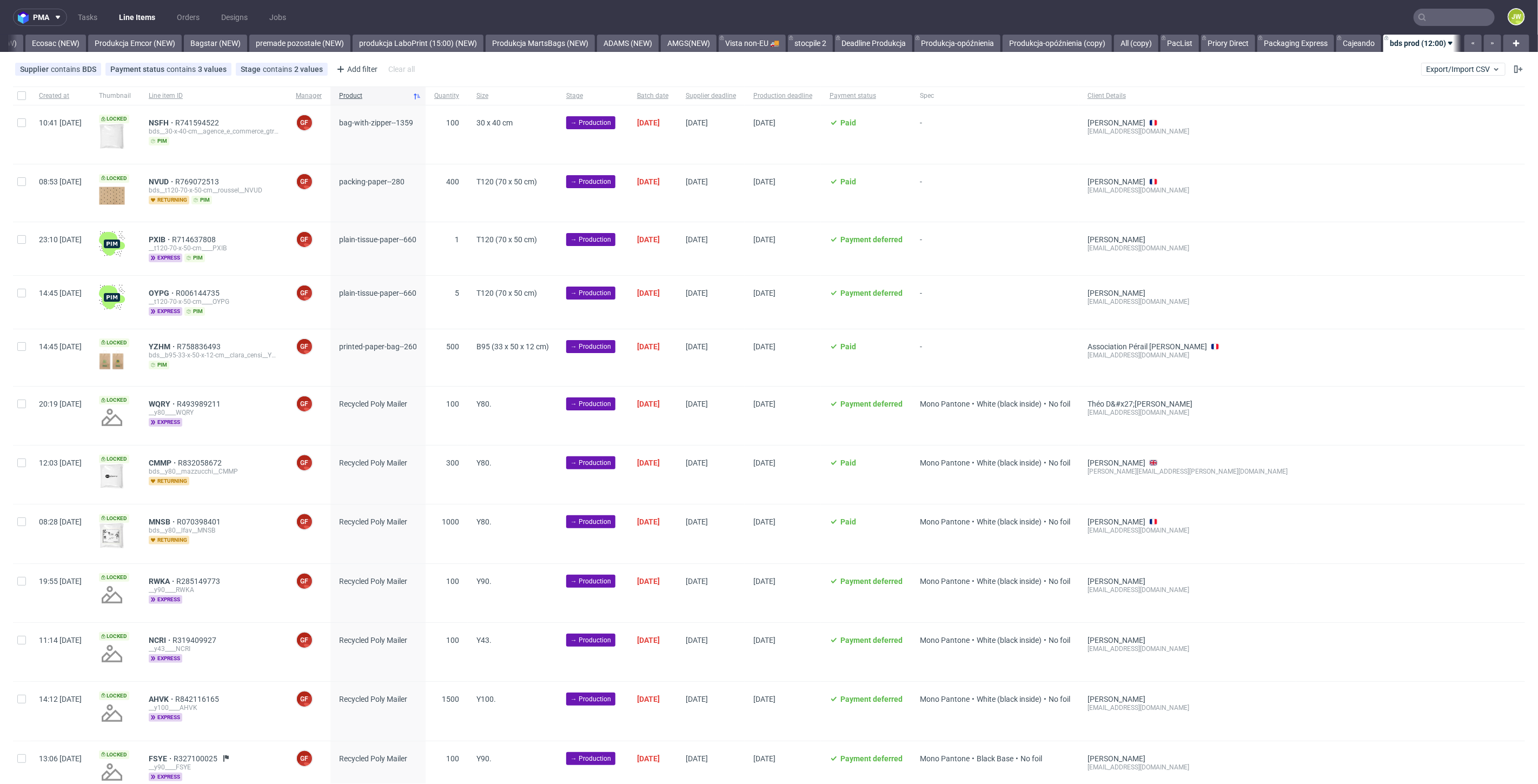
scroll to position [0, 2306]
click at [21, 96] on input "checkbox" at bounding box center [22, 96] width 9 height 9
checkbox input "true"
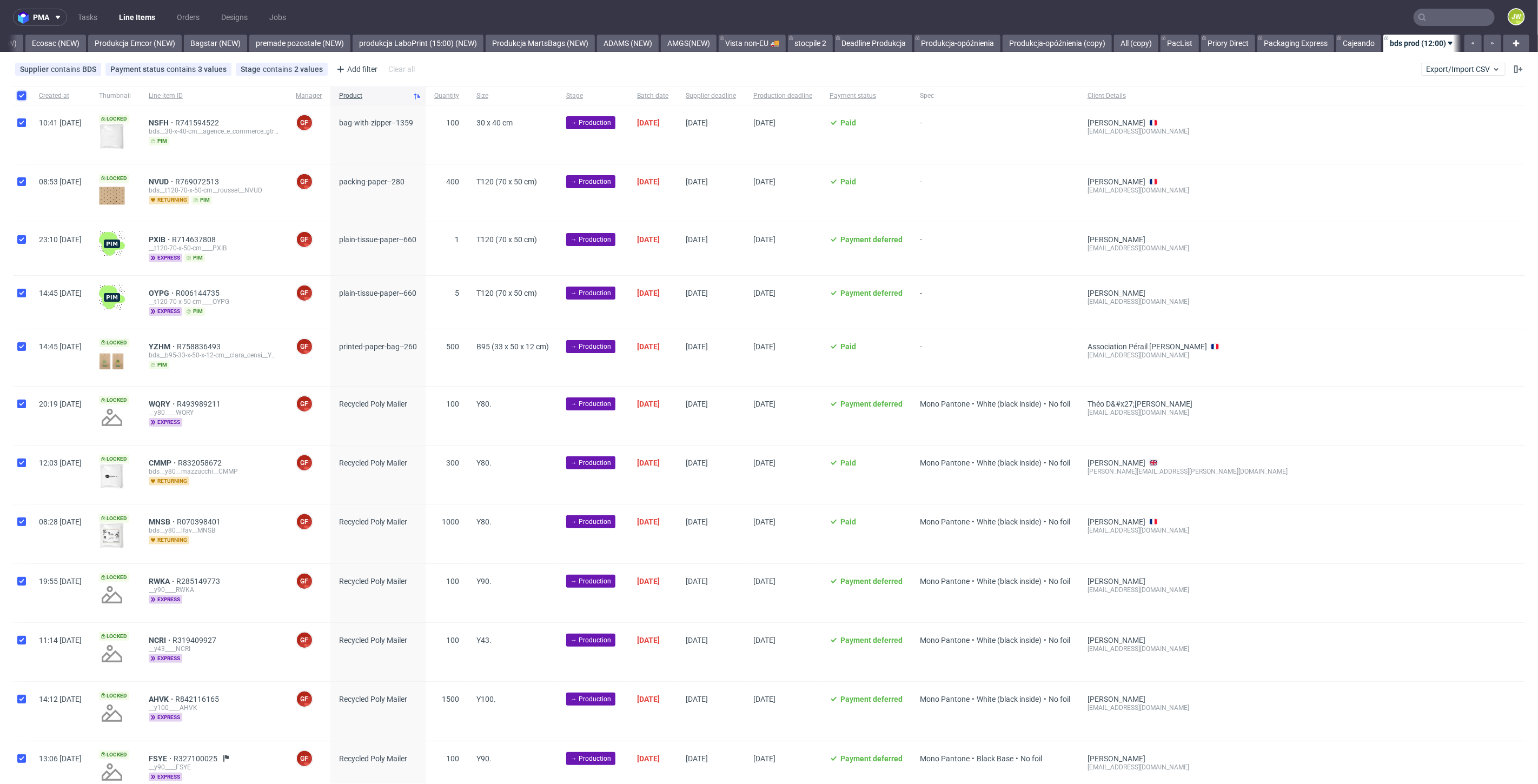
checkbox input "true"
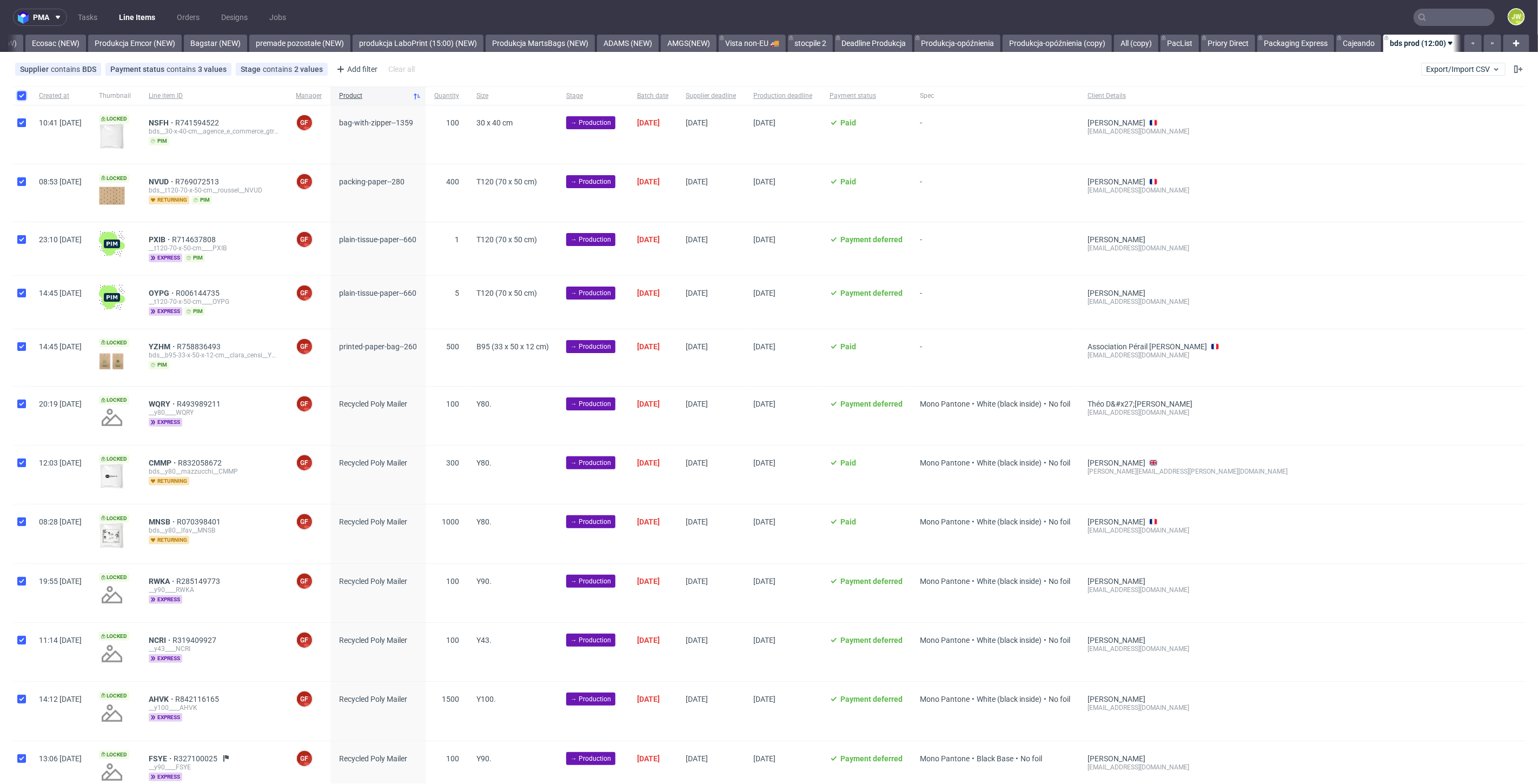
checkbox input "true"
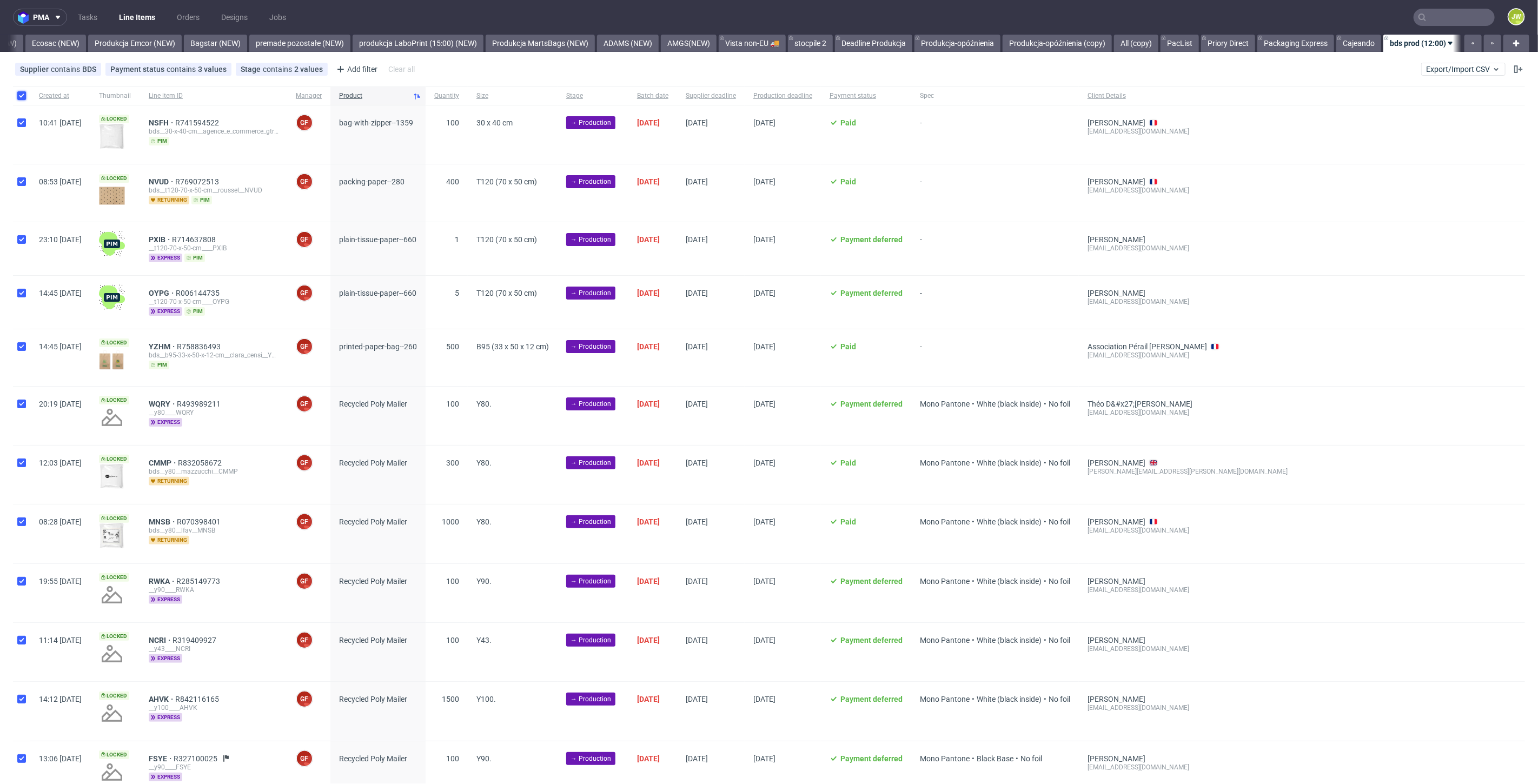
checkbox input "true"
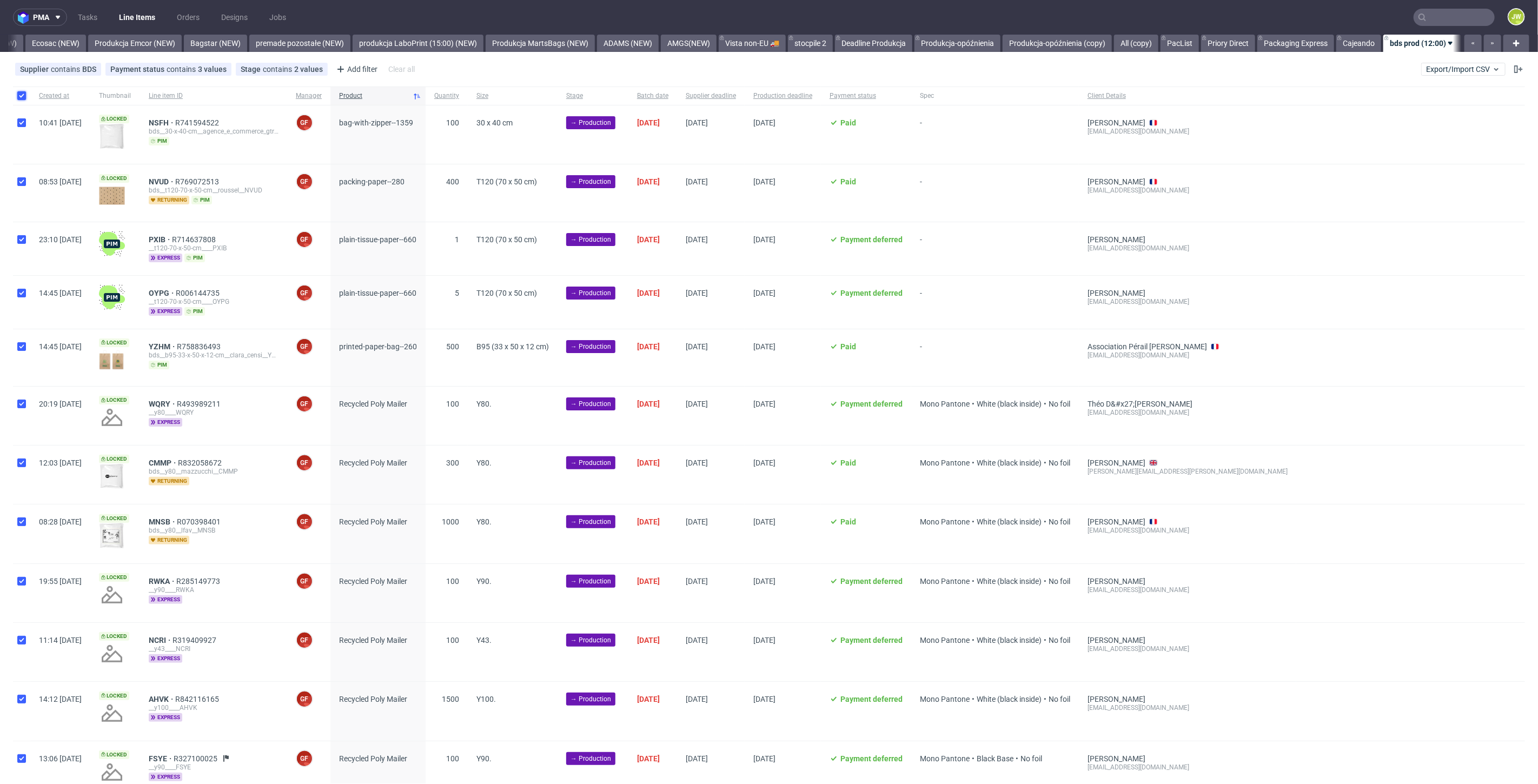
checkbox input "true"
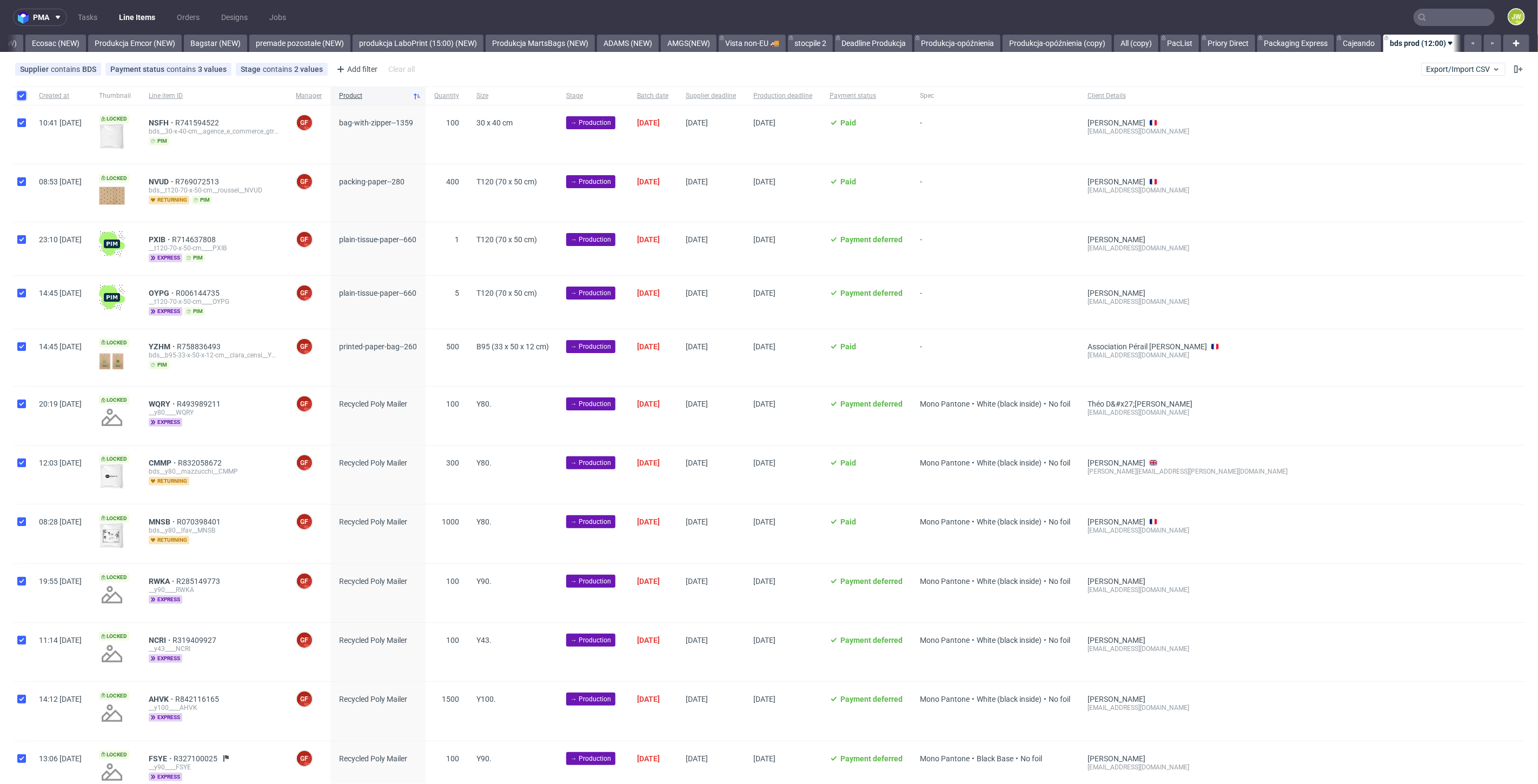
checkbox input "true"
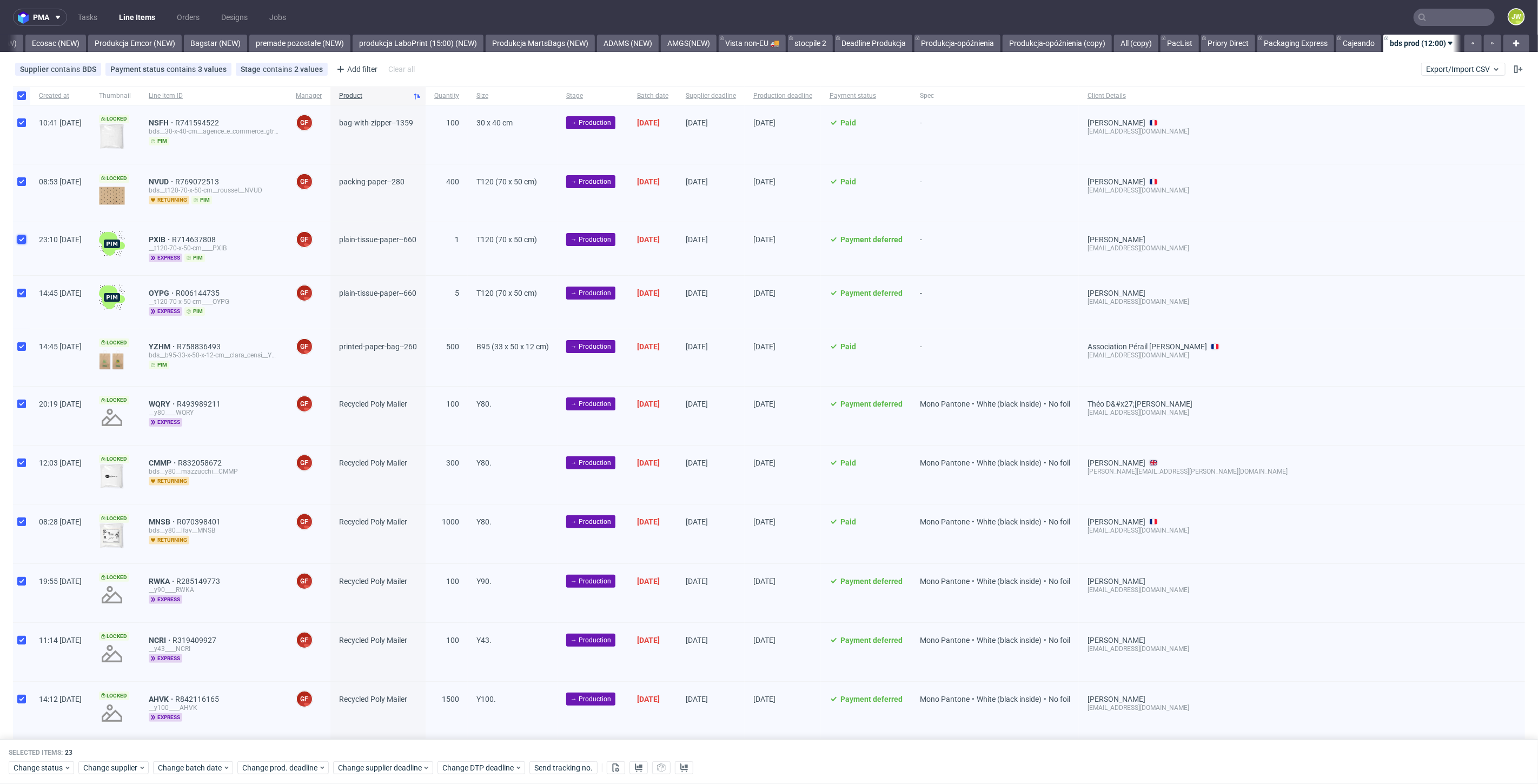
click at [22, 240] on input "checkbox" at bounding box center [22, 239] width 9 height 9
checkbox input "false"
click at [21, 295] on input "checkbox" at bounding box center [22, 293] width 9 height 9
checkbox input "false"
click at [613, 770] on icon at bounding box center [616, 767] width 9 height 9
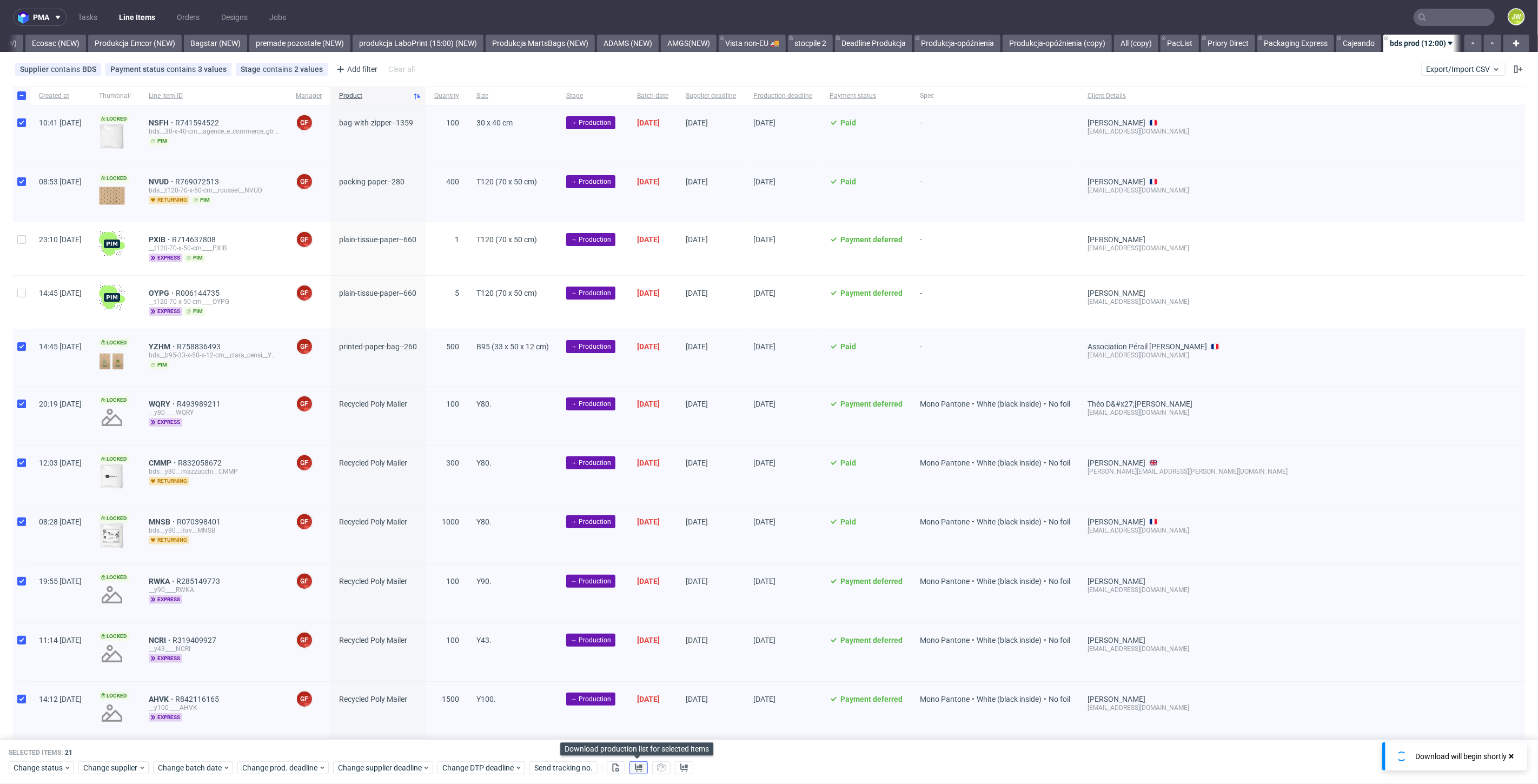
click at [634, 770] on icon at bounding box center [638, 767] width 9 height 9
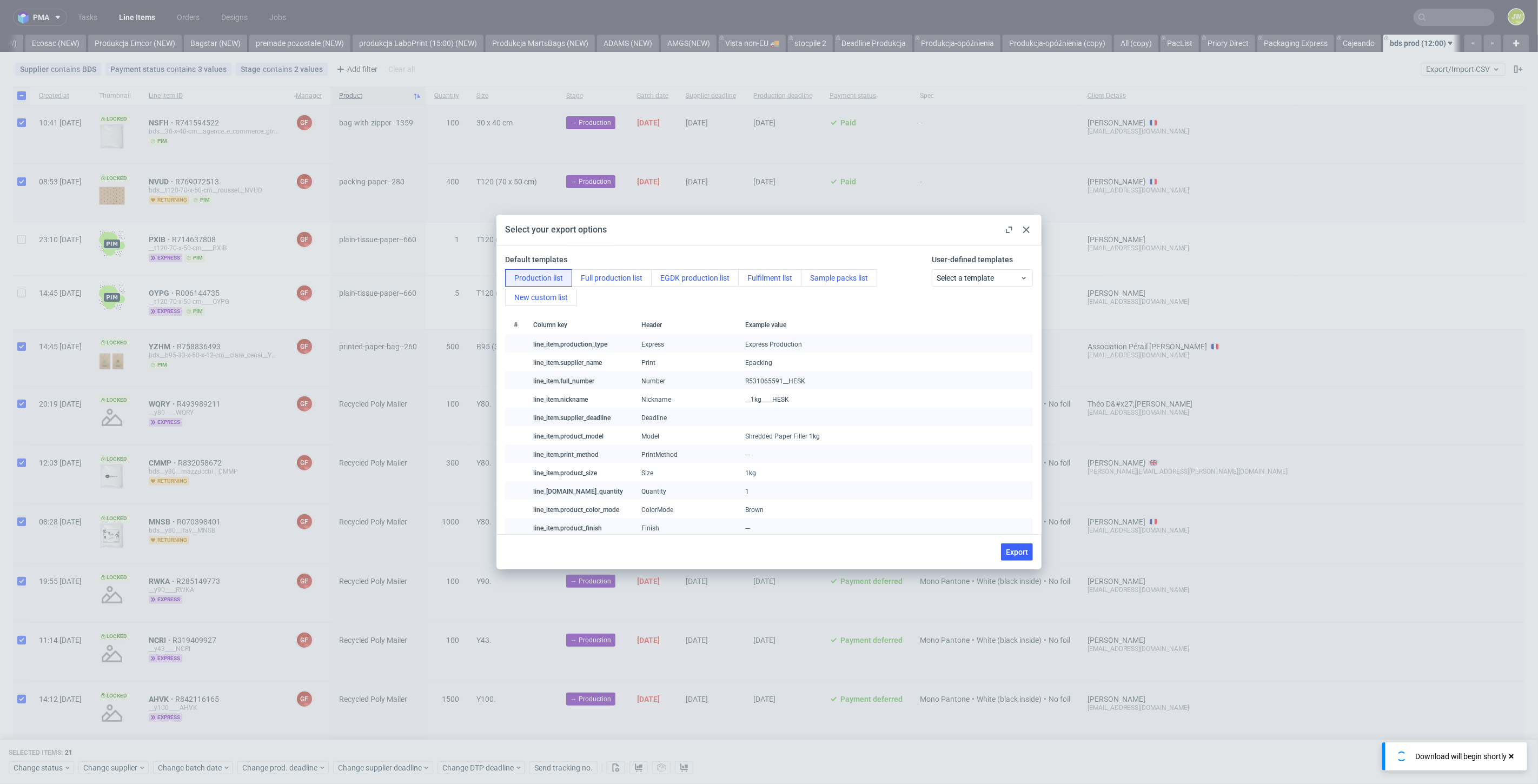
click at [1022, 231] on div at bounding box center [1027, 230] width 13 height 13
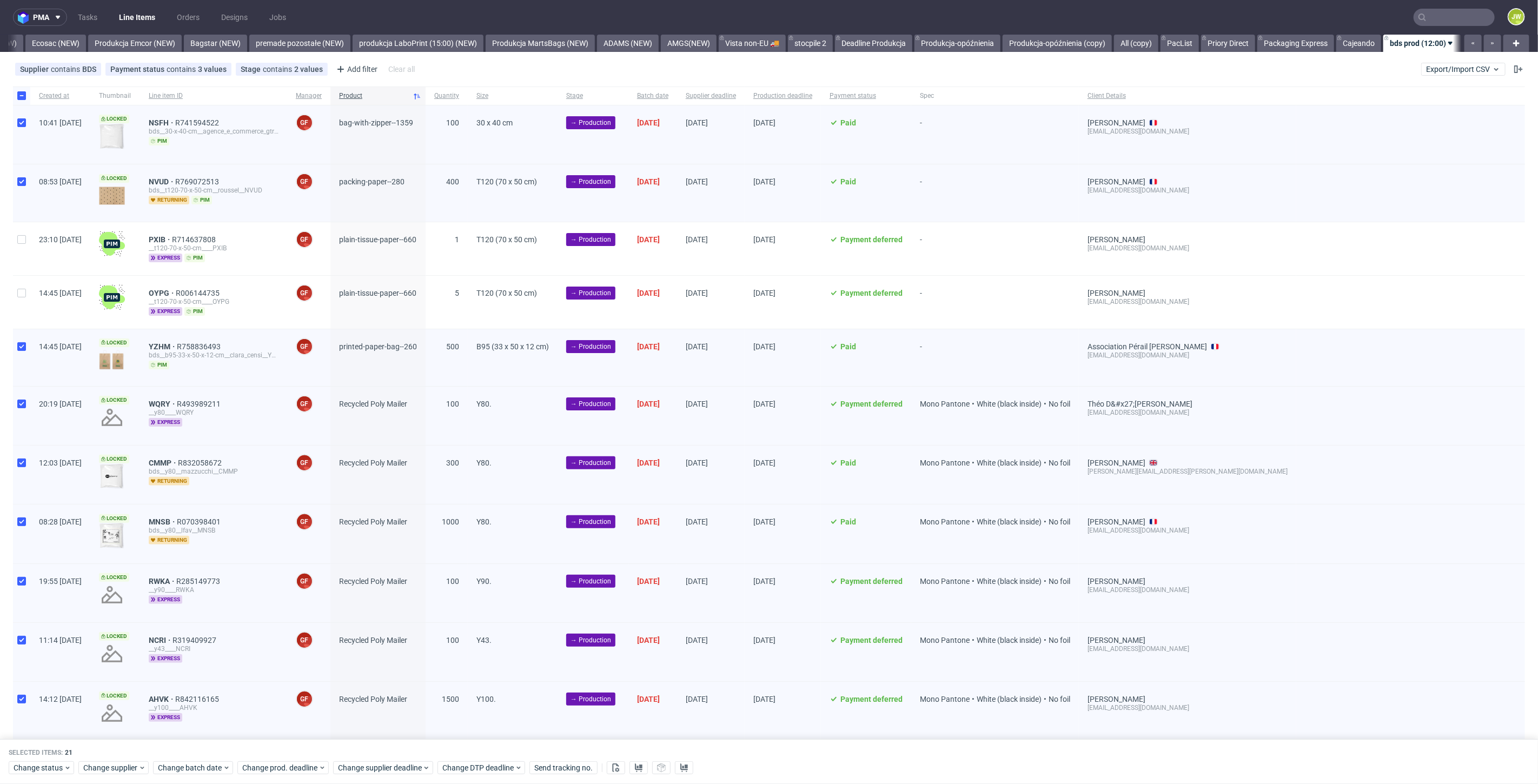
click at [102, 84] on div "Created at Thumbnail Line item ID Manager Product Quantity Size Stage Batch dat…" at bounding box center [769, 780] width 1538 height 1396
click at [613, 763] on use at bounding box center [616, 767] width 7 height 9
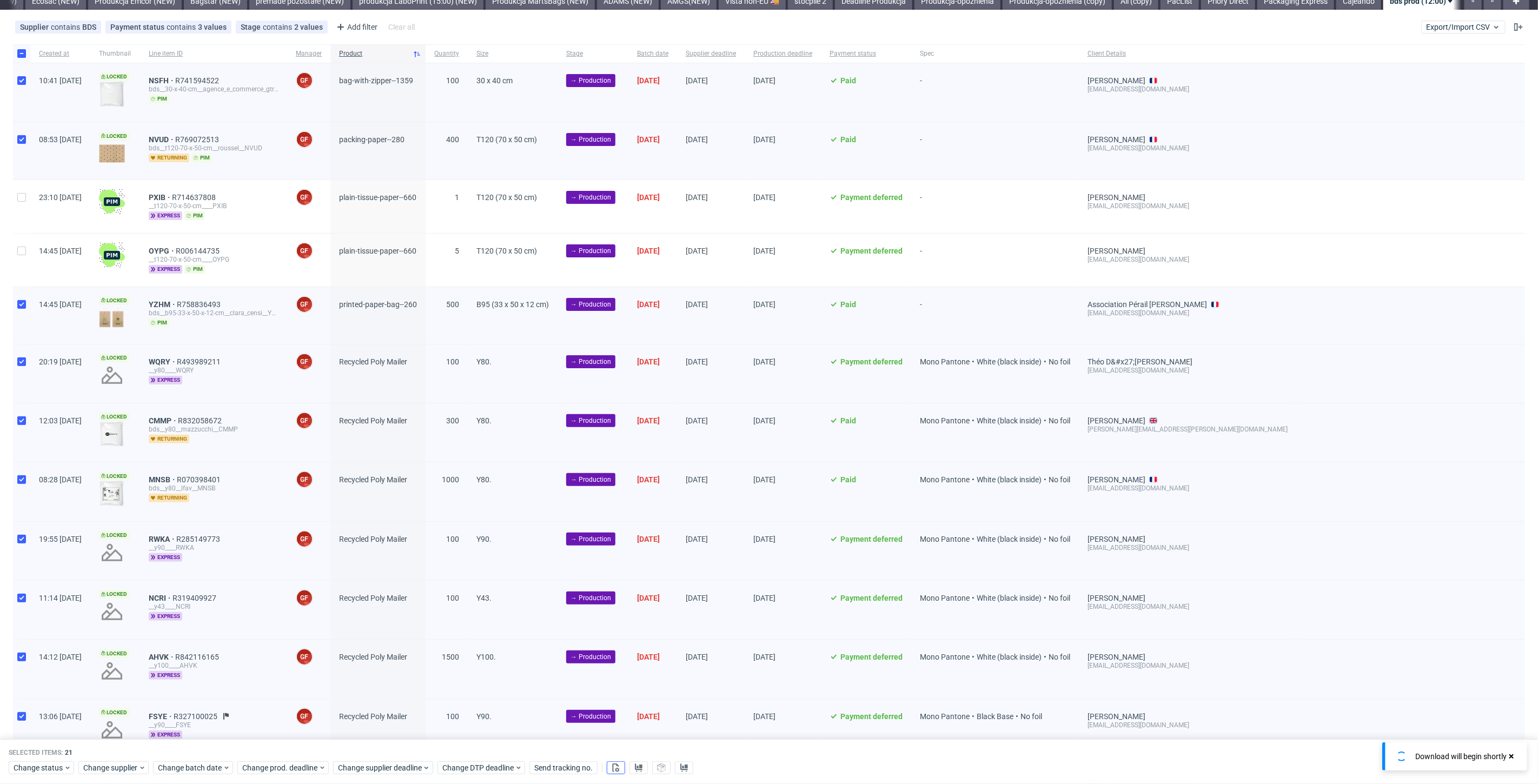
scroll to position [60, 0]
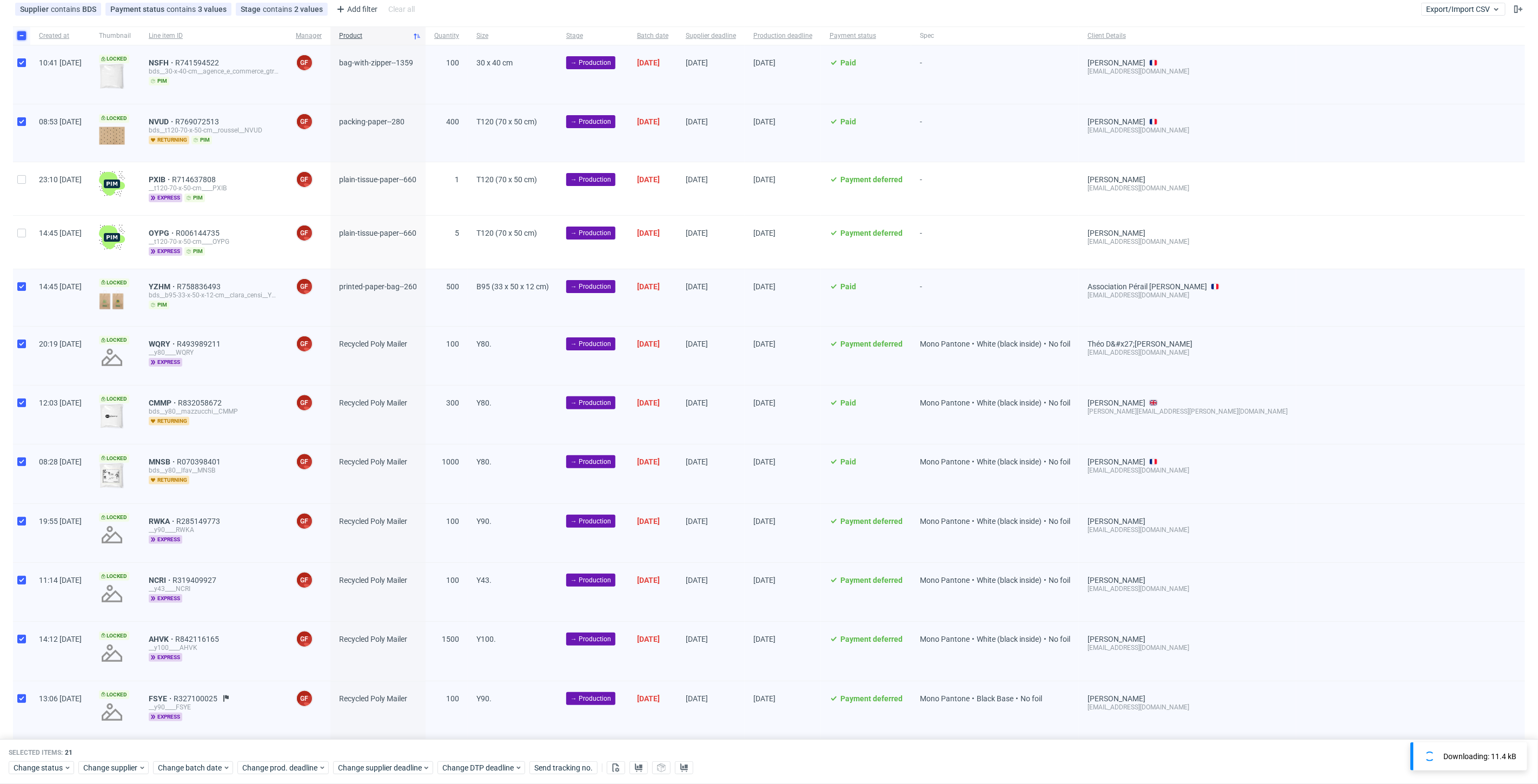
click at [25, 35] on input "checkbox" at bounding box center [22, 35] width 9 height 9
checkbox input "false"
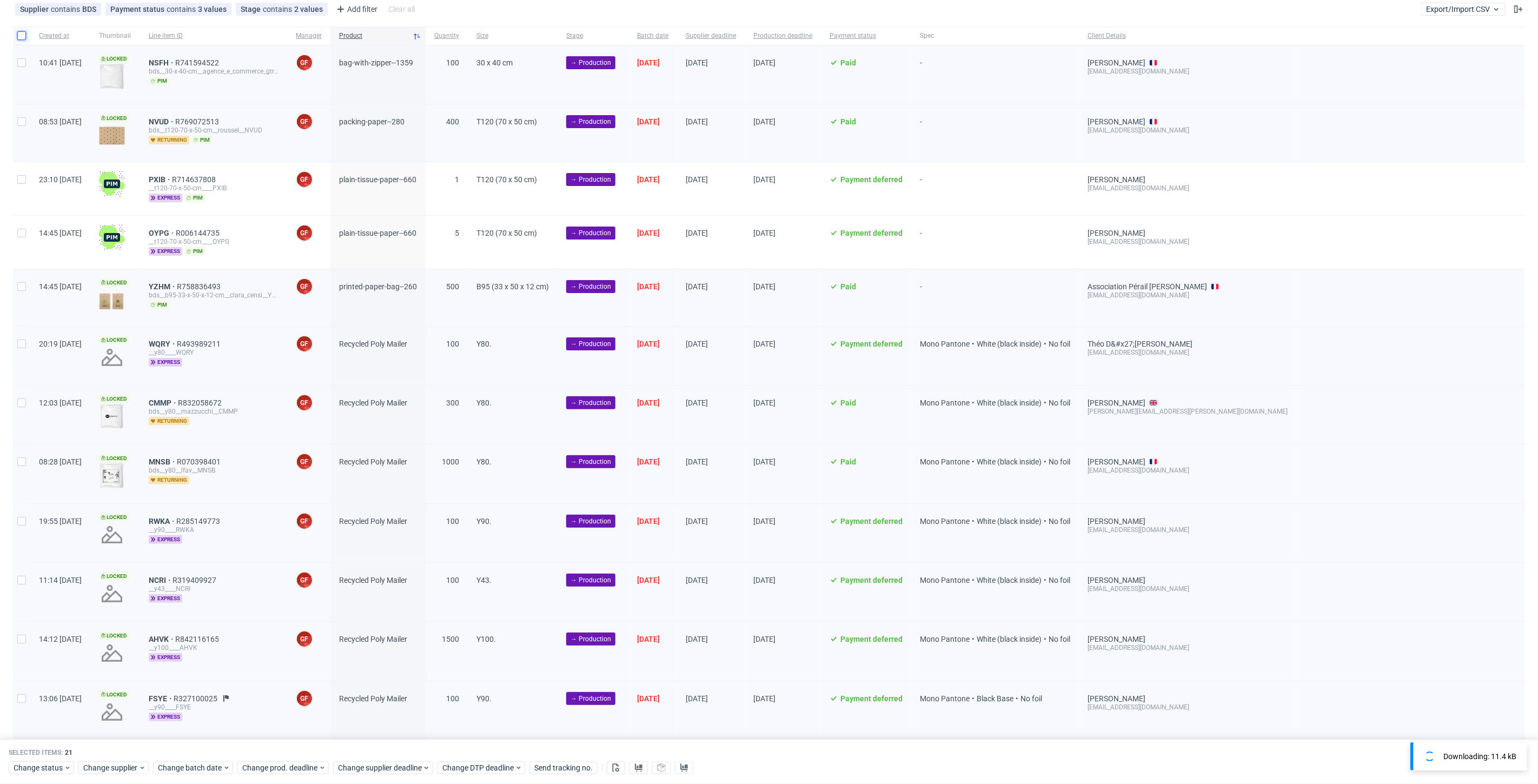
checkbox input "false"
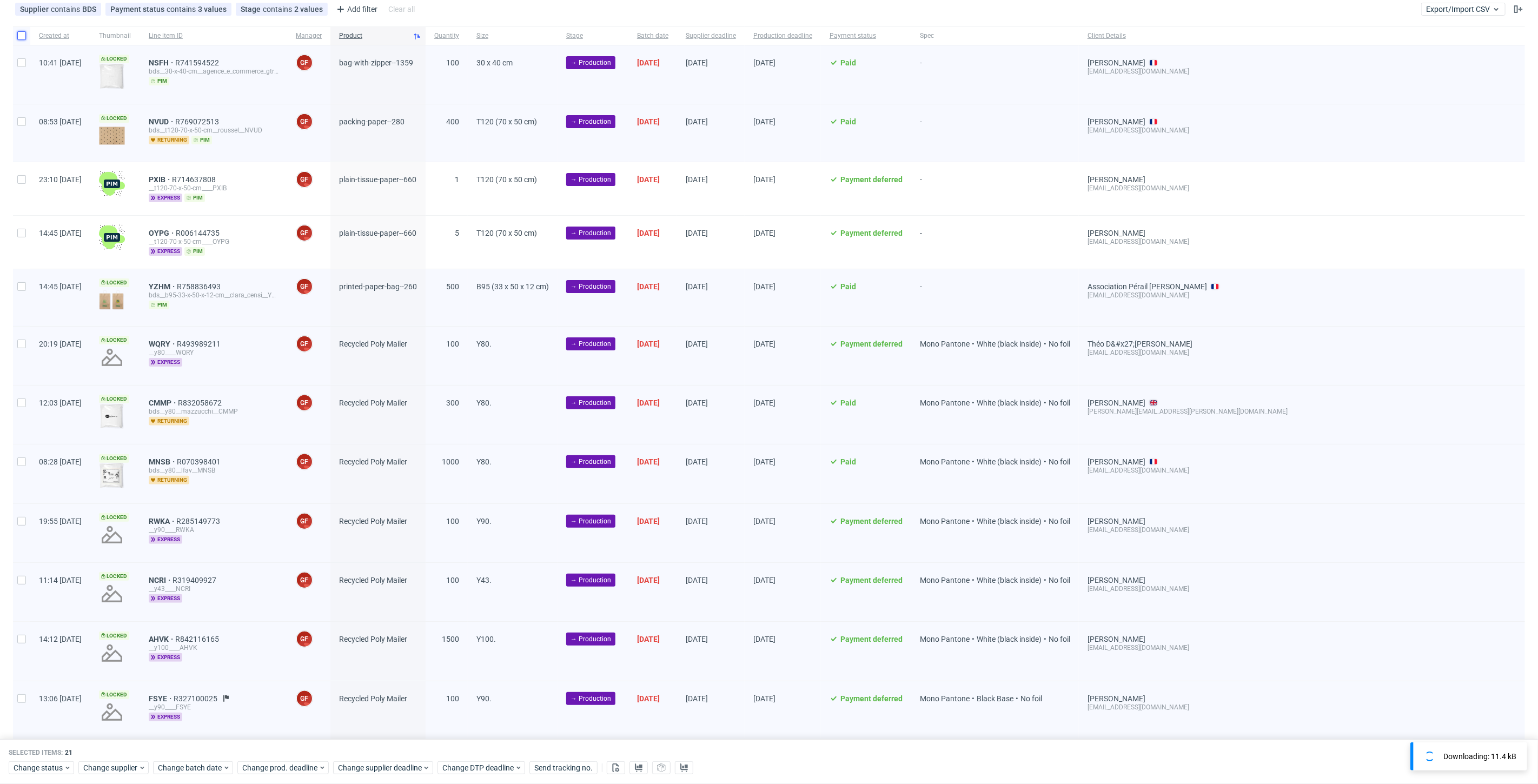
checkbox input "false"
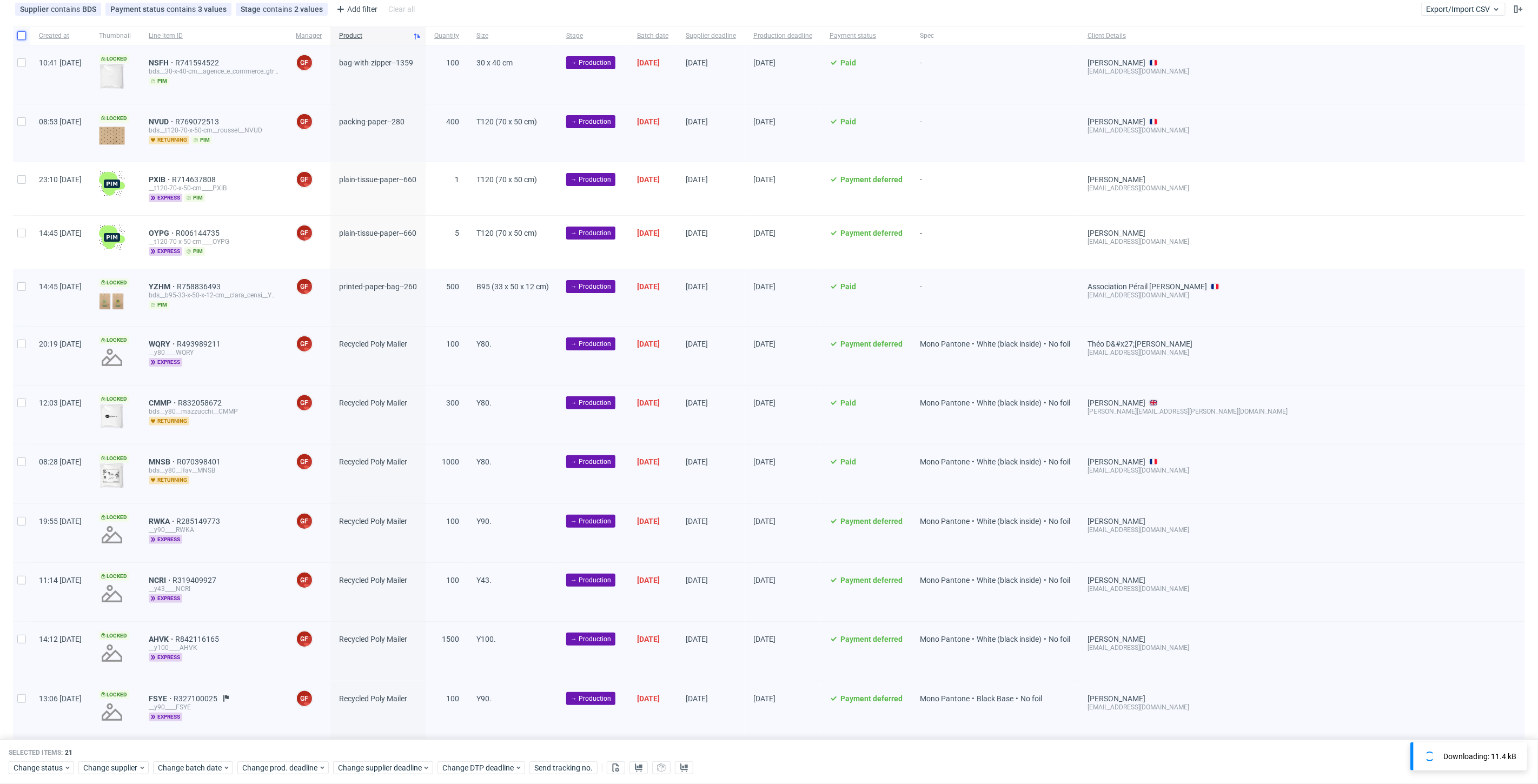
checkbox input "false"
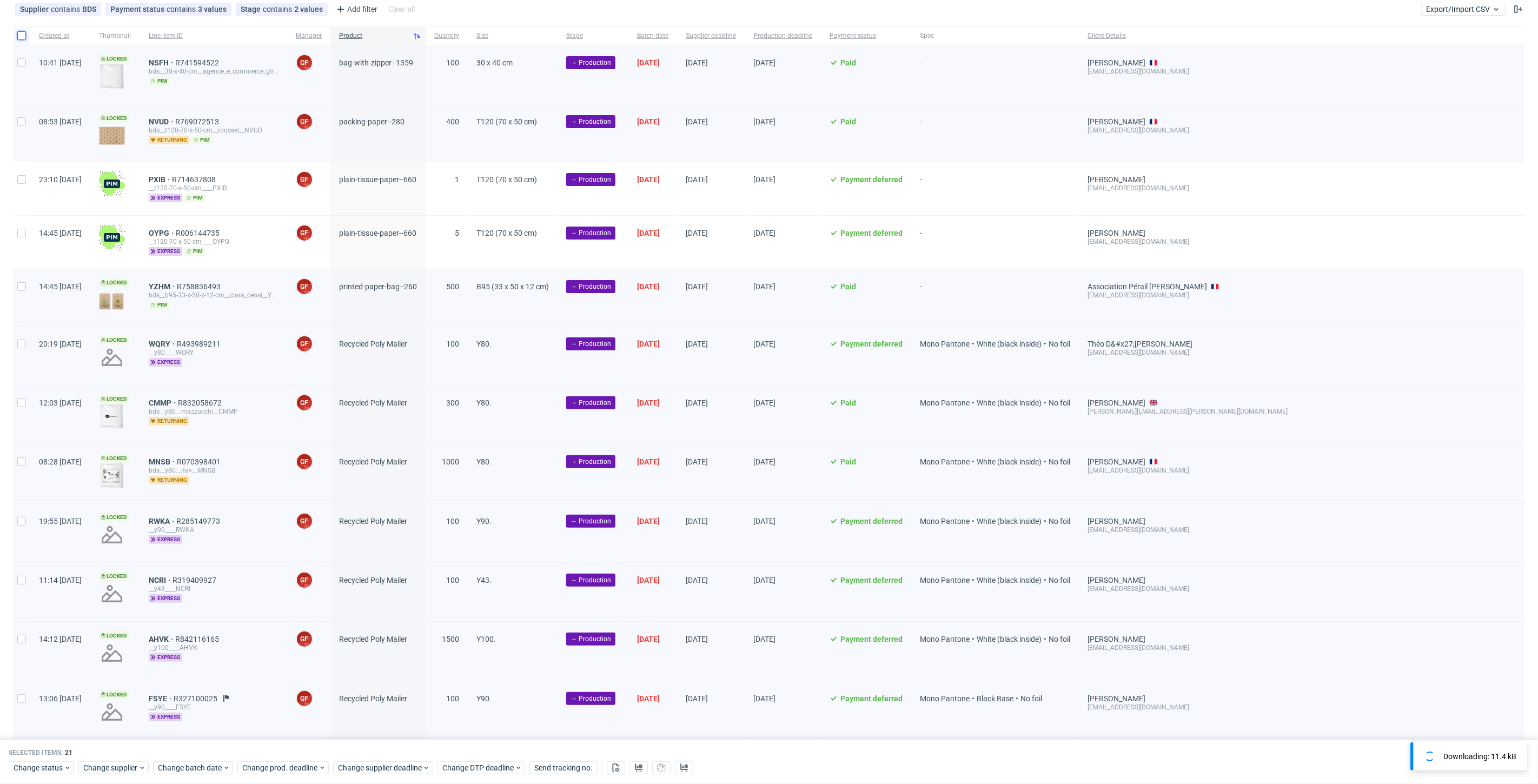
checkbox input "false"
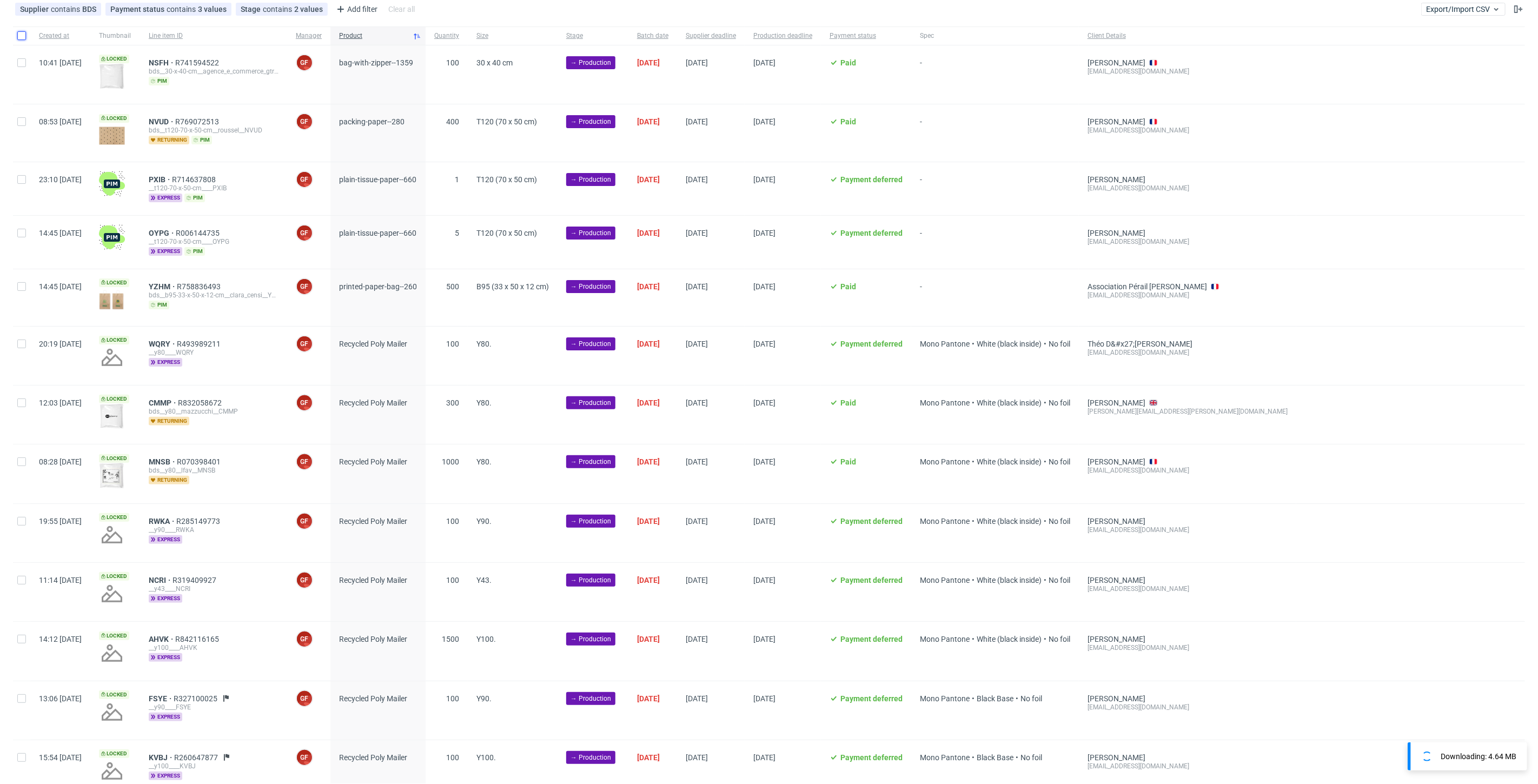
drag, startPoint x: 22, startPoint y: 35, endPoint x: 42, endPoint y: 84, distance: 52.9
click at [22, 35] on input "checkbox" at bounding box center [22, 35] width 9 height 9
checkbox input "true"
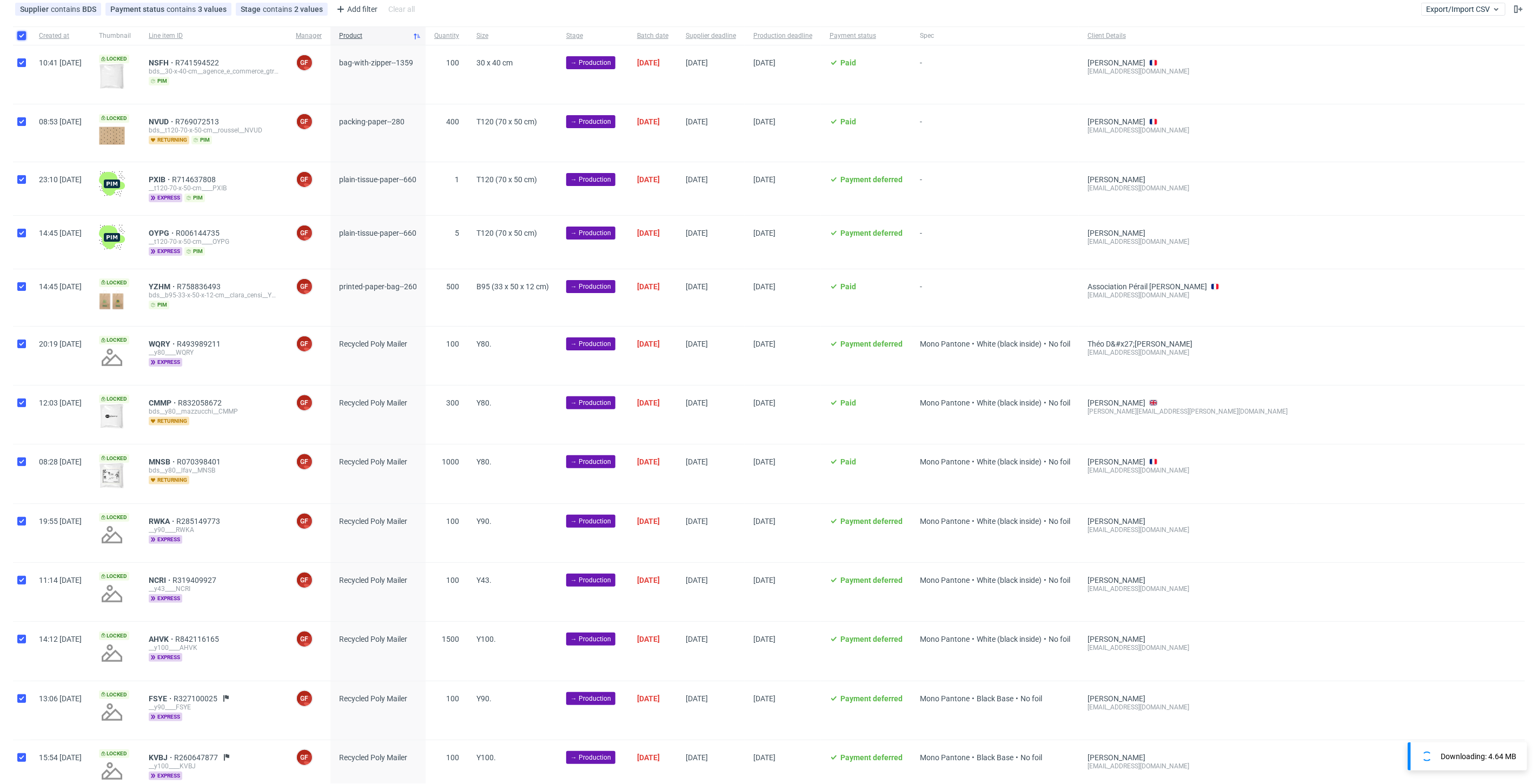
checkbox input "true"
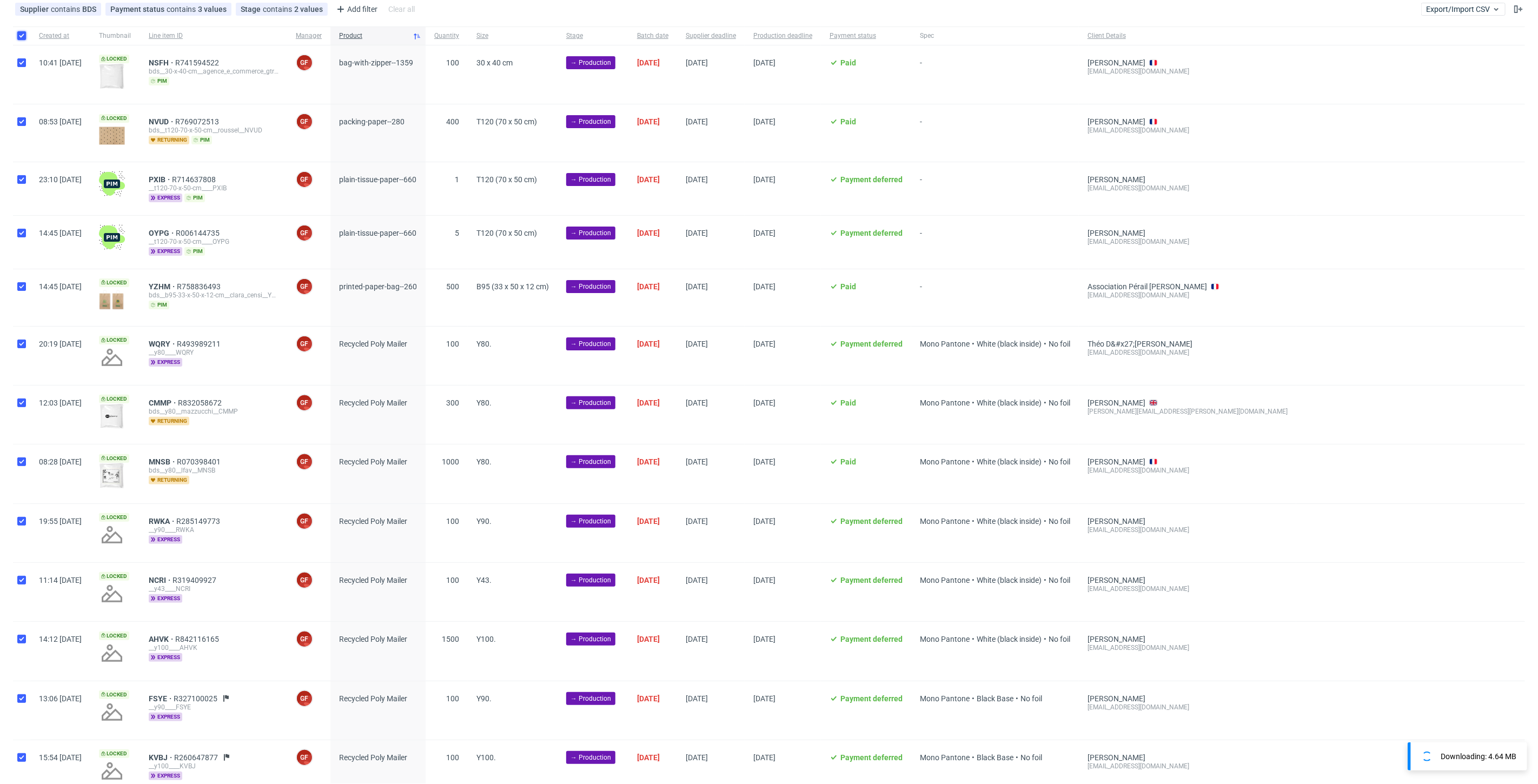
checkbox input "true"
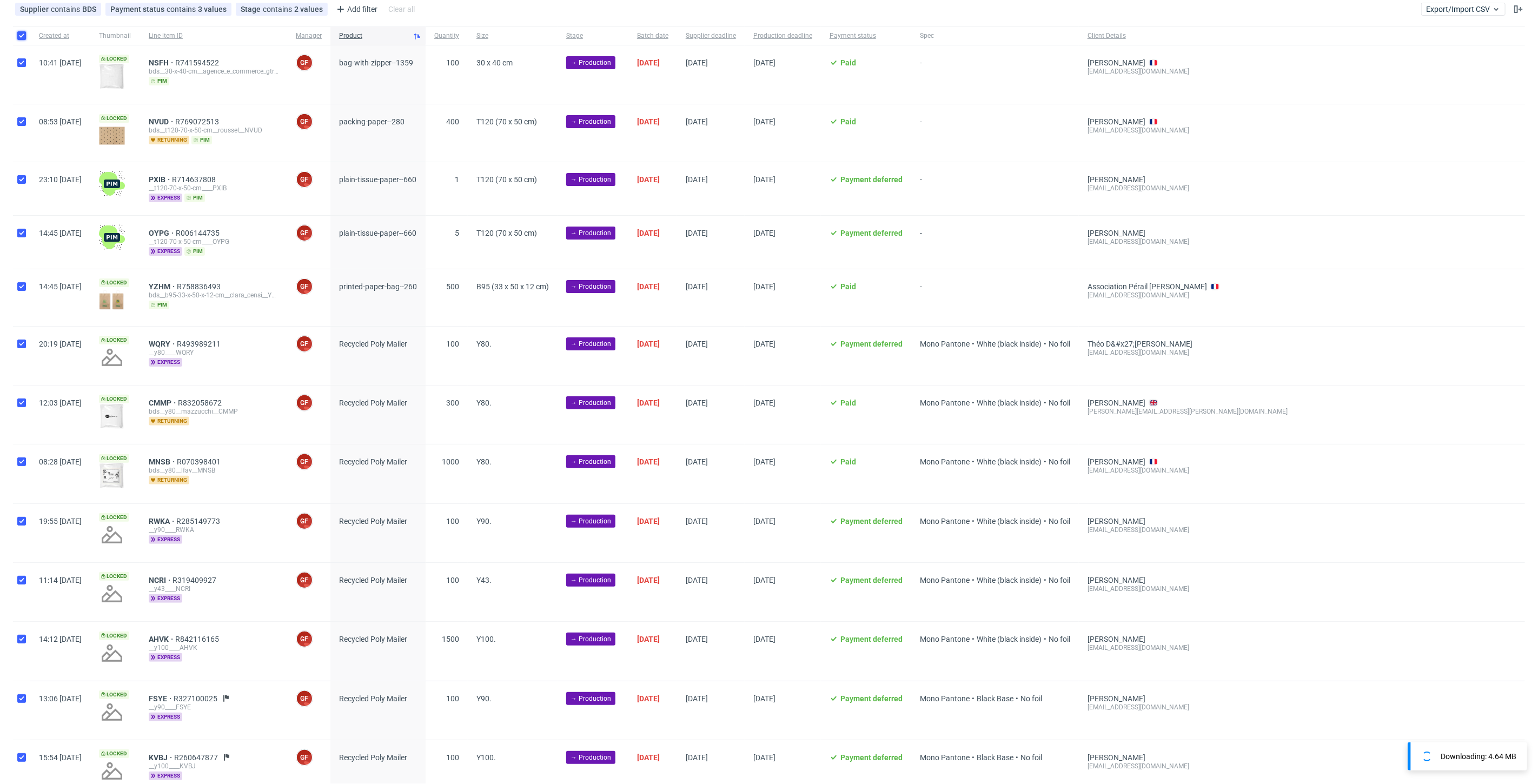
checkbox input "true"
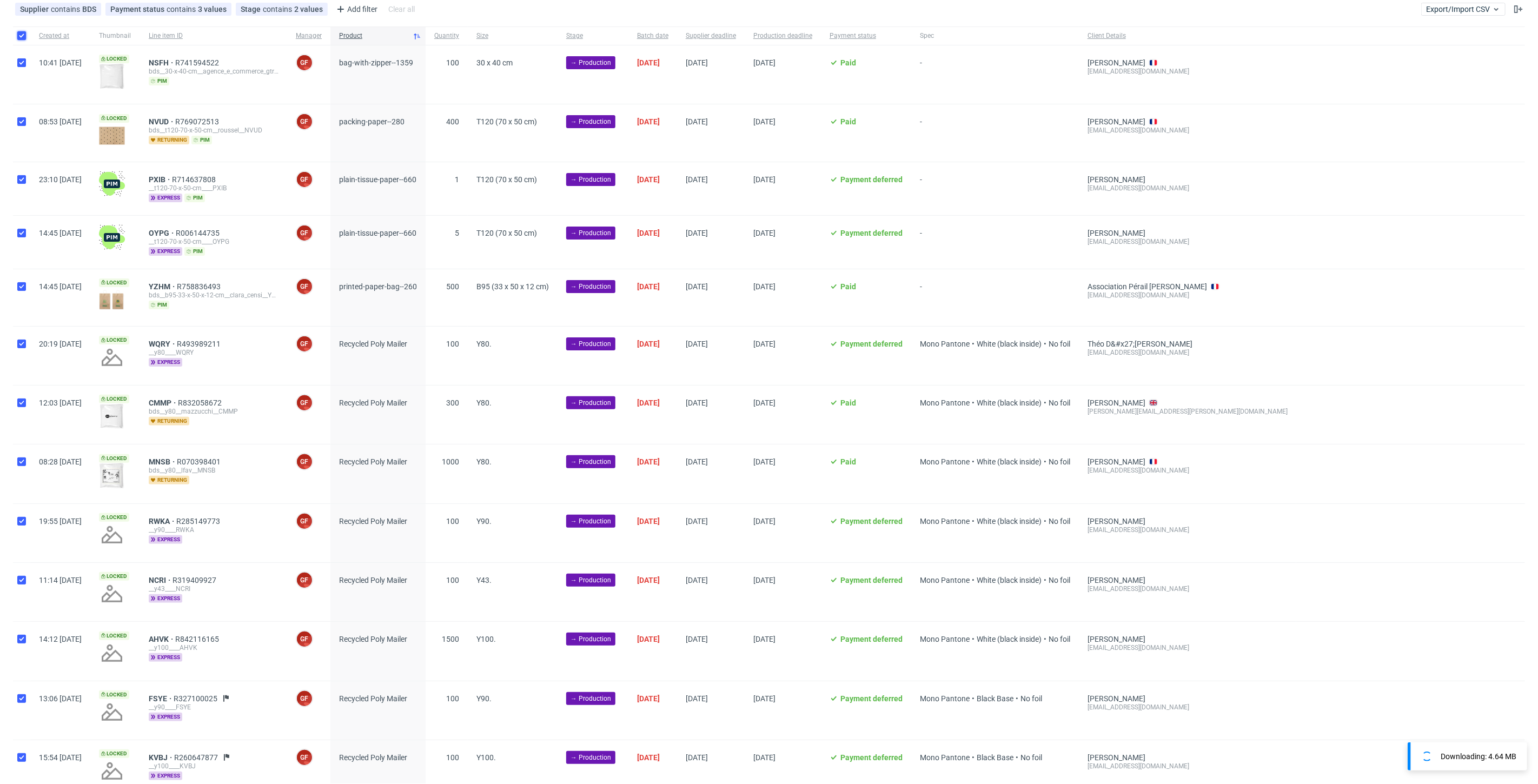
checkbox input "true"
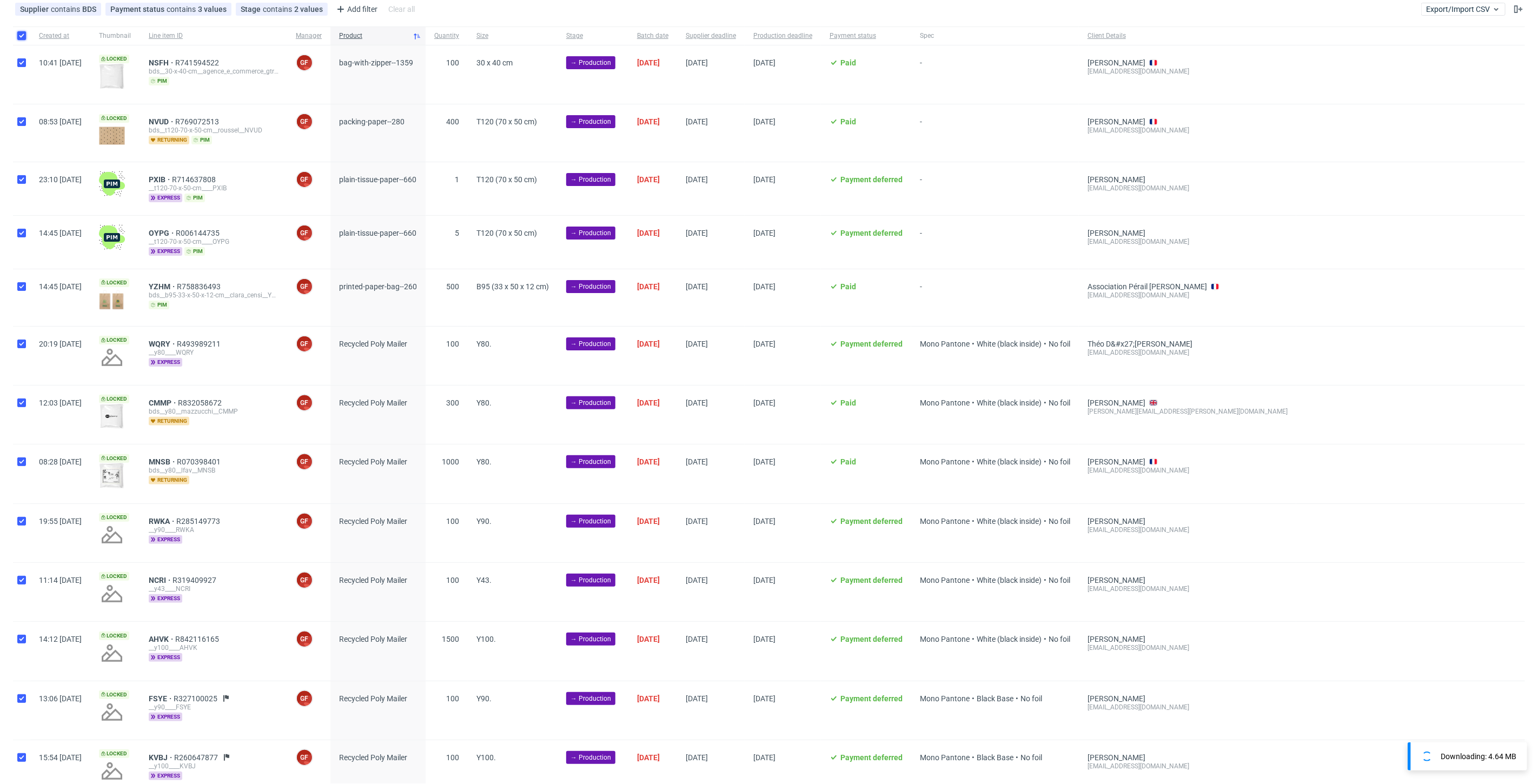
checkbox input "true"
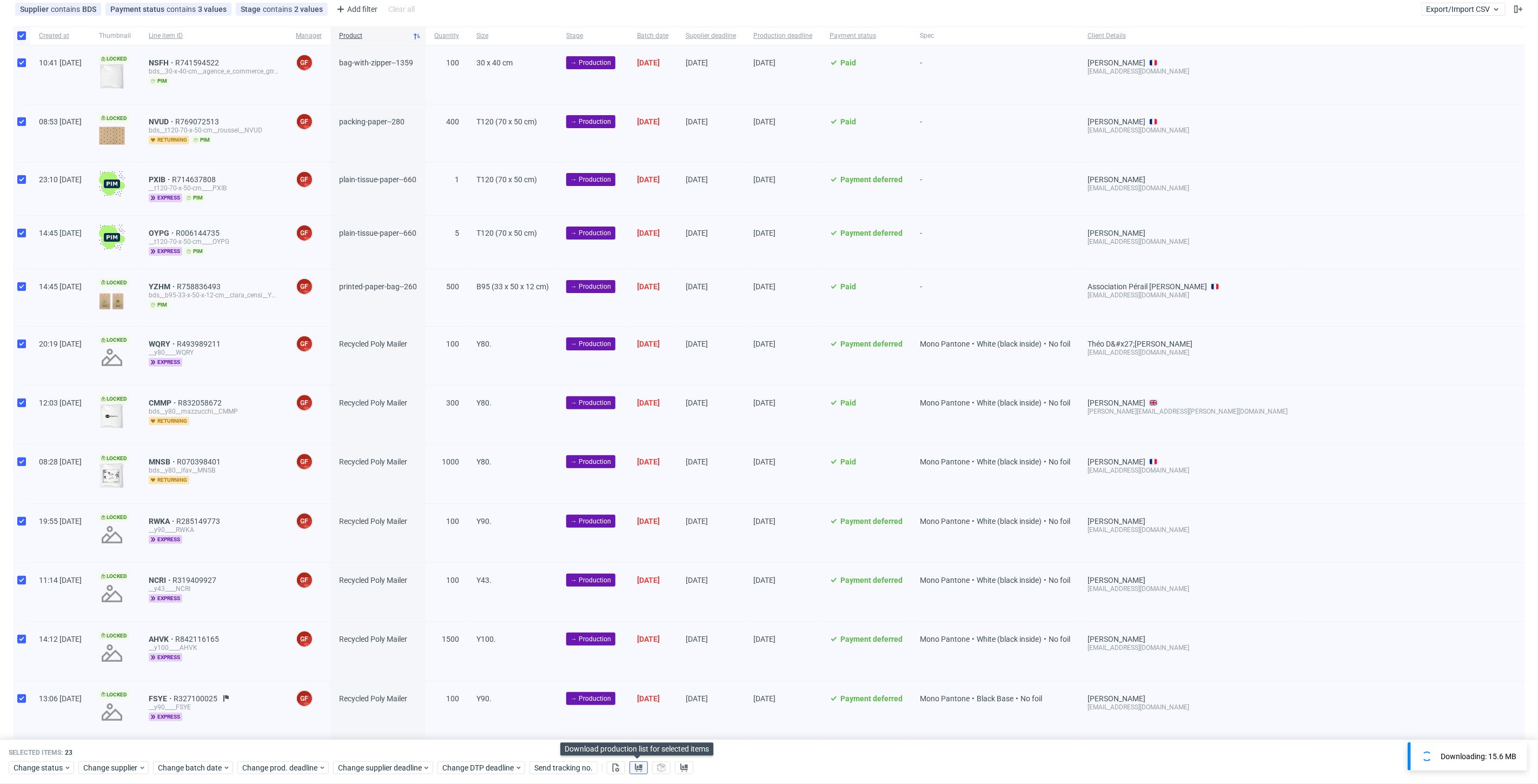
click at [635, 768] on use at bounding box center [638, 767] width 7 height 9
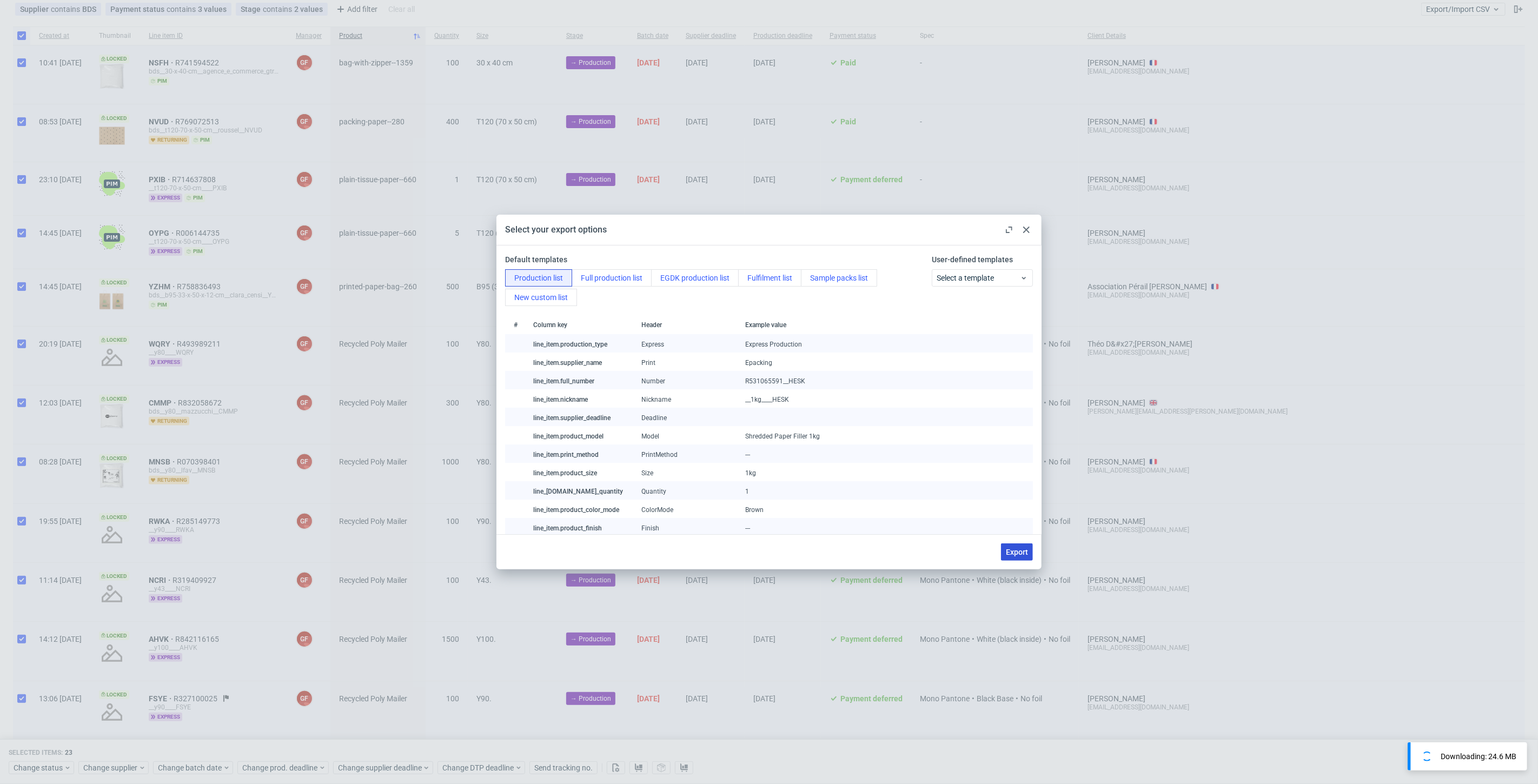
click at [1019, 552] on span "Export" at bounding box center [1016, 552] width 22 height 7
checkbox input "false"
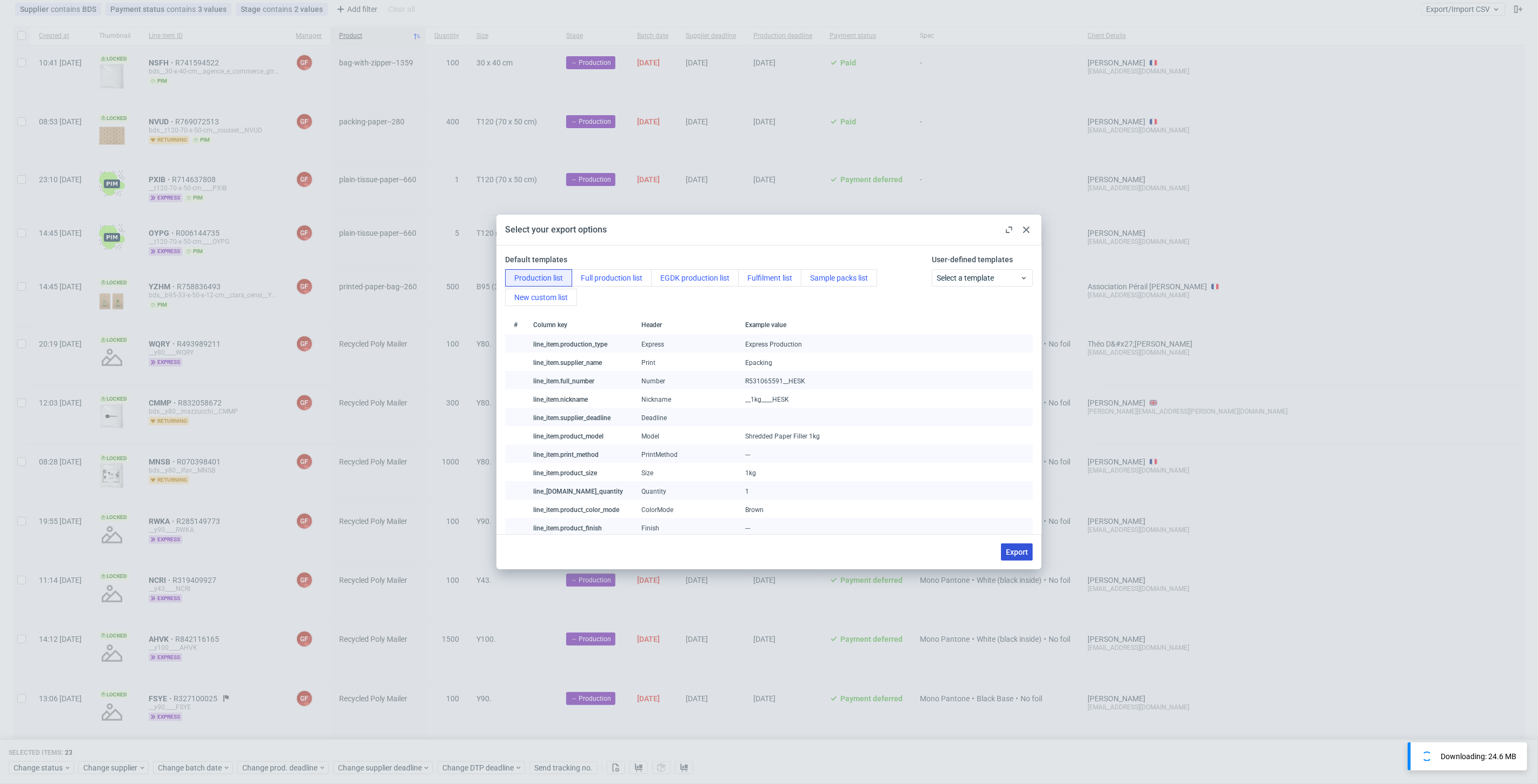
checkbox input "false"
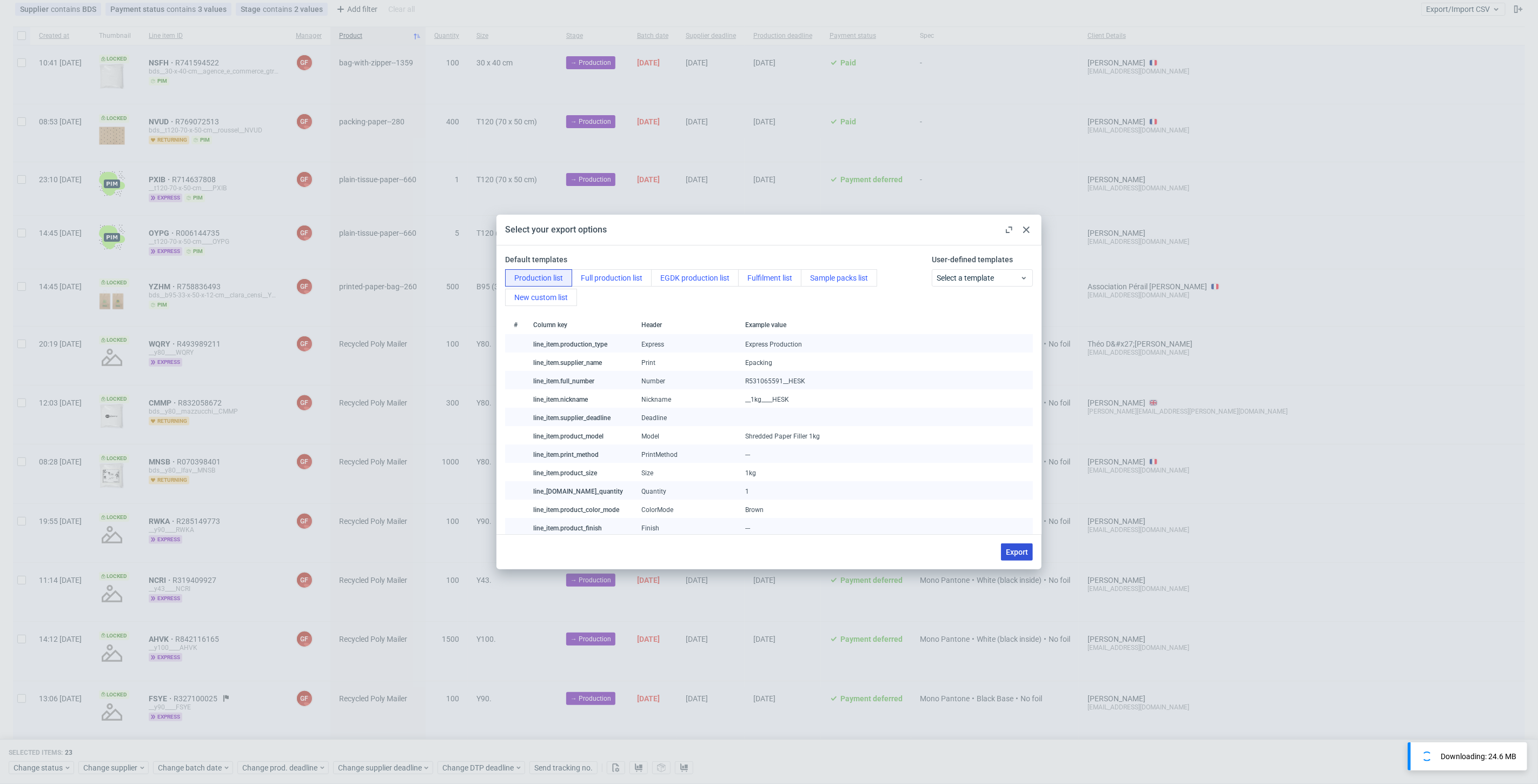
checkbox input "false"
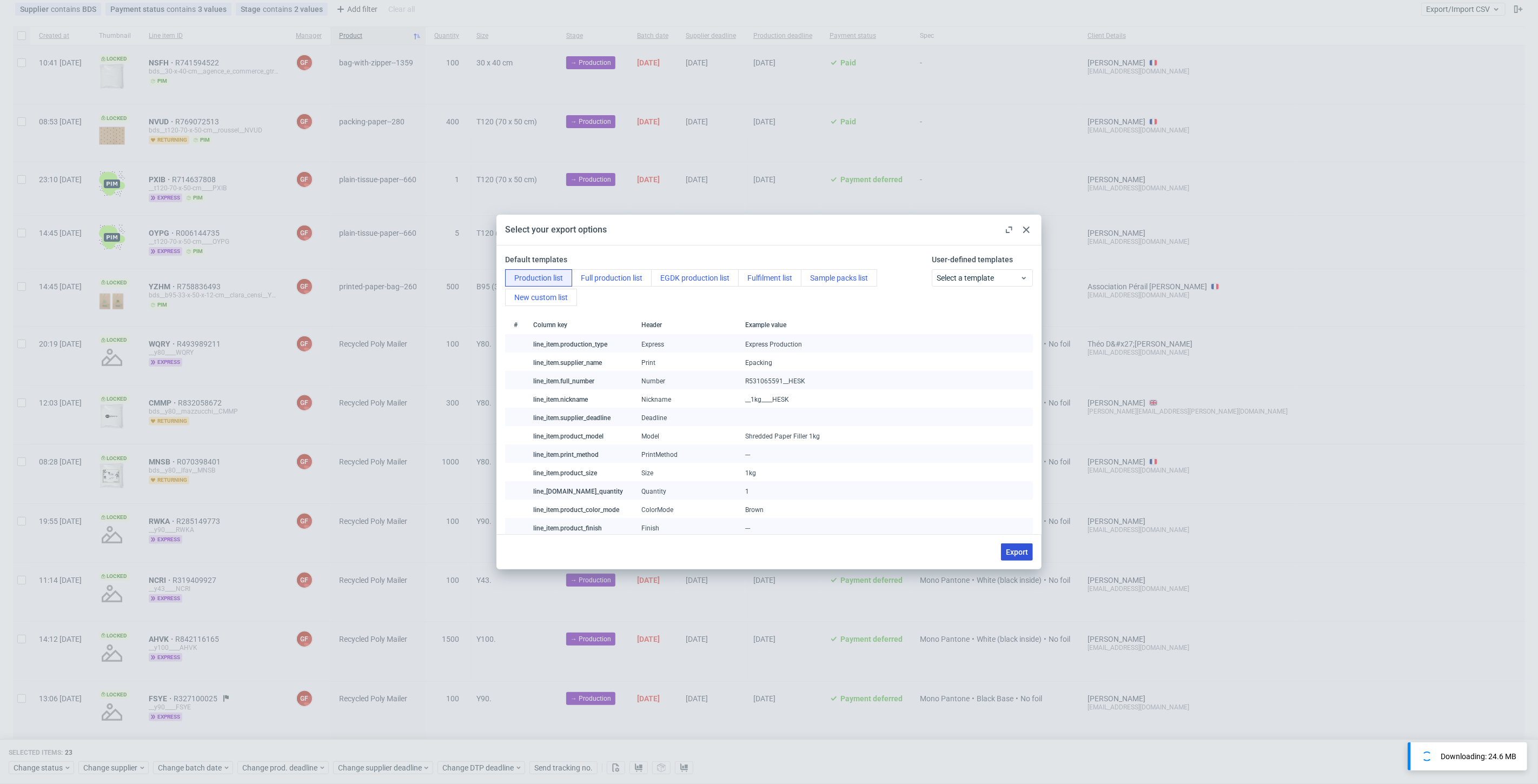
checkbox input "false"
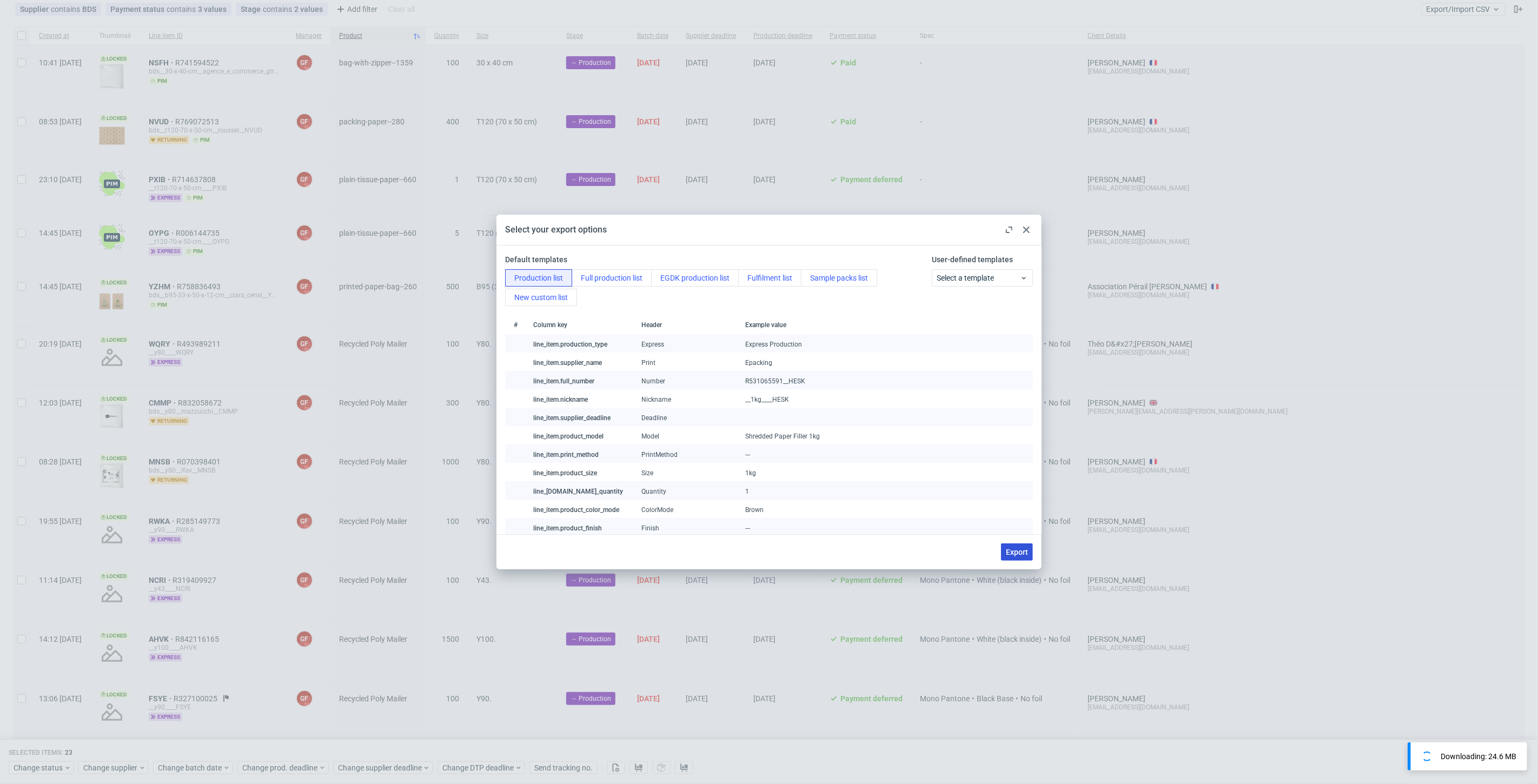
checkbox input "false"
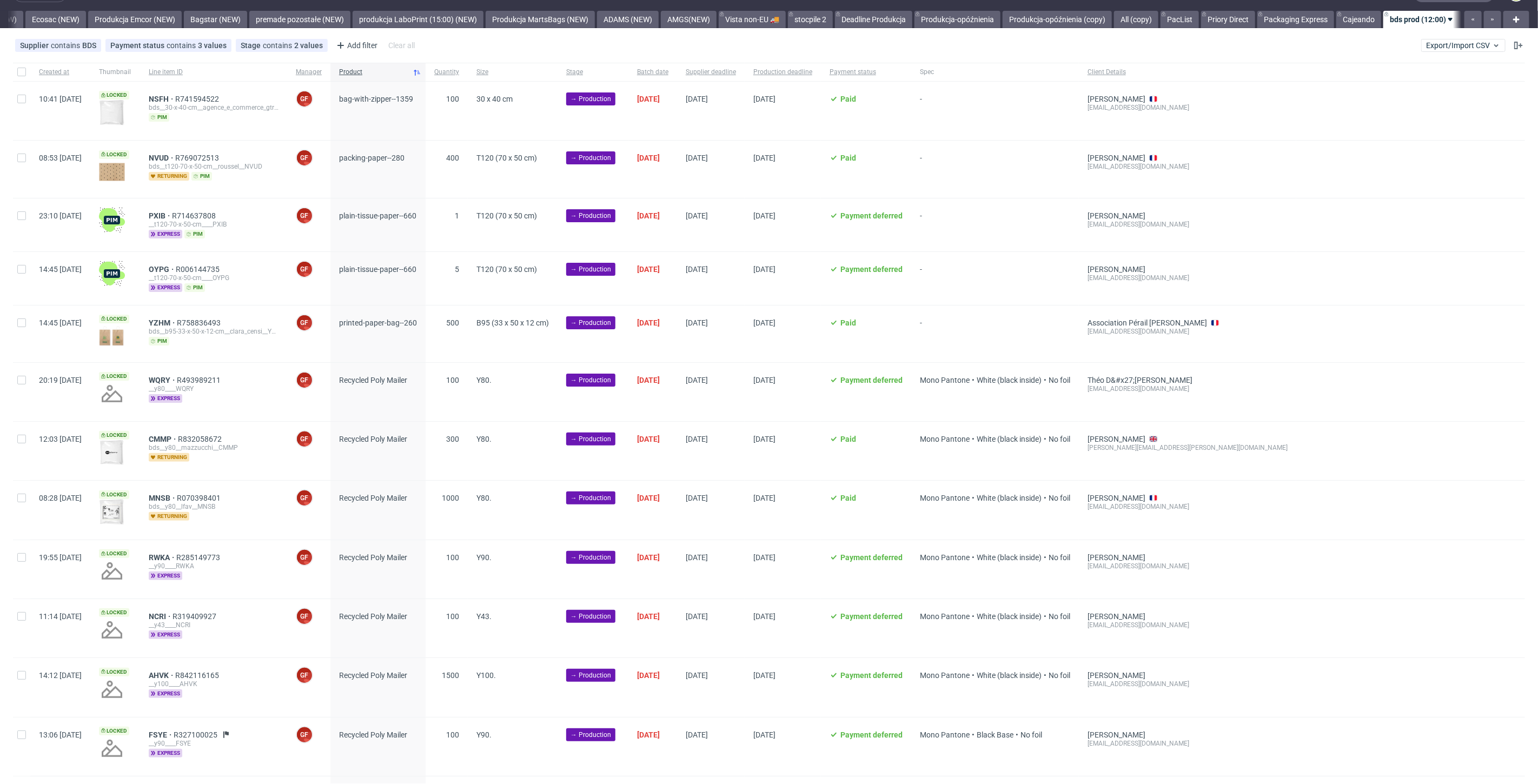
scroll to position [0, 0]
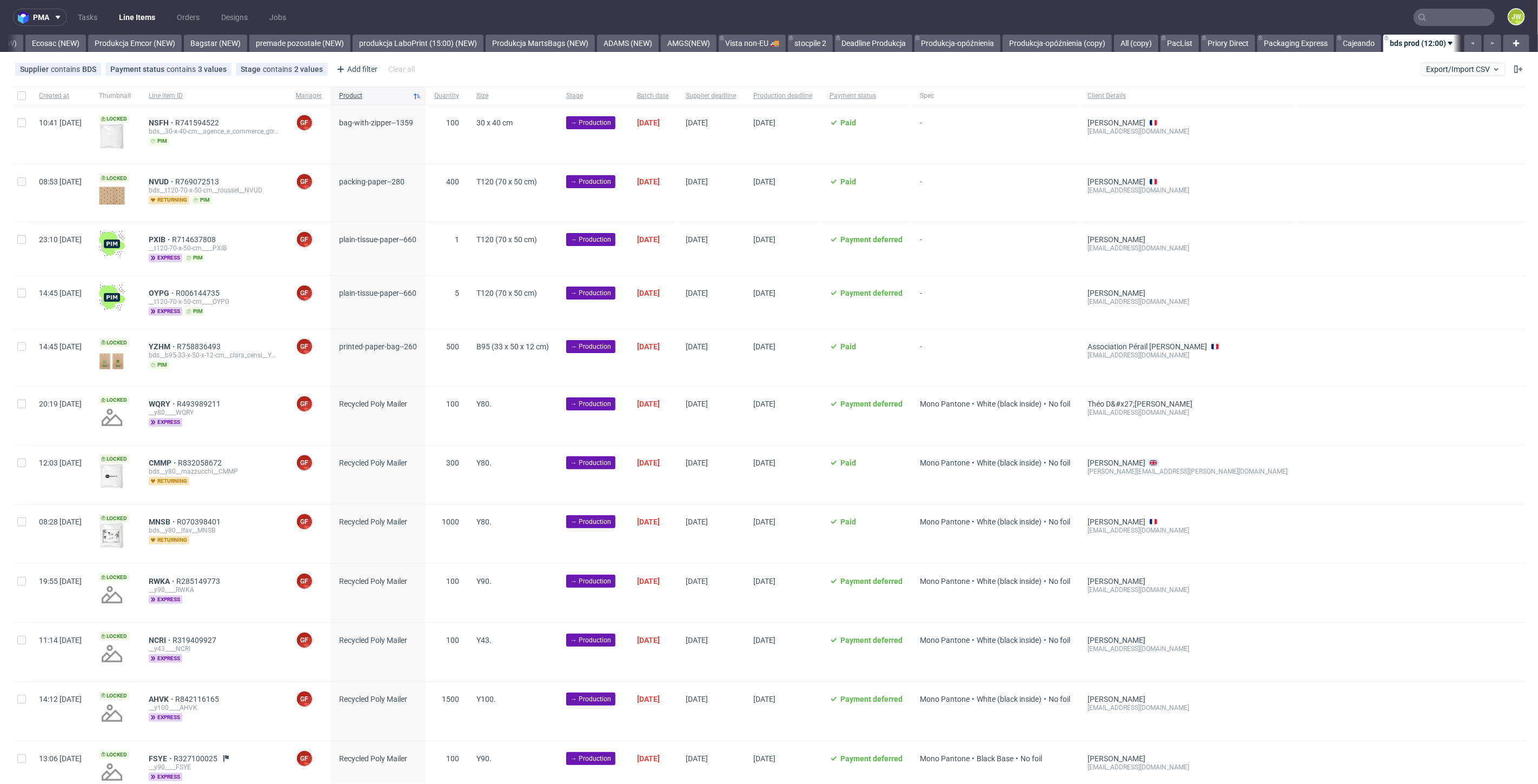
click at [17, 94] on div at bounding box center [22, 95] width 17 height 18
checkbox input "true"
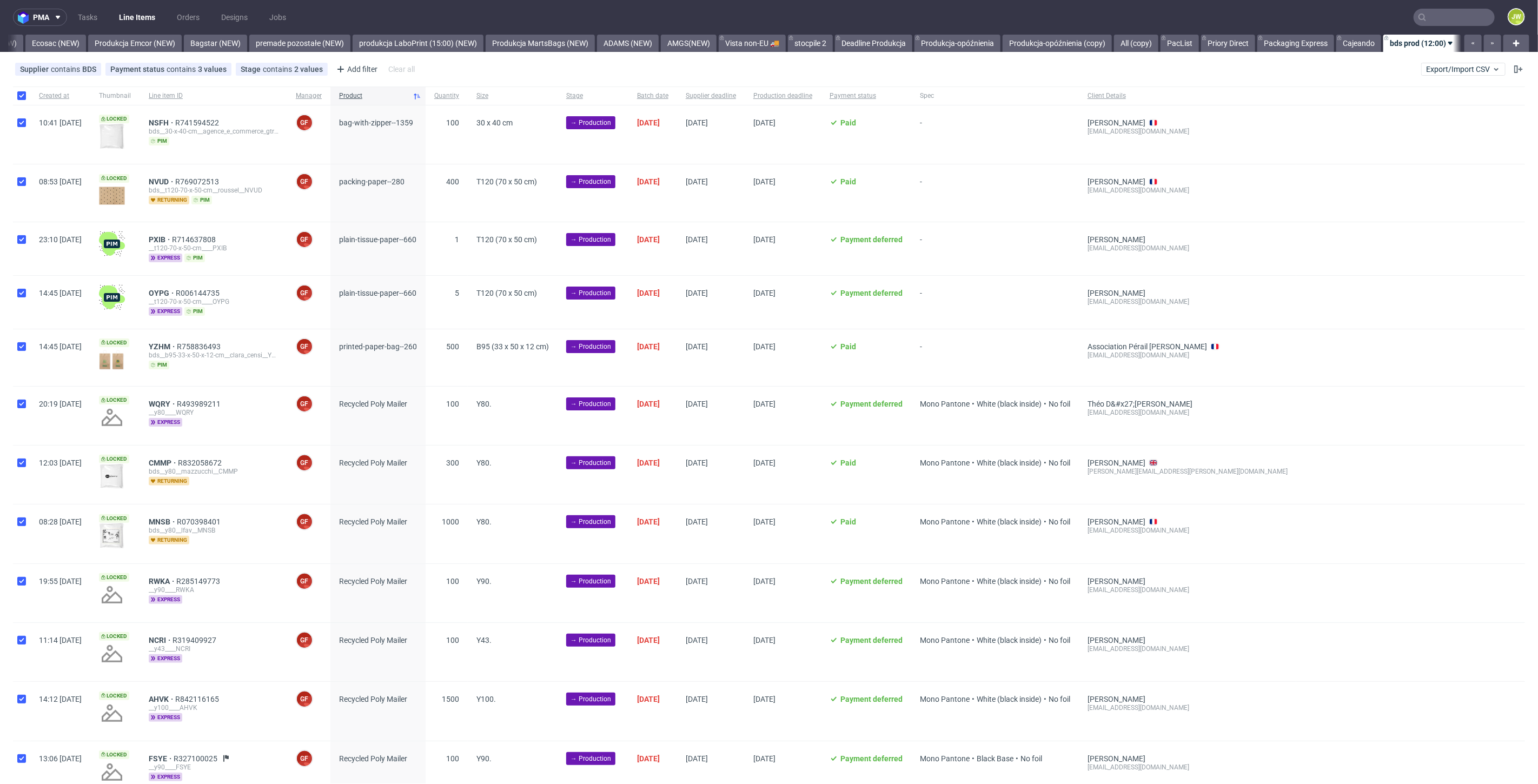
checkbox input "true"
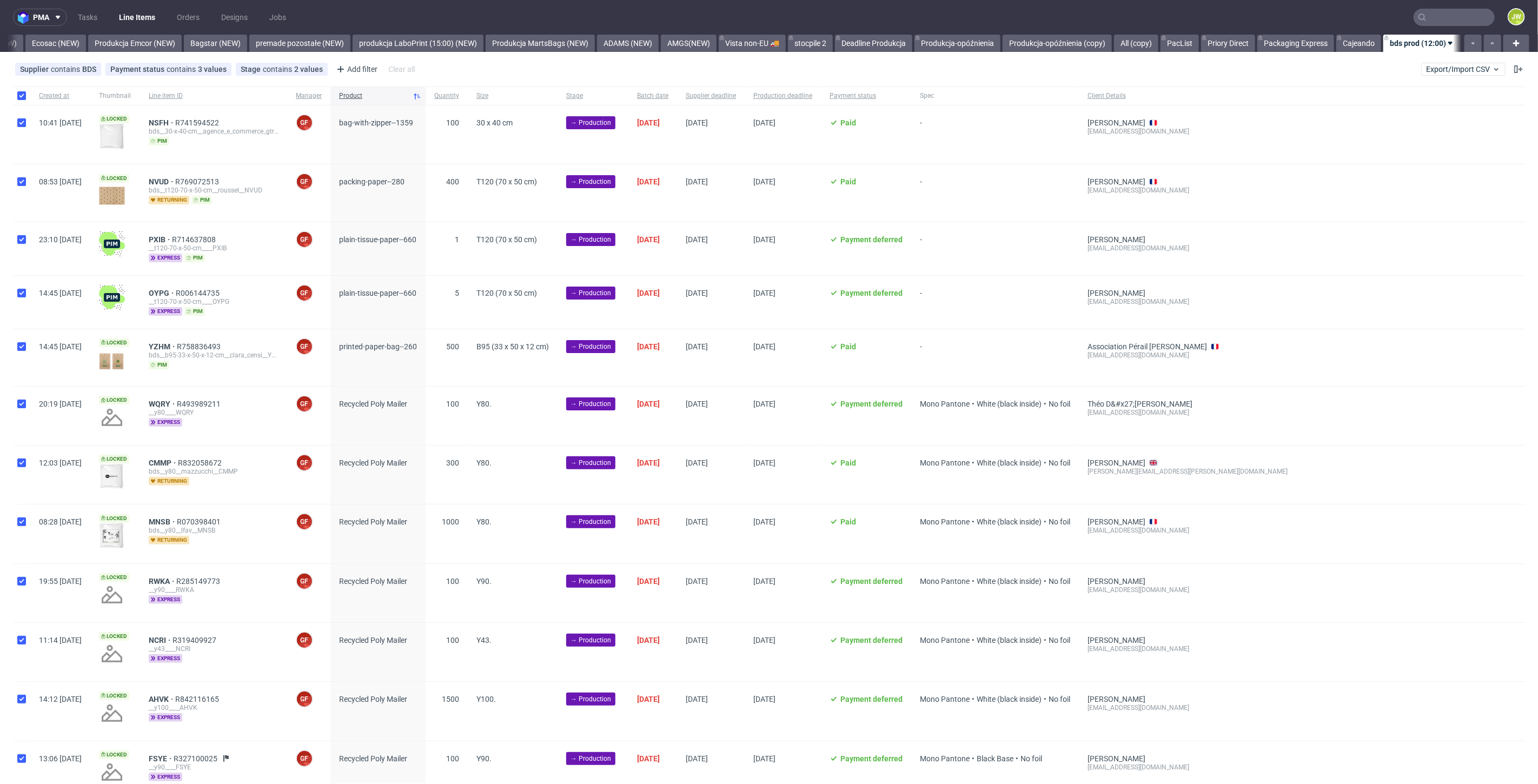
checkbox input "true"
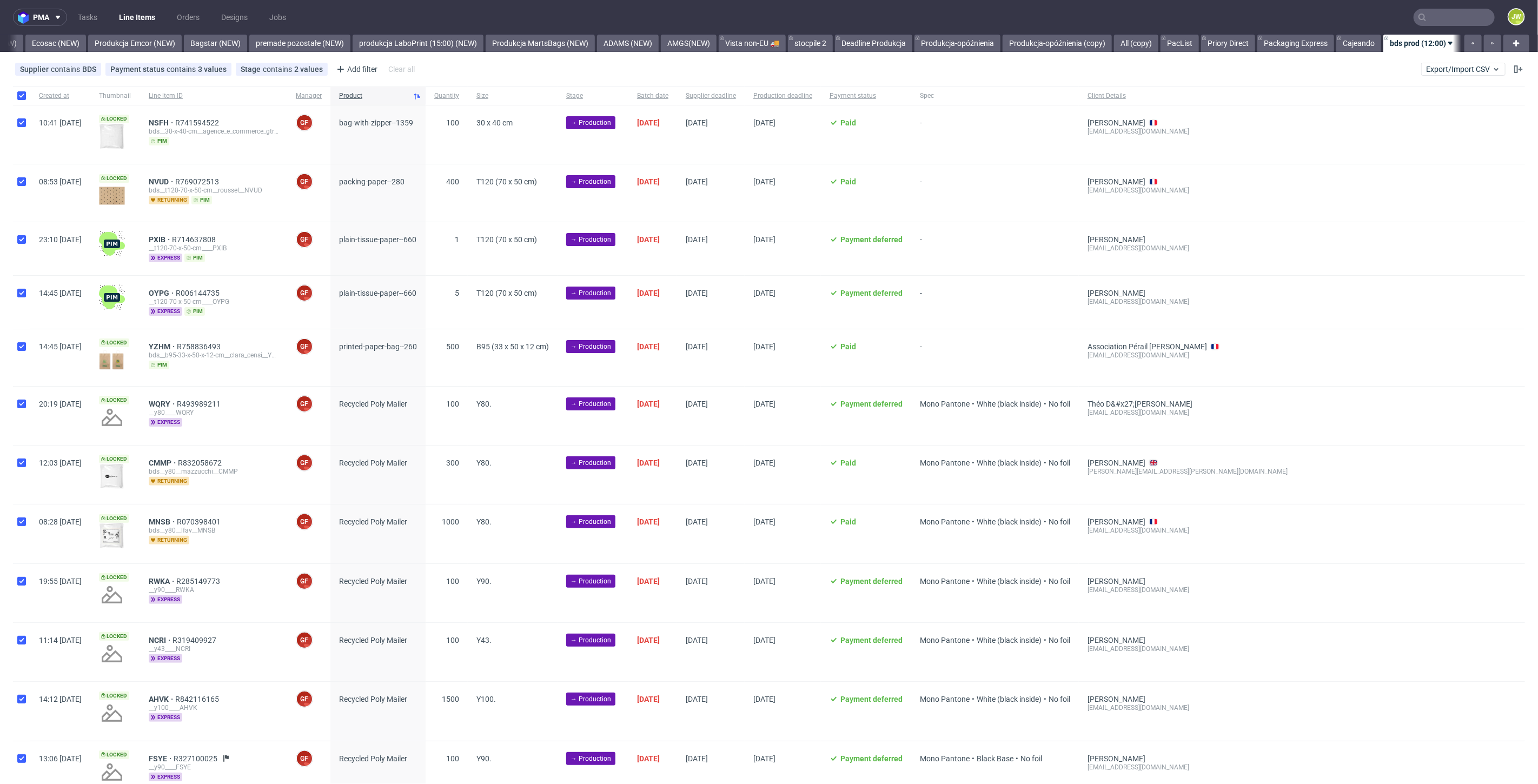
checkbox input "true"
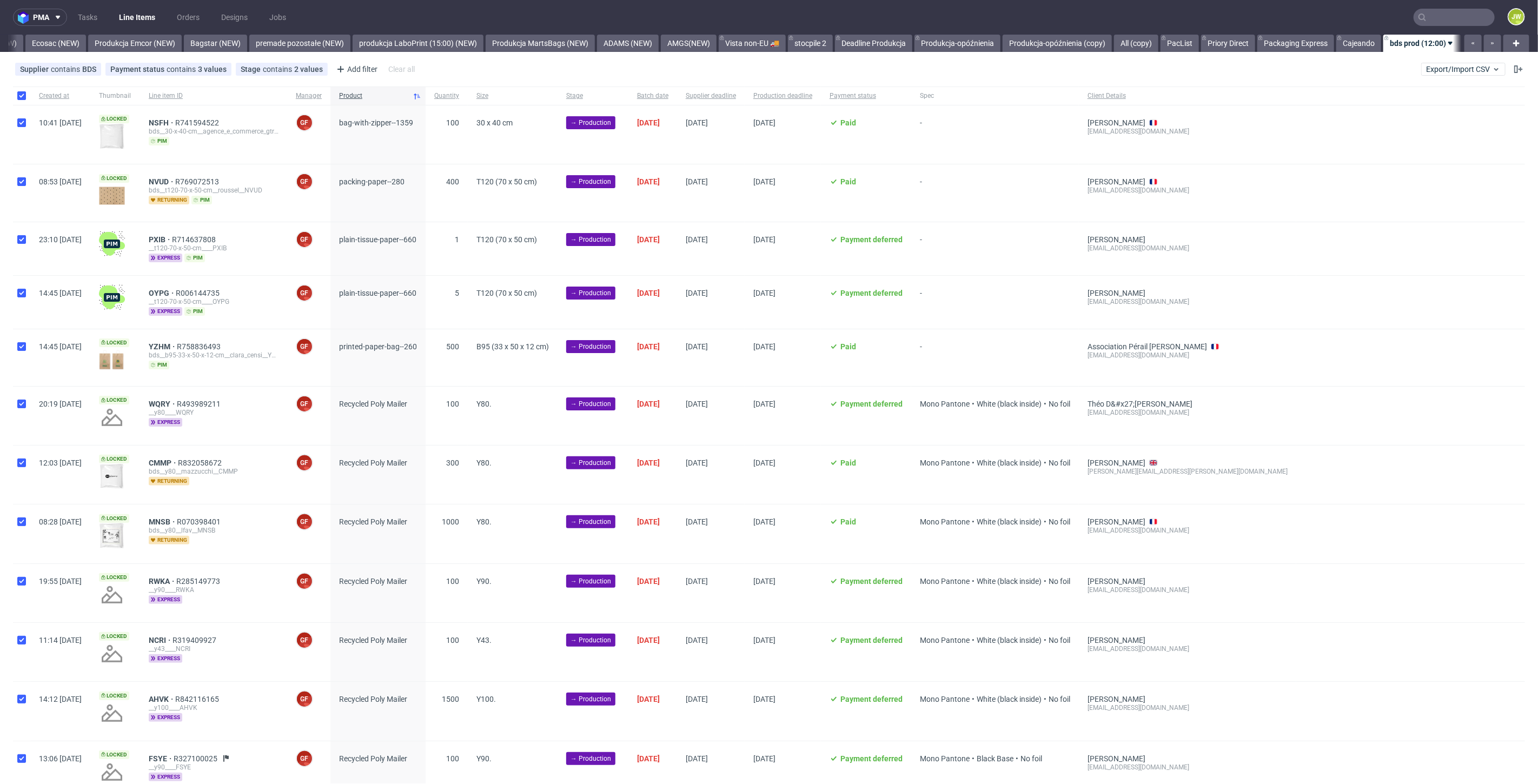
checkbox input "true"
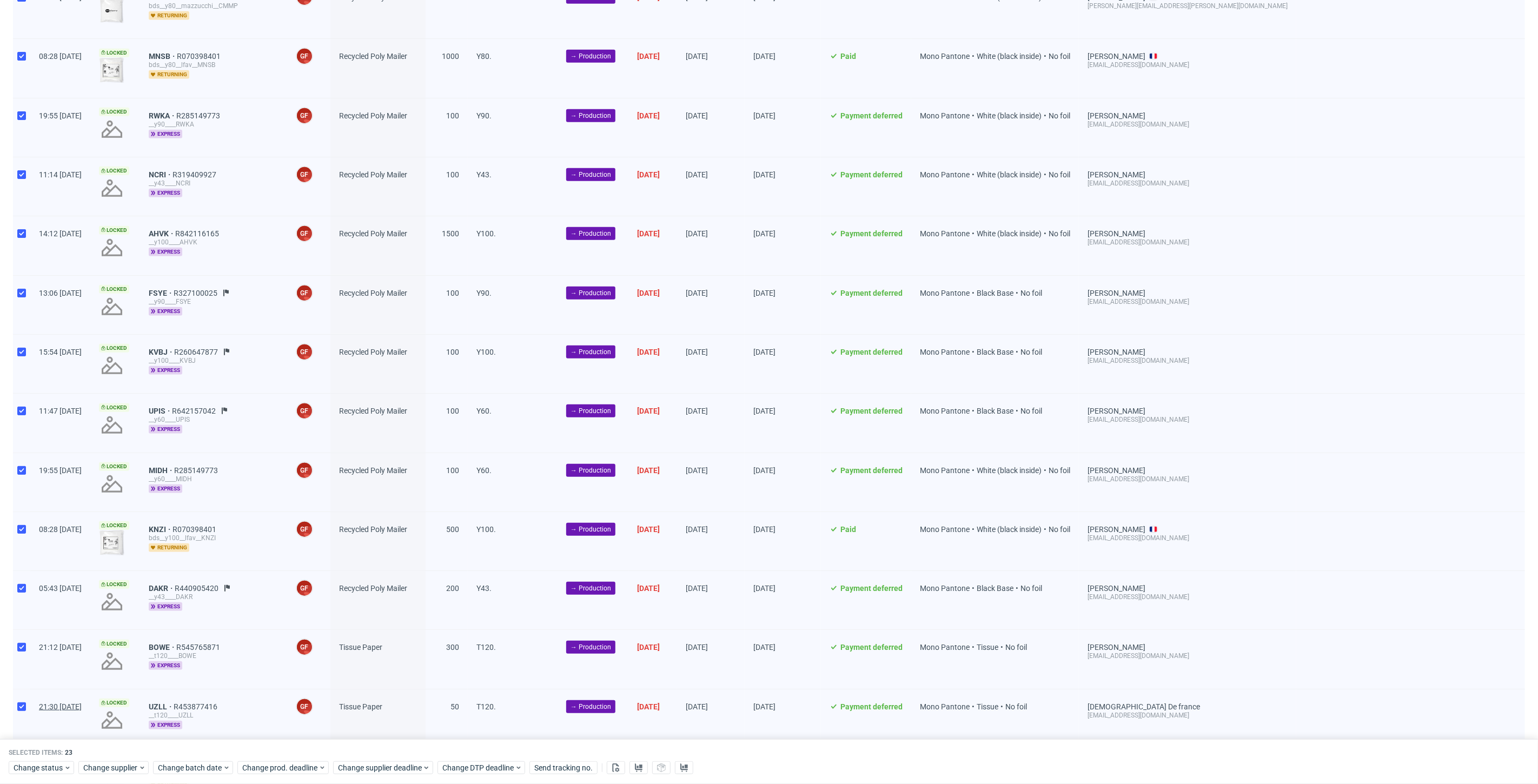
scroll to position [601, 0]
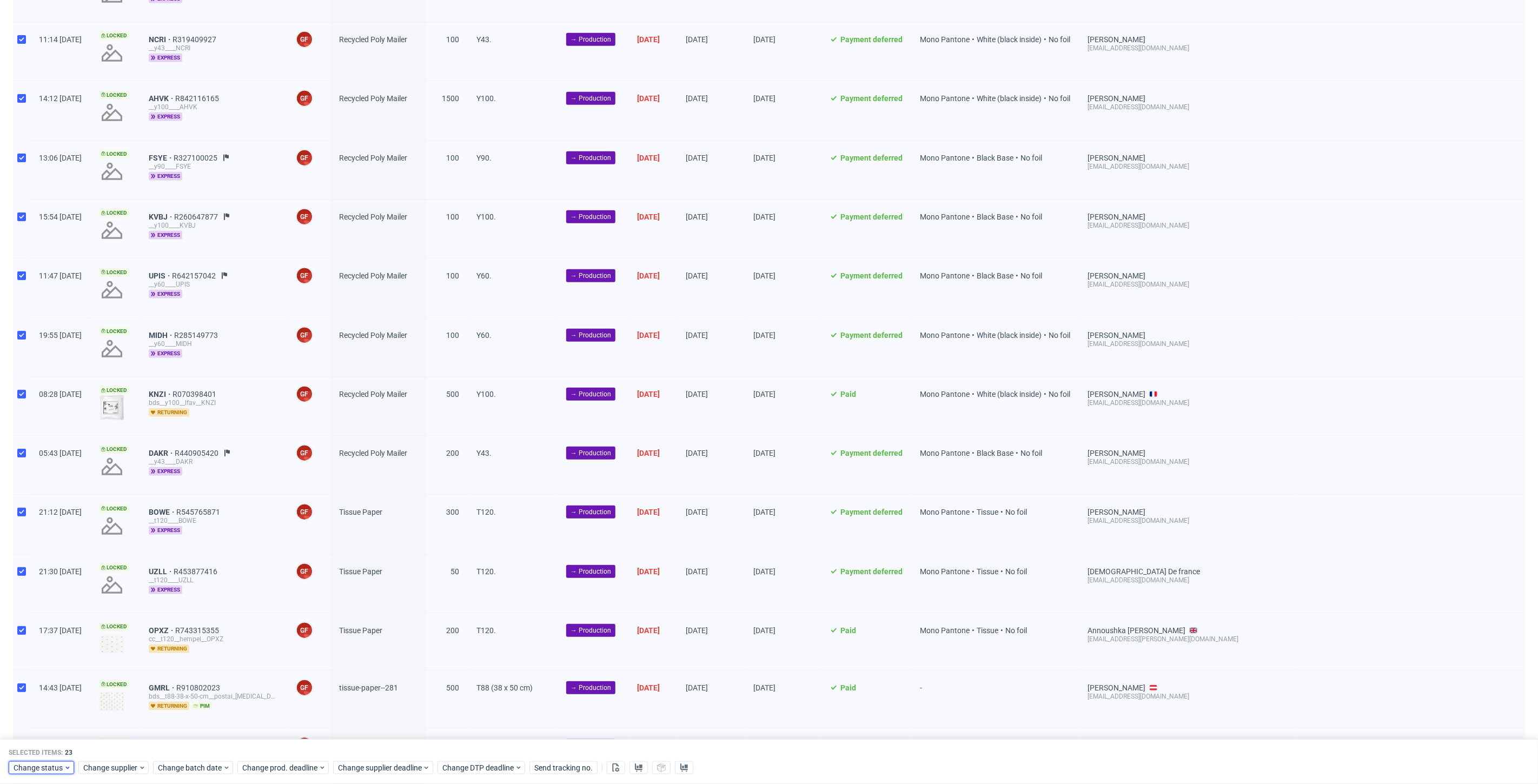
click at [44, 768] on span "Change status" at bounding box center [39, 768] width 50 height 11
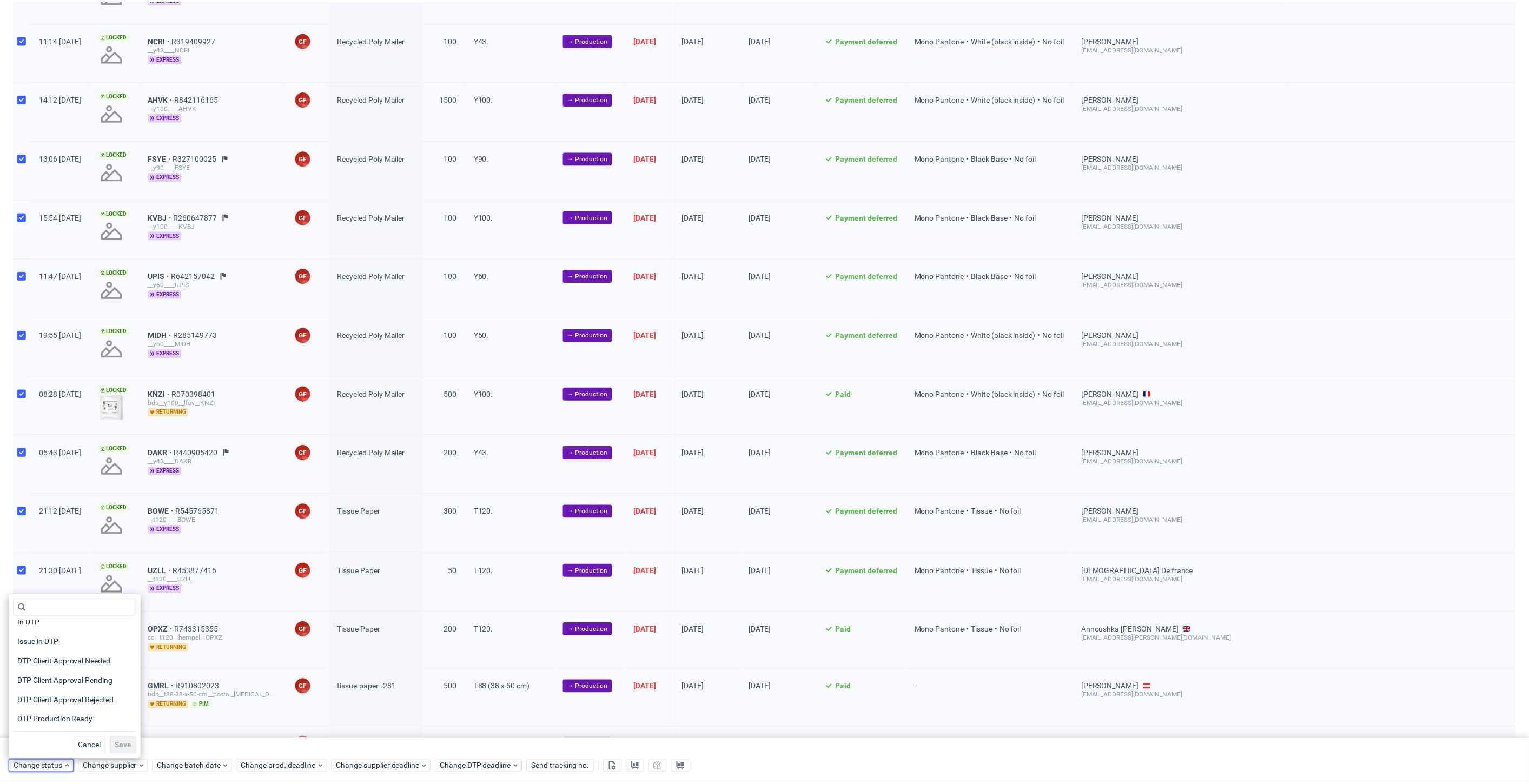
scroll to position [120, 0]
click at [37, 668] on span "In Production" at bounding box center [40, 666] width 55 height 15
click at [115, 746] on span "Save" at bounding box center [123, 747] width 17 height 7
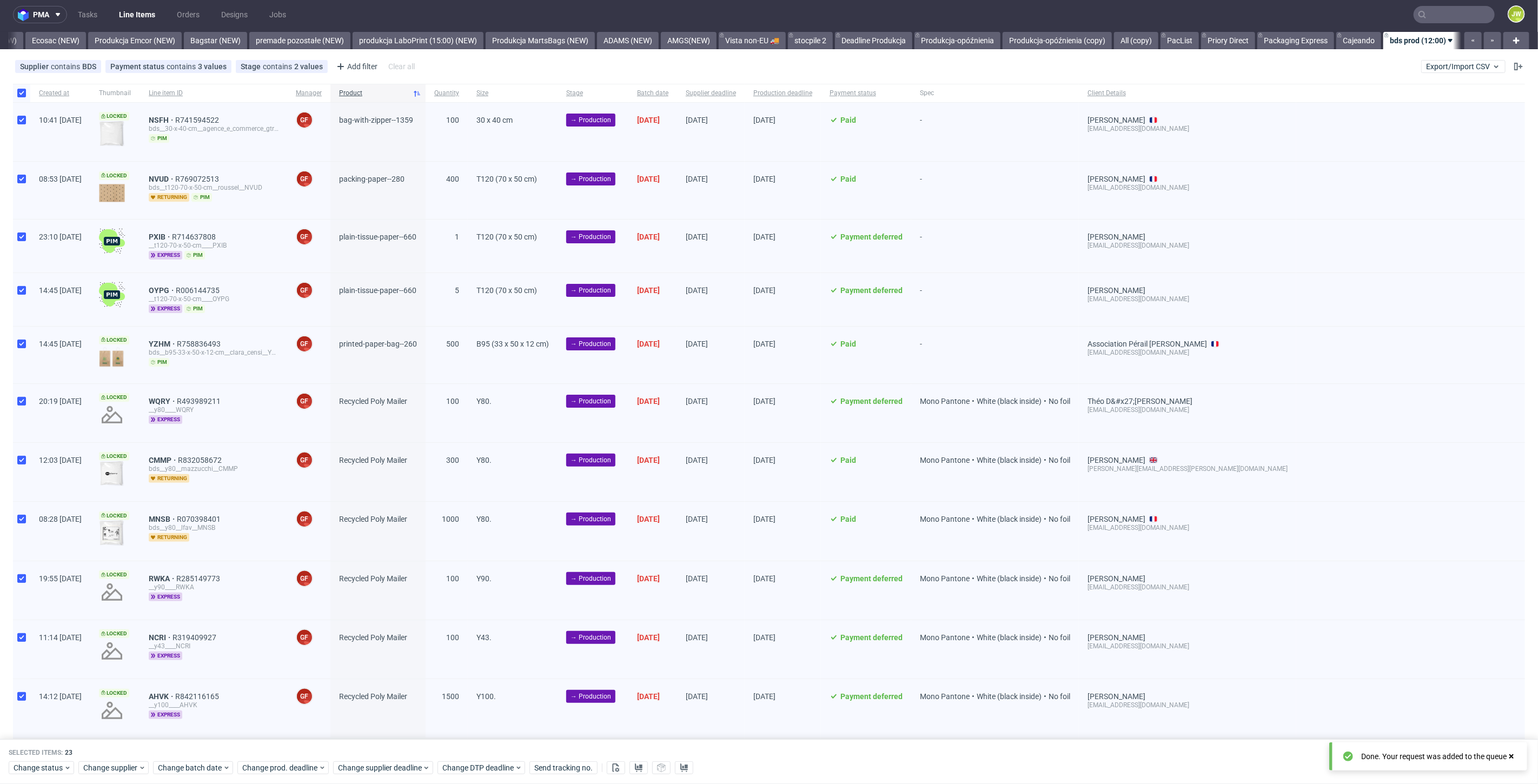
scroll to position [0, 0]
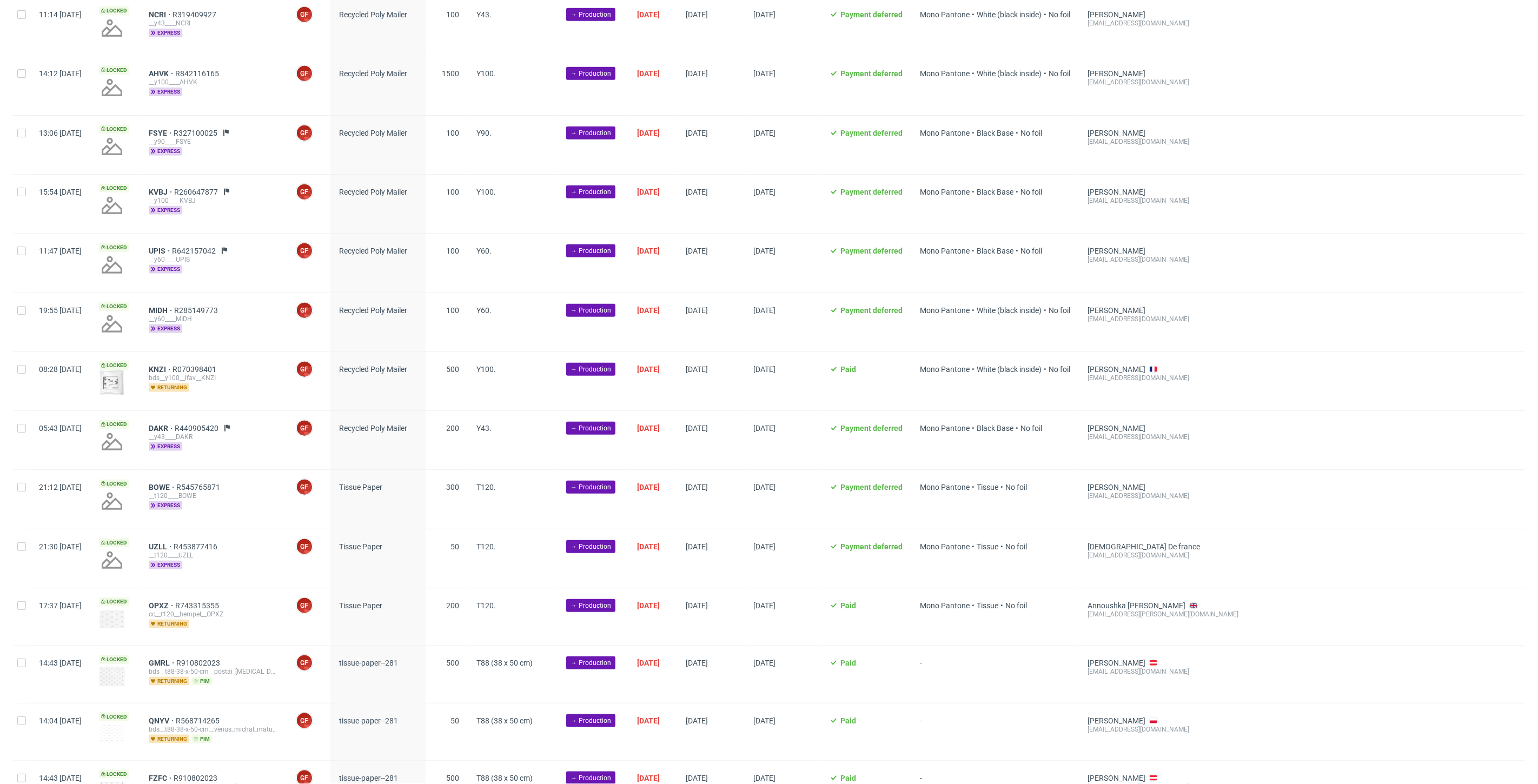
scroll to position [689, 0]
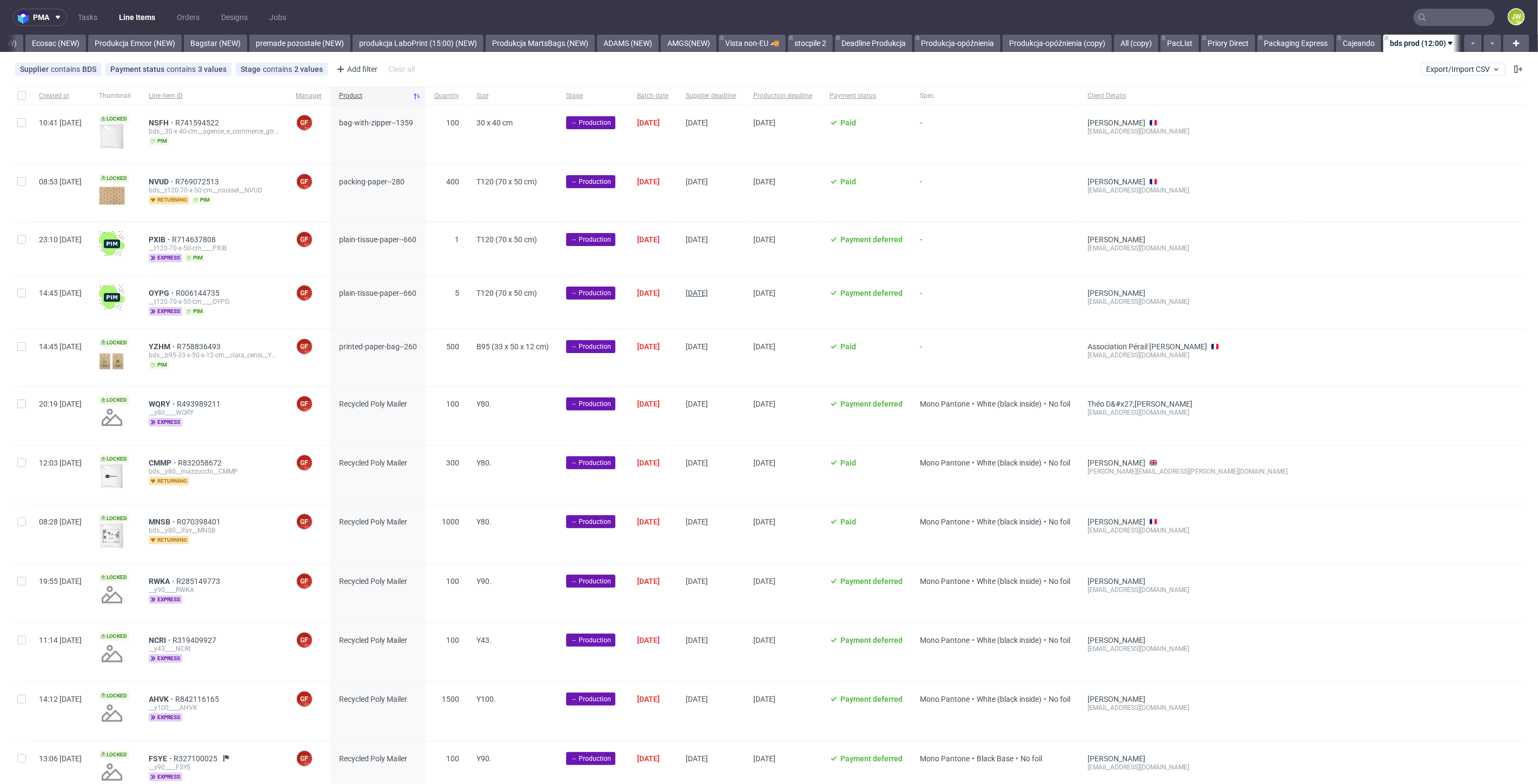
scroll to position [0, 2306]
drag, startPoint x: 1454, startPoint y: 155, endPoint x: 1353, endPoint y: 144, distance: 101.6
click at [1453, 156] on div at bounding box center [1410, 134] width 229 height 58
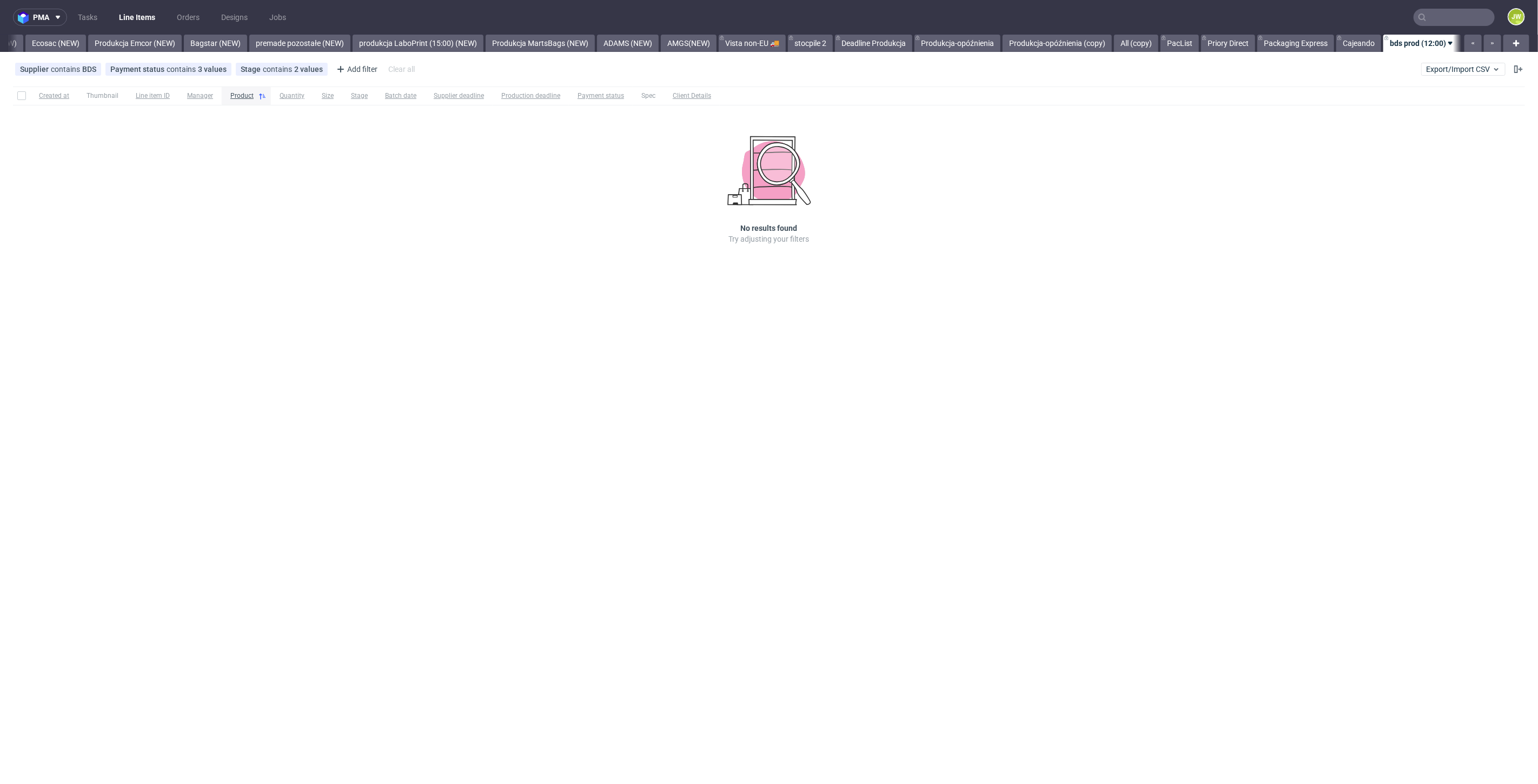
scroll to position [0, 2297]
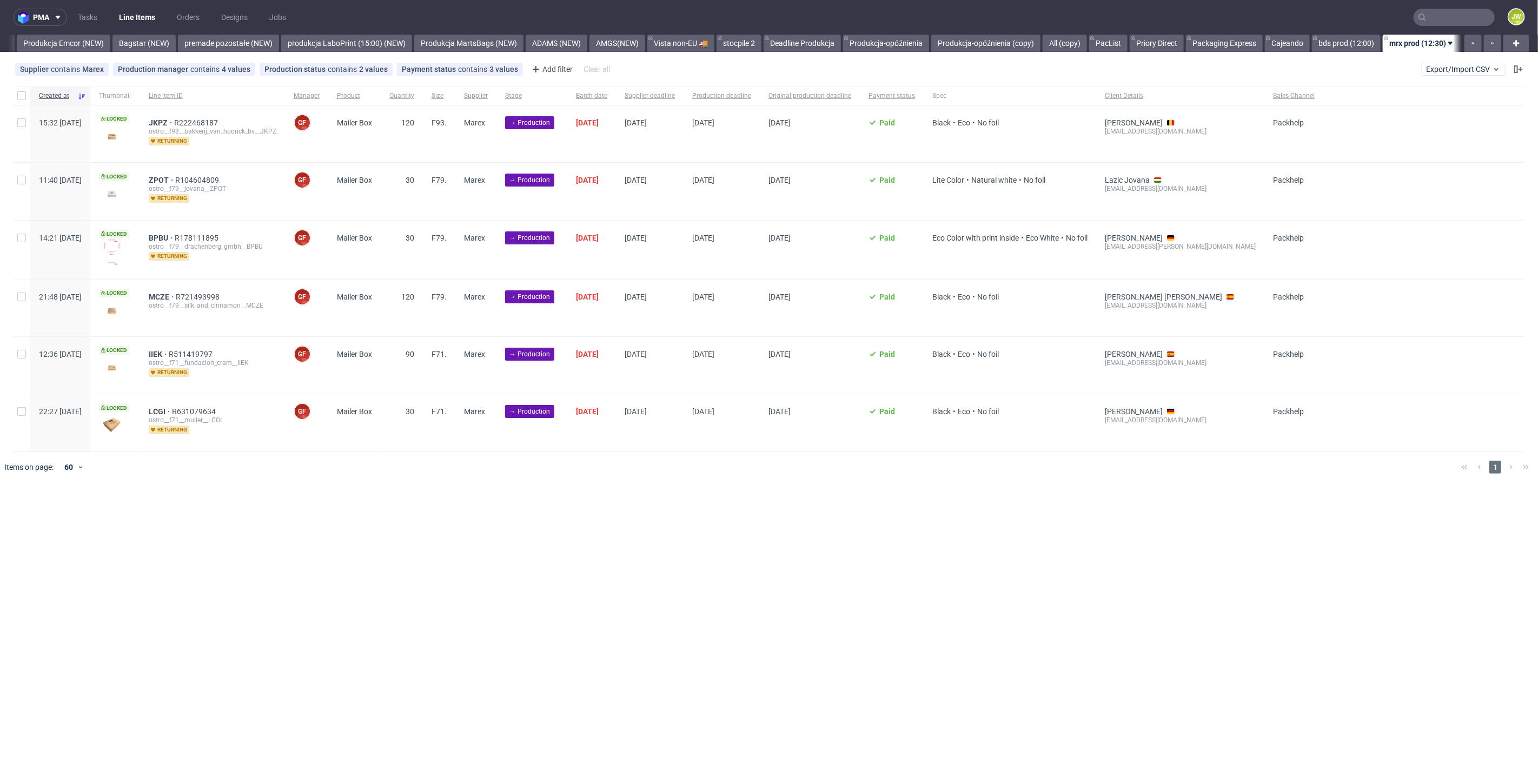
scroll to position [0, 2369]
drag, startPoint x: 604, startPoint y: 549, endPoint x: 941, endPoint y: 327, distance: 403.6
click at [604, 547] on div "pma Tasks Line Items Orders Designs Jobs JW All DTP Late Shipped Shipments DTP …" at bounding box center [769, 392] width 1538 height 784
click at [423, 595] on div "pma Tasks Line Items Orders Designs Jobs JW All DTP Late Shipped Shipments DTP …" at bounding box center [769, 392] width 1538 height 784
click at [20, 98] on input "checkbox" at bounding box center [22, 96] width 9 height 9
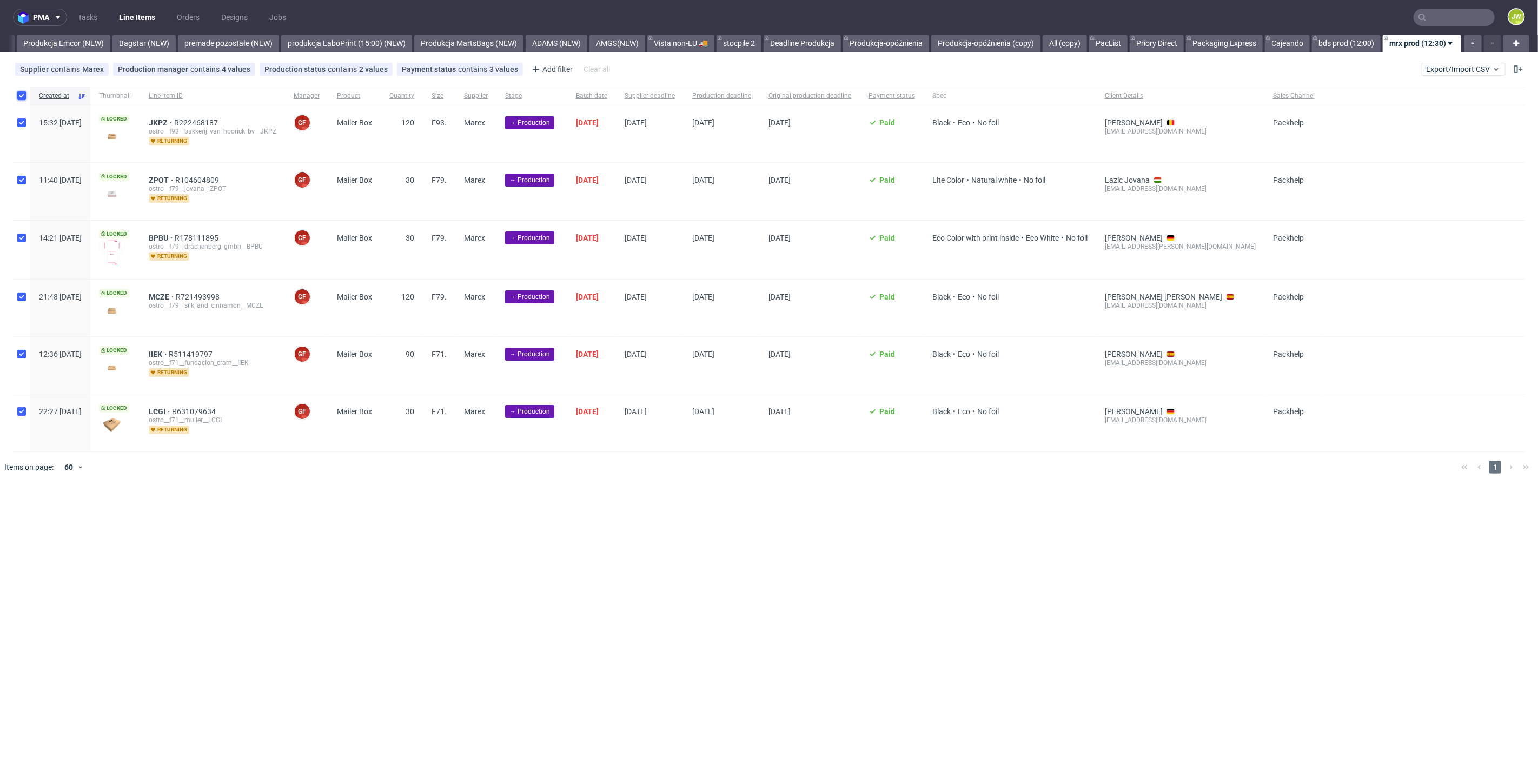
checkbox input "true"
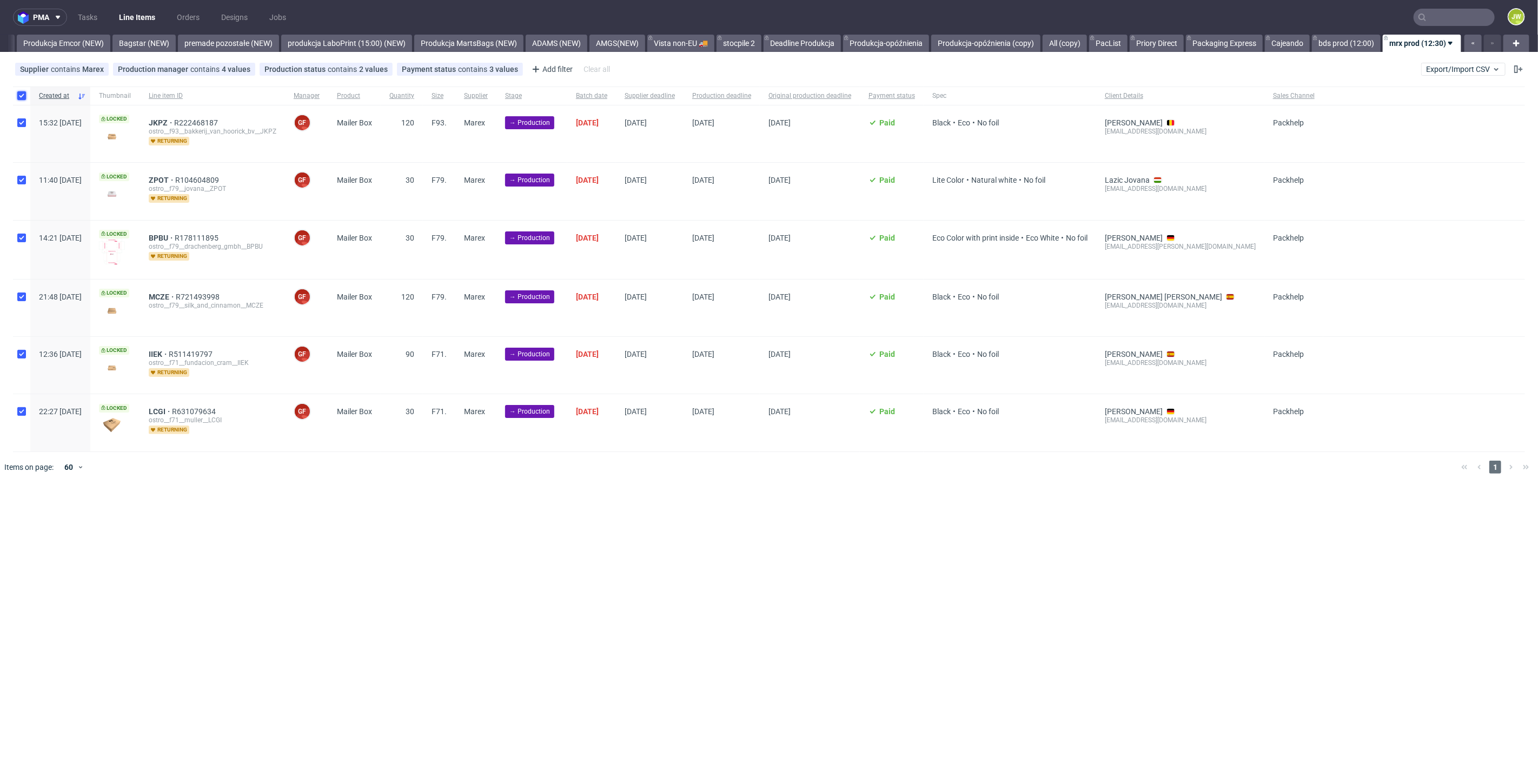
checkbox input "true"
click at [172, 512] on span "Change batch date" at bounding box center [190, 515] width 65 height 11
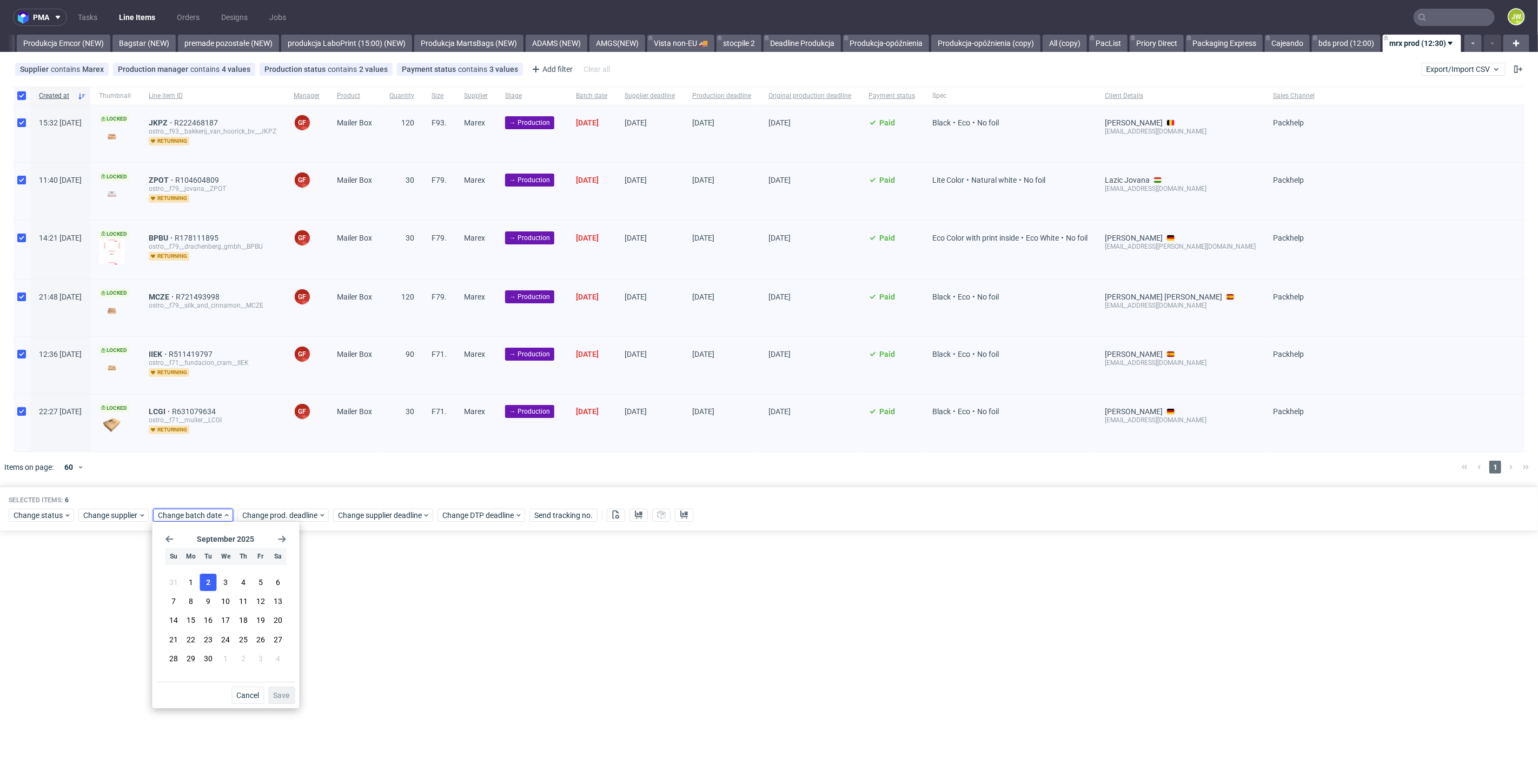
click at [206, 588] on button "2" at bounding box center [208, 582] width 17 height 17
drag, startPoint x: 286, startPoint y: 697, endPoint x: 286, endPoint y: 659, distance: 38.0
click at [286, 697] on span "Save" at bounding box center [281, 695] width 17 height 7
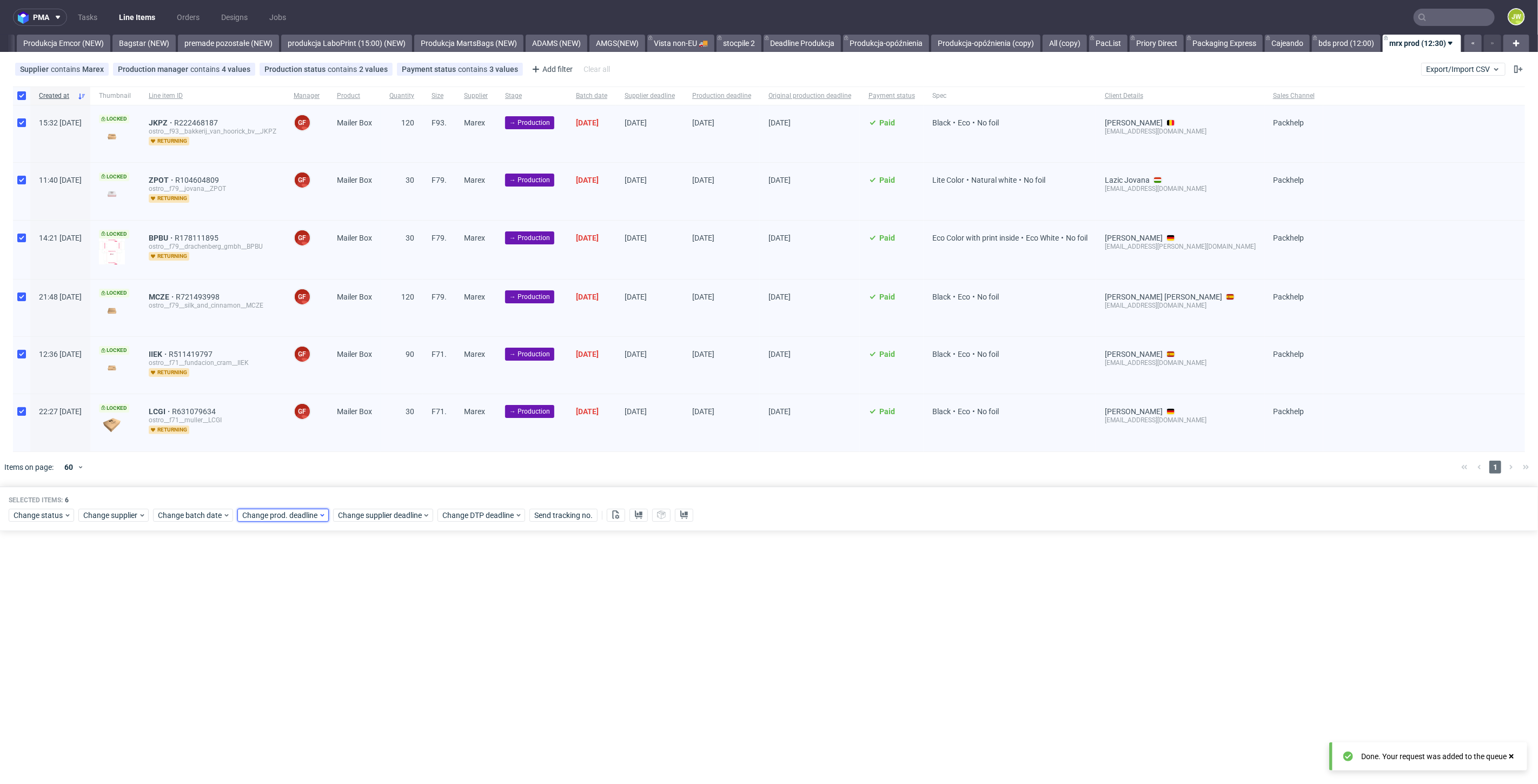
click at [291, 512] on span "Change prod. deadline" at bounding box center [281, 515] width 76 height 11
click at [327, 598] on span "11" at bounding box center [327, 601] width 9 height 11
click at [364, 700] on button "Save" at bounding box center [365, 695] width 27 height 17
click at [368, 511] on span "Change supplier deadline" at bounding box center [379, 515] width 84 height 11
click at [416, 604] on button "11" at bounding box center [421, 602] width 17 height 17
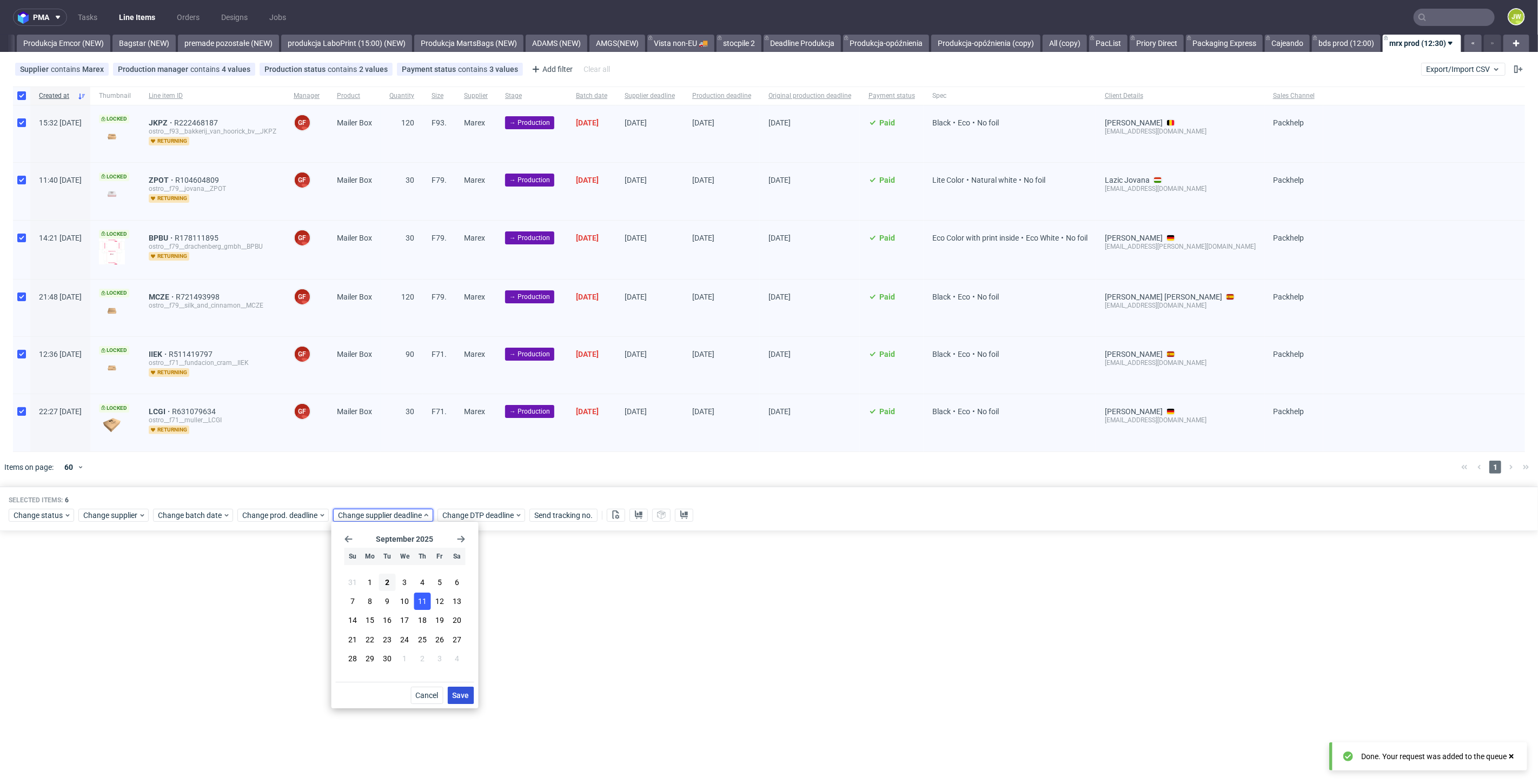
click at [470, 695] on button "Save" at bounding box center [461, 695] width 27 height 17
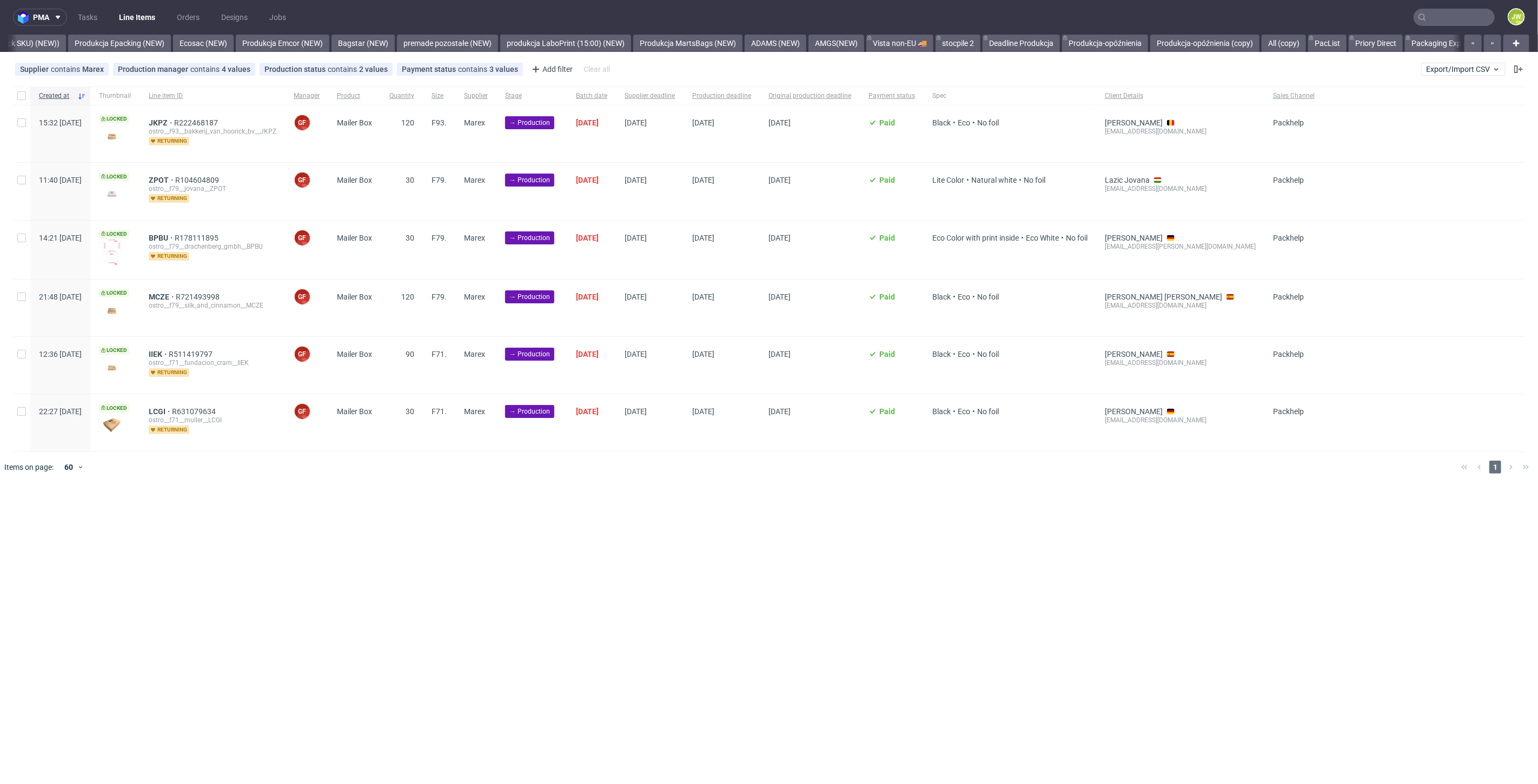
scroll to position [0, 2226]
click at [472, 520] on div "pma Tasks Line Items Orders Designs Jobs JW All DTP Late Shipped Shipments DTP …" at bounding box center [769, 392] width 1538 height 784
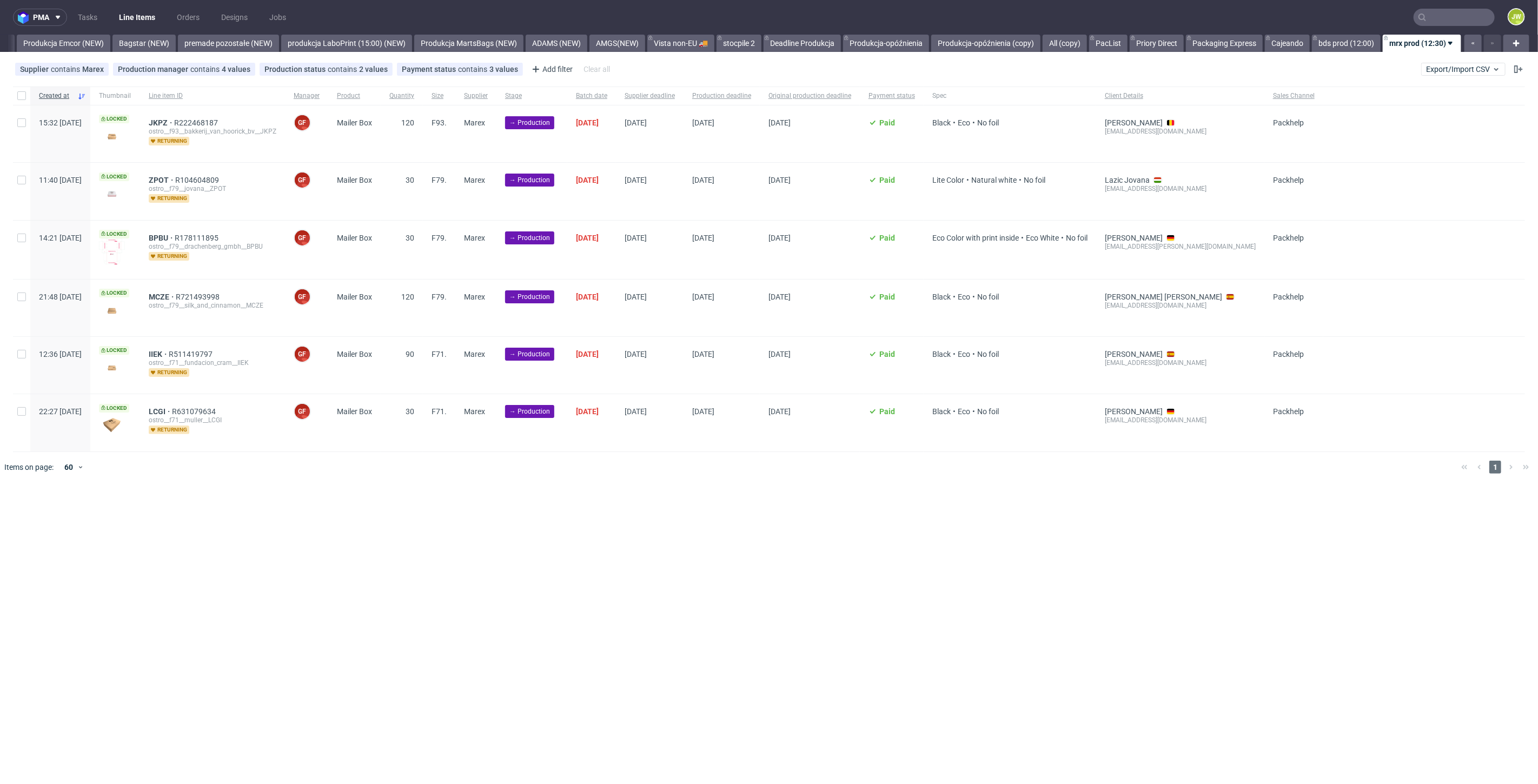
click at [868, 531] on div "pma Tasks Line Items Orders Designs Jobs JW All DTP Late Shipped Shipments DTP …" at bounding box center [769, 392] width 1538 height 784
click at [585, 596] on div "pma Tasks Line Items Orders Designs Jobs JW All DTP Late Shipped Shipments DTP …" at bounding box center [769, 392] width 1538 height 784
click at [17, 94] on div at bounding box center [22, 95] width 17 height 18
checkbox input "true"
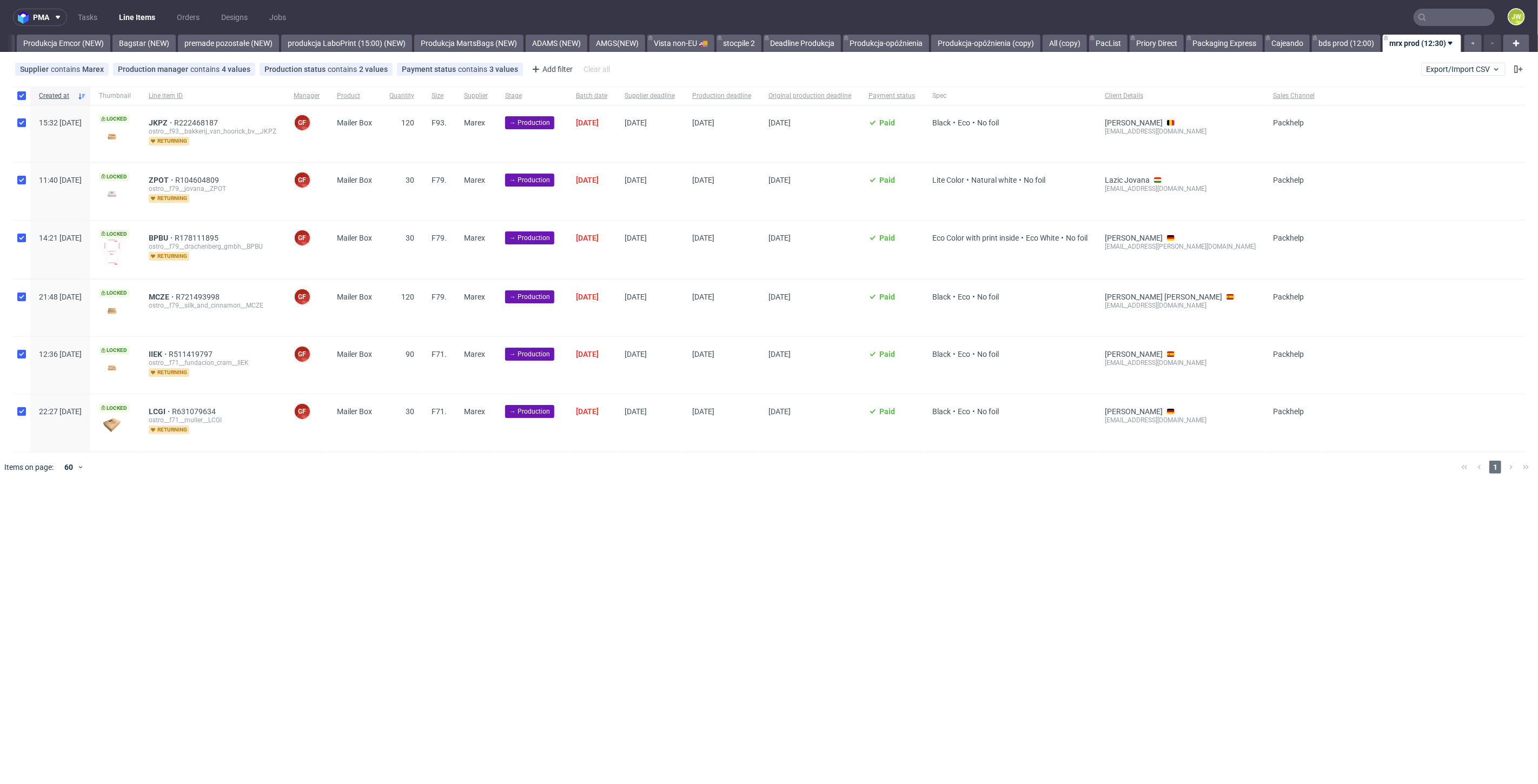
checkbox input "true"
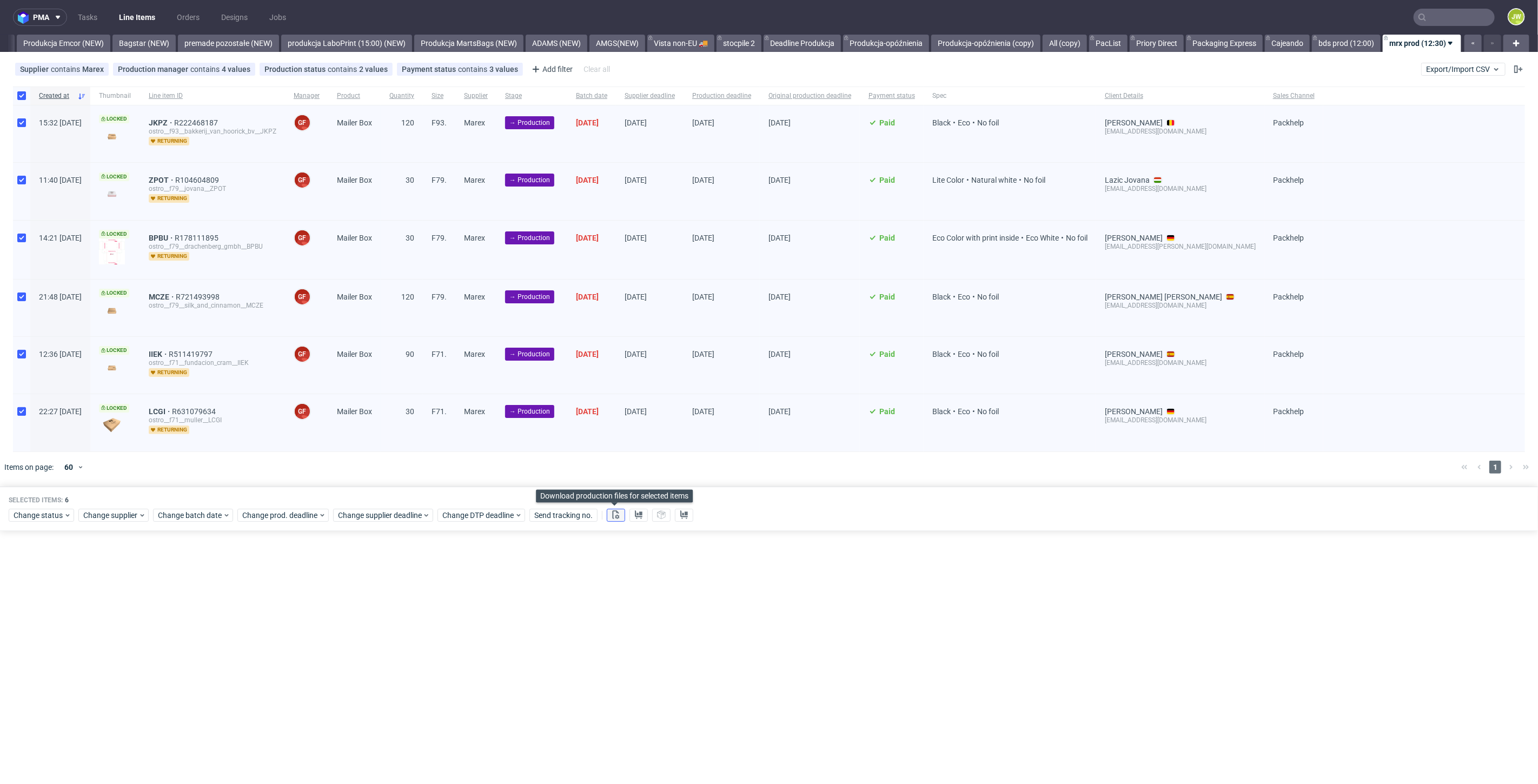
click at [612, 512] on icon at bounding box center [616, 515] width 9 height 9
click at [635, 515] on use at bounding box center [638, 515] width 7 height 9
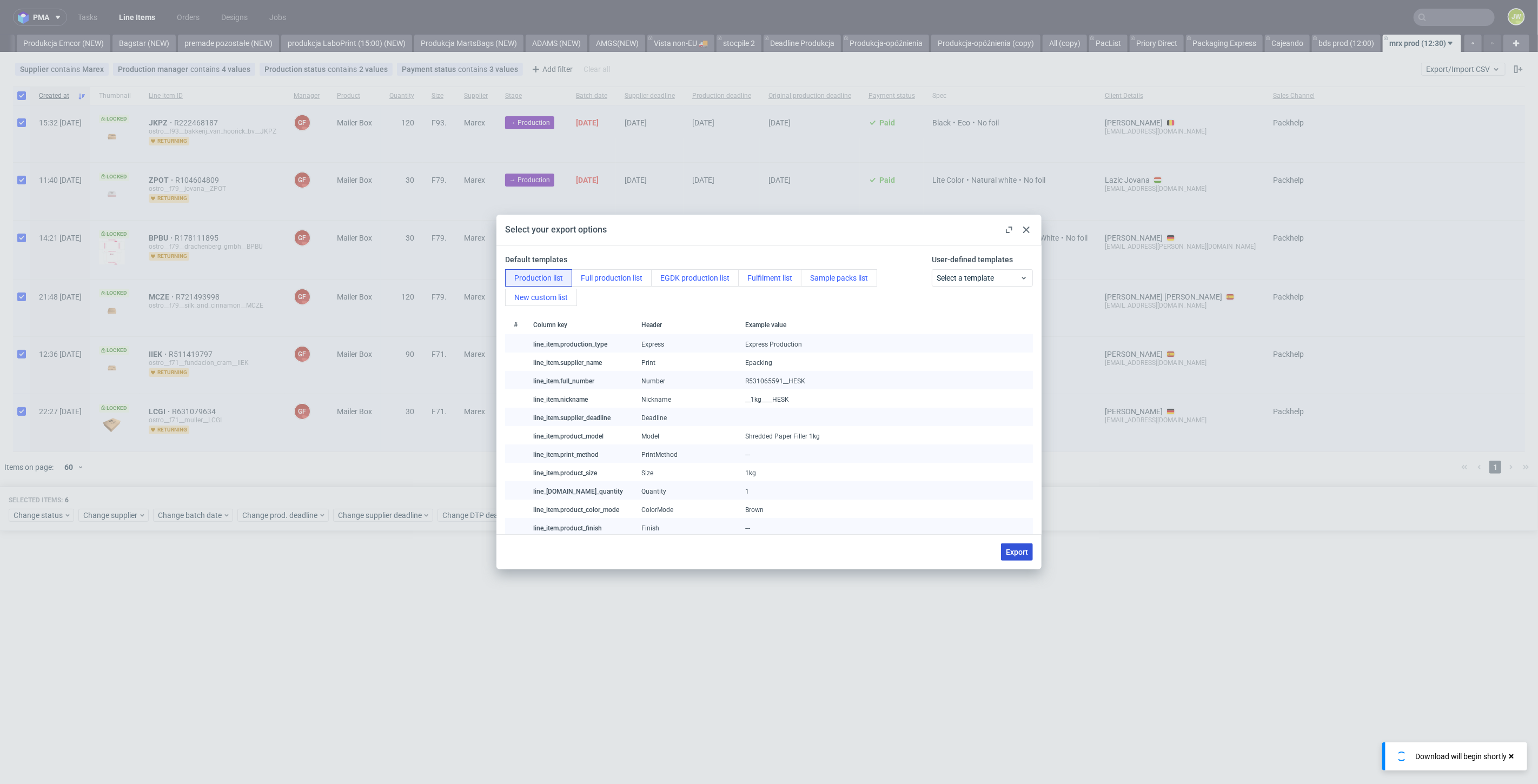
click at [1019, 552] on span "Export" at bounding box center [1016, 552] width 22 height 7
checkbox input "false"
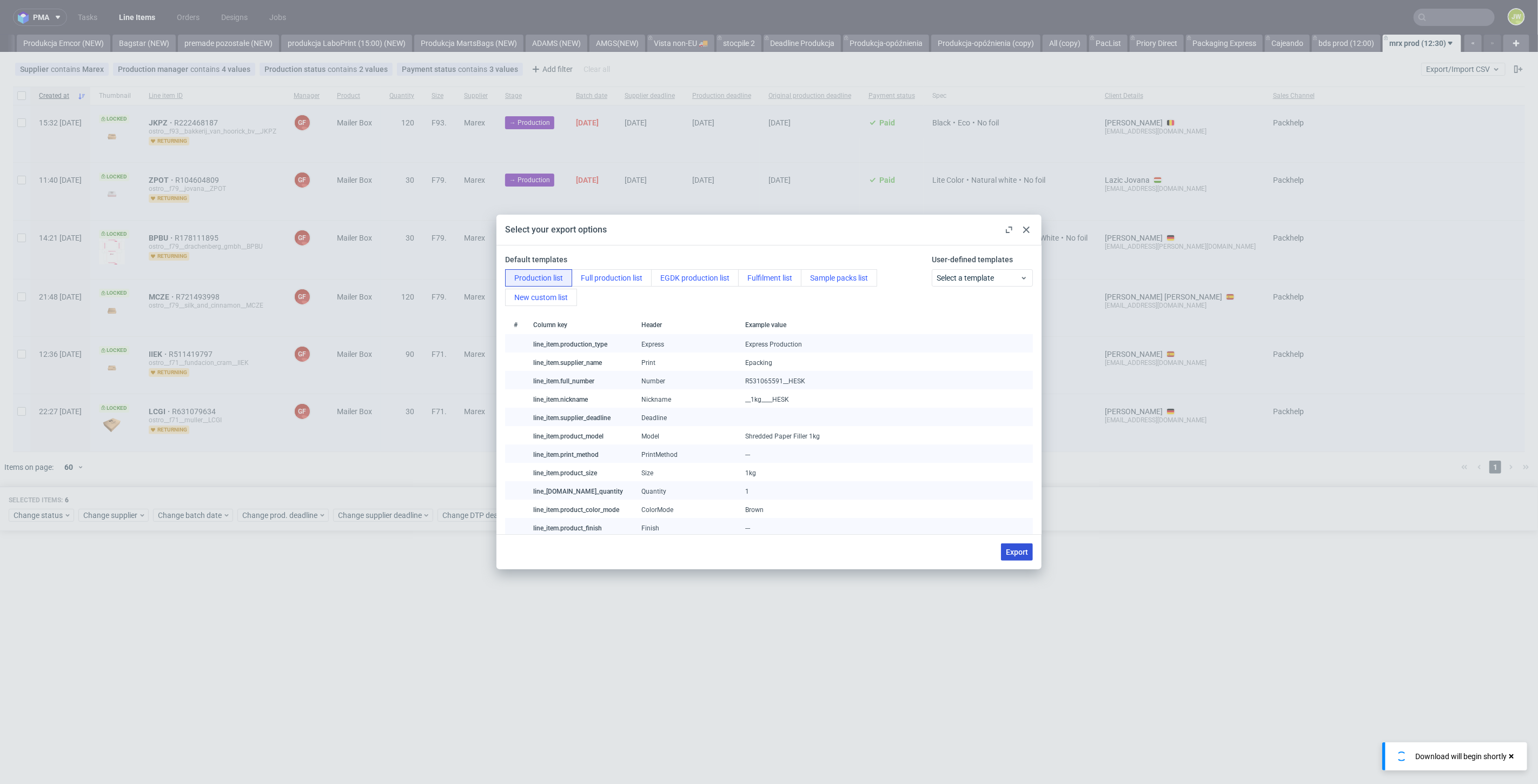
checkbox input "false"
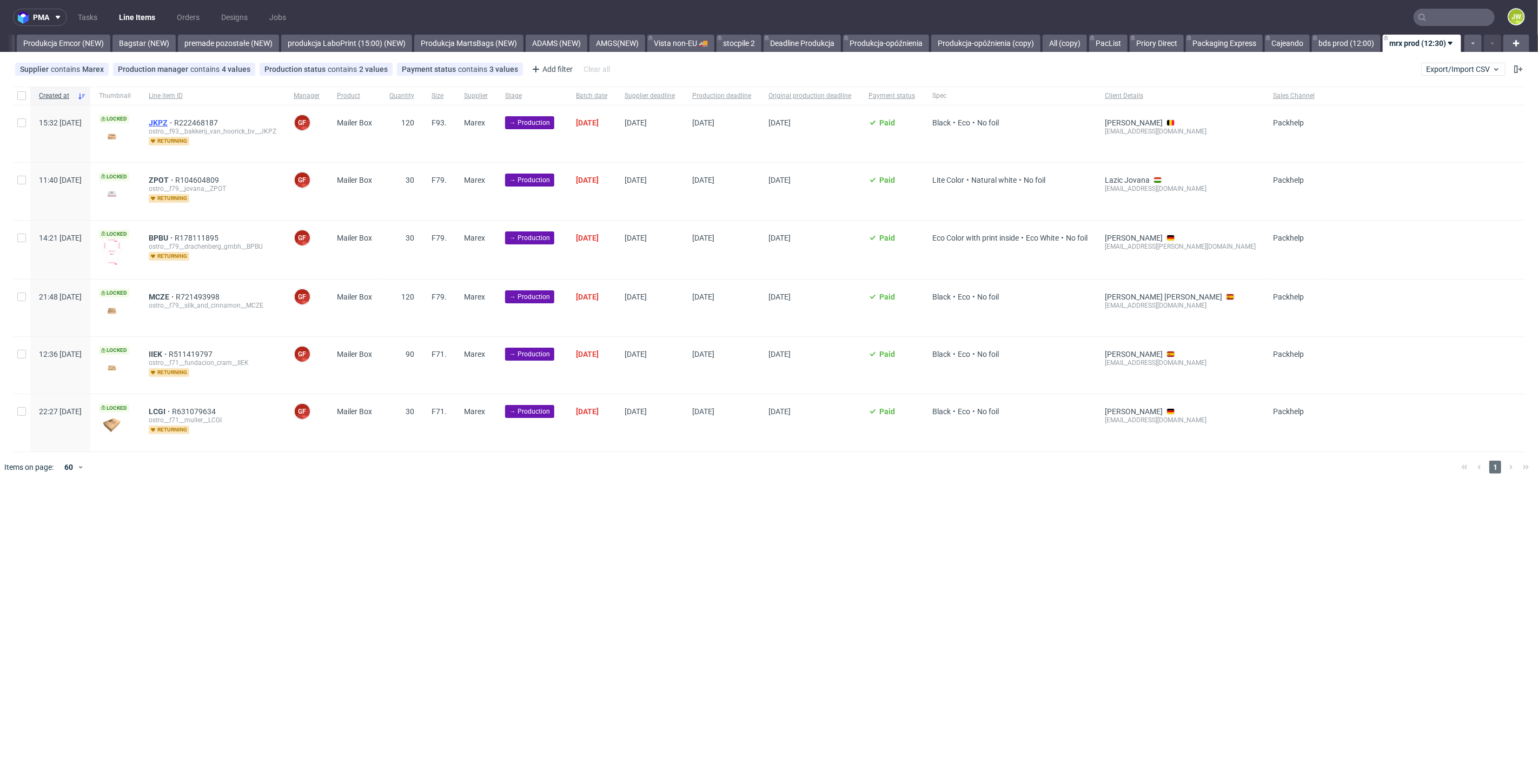
click at [174, 120] on span "JKPZ" at bounding box center [161, 123] width 25 height 9
drag, startPoint x: 545, startPoint y: 529, endPoint x: 548, endPoint y: 519, distance: 10.4
click at [547, 521] on div "pma Tasks Line Items Orders Designs Jobs JW All DTP Late Shipped Shipments DTP …" at bounding box center [769, 392] width 1538 height 784
click at [175, 234] on span "BPBU" at bounding box center [162, 238] width 26 height 9
drag, startPoint x: 572, startPoint y: 627, endPoint x: 448, endPoint y: 433, distance: 230.2
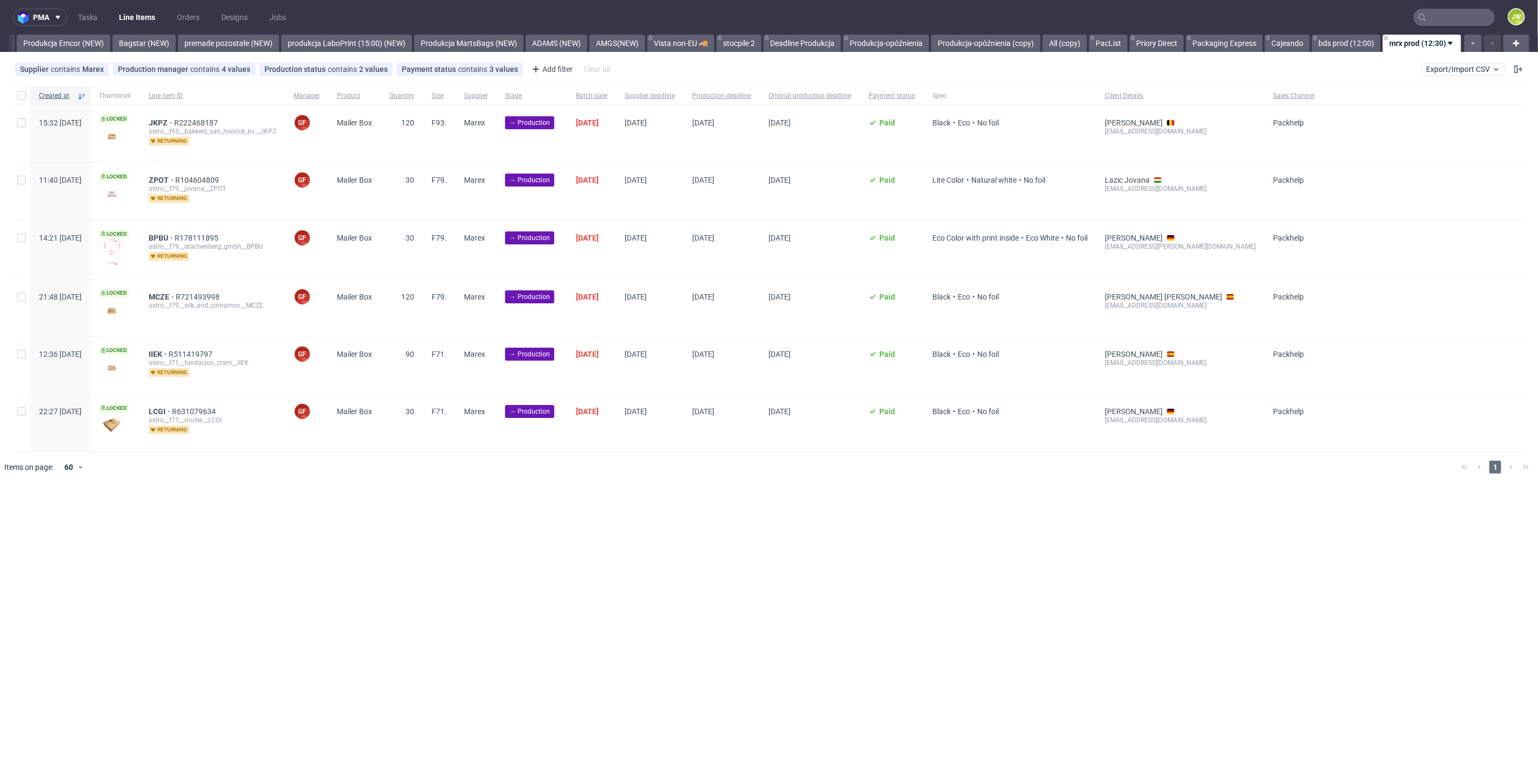
click at [572, 627] on div "pma Tasks Line Items Orders Designs Jobs JW All DTP Late Shipped Shipments DTP …" at bounding box center [769, 392] width 1538 height 784
click at [15, 94] on div at bounding box center [22, 95] width 17 height 18
checkbox input "true"
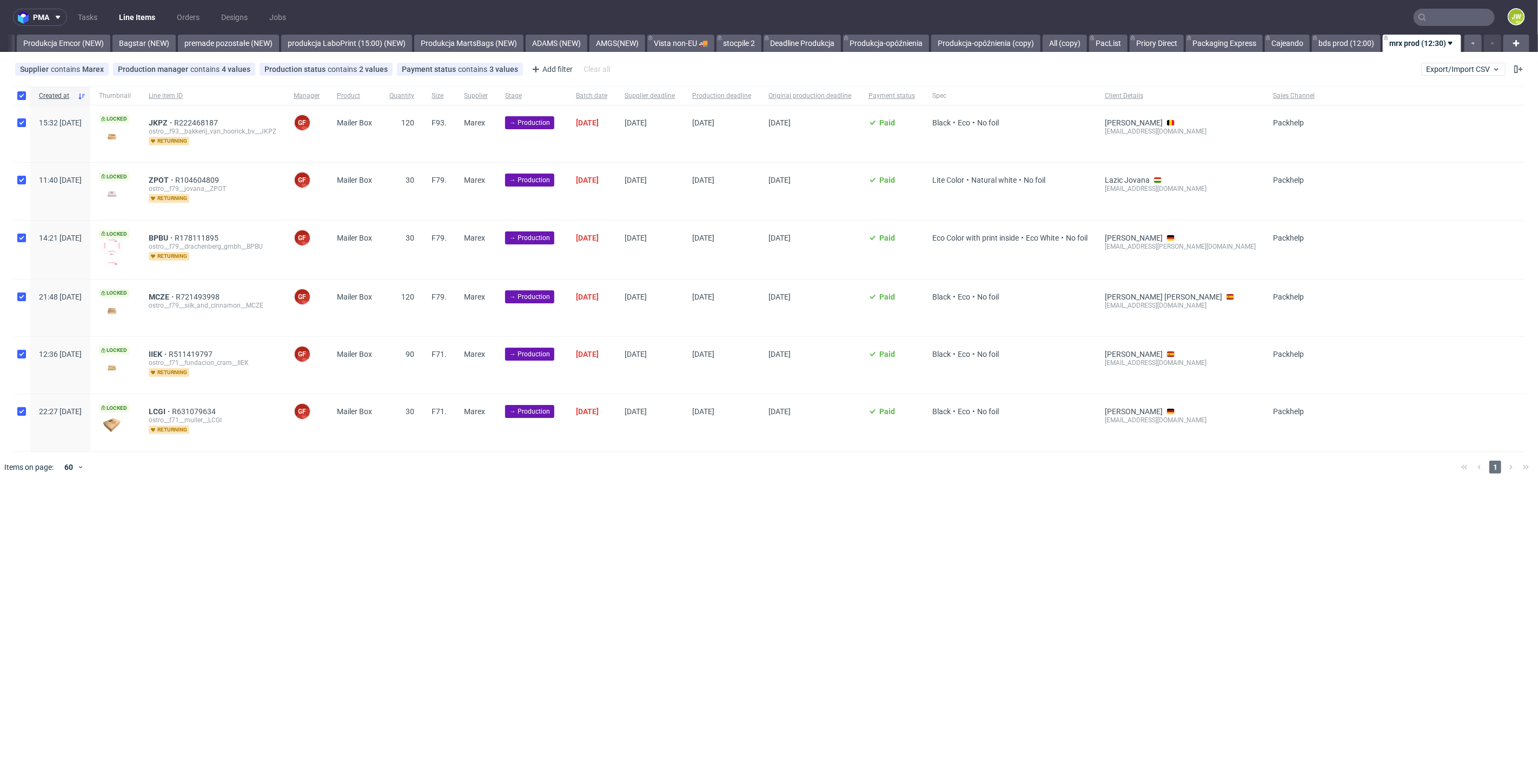
checkbox input "true"
click at [612, 518] on button at bounding box center [615, 515] width 18 height 13
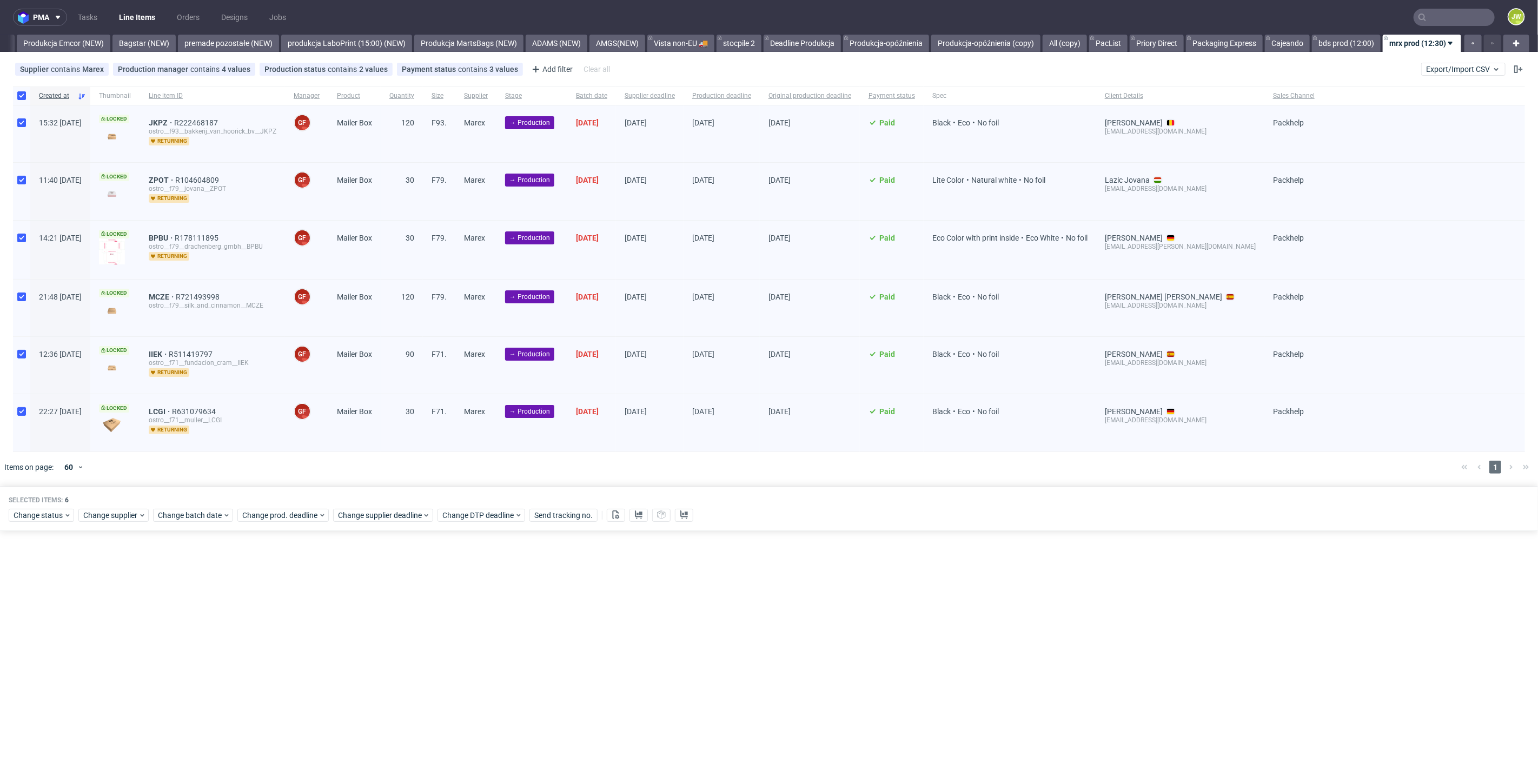
click at [395, 619] on div "pma Tasks Line Items Orders Designs Jobs JW All DTP Late Shipped Shipments DTP …" at bounding box center [769, 392] width 1538 height 784
click at [1445, 73] on span "Export/Import CSV" at bounding box center [1463, 69] width 74 height 9
click at [1423, 113] on link "Import shipments CSV" at bounding box center [1438, 113] width 126 height 17
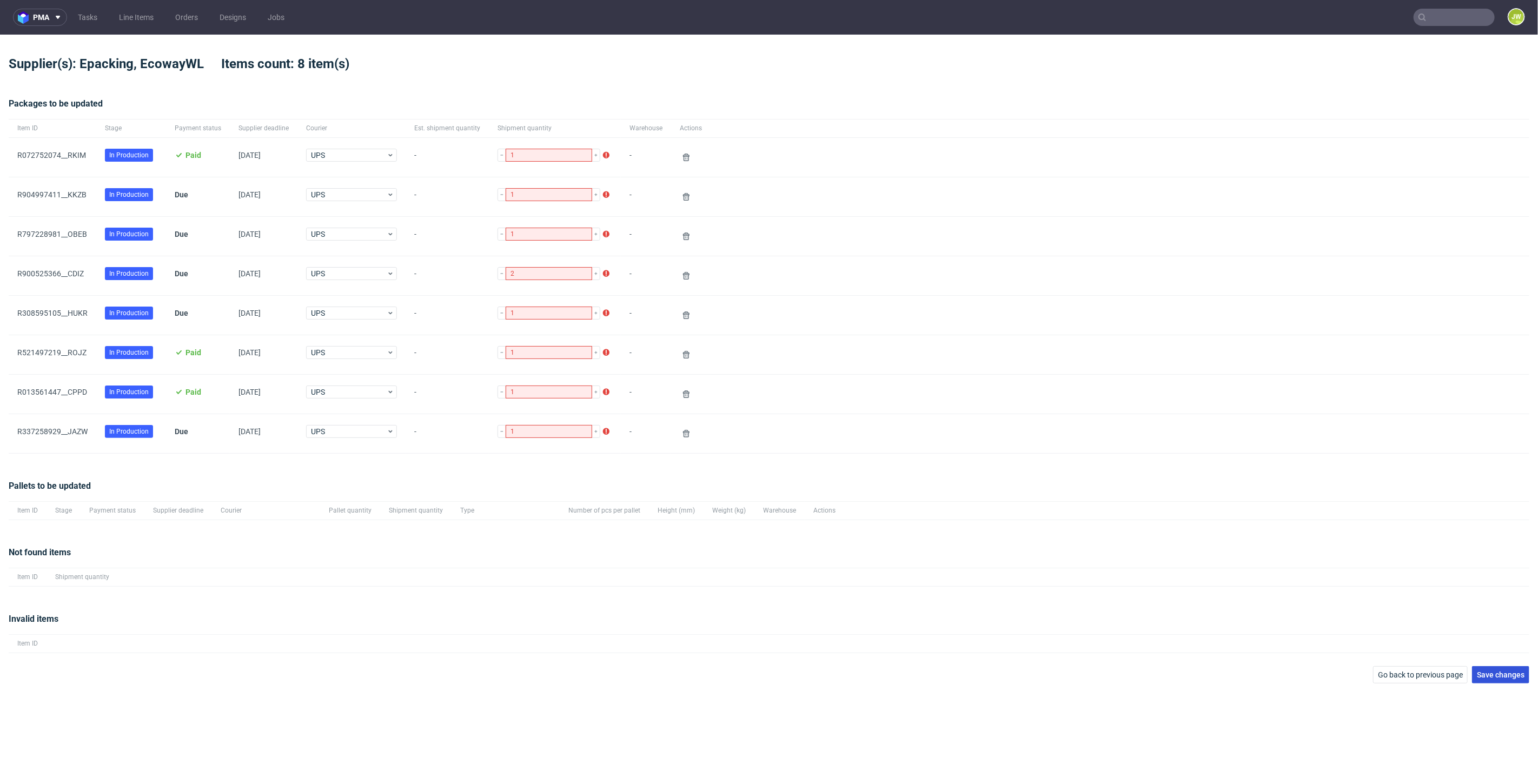
click at [1511, 671] on span "Save changes" at bounding box center [1500, 674] width 48 height 7
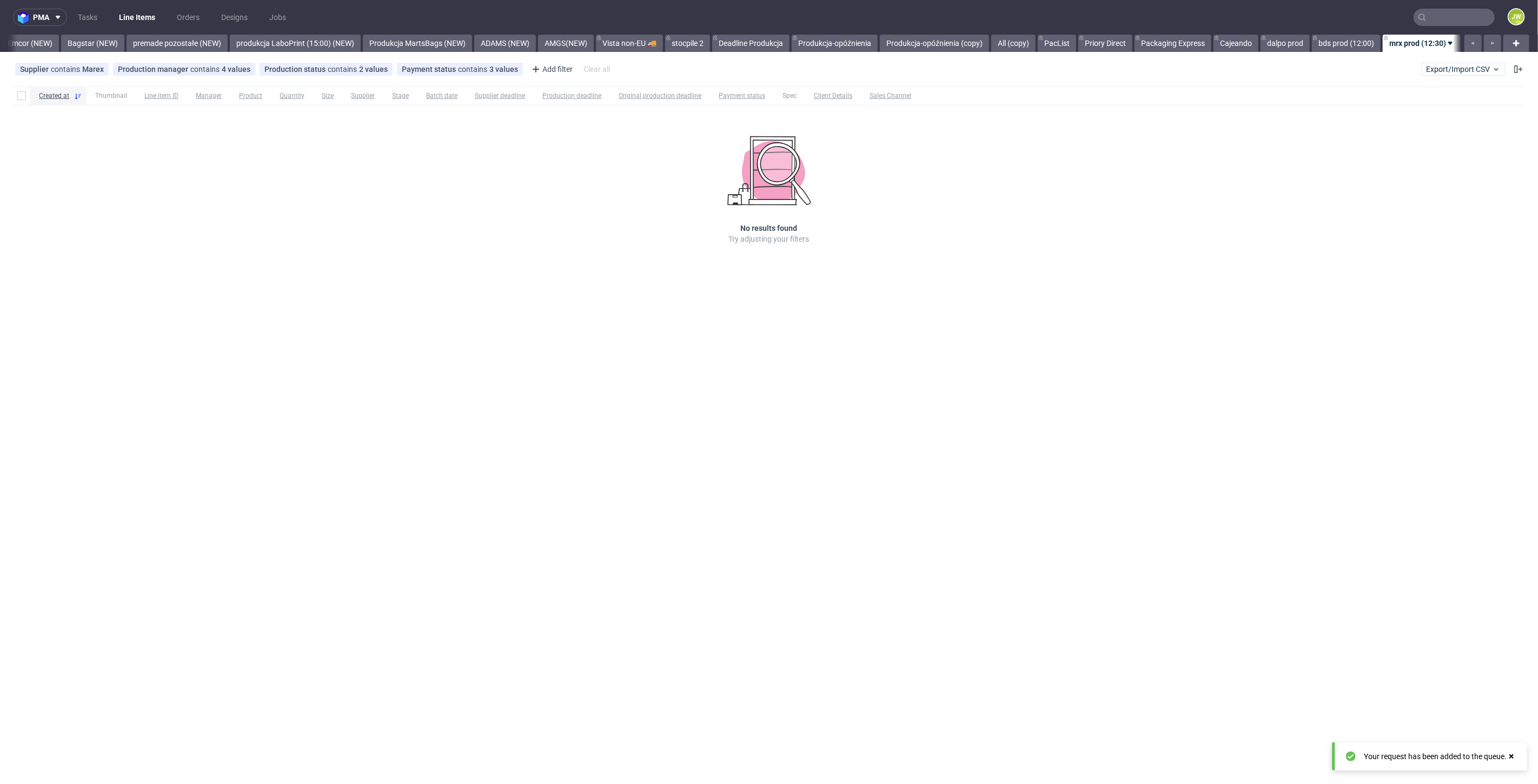
scroll to position [0, 2420]
click at [1311, 143] on div "Created at Thumbnail Line item ID Manager Product Quantity Size Supplier Stage …" at bounding box center [769, 180] width 1538 height 197
click at [1327, 42] on link "bds prod (12:00)" at bounding box center [1345, 43] width 69 height 17
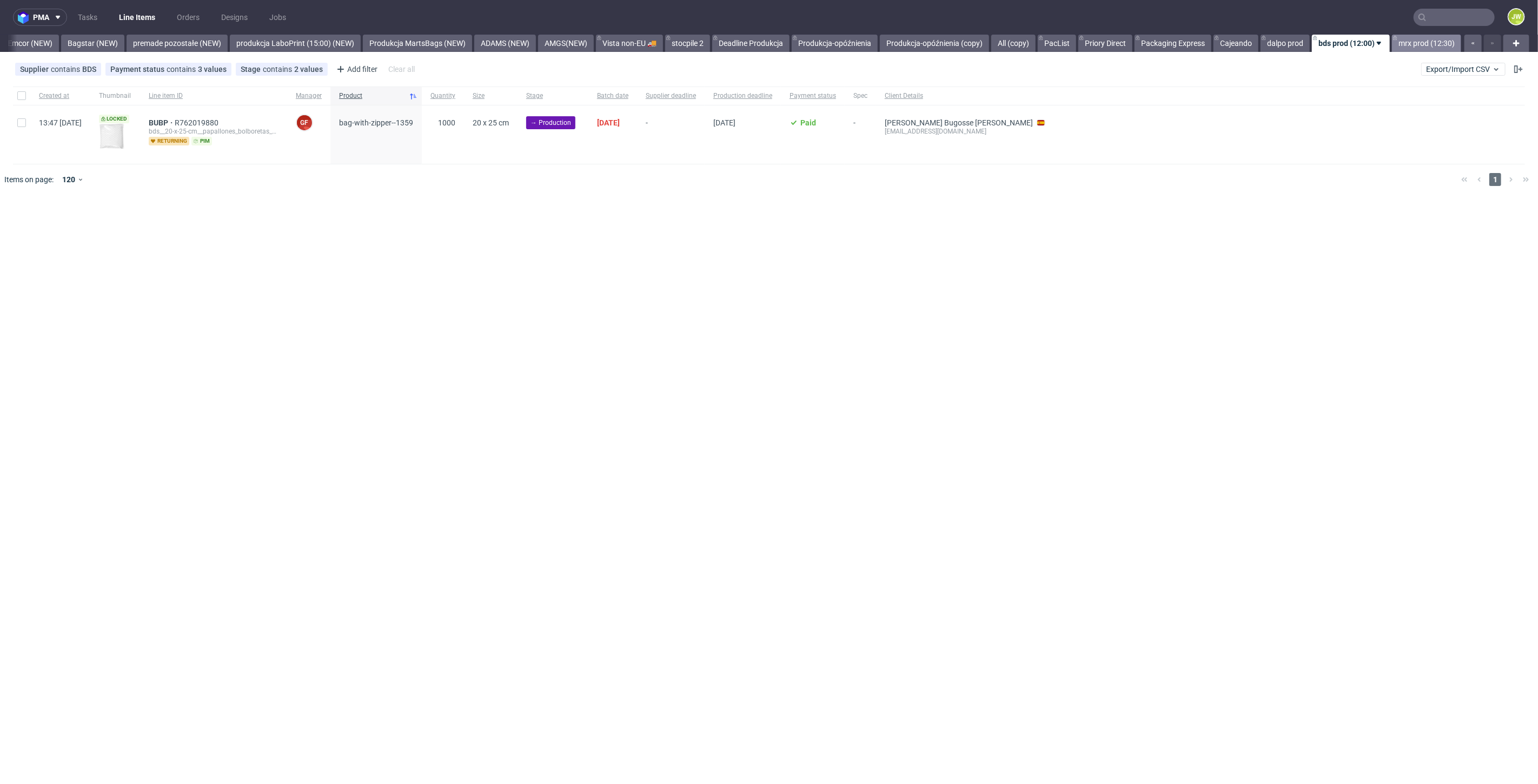
click at [1410, 45] on link "mrx prod (12:30)" at bounding box center [1426, 43] width 69 height 17
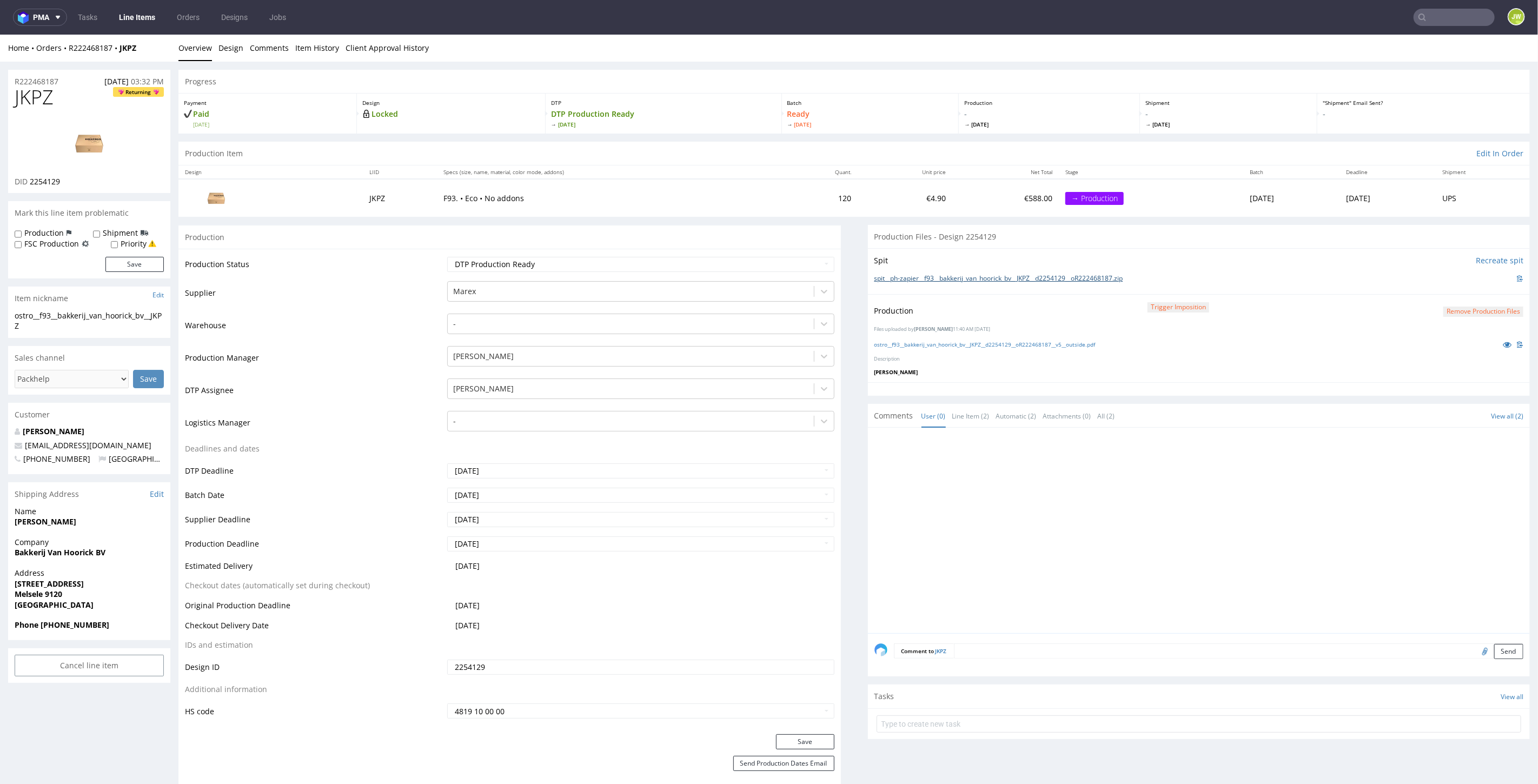
click at [909, 277] on link "spit__ph-zapier__f93__bakkerij_van_hoorick_bv__JKPZ__d2254129__oR222468187.zip" at bounding box center [998, 278] width 249 height 9
click at [908, 344] on link "ostro__f93__bakkerij_van_hoorick_bv__JKPZ__d2254129__oR222468187__v5__outside.p…" at bounding box center [985, 343] width 221 height 7
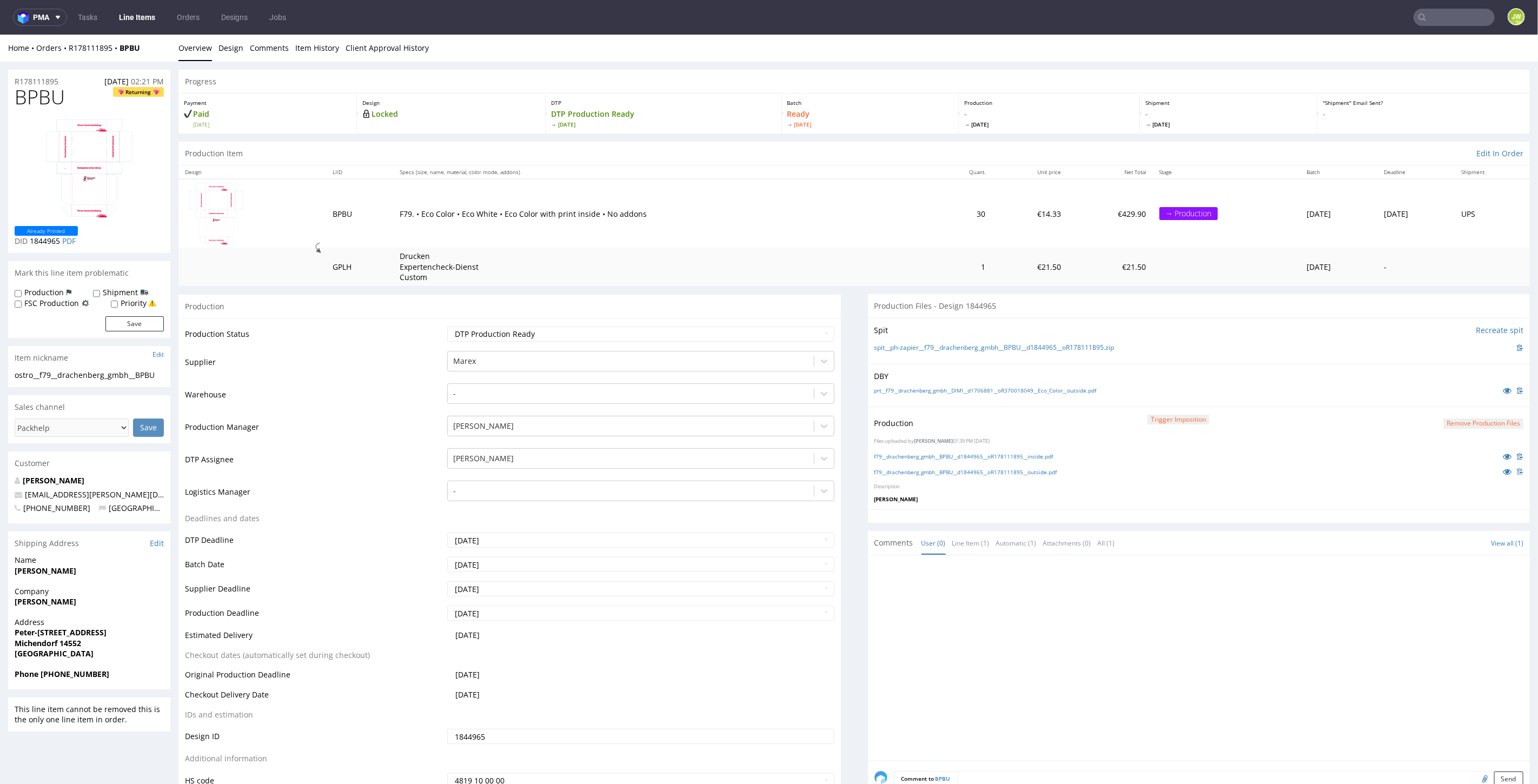
click at [879, 460] on div "f79__drachenberg_gmbh__BPBU__d1844965__oR178111895__inside.pdf" at bounding box center [1199, 456] width 649 height 12
click at [879, 455] on link "f79__drachenberg_gmbh__BPBU__d1844965__oR178111895__inside.pdf" at bounding box center [964, 456] width 179 height 7
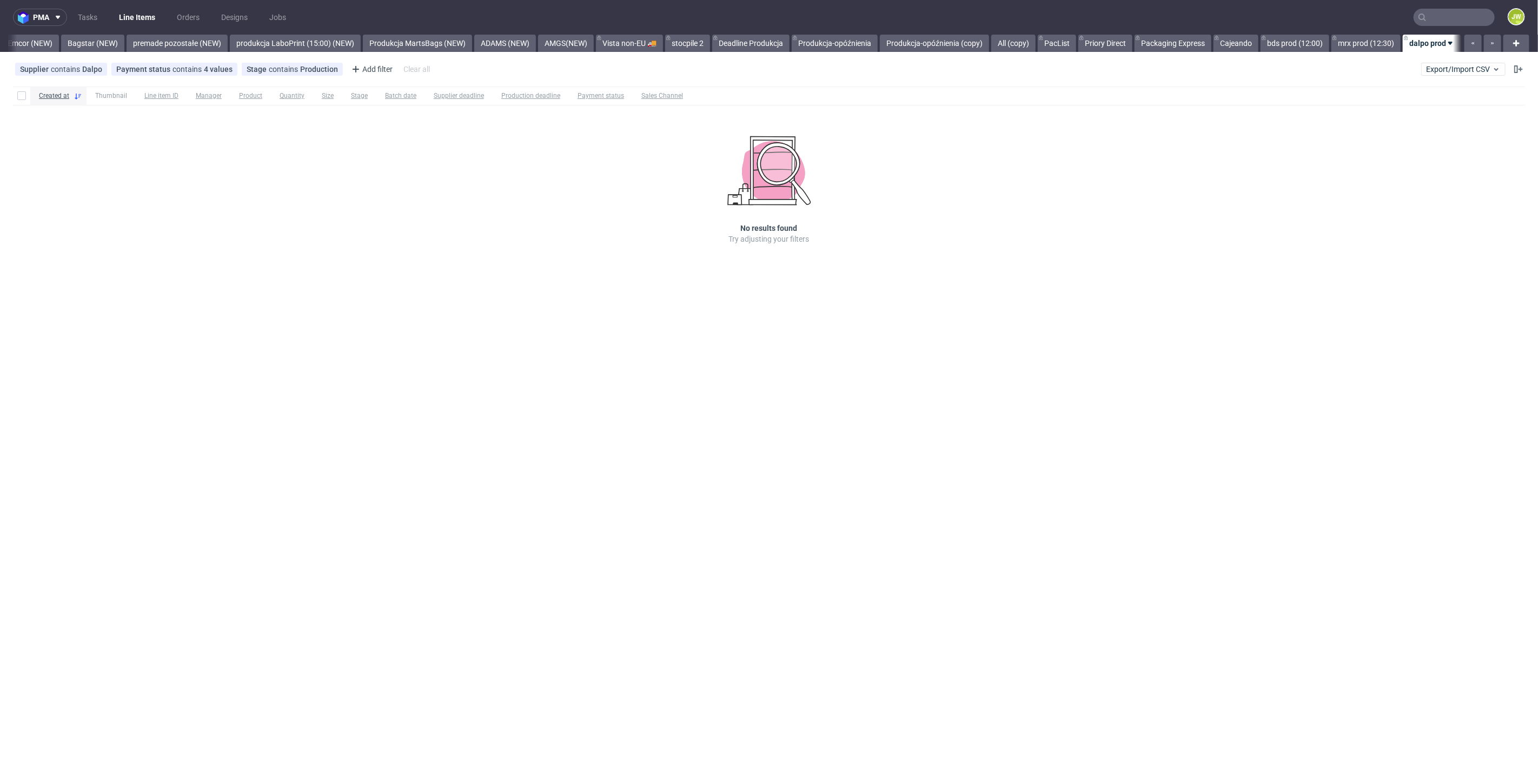
scroll to position [0, 2420]
click at [522, 448] on div "pma Tasks Line Items Orders Designs Jobs JW All DTP Late Shipped Shipments DTP …" at bounding box center [769, 392] width 1538 height 784
click at [565, 192] on div "Created at Thumbnail Line item ID Manager Product Quantity Size Stage Batch dat…" at bounding box center [769, 180] width 1538 height 197
click at [554, 287] on div "pma Tasks Line Items Orders Designs Jobs JW All DTP Late Shipped Shipments DTP …" at bounding box center [769, 392] width 1538 height 784
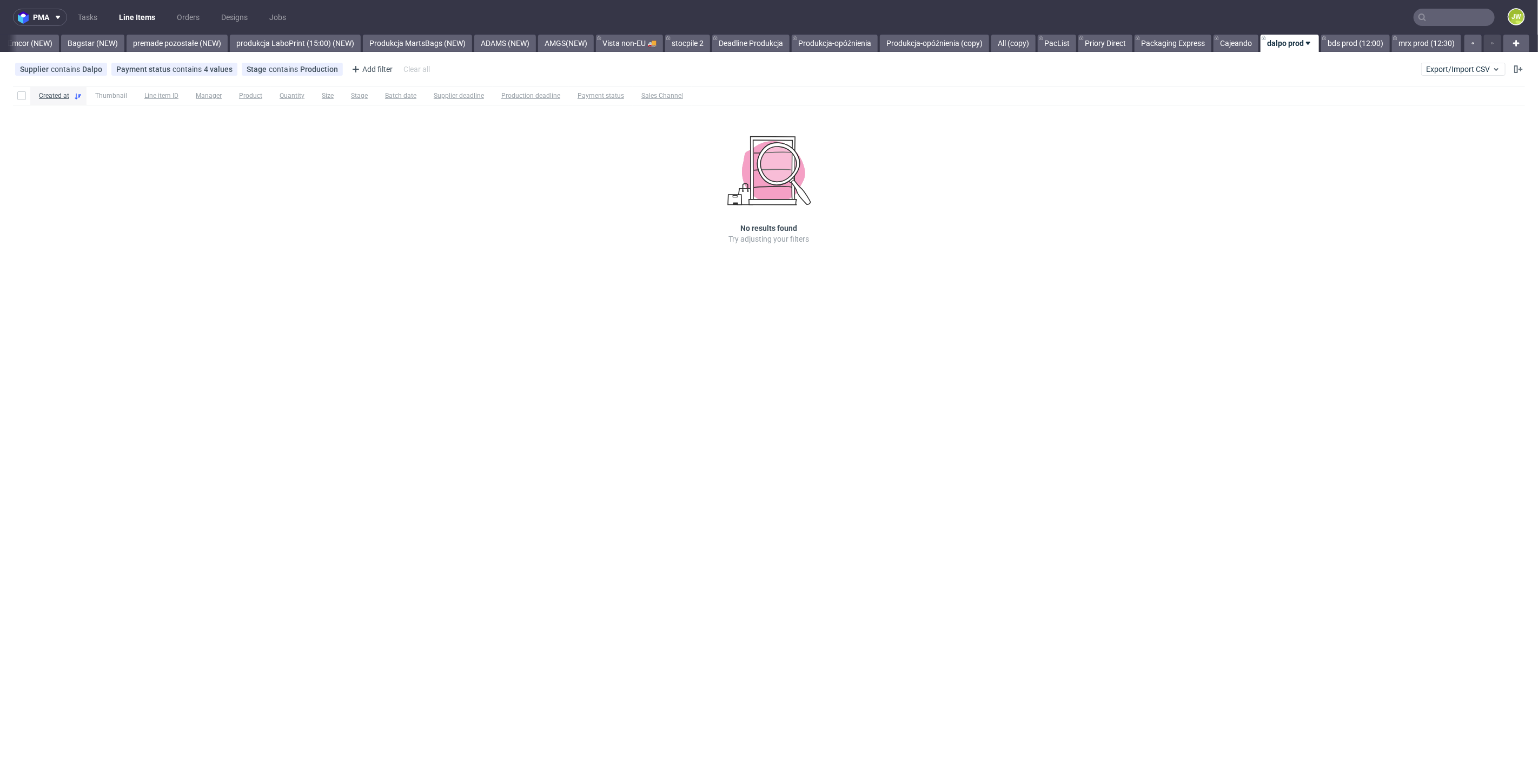
click at [299, 243] on div "Created at Thumbnail Line item ID Manager Product Quantity Size Stage Batch dat…" at bounding box center [769, 180] width 1538 height 197
click at [1283, 38] on link "dalpo prod" at bounding box center [1289, 43] width 58 height 17
drag, startPoint x: 744, startPoint y: 431, endPoint x: 625, endPoint y: 428, distance: 119.0
click at [744, 431] on div "pma Tasks Line Items Orders Designs Jobs JW All DTP Late Shipped Shipments DTP …" at bounding box center [769, 392] width 1538 height 784
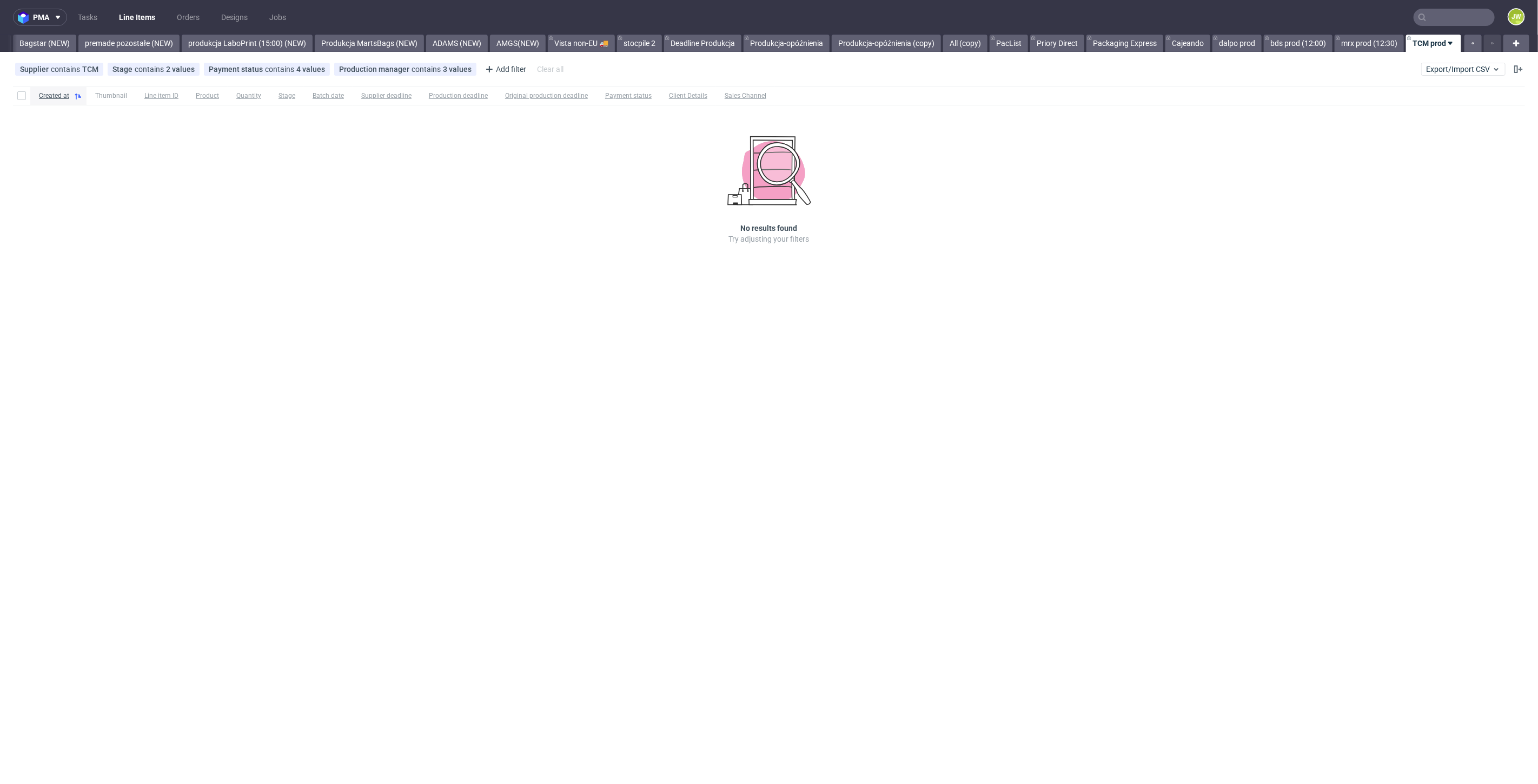
drag, startPoint x: 1425, startPoint y: 42, endPoint x: 1440, endPoint y: 43, distance: 15.0
click at [1440, 43] on link "TCM prod" at bounding box center [1433, 43] width 55 height 17
click at [1435, 107] on span "Hide view" at bounding box center [1469, 107] width 91 height 11
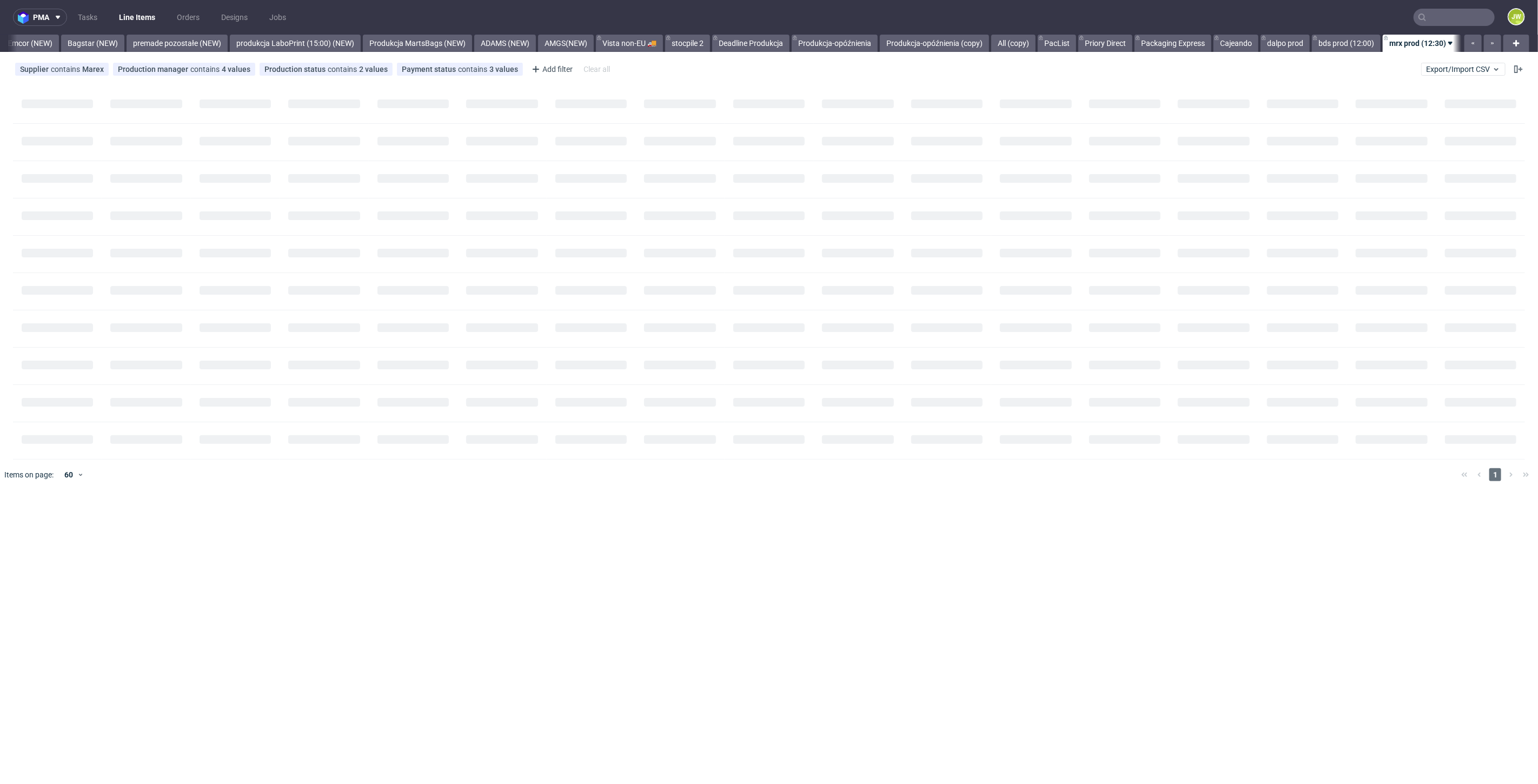
scroll to position [0, 2420]
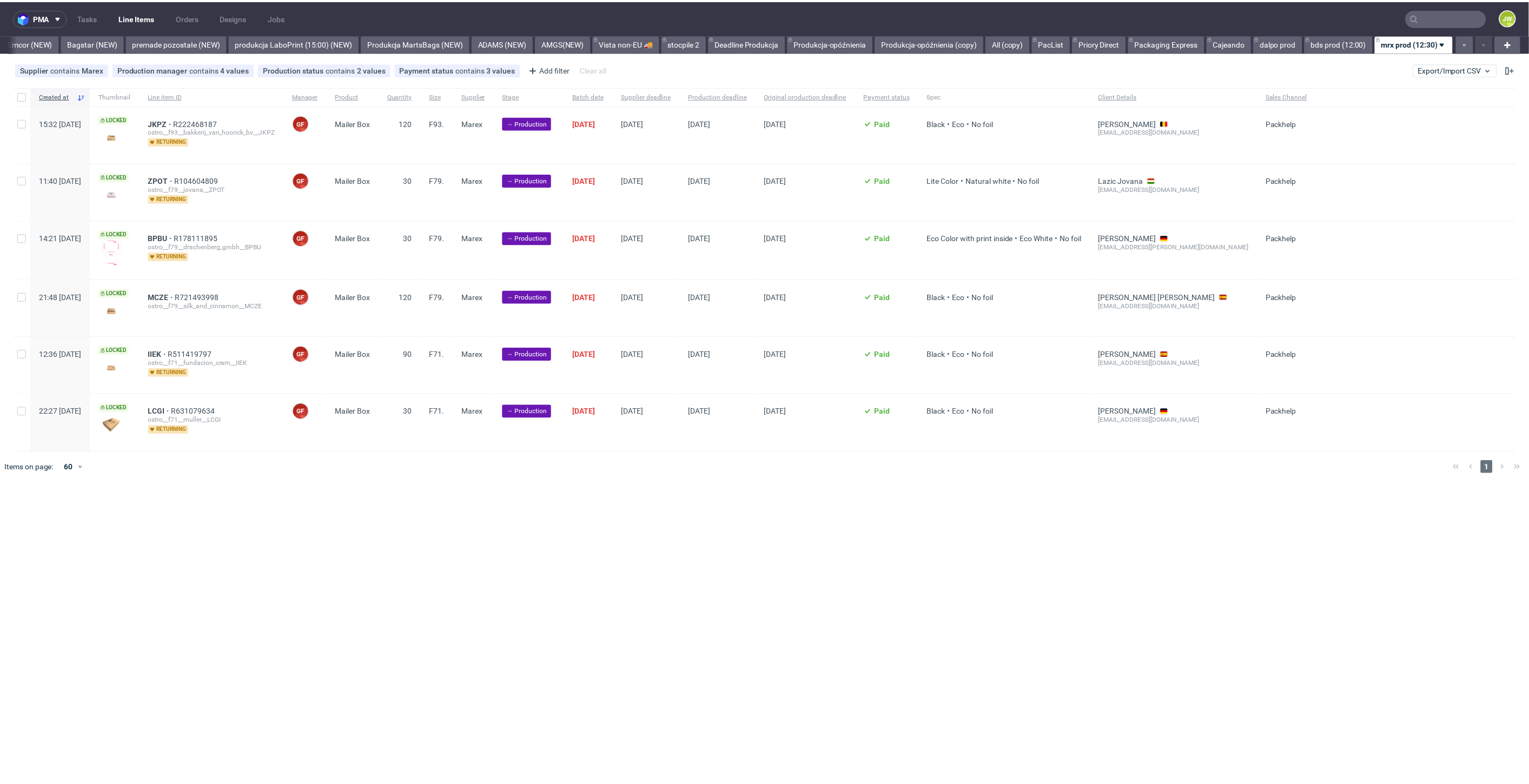
scroll to position [0, 2420]
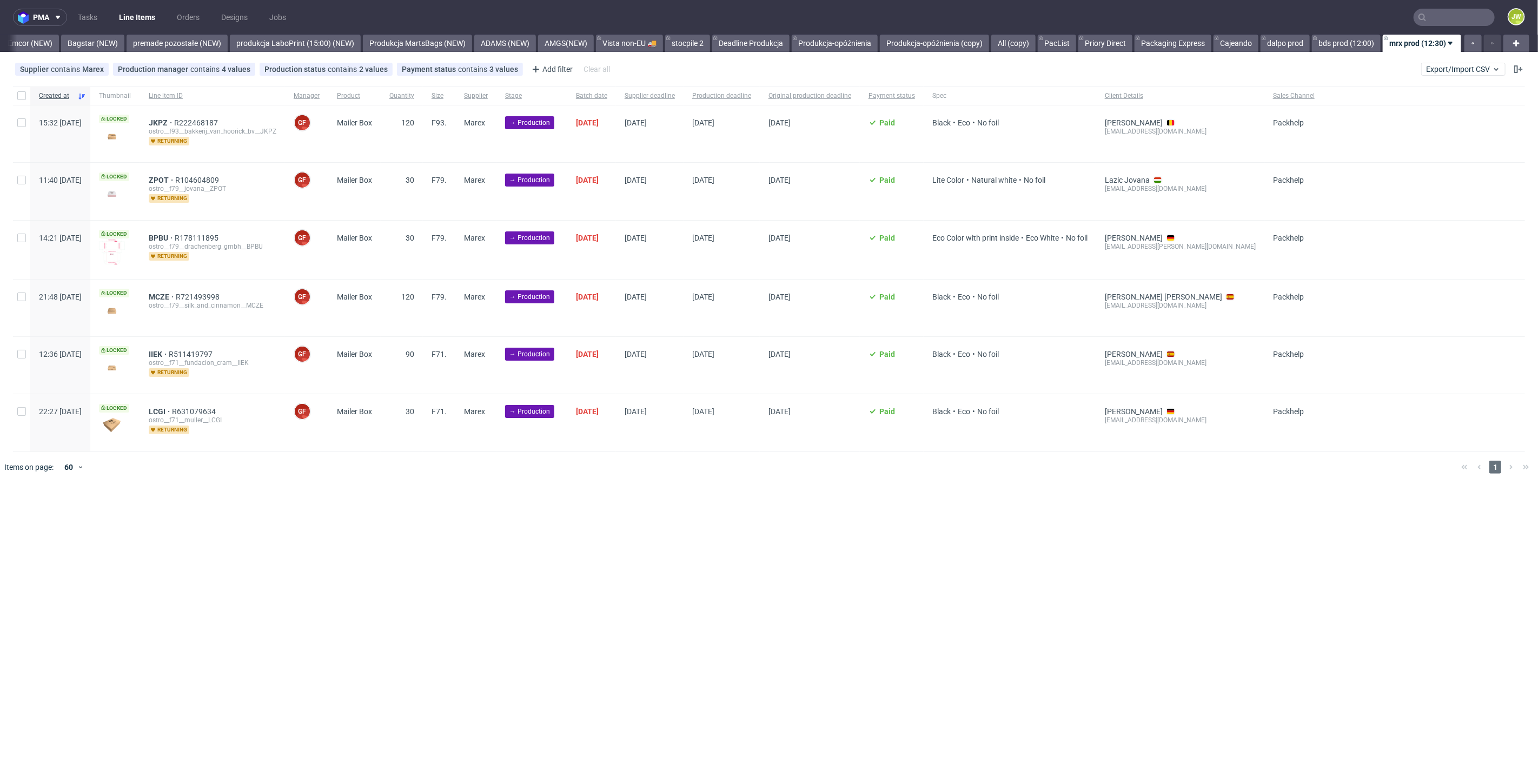
drag, startPoint x: 668, startPoint y: 648, endPoint x: 641, endPoint y: 635, distance: 30.0
click at [668, 648] on div "pma Tasks Line Items Orders Designs Jobs JW All DTP Late Shipped Shipments DTP …" at bounding box center [769, 392] width 1538 height 784
click at [556, 547] on div "pma Tasks Line Items Orders Designs Jobs JW All DTP Late Shipped Shipments DTP …" at bounding box center [769, 392] width 1538 height 784
click at [403, 498] on div "pma Tasks Line Items Orders Designs Jobs JW All DTP Late Shipped Shipments DTP …" at bounding box center [769, 392] width 1538 height 784
drag, startPoint x: 567, startPoint y: 543, endPoint x: 579, endPoint y: 531, distance: 17.0
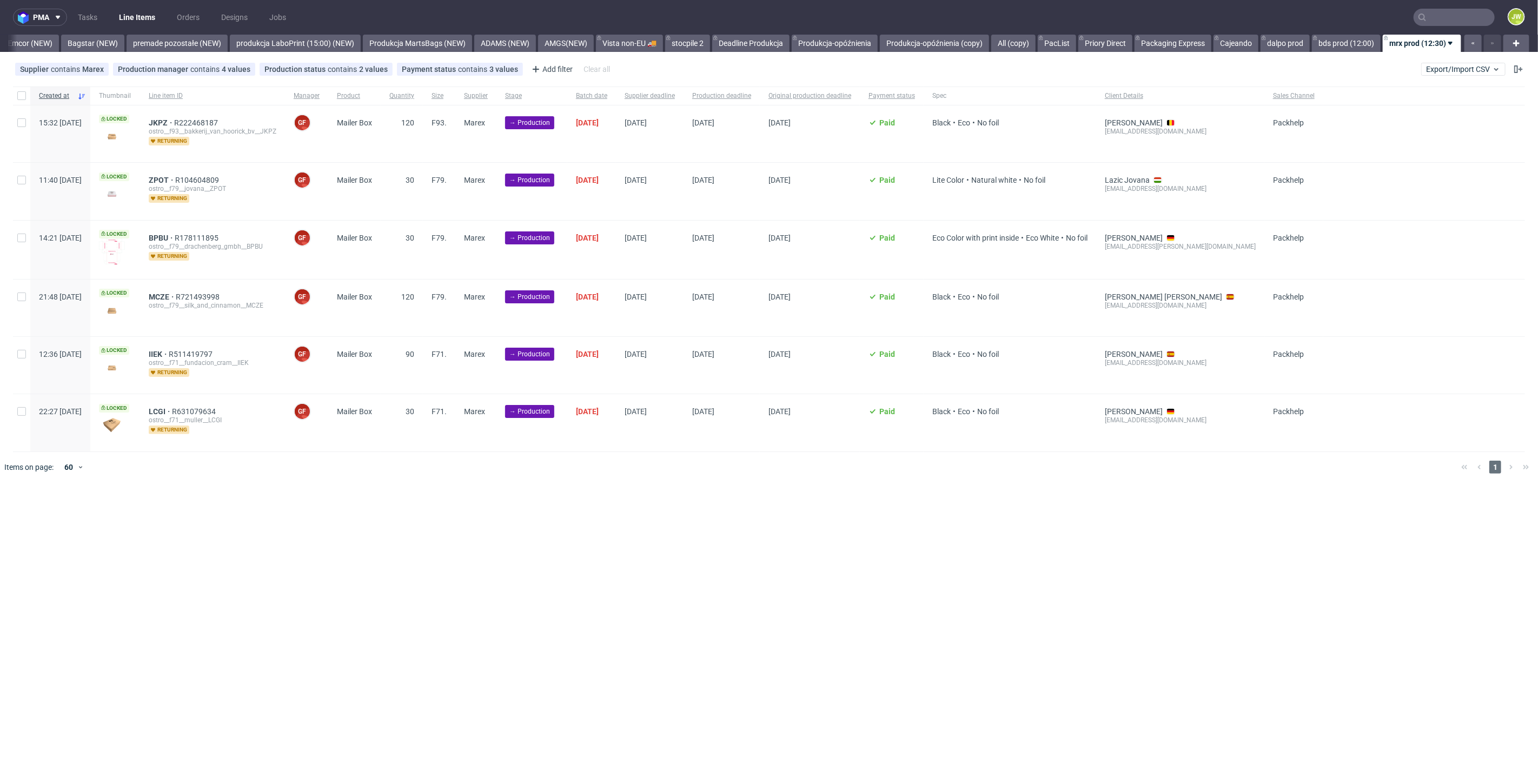
click at [567, 542] on div "pma Tasks Line Items Orders Designs Jobs JW All DTP Late Shipped Shipments DTP …" at bounding box center [769, 392] width 1538 height 784
click at [612, 619] on div "pma Tasks Line Items Orders Designs Jobs JW All DTP Late Shipped Shipments DTP …" at bounding box center [769, 392] width 1538 height 784
click at [27, 92] on div at bounding box center [22, 95] width 17 height 18
checkbox input "true"
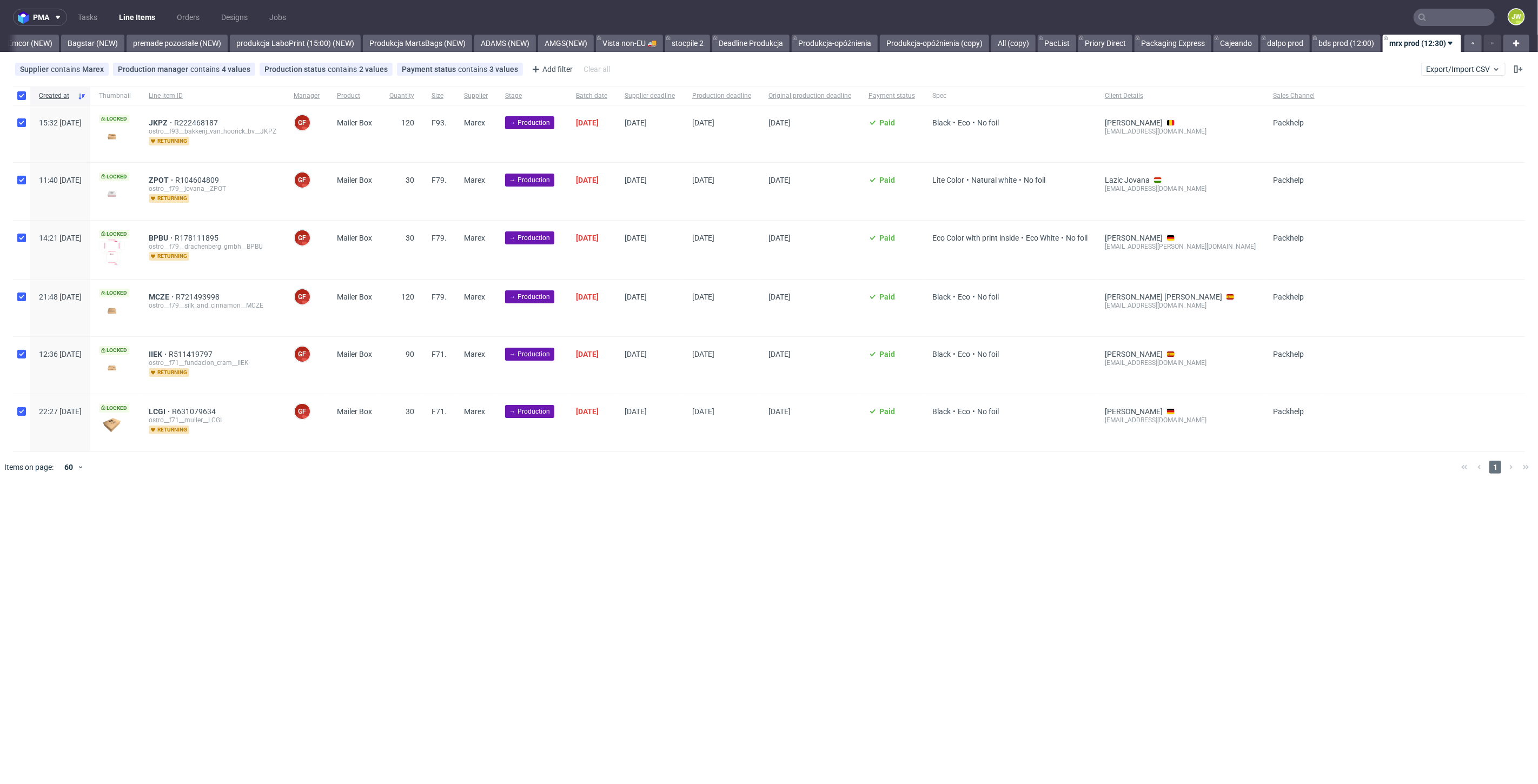
checkbox input "true"
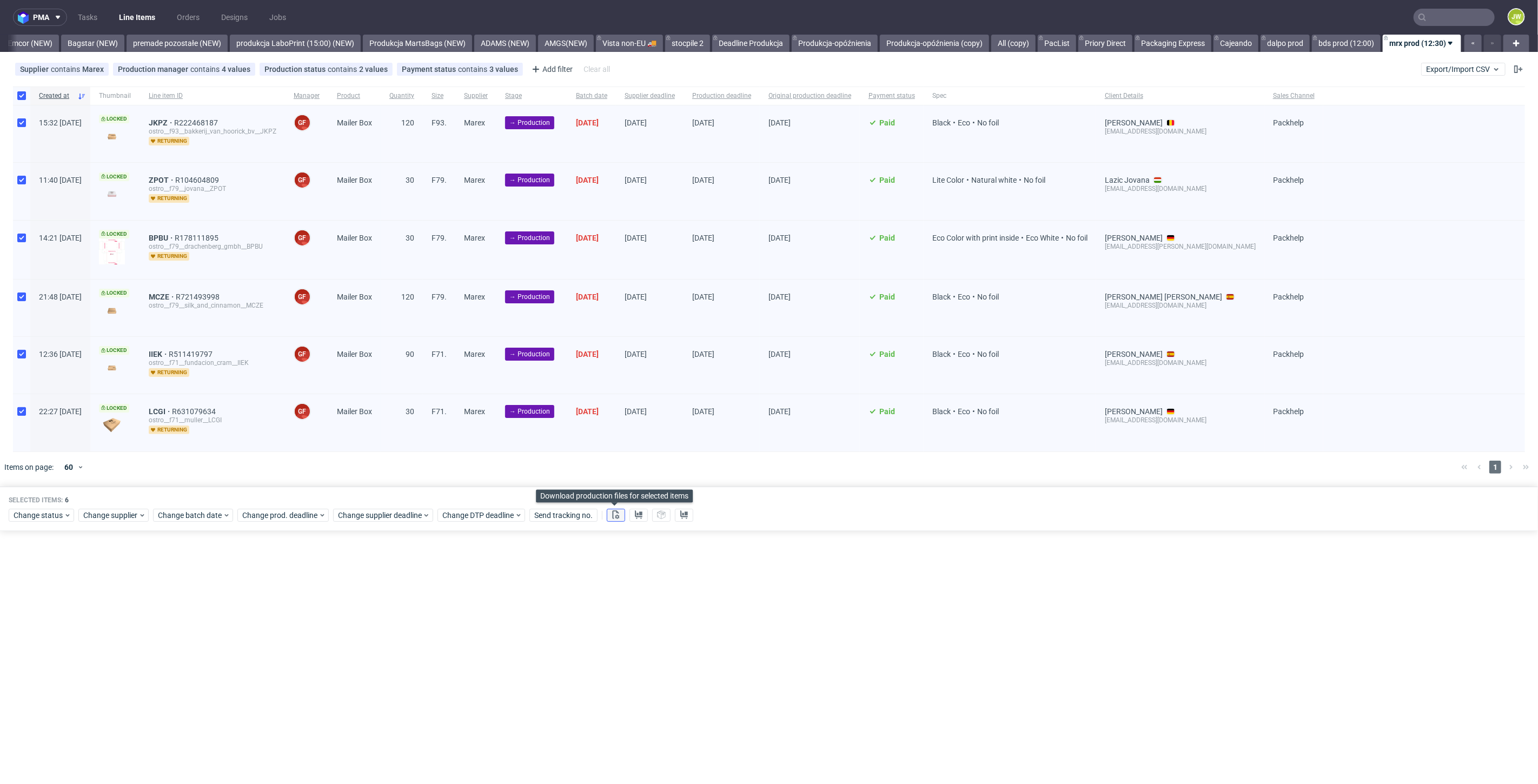
click at [613, 516] on icon at bounding box center [616, 515] width 9 height 9
click at [635, 511] on use at bounding box center [638, 515] width 7 height 9
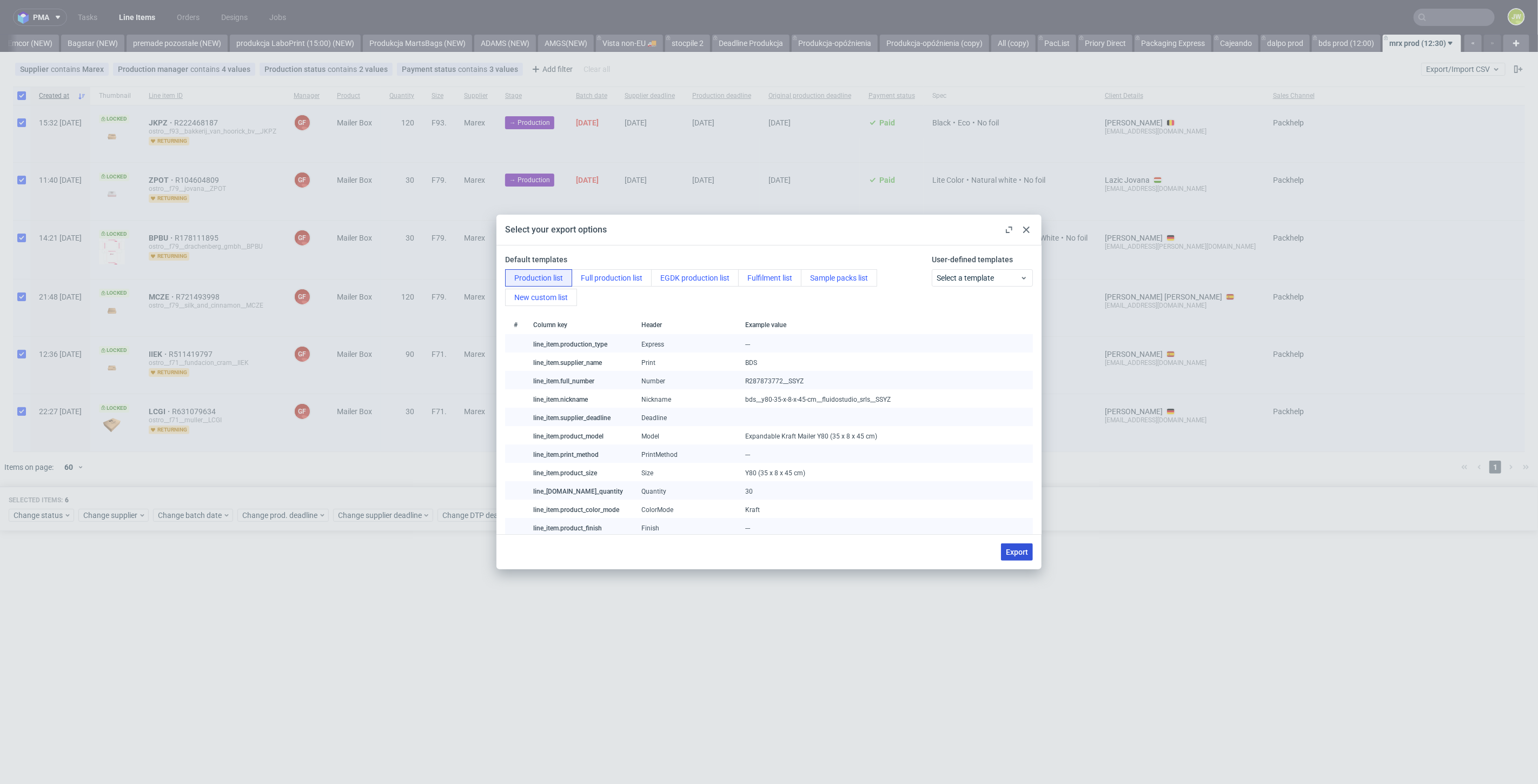
click at [1012, 556] on button "Export" at bounding box center [1016, 552] width 32 height 17
checkbox input "false"
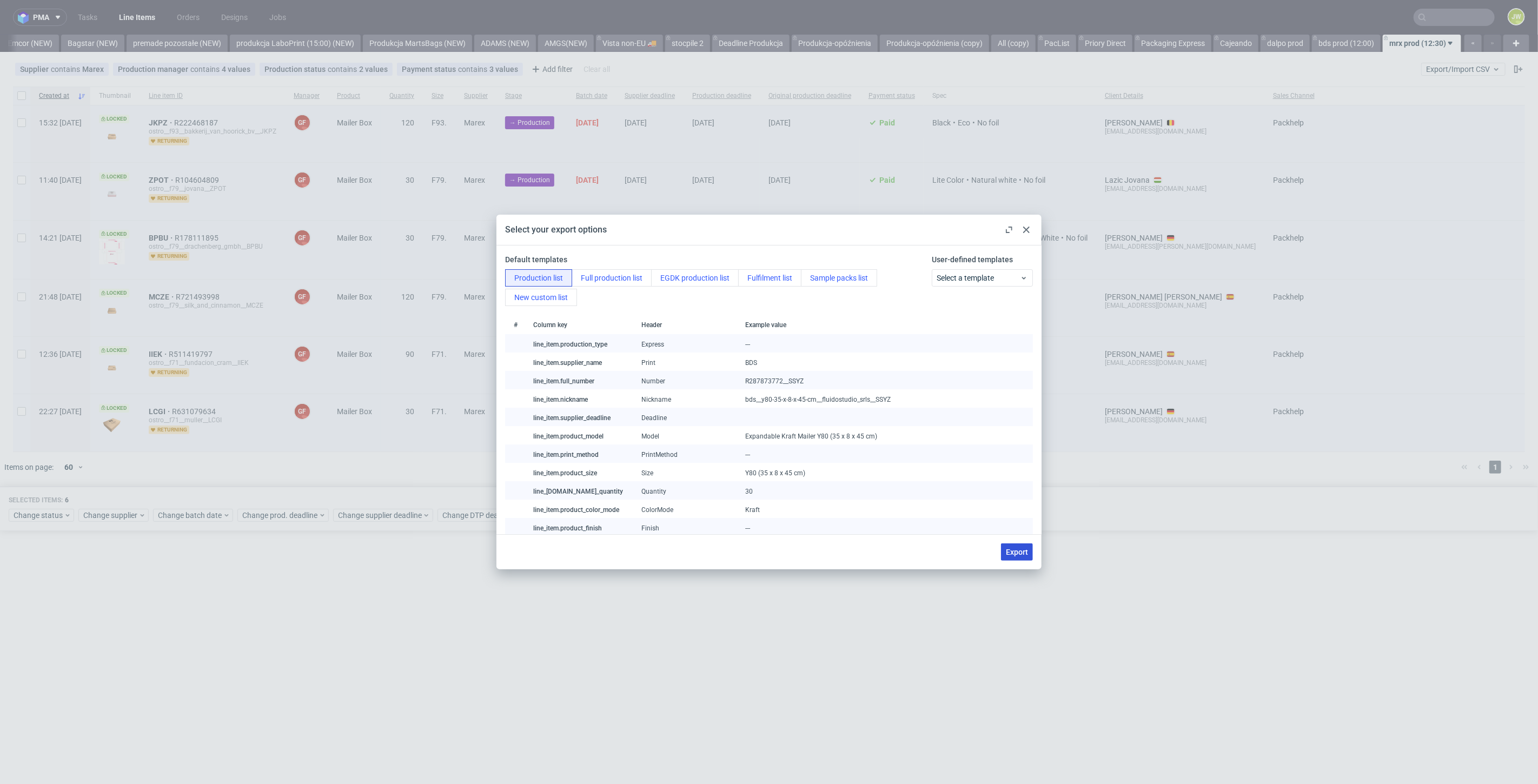
checkbox input "false"
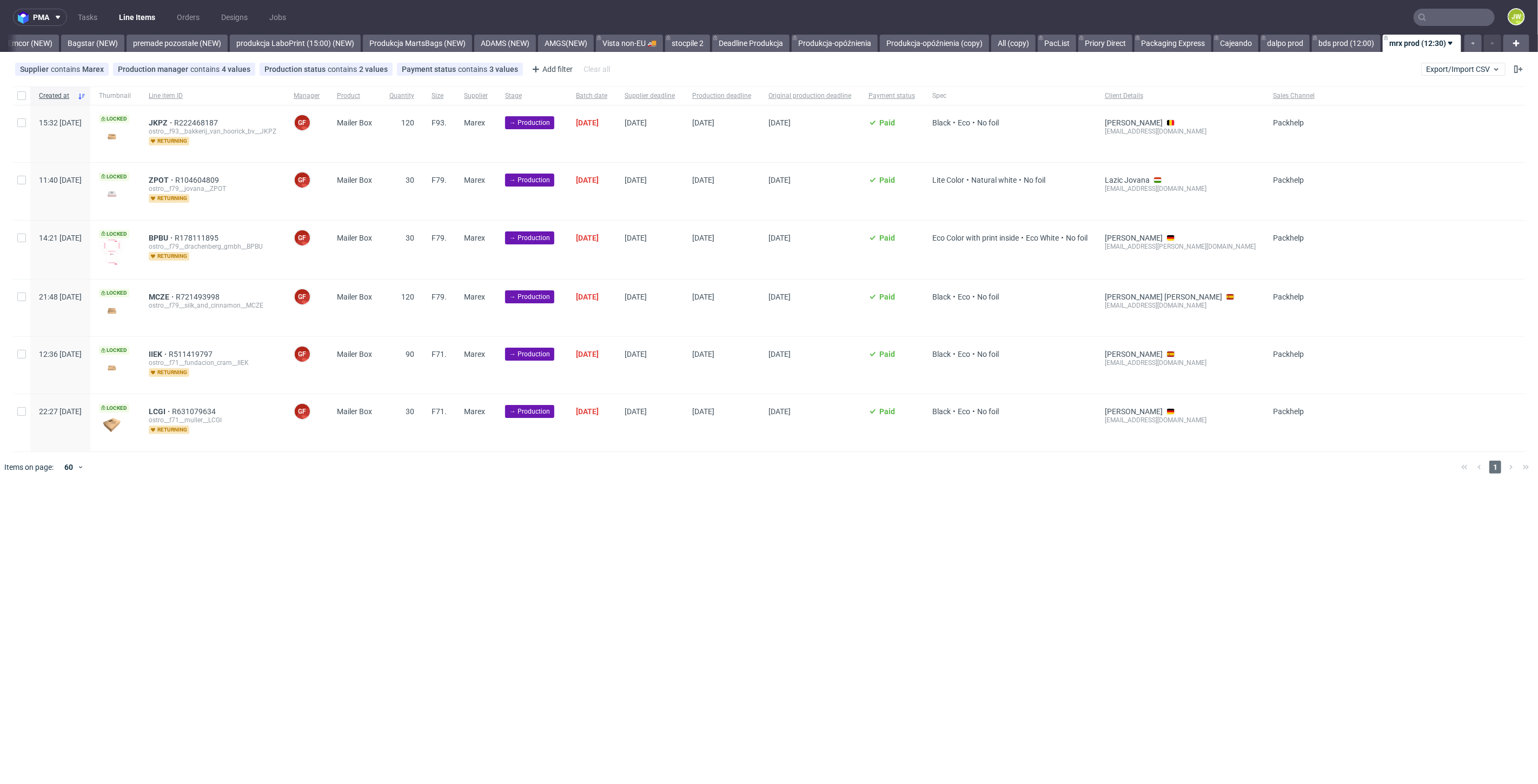
click at [623, 586] on div "pma Tasks Line Items Orders Designs Jobs JW All DTP Late Shipped Shipments DTP …" at bounding box center [769, 392] width 1538 height 784
drag, startPoint x: 346, startPoint y: 572, endPoint x: 40, endPoint y: 224, distance: 463.4
click at [343, 566] on div "pma Tasks Line Items Orders Designs Jobs JW All DTP Late Shipped Shipments DTP …" at bounding box center [769, 392] width 1538 height 784
click at [27, 100] on div at bounding box center [22, 95] width 17 height 18
checkbox input "true"
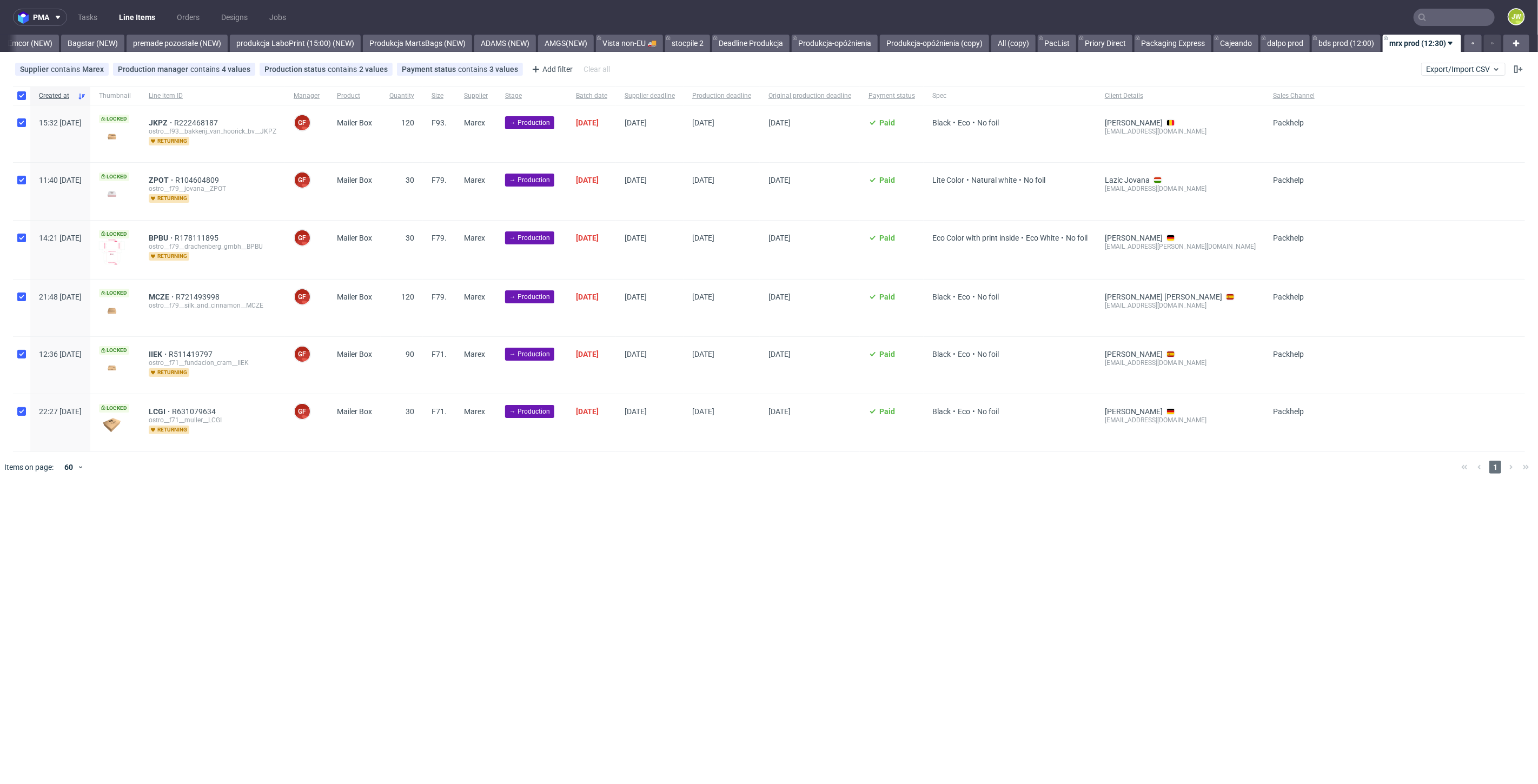
checkbox input "true"
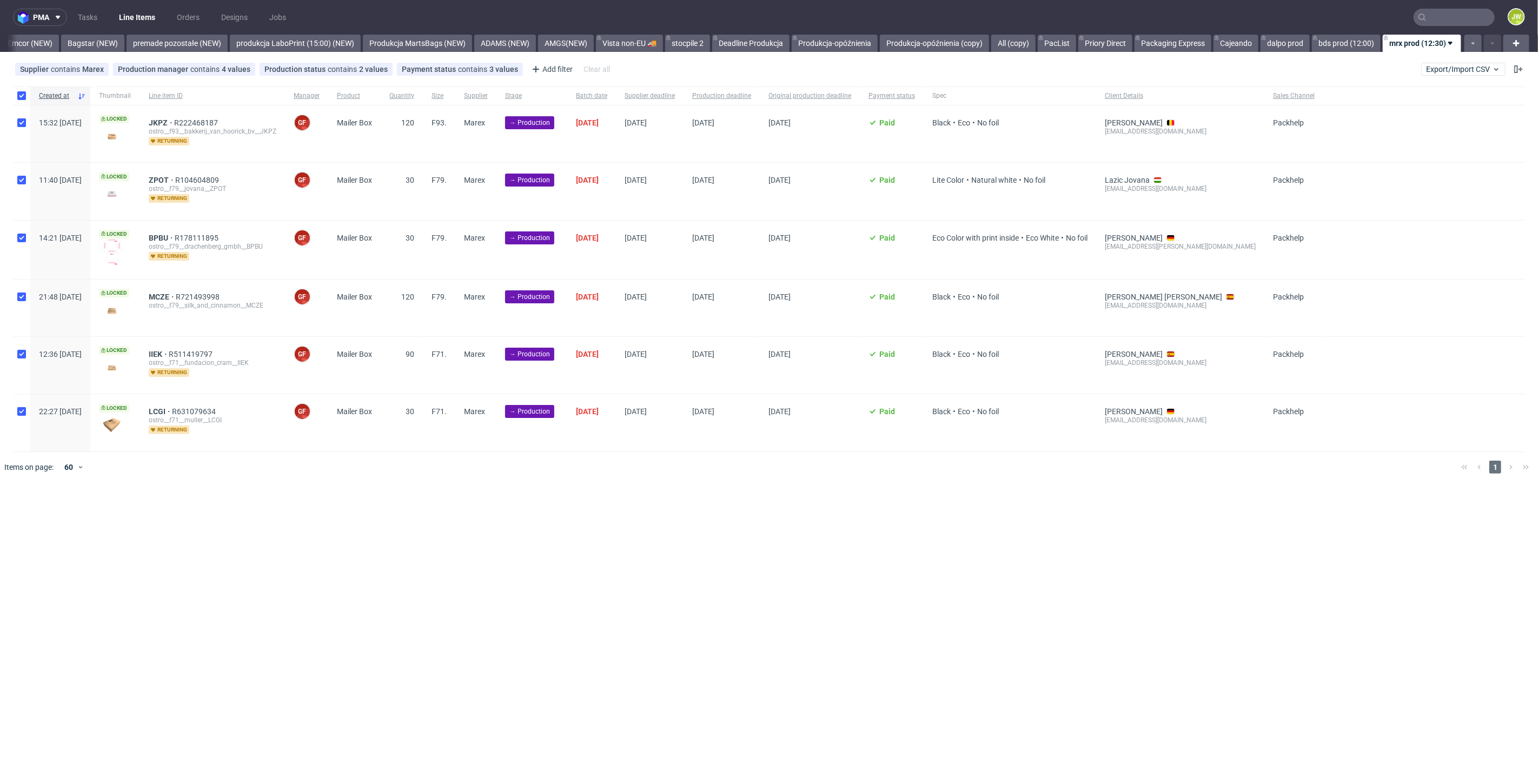
checkbox input "true"
click at [222, 577] on div "pma Tasks Line Items Orders Designs Jobs JW All DTP Late Shipped Shipments DTP …" at bounding box center [769, 392] width 1538 height 784
drag, startPoint x: 582, startPoint y: 644, endPoint x: 582, endPoint y: 634, distance: 10.0
click at [582, 644] on div "pma Tasks Line Items Orders Designs Jobs JW All DTP Late Shipped Shipments DTP …" at bounding box center [769, 392] width 1538 height 784
click at [1280, 48] on link "dalpo prod" at bounding box center [1285, 43] width 49 height 17
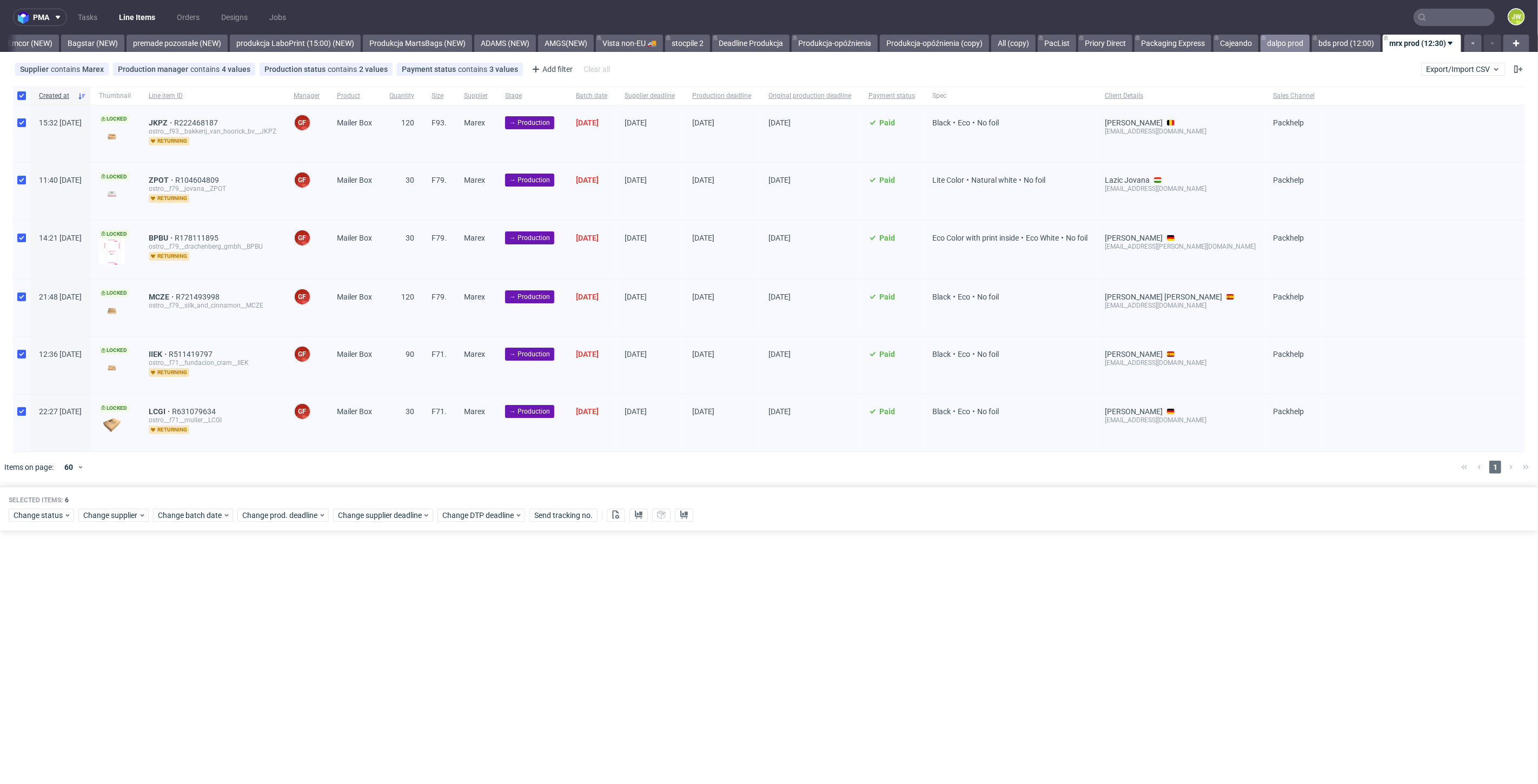
scroll to position [0, 2420]
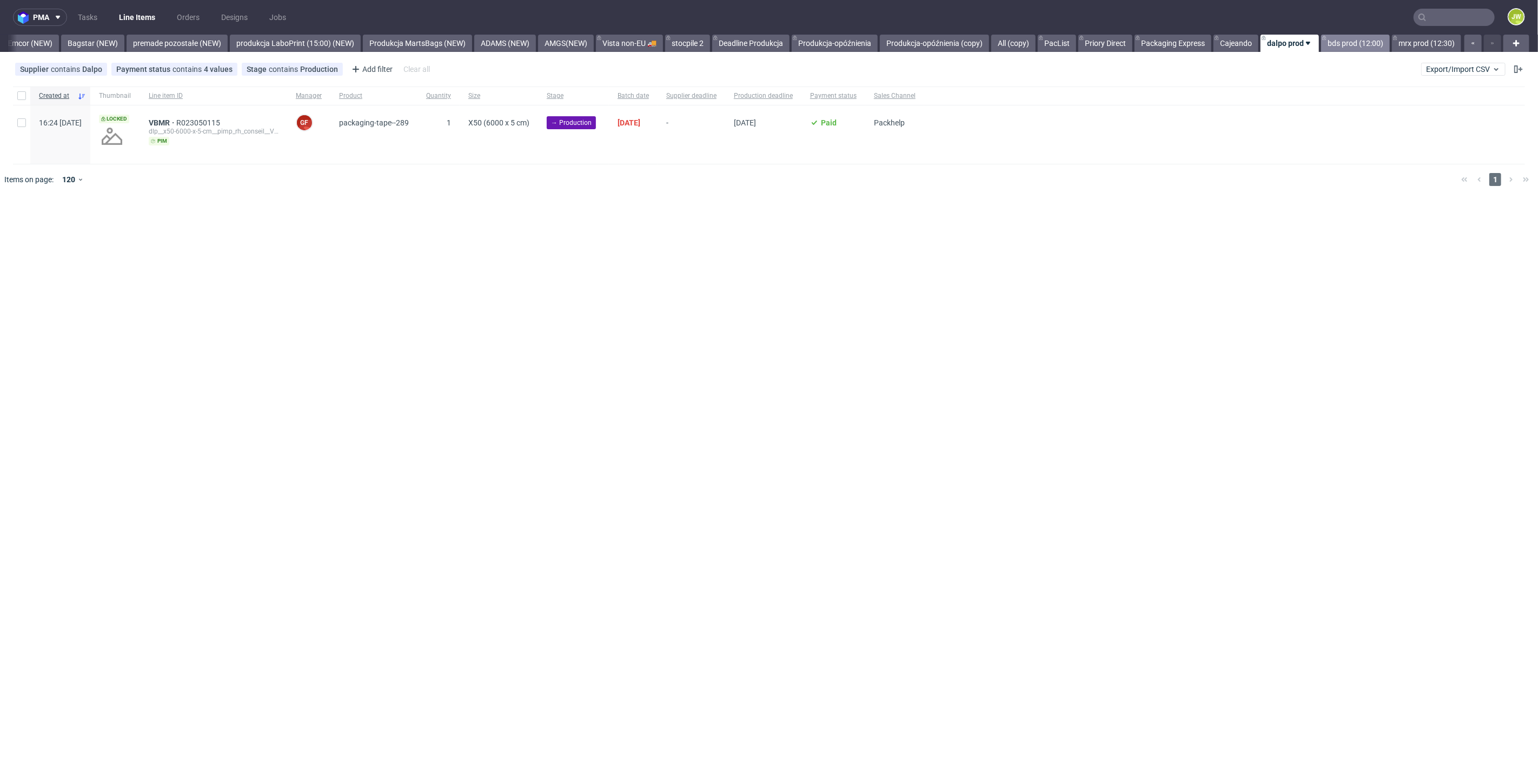
click at [1337, 46] on link "bds prod (12:00)" at bounding box center [1355, 43] width 69 height 17
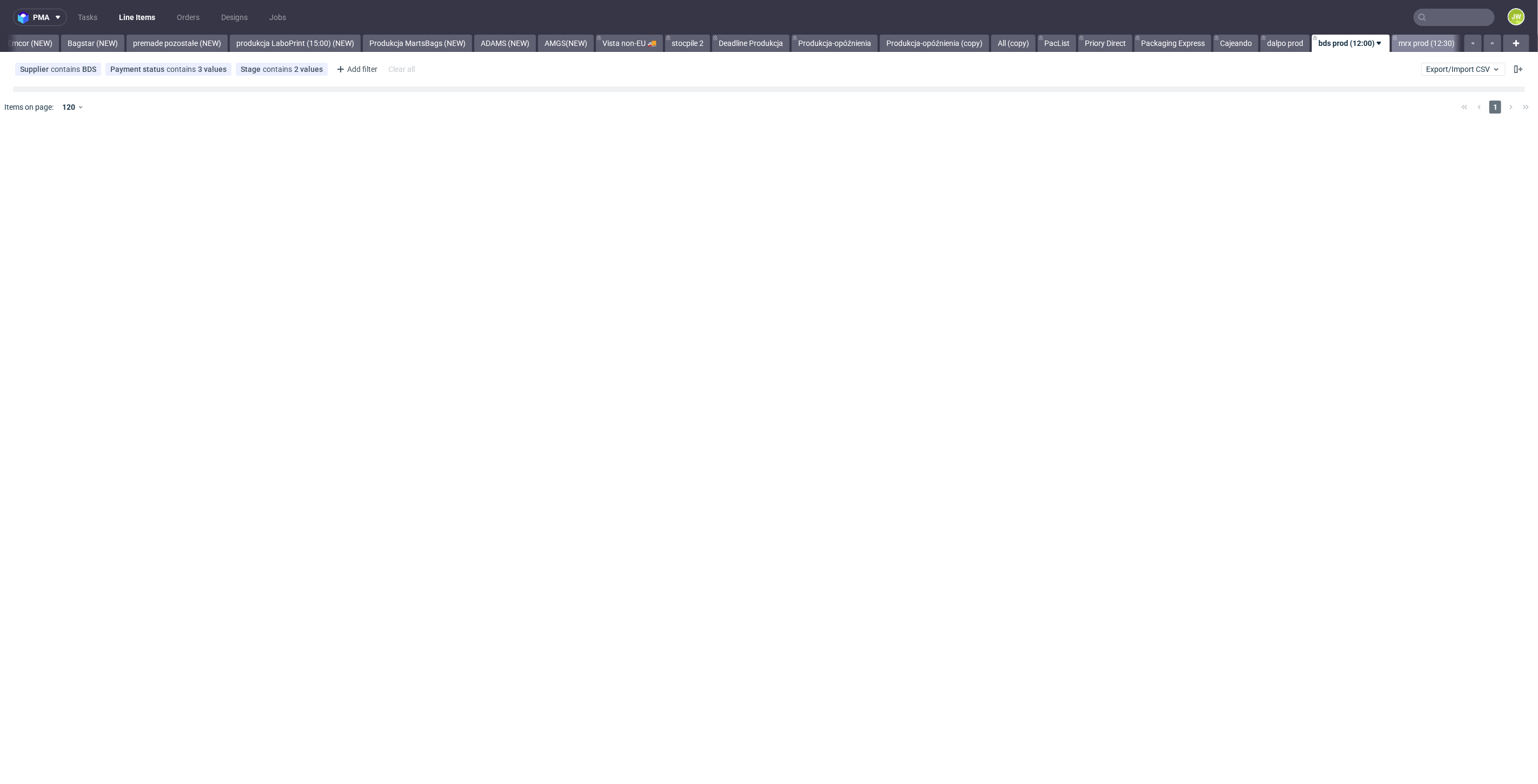
scroll to position [0, 2420]
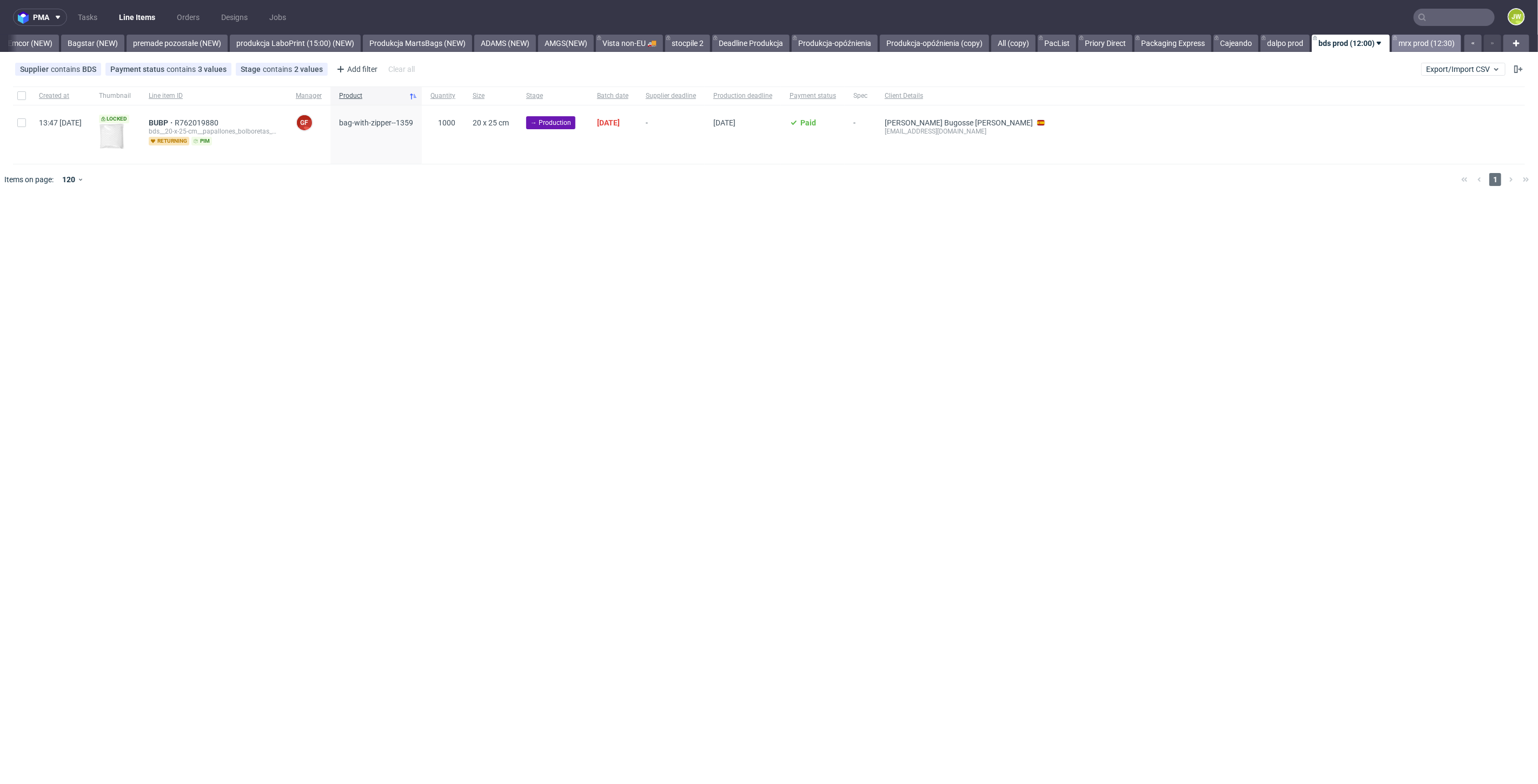
click at [1405, 46] on link "mrx prod (12:30)" at bounding box center [1426, 43] width 69 height 17
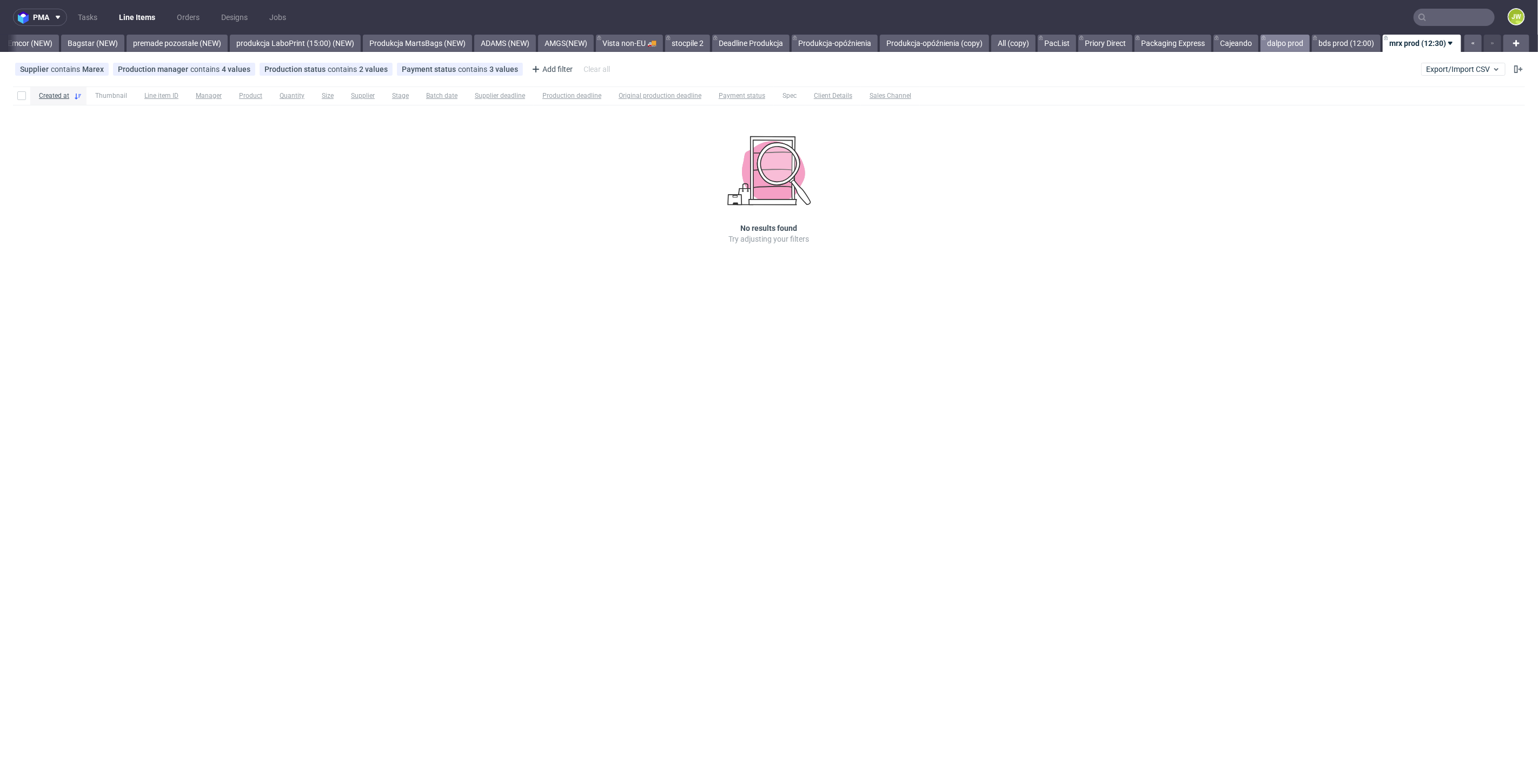
click at [1283, 40] on link "dalpo prod" at bounding box center [1285, 43] width 49 height 17
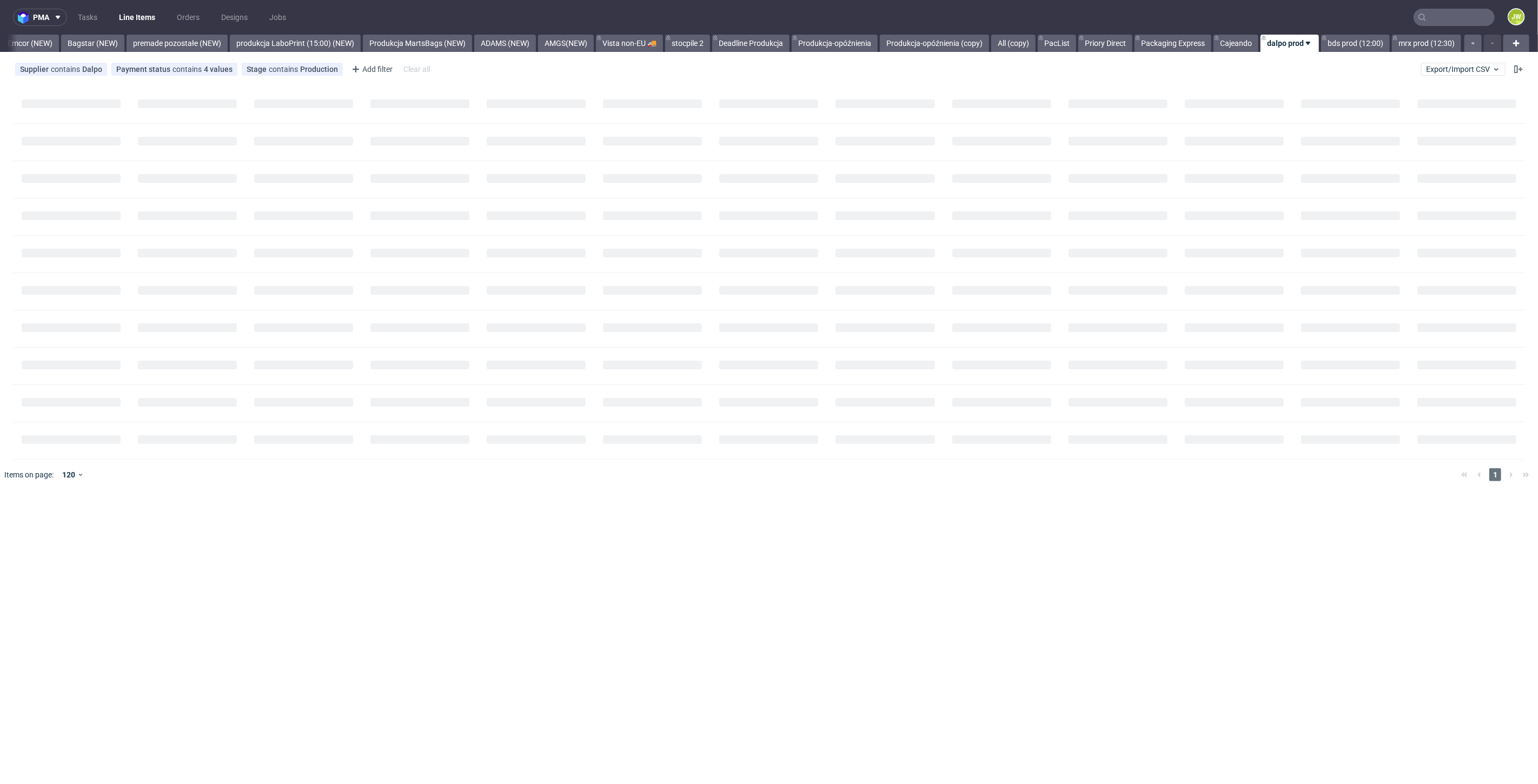
scroll to position [0, 2420]
click at [512, 424] on div "pma Tasks Line Items Orders Designs Jobs JW All DTP Late Shipped Shipments DTP …" at bounding box center [769, 392] width 1538 height 784
click at [362, 309] on div "pma Tasks Line Items Orders Designs Jobs JW All DTP Late Shipped Shipments DTP …" at bounding box center [769, 392] width 1538 height 784
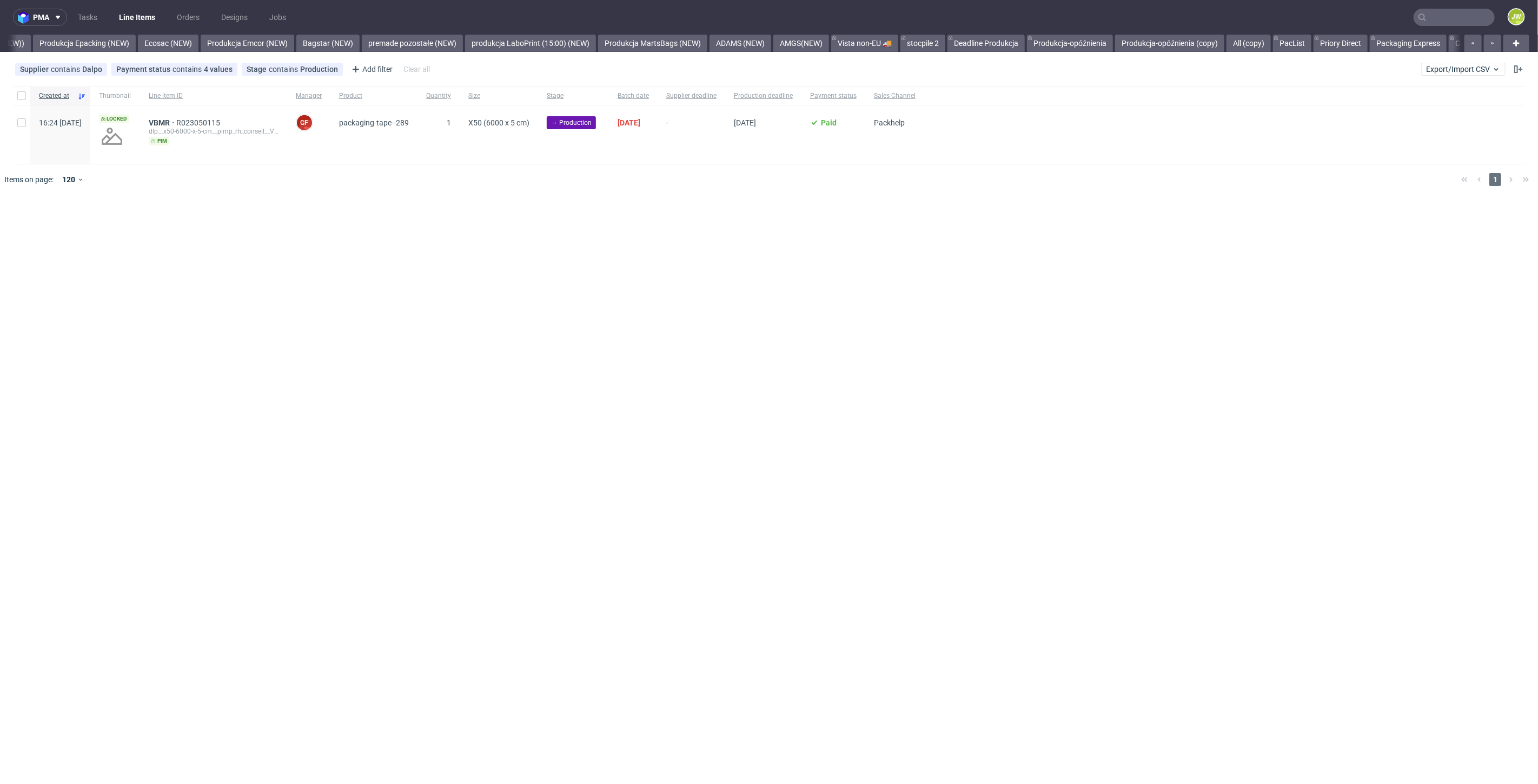
click at [375, 273] on div "pma Tasks Line Items Orders Designs Jobs JW All DTP Late Shipped Shipments DTP …" at bounding box center [769, 392] width 1538 height 784
click at [348, 243] on div "pma Tasks Line Items Orders Designs Jobs JW All DTP Late Shipped Shipments DTP …" at bounding box center [769, 392] width 1538 height 784
click at [313, 550] on div "pma Tasks Line Items Orders Designs Jobs JW All DTP Late Shipped Shipments DTP …" at bounding box center [769, 392] width 1538 height 784
click at [796, 296] on div "pma Tasks Line Items Orders Designs Jobs JW All DTP Late Shipped Shipments DTP …" at bounding box center [769, 392] width 1538 height 784
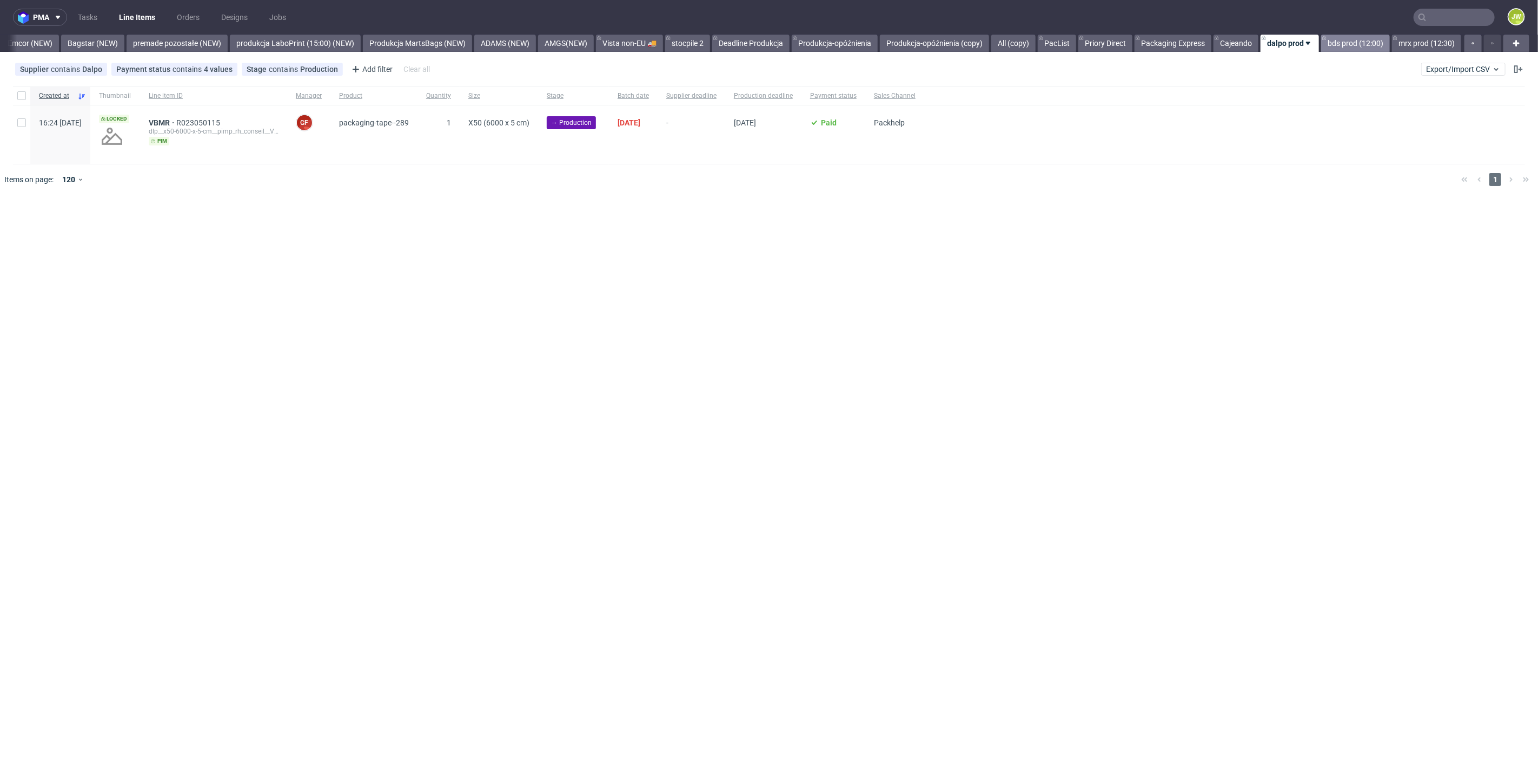
click at [1342, 46] on link "bds prod (12:00)" at bounding box center [1355, 43] width 69 height 17
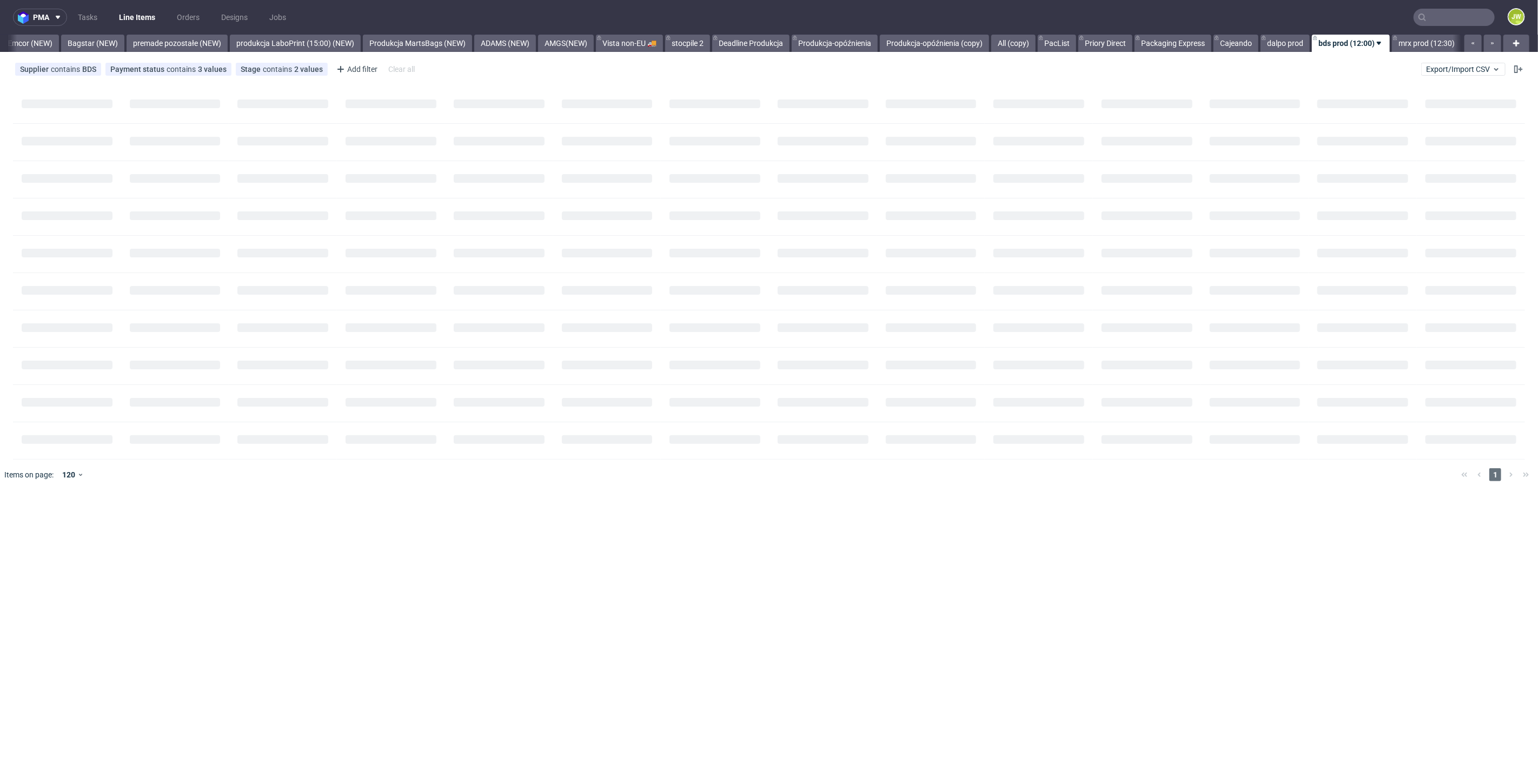
scroll to position [0, 2420]
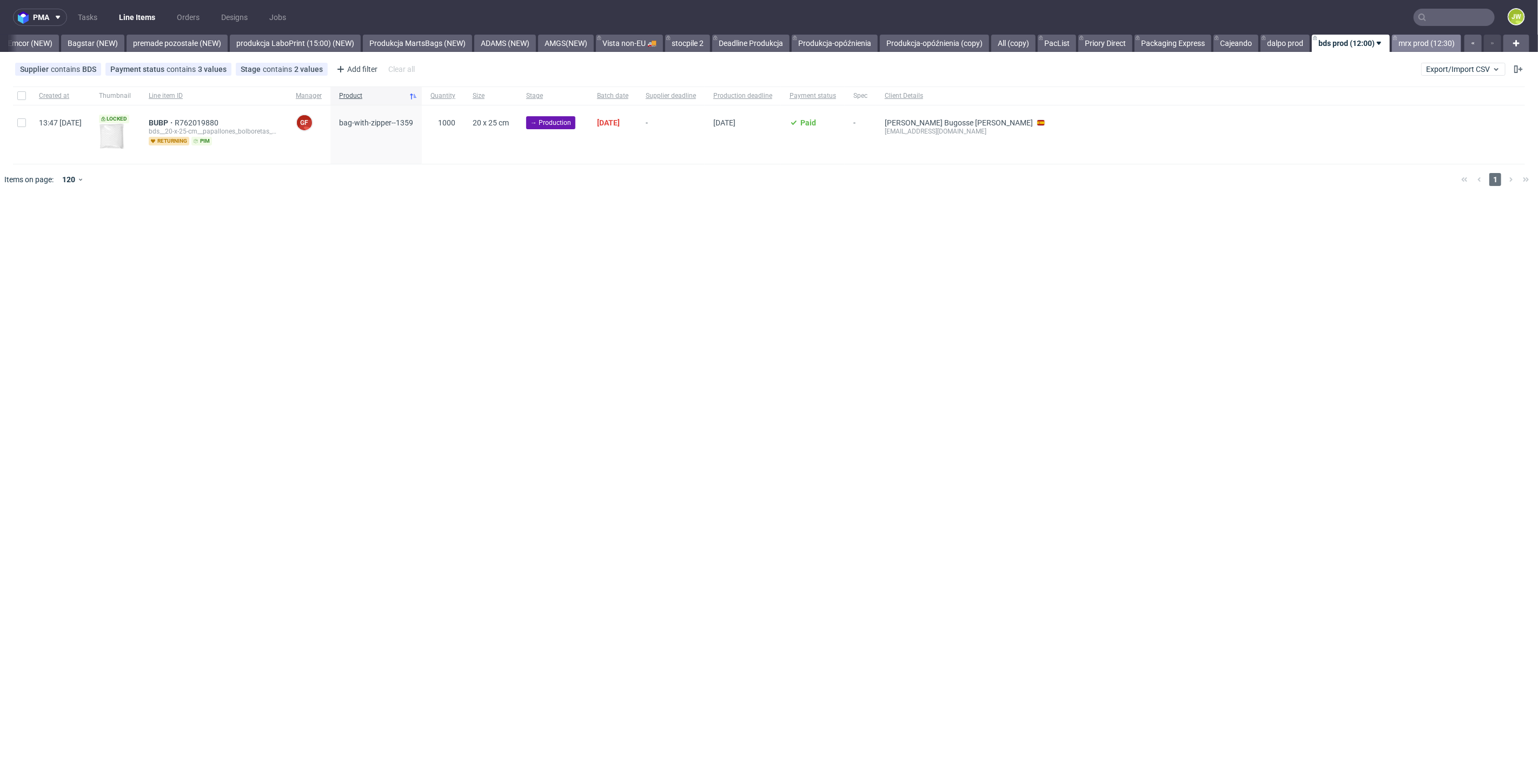
click at [1405, 38] on link "mrx prod (12:30)" at bounding box center [1426, 43] width 69 height 17
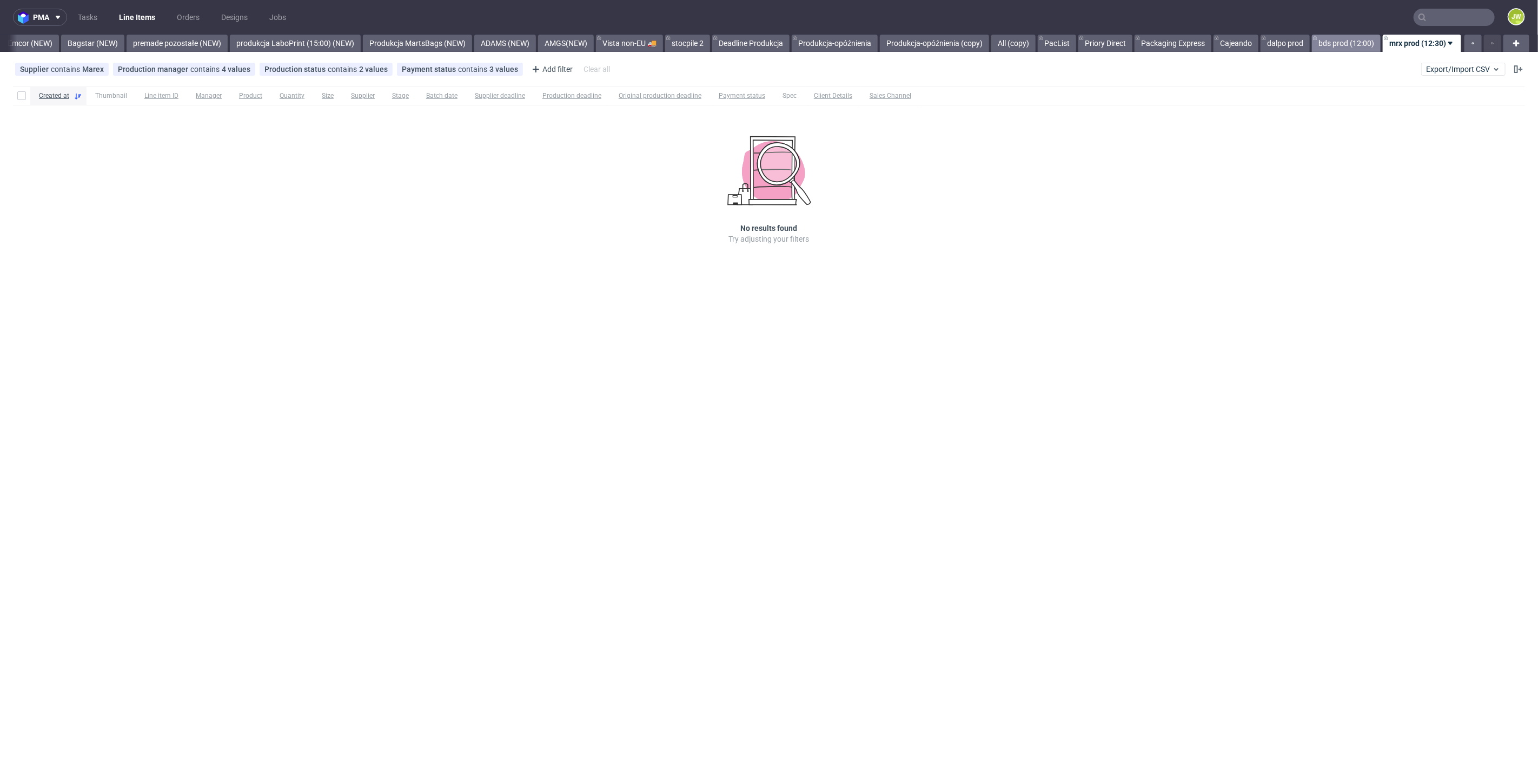
click at [1335, 43] on link "bds prod (12:00)" at bounding box center [1345, 43] width 69 height 17
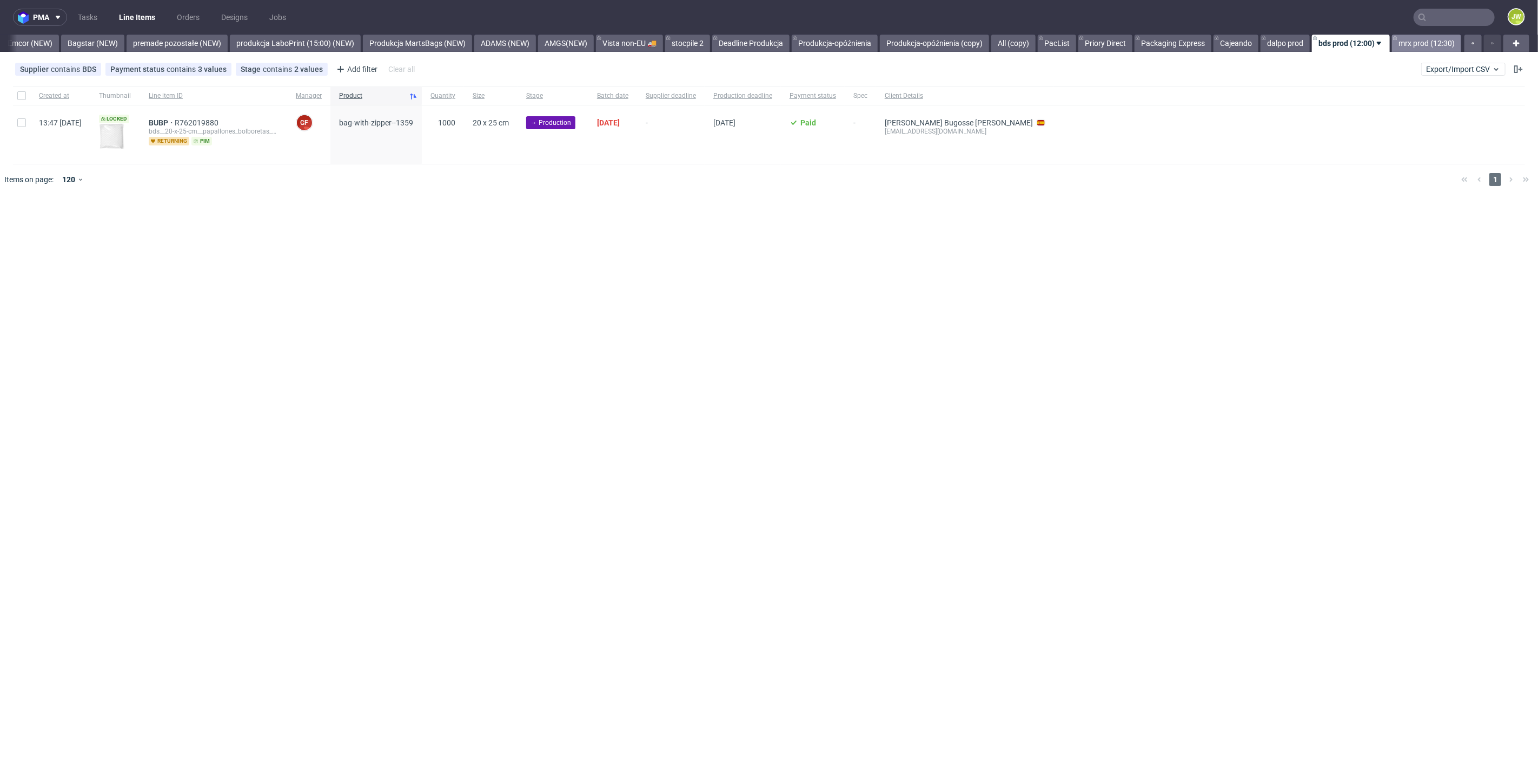
click at [1426, 44] on link "mrx prod (12:30)" at bounding box center [1426, 43] width 69 height 17
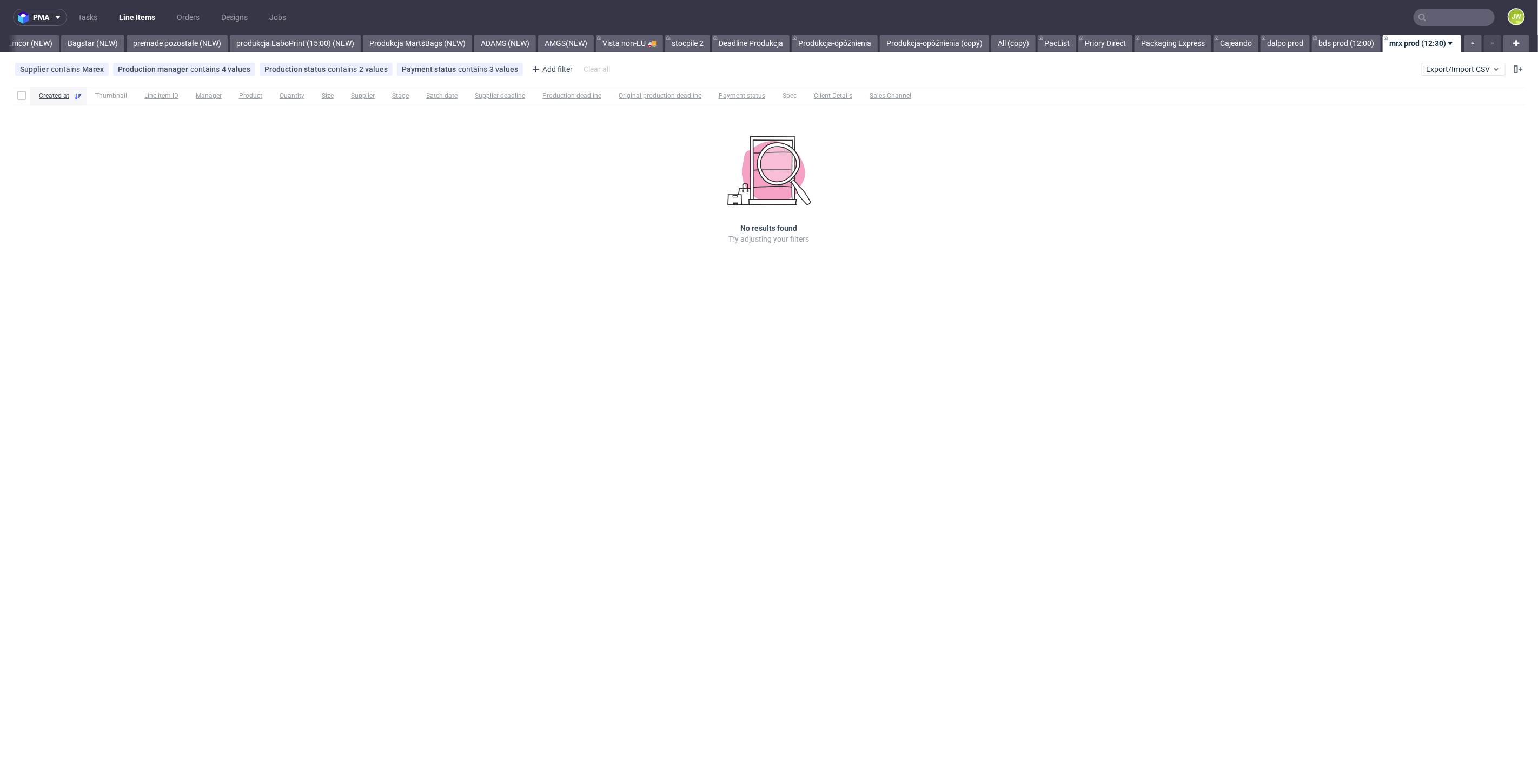
click at [424, 266] on div "Created at Thumbnail Line item ID Manager Product Quantity Size Supplier Stage …" at bounding box center [769, 180] width 1538 height 197
click at [1372, 48] on link "alt fc" at bounding box center [1365, 43] width 30 height 17
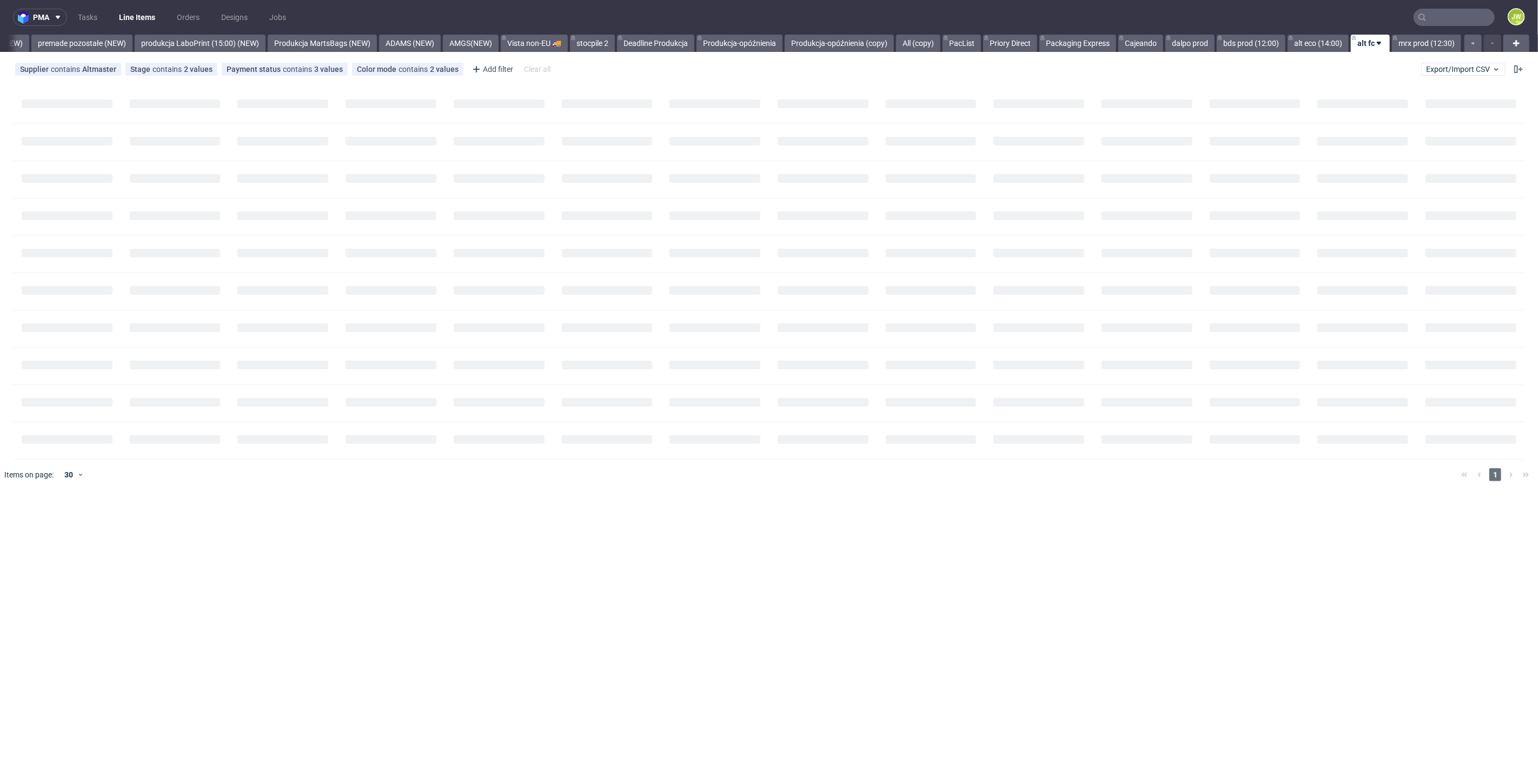
scroll to position [0, 2515]
click at [1318, 46] on link "alt eco (14:00)" at bounding box center [1318, 43] width 61 height 17
drag, startPoint x: 1421, startPoint y: 45, endPoint x: 1320, endPoint y: 49, distance: 101.1
drag, startPoint x: 1389, startPoint y: 41, endPoint x: 1439, endPoint y: 38, distance: 50.1
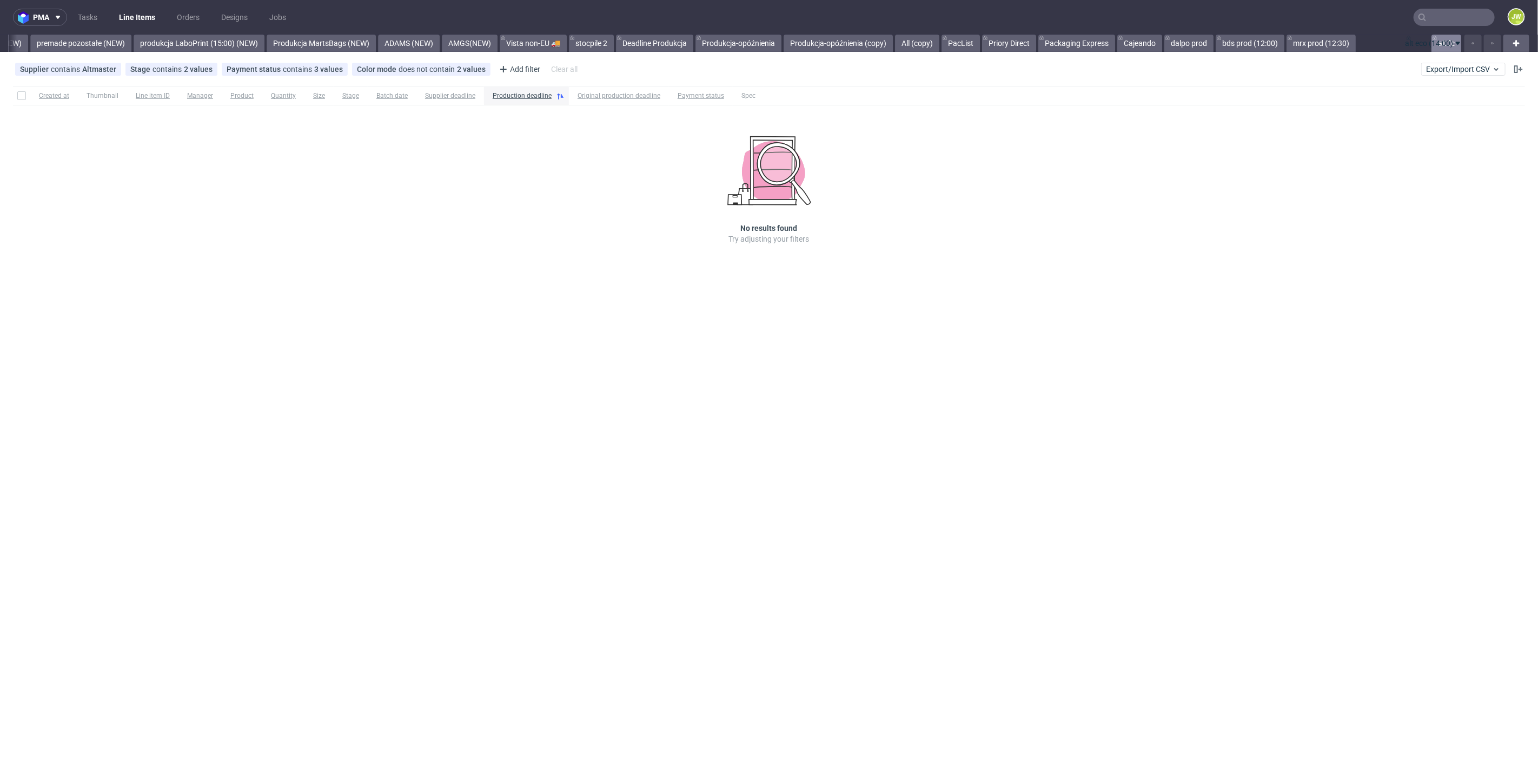
click at [1442, 38] on div "All DTP Late Shipped Shipments DTP to do DTP Double check DTP Blocked DTP Produ…" at bounding box center [734, 43] width 1452 height 17
click at [1441, 41] on link "alt fc" at bounding box center [1446, 43] width 30 height 17
click at [1376, 41] on link "alt eco (14:00)" at bounding box center [1389, 43] width 61 height 17
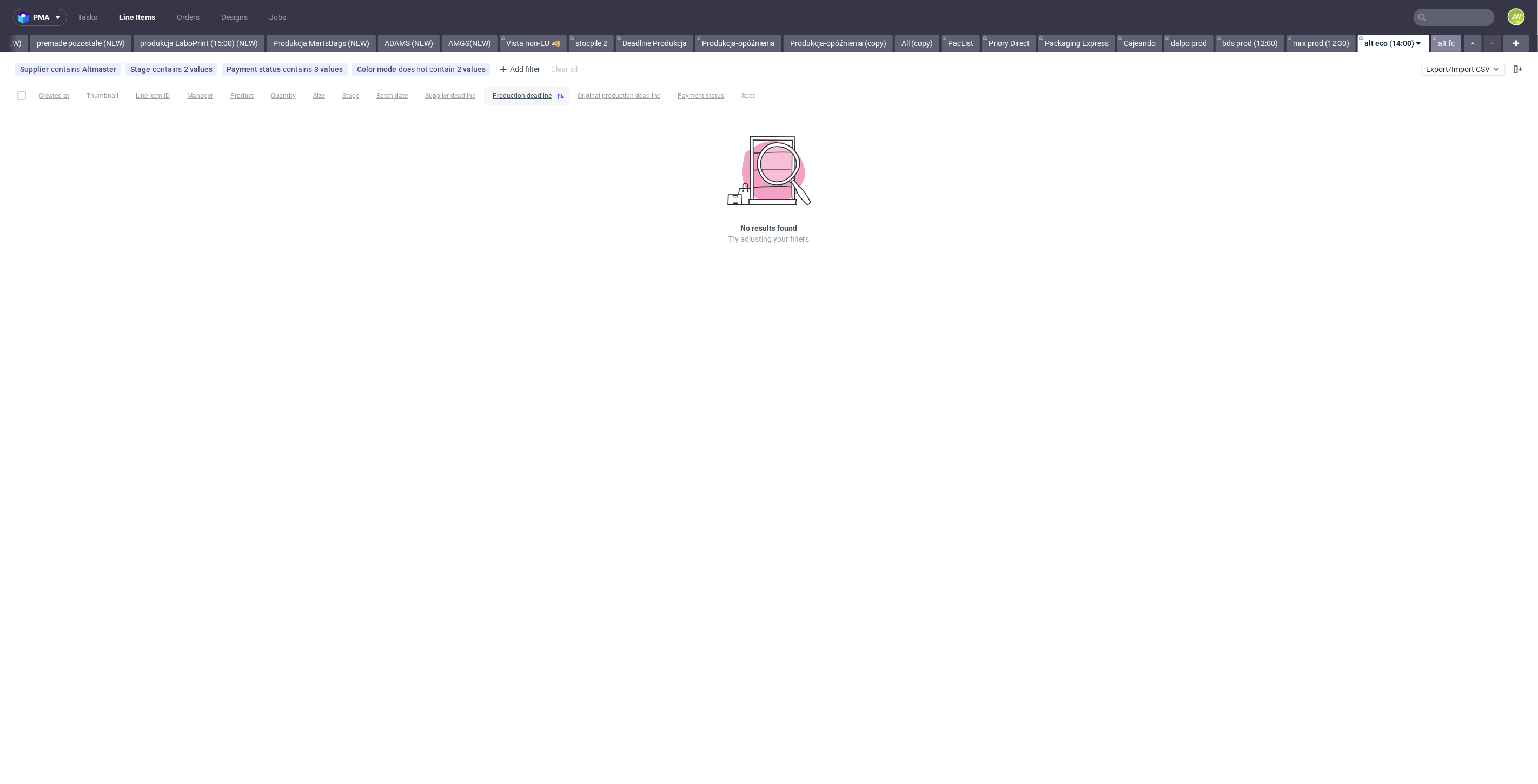
click at [1440, 40] on link "alt fc" at bounding box center [1446, 43] width 30 height 17
click at [1379, 39] on link "alt eco (14:00)" at bounding box center [1389, 43] width 61 height 17
click at [1445, 45] on link "alt fc" at bounding box center [1446, 43] width 30 height 17
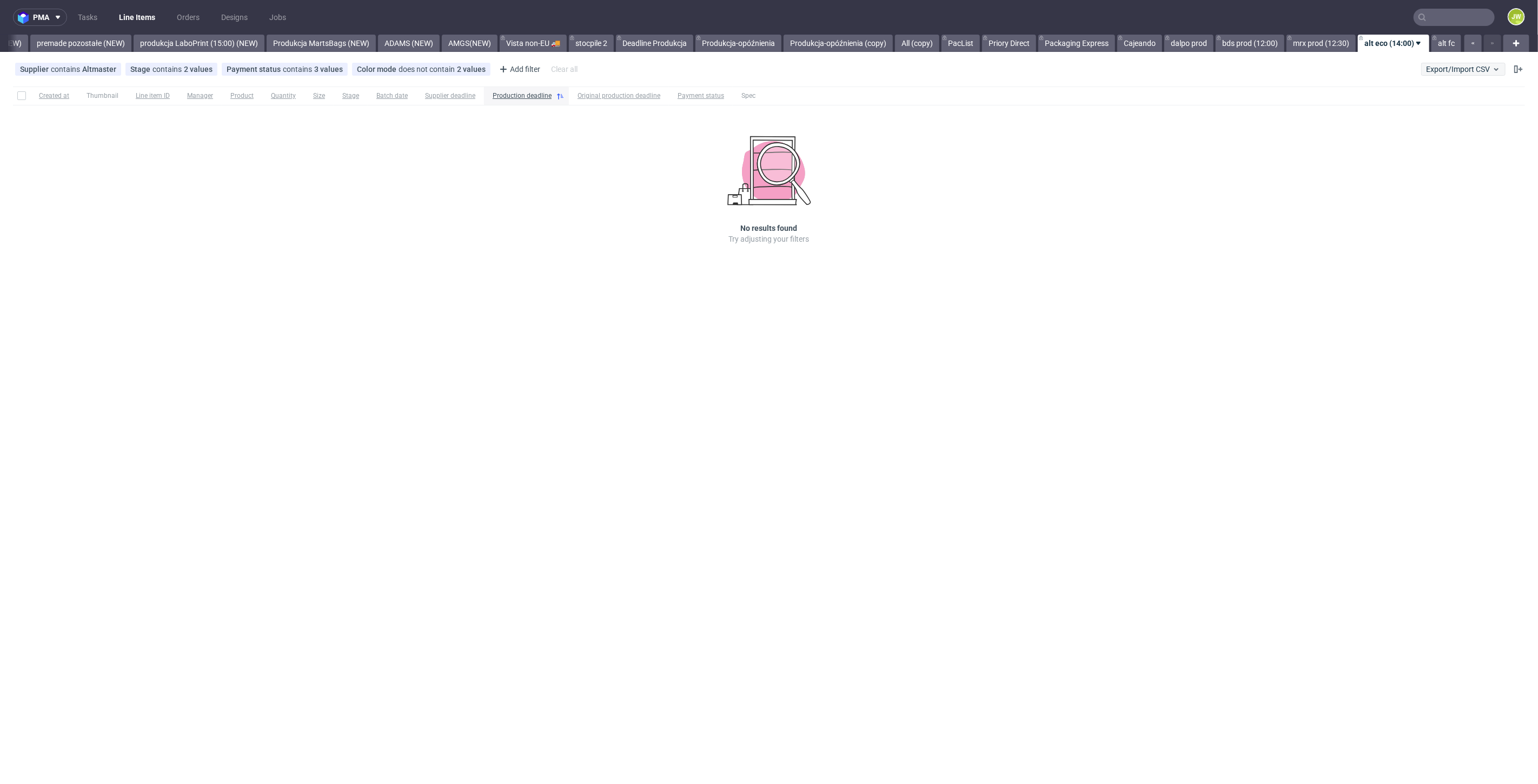
scroll to position [0, 2515]
click at [551, 404] on div "pma Tasks Line Items Orders Designs Jobs JW All DTP Late Shipped Shipments DTP …" at bounding box center [769, 392] width 1538 height 784
drag, startPoint x: 257, startPoint y: 382, endPoint x: 260, endPoint y: 376, distance: 6.7
click at [258, 378] on div "pma Tasks Line Items Orders Designs Jobs JW All DTP Late Shipped Shipments DTP …" at bounding box center [769, 392] width 1538 height 784
click at [1459, 76] on div "Supplier contains Altmaster Stage contains 2 values Production, Issue in Produc…" at bounding box center [769, 69] width 1538 height 26
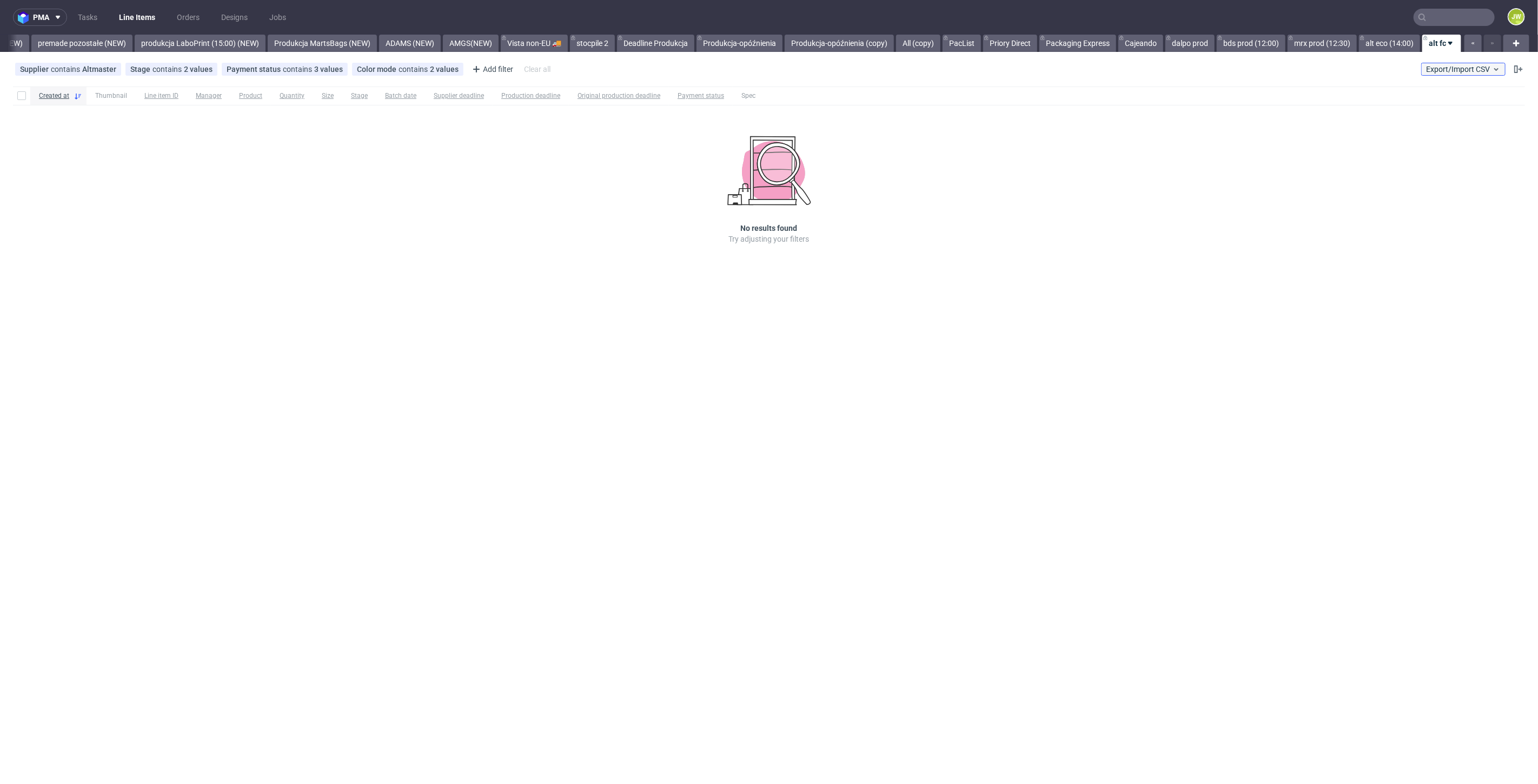
click at [1452, 74] on button "Export/Import CSV" at bounding box center [1463, 69] width 84 height 13
click at [1427, 113] on link "Import shipments CSV" at bounding box center [1438, 113] width 126 height 17
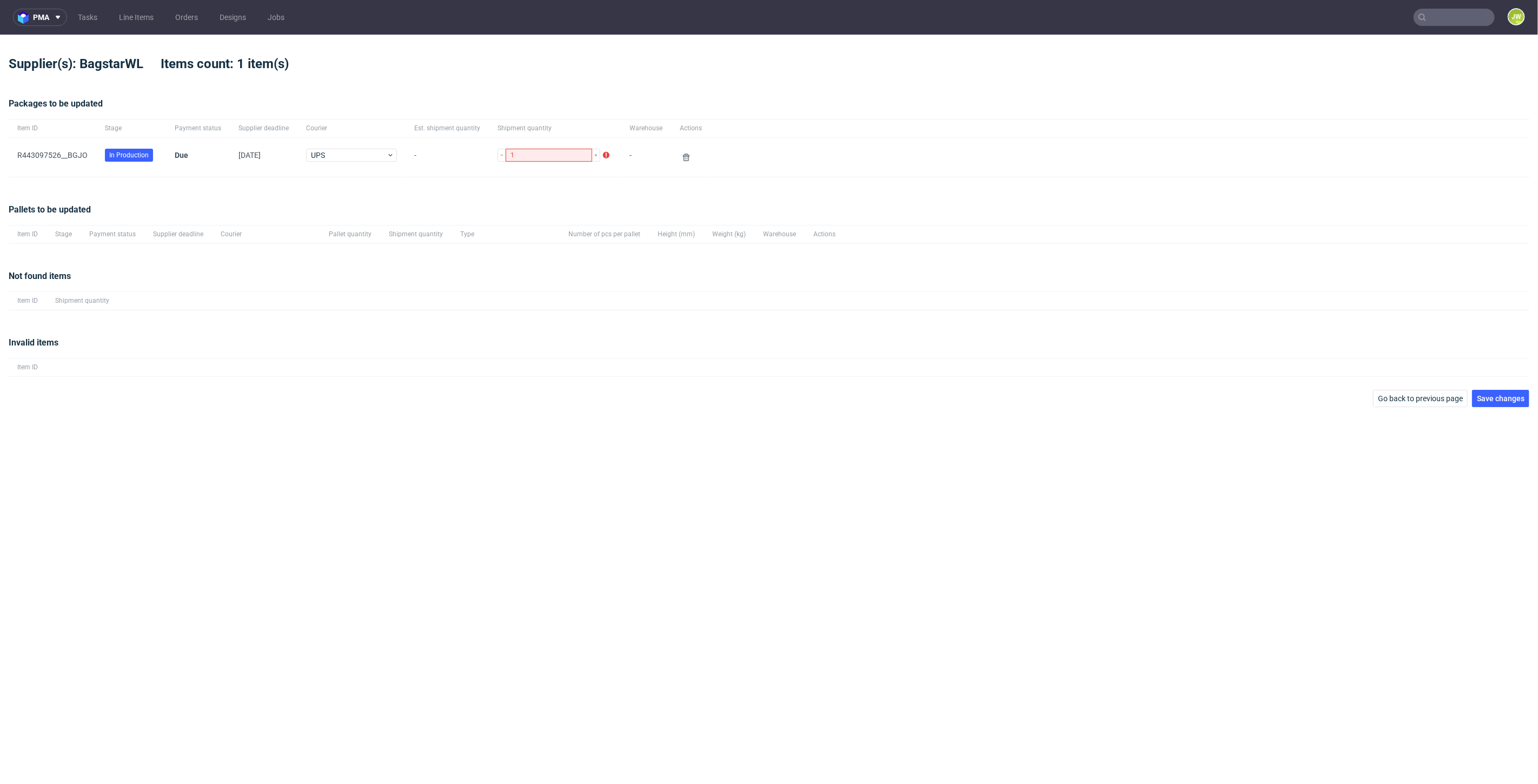
click at [286, 189] on div "Packages to be updated Item ID Stage Payment status Supplier deadline Courier E…" at bounding box center [769, 137] width 1521 height 106
click at [1487, 395] on span "Save changes" at bounding box center [1500, 398] width 48 height 7
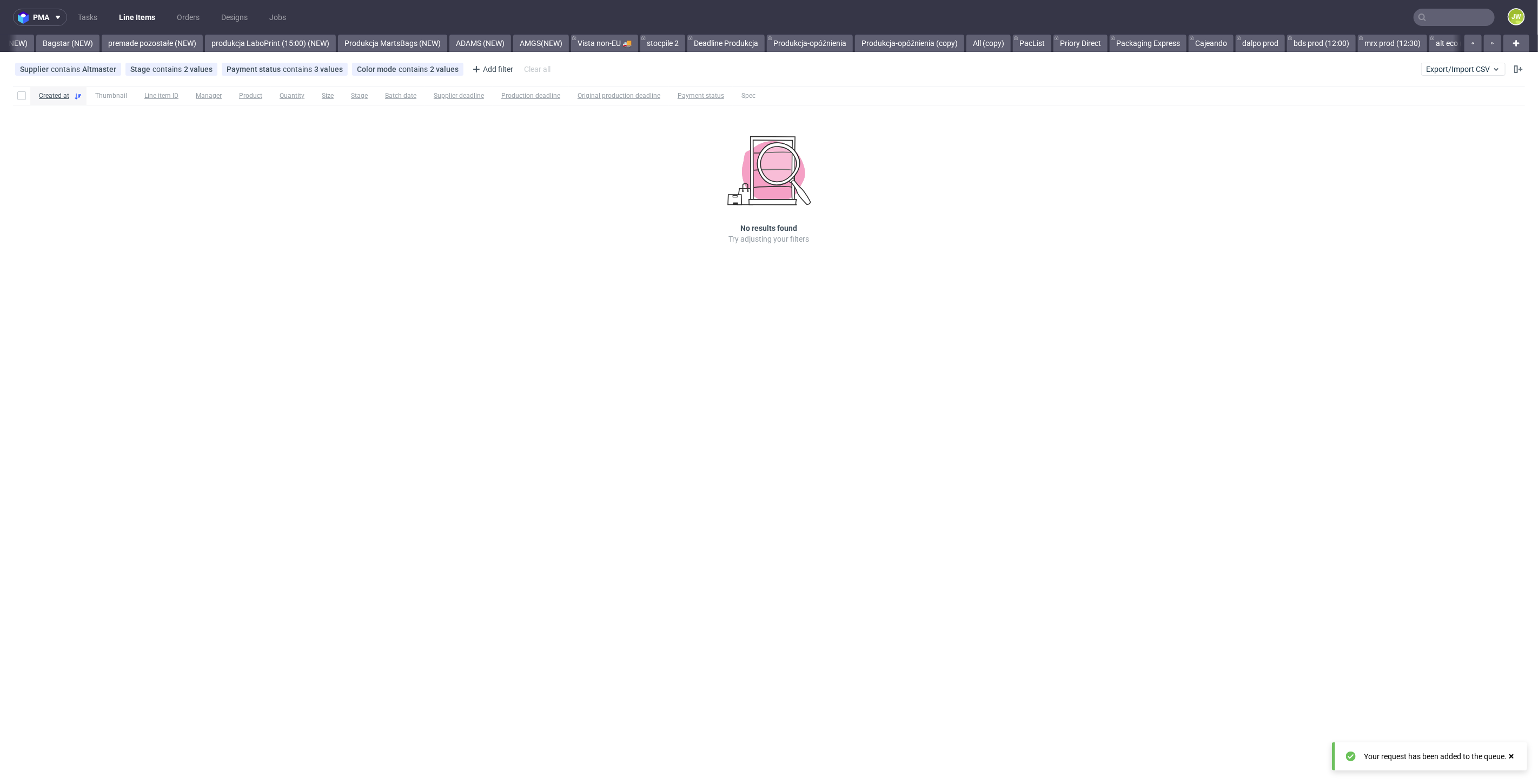
scroll to position [0, 2515]
click at [1493, 66] on icon at bounding box center [1496, 69] width 9 height 9
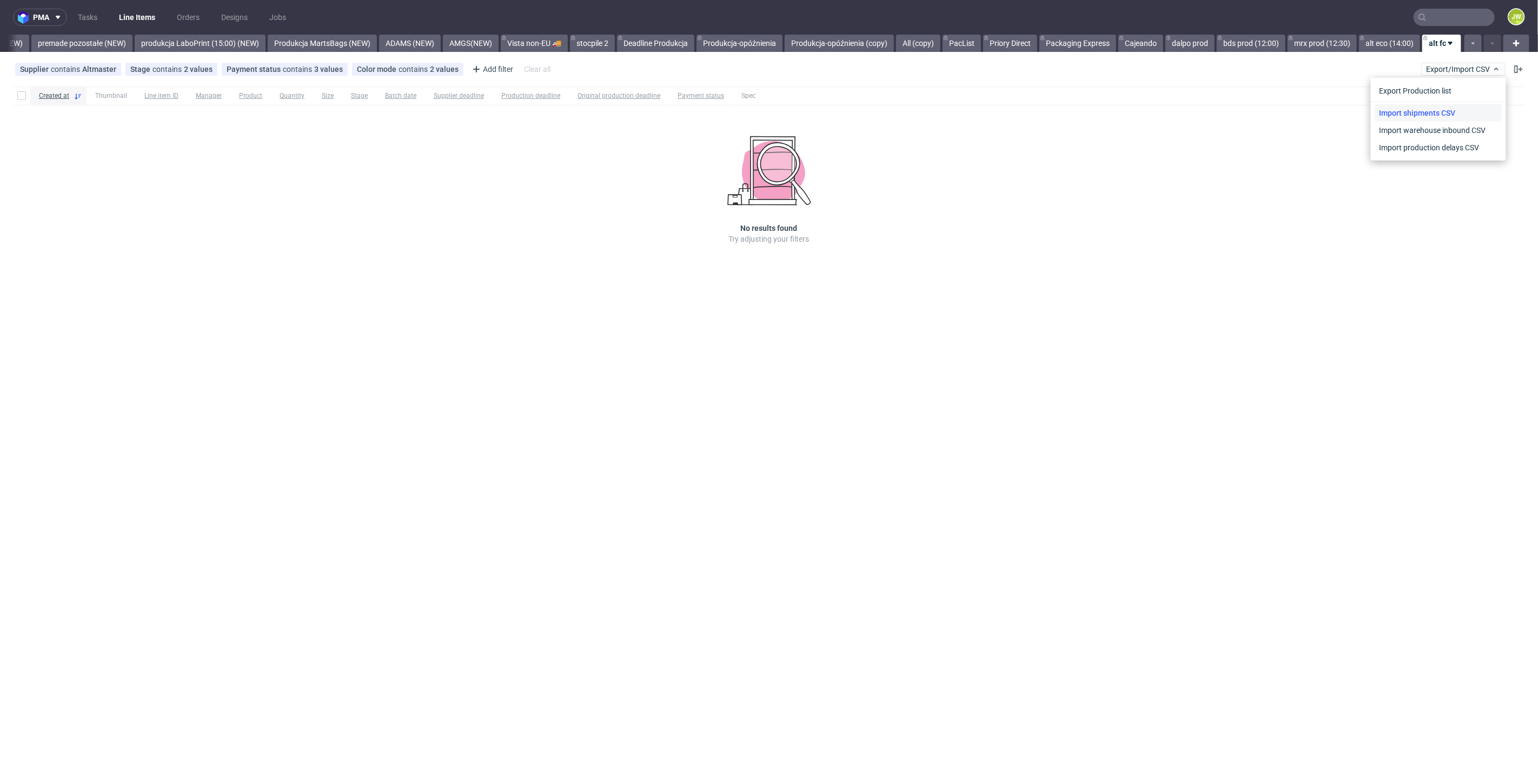
click at [1411, 115] on link "Import shipments CSV" at bounding box center [1438, 113] width 126 height 17
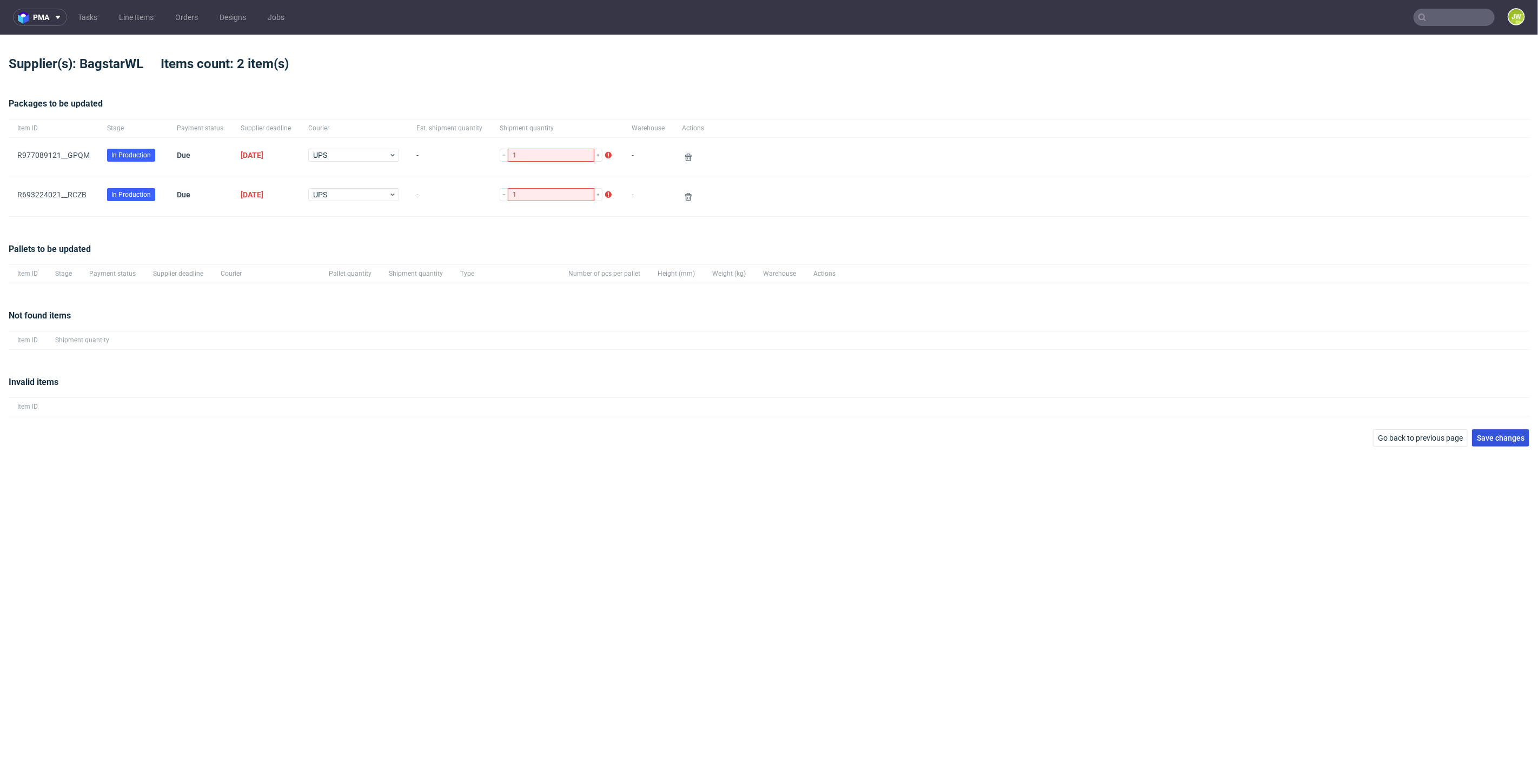
click at [1504, 436] on span "Save changes" at bounding box center [1500, 438] width 48 height 7
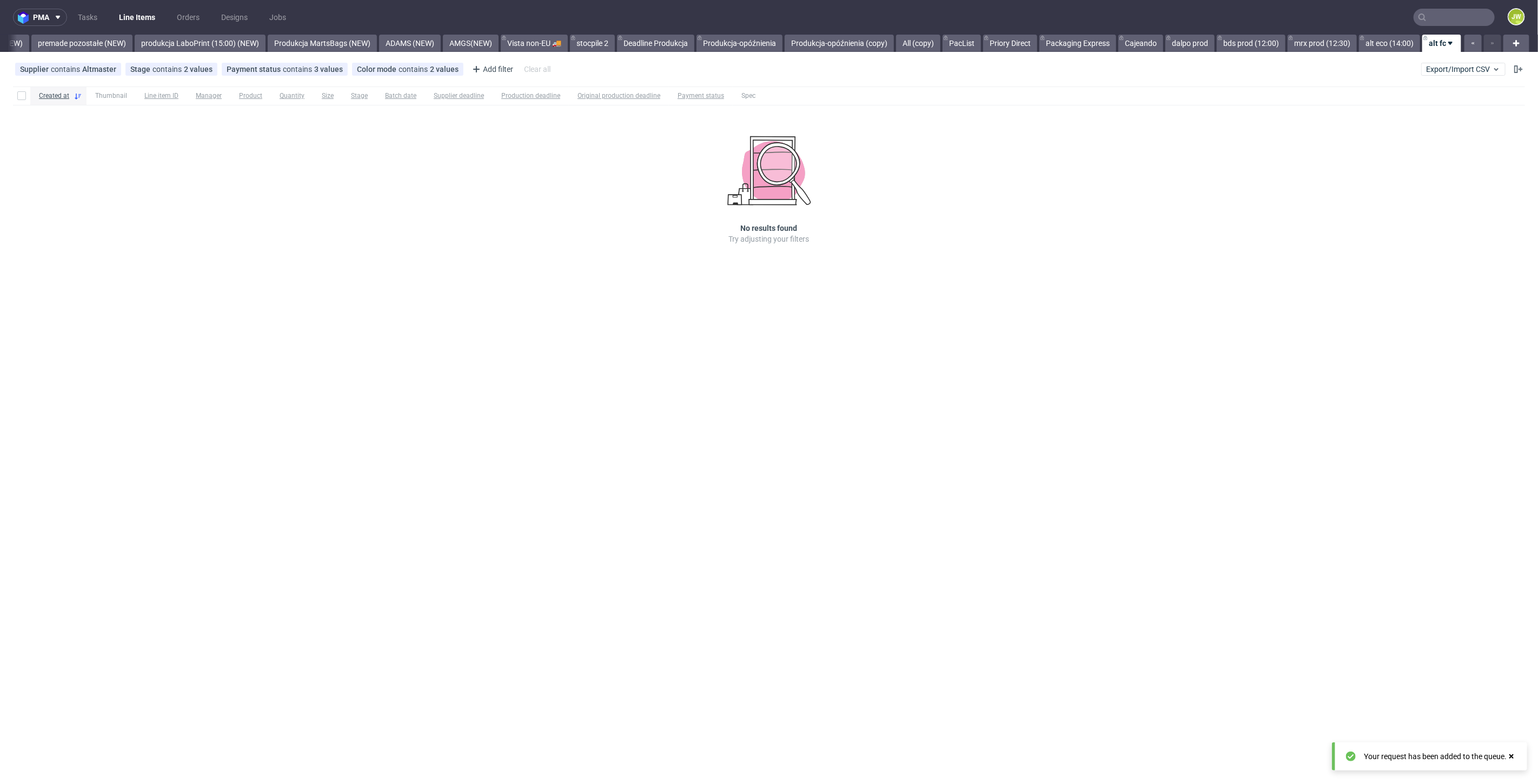
scroll to position [0, 2515]
click at [643, 380] on div "pma Tasks Line Items Orders Designs Jobs JW All DTP Late Shipped Shipments DTP …" at bounding box center [769, 392] width 1538 height 784
click at [1376, 47] on link "alt eco (14:00)" at bounding box center [1389, 43] width 61 height 17
click at [1437, 40] on link "alt fc" at bounding box center [1446, 43] width 30 height 17
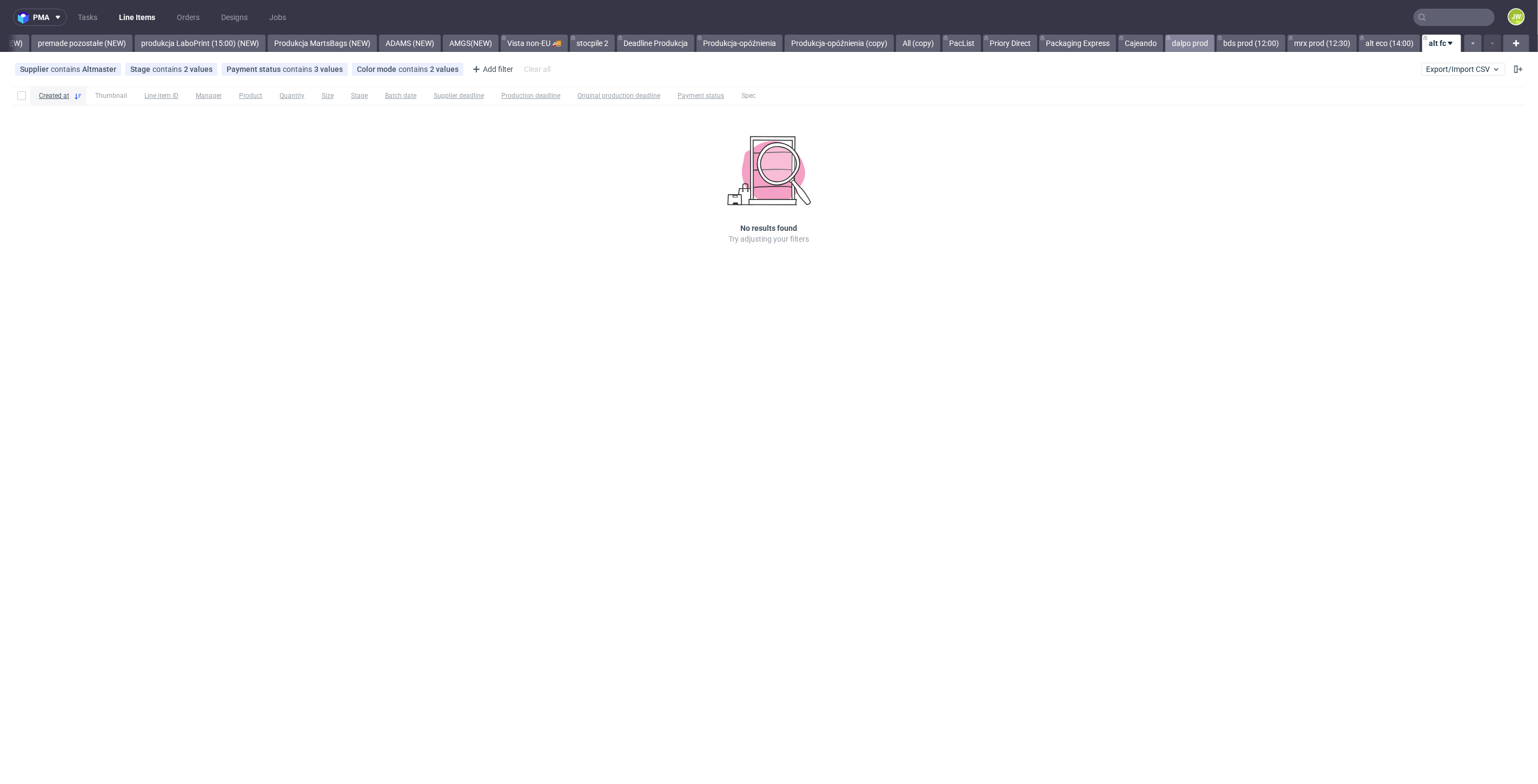
click at [1174, 44] on link "dalpo prod" at bounding box center [1190, 43] width 49 height 17
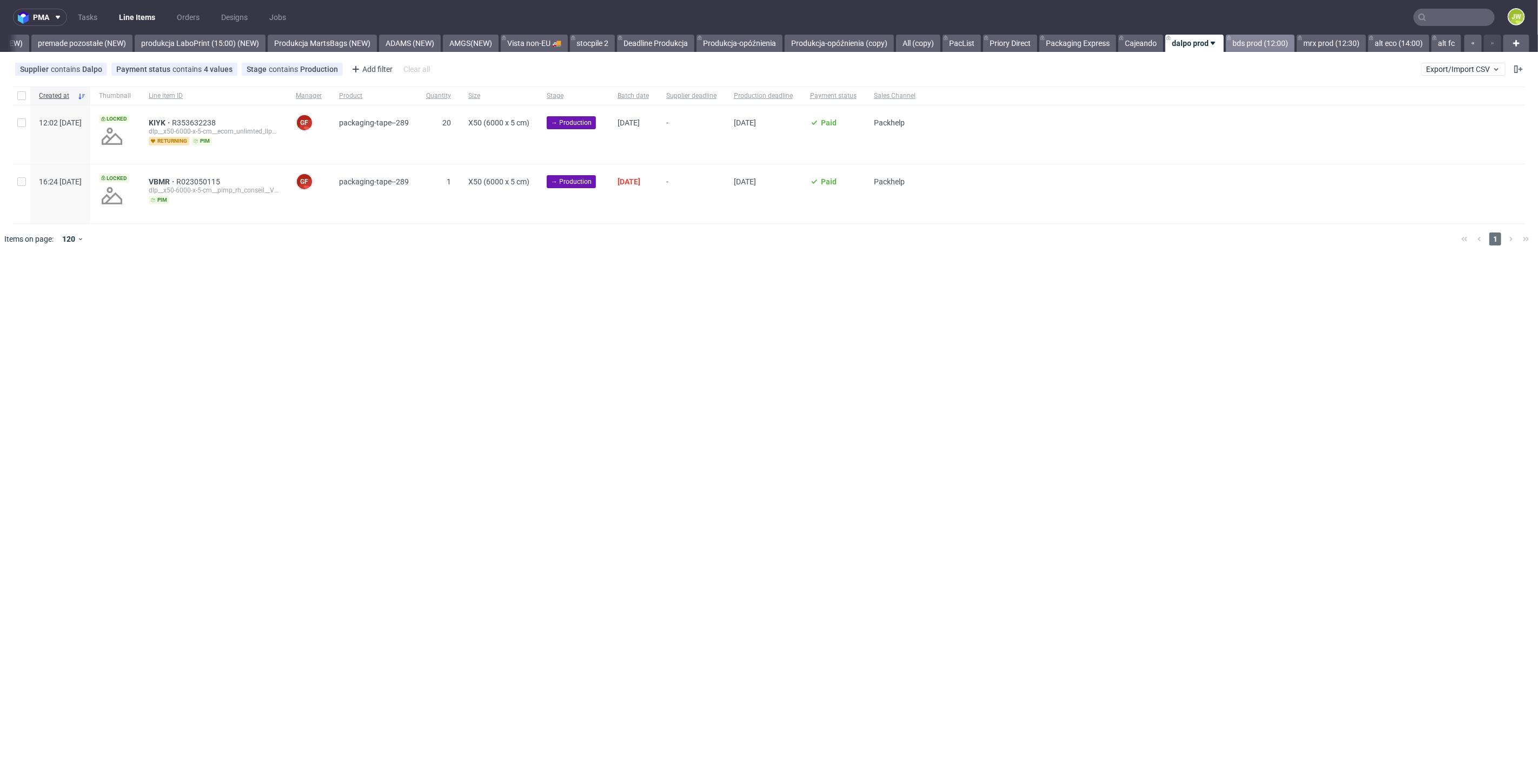
click at [1262, 45] on link "bds prod (12:00)" at bounding box center [1260, 43] width 69 height 17
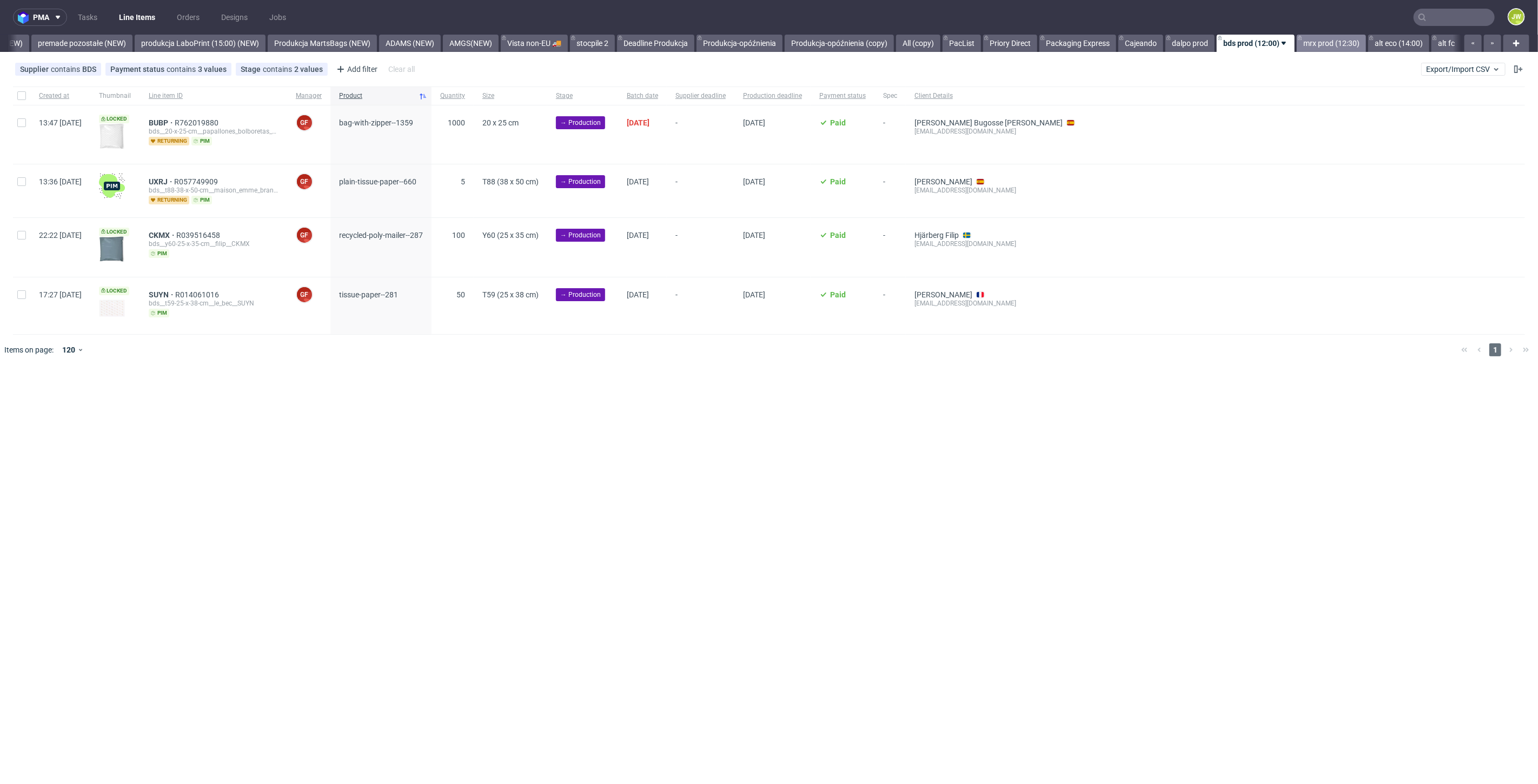
click at [1318, 45] on link "mrx prod (12:30)" at bounding box center [1331, 43] width 69 height 17
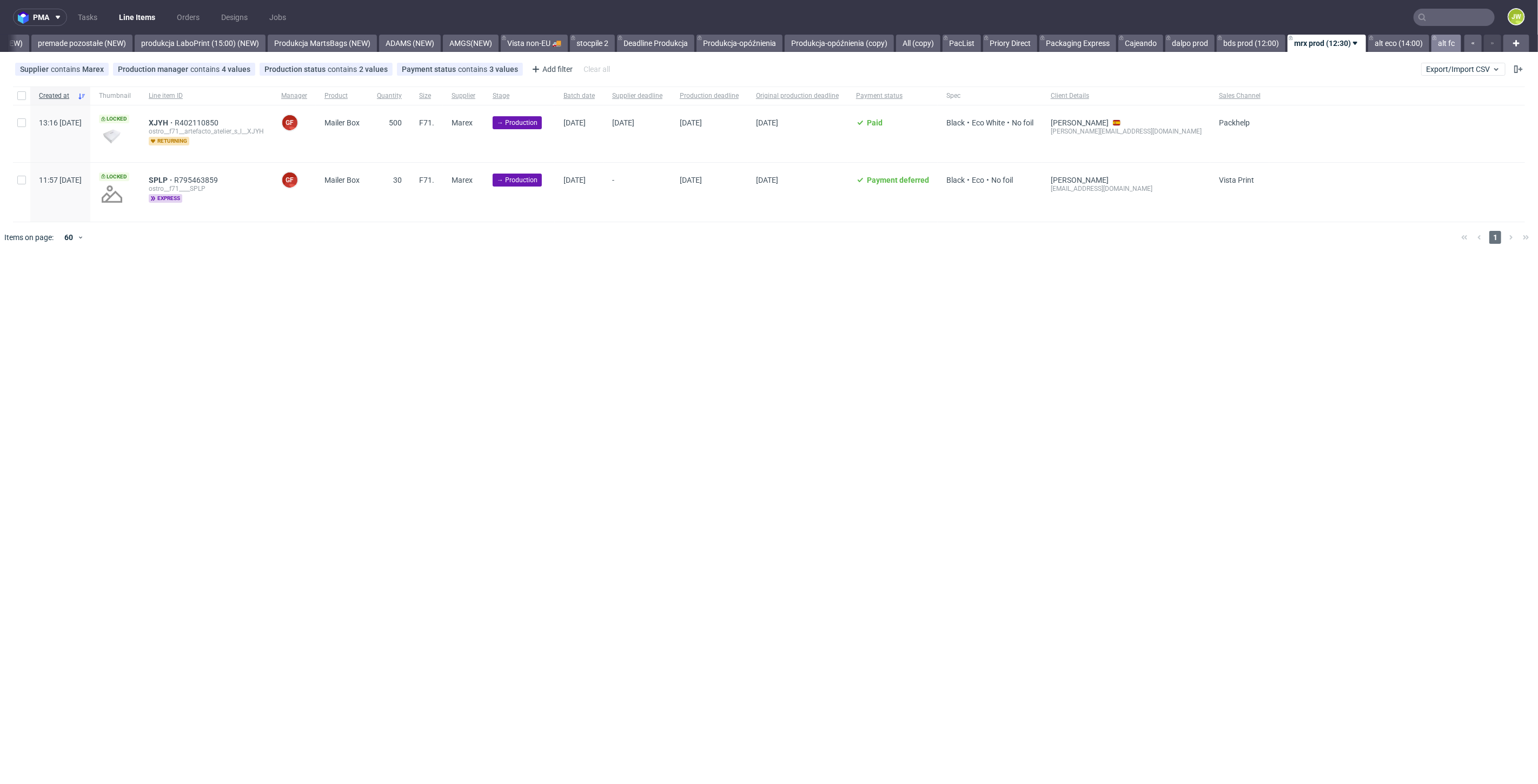
click at [1438, 44] on link "alt fc" at bounding box center [1446, 43] width 30 height 17
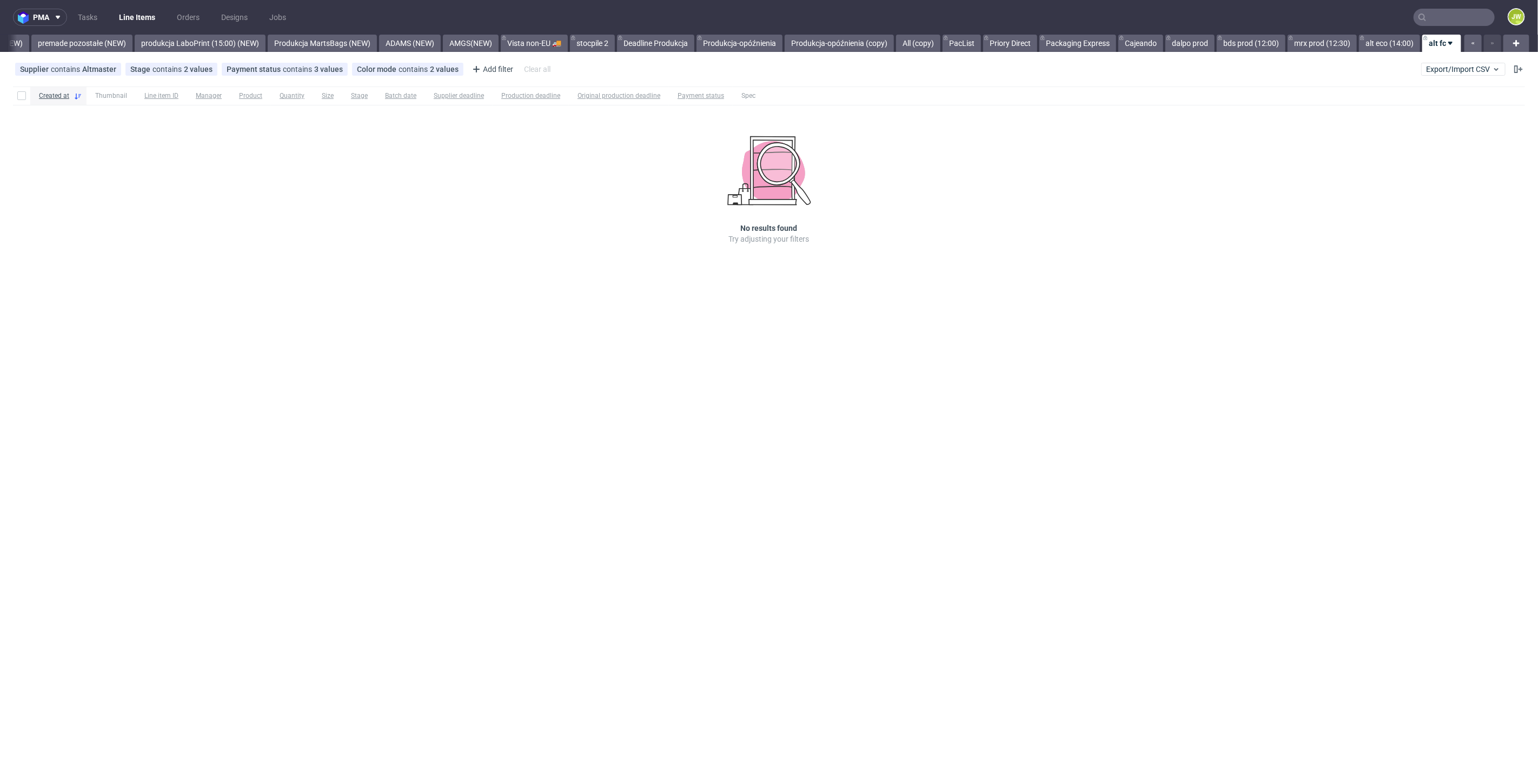
click at [283, 344] on div "pma Tasks Line Items Orders Designs Jobs JW All DTP Late Shipped Shipments DTP …" at bounding box center [769, 392] width 1538 height 784
click at [984, 307] on div "pma Tasks Line Items Orders Designs Jobs JW All DTP Late Shipped Shipments DTP …" at bounding box center [769, 392] width 1538 height 784
drag, startPoint x: 919, startPoint y: 157, endPoint x: 109, endPoint y: 162, distance: 810.0
click at [95, 169] on div "Created at Thumbnail Line item ID Manager Product Quantity Size Stage Batch dat…" at bounding box center [769, 180] width 1538 height 197
click at [1443, 75] on button "Export/Import CSV" at bounding box center [1463, 69] width 84 height 13
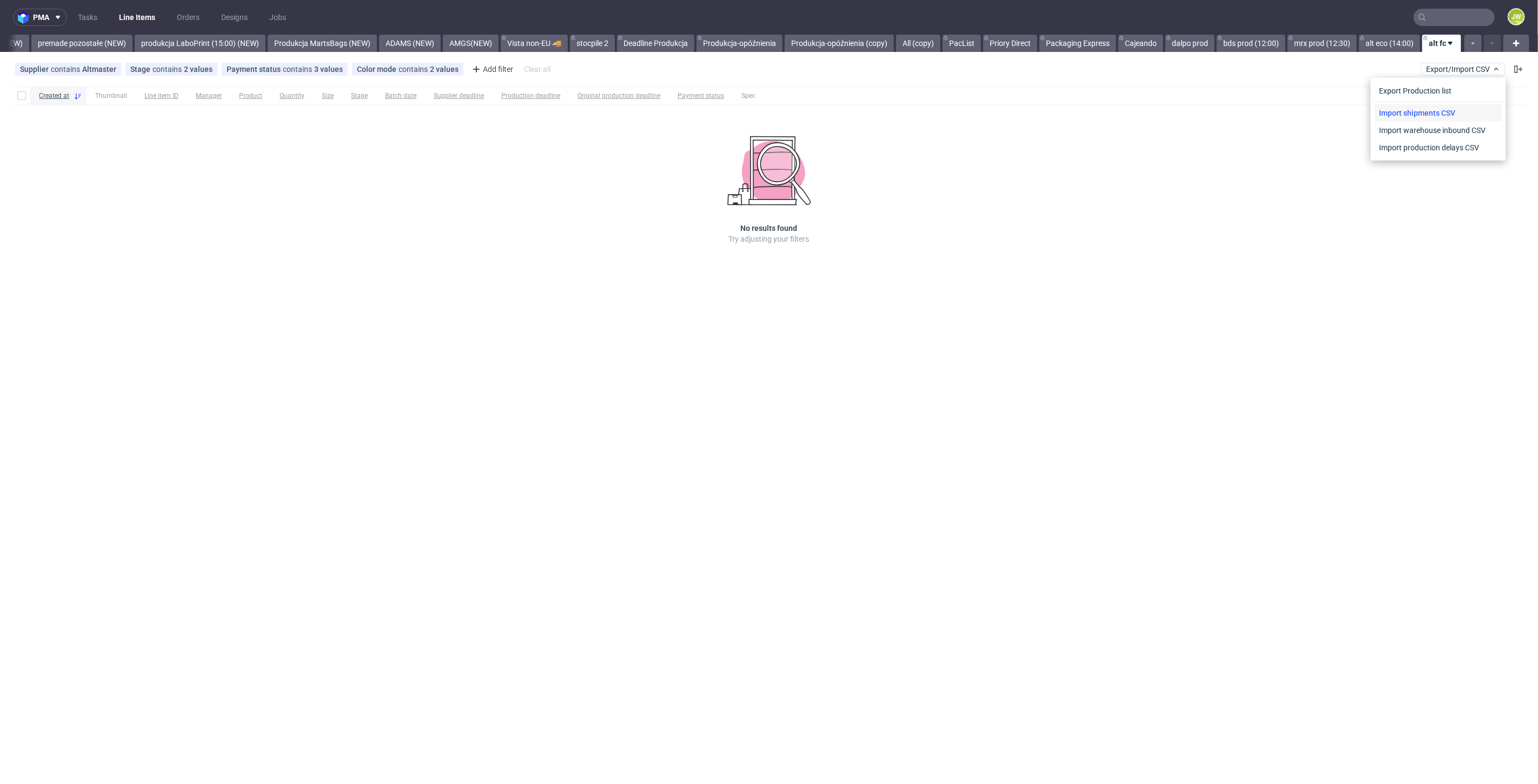
click at [1420, 116] on link "Import shipments CSV" at bounding box center [1438, 113] width 126 height 17
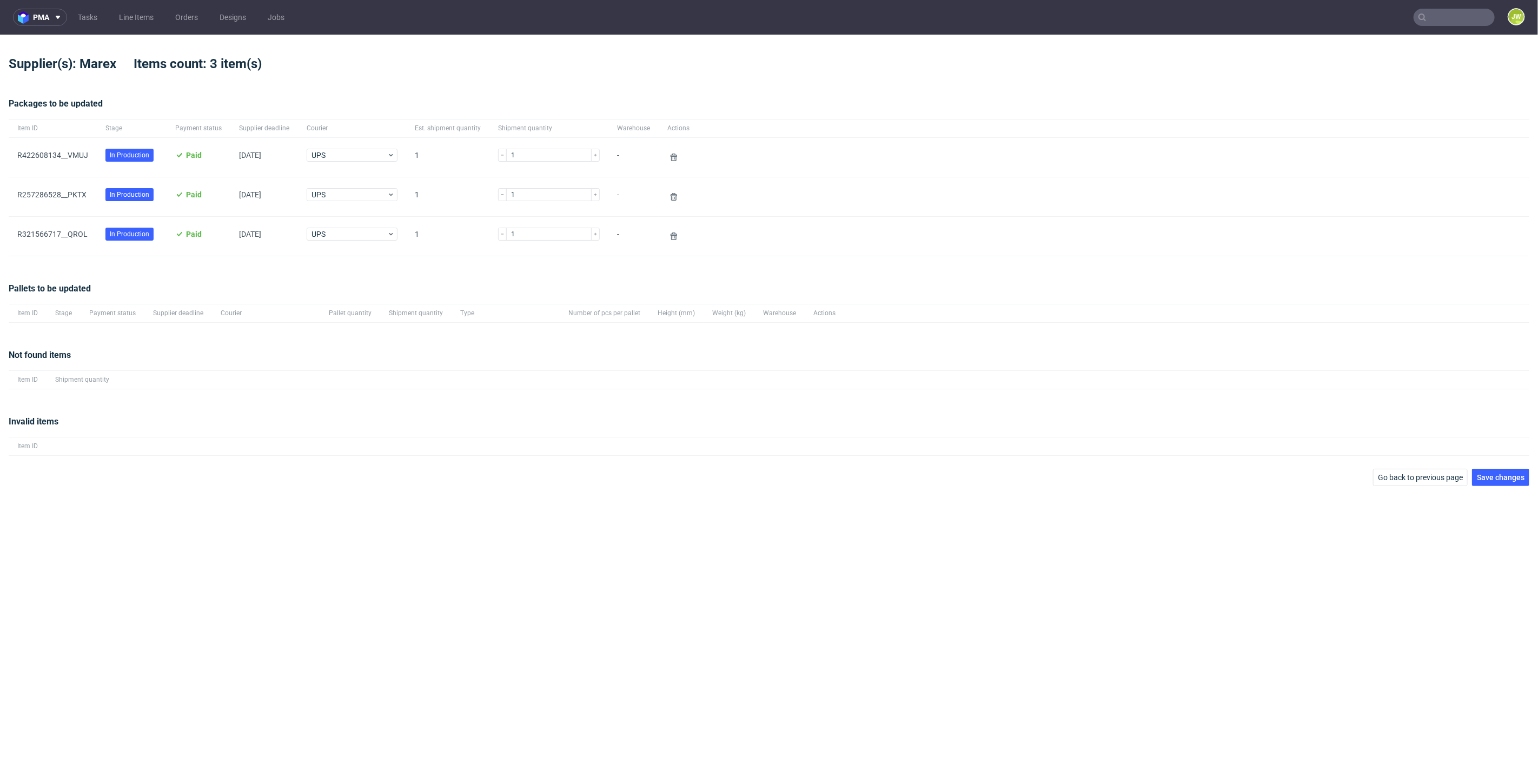
click at [1504, 489] on div "pma Tasks Line Items Orders Designs Jobs JW Supplier(s): Marex Items count: 3 i…" at bounding box center [769, 392] width 1538 height 784
click at [1504, 474] on span "Save changes" at bounding box center [1500, 477] width 48 height 7
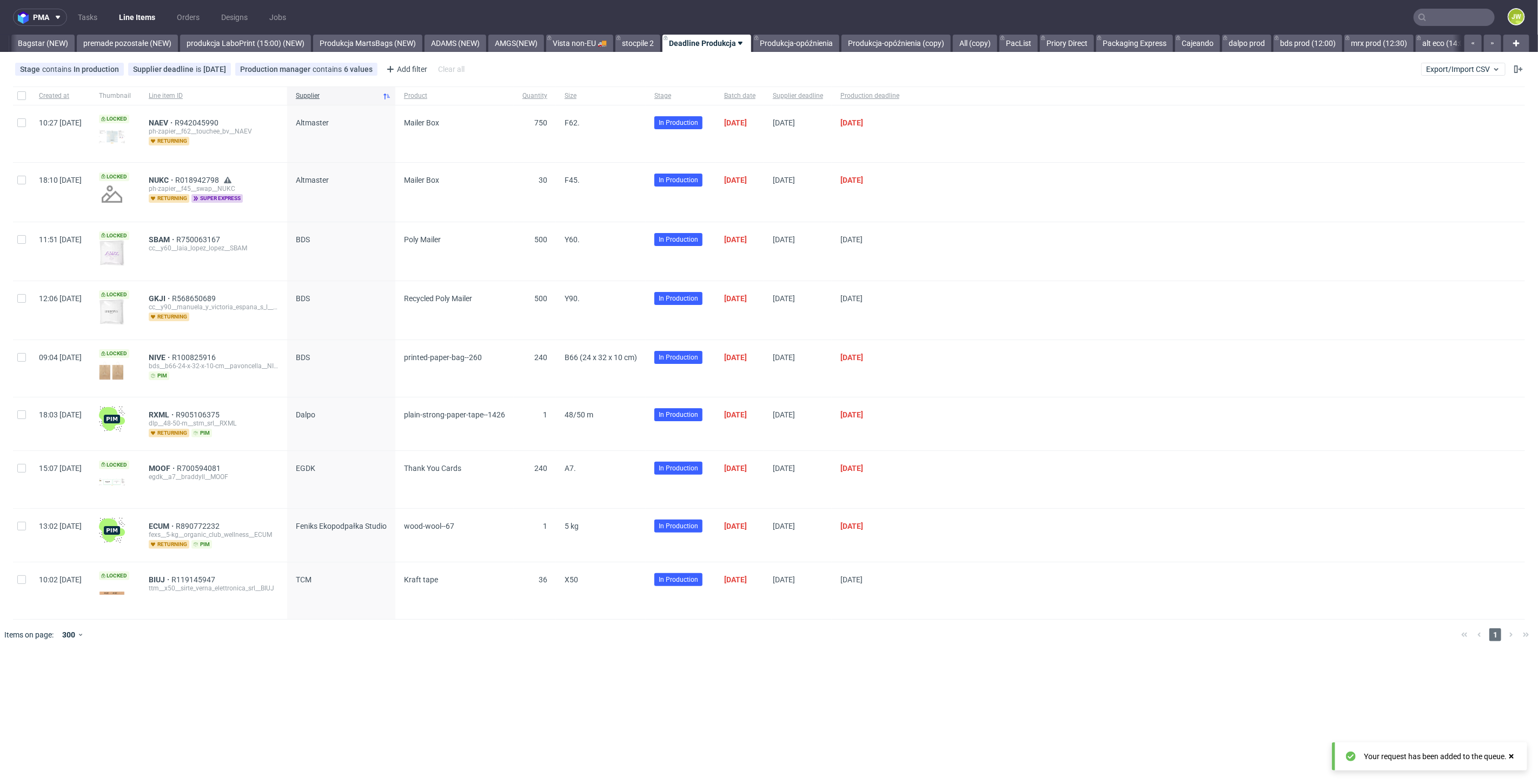
scroll to position [0, 2442]
click at [830, 43] on link "Produkcja-opóźnienia" at bounding box center [792, 43] width 86 height 17
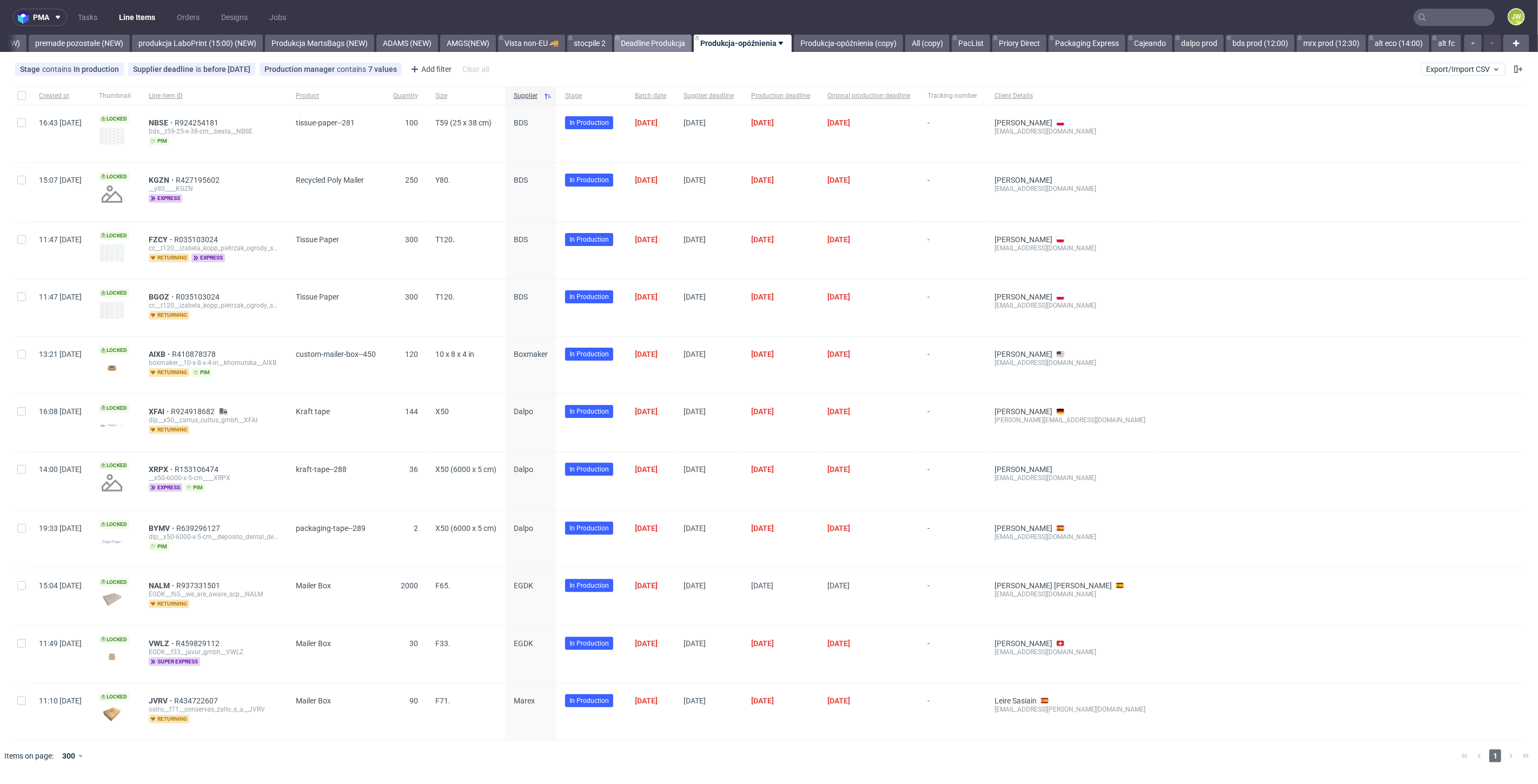
click at [651, 40] on link "Deadline Produkcja" at bounding box center [653, 43] width 77 height 17
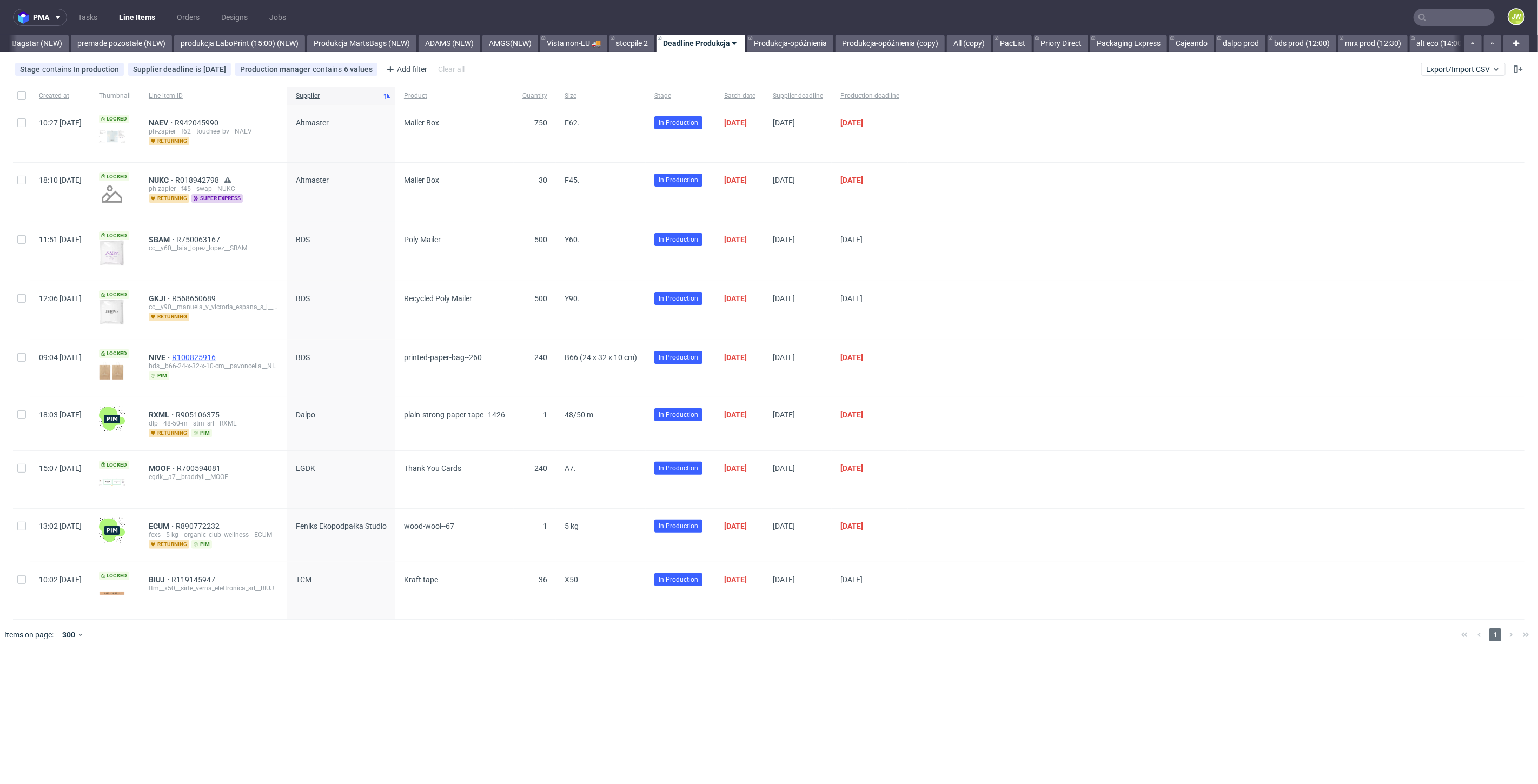
scroll to position [0, 2442]
click at [835, 30] on nav "pma Tasks Line Items Orders Designs Jobs JW" at bounding box center [769, 17] width 1538 height 35
click at [832, 40] on link "Produkcja-opóźnienia" at bounding box center [792, 43] width 86 height 17
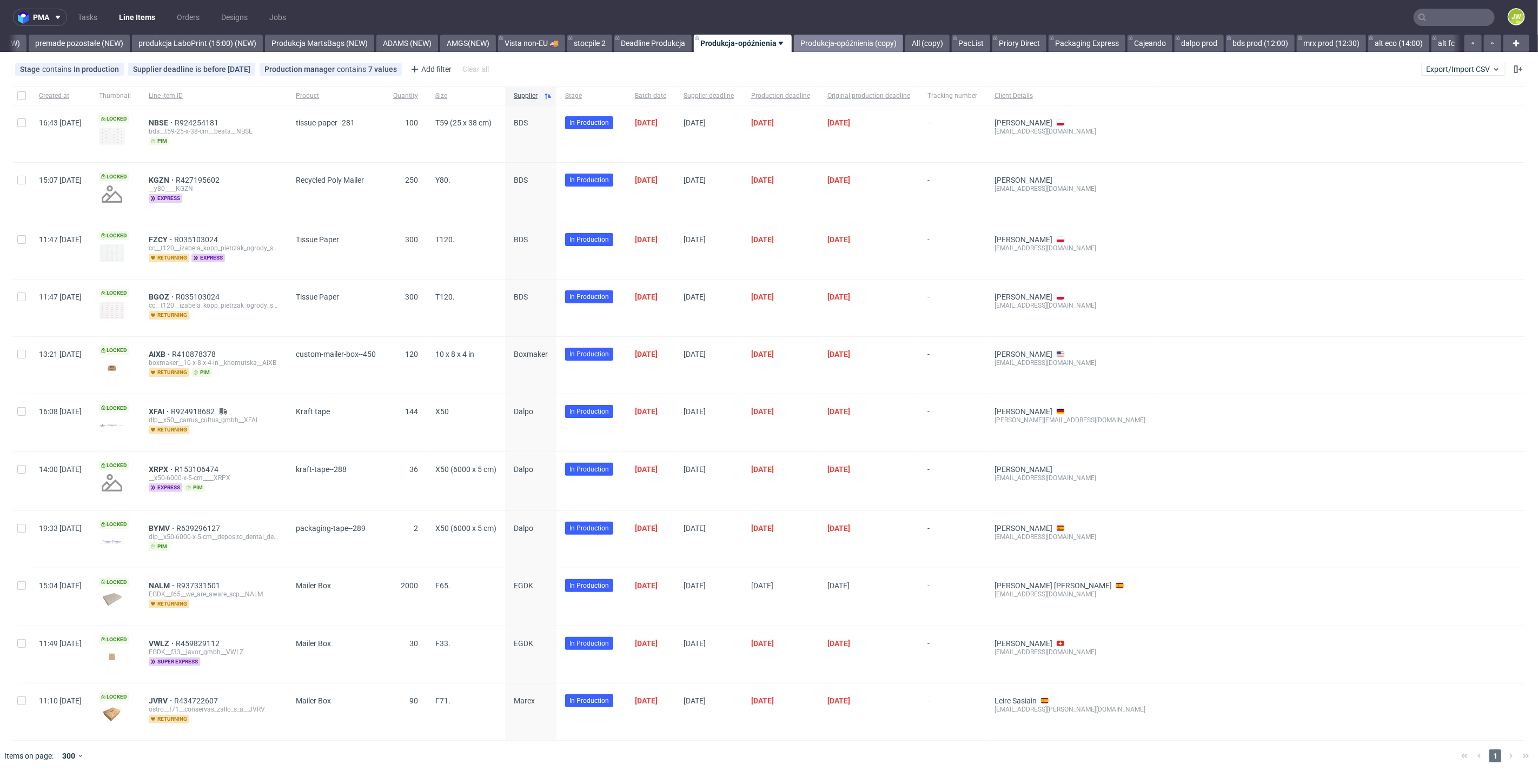
scroll to position [0, 2517]
drag, startPoint x: 856, startPoint y: 36, endPoint x: 833, endPoint y: 36, distance: 23.0
click at [855, 36] on link "Produkcja-opóźnienia (copy)" at bounding box center [848, 43] width 109 height 17
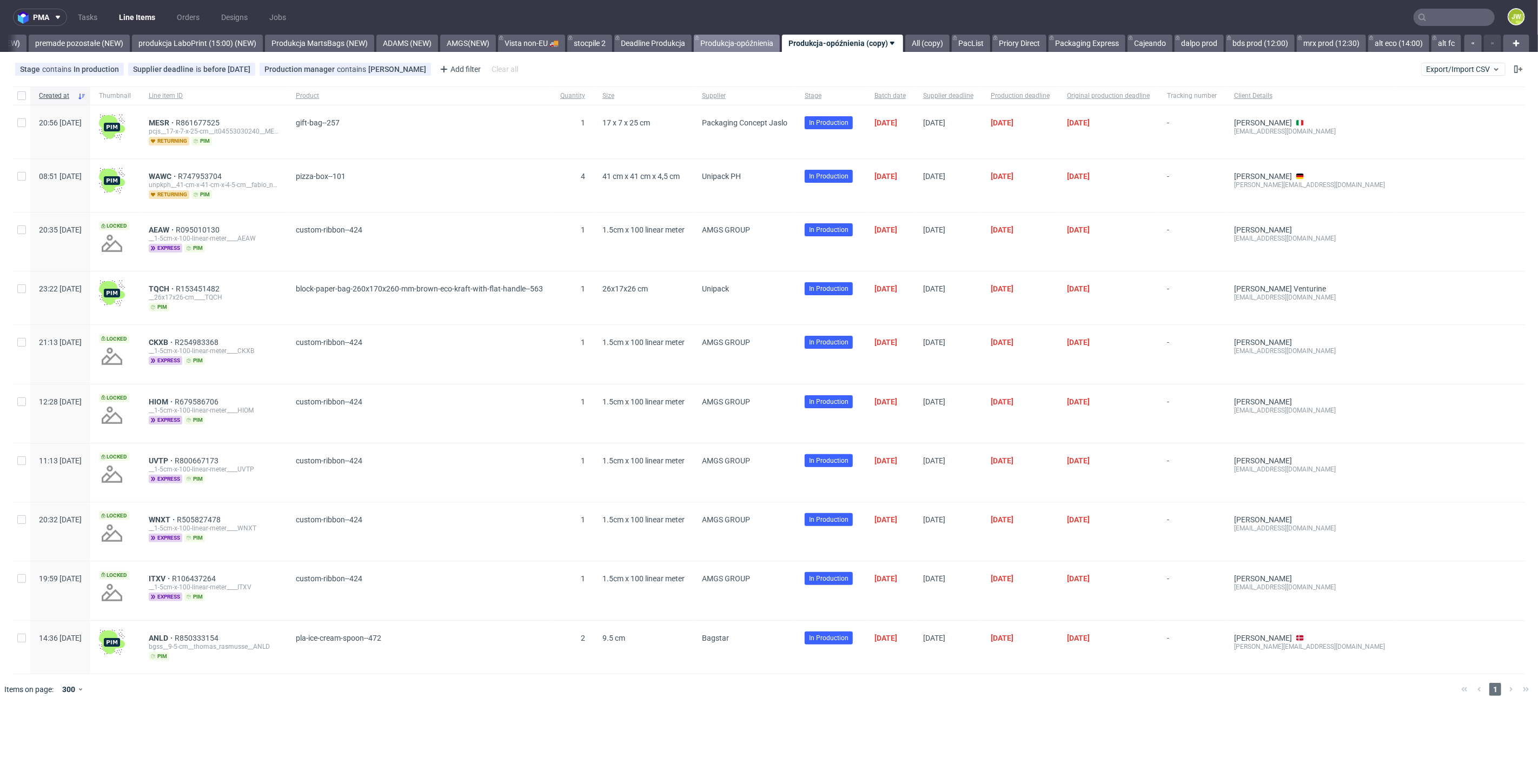
click at [711, 40] on link "Produkcja-opóźnienia" at bounding box center [737, 43] width 86 height 17
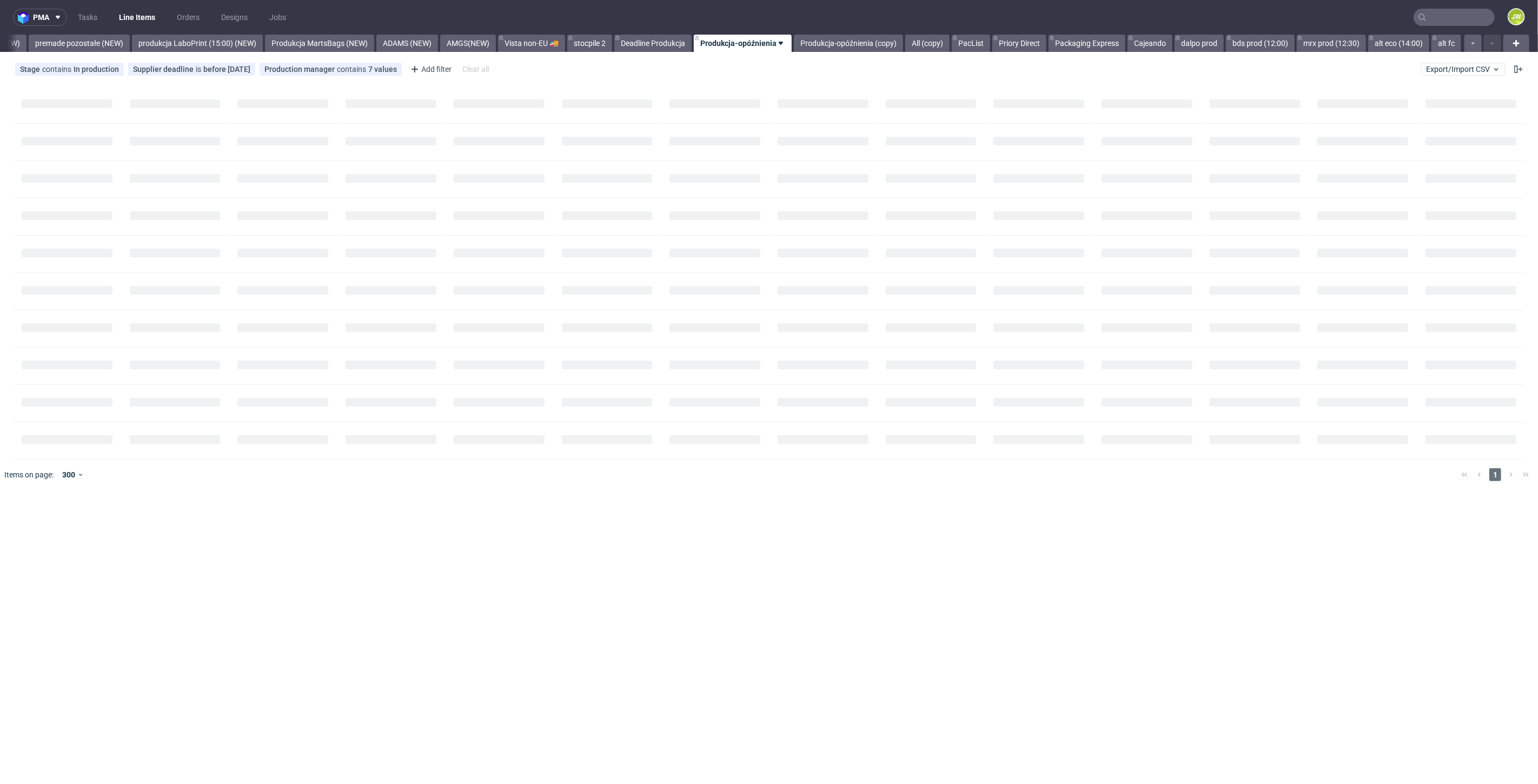
scroll to position [0, 2517]
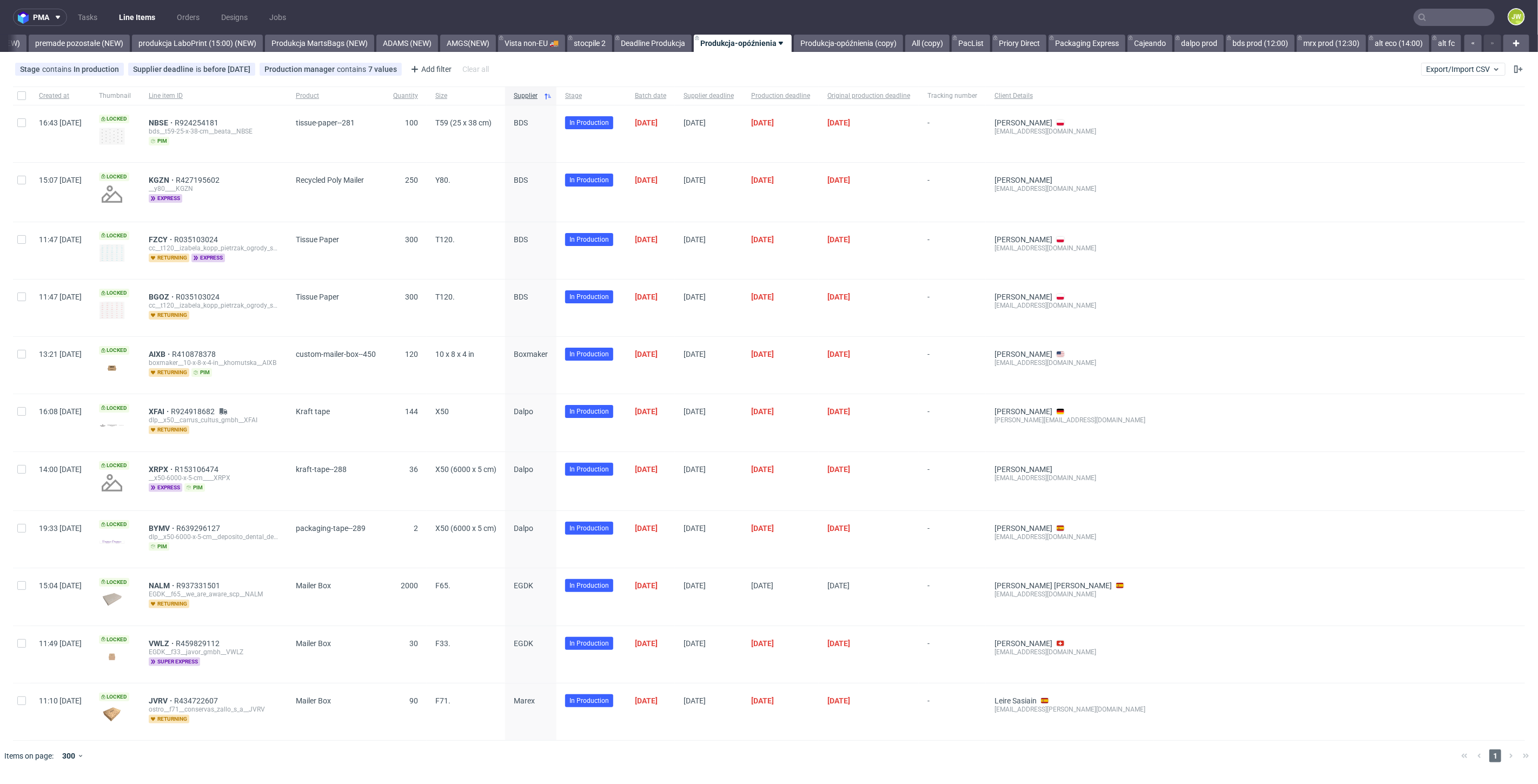
click at [1416, 57] on div "Stage contains In production Supplier deadline is before today Production manag…" at bounding box center [769, 69] width 1538 height 26
click at [1387, 48] on link "alt eco (14:00)" at bounding box center [1398, 43] width 61 height 17
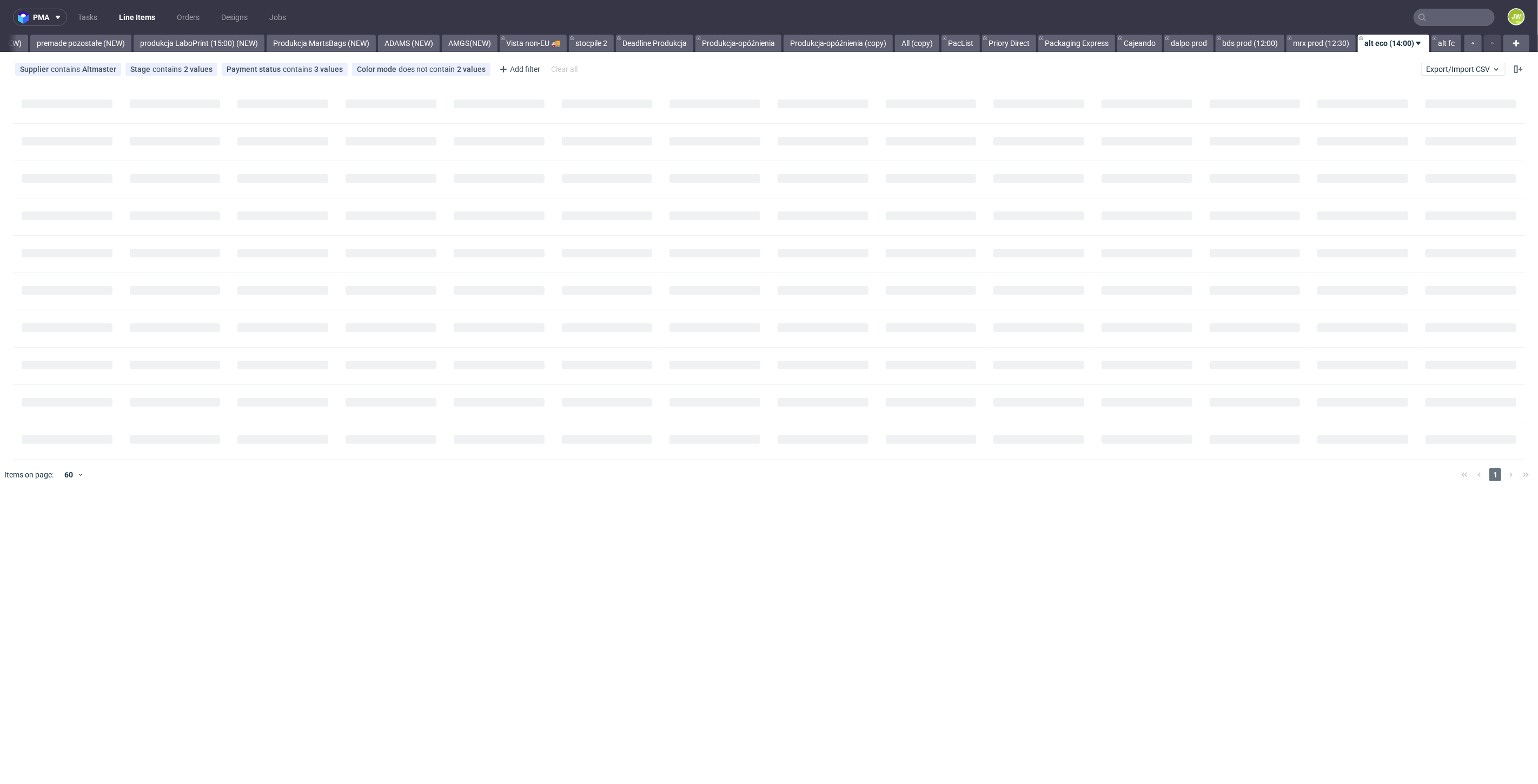
scroll to position [0, 2515]
click at [1447, 45] on link "alt fc" at bounding box center [1446, 43] width 30 height 17
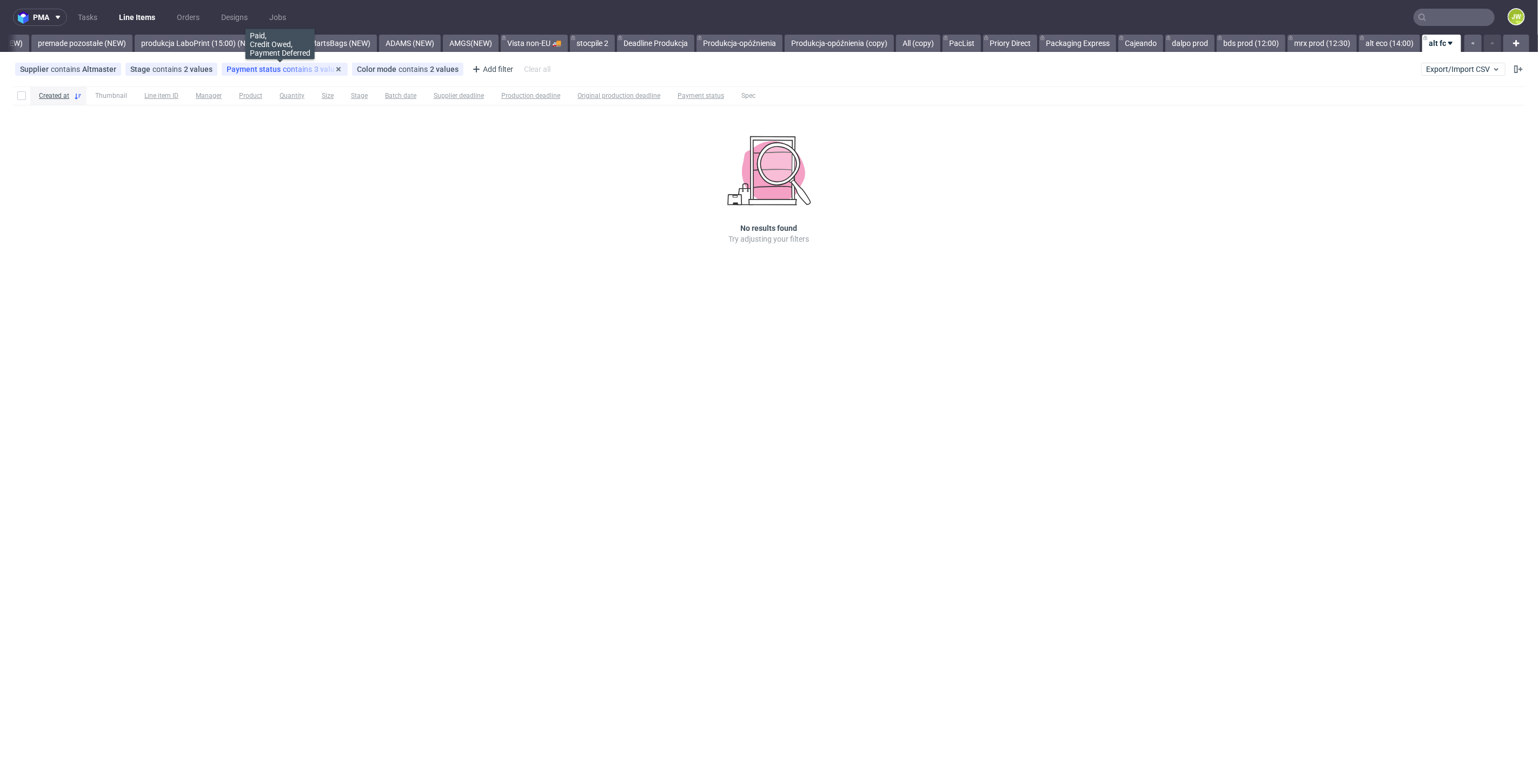
click at [245, 71] on span "Payment status" at bounding box center [255, 69] width 56 height 9
click at [563, 273] on div "Created at Thumbnail Line item ID Manager Product Quantity Size Stage Batch dat…" at bounding box center [769, 180] width 1538 height 197
click at [275, 265] on div "Created at Thumbnail Line item ID Manager Product Quantity Size Stage Batch dat…" at bounding box center [769, 180] width 1538 height 197
click at [597, 371] on div "pma Tasks Line Items Orders Designs Jobs JW All DTP Late Shipped Shipments DTP …" at bounding box center [769, 392] width 1538 height 784
click at [1370, 50] on link "alt eco (14:00)" at bounding box center [1389, 43] width 61 height 17
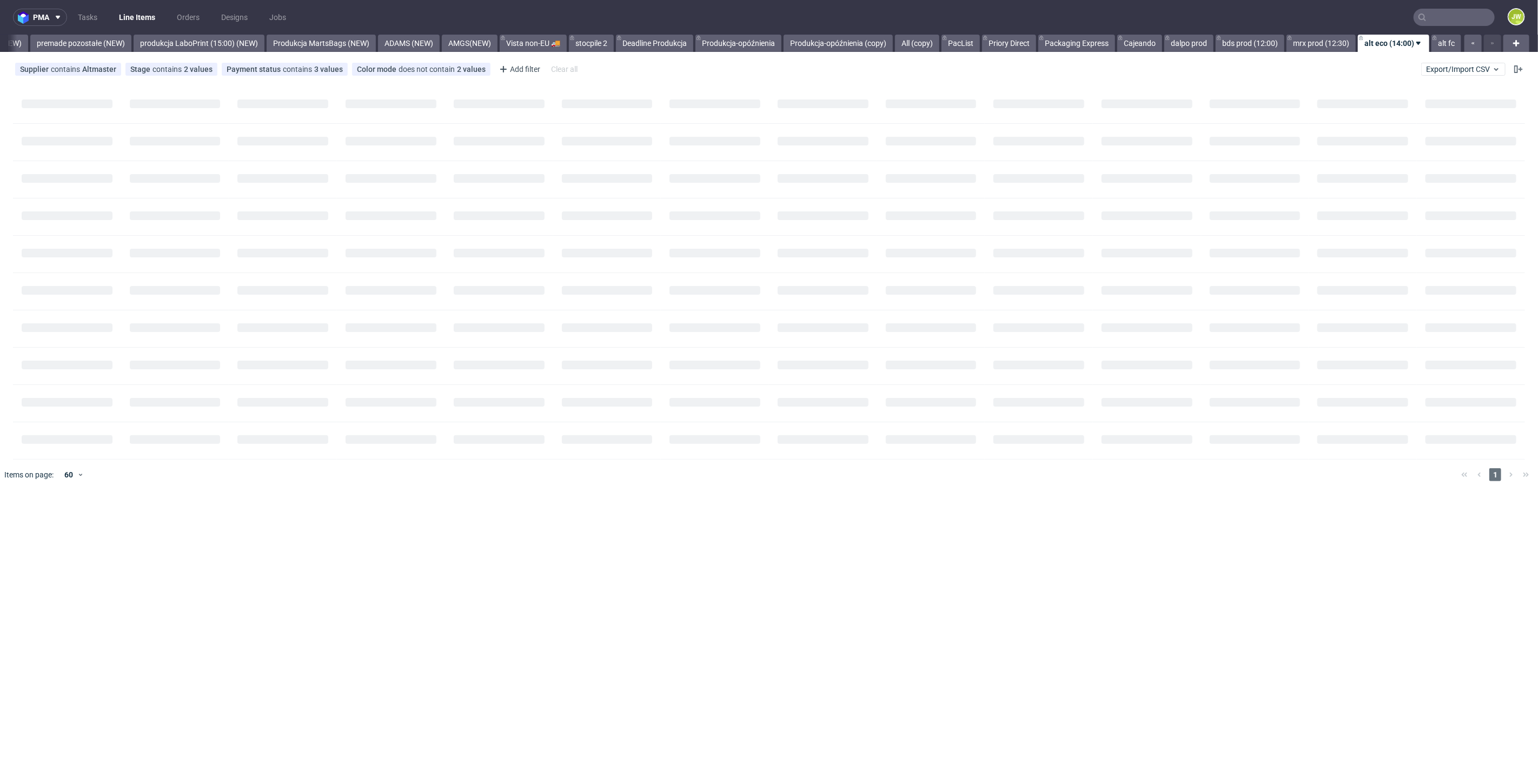
scroll to position [0, 2515]
drag, startPoint x: 1319, startPoint y: 43, endPoint x: 1317, endPoint y: 57, distance: 14.1
click at [1319, 43] on link "mrx prod (12:30)" at bounding box center [1321, 43] width 69 height 17
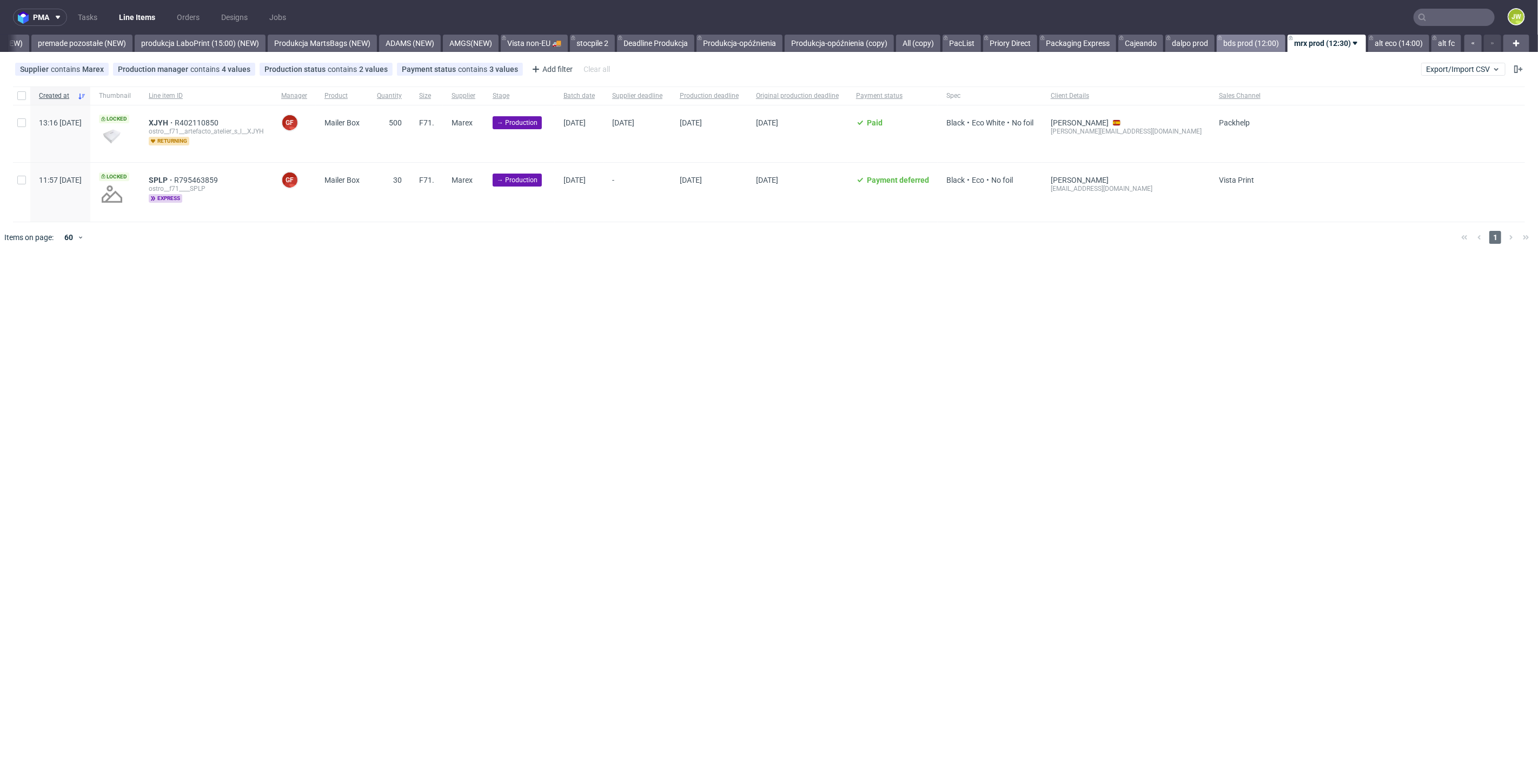
click at [1253, 47] on link "bds prod (12:00)" at bounding box center [1251, 43] width 69 height 17
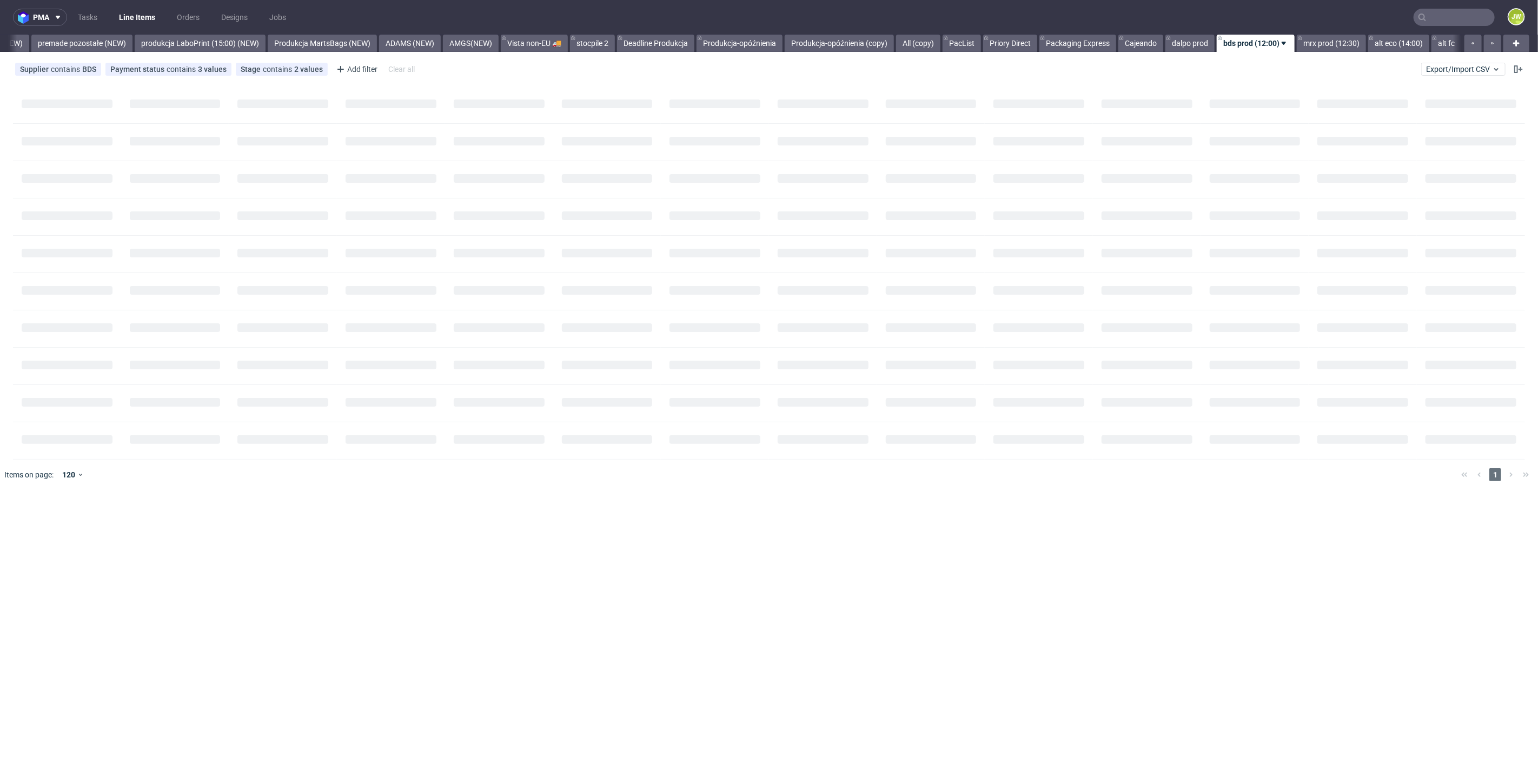
scroll to position [0, 2515]
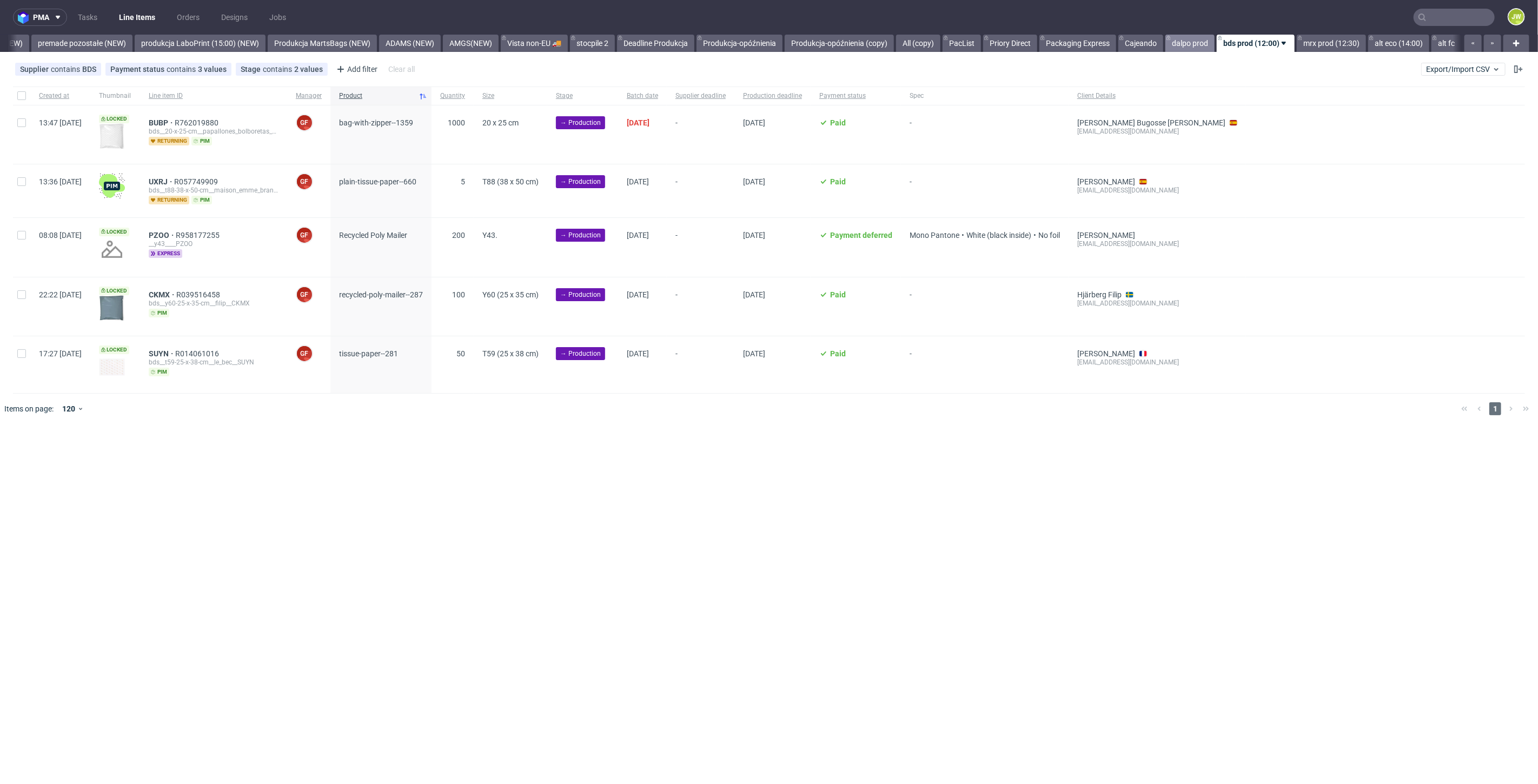
click at [1191, 42] on link "dalpo prod" at bounding box center [1190, 43] width 49 height 17
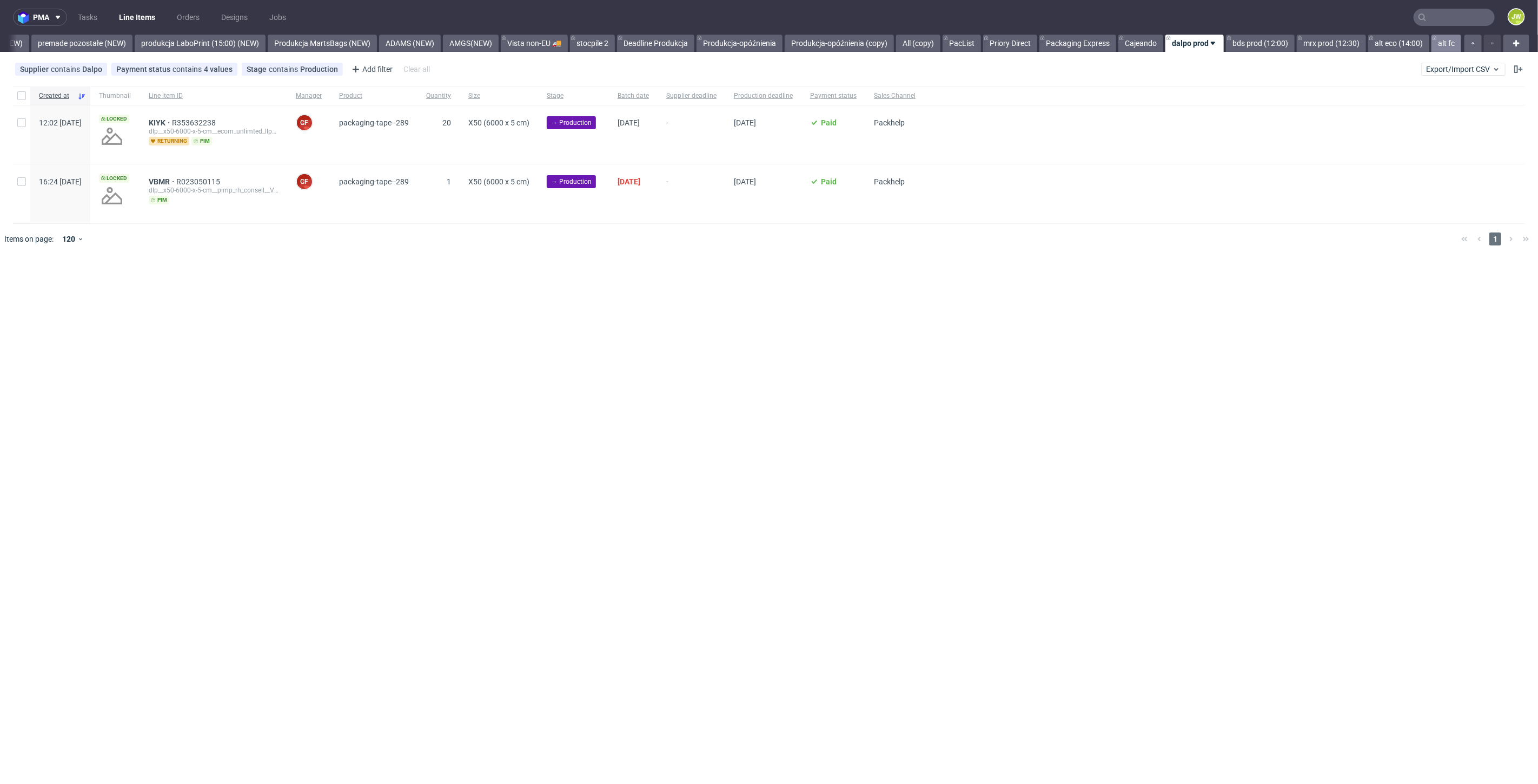
click at [1439, 45] on link "alt fc" at bounding box center [1446, 43] width 30 height 17
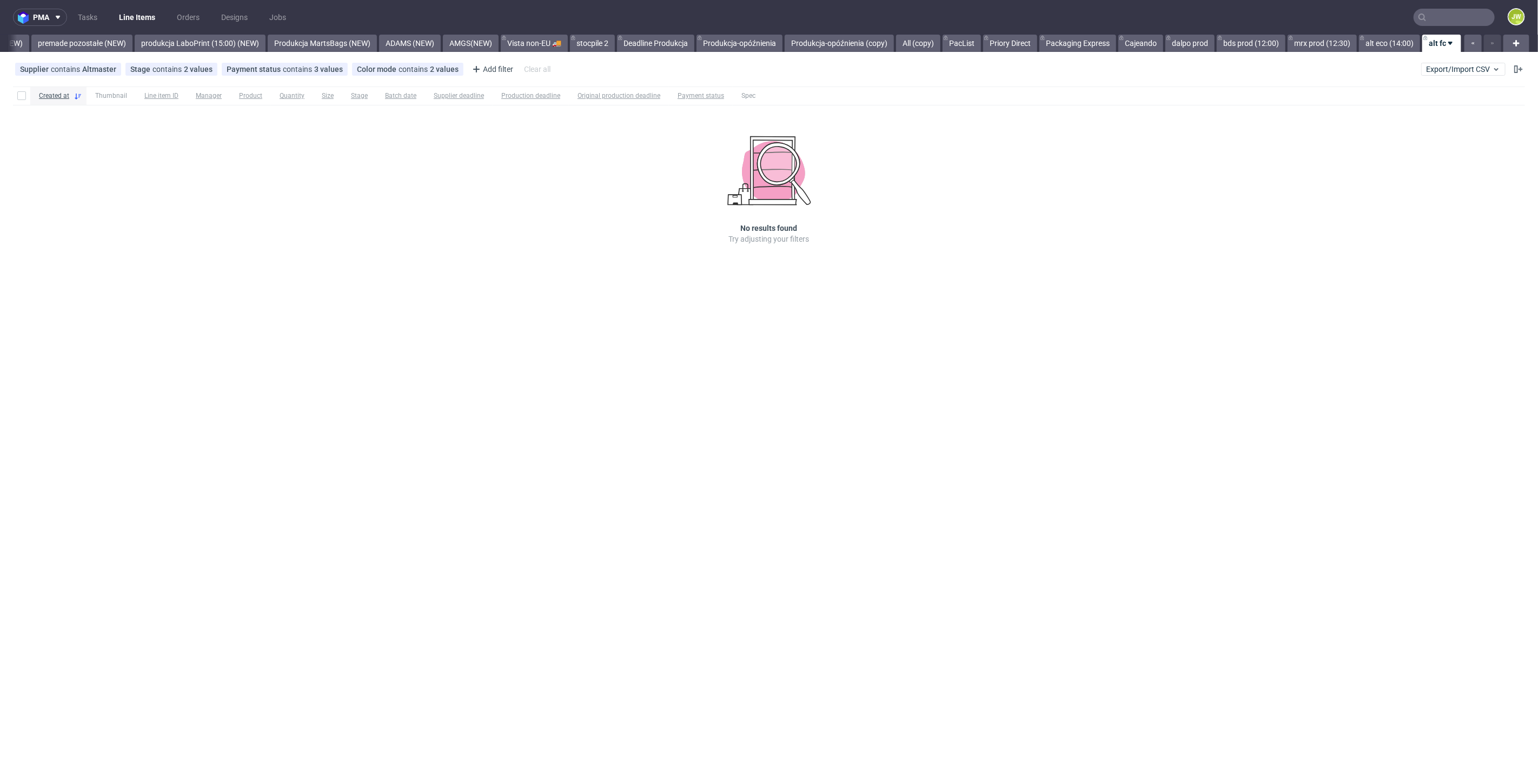
click at [211, 201] on div "Created at Thumbnail Line item ID Manager Product Quantity Size Stage Batch dat…" at bounding box center [769, 180] width 1538 height 197
click at [91, 42] on link "premade pozostałe (NEW)" at bounding box center [82, 43] width 101 height 17
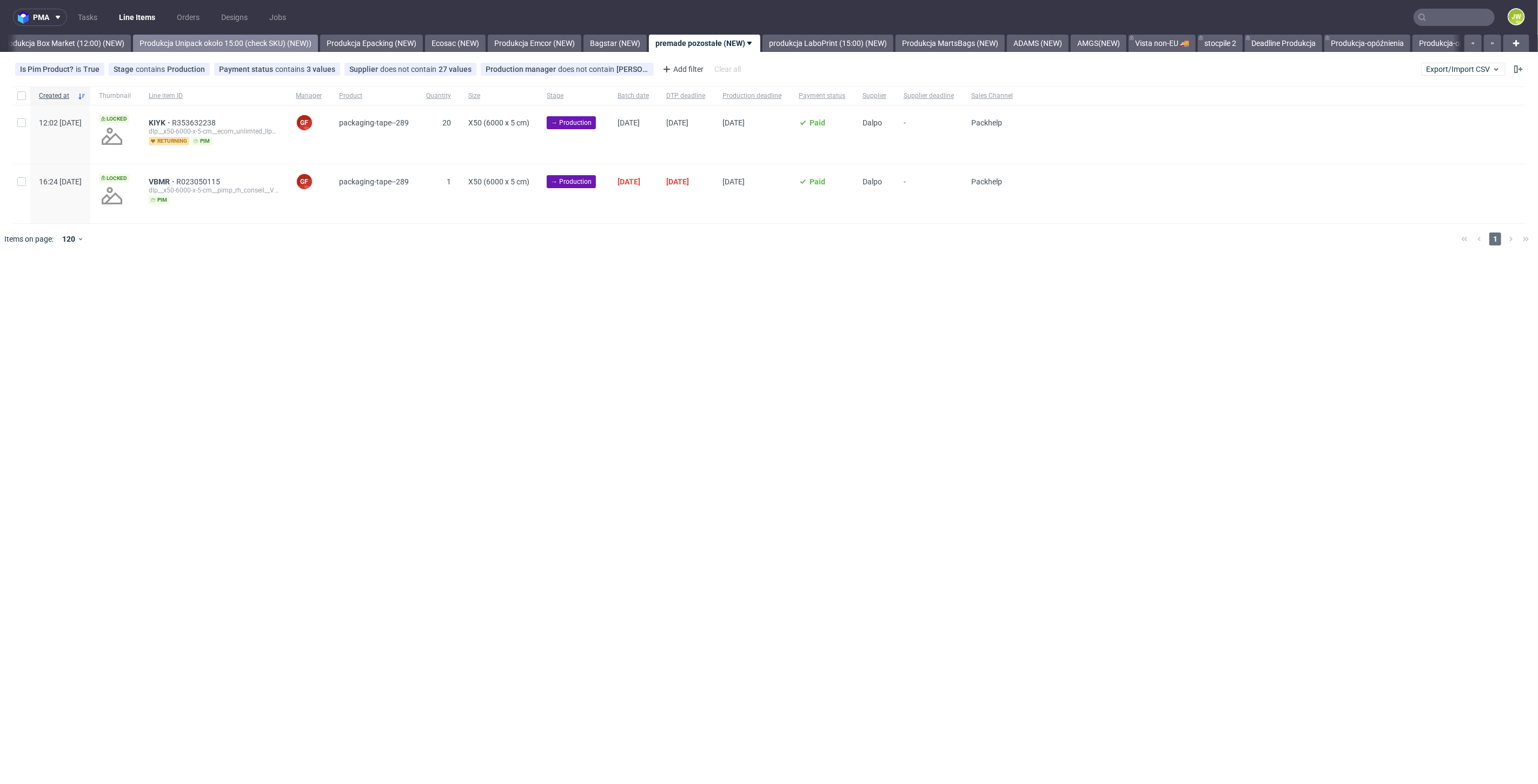
click at [188, 45] on link "Produkcja Unipack około 15:00 (check SKU) (NEW))" at bounding box center [225, 43] width 185 height 17
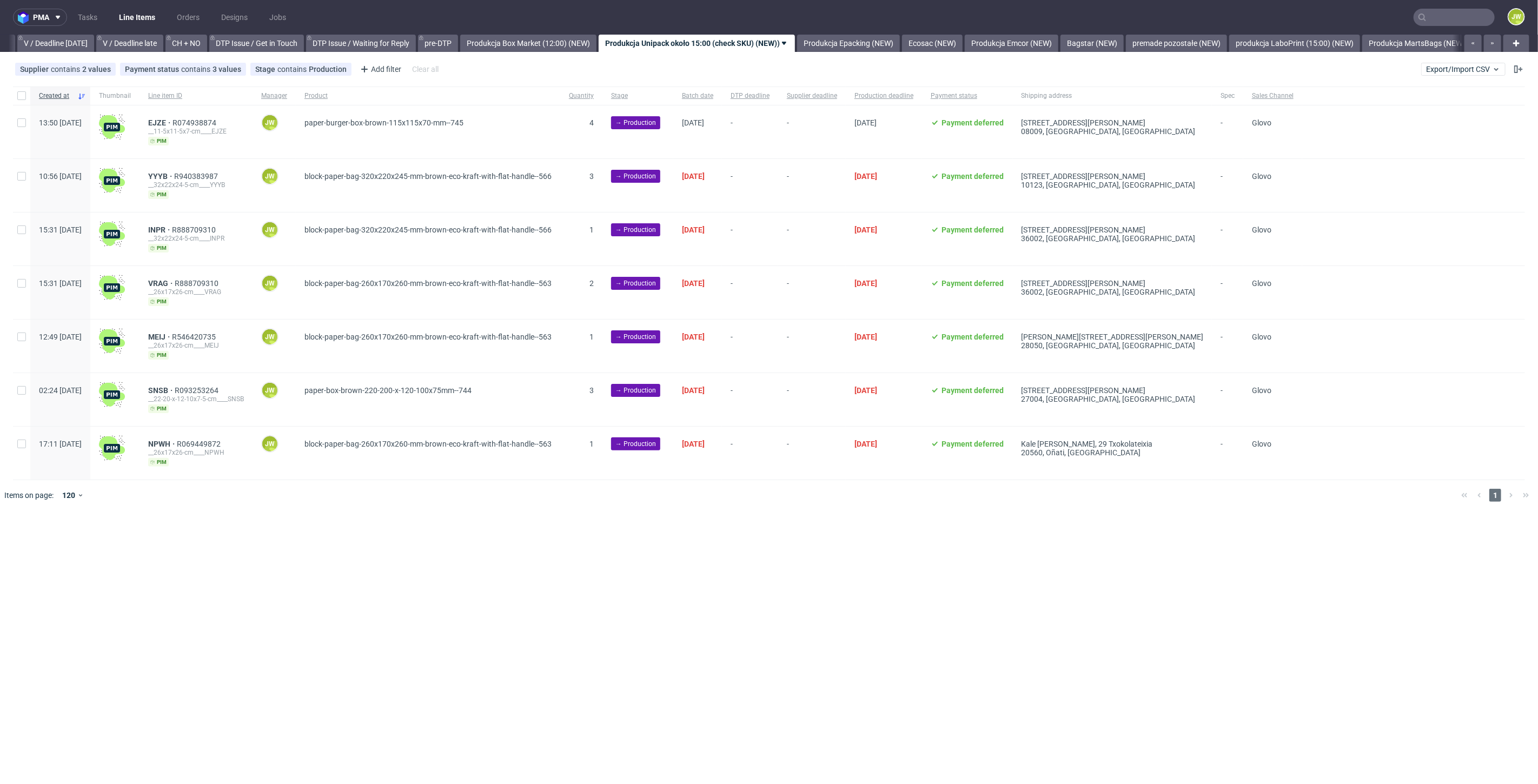
scroll to position [0, 1392]
click at [394, 514] on div "pma Tasks Line Items Orders Designs Jobs JW All DTP Late Shipped Shipments DTP …" at bounding box center [769, 392] width 1538 height 784
click at [79, 32] on nav "pma Tasks Line Items Orders Designs Jobs JW" at bounding box center [769, 17] width 1538 height 35
click at [1417, 50] on link "Produkcja MartsBags (NEW)" at bounding box center [1425, 43] width 109 height 17
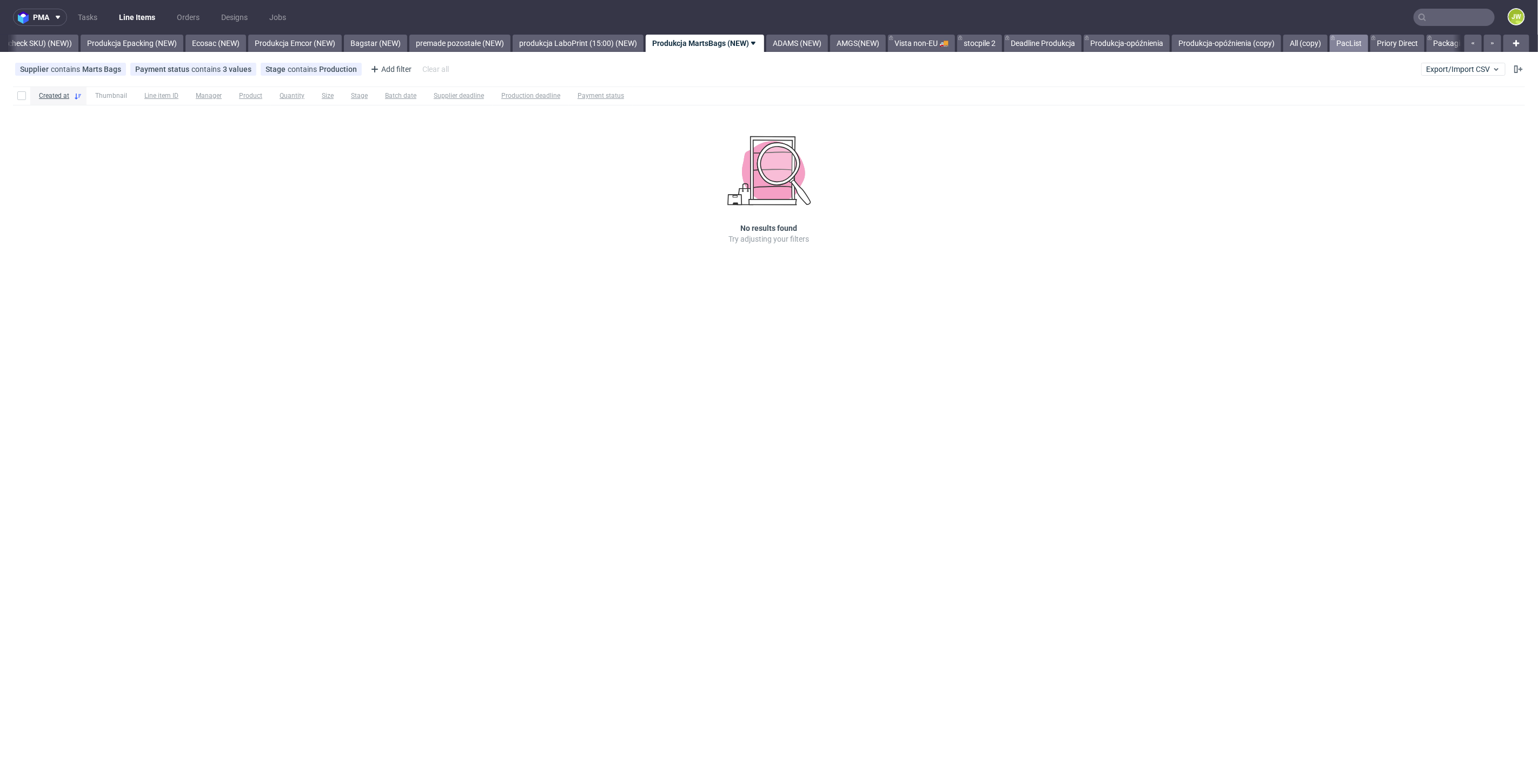
click at [1368, 48] on link "PacList" at bounding box center [1348, 43] width 38 height 17
click at [1333, 45] on link "mrx prod (12:30)" at bounding box center [1331, 43] width 69 height 17
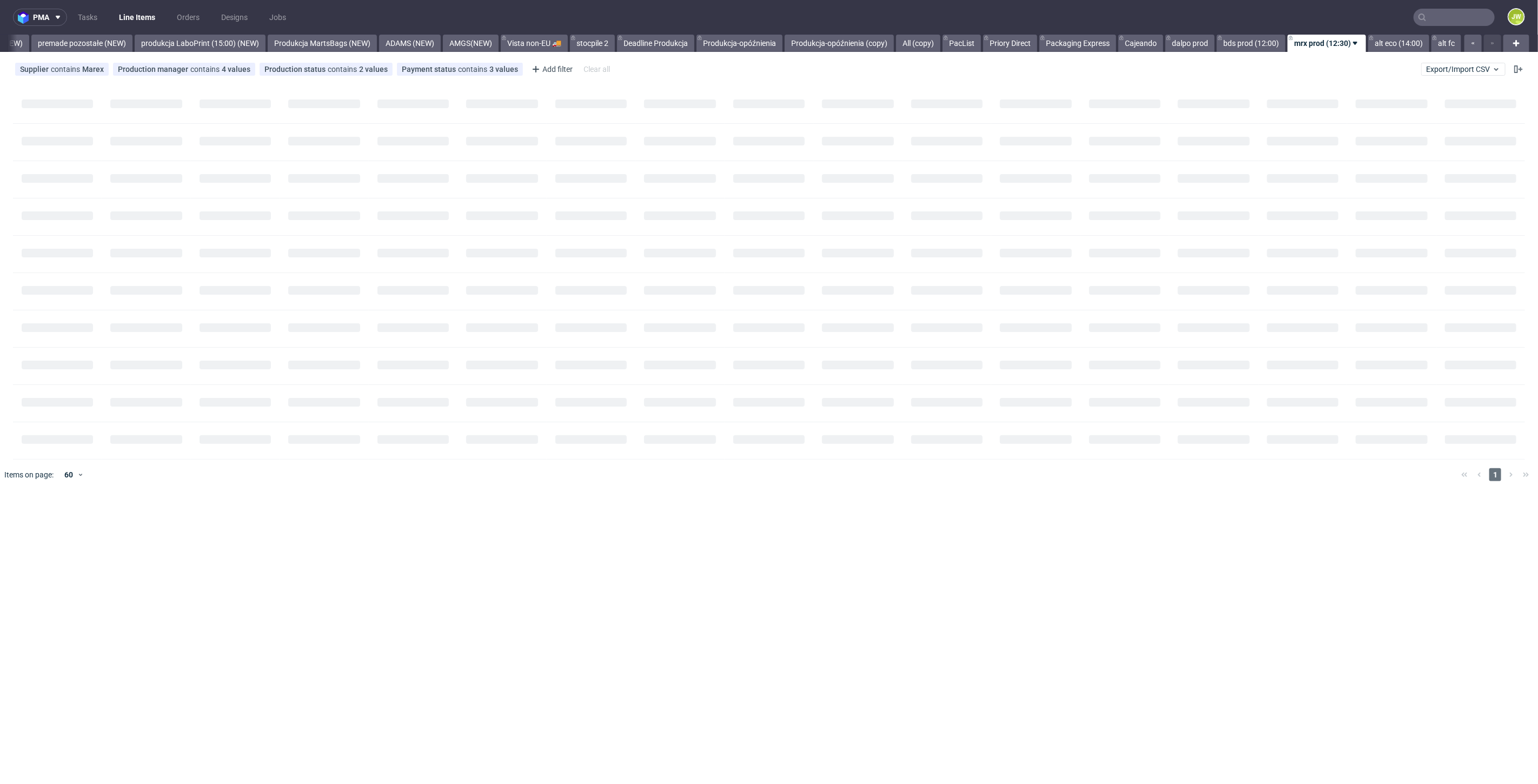
scroll to position [0, 2515]
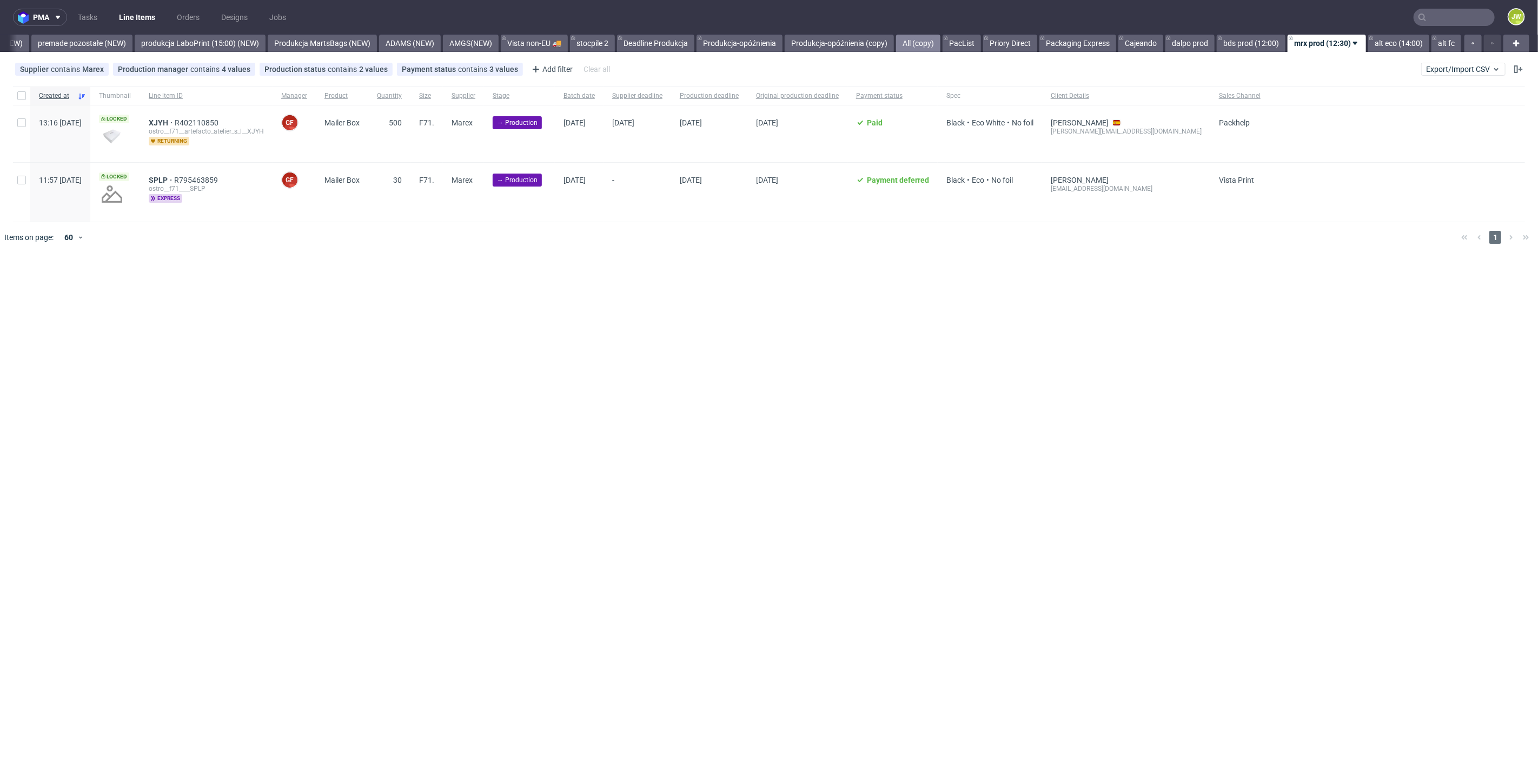
click at [908, 45] on link "All (copy)" at bounding box center [918, 43] width 44 height 17
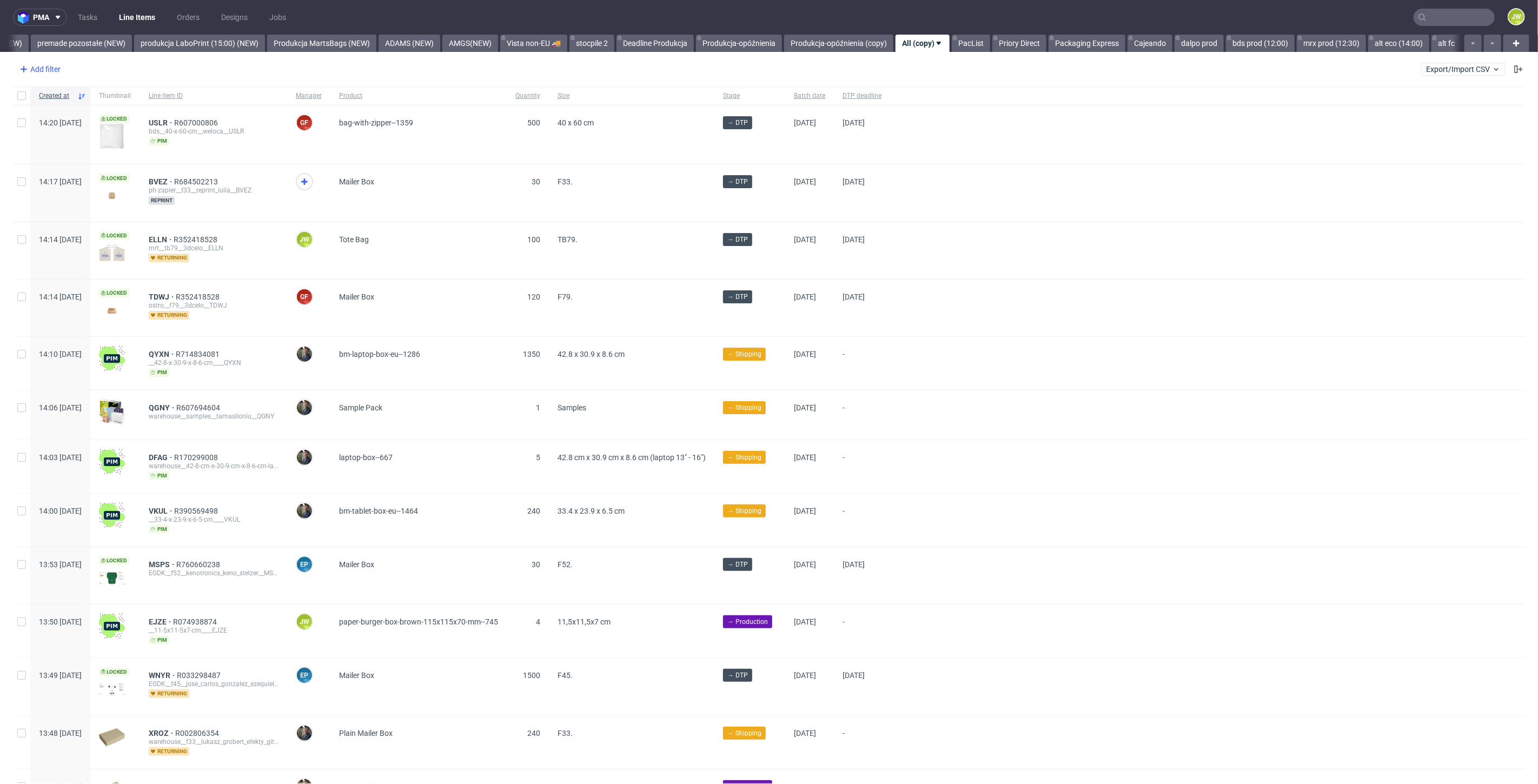
click at [45, 72] on div "Add filter" at bounding box center [39, 69] width 48 height 17
click at [67, 89] on input "text" at bounding box center [84, 93] width 130 height 17
type input "su"
click at [39, 137] on span "Supplier" at bounding box center [38, 135] width 38 height 15
click at [54, 120] on input "text" at bounding box center [84, 118] width 130 height 17
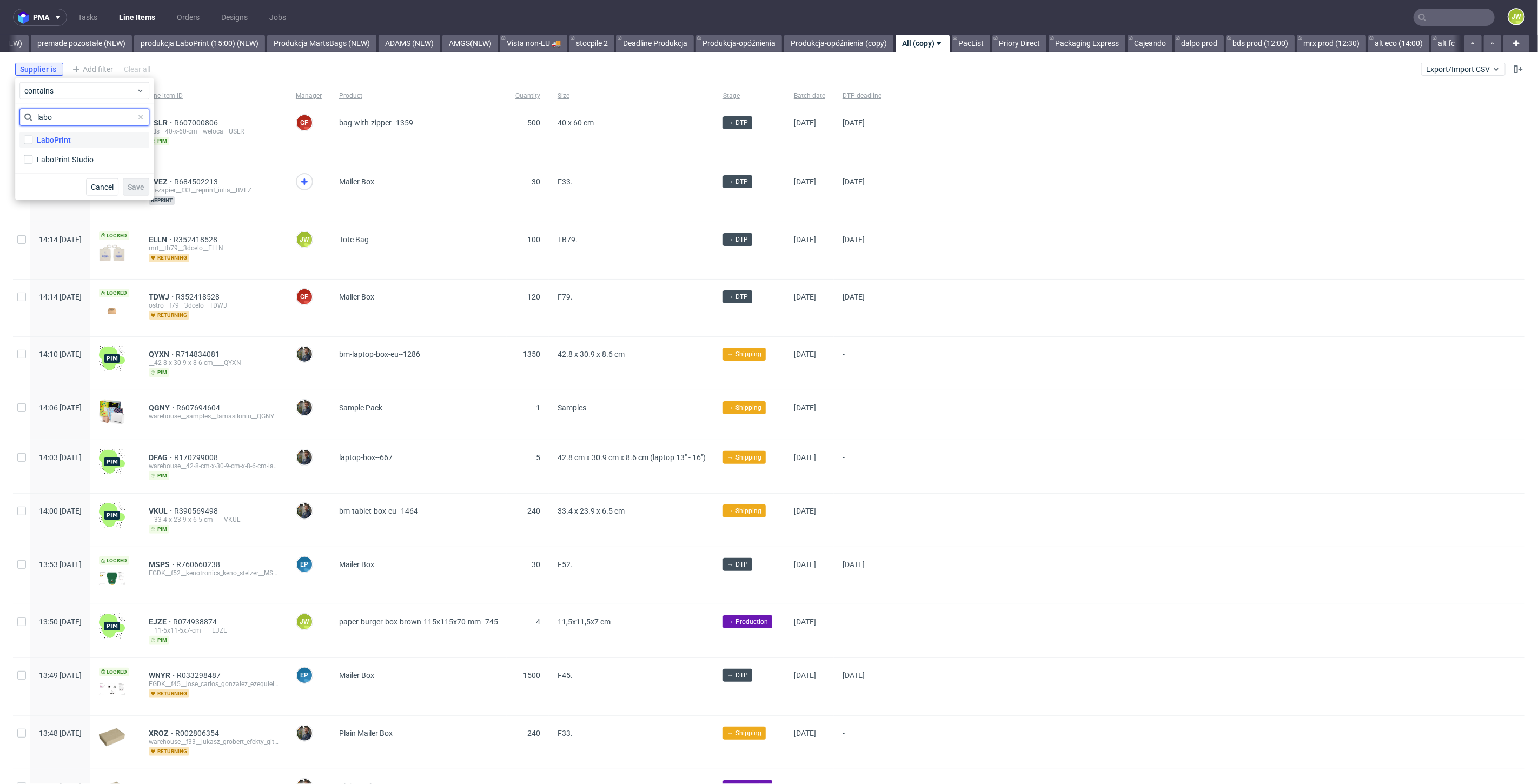
type input "labo"
click at [33, 138] on label "LaboPrint" at bounding box center [84, 140] width 130 height 15
click at [32, 138] on input "LaboPrint" at bounding box center [28, 140] width 9 height 9
checkbox input "true"
click at [32, 157] on input "LaboPrint Studio" at bounding box center [28, 159] width 9 height 9
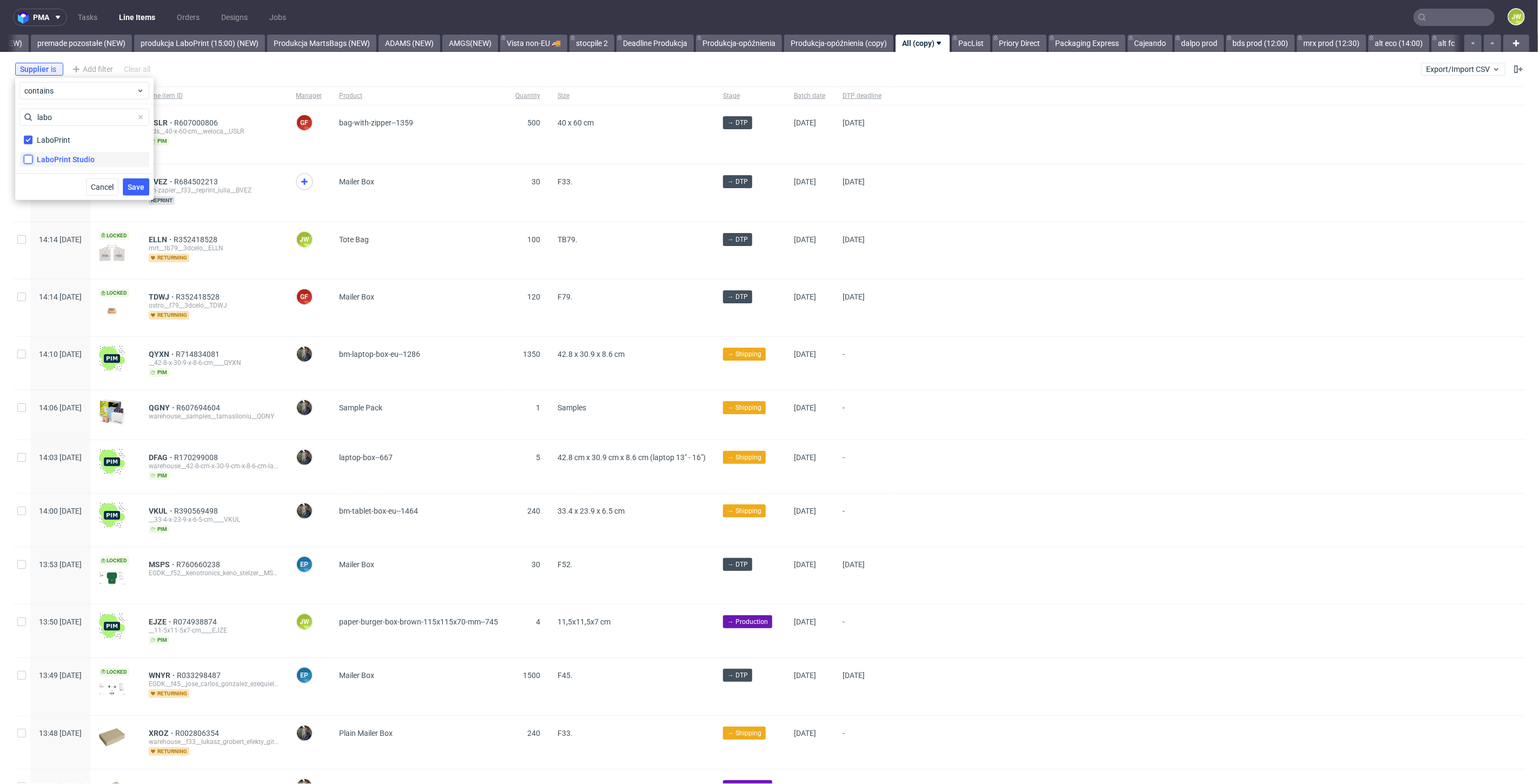
checkbox input "true"
click at [139, 195] on div "Cancel Save" at bounding box center [84, 187] width 139 height 27
click at [137, 186] on span "Save" at bounding box center [136, 187] width 17 height 7
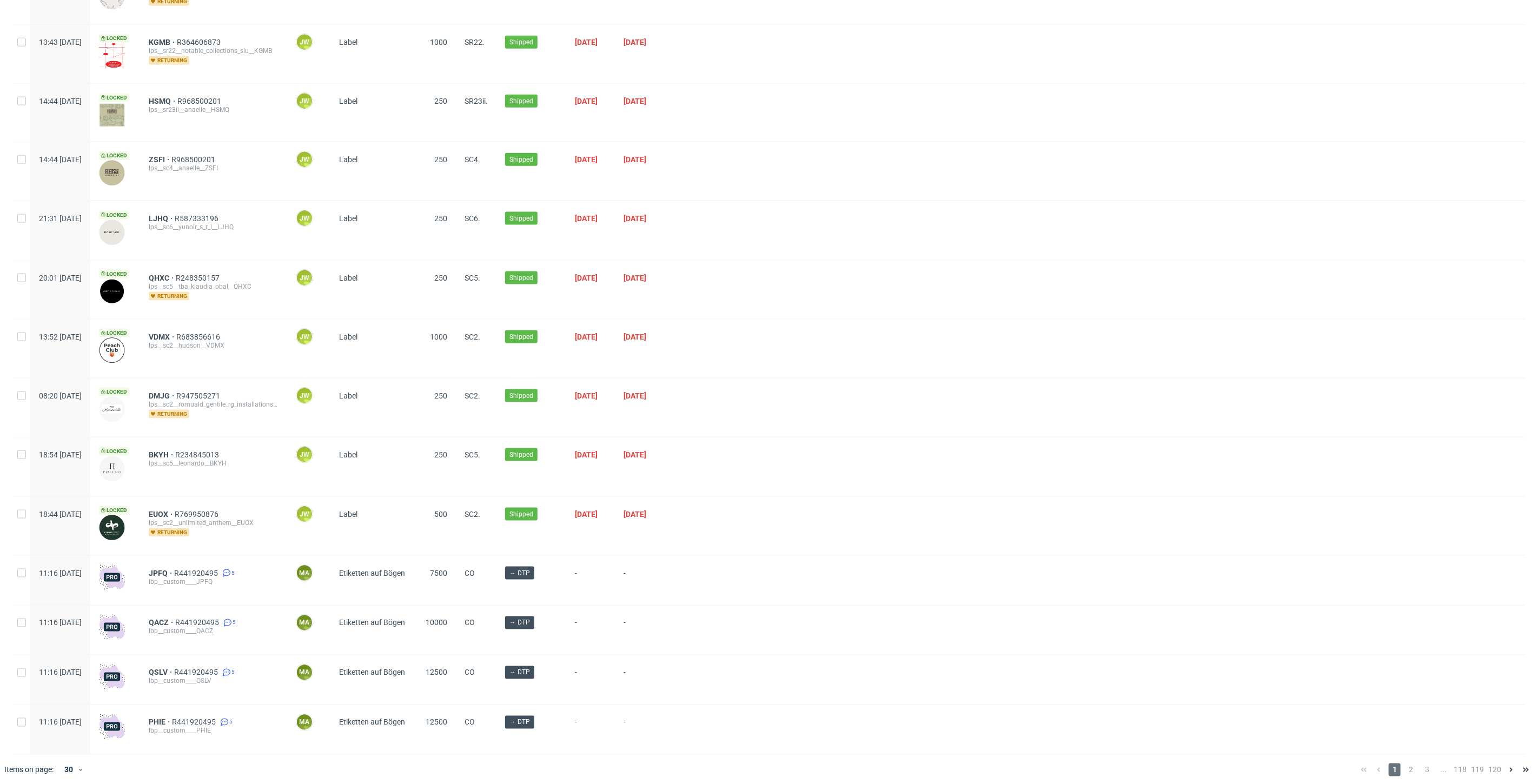
scroll to position [1109, 0]
click at [1405, 763] on span "2" at bounding box center [1410, 770] width 12 height 13
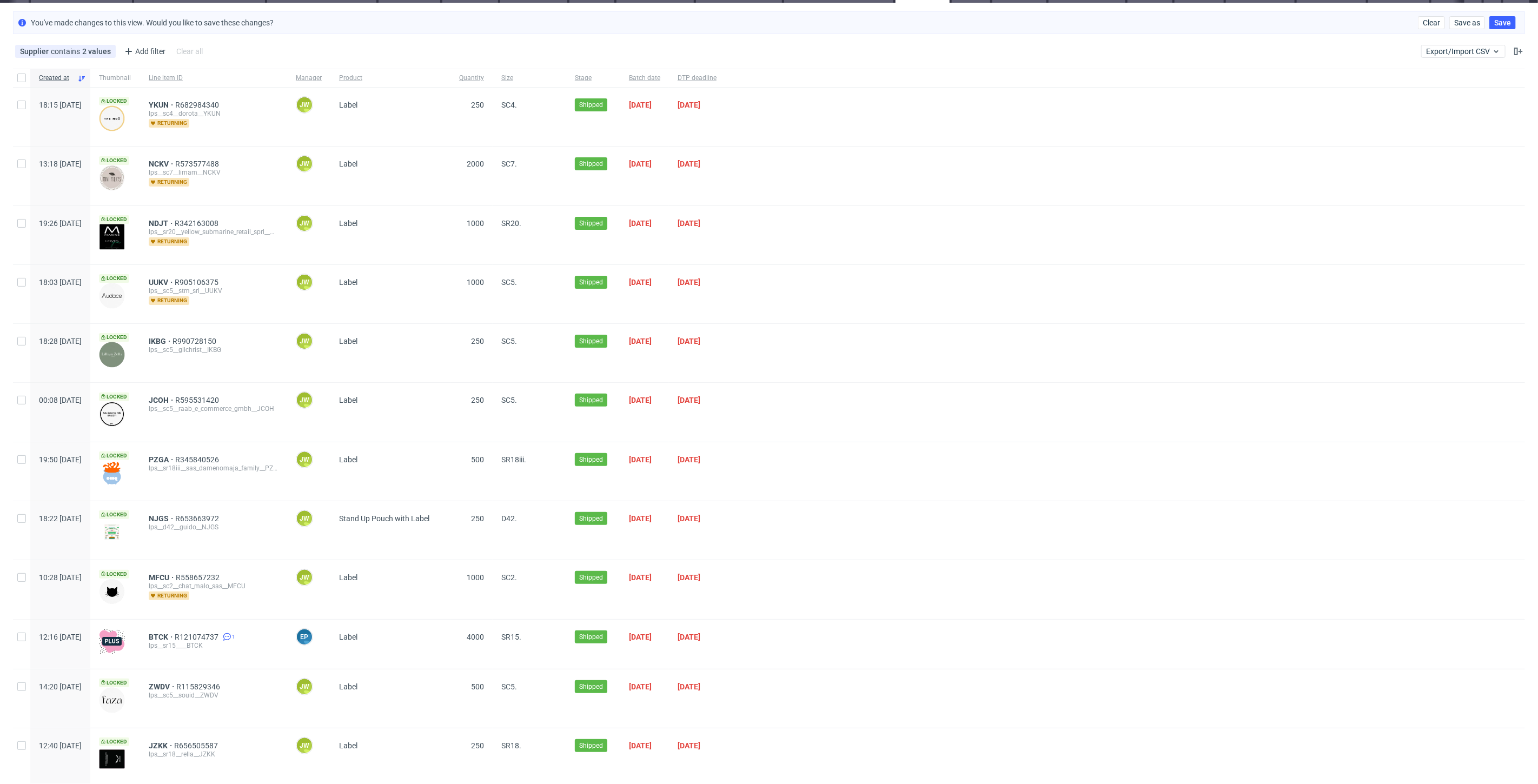
scroll to position [120, 0]
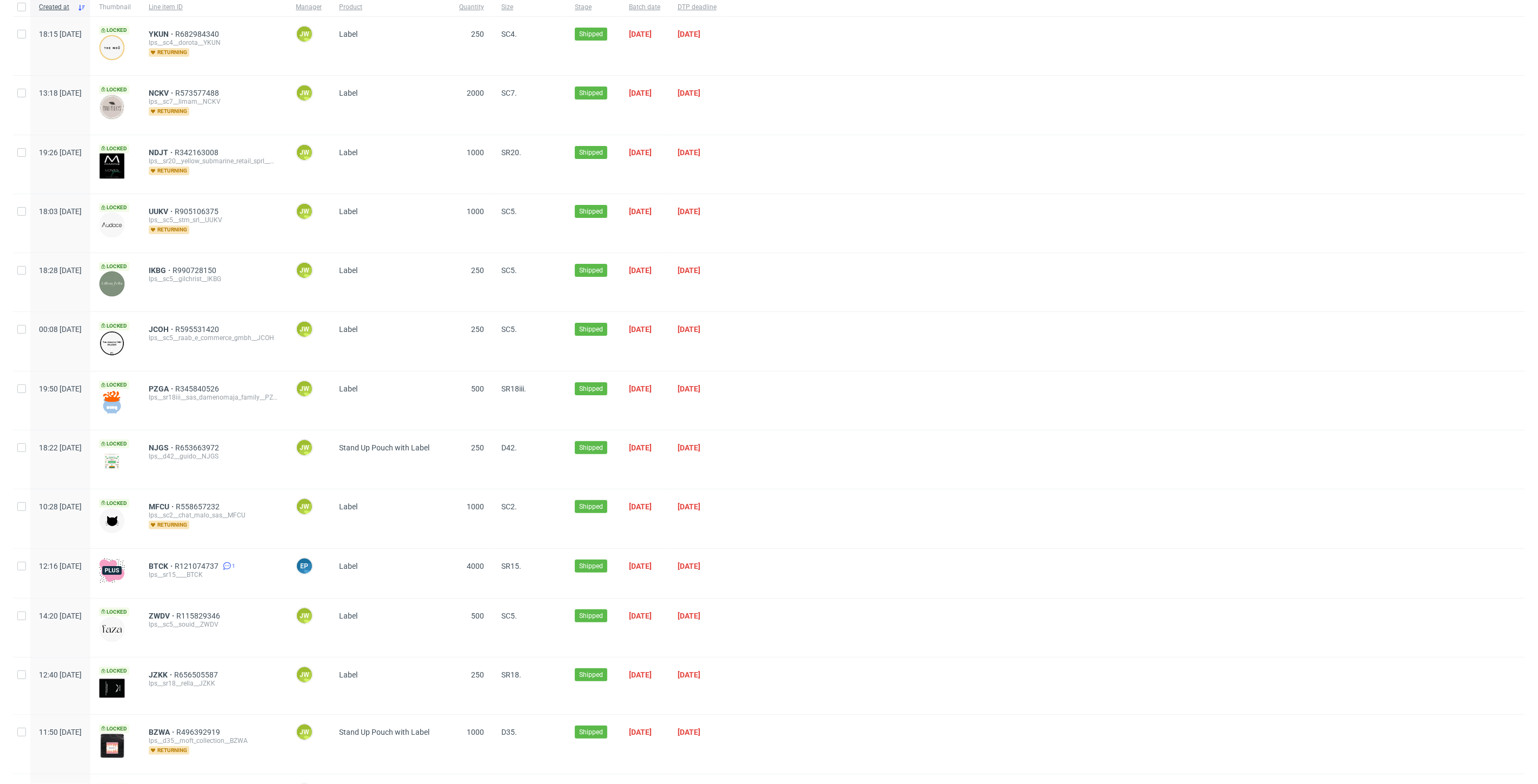
drag, startPoint x: 281, startPoint y: 446, endPoint x: 179, endPoint y: 451, distance: 102.1
click at [179, 451] on div "NJGS R653663972 lps__d42__guido__NJGS" at bounding box center [214, 459] width 147 height 58
copy div
drag, startPoint x: 1117, startPoint y: 167, endPoint x: 1100, endPoint y: 164, distance: 17.3
click at [1100, 164] on div at bounding box center [1125, 164] width 800 height 58
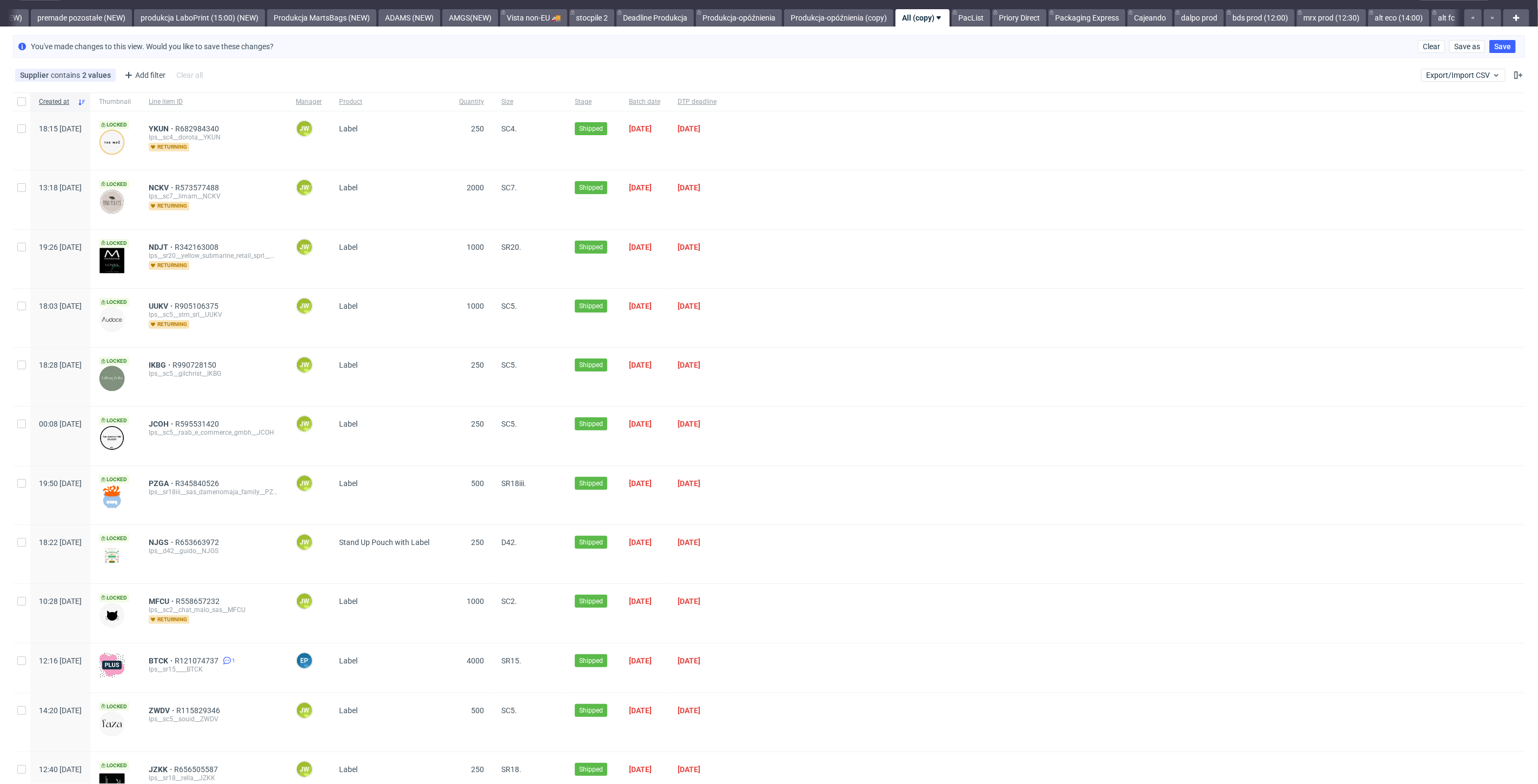
scroll to position [0, 0]
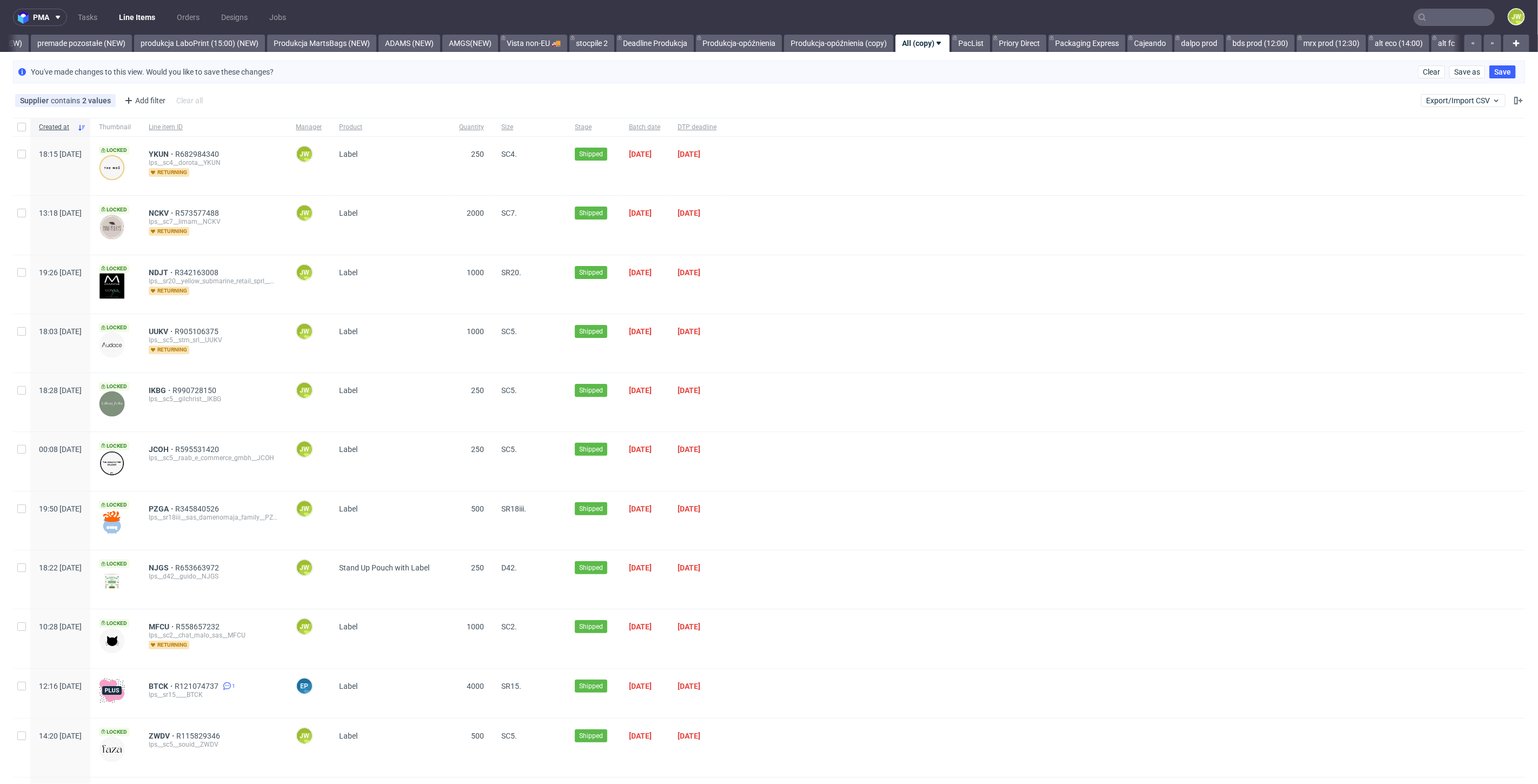
click at [1107, 291] on div at bounding box center [1125, 284] width 800 height 58
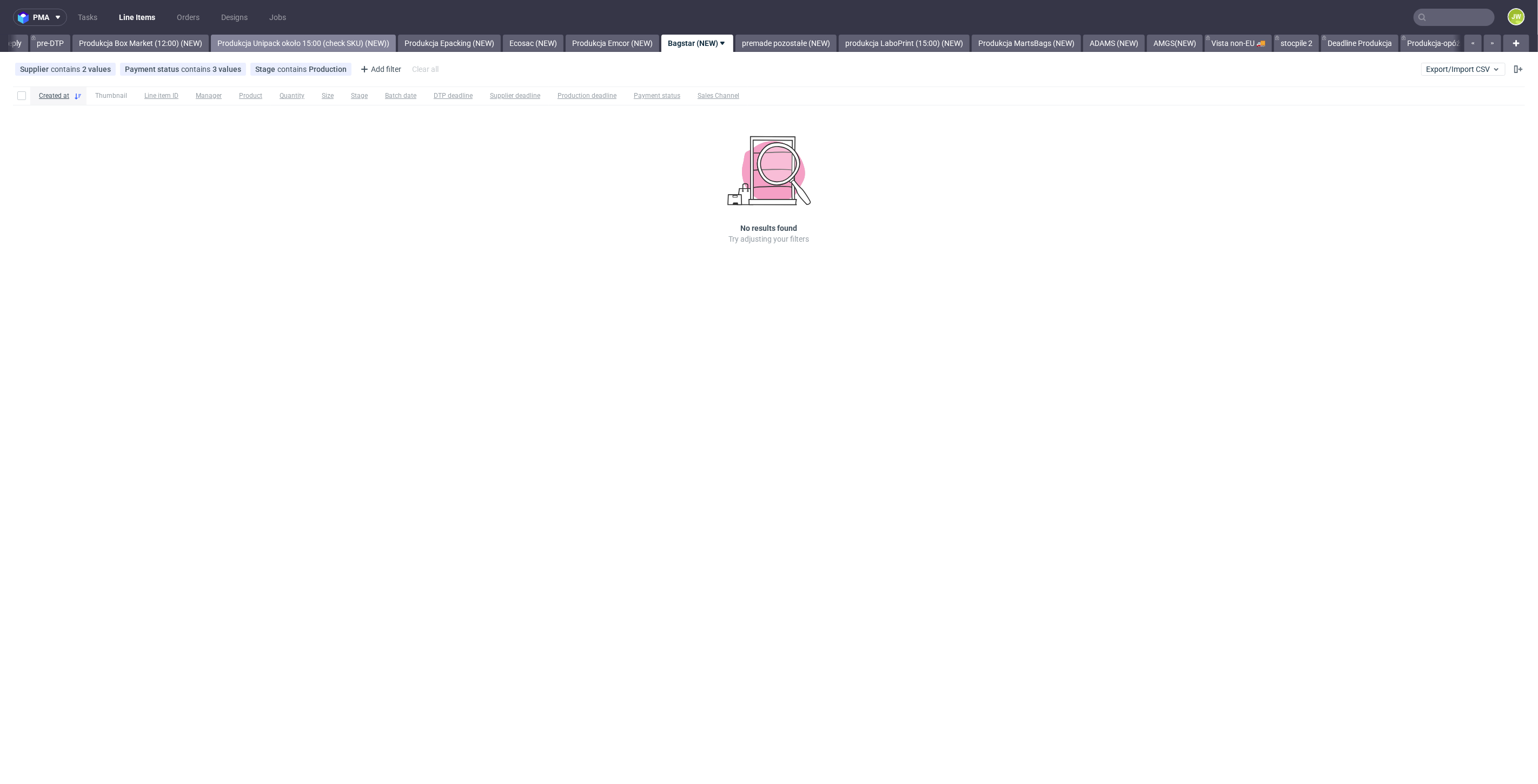
scroll to position [0, 1781]
click at [176, 39] on link "Produkcja Box Market (12:00) (NEW)" at bounding box center [147, 43] width 136 height 17
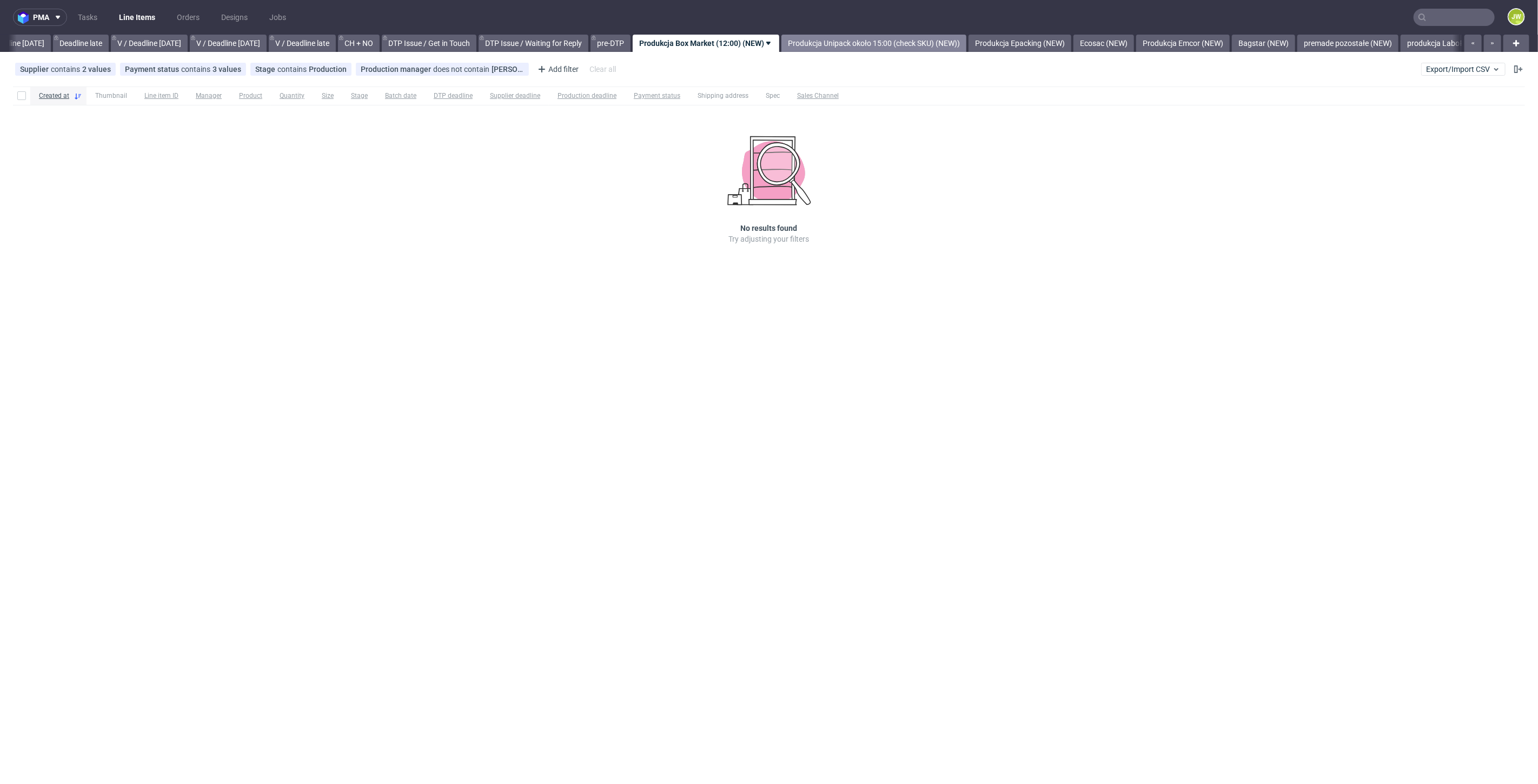
click at [906, 39] on link "Produkcja Unipack około 15:00 (check SKU) (NEW))" at bounding box center [874, 43] width 185 height 17
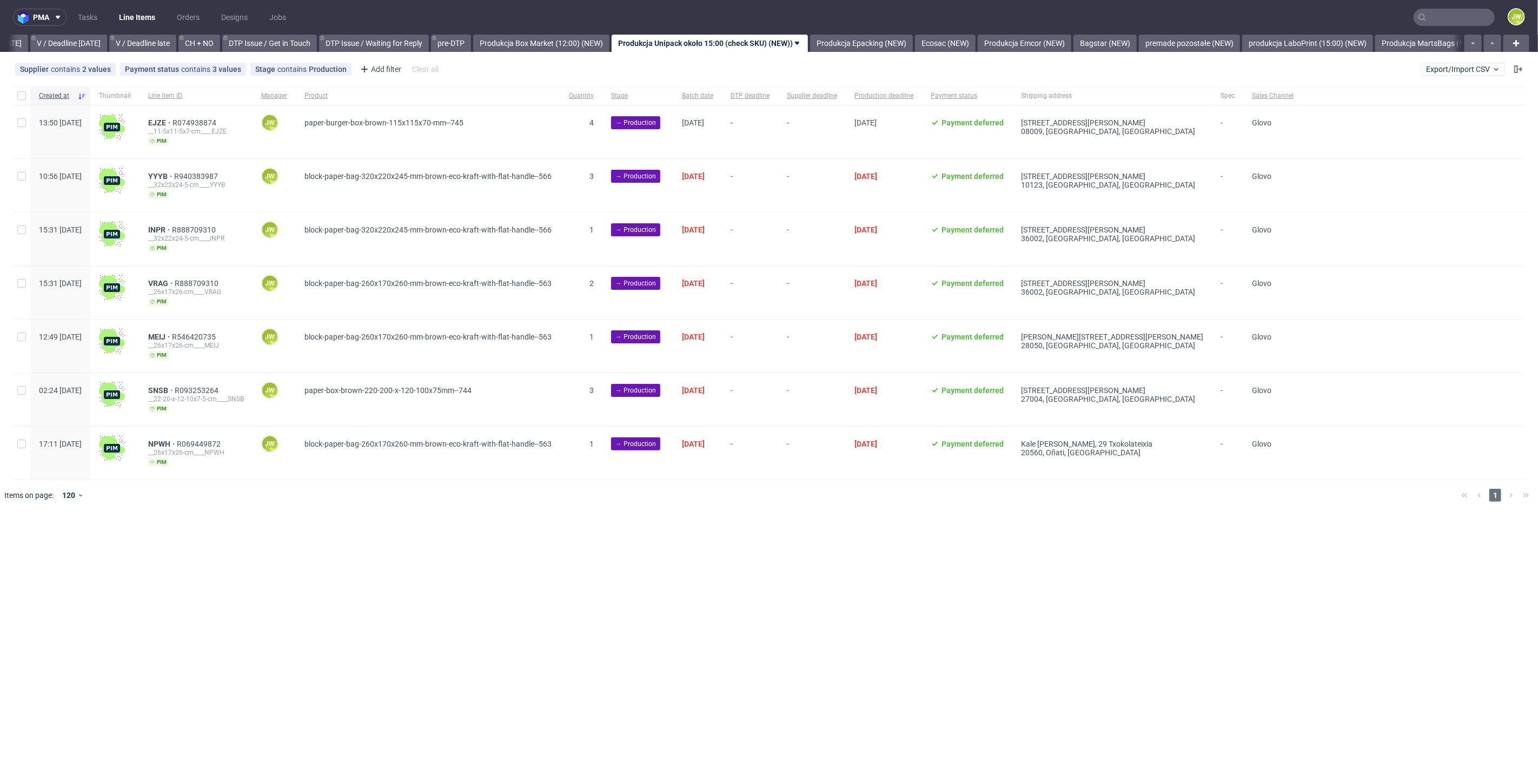
scroll to position [0, 1392]
click at [19, 90] on div at bounding box center [22, 95] width 17 height 18
checkbox input "true"
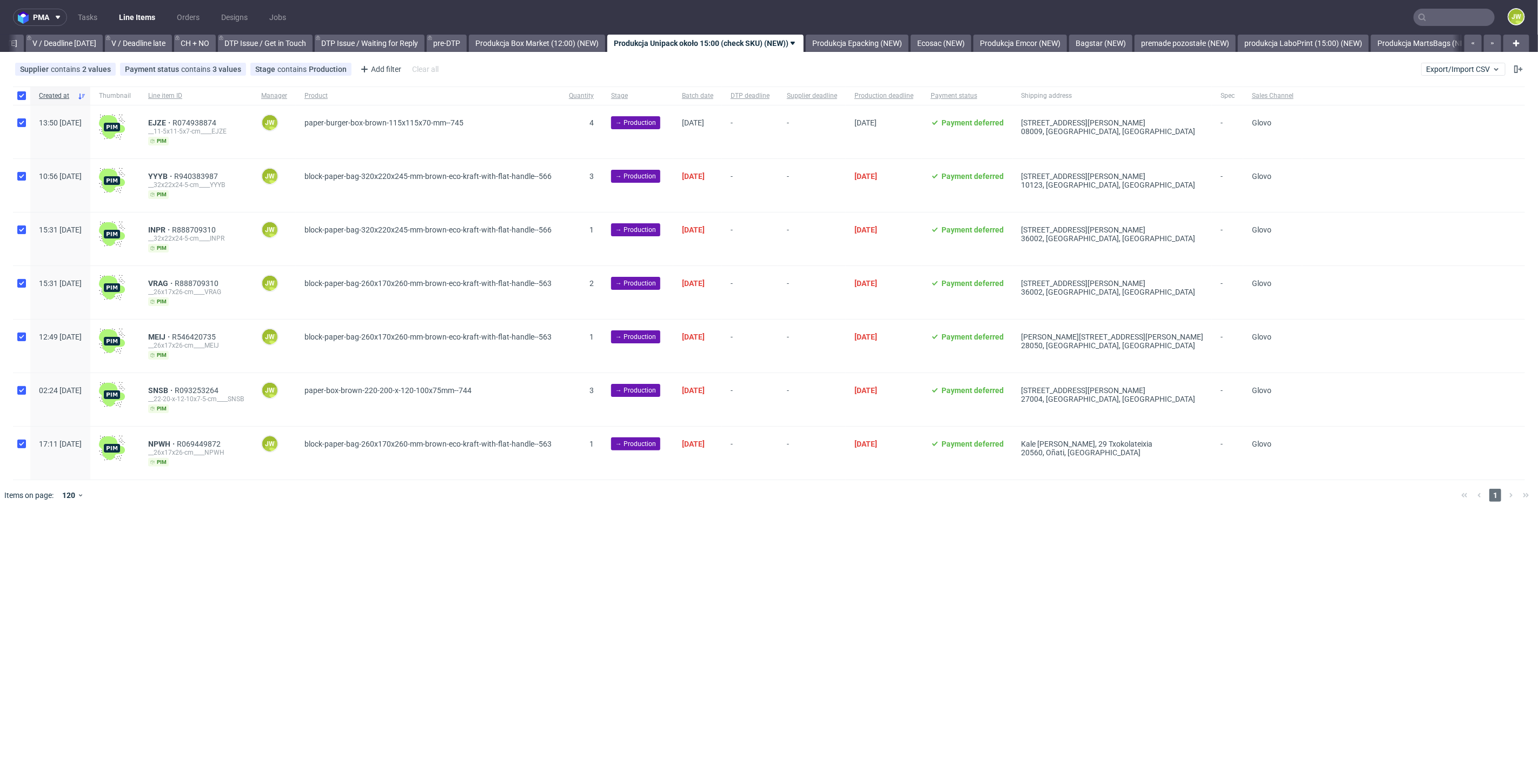
checkbox input "true"
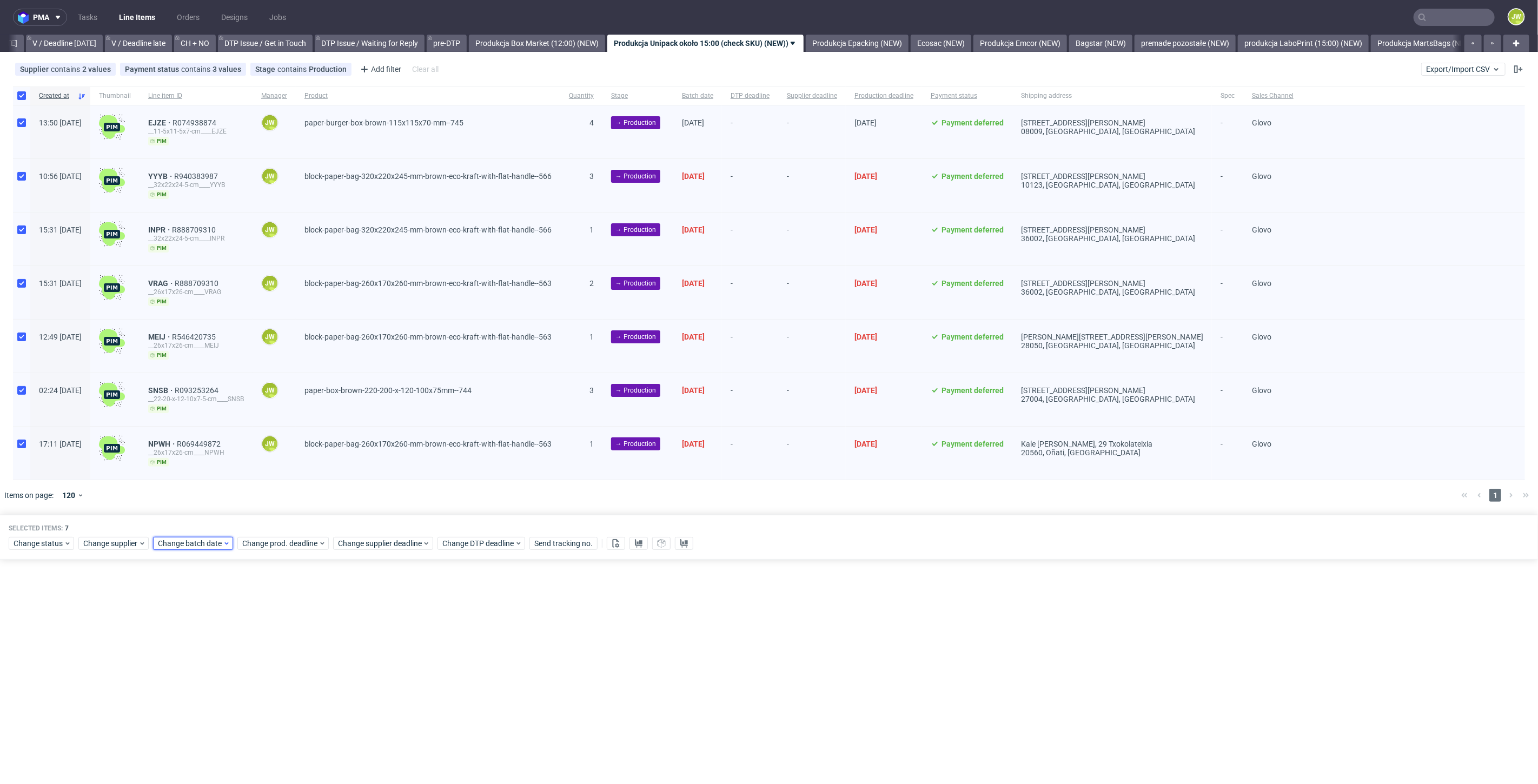
click at [171, 539] on span "Change batch date" at bounding box center [190, 543] width 65 height 11
click at [211, 609] on button "2" at bounding box center [208, 610] width 17 height 17
click at [278, 724] on span "Save" at bounding box center [281, 723] width 17 height 7
click at [260, 542] on span "Change prod. deadline" at bounding box center [281, 543] width 76 height 11
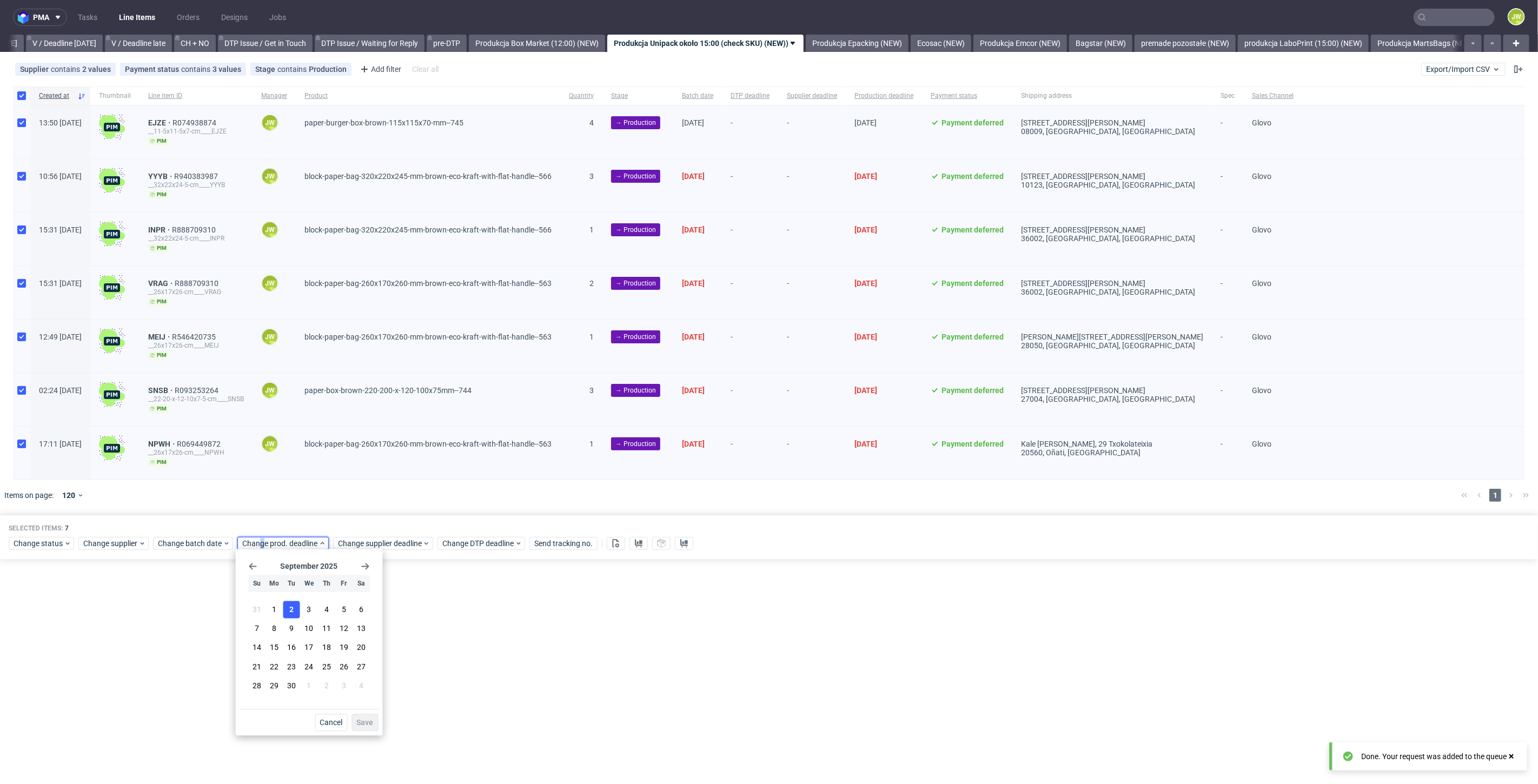
click at [300, 608] on section "31 1 2 3 4 5 6 7 8 9 10 11 12 13 14 15 16 17 18 19 20 21 22 23 24 25 26 27 28 2…" at bounding box center [309, 649] width 121 height 95
click at [306, 609] on button "3" at bounding box center [309, 610] width 17 height 17
click at [368, 725] on span "Save" at bounding box center [365, 723] width 17 height 7
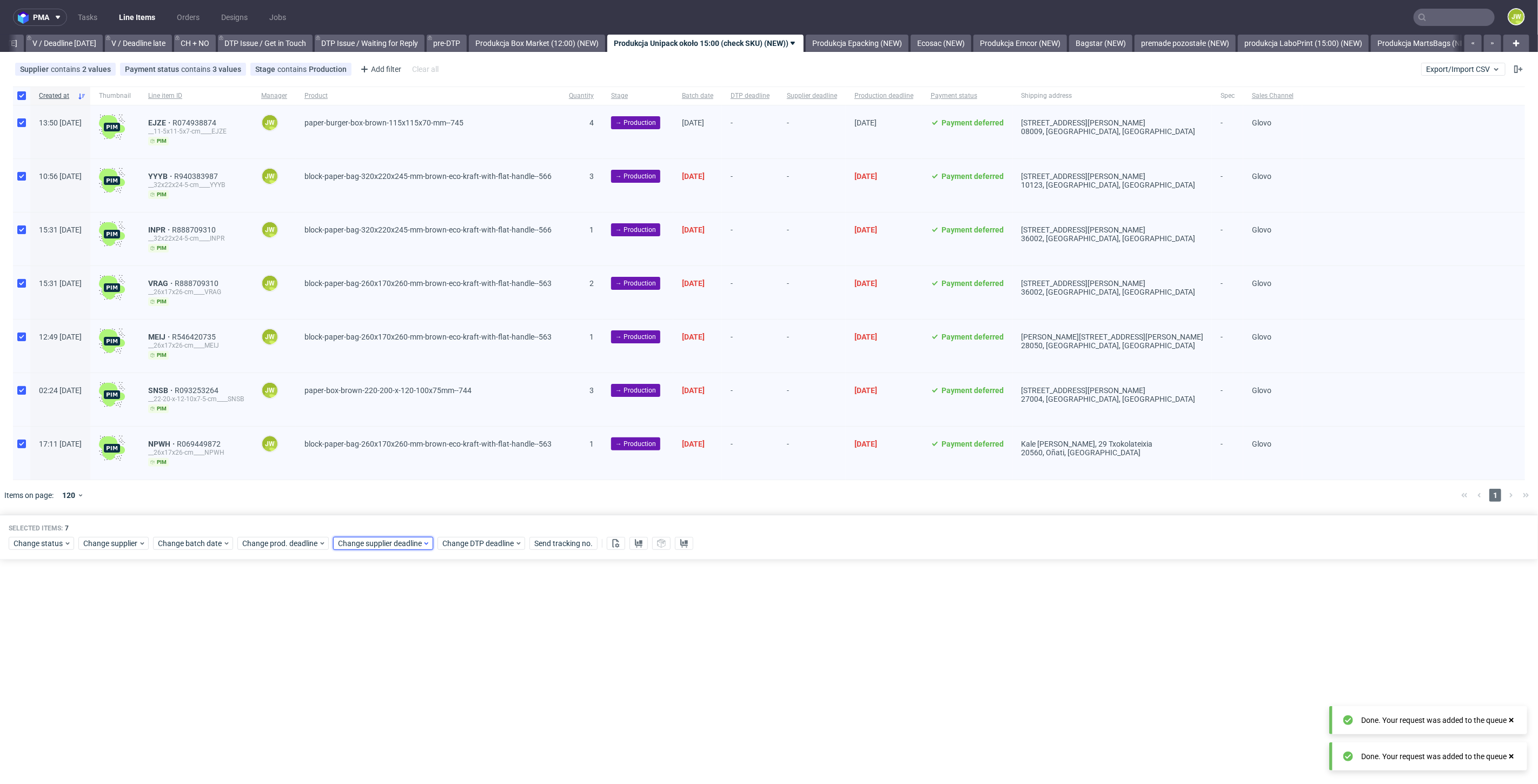
click at [359, 543] on span "Change supplier deadline" at bounding box center [379, 543] width 84 height 11
click at [408, 607] on button "3" at bounding box center [404, 610] width 17 height 17
click at [459, 721] on span "Save" at bounding box center [460, 723] width 17 height 7
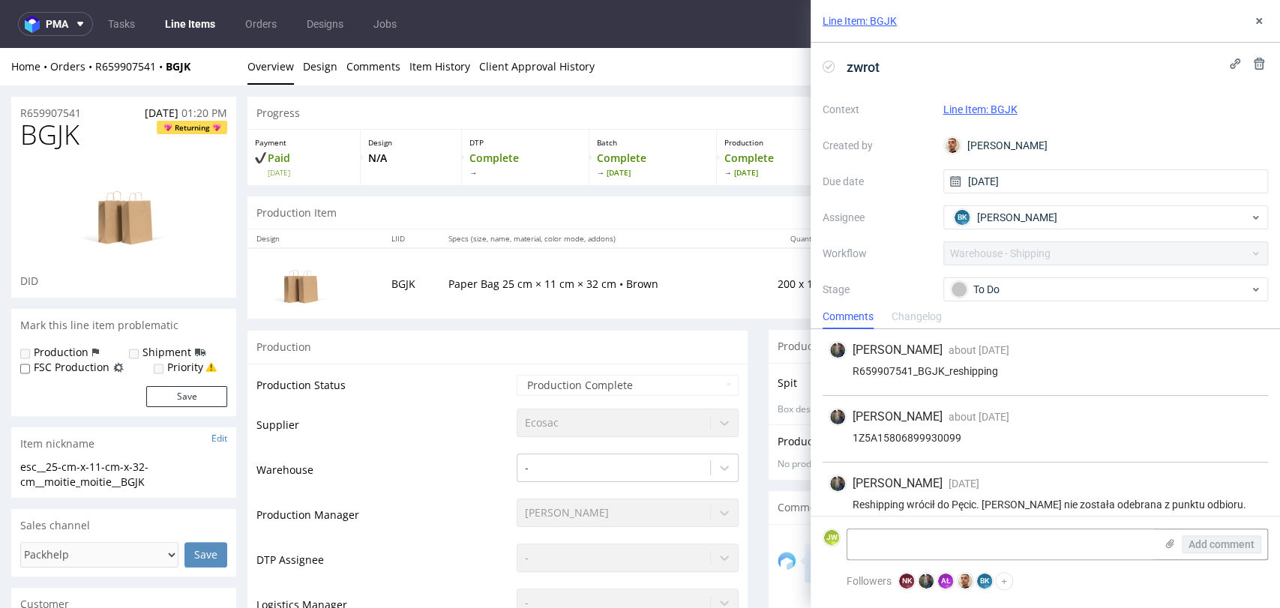
scroll to position [78, 0]
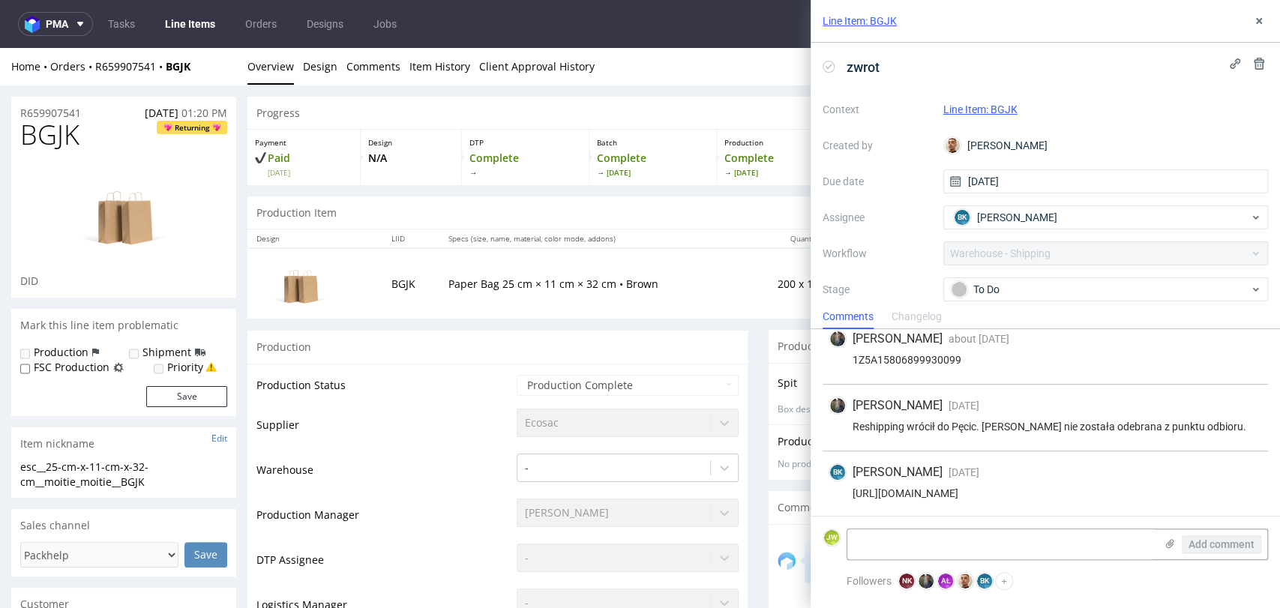
click at [516, 110] on div "Progress" at bounding box center [757, 113] width 1021 height 33
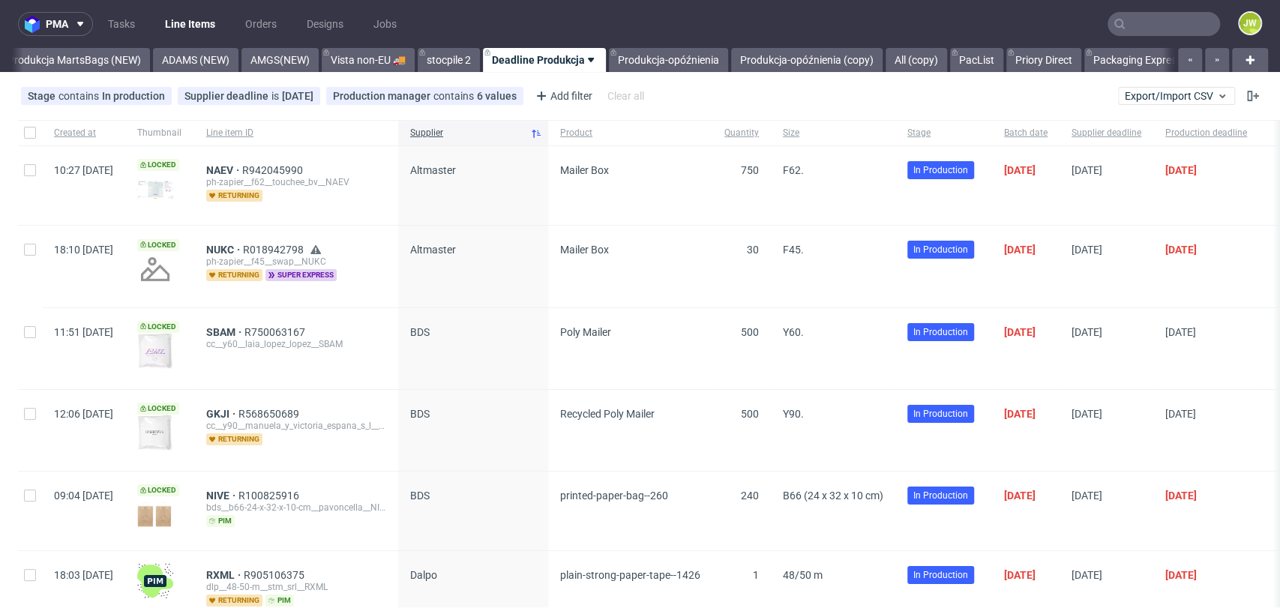
scroll to position [0, 3820]
click at [1127, 19] on input "text" at bounding box center [1163, 24] width 112 height 24
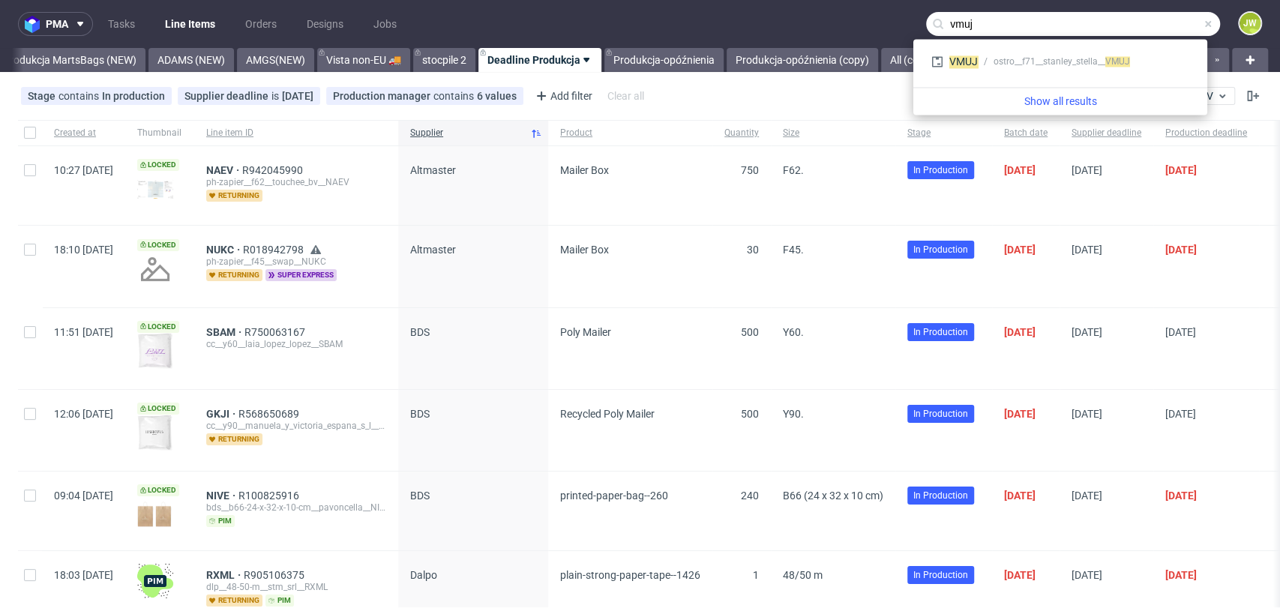
type input "vmuj"
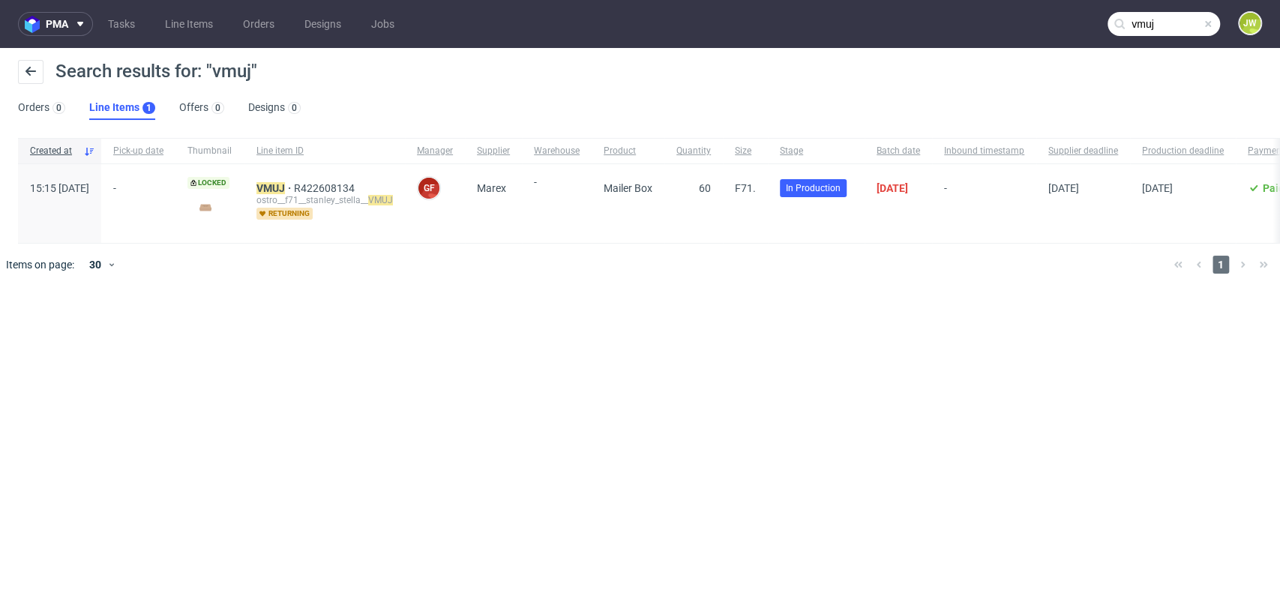
click at [325, 179] on div "VMUJ R422608134 ostro__f71__stanley_stella__ VMUJ returning" at bounding box center [324, 203] width 160 height 79
click at [315, 197] on div "ostro__f71__stanley_stella__ VMUJ" at bounding box center [324, 200] width 136 height 12
click at [285, 187] on mark "VMUJ" at bounding box center [270, 188] width 28 height 12
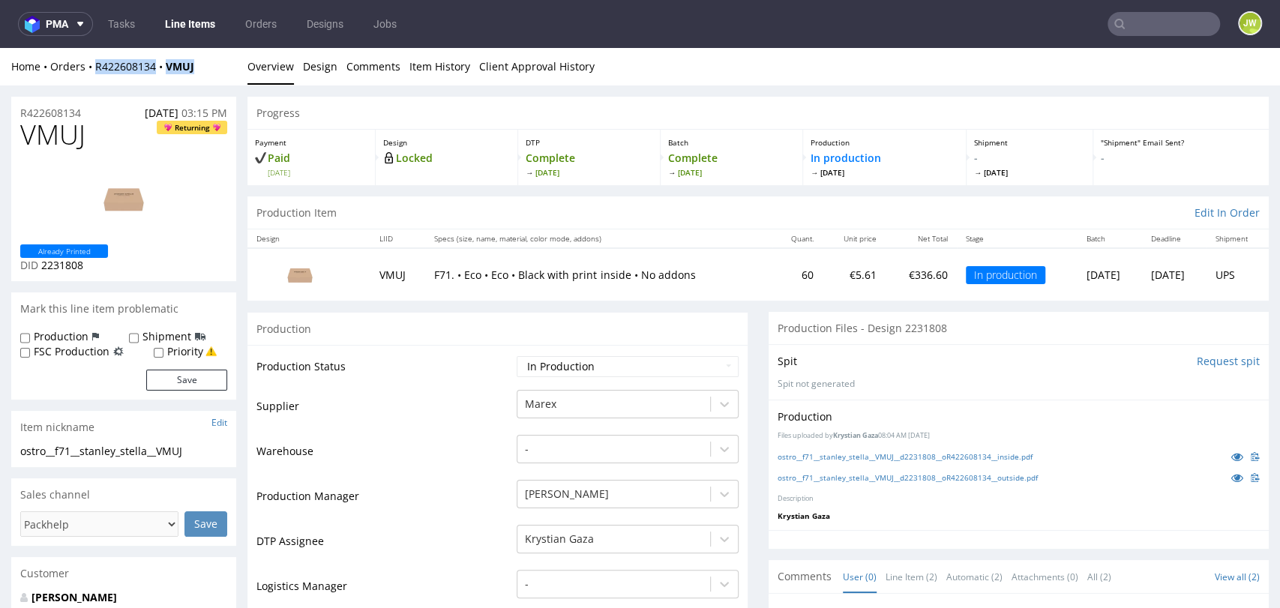
drag, startPoint x: 210, startPoint y: 67, endPoint x: 96, endPoint y: 80, distance: 114.6
click at [96, 80] on div "Home Orders R422608134 VMUJ Overview Design Comments Item History Client Approv…" at bounding box center [640, 66] width 1280 height 37
copy div "R422608134 VMUJ"
click at [1133, 25] on input "text" at bounding box center [1163, 24] width 112 height 24
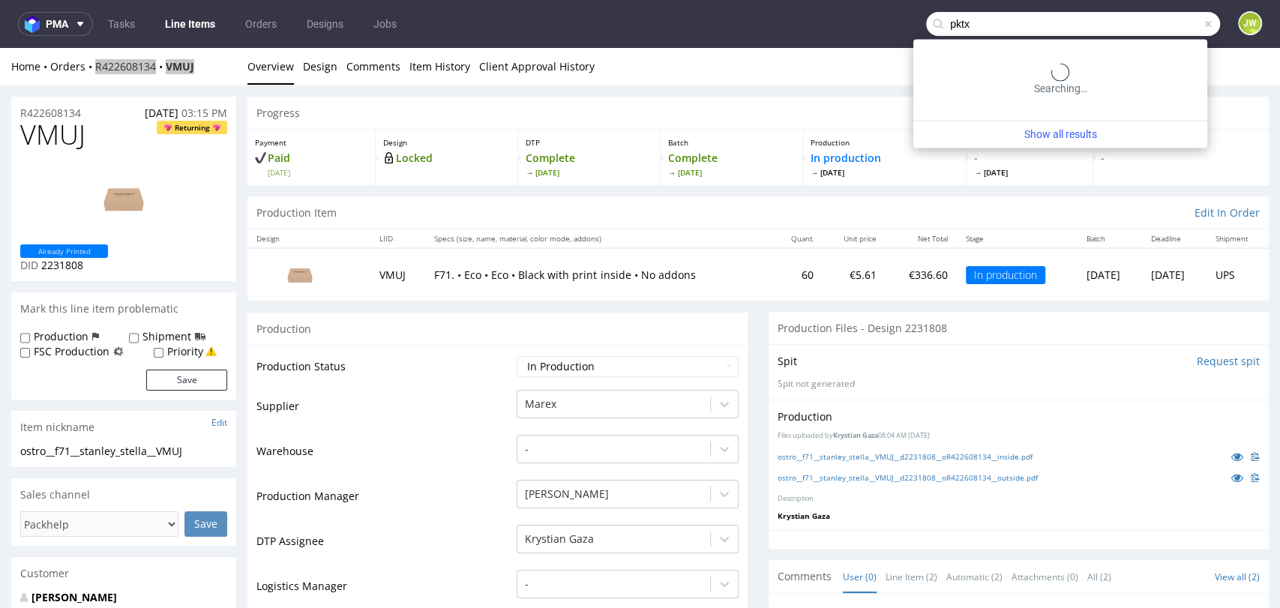
type input "pktx"
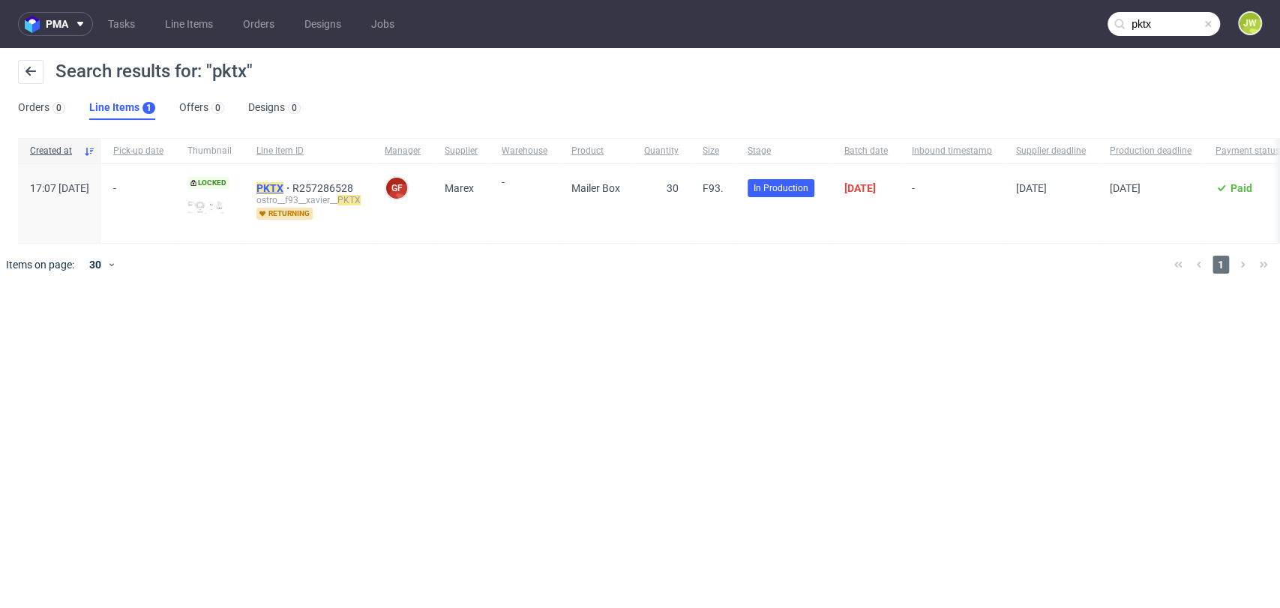
click at [283, 187] on mark "PKTX" at bounding box center [269, 188] width 27 height 12
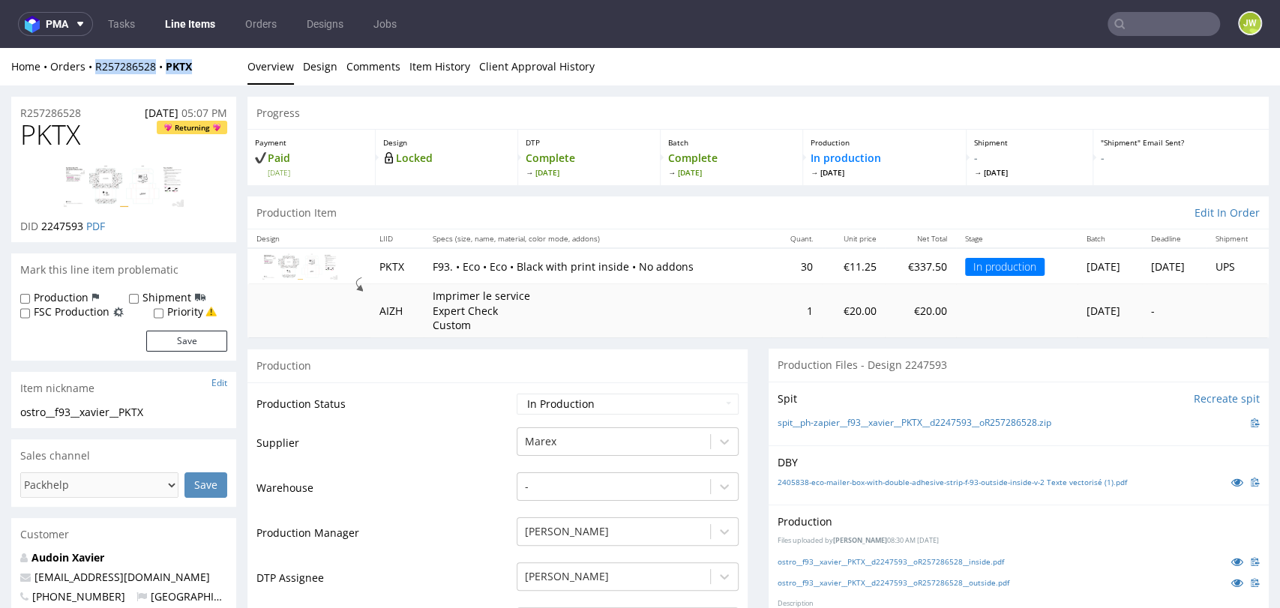
drag, startPoint x: 208, startPoint y: 63, endPoint x: 94, endPoint y: 76, distance: 114.6
click at [94, 79] on div "Home Orders R257286528 PKTX Overview Design Comments Item History Client Approv…" at bounding box center [640, 66] width 1280 height 37
drag, startPoint x: 216, startPoint y: 62, endPoint x: 88, endPoint y: 79, distance: 129.3
click at [88, 79] on div "Home Orders R257286528 PKTX Overview Design Comments Item History Client Approv…" at bounding box center [640, 66] width 1280 height 37
copy div "R257286528 PKTX"
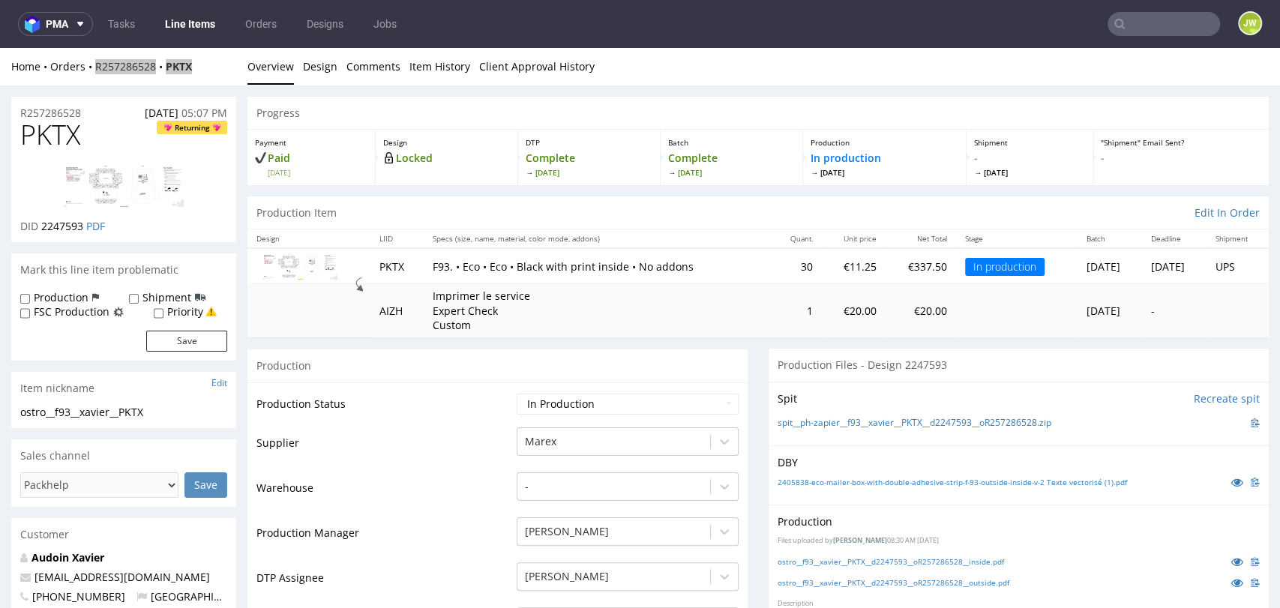
click at [1130, 25] on input "text" at bounding box center [1163, 24] width 112 height 24
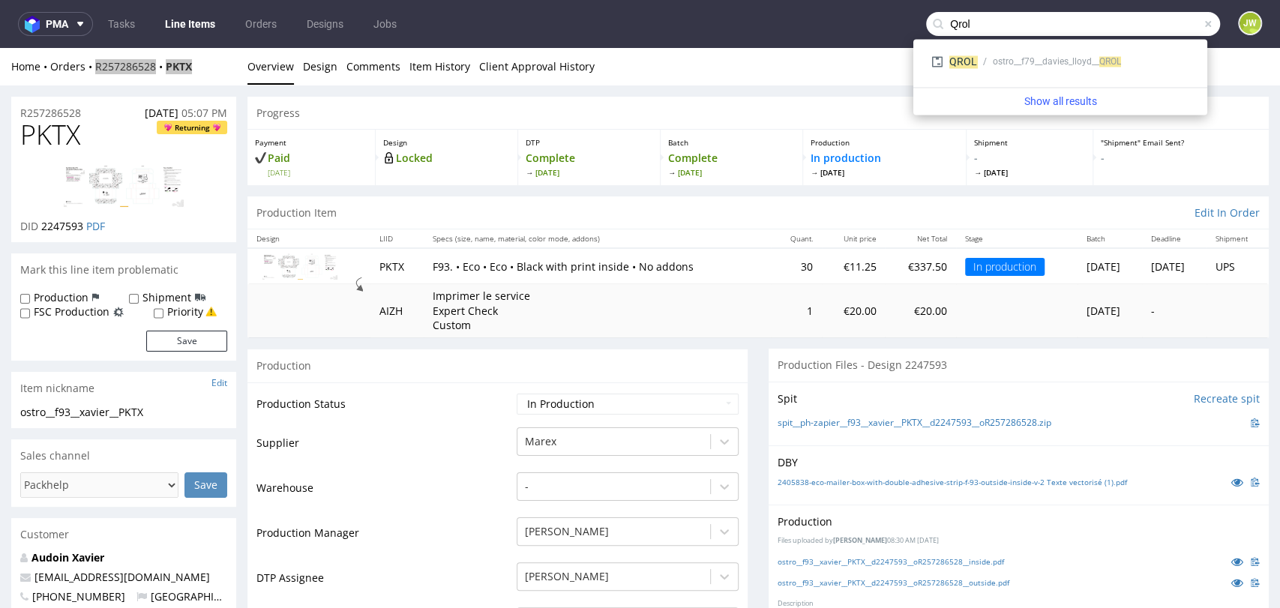
type input "Qrol"
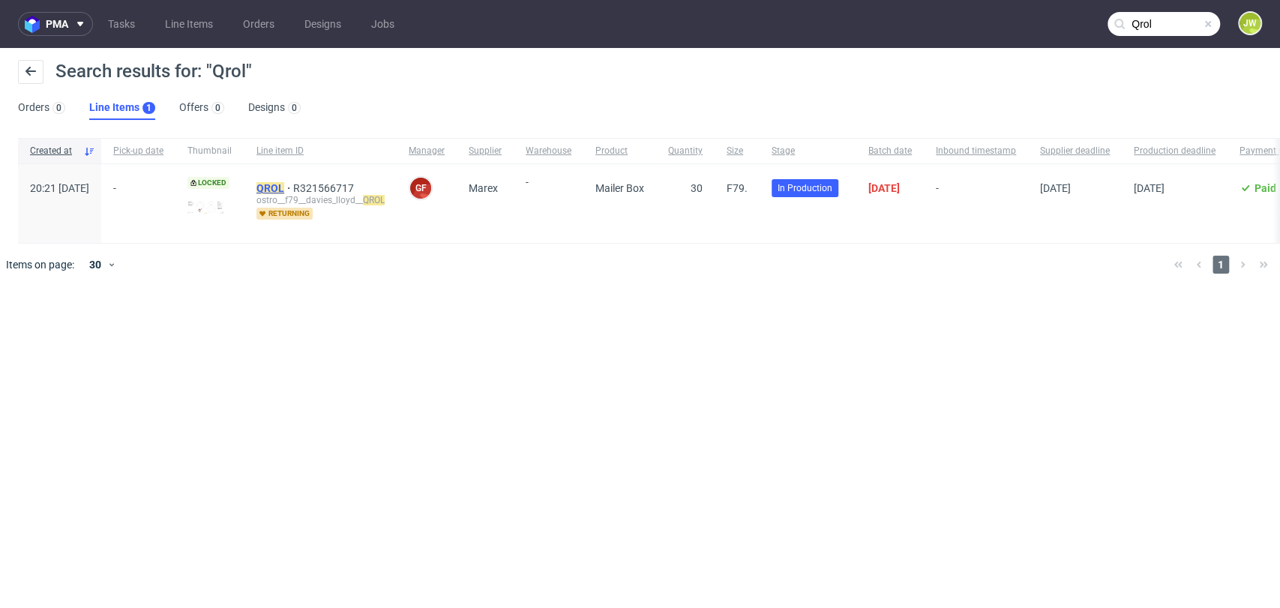
click at [284, 192] on mark "QROL" at bounding box center [270, 188] width 28 height 12
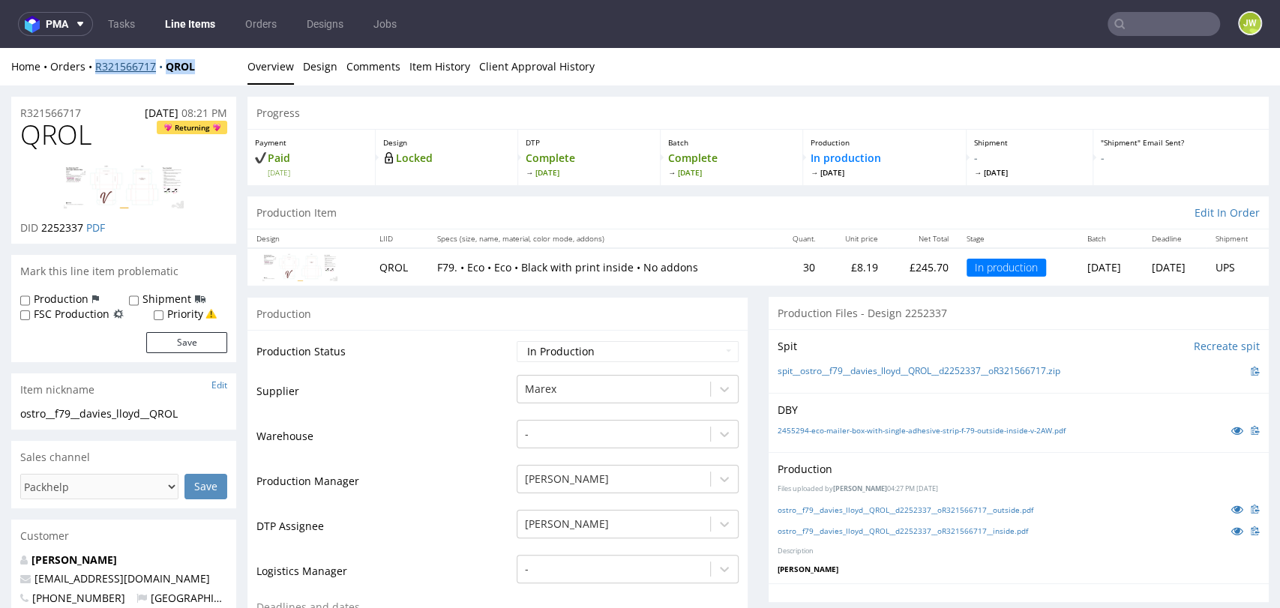
drag, startPoint x: 198, startPoint y: 70, endPoint x: 97, endPoint y: 66, distance: 100.5
click at [97, 66] on div "Home Orders R321566717 QROL" at bounding box center [123, 66] width 225 height 15
copy div "R321566717 QROL"
click at [173, 22] on link "Line Items" at bounding box center [190, 24] width 68 height 24
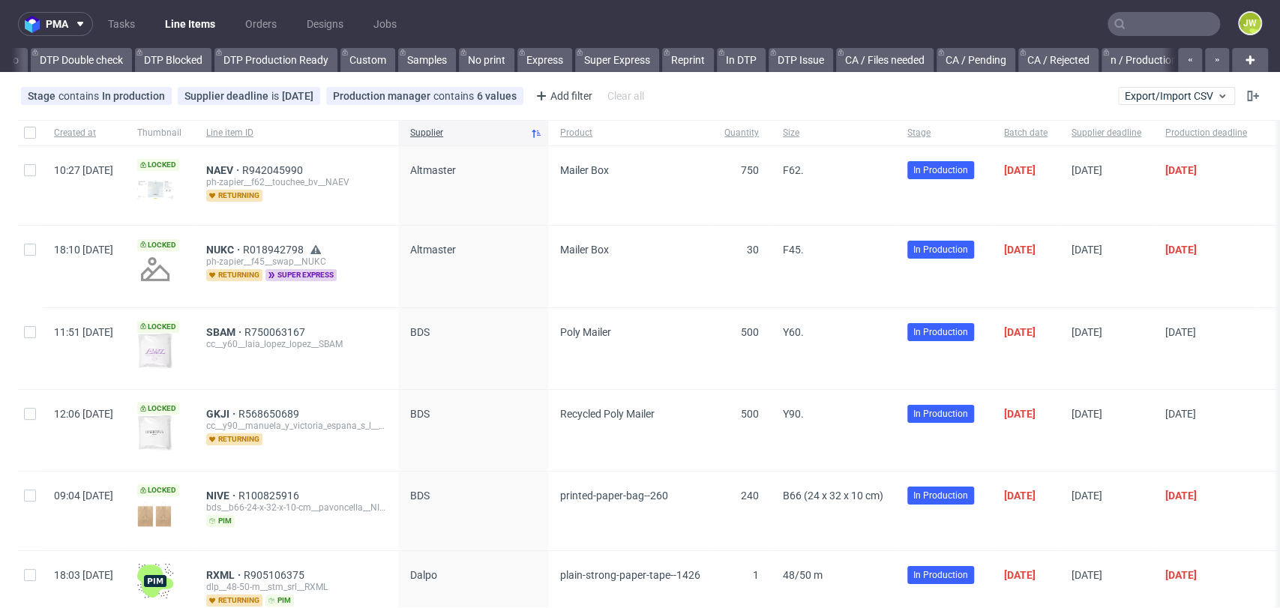
scroll to position [0, 3820]
click at [1139, 20] on input "text" at bounding box center [1163, 24] width 112 height 24
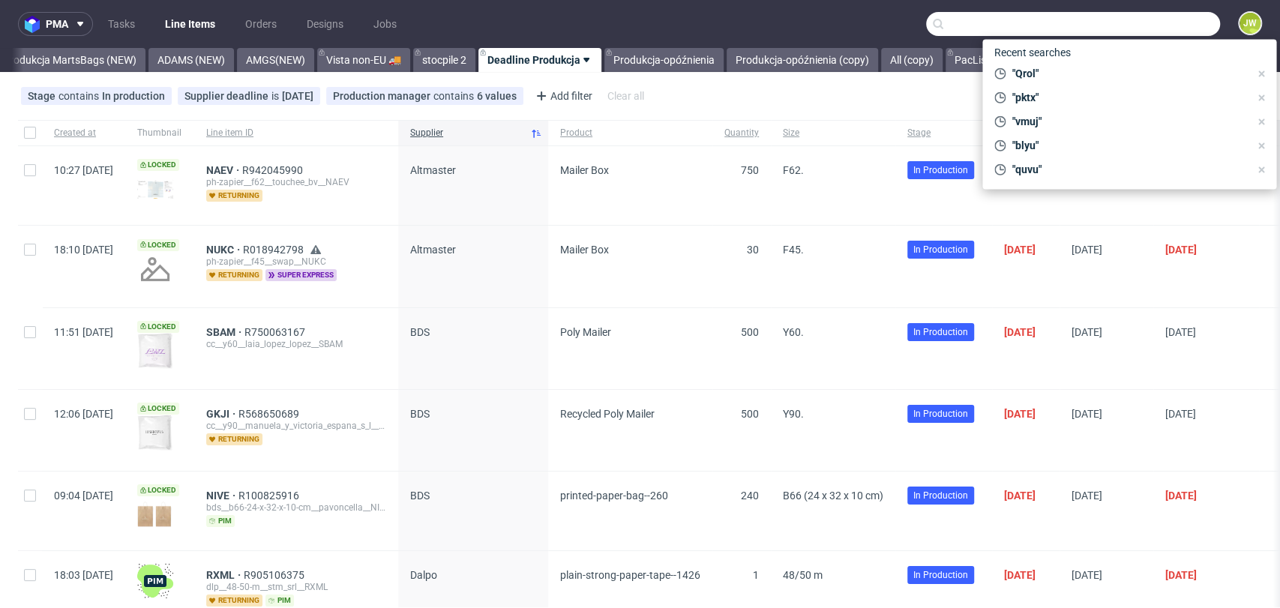
click at [961, 27] on input "text" at bounding box center [1073, 24] width 294 height 24
click at [960, 16] on input "text" at bounding box center [1073, 24] width 294 height 24
click at [960, 19] on input "text" at bounding box center [1073, 24] width 294 height 24
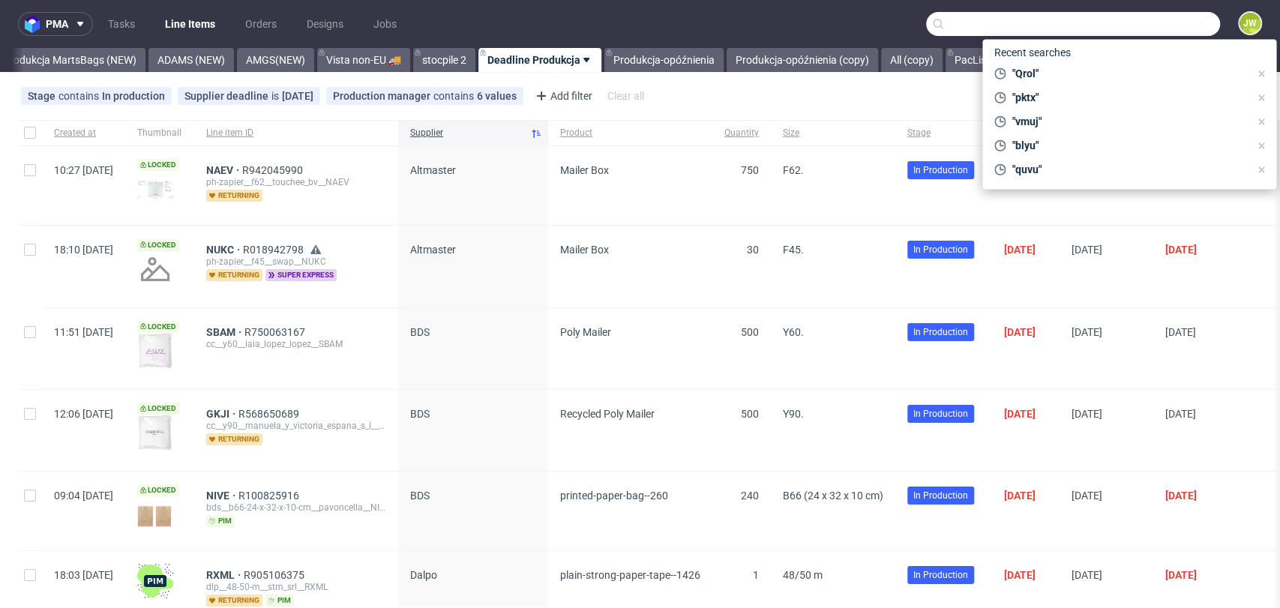
click at [960, 19] on input "text" at bounding box center [1073, 24] width 294 height 24
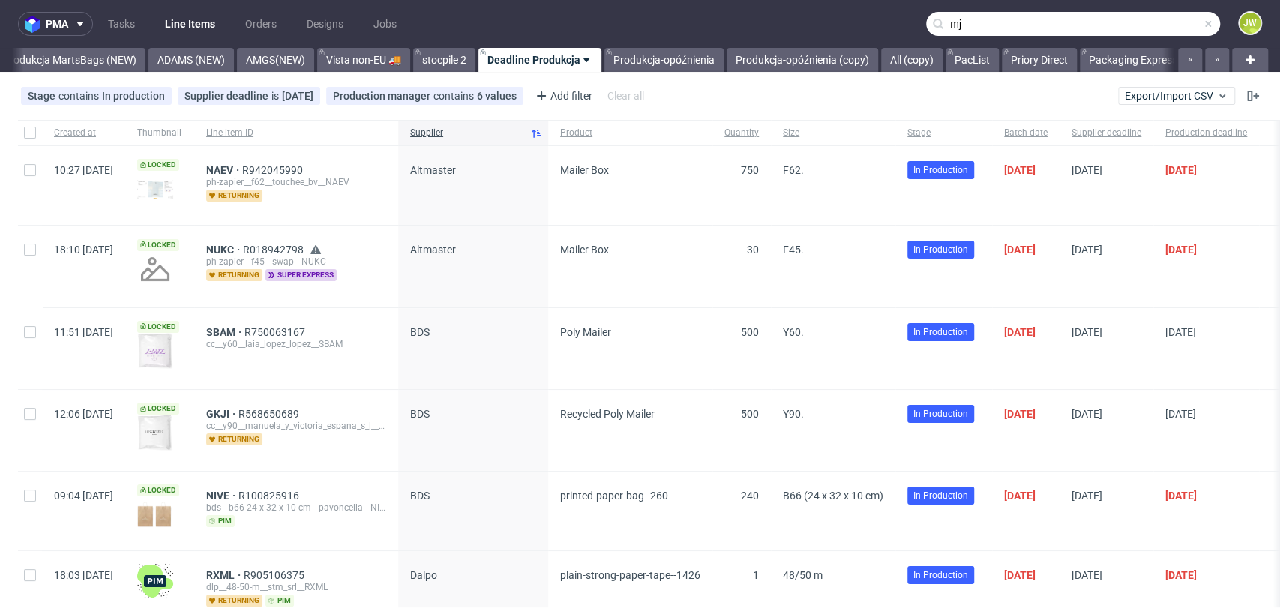
type input "m"
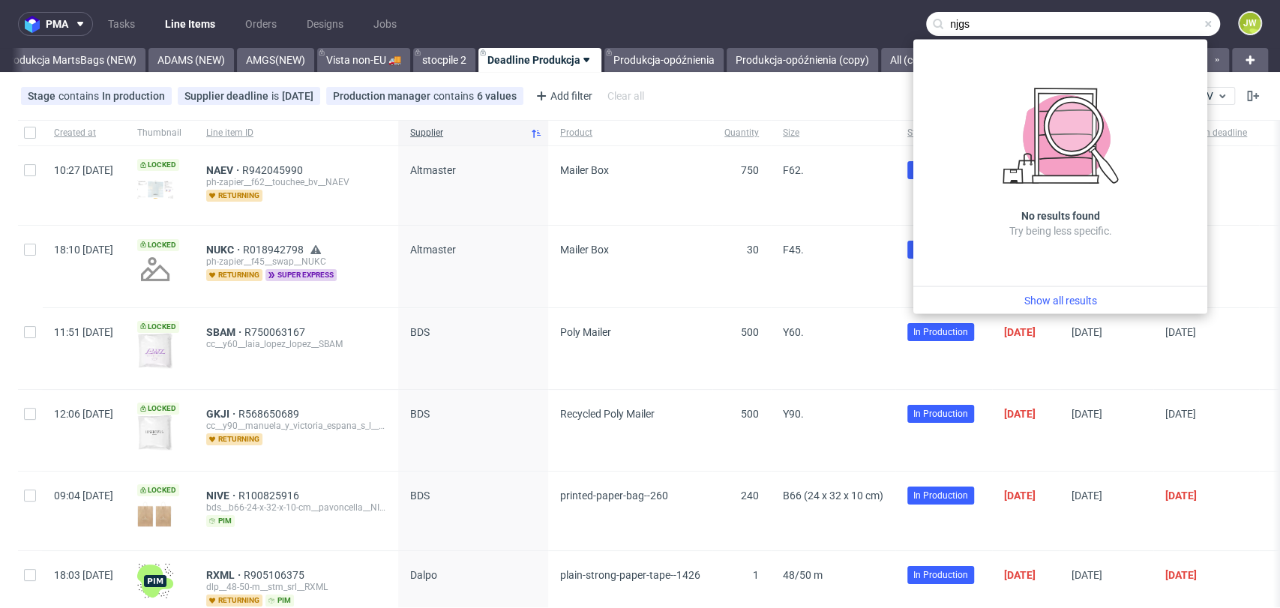
type input "njgs"
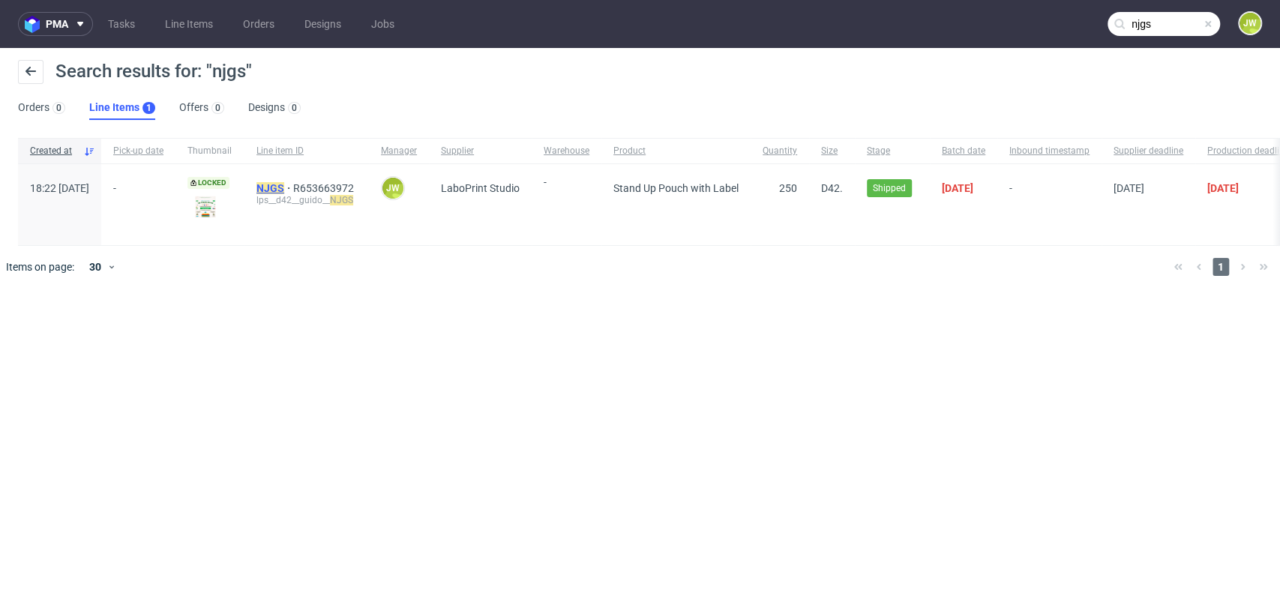
click at [284, 186] on mark "NJGS" at bounding box center [270, 188] width 28 height 12
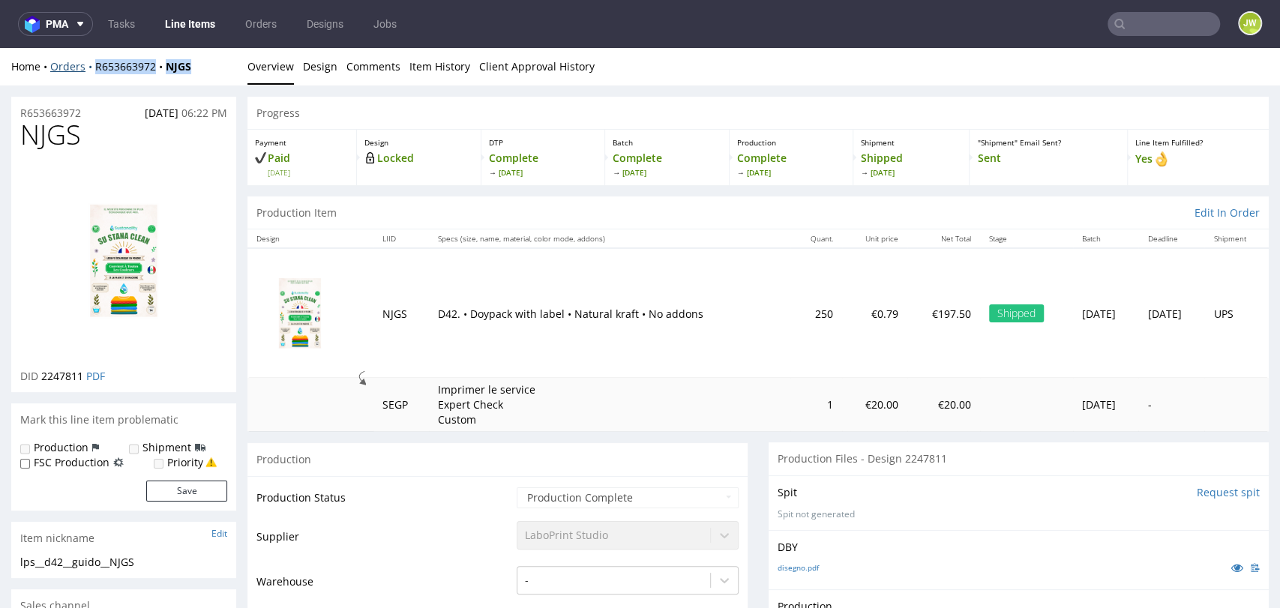
drag, startPoint x: 204, startPoint y: 73, endPoint x: 88, endPoint y: 69, distance: 115.5
click at [88, 69] on div "Home Orders R653663972 NJGS" at bounding box center [123, 66] width 225 height 15
copy div "R653663972 NJGS"
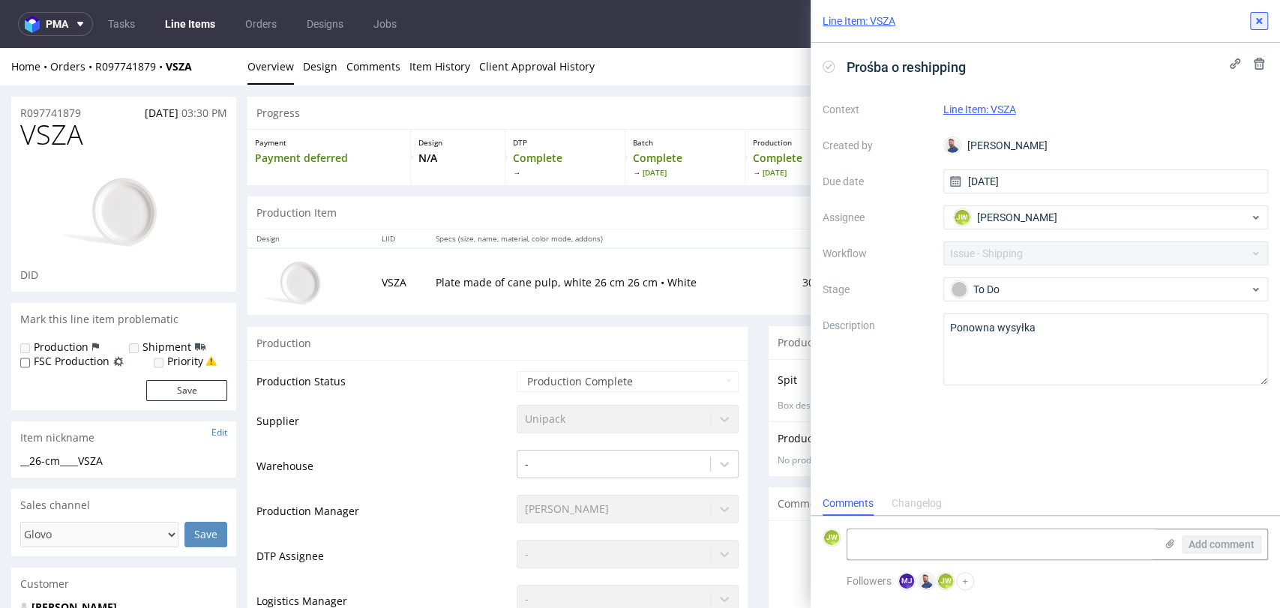
click at [1250, 18] on button at bounding box center [1259, 21] width 18 height 18
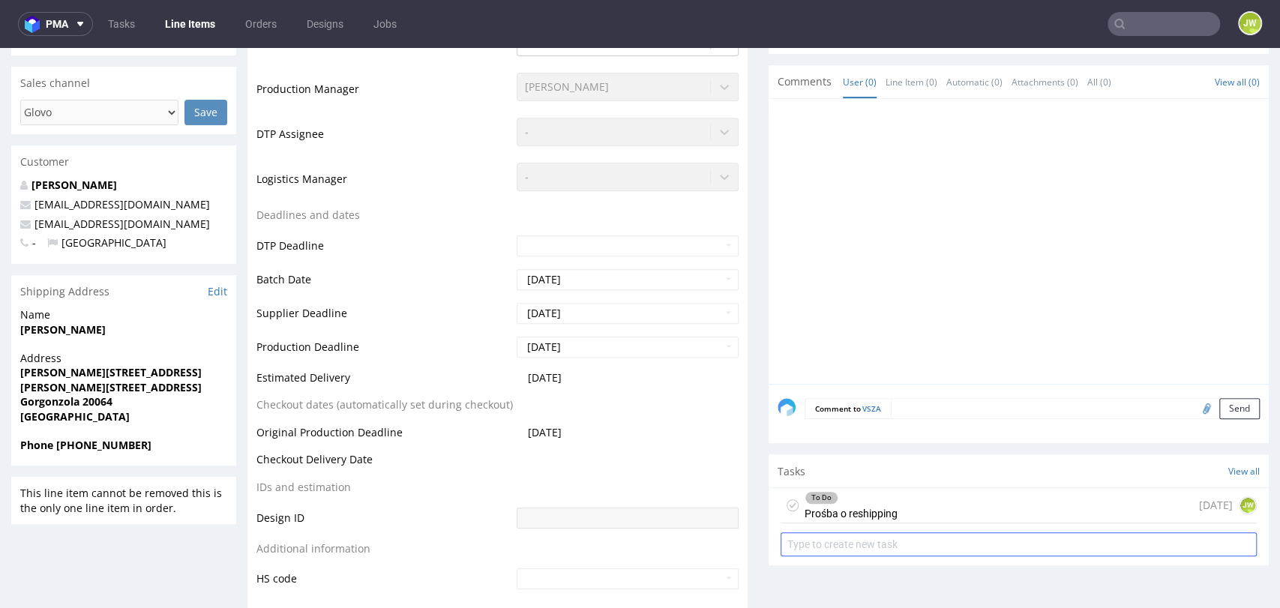
scroll to position [582, 0]
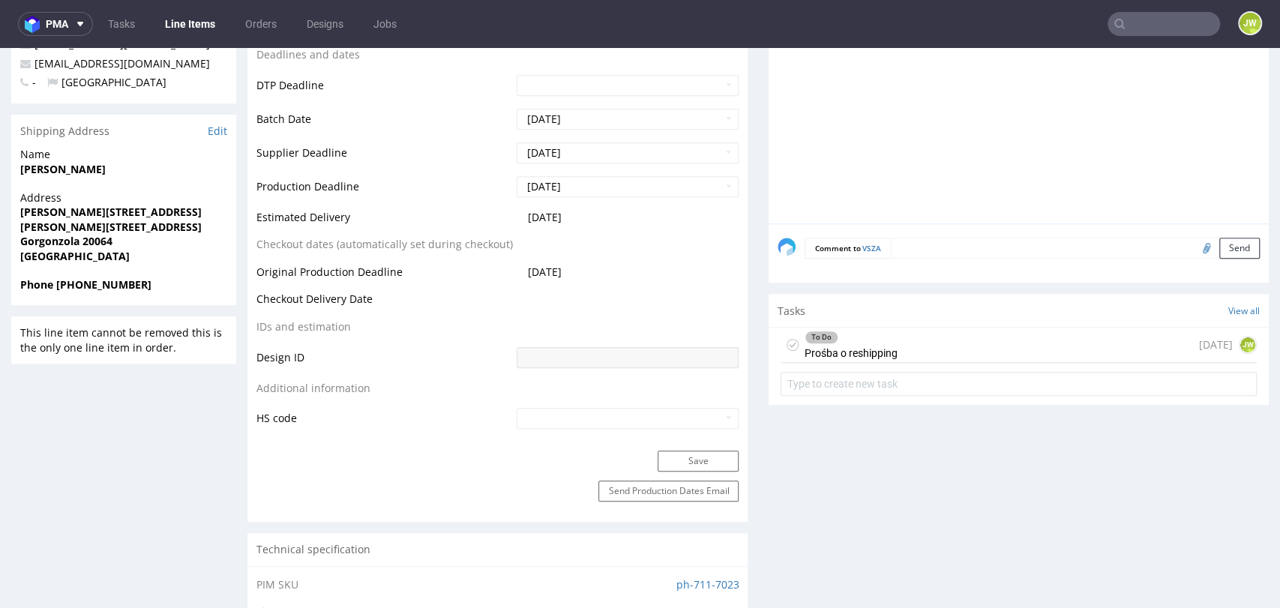
click at [855, 346] on div "To Do Prośba o reshipping" at bounding box center [850, 345] width 93 height 34
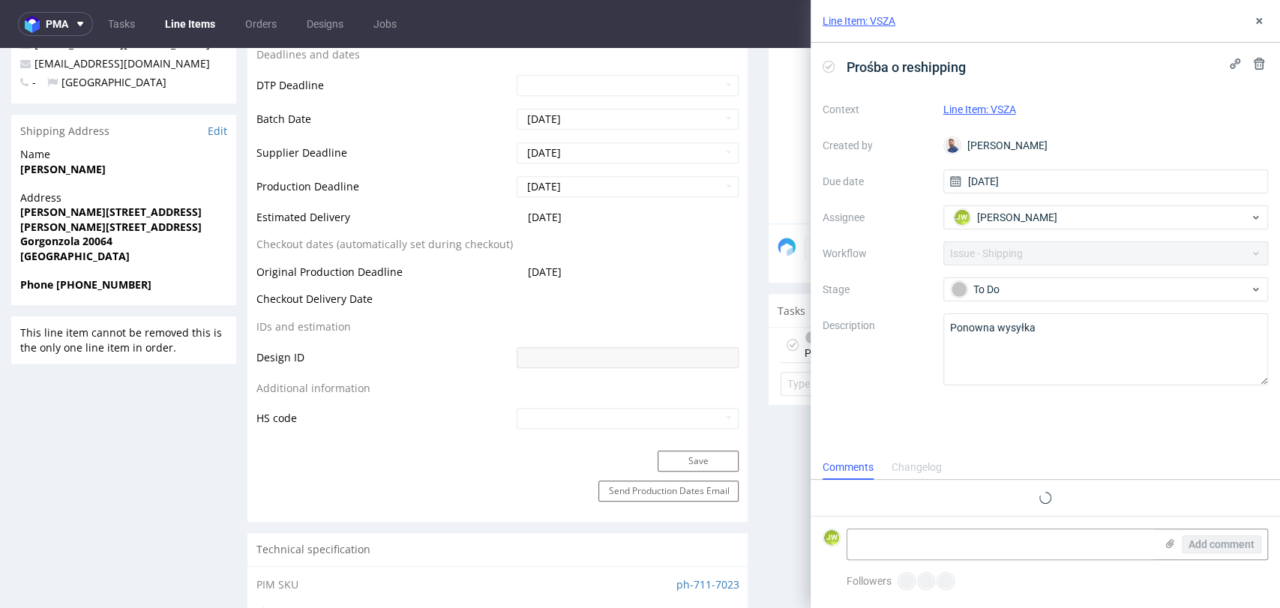
scroll to position [12, 0]
click at [1254, 13] on button at bounding box center [1259, 21] width 18 height 18
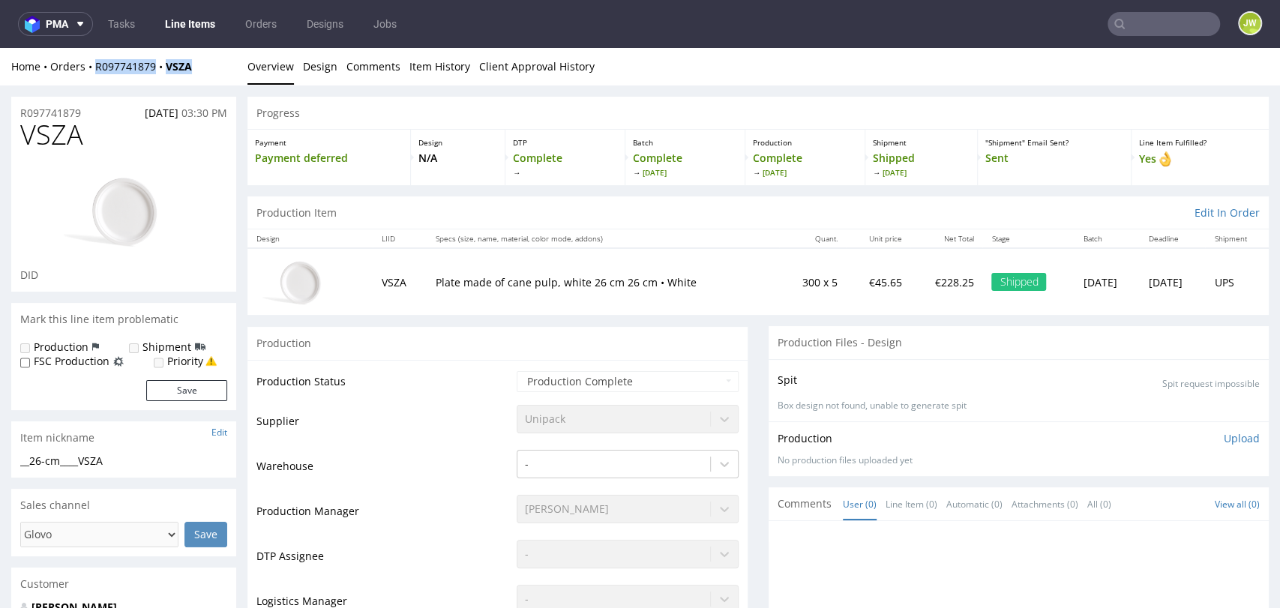
drag, startPoint x: 199, startPoint y: 76, endPoint x: 93, endPoint y: 79, distance: 106.5
click at [93, 79] on div "Home Orders R097741879 VSZA Overview Design Comments Item History Client Approv…" at bounding box center [640, 66] width 1280 height 37
copy div "R097741879 VSZA"
click at [202, 70] on div "Home Orders R097741879 VSZA" at bounding box center [123, 66] width 225 height 15
drag, startPoint x: 202, startPoint y: 68, endPoint x: 93, endPoint y: 72, distance: 109.5
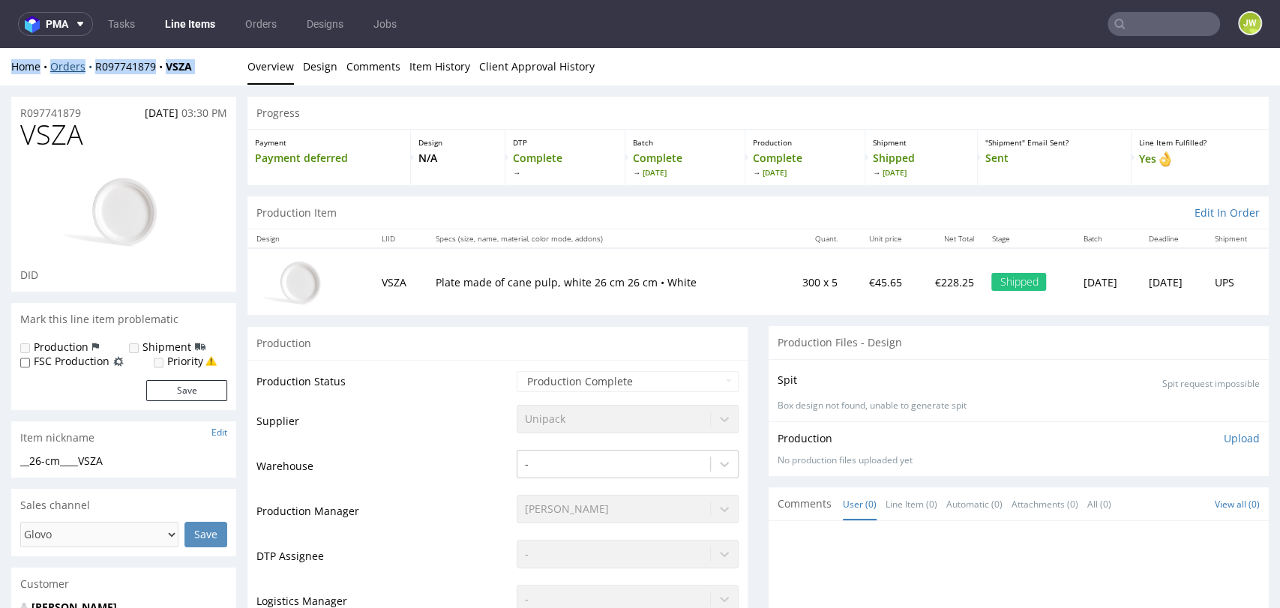
click at [93, 72] on div "Home Orders R097741879 VSZA" at bounding box center [123, 66] width 225 height 15
drag, startPoint x: 198, startPoint y: 67, endPoint x: 94, endPoint y: 78, distance: 104.1
click at [94, 78] on div "Home Orders R097741879 VSZA Overview Design Comments Item History Client Approv…" at bounding box center [640, 66] width 1280 height 37
copy div "R097741879 VSZA"
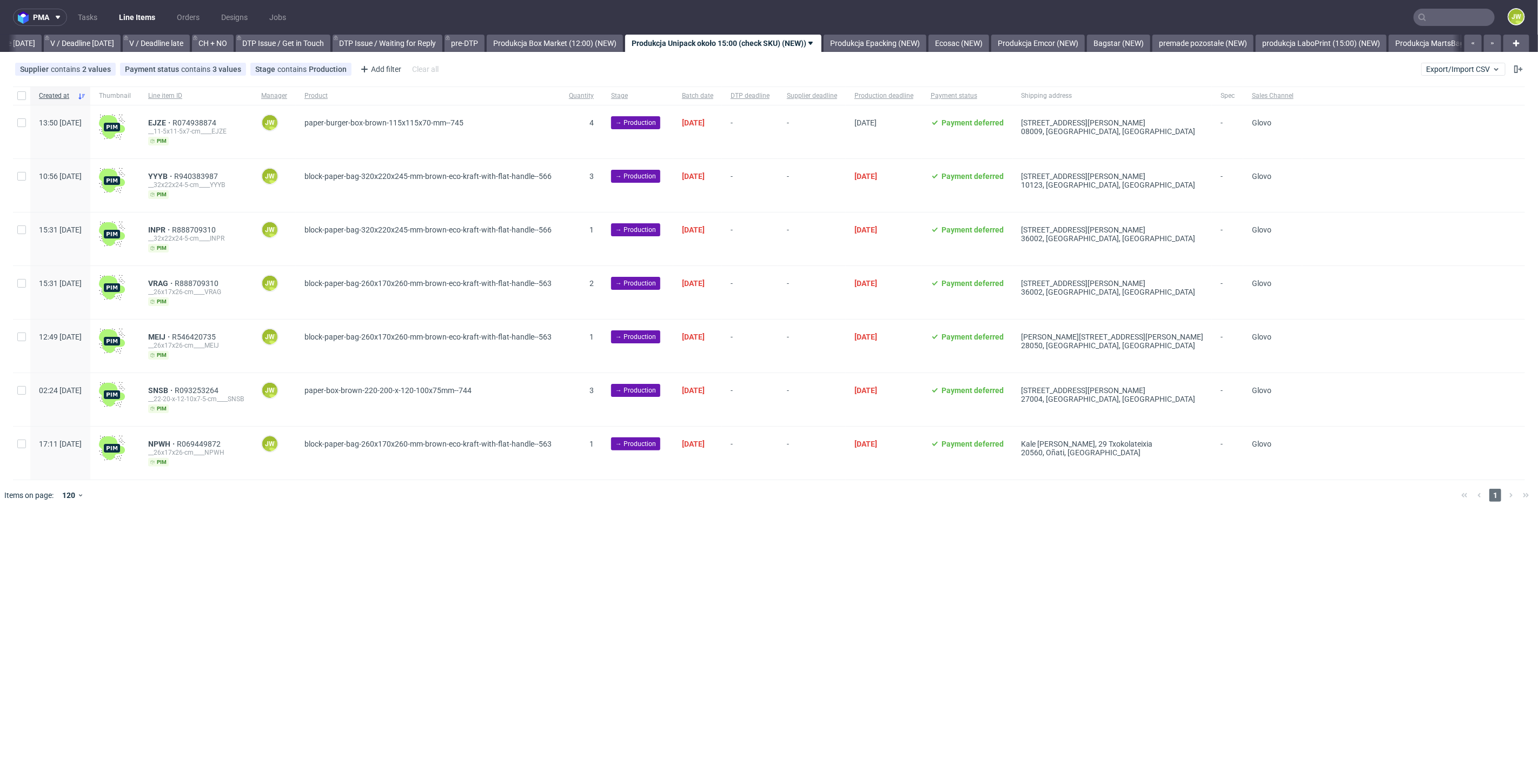
scroll to position [0, 1392]
drag, startPoint x: 817, startPoint y: 571, endPoint x: 815, endPoint y: 539, distance: 32.1
click at [815, 571] on div "pma Tasks Line Items Orders Designs Jobs JW All DTP Late Shipped Shipments DTP …" at bounding box center [769, 392] width 1538 height 784
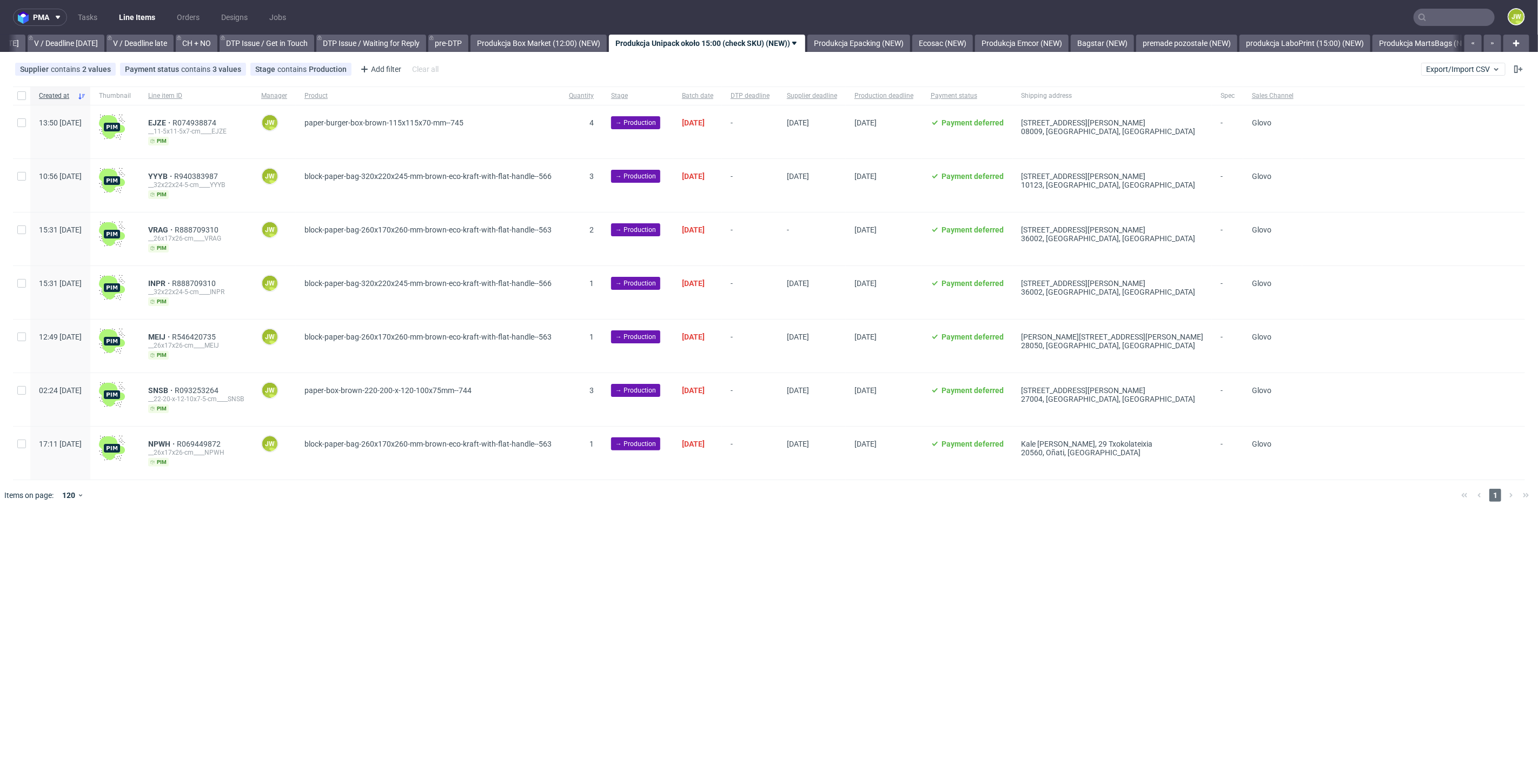
scroll to position [0, 1392]
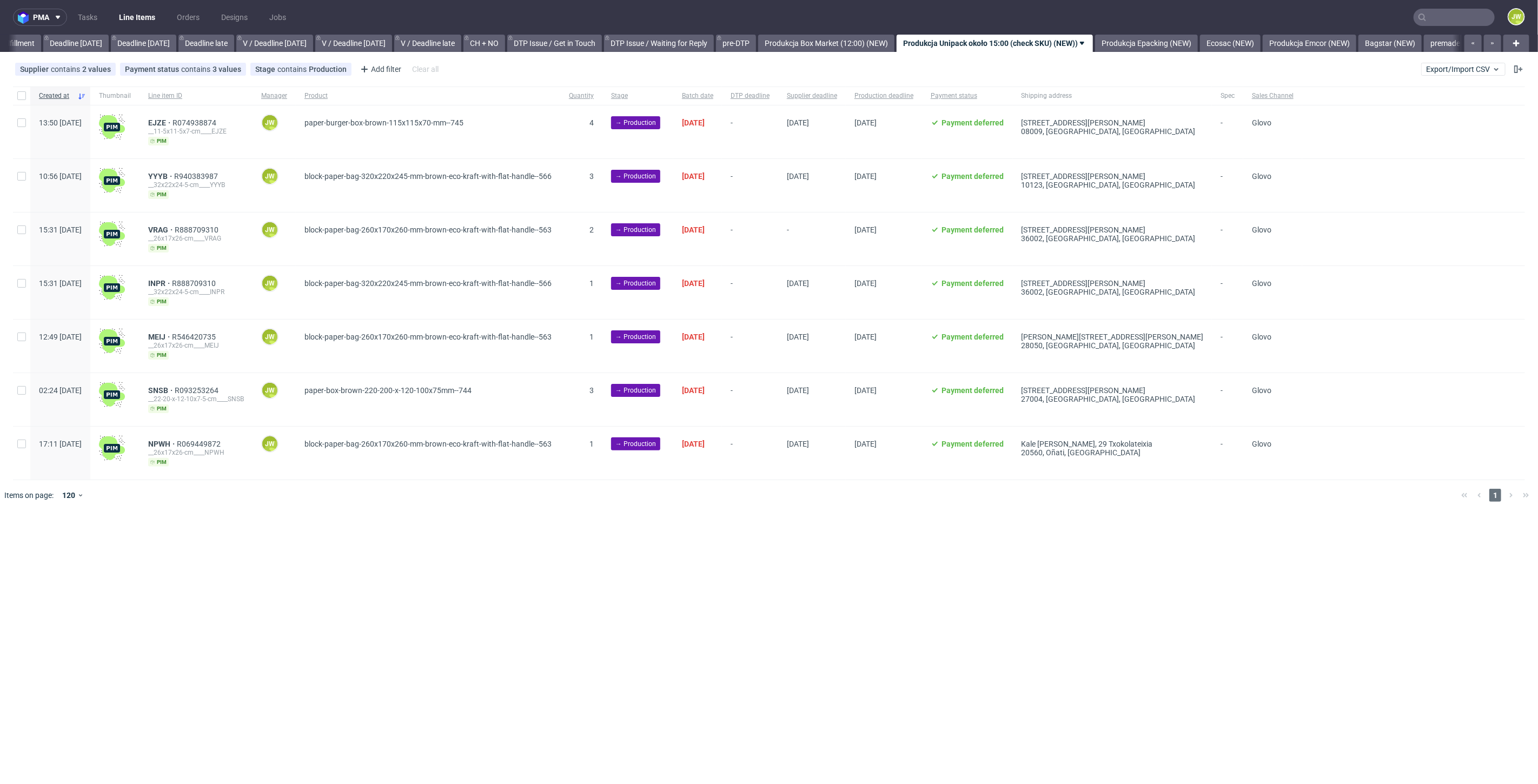
scroll to position [0, 1242]
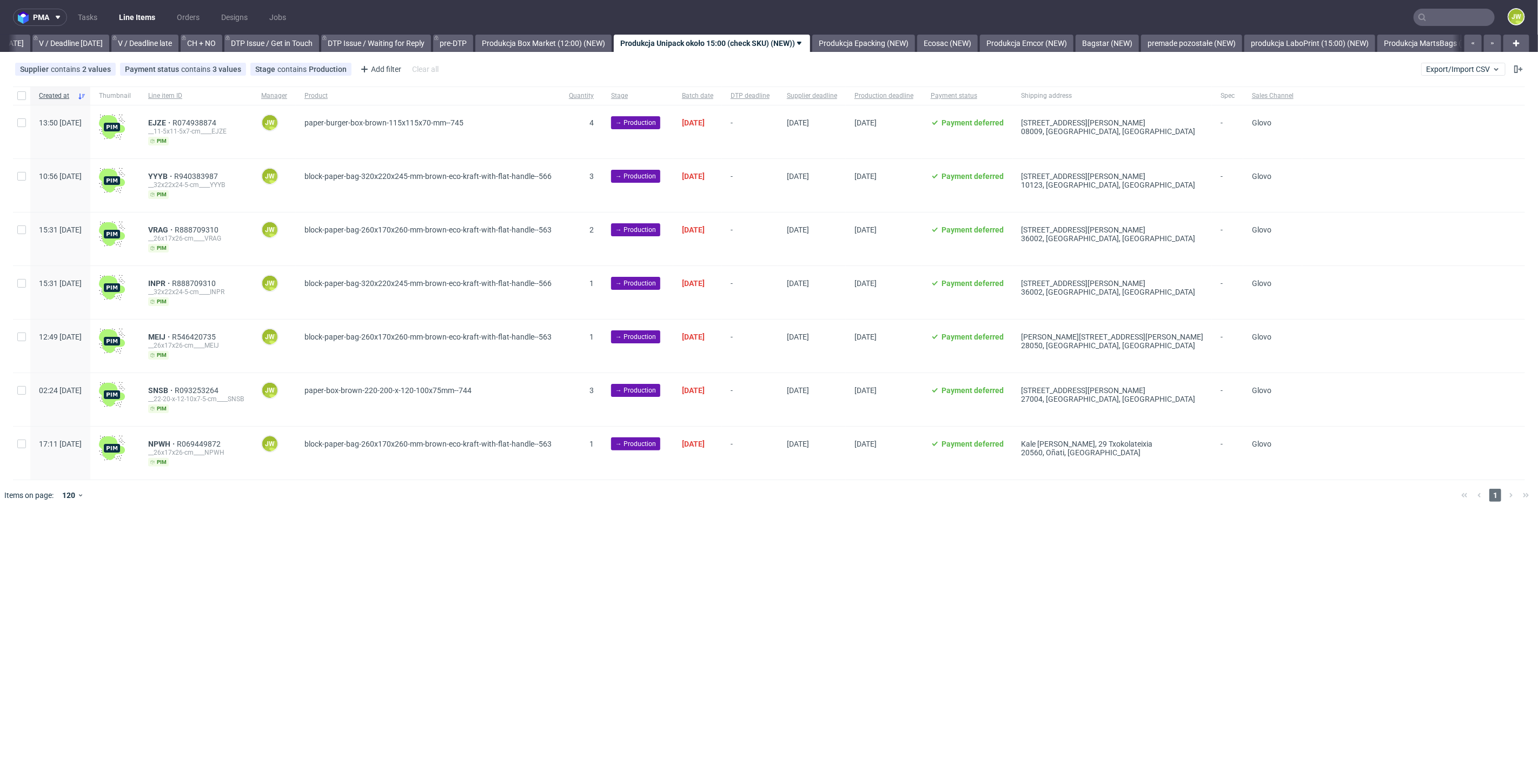
scroll to position [0, 1392]
click at [26, 96] on div at bounding box center [22, 95] width 17 height 18
checkbox input "true"
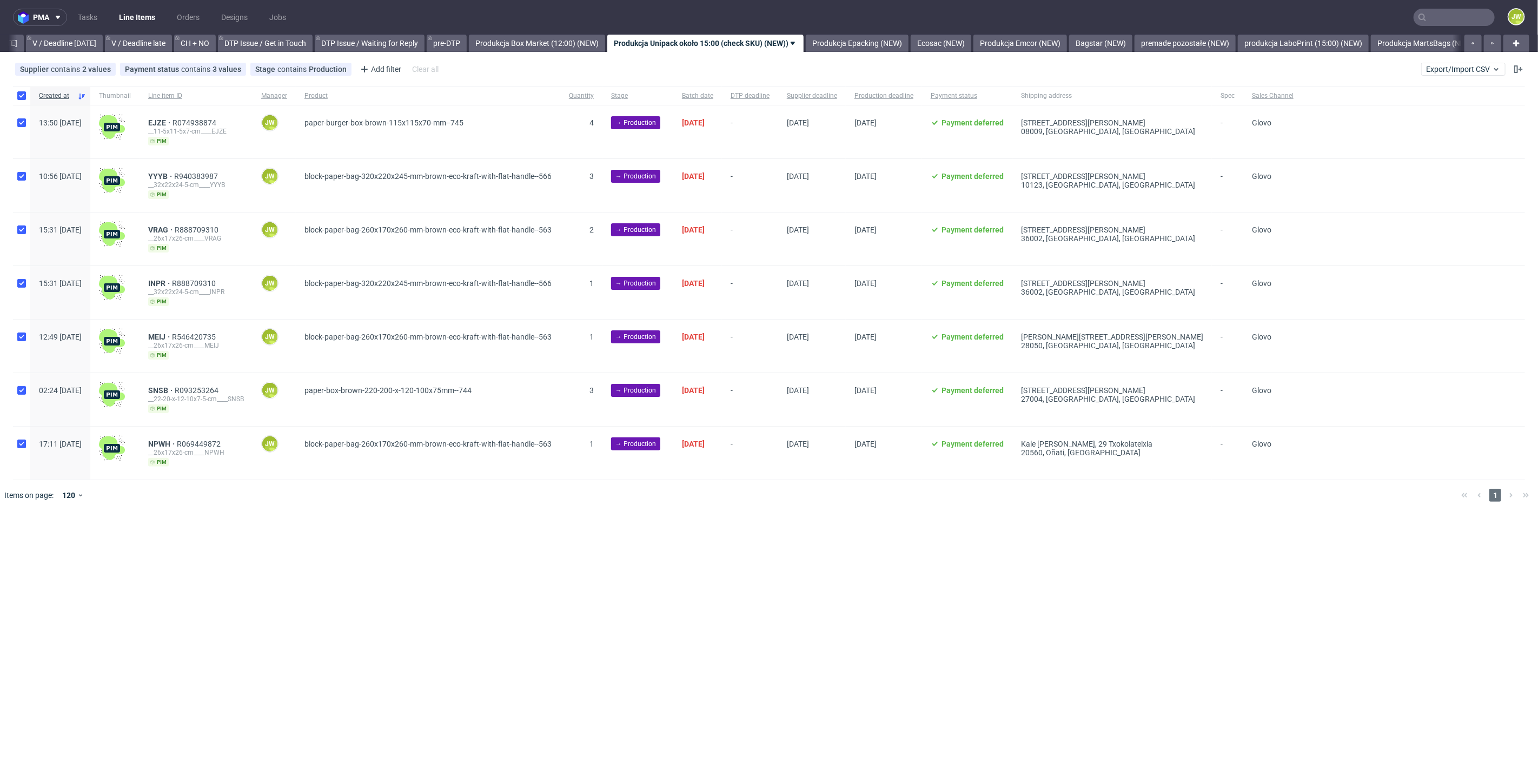
checkbox input "true"
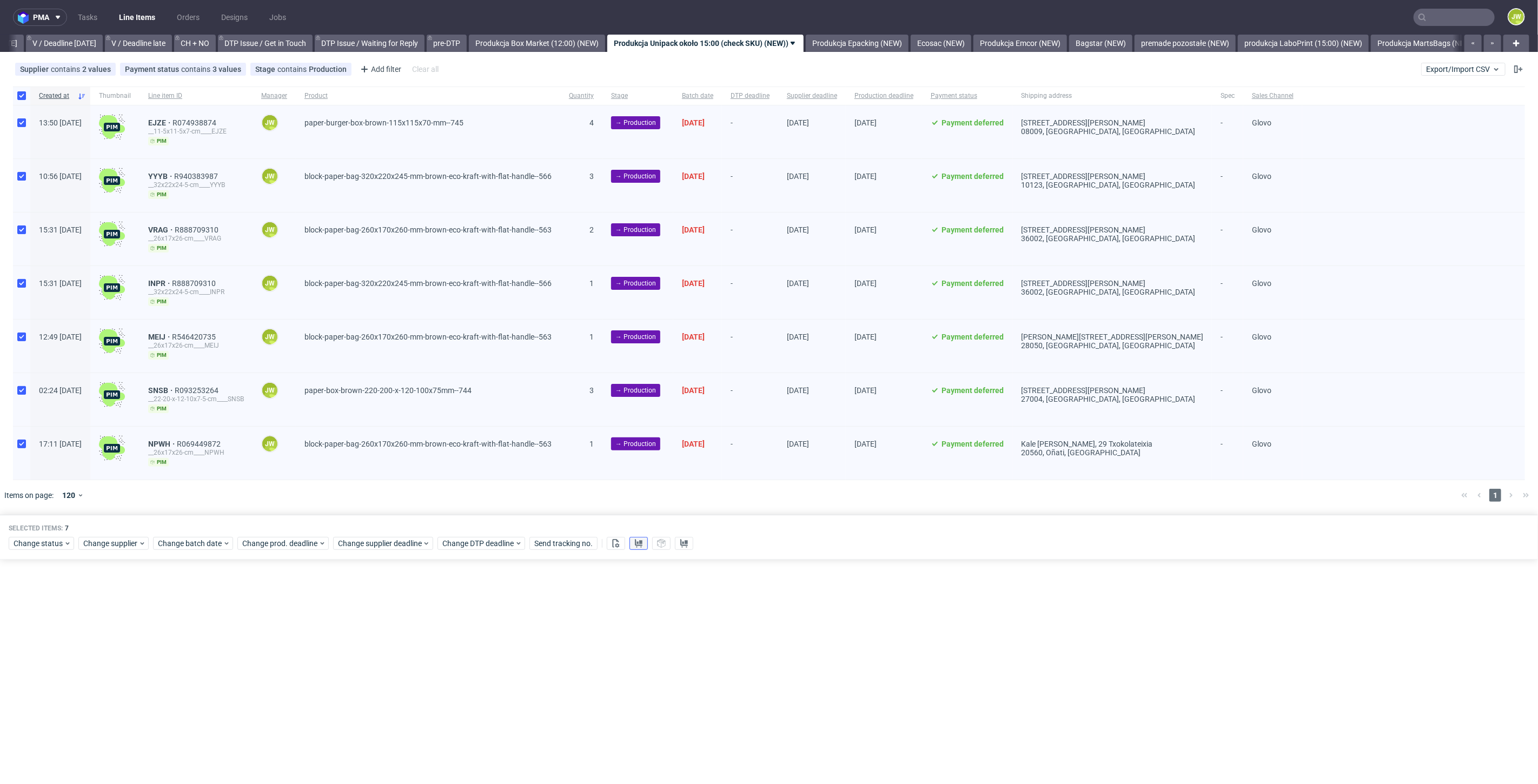
click at [638, 542] on use at bounding box center [638, 543] width 7 height 9
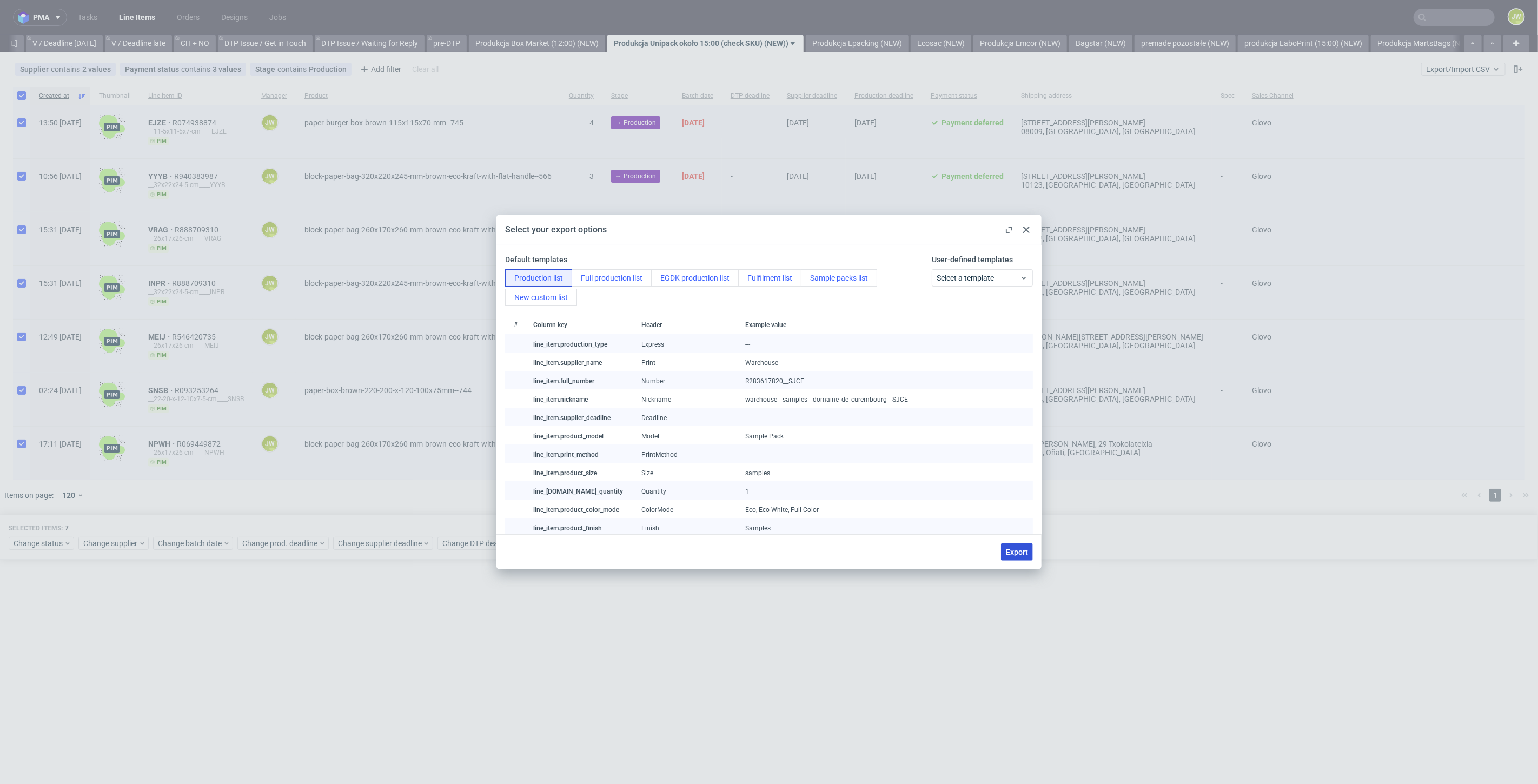
click at [1027, 548] on span "Export" at bounding box center [1016, 552] width 22 height 7
checkbox input "false"
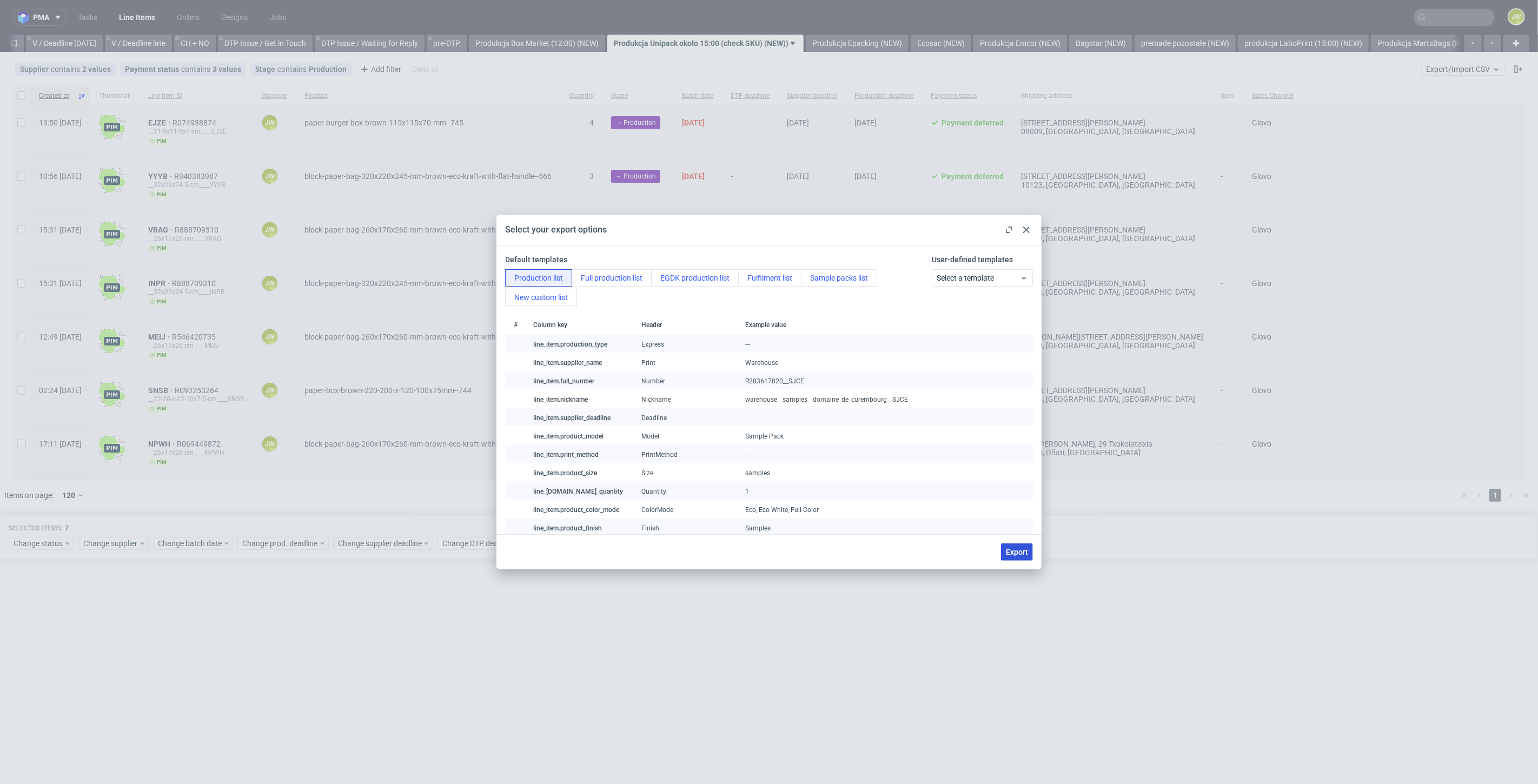
checkbox input "false"
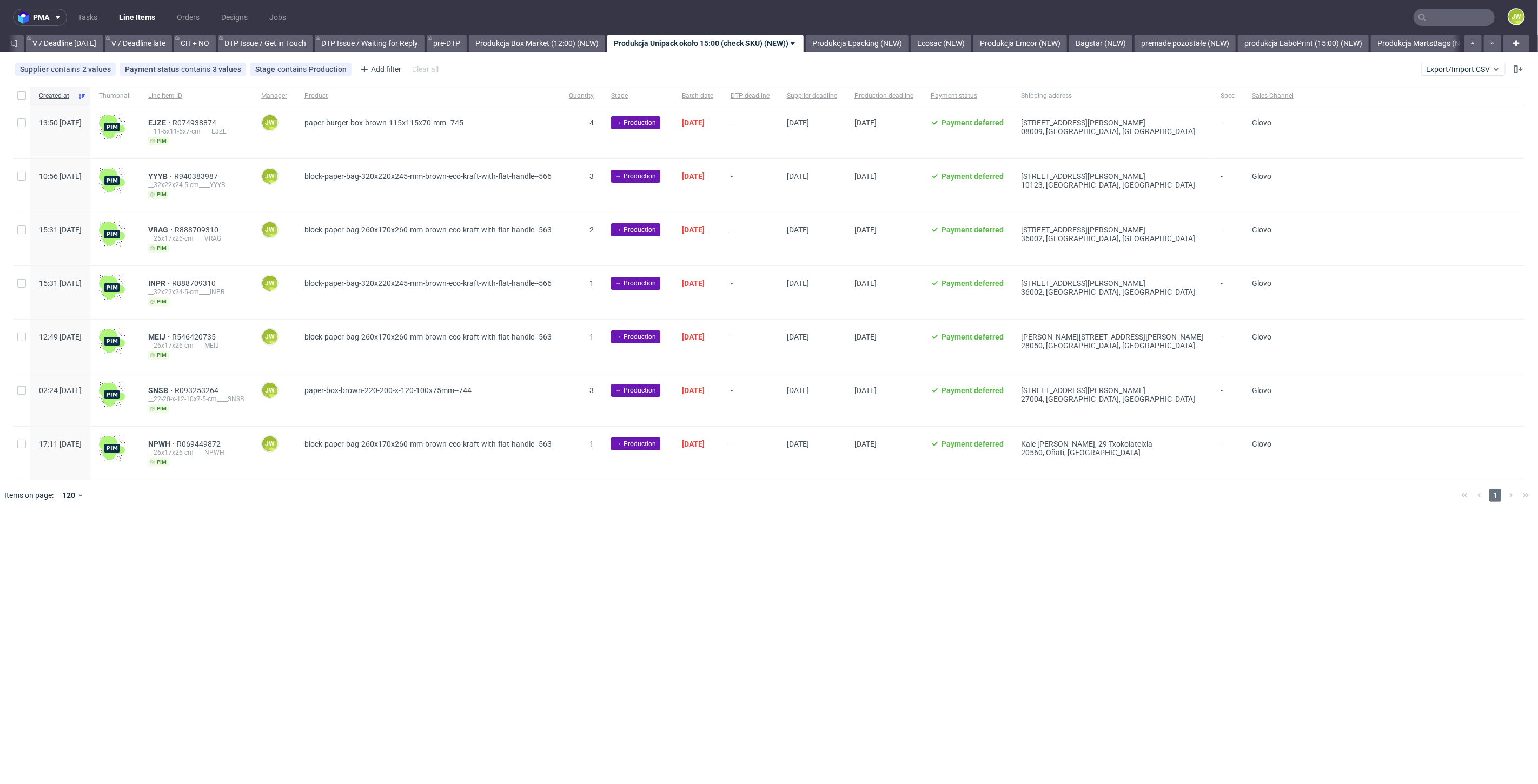
click at [502, 550] on div "pma Tasks Line Items Orders Designs Jobs JW All DTP Late Shipped Shipments DTP …" at bounding box center [769, 392] width 1538 height 784
click at [22, 98] on input "checkbox" at bounding box center [22, 96] width 9 height 9
checkbox input "true"
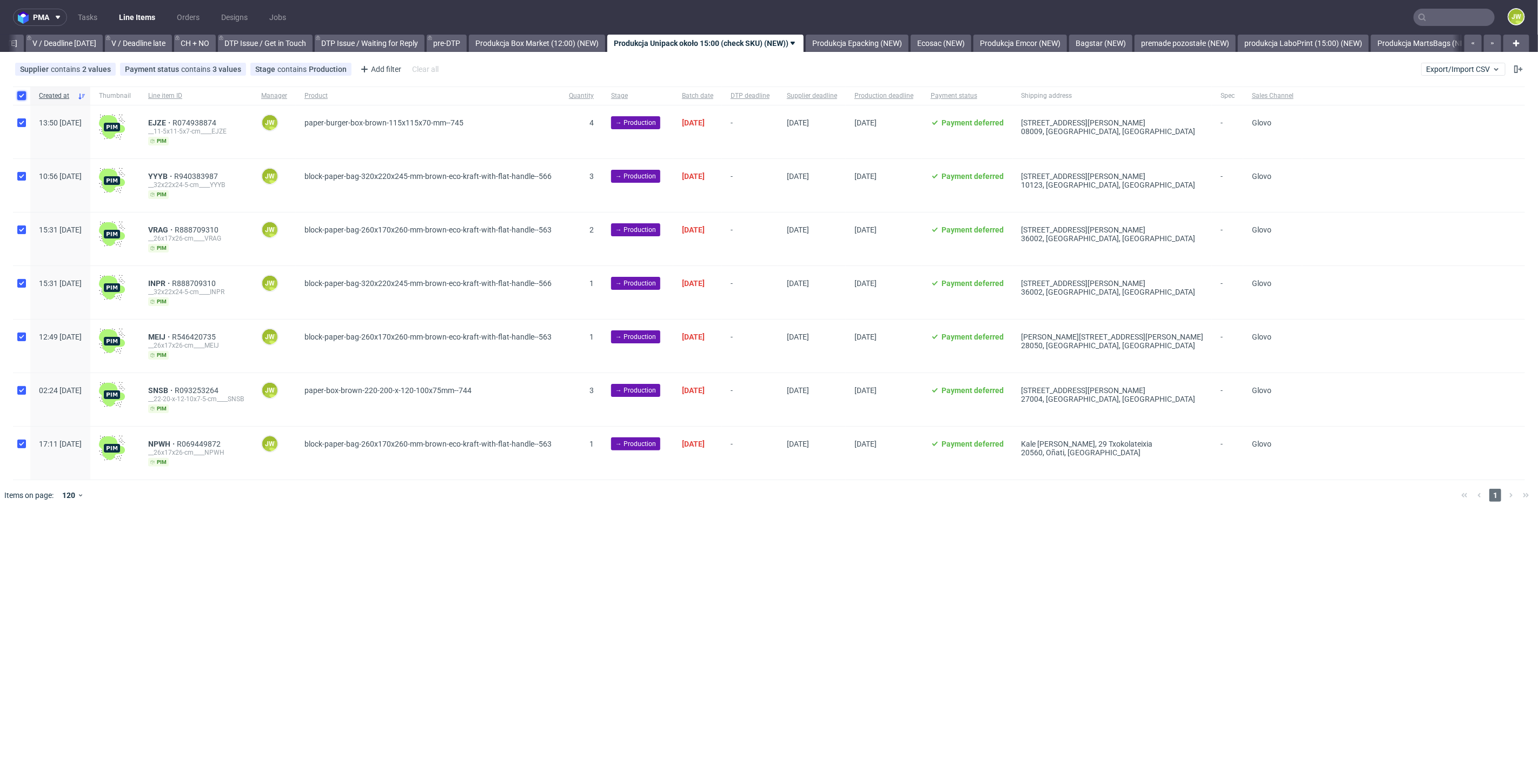
checkbox input "true"
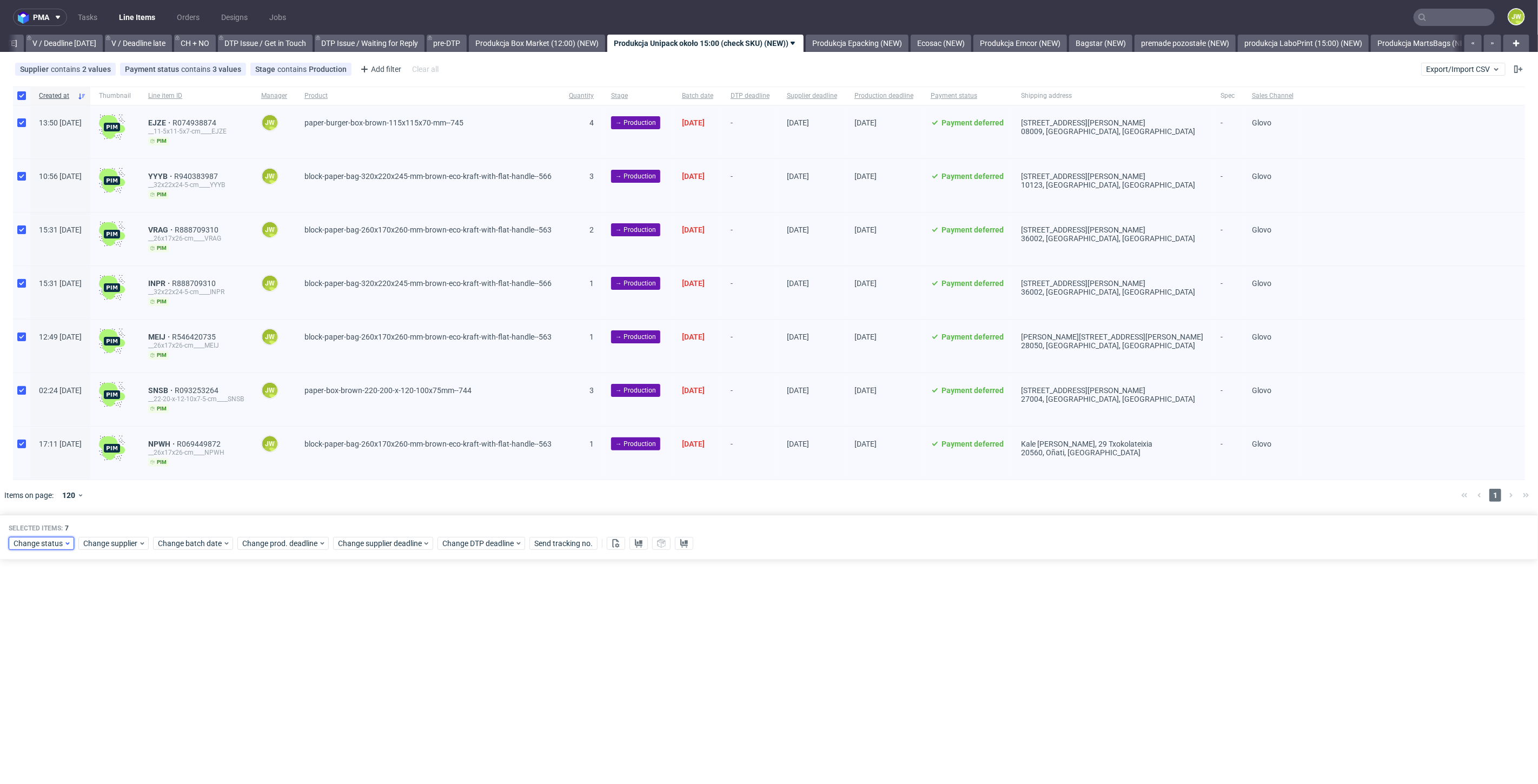
click at [27, 543] on span "Change status" at bounding box center [39, 543] width 50 height 11
drag, startPoint x: 31, startPoint y: 617, endPoint x: 38, endPoint y: 625, distance: 10.6
click at [31, 617] on span "In Production" at bounding box center [40, 620] width 55 height 15
drag, startPoint x: 128, startPoint y: 700, endPoint x: 126, endPoint y: 677, distance: 23.1
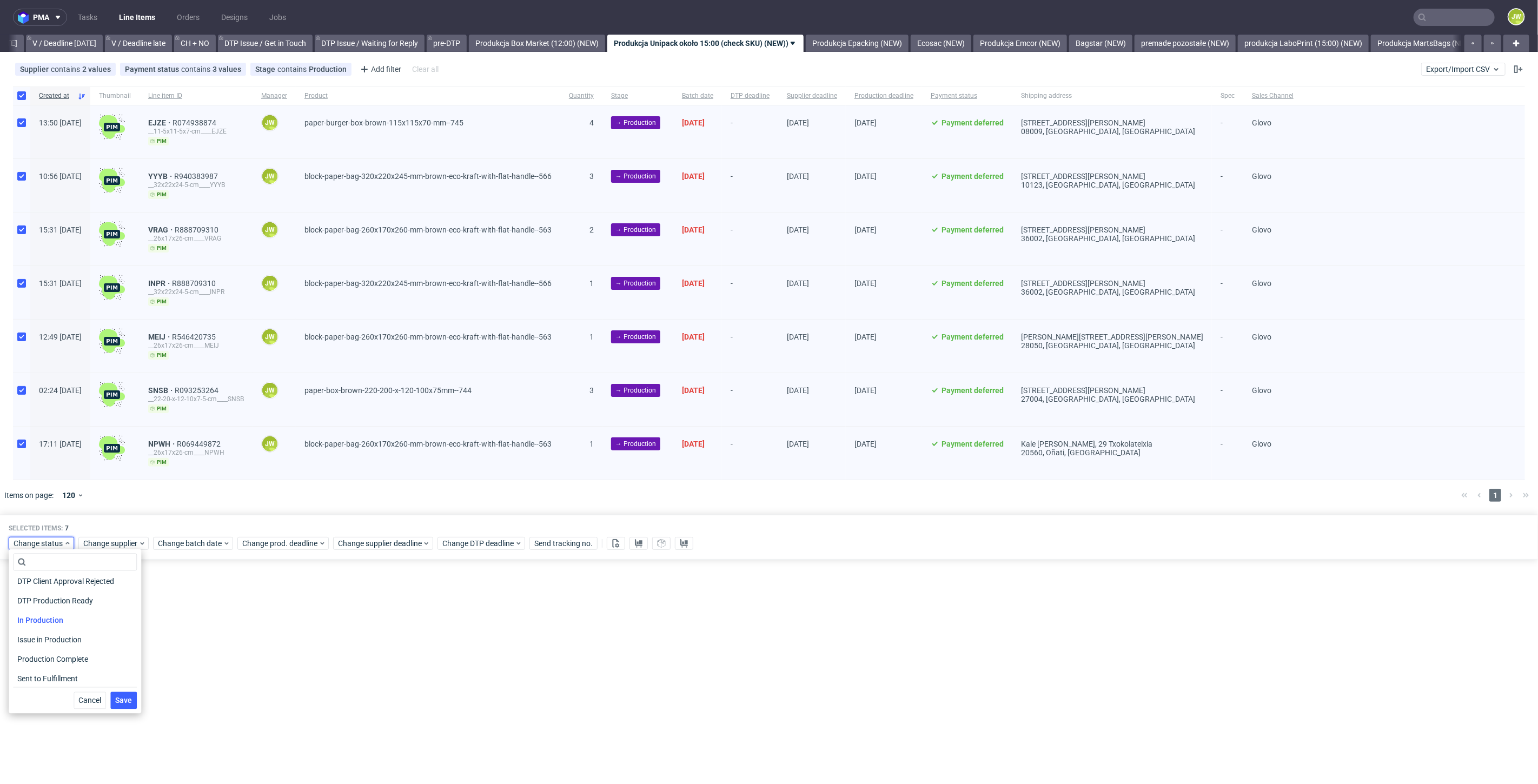
click at [126, 700] on button "Save" at bounding box center [123, 700] width 27 height 17
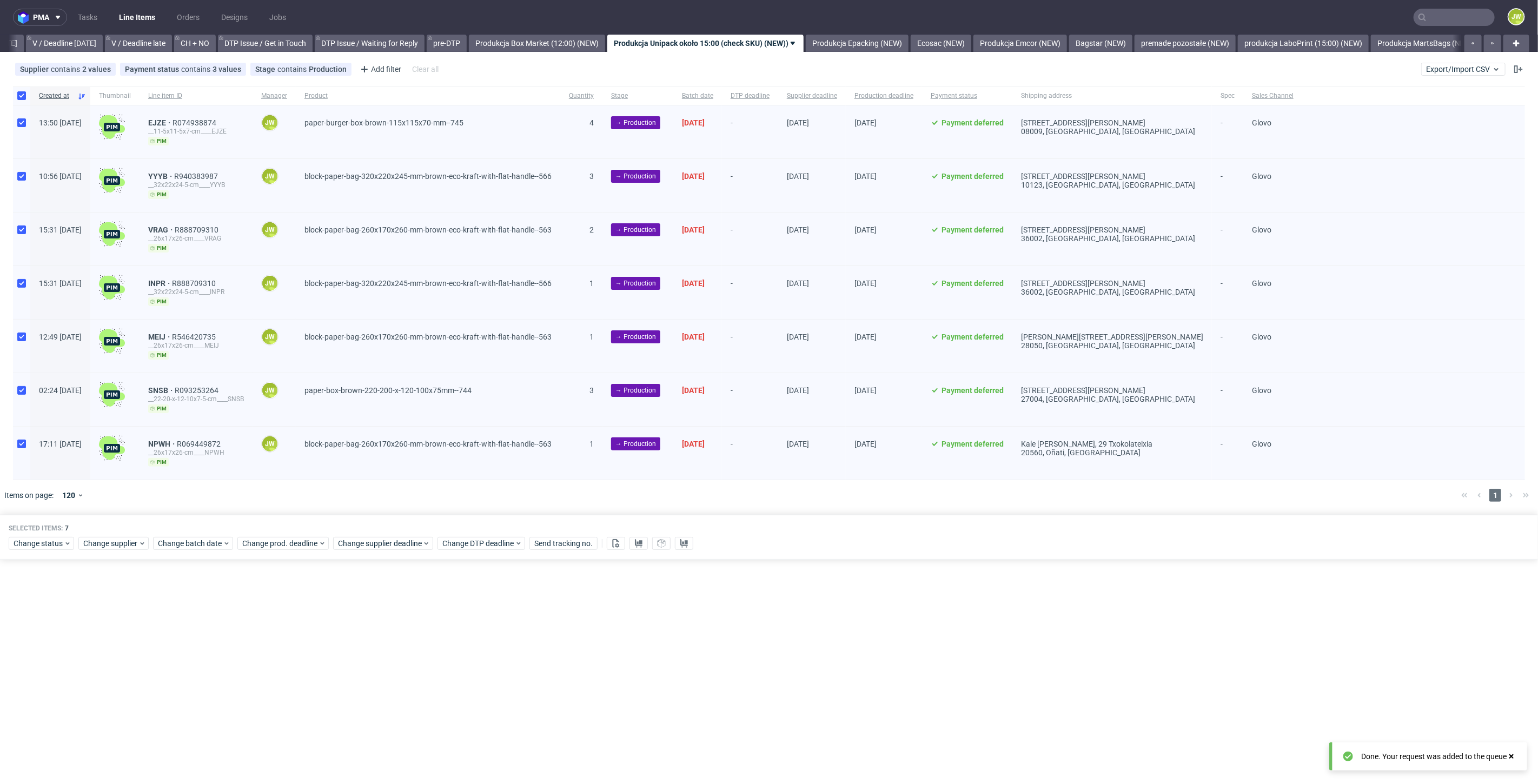
scroll to position [0, 1392]
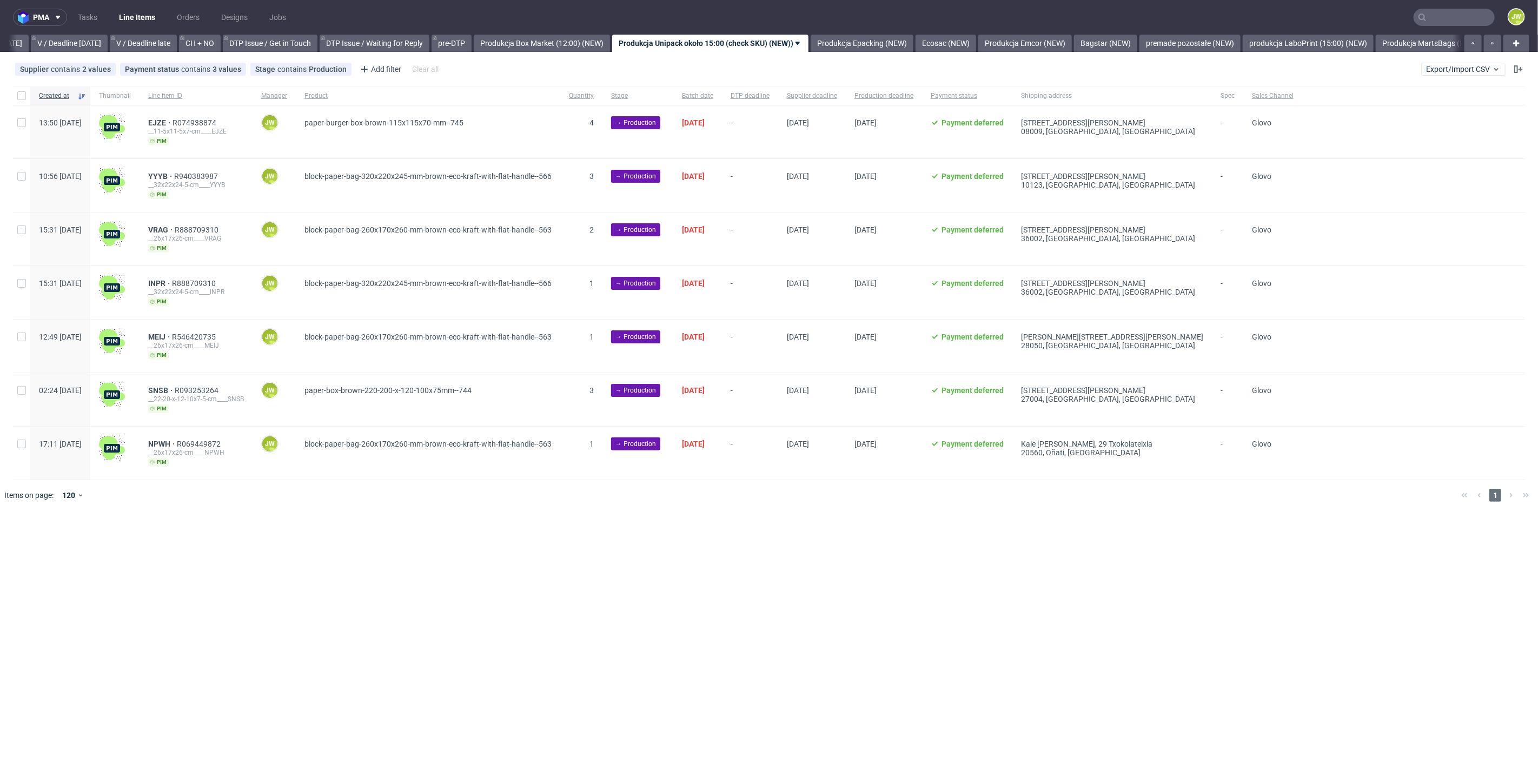
scroll to position [0, 1392]
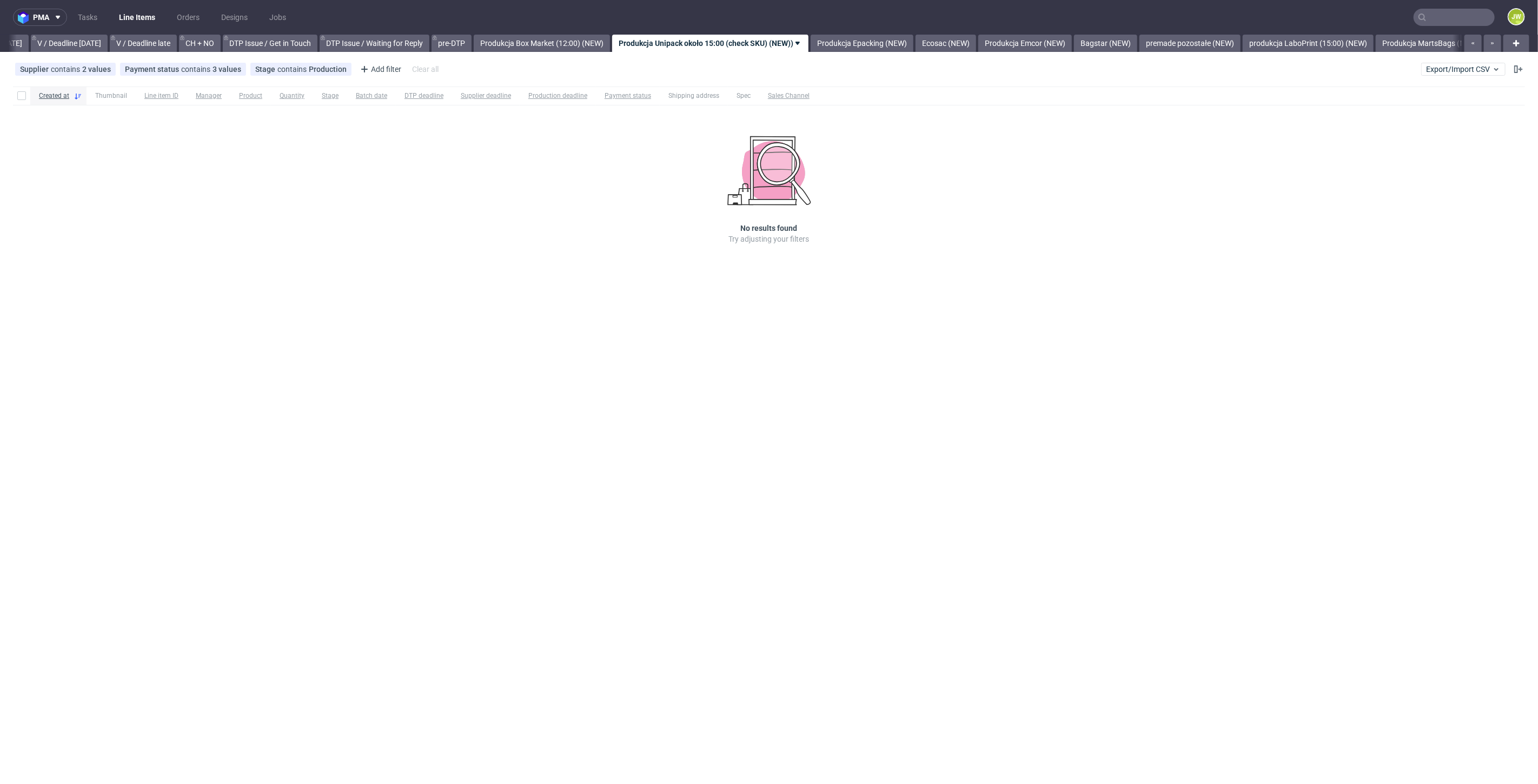
scroll to position [0, 1392]
drag, startPoint x: 1110, startPoint y: 351, endPoint x: 1087, endPoint y: 346, distance: 23.5
click at [1111, 351] on div "pma Tasks Line Items Orders Designs Jobs JW All DTP Late Shipped Shipments DTP …" at bounding box center [769, 392] width 1538 height 784
drag, startPoint x: 217, startPoint y: 334, endPoint x: 221, endPoint y: 330, distance: 5.7
click at [216, 334] on div "pma Tasks Line Items Orders Designs Jobs JW All DTP Late Shipped Shipments DTP …" at bounding box center [769, 392] width 1538 height 784
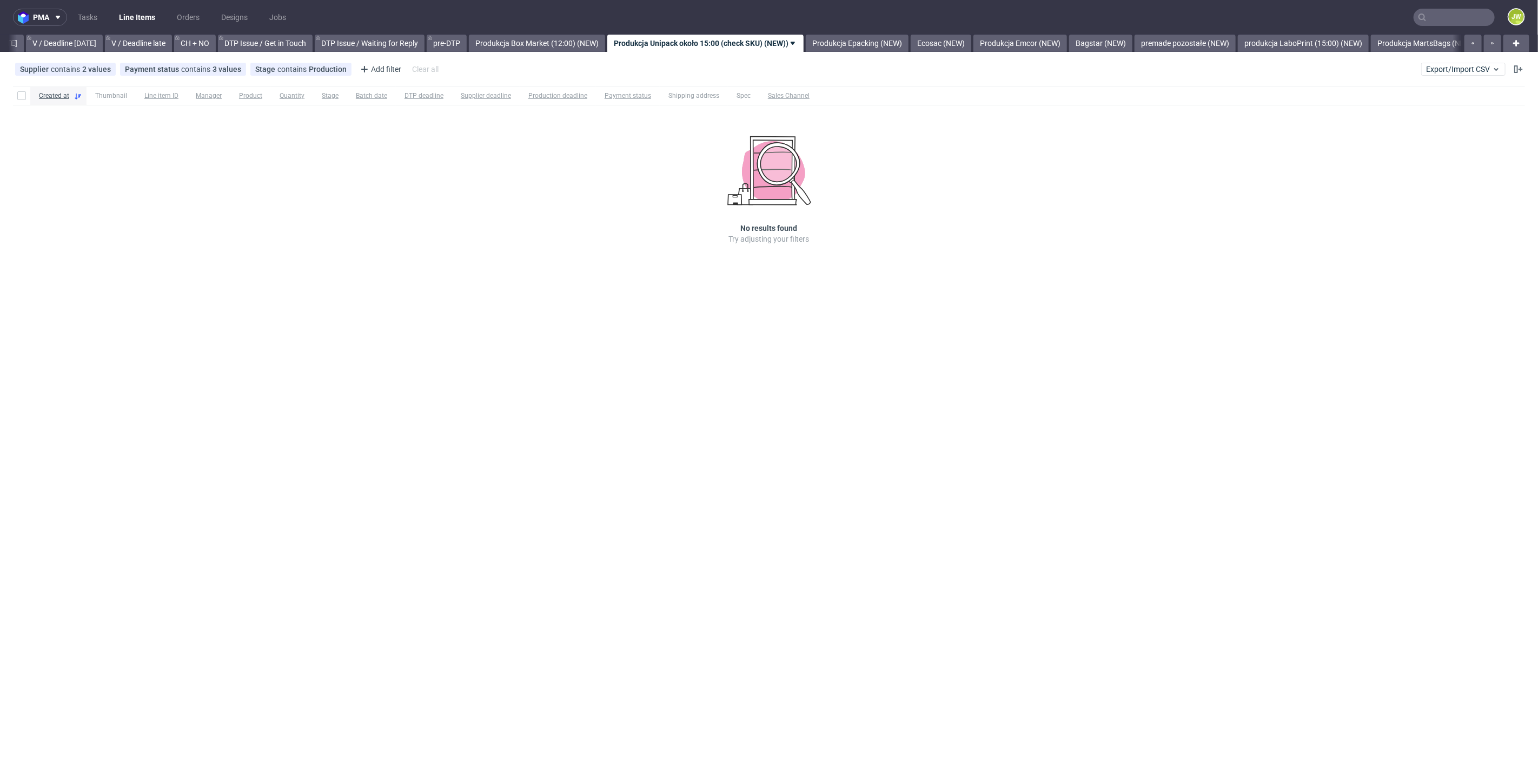
click at [892, 115] on div "Created at Thumbnail Line item ID Manager Product Quantity Stage Batch date DTP…" at bounding box center [769, 180] width 1538 height 197
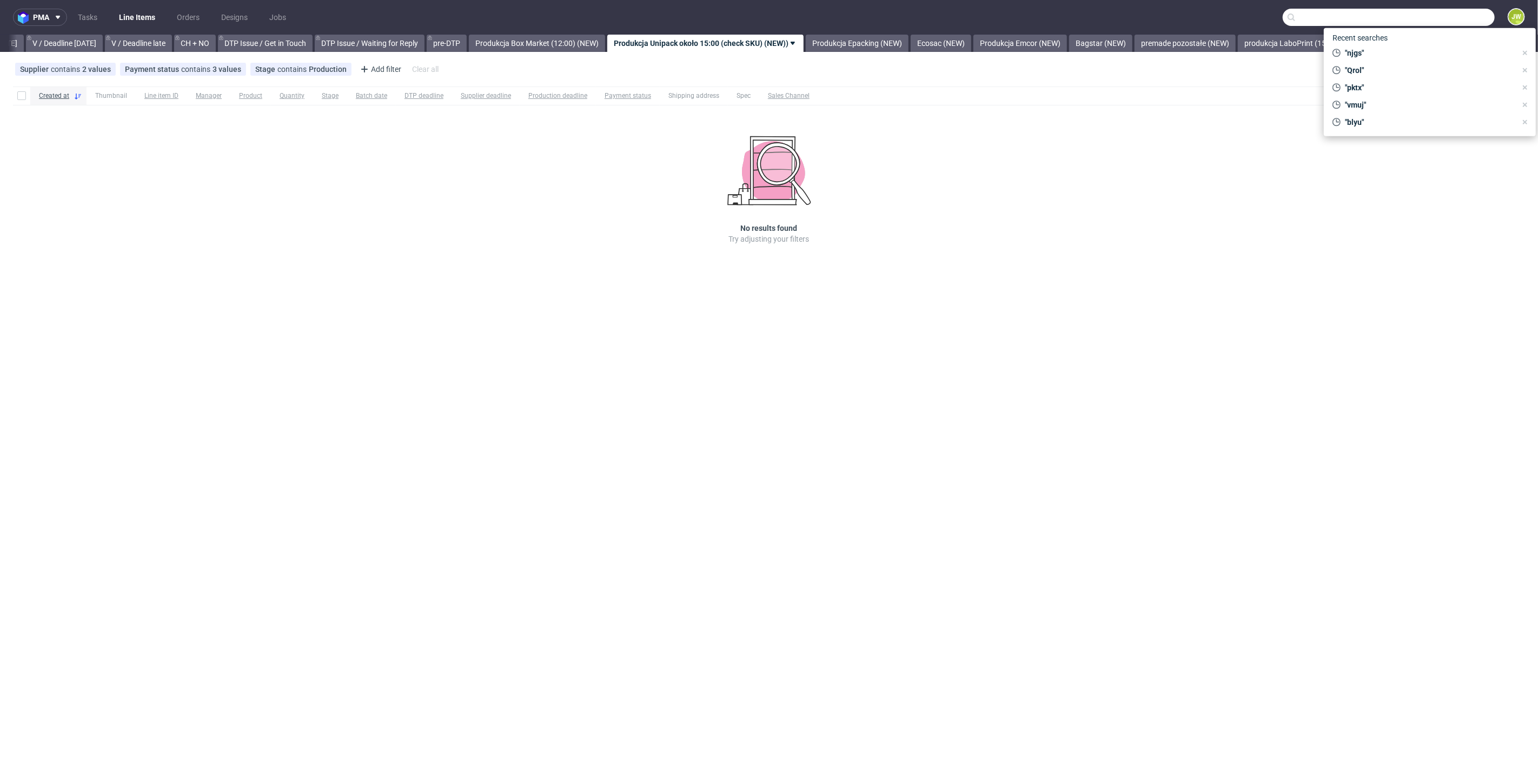
click at [1436, 14] on input "text" at bounding box center [1389, 17] width 212 height 17
type input "jmfo"
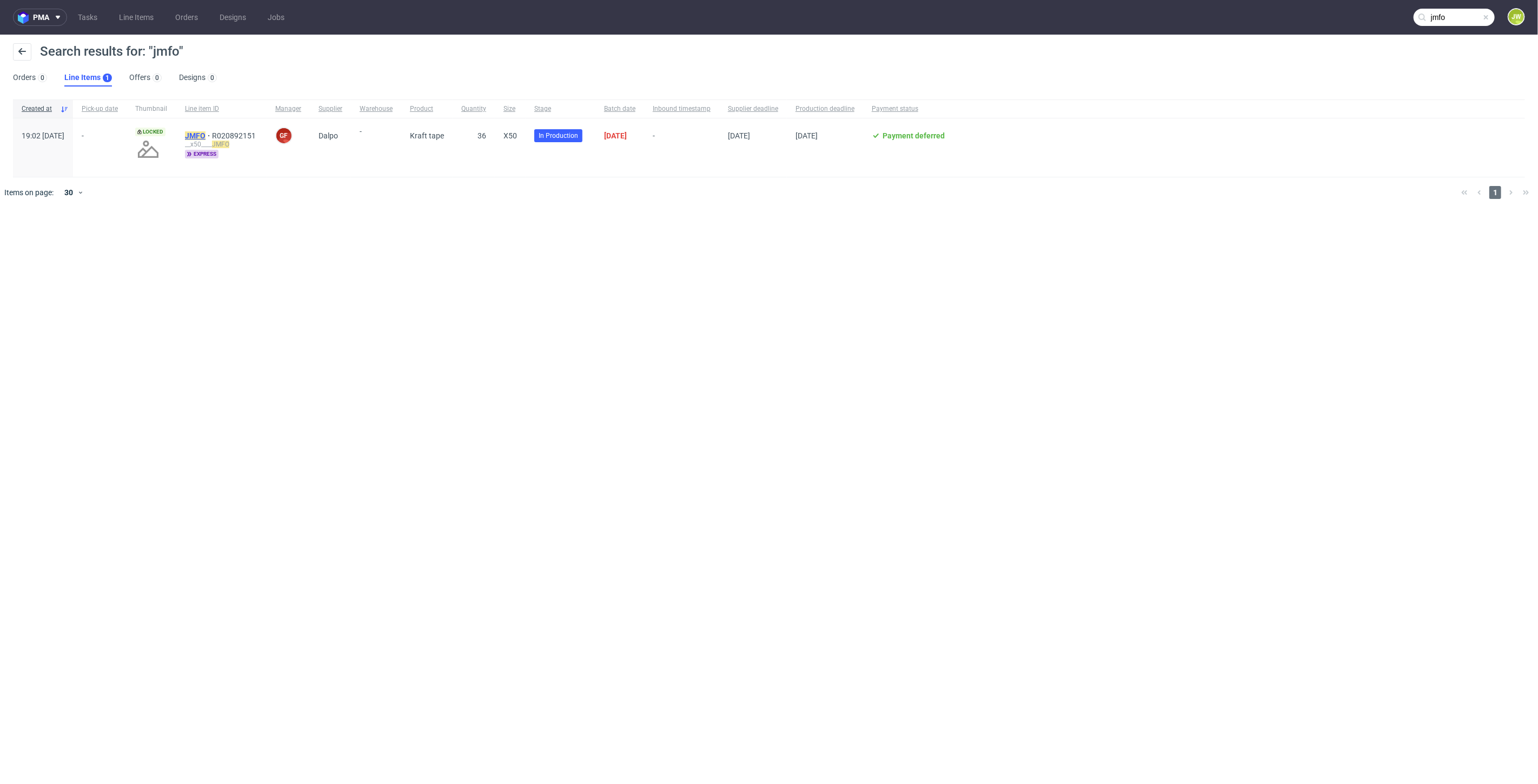
drag, startPoint x: 232, startPoint y: 128, endPoint x: 226, endPoint y: 137, distance: 10.8
click at [230, 131] on div "JMFO R020892151 __x50____ JMFO express" at bounding box center [221, 147] width 90 height 58
click at [206, 137] on mark "JMFO" at bounding box center [195, 136] width 20 height 9
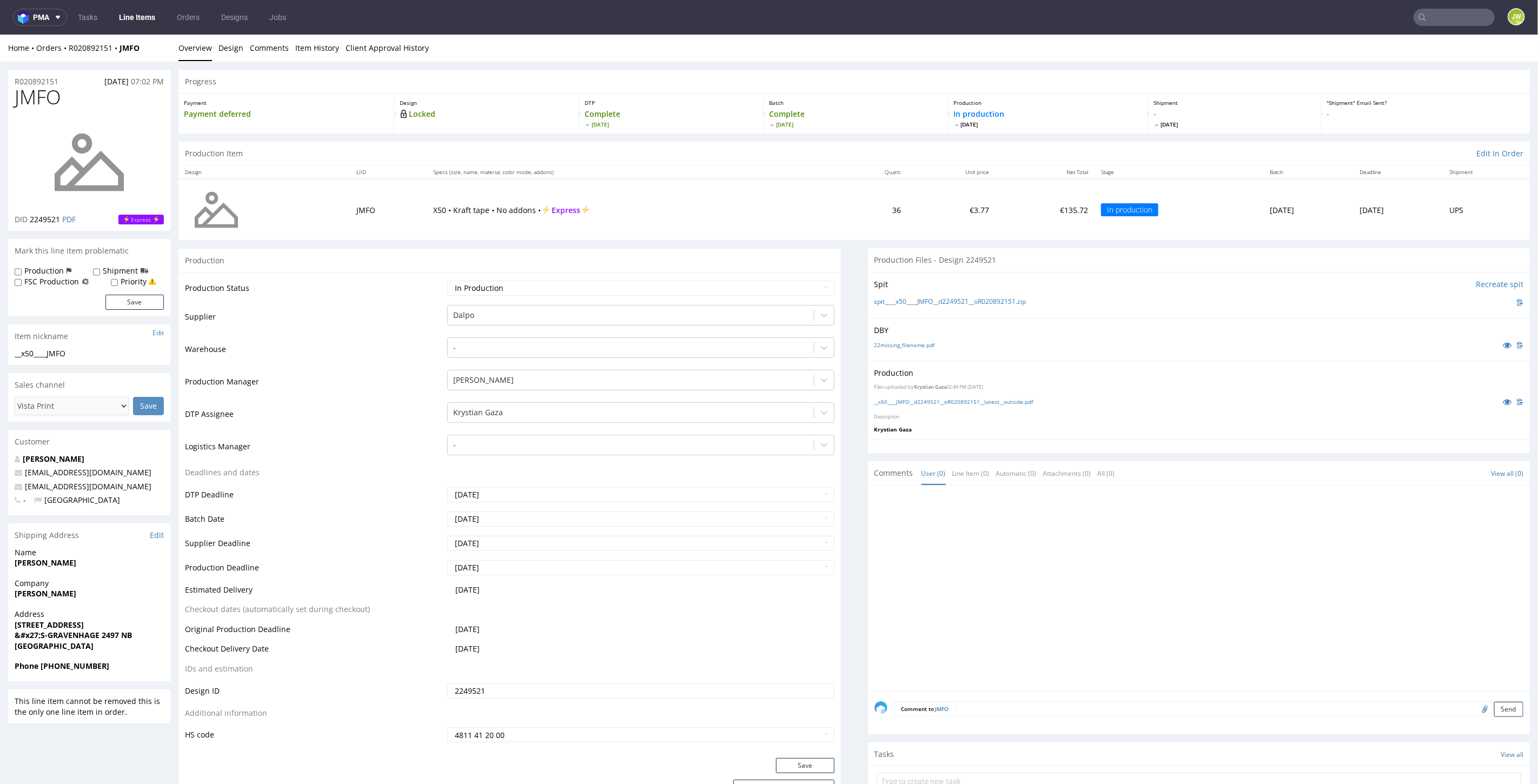
drag, startPoint x: 1469, startPoint y: 20, endPoint x: 1463, endPoint y: 24, distance: 7.2
click at [1463, 24] on input "text" at bounding box center [1454, 17] width 81 height 17
type input "blyk"
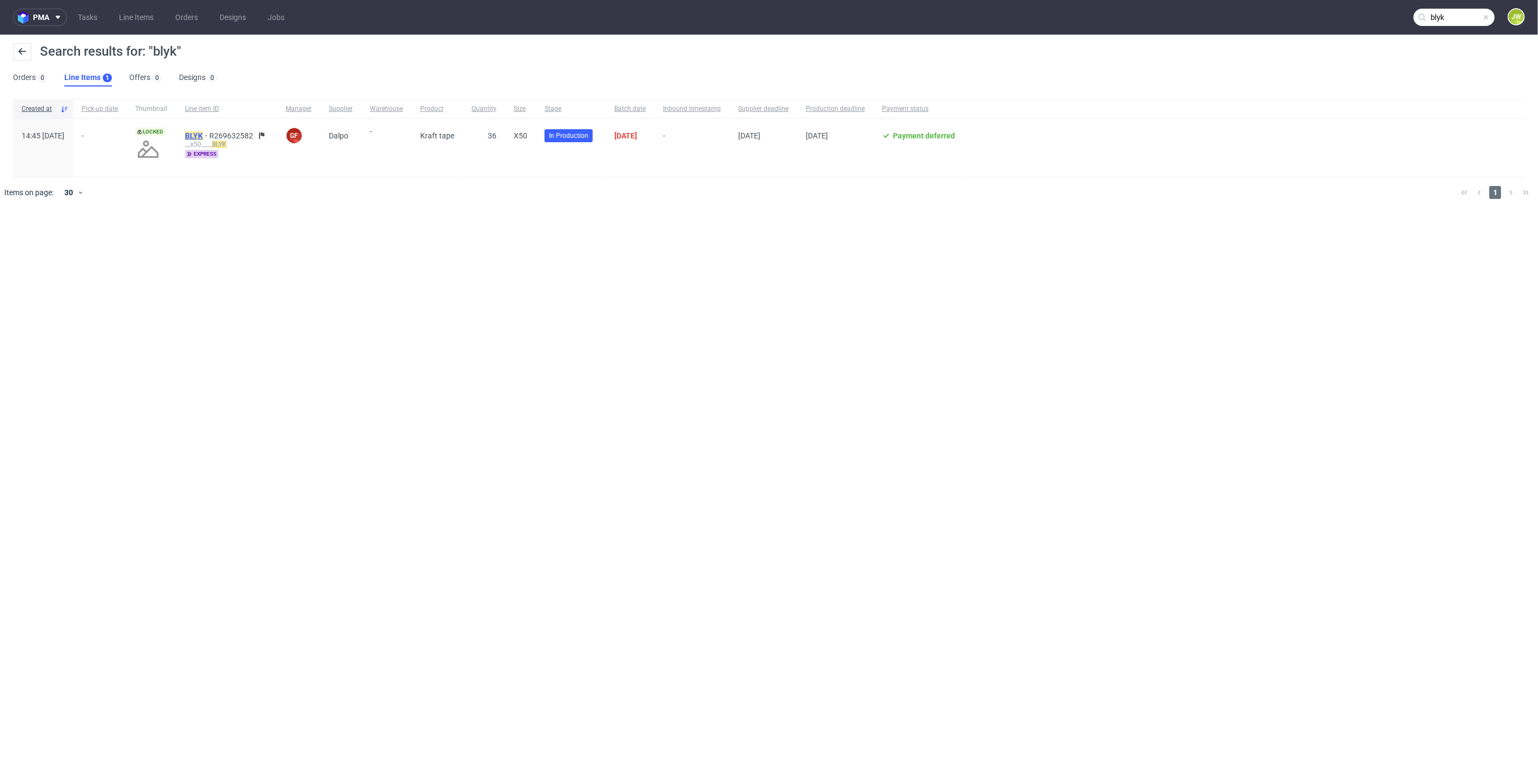
click at [203, 135] on mark "BLYK" at bounding box center [193, 136] width 18 height 9
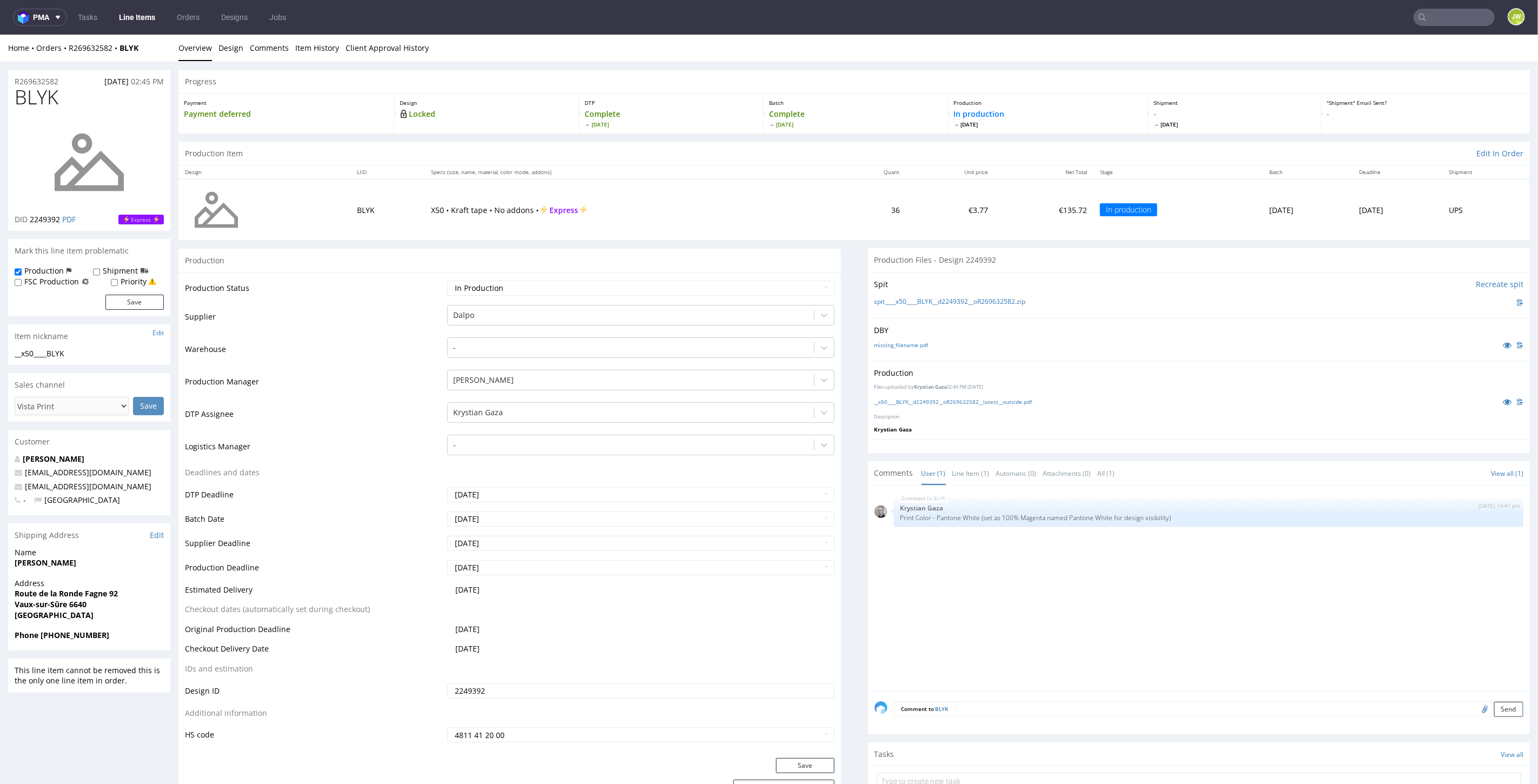
click at [1431, 17] on input "text" at bounding box center [1454, 17] width 81 height 17
type input "gfyj"
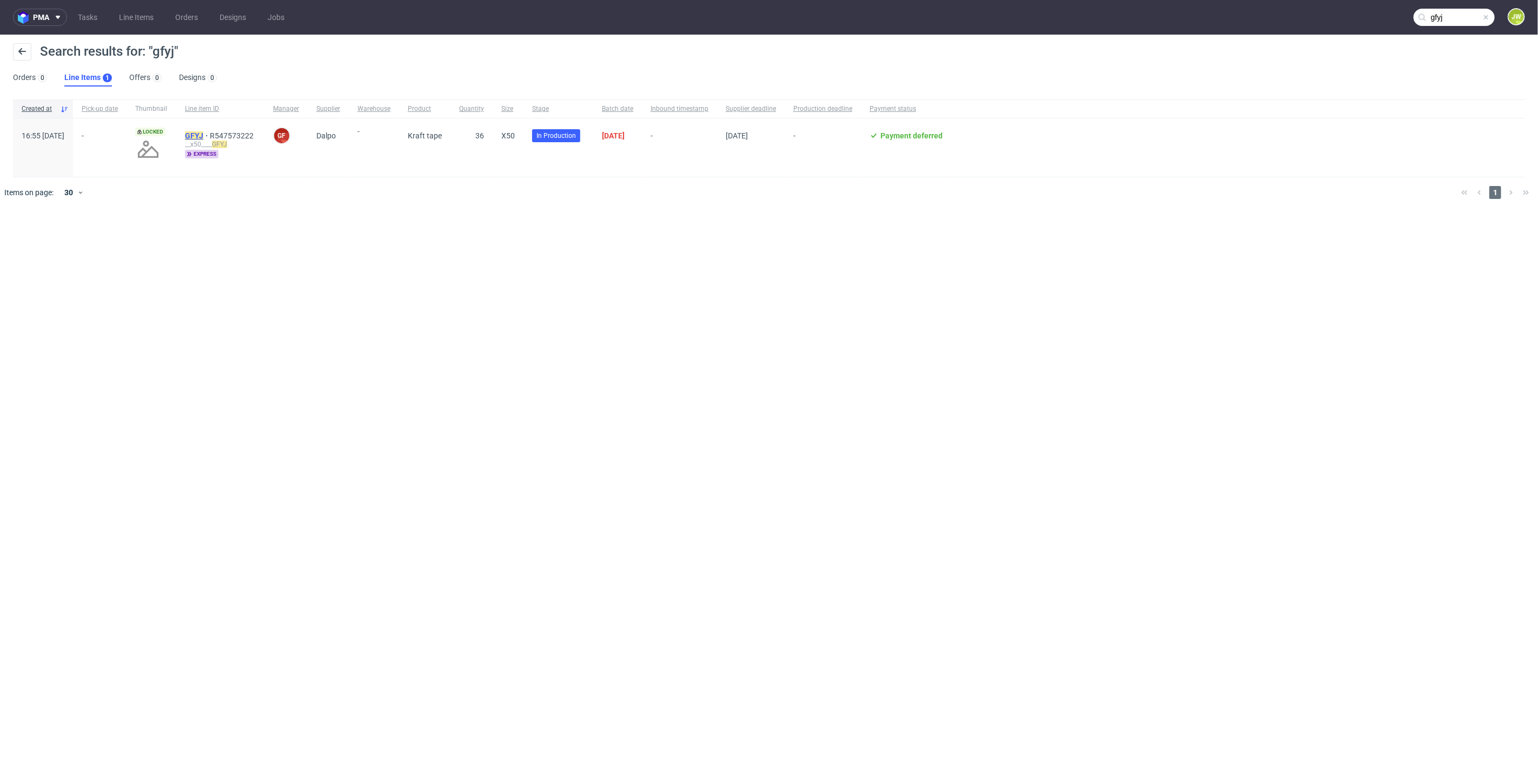
click at [203, 138] on mark "GFYJ" at bounding box center [193, 136] width 18 height 9
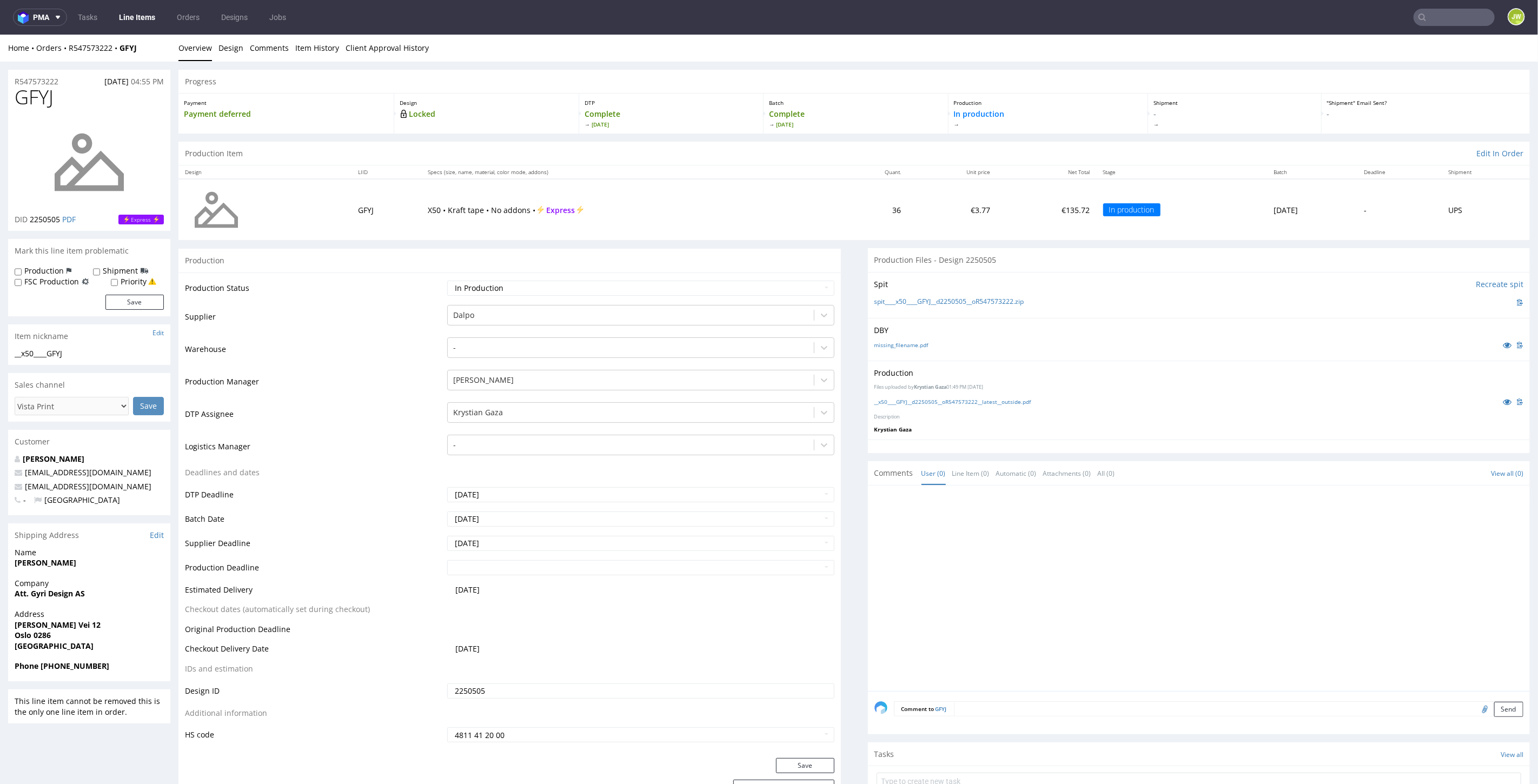
click at [1428, 17] on input "text" at bounding box center [1454, 17] width 81 height 17
type input "fhdd"
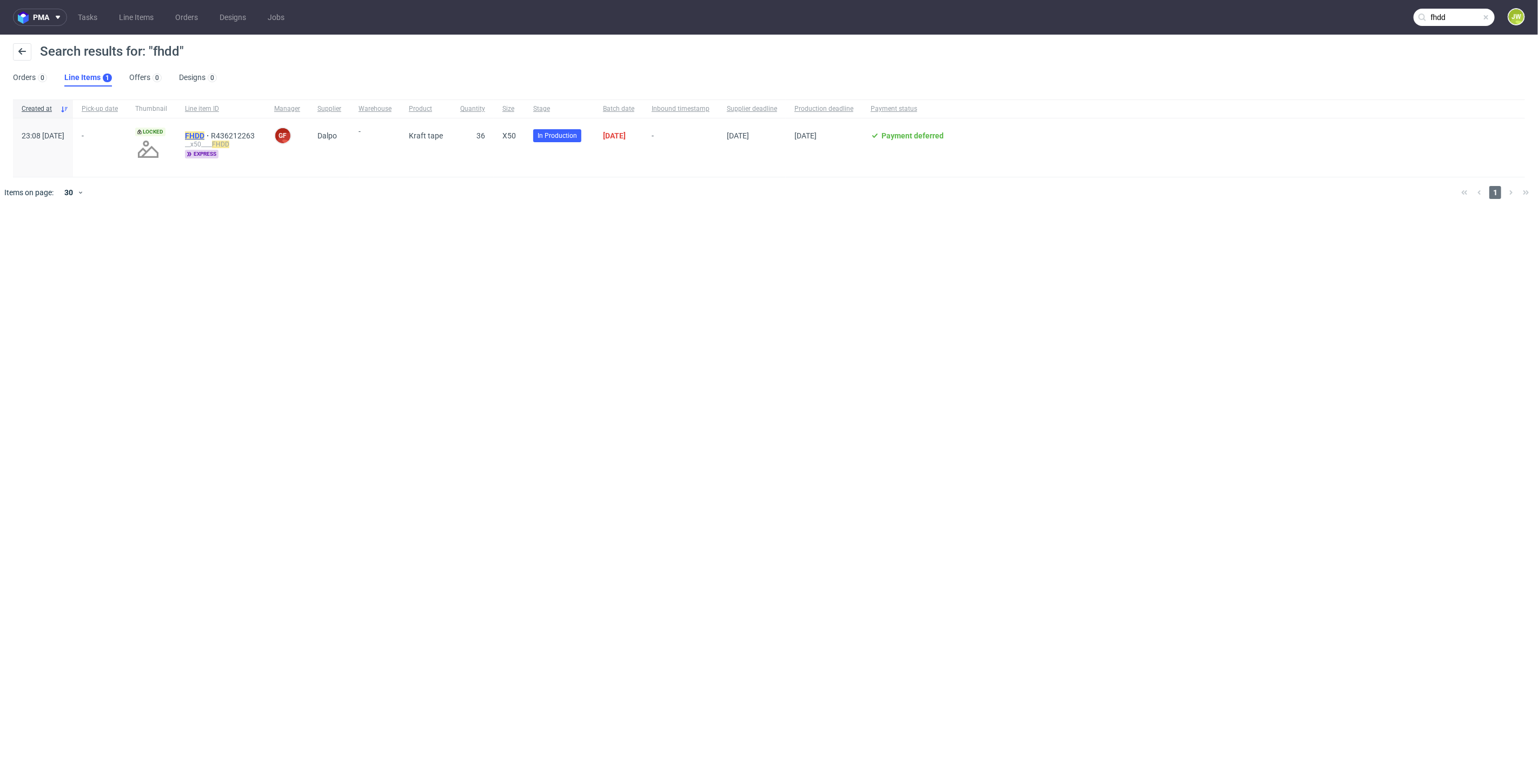
click at [204, 134] on mark "FHDD" at bounding box center [194, 136] width 19 height 9
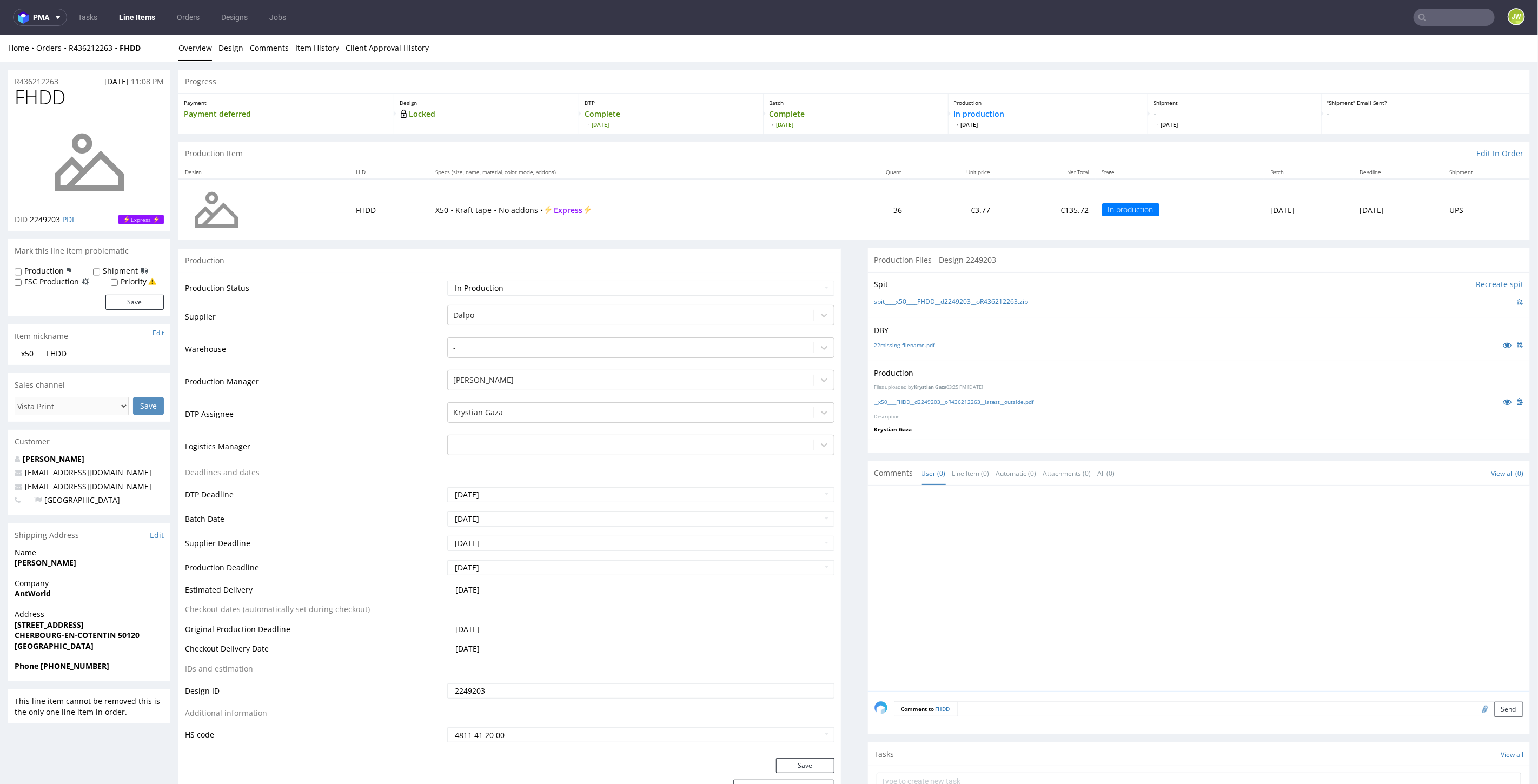
click at [1469, 20] on input "text" at bounding box center [1454, 17] width 81 height 17
type input "gchh"
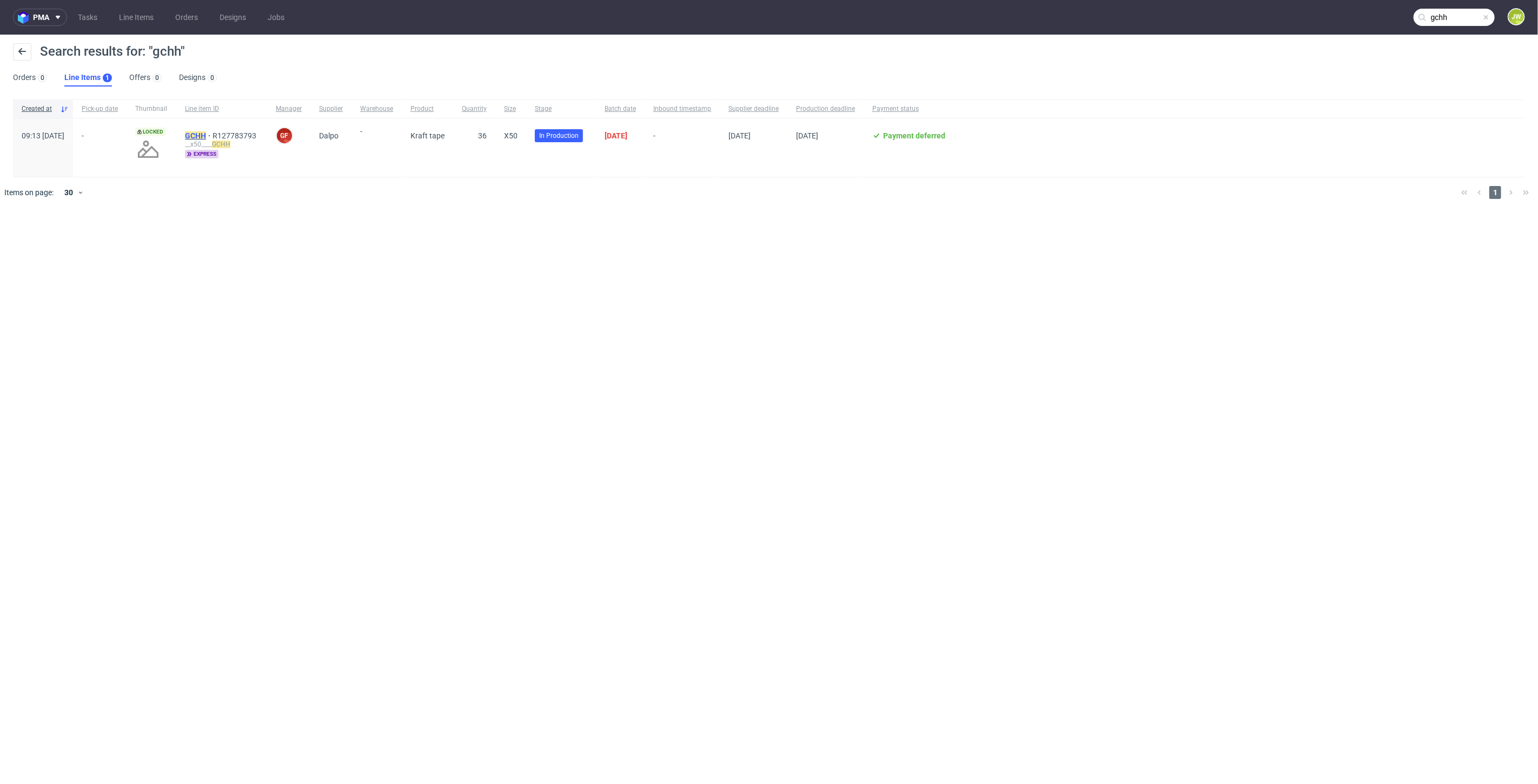
click at [206, 137] on mark "GCHH" at bounding box center [195, 136] width 21 height 9
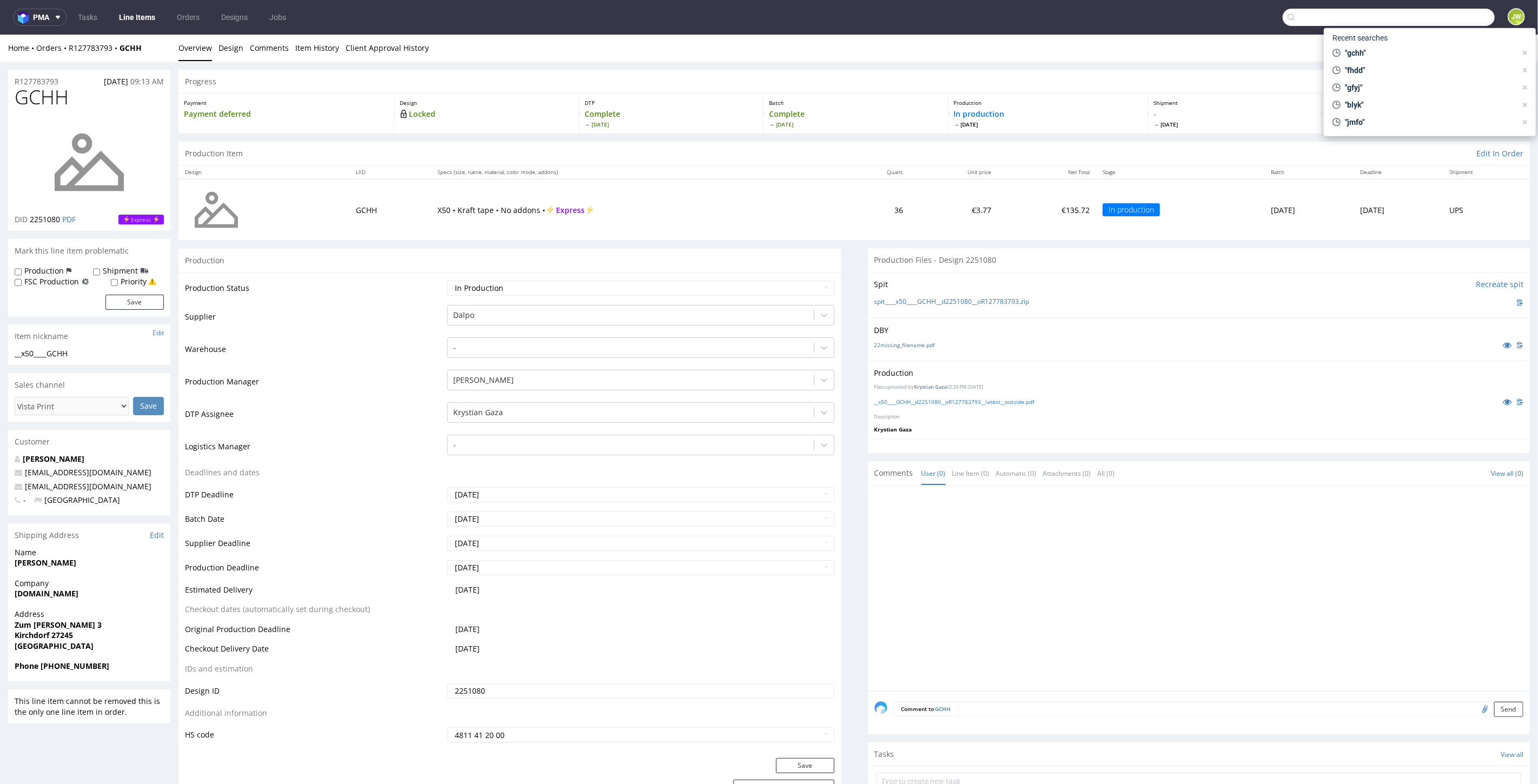
click at [1437, 16] on input "text" at bounding box center [1389, 17] width 212 height 17
type input "pmsz"
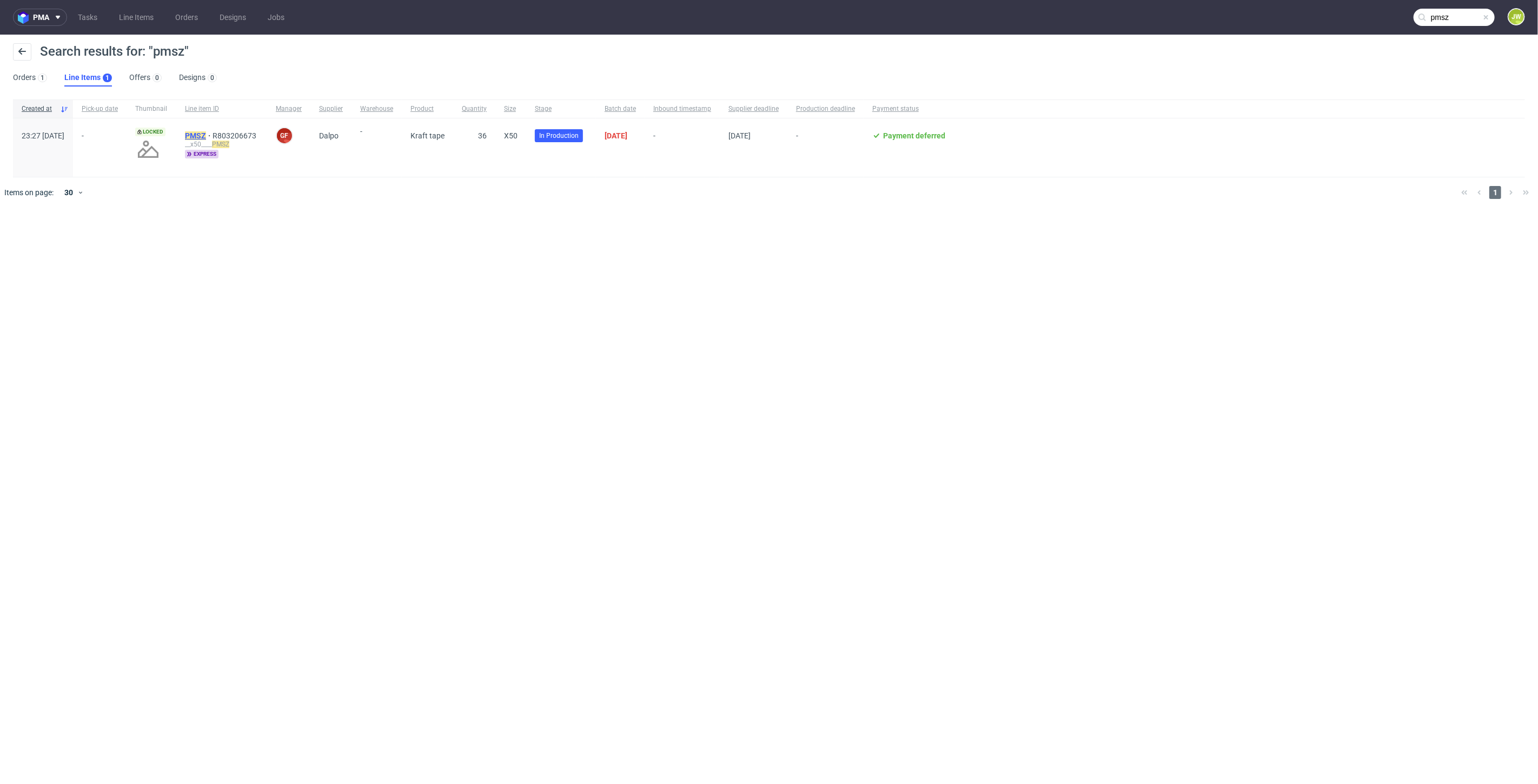
click at [206, 135] on mark "PMSZ" at bounding box center [195, 136] width 21 height 9
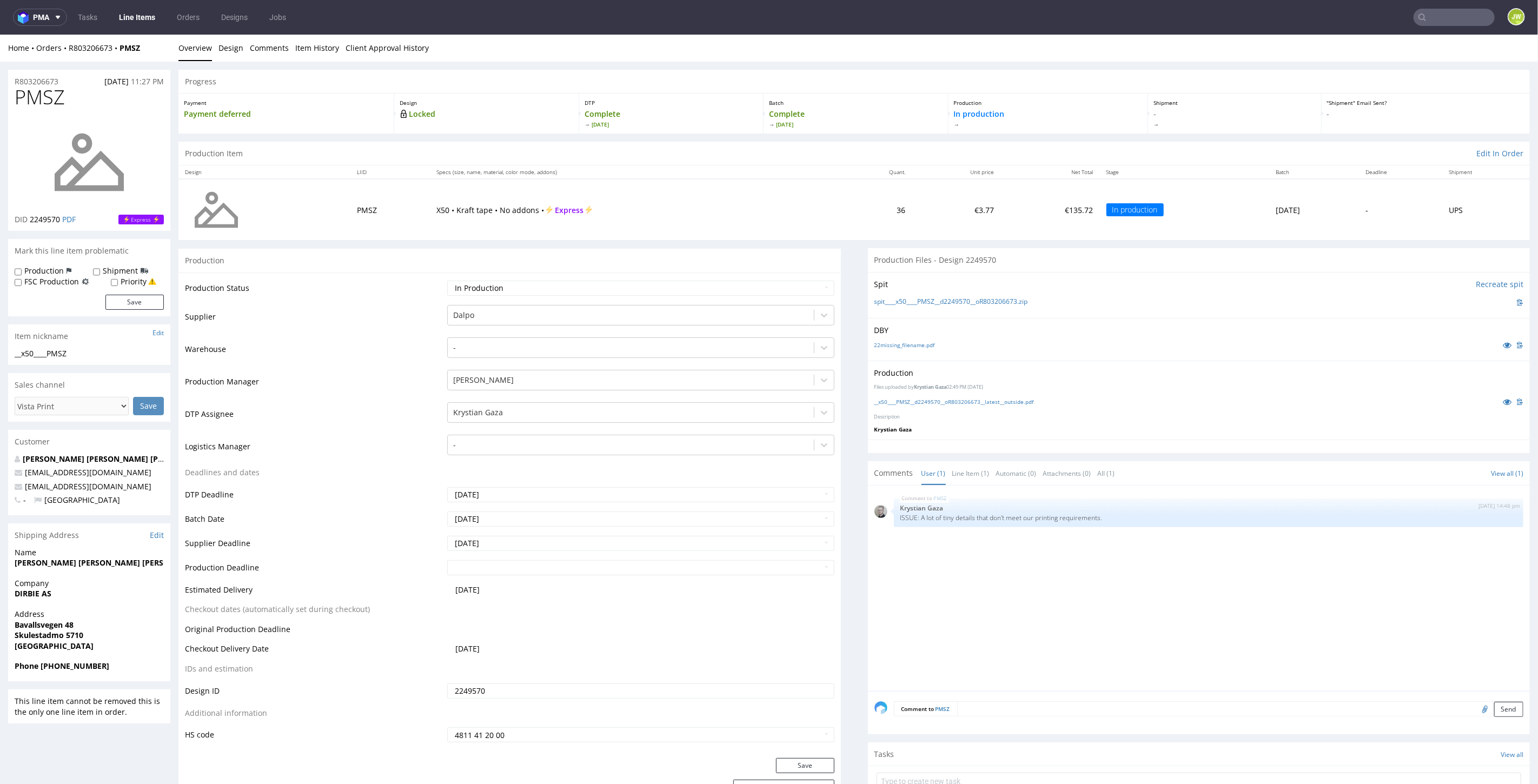
click at [1444, 25] on input "text" at bounding box center [1454, 17] width 81 height 17
type input "nqjw"
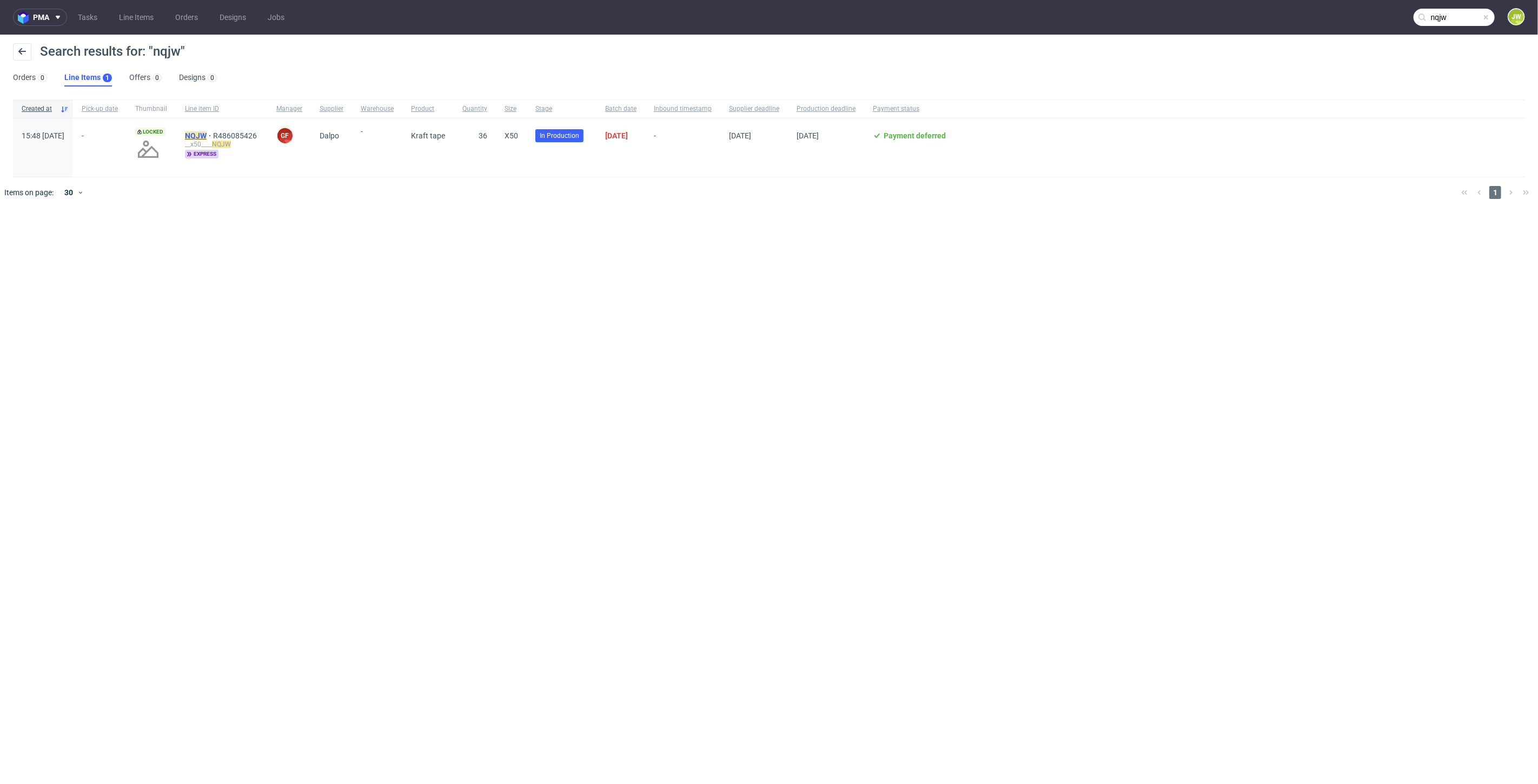
click at [206, 138] on mark "NQJW" at bounding box center [195, 136] width 22 height 9
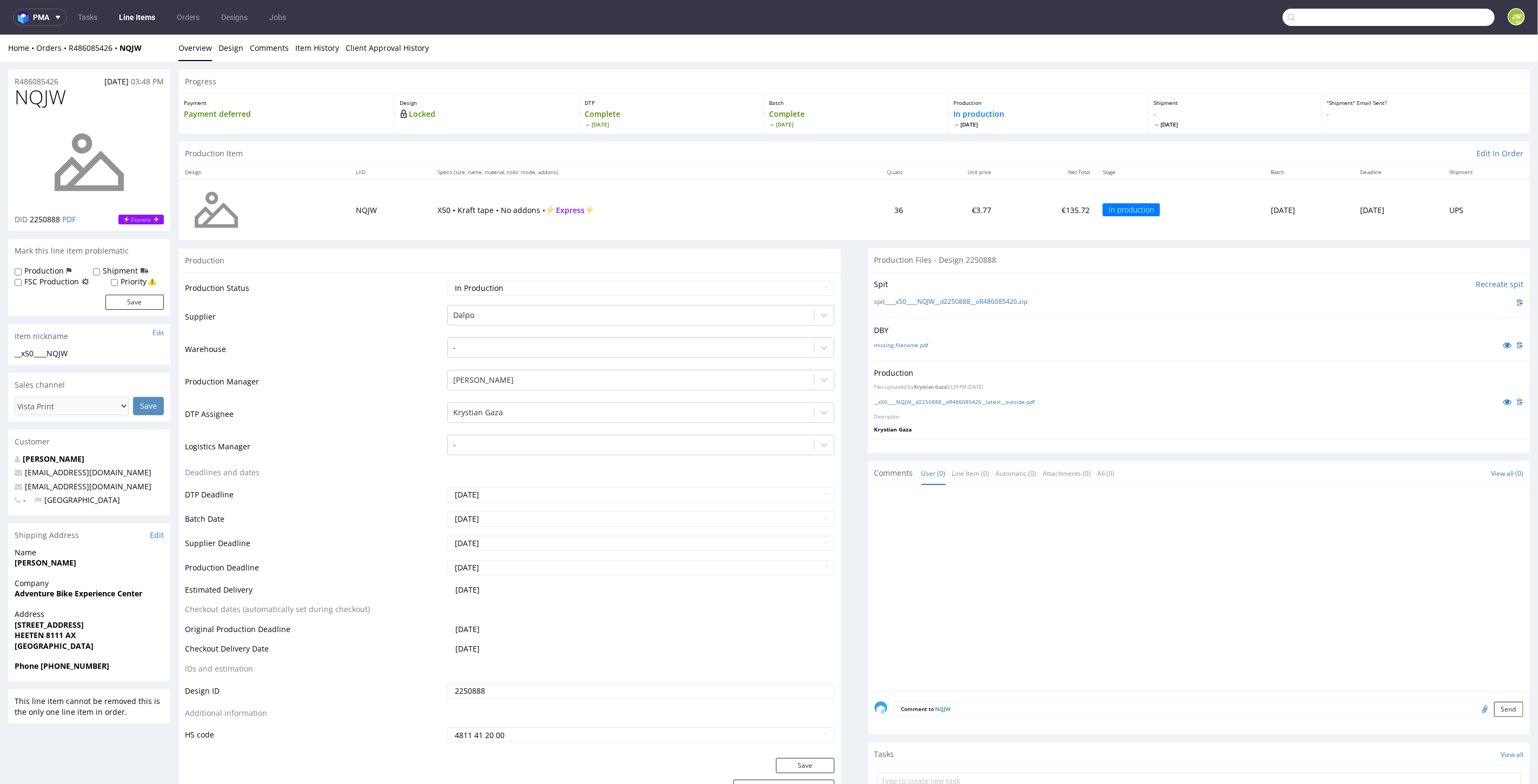
click at [1445, 16] on input "text" at bounding box center [1389, 17] width 212 height 17
type input "nsin"
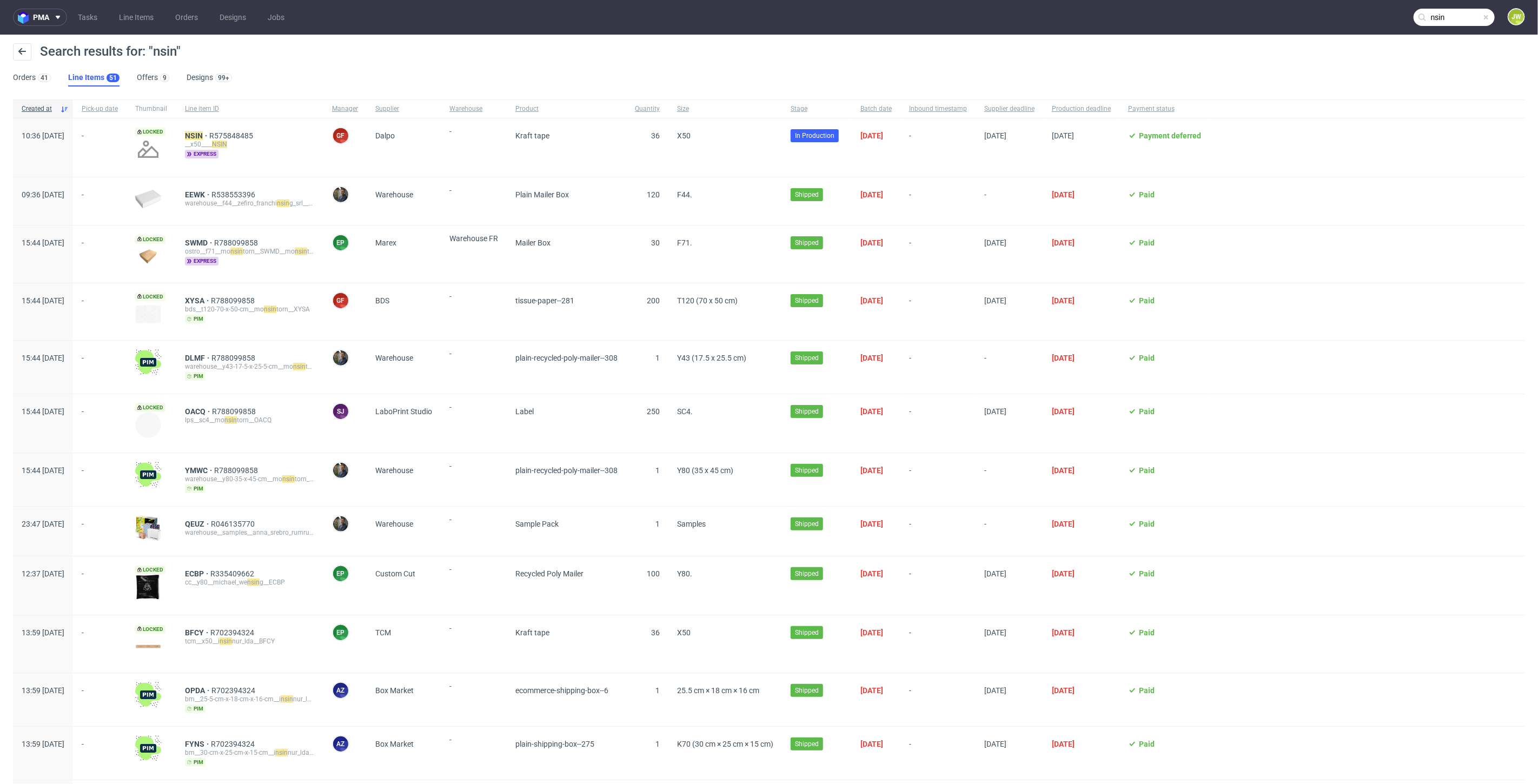
click at [229, 143] on div "__x50____ NSIN" at bounding box center [250, 144] width 130 height 9
click at [203, 137] on mark "NSIN" at bounding box center [193, 136] width 18 height 9
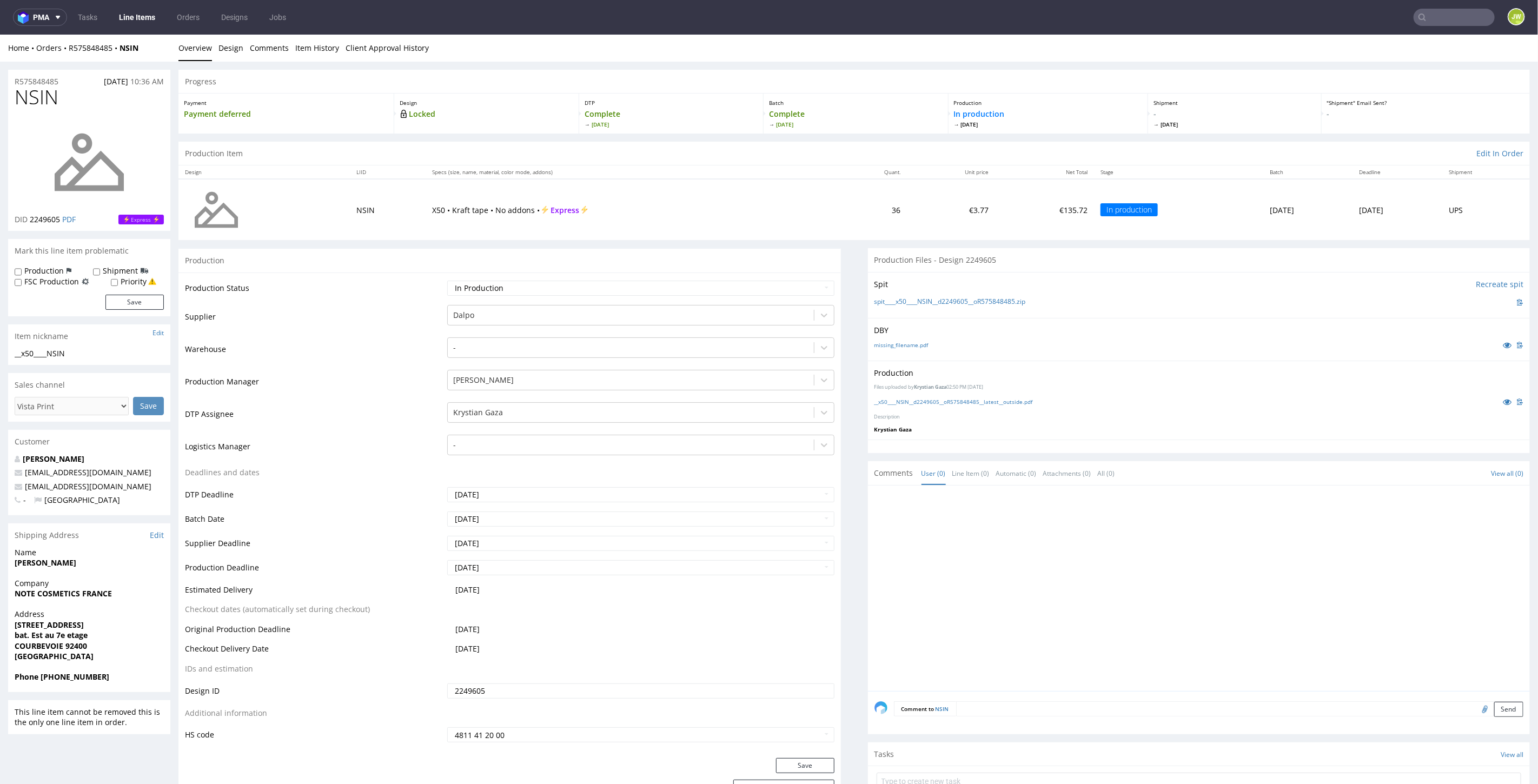
click at [1497, 13] on div "JW" at bounding box center [1510, 17] width 30 height 19
click at [1467, 19] on input "text" at bounding box center [1454, 17] width 81 height 17
type input "QQGB"
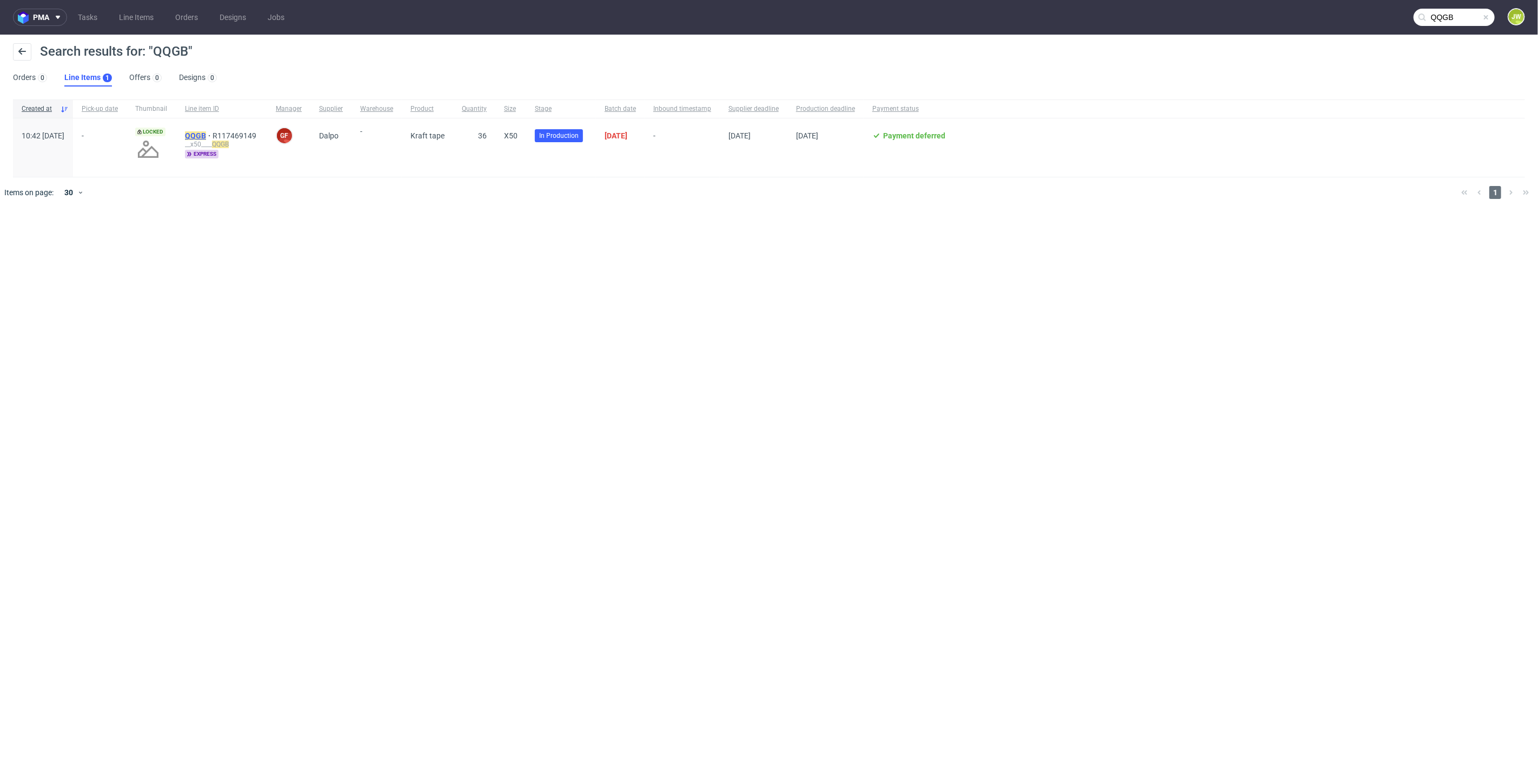
click at [206, 133] on mark "QQGB" at bounding box center [195, 136] width 21 height 9
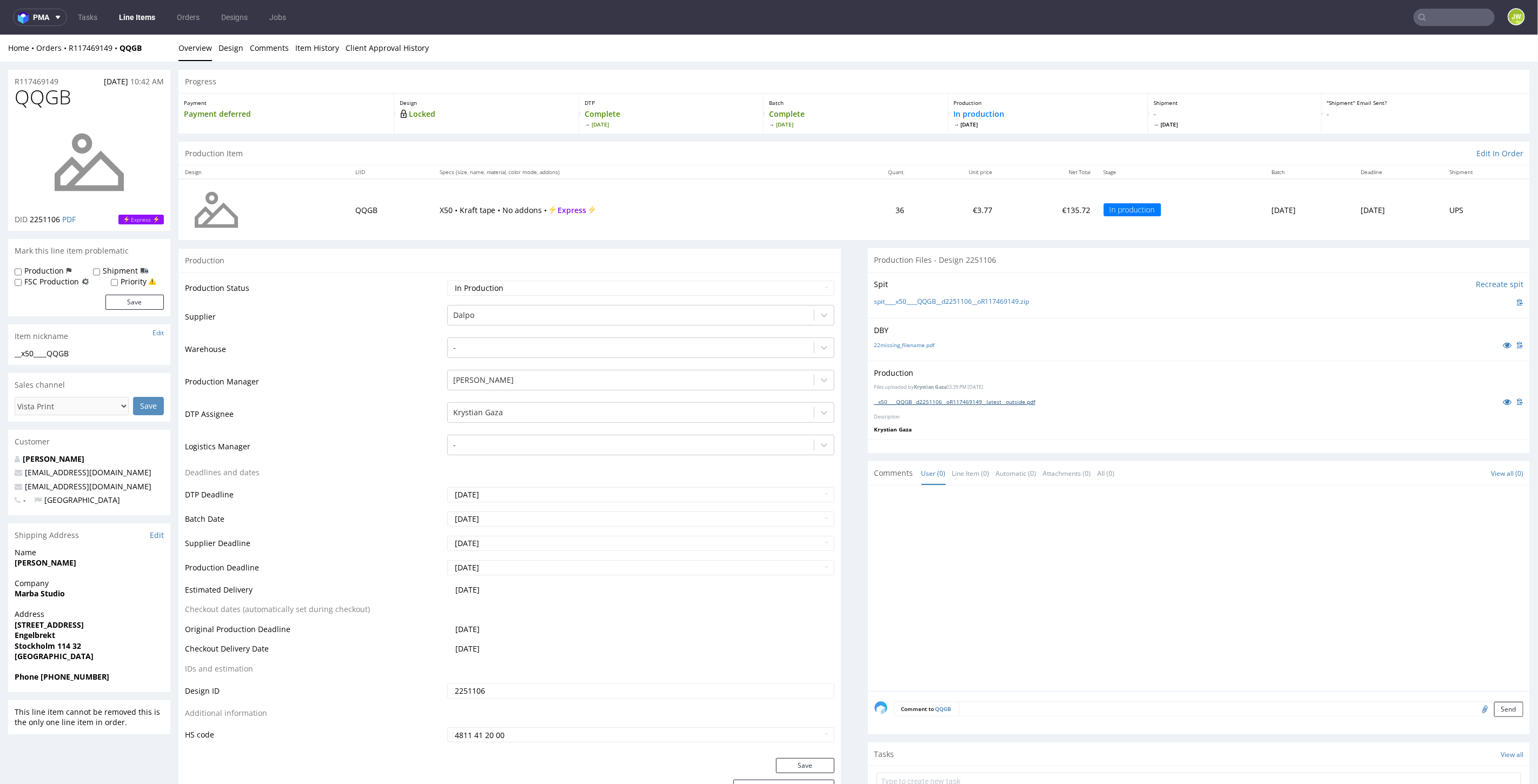
click at [889, 400] on link "__x50____QQGB__d2251106__oR117469149__latest__outside.pdf" at bounding box center [954, 401] width 161 height 7
click at [1421, 13] on input "text" at bounding box center [1389, 17] width 212 height 17
type input "p"
type input "rpyr"
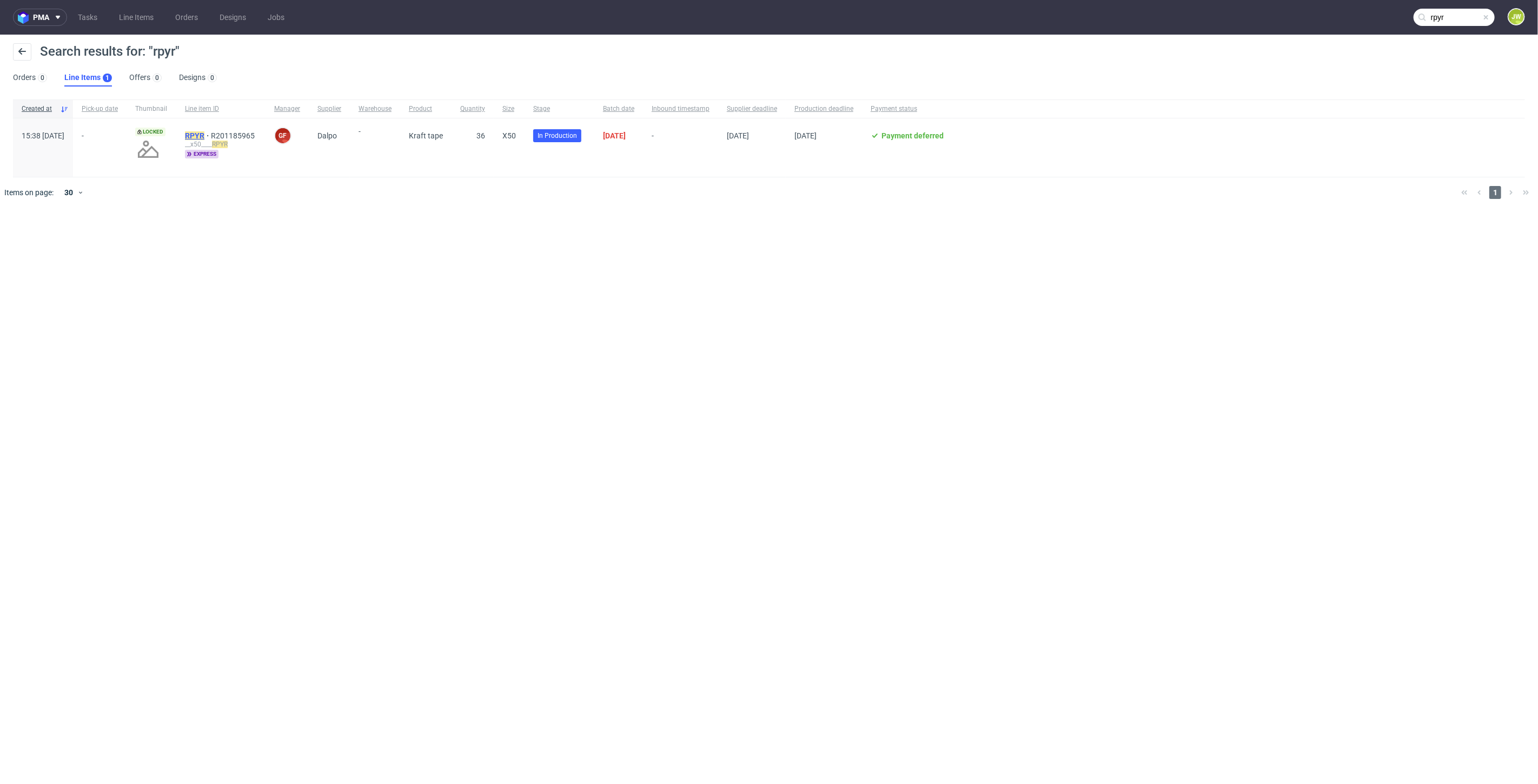
click at [204, 138] on mark "RPYR" at bounding box center [194, 136] width 19 height 9
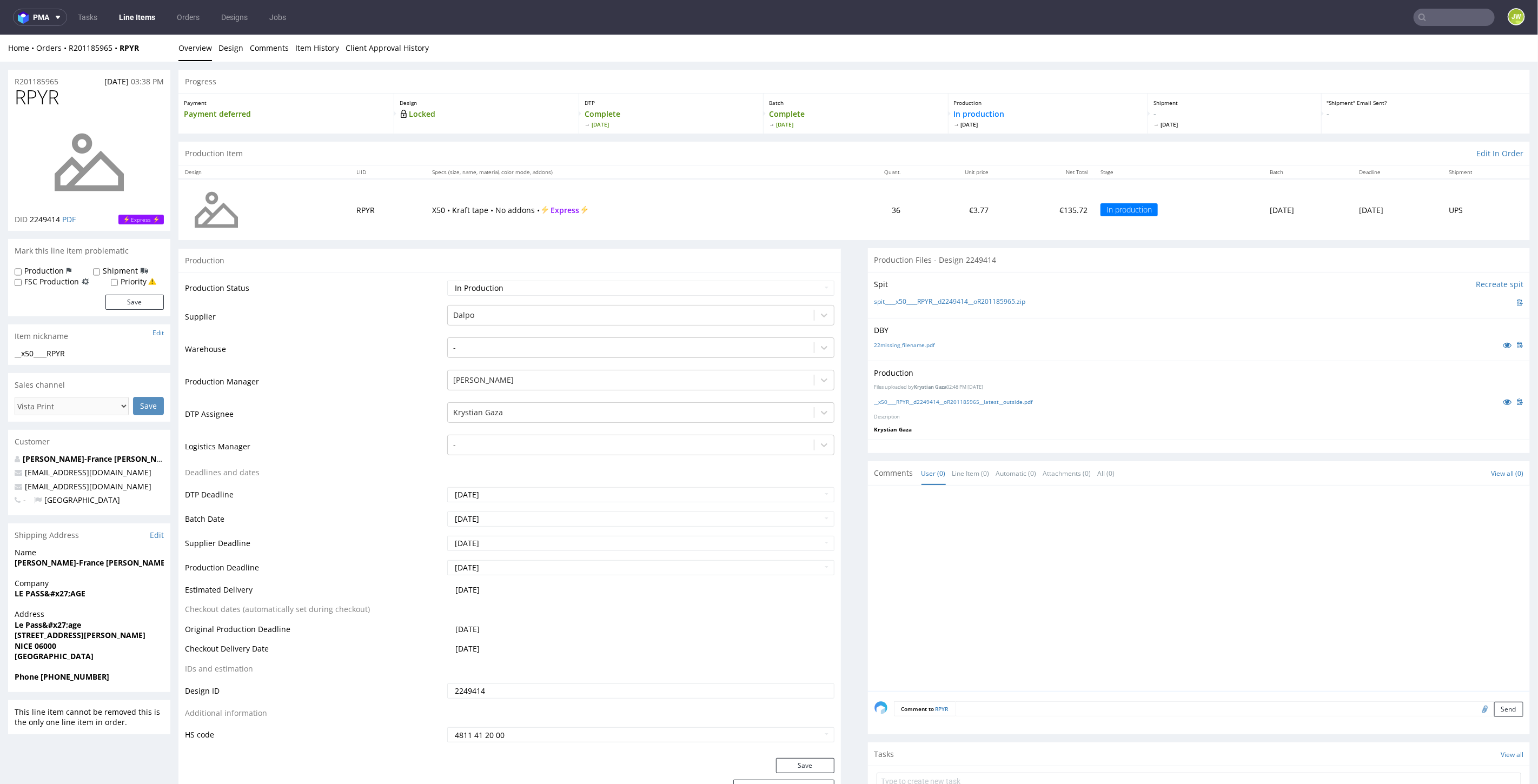
click at [1431, 4] on nav "pma Tasks Line Items Orders Designs Jobs JW" at bounding box center [769, 17] width 1538 height 35
click at [1431, 12] on input "text" at bounding box center [1454, 17] width 81 height 17
type input "sprl"
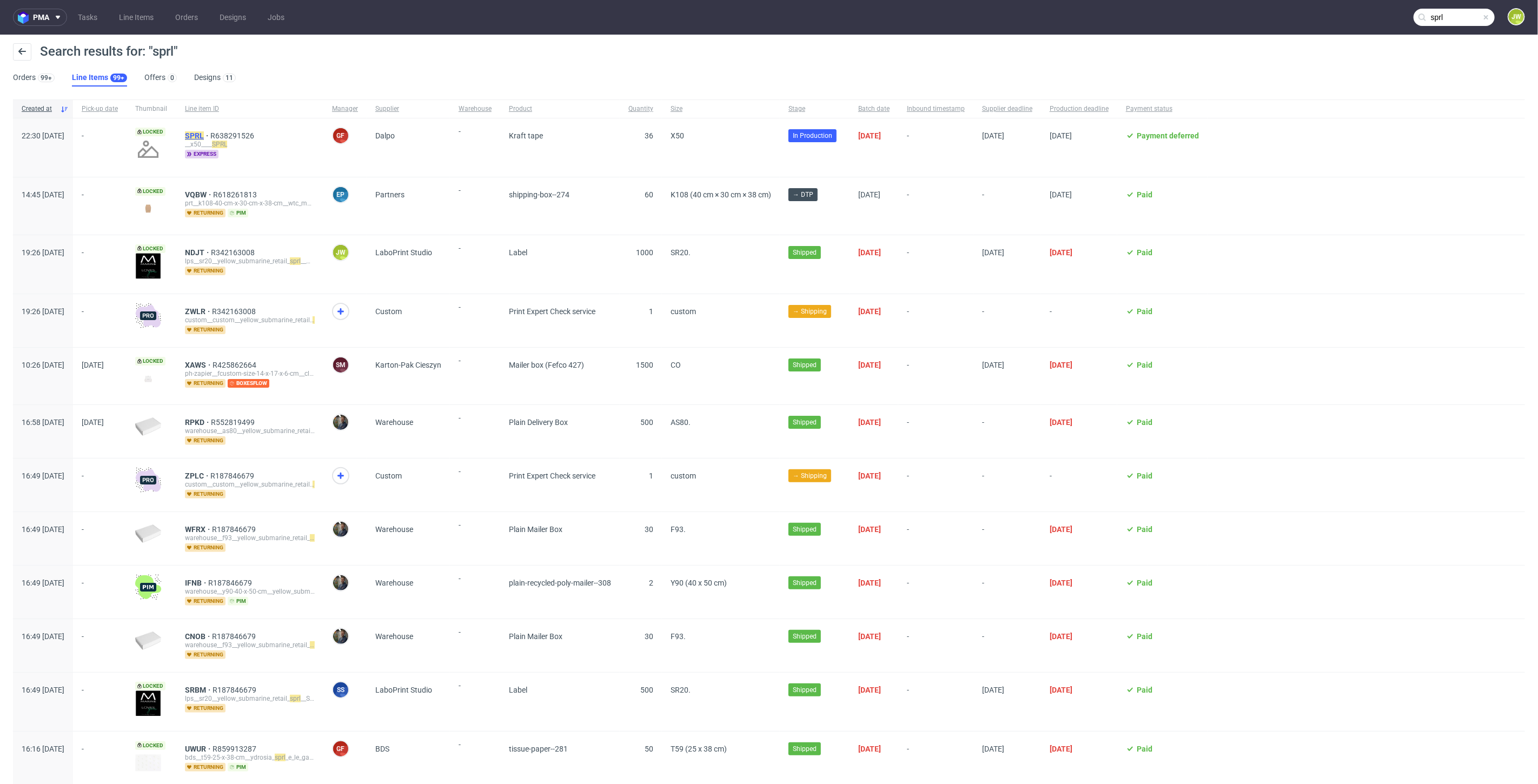
click at [204, 133] on mark "SPRL" at bounding box center [194, 136] width 19 height 9
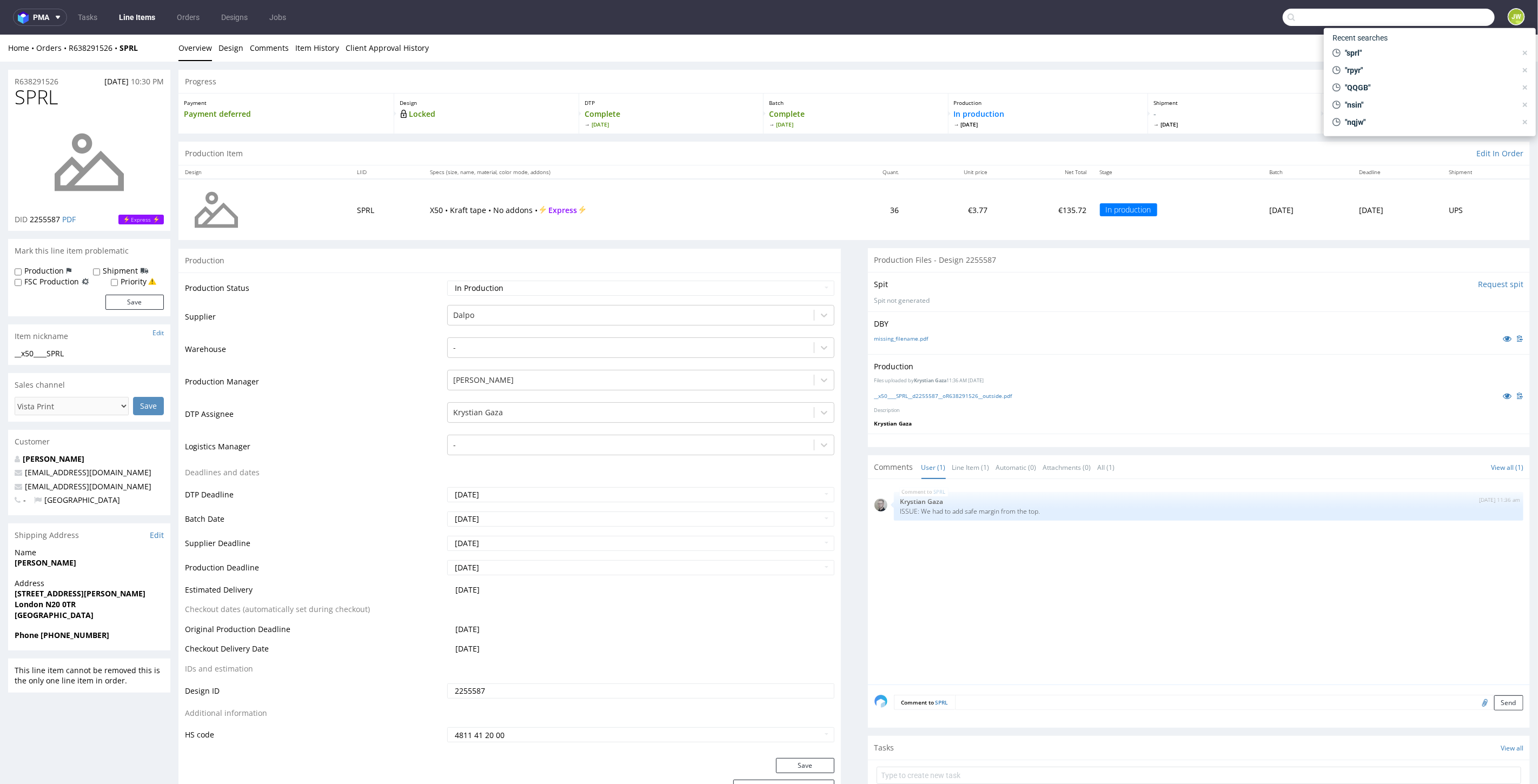
click at [1446, 18] on input "text" at bounding box center [1389, 17] width 212 height 17
type input "sypx"
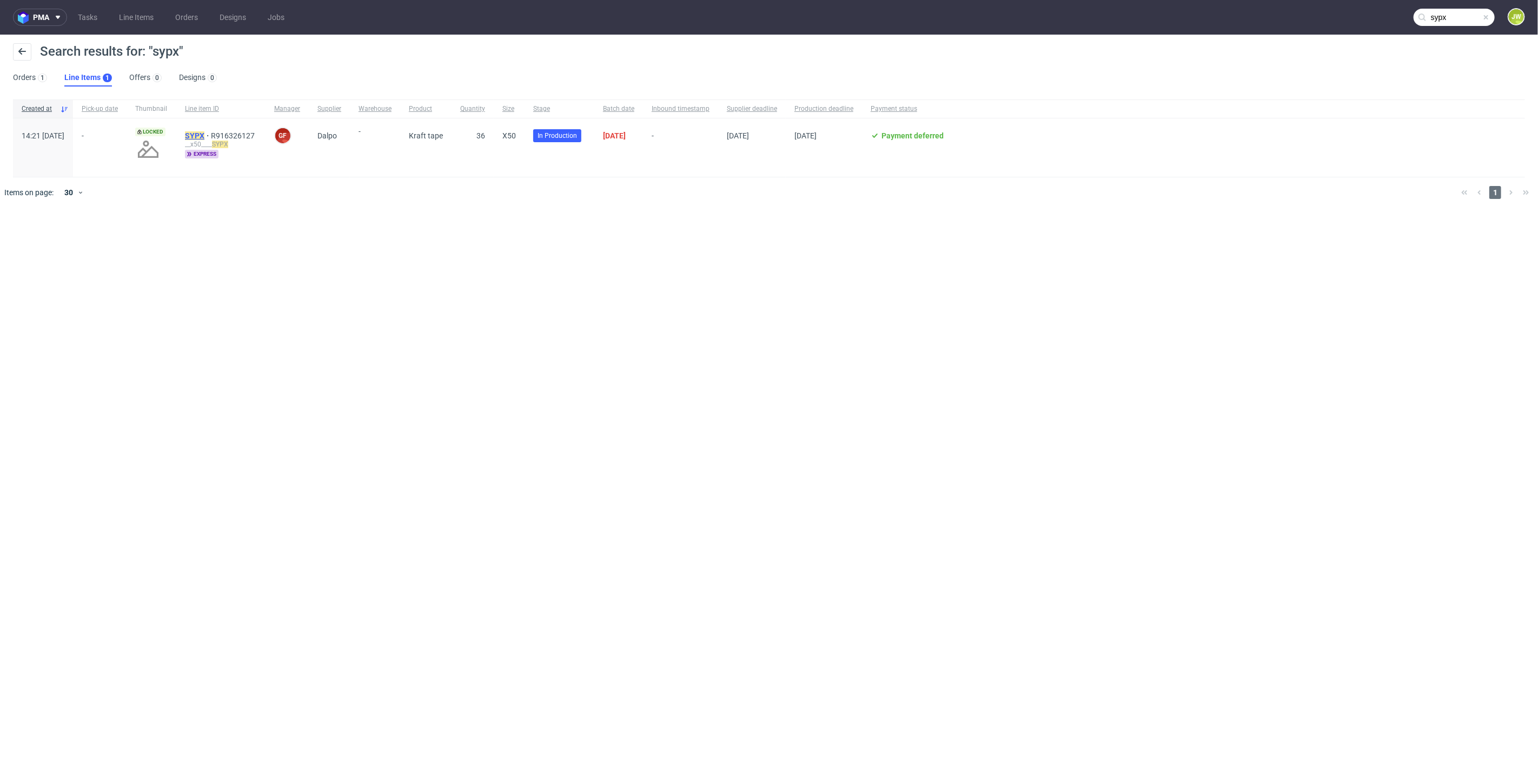
click at [204, 136] on mark "SYPX" at bounding box center [194, 136] width 19 height 9
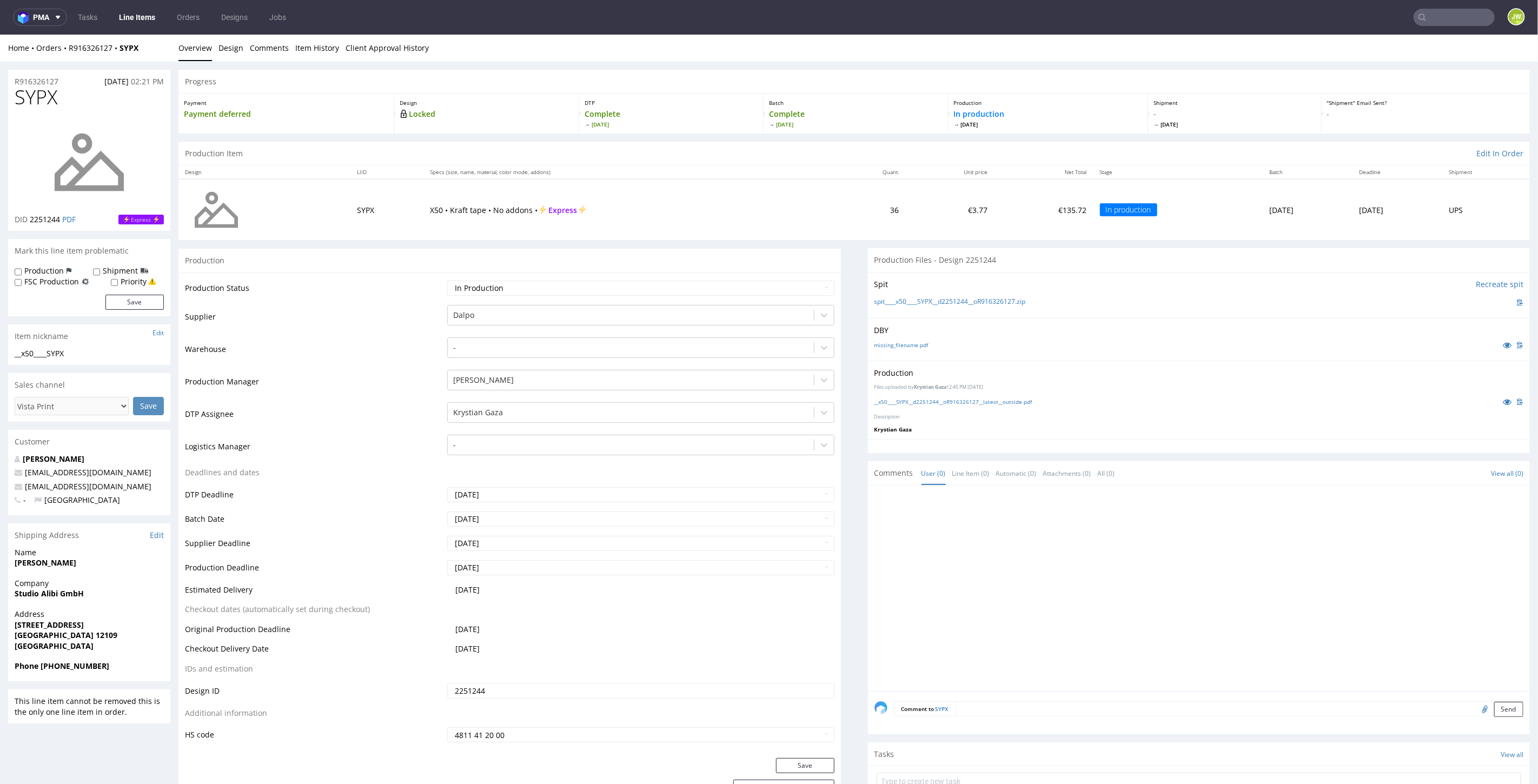
click at [1446, 15] on input "text" at bounding box center [1454, 17] width 81 height 17
type input "xucq"
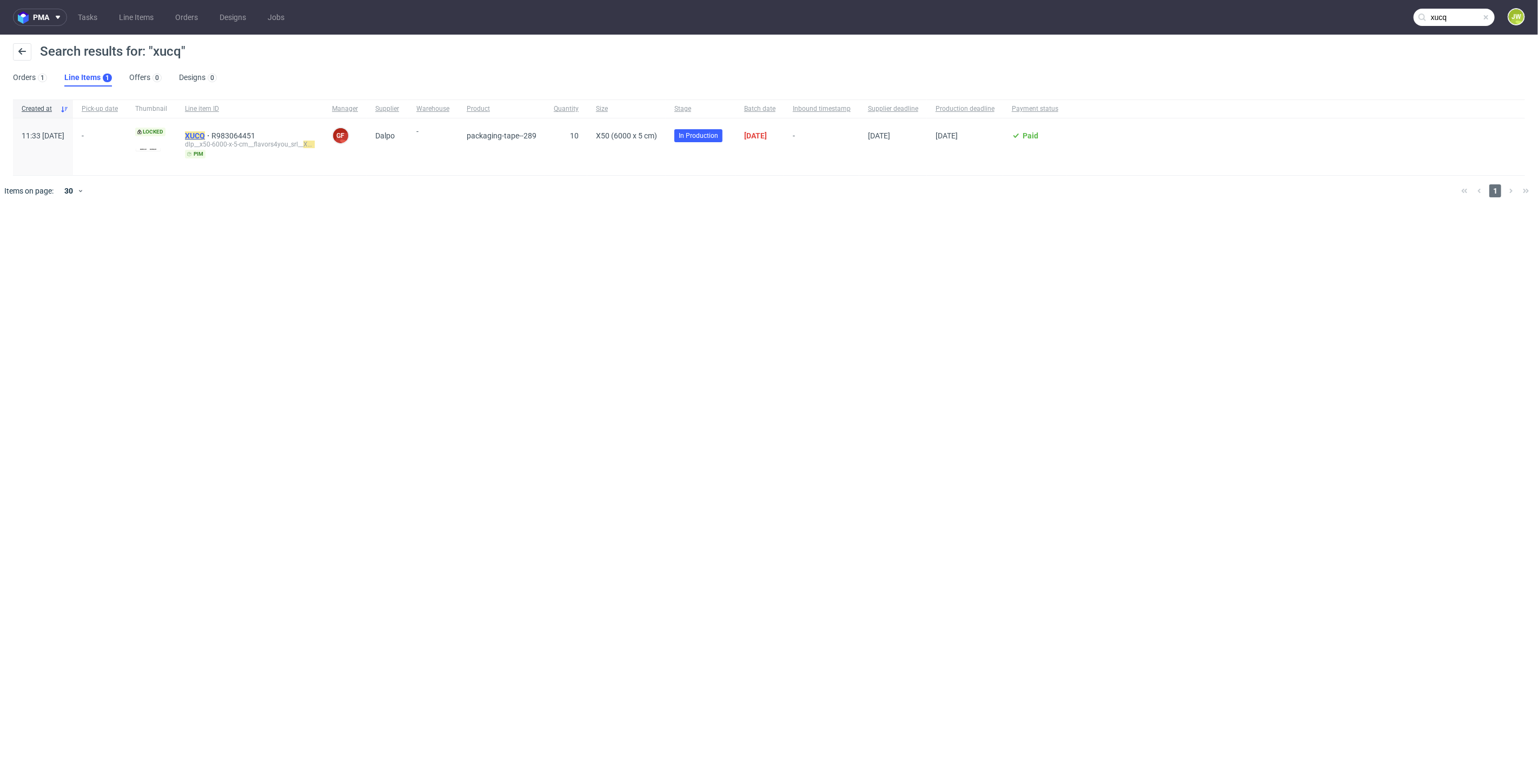
click at [205, 133] on mark "XUCQ" at bounding box center [195, 136] width 20 height 9
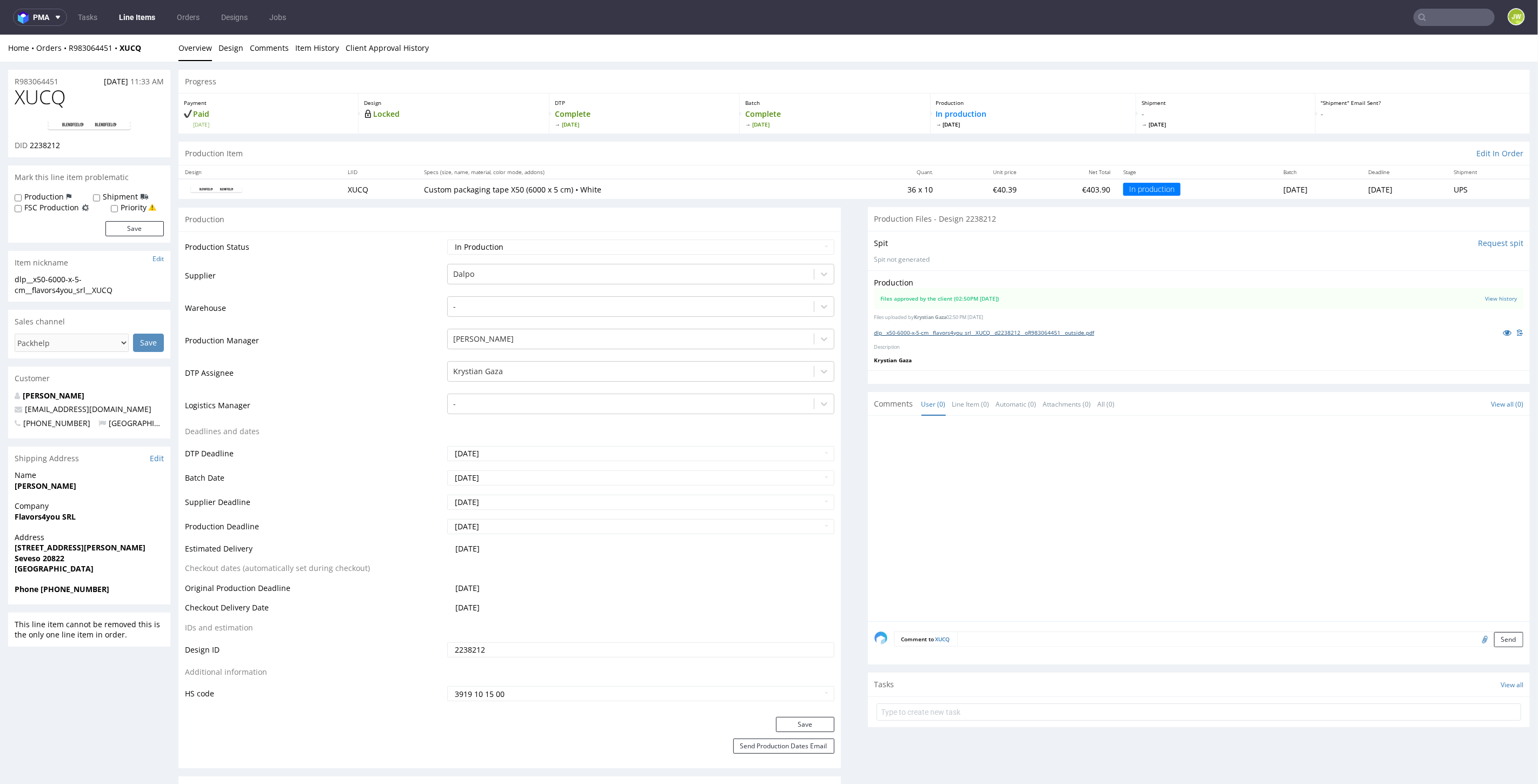
click at [887, 333] on link "dlp__x50-6000-x-5-cm__flavors4you_srl__XUCQ__d2238212__oR983064451__outside.pdf" at bounding box center [984, 332] width 220 height 7
click at [1433, 14] on input "text" at bounding box center [1454, 17] width 81 height 17
type input "ghvk"
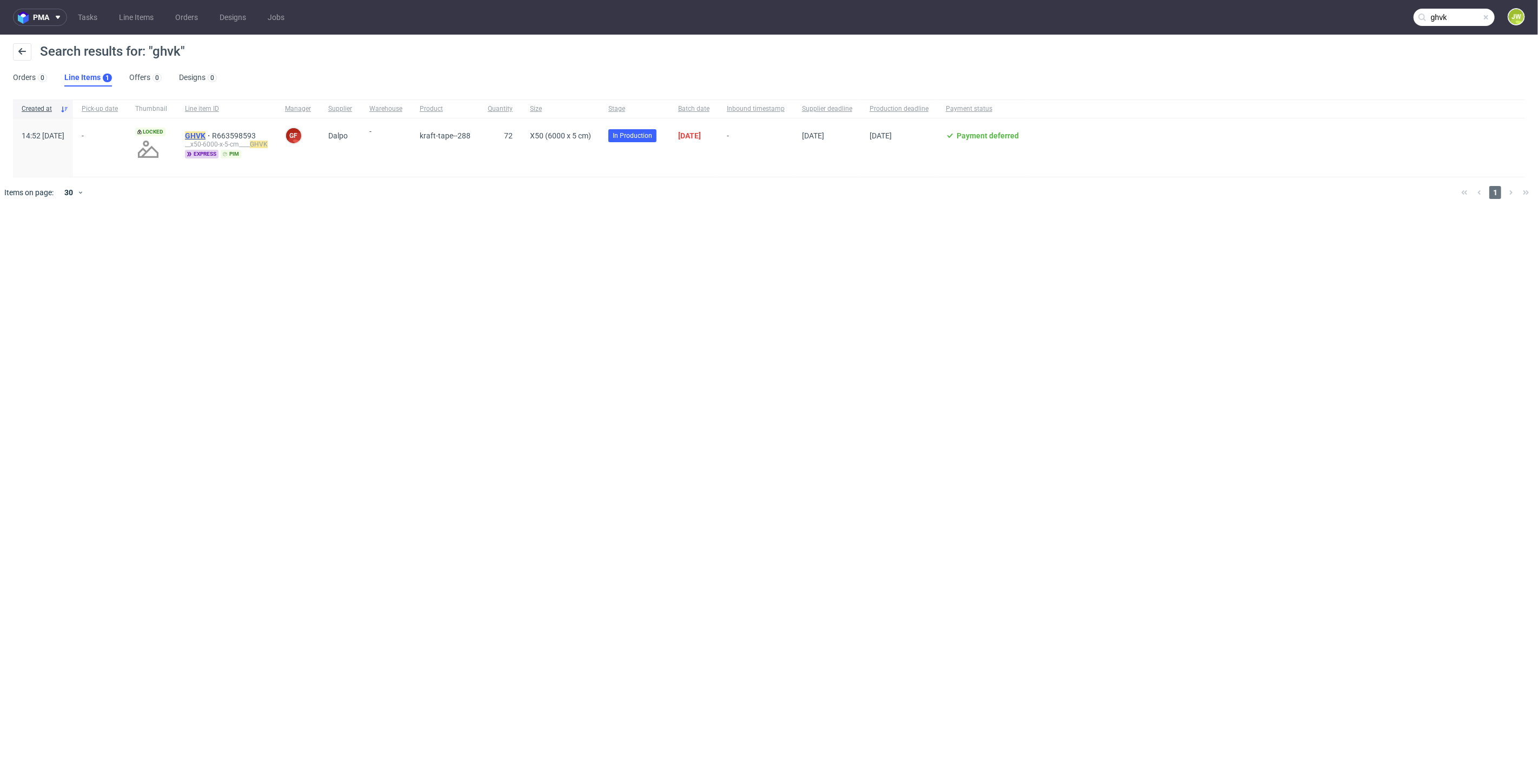
click at [206, 136] on mark "GHVK" at bounding box center [195, 136] width 20 height 9
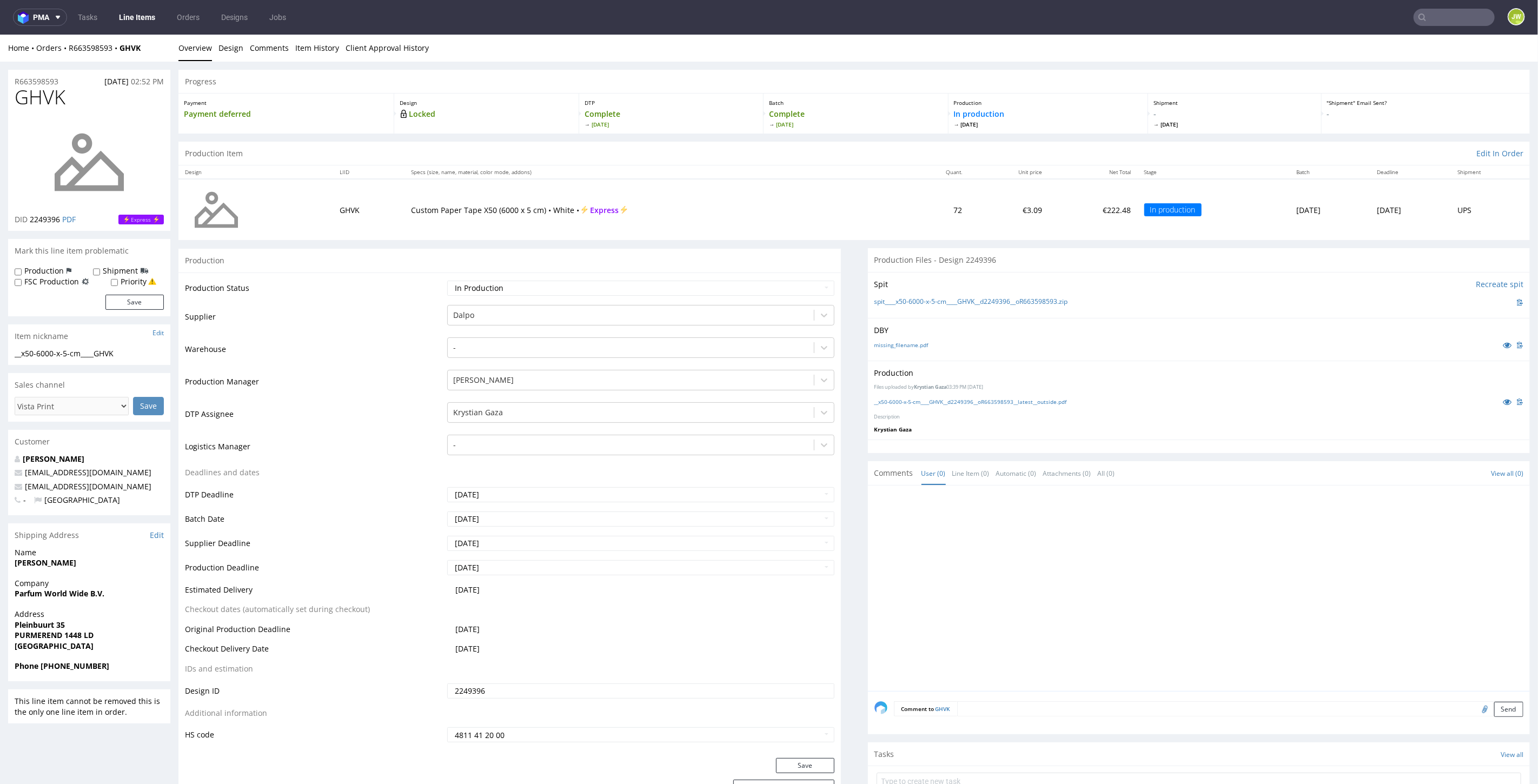
click at [1433, 29] on nav "pma Tasks Line Items Orders Designs Jobs JW" at bounding box center [769, 17] width 1538 height 35
click at [1432, 17] on input "text" at bounding box center [1454, 17] width 81 height 17
type input "ikir"
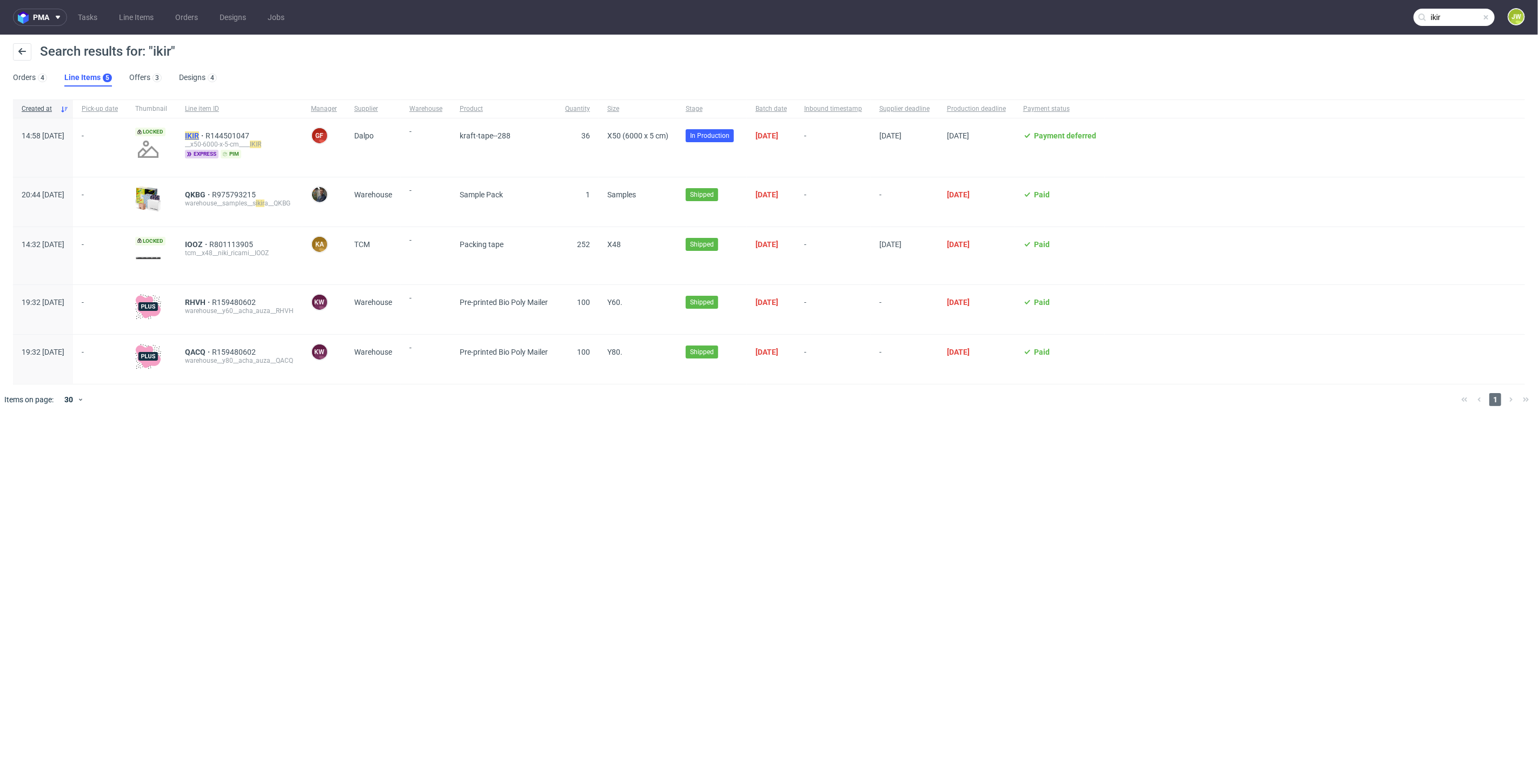
click at [199, 133] on mark "IKIR" at bounding box center [191, 136] width 14 height 9
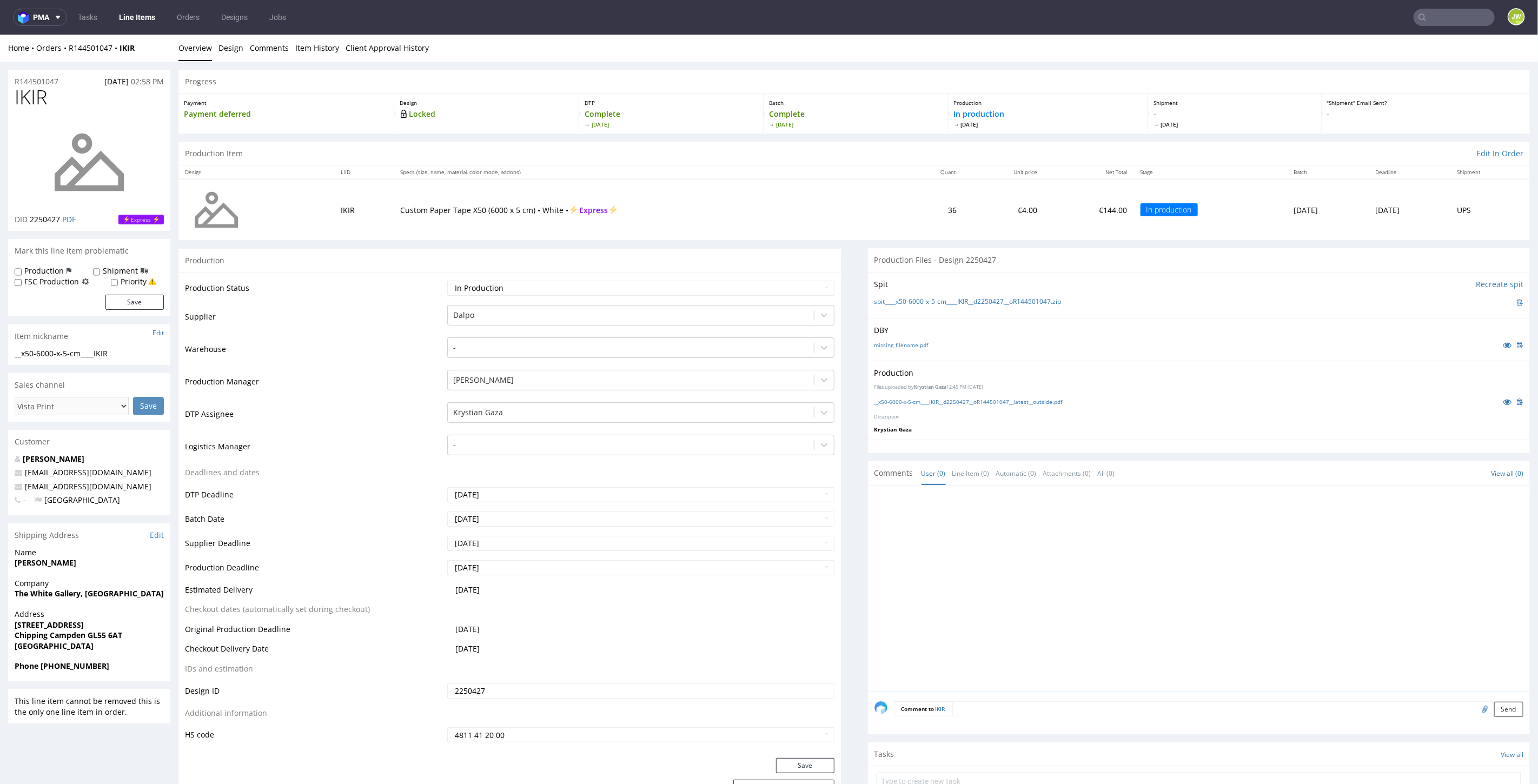
click at [1464, 17] on input "text" at bounding box center [1454, 17] width 81 height 17
type input "lmjw"
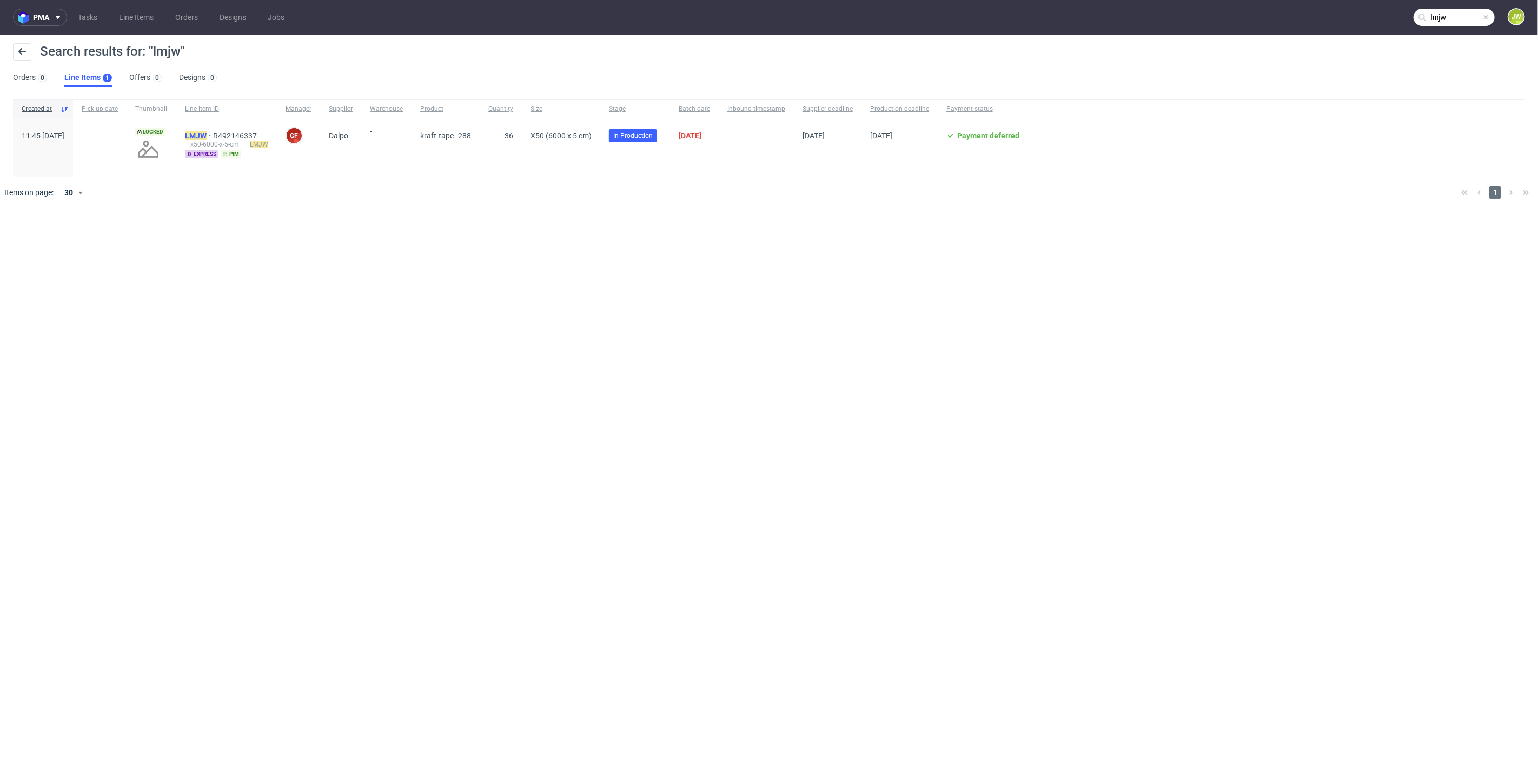
click at [206, 131] on mark "LMJW" at bounding box center [195, 136] width 22 height 9
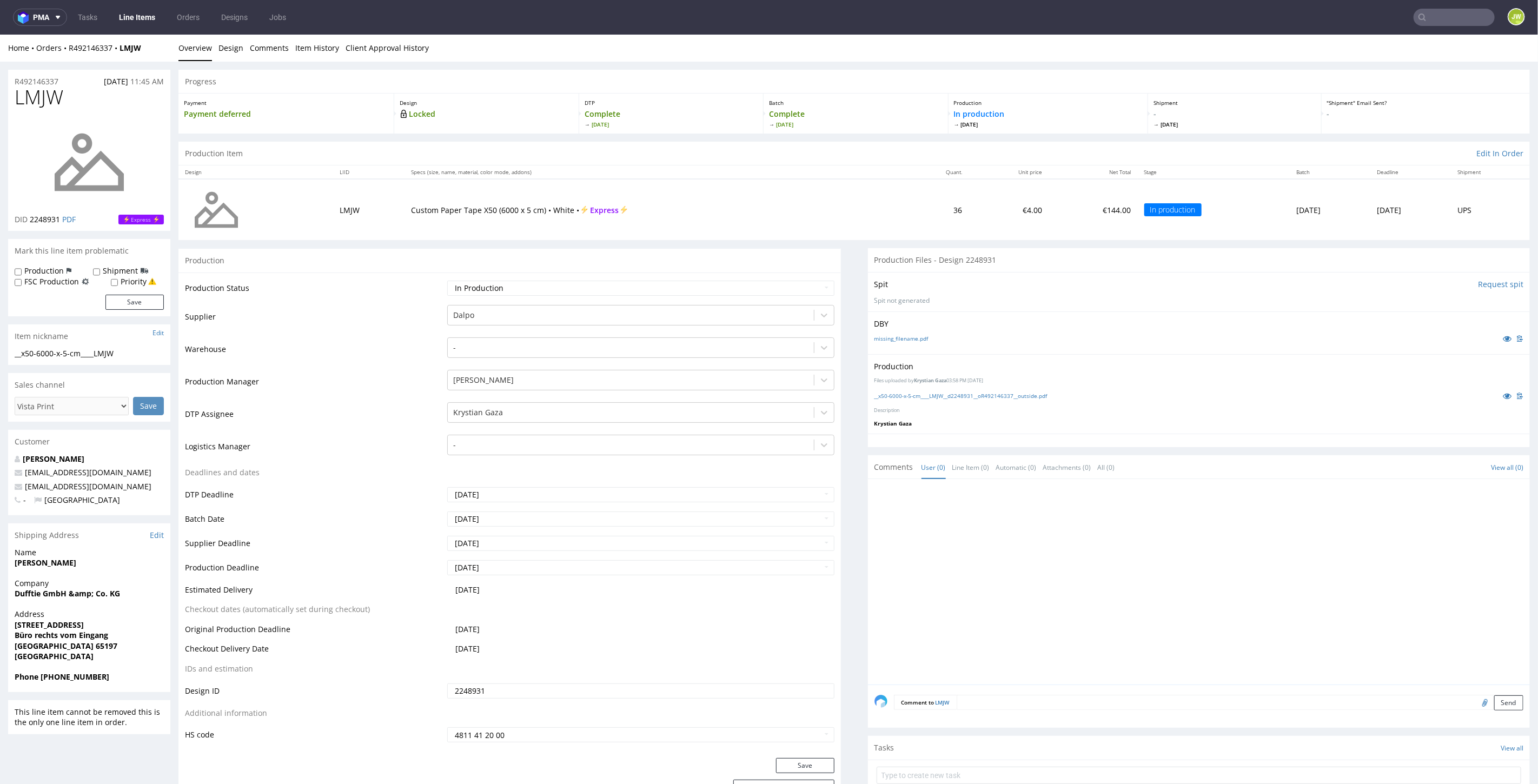
click at [1438, 20] on input "text" at bounding box center [1454, 17] width 81 height 17
type input "m"
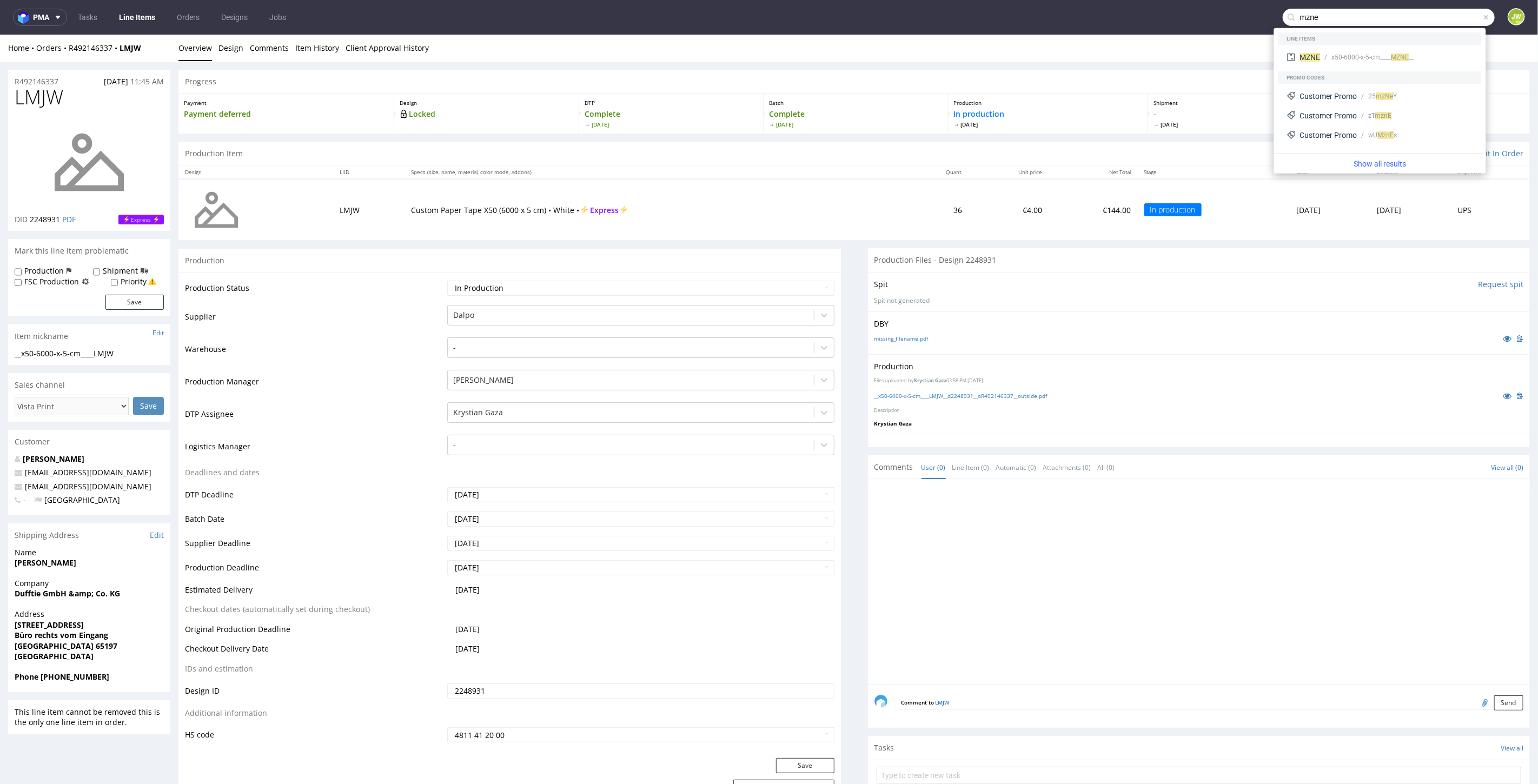
type input "mzne"
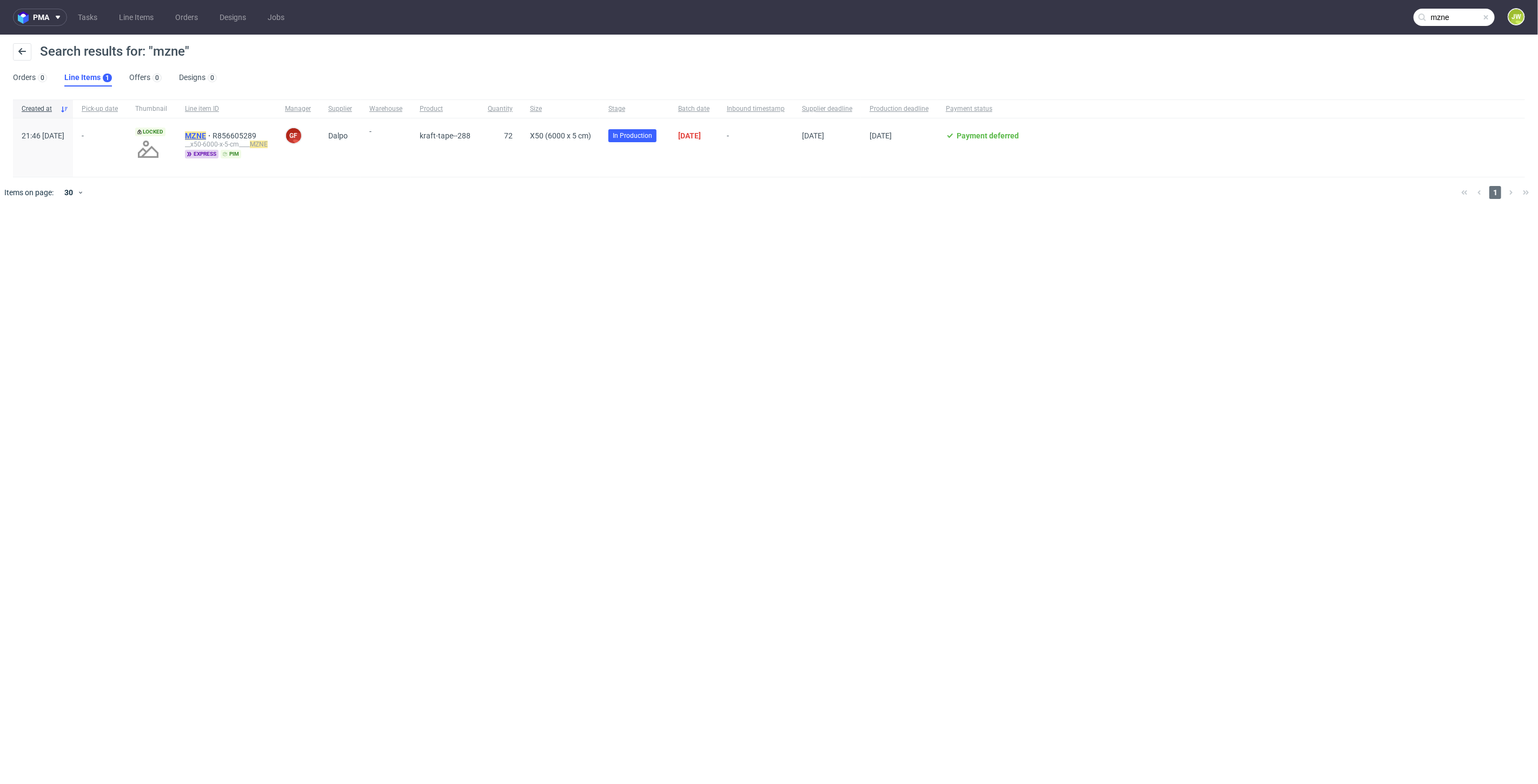
click at [206, 133] on mark "MZNE" at bounding box center [195, 136] width 21 height 9
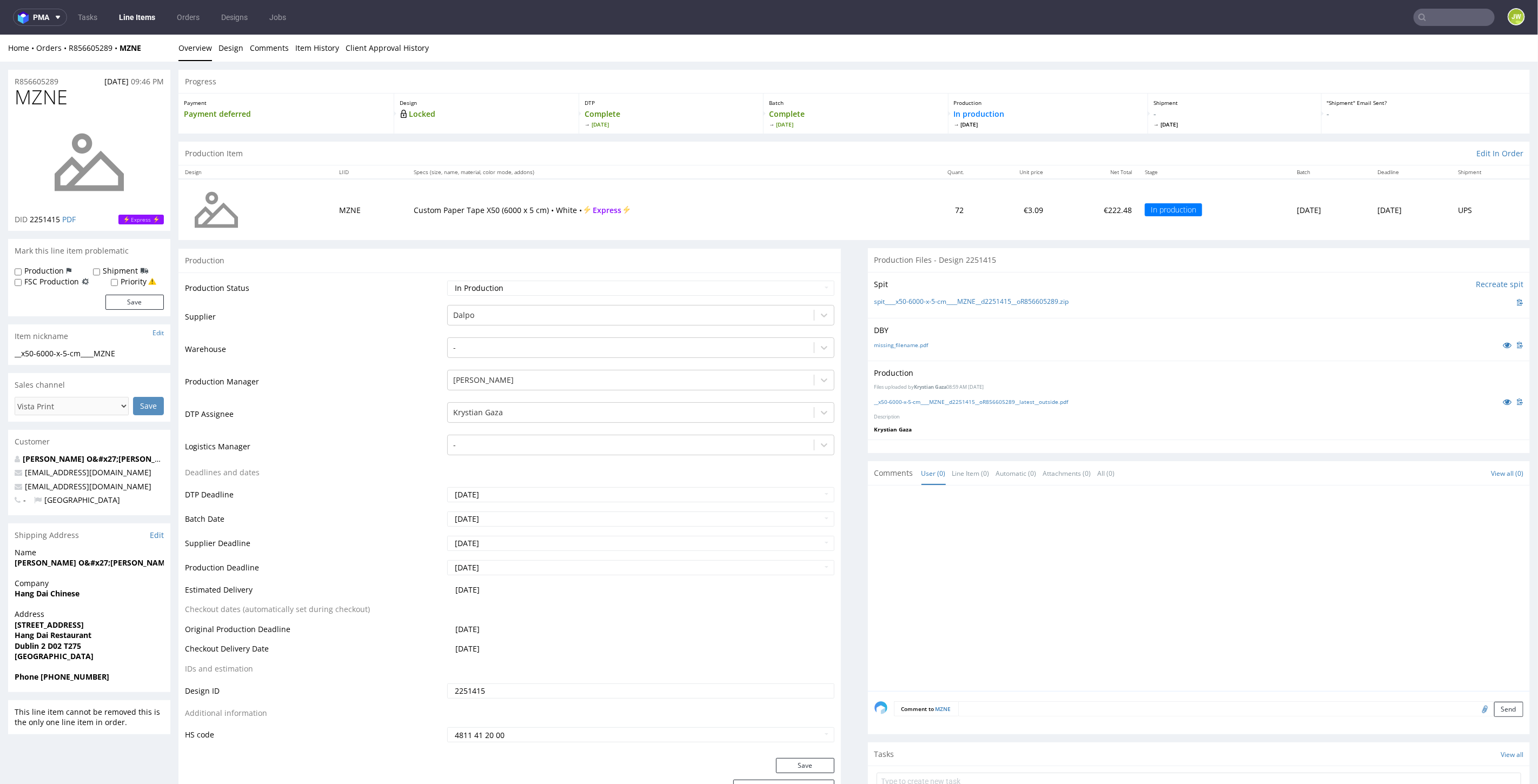
click at [1428, 12] on input "text" at bounding box center [1454, 17] width 81 height 17
type input "mwdr"
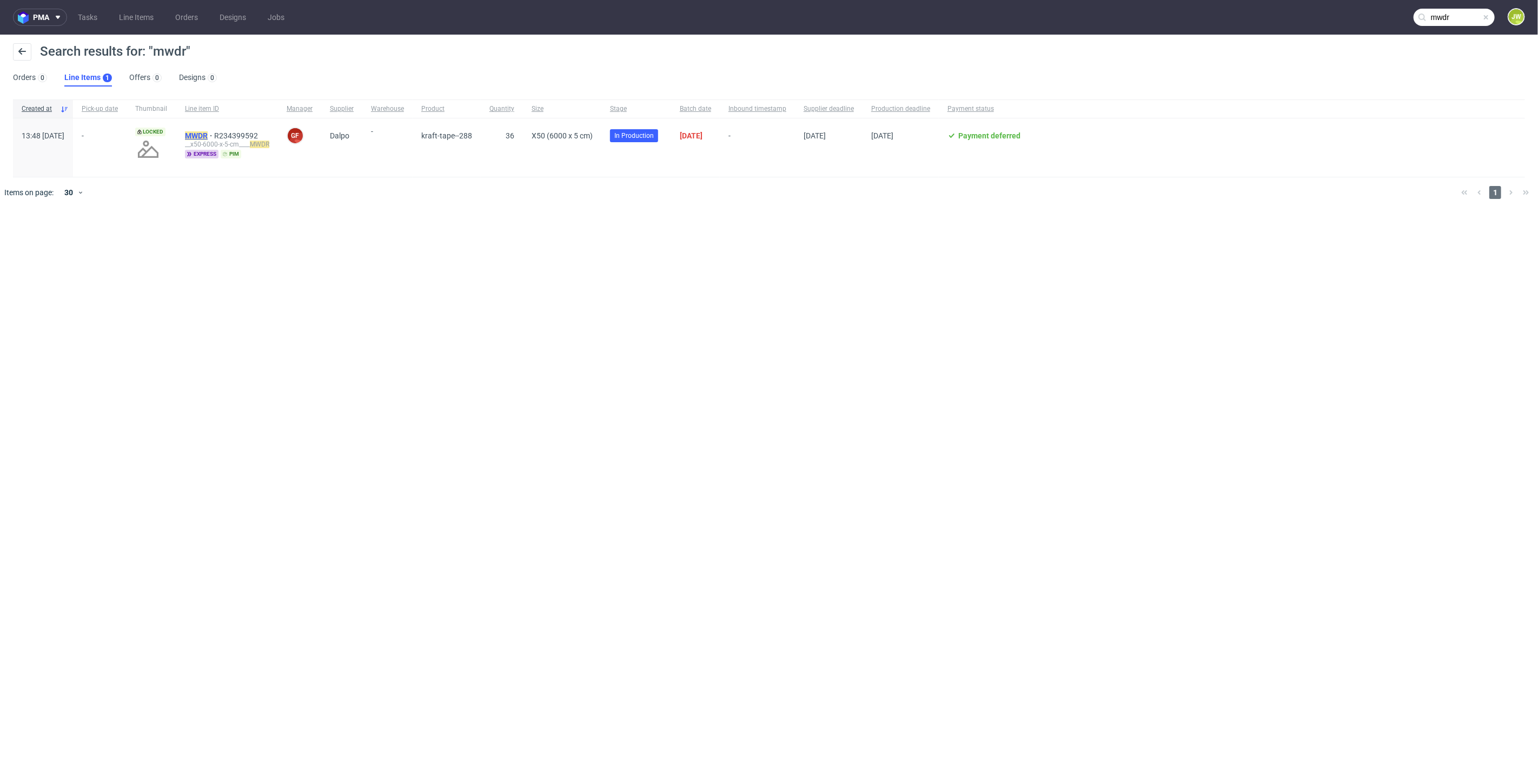
click at [208, 135] on mark "MWDR" at bounding box center [195, 136] width 22 height 9
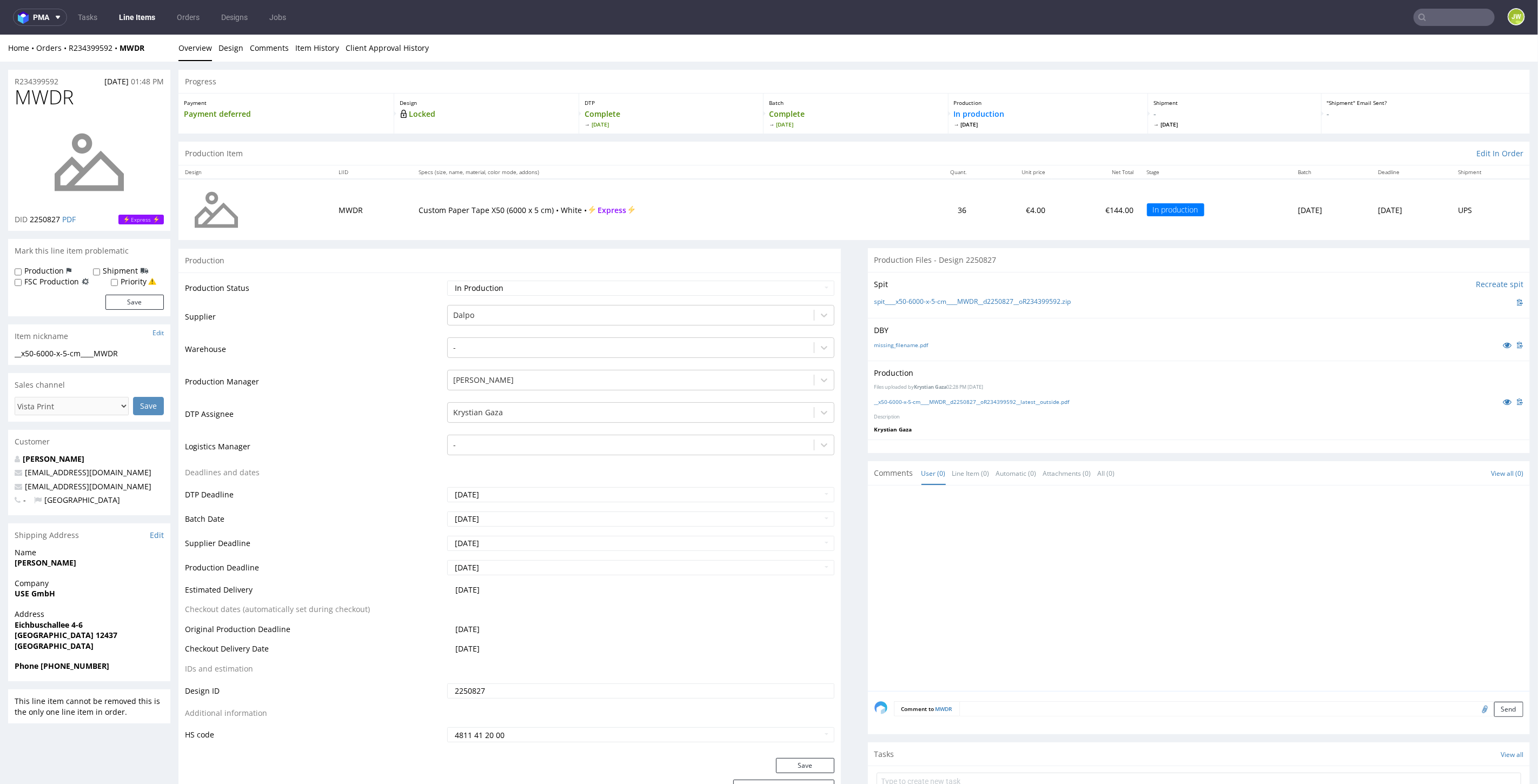
click at [1421, 20] on input "text" at bounding box center [1454, 17] width 81 height 17
type input "prsu"
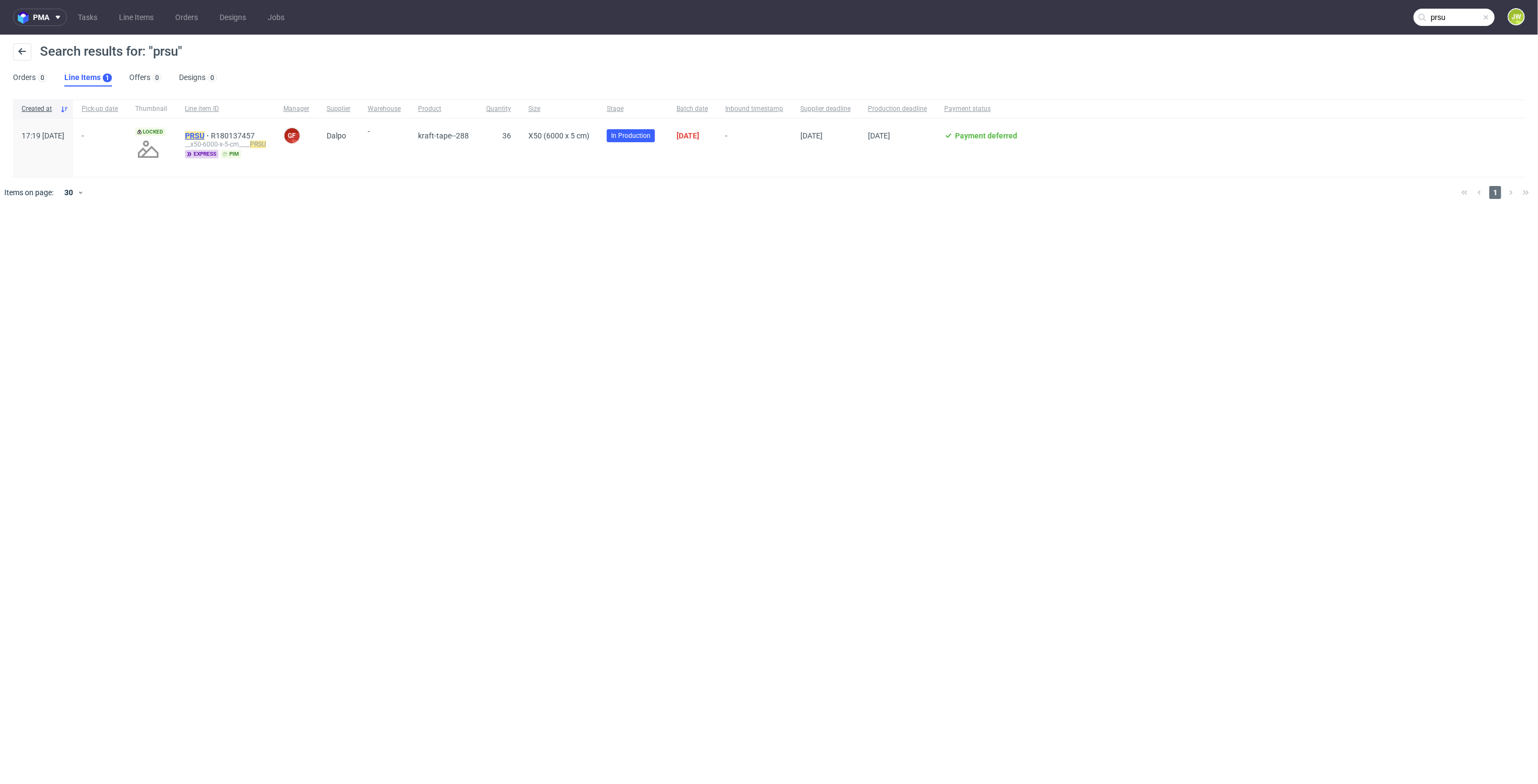
click at [204, 136] on mark "PRSU" at bounding box center [194, 136] width 19 height 9
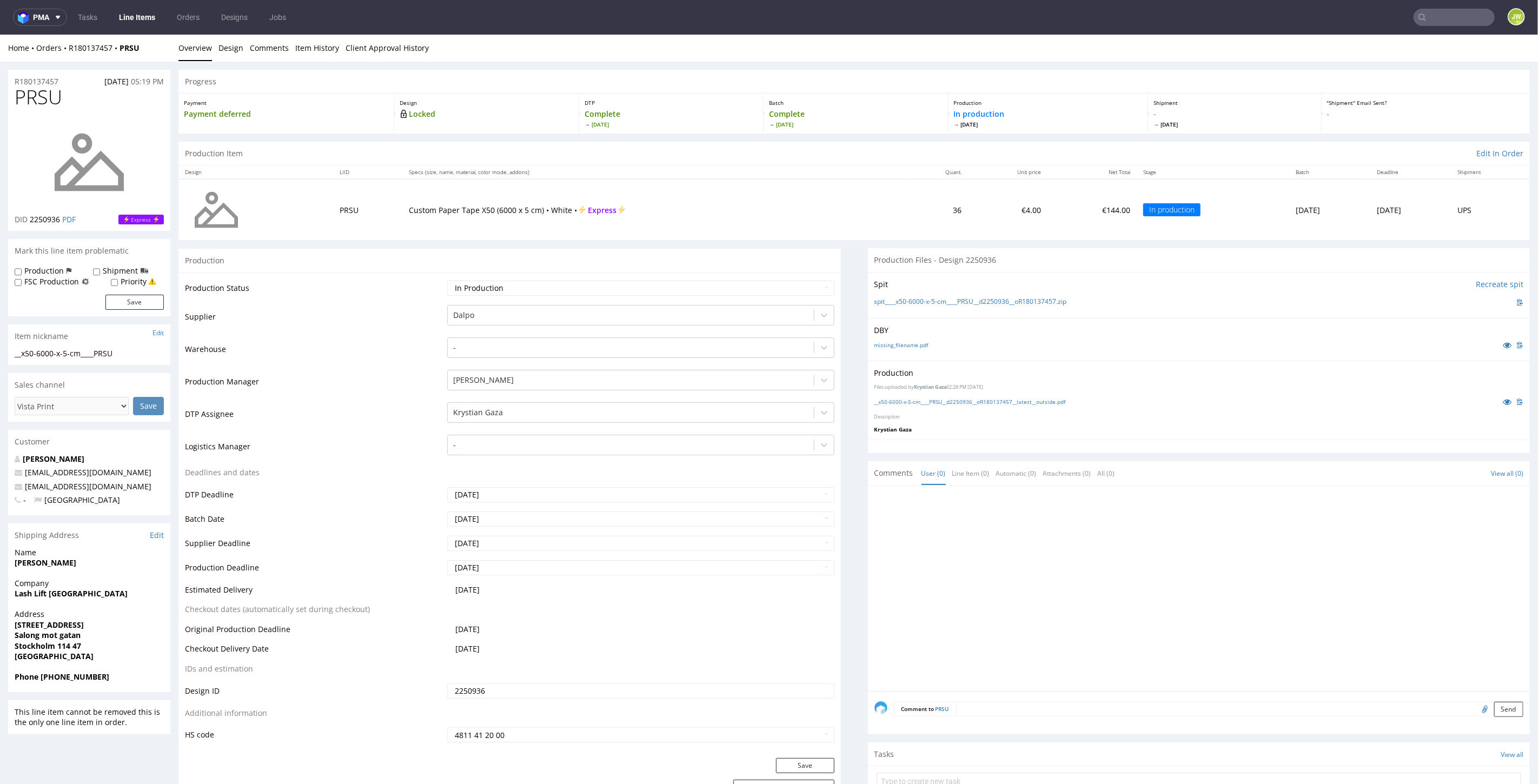
click at [1455, 20] on input "text" at bounding box center [1454, 17] width 81 height 17
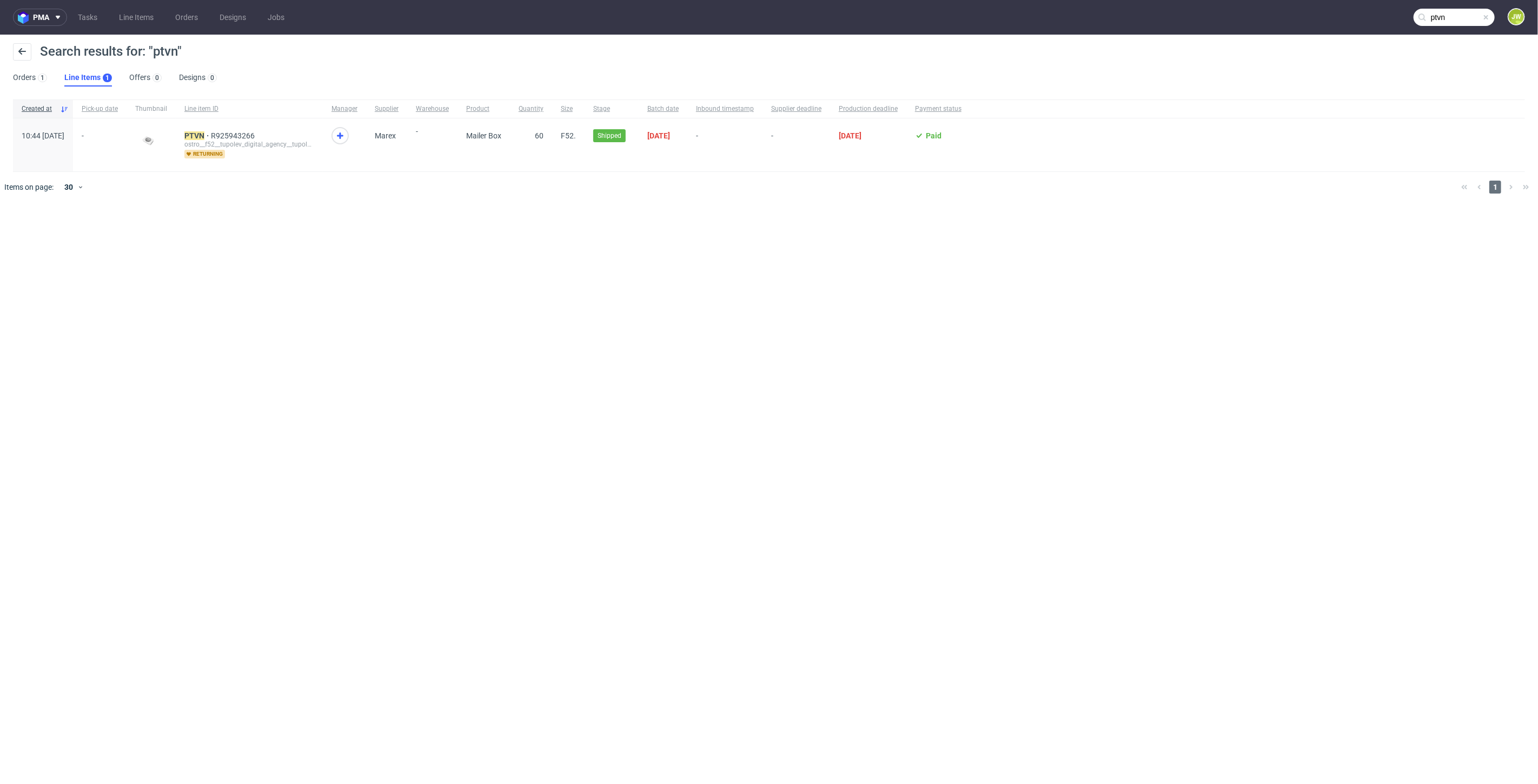
click at [1454, 14] on input "ptvn" at bounding box center [1454, 17] width 81 height 17
type input "ptvm"
click at [206, 137] on mark "PTVM" at bounding box center [195, 136] width 21 height 9
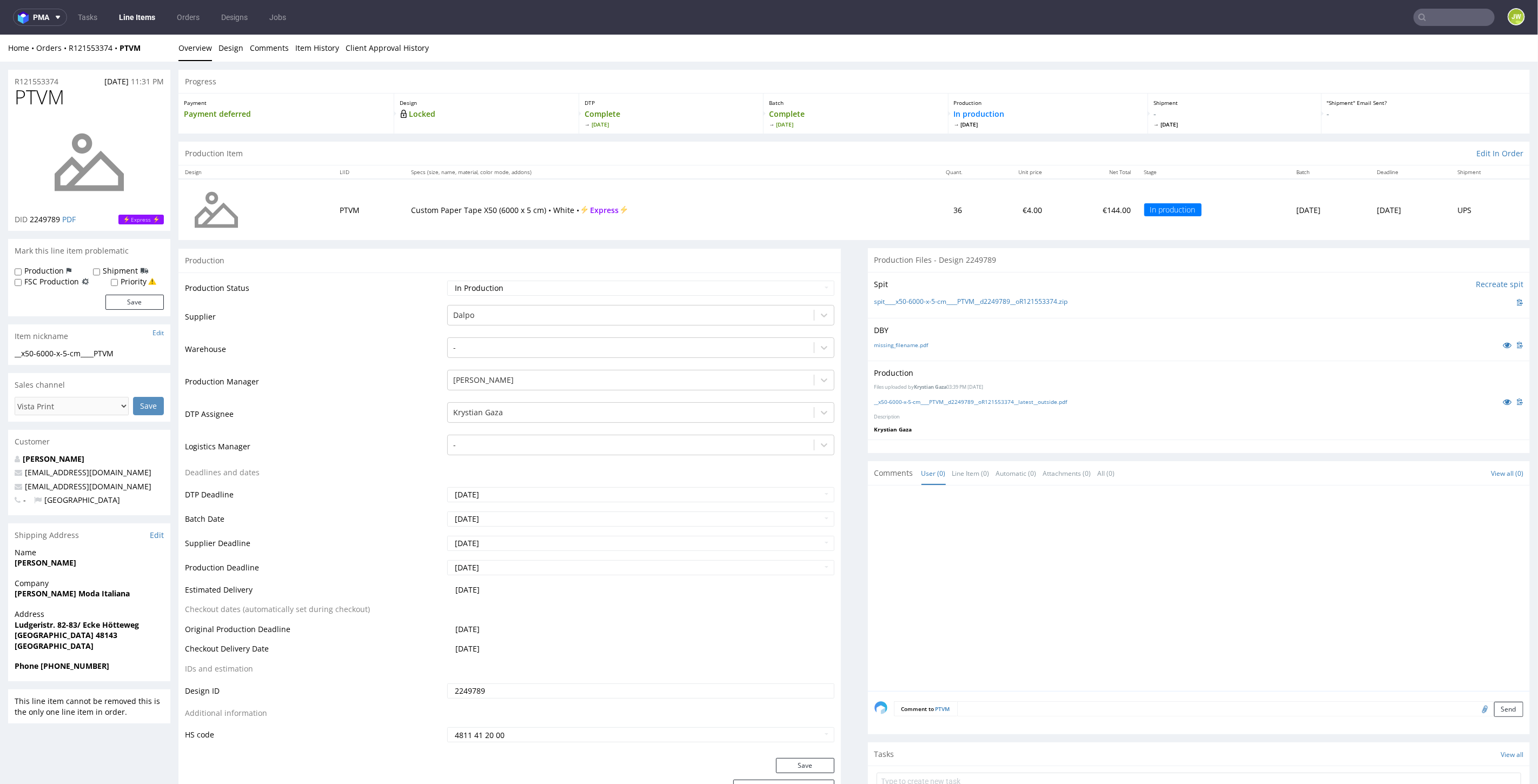
drag, startPoint x: 1428, startPoint y: 27, endPoint x: 1428, endPoint y: 19, distance: 8.0
click at [1428, 19] on nav "pma Tasks Line Items Orders Designs Jobs JW" at bounding box center [769, 17] width 1538 height 35
drag, startPoint x: 1428, startPoint y: 19, endPoint x: 1433, endPoint y: 17, distance: 5.4
click at [1428, 19] on input "text" at bounding box center [1454, 17] width 81 height 17
type input "trnm"
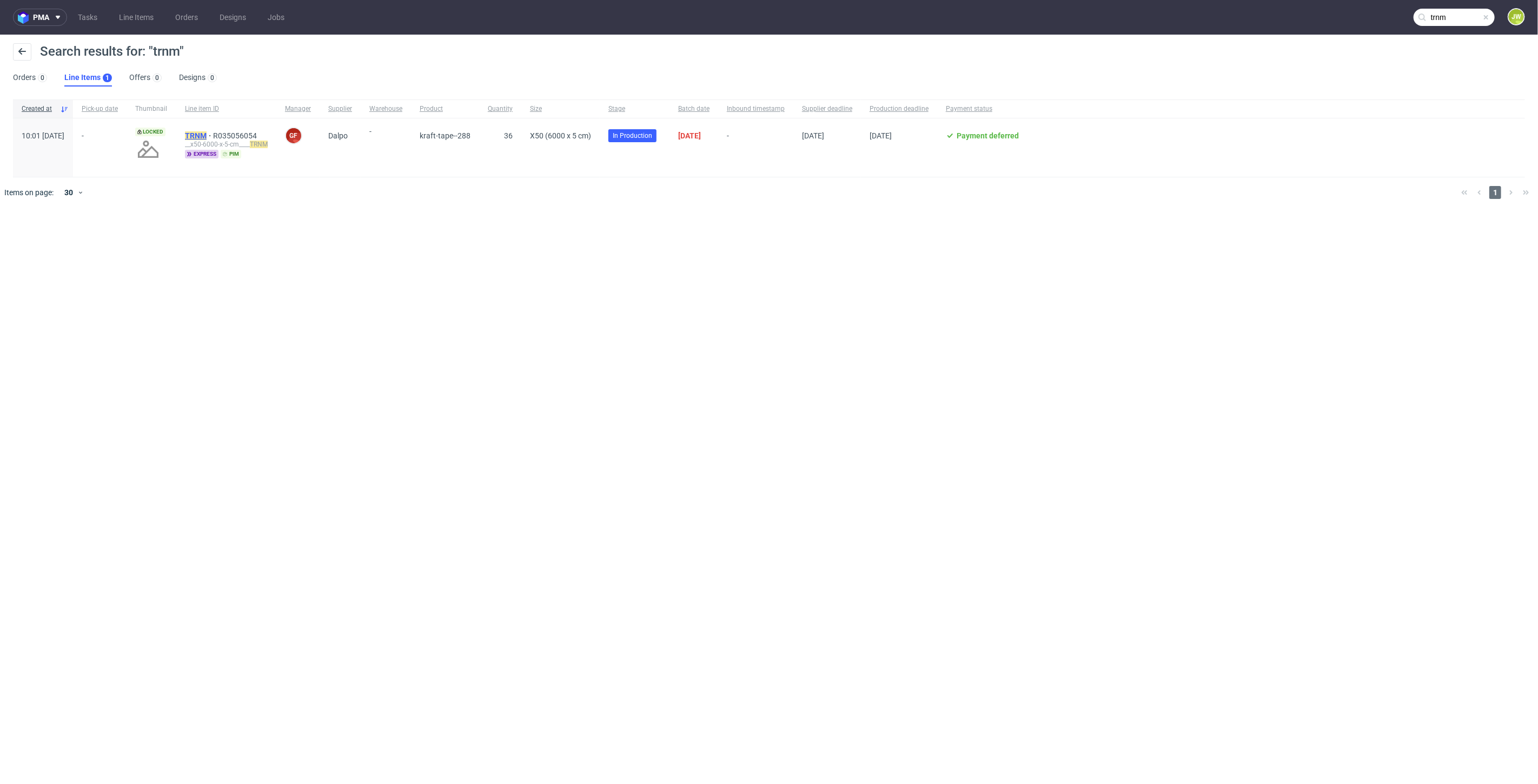
click at [206, 139] on mark "TRNM" at bounding box center [195, 136] width 22 height 9
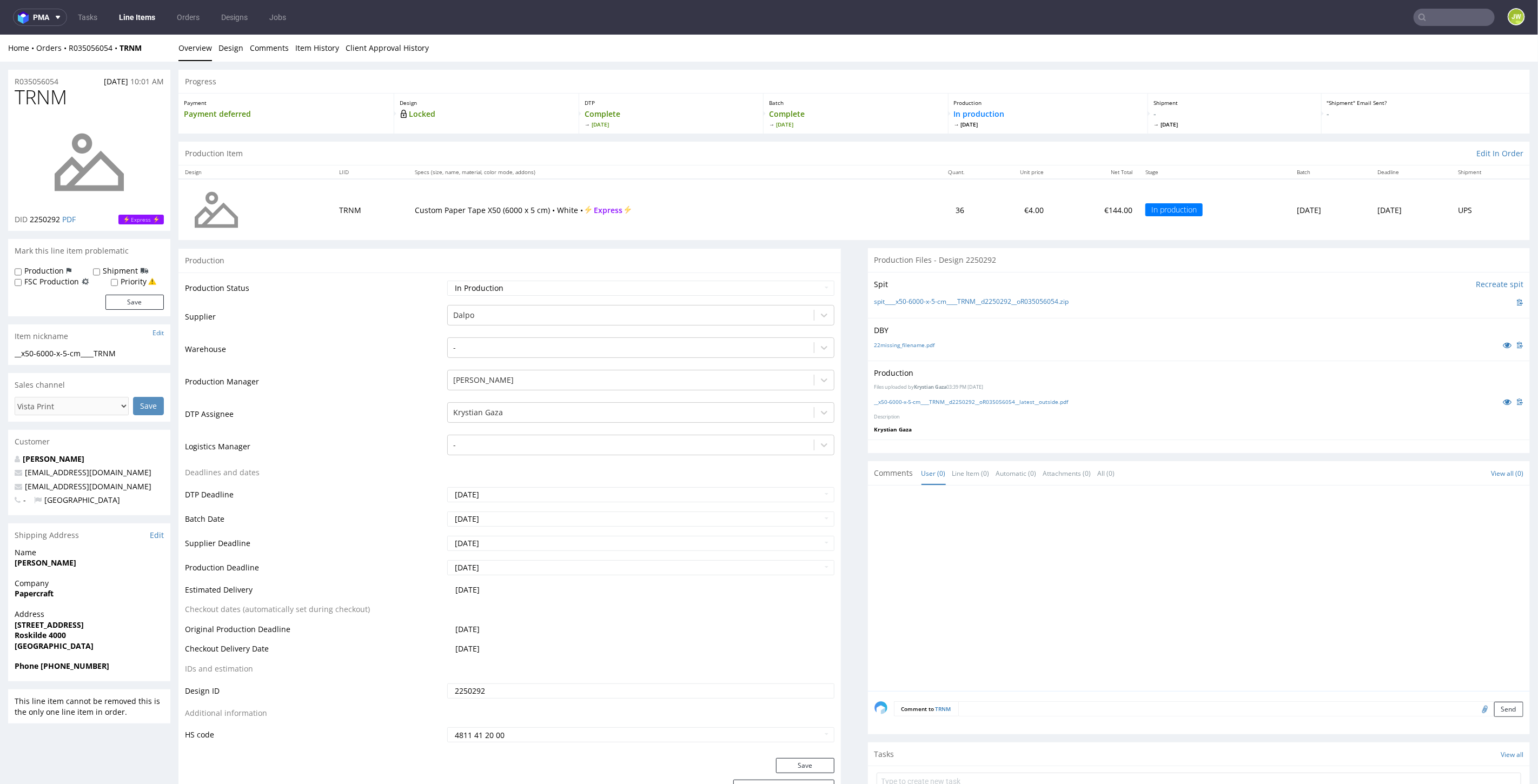
click at [1436, 8] on nav "pma Tasks Line Items Orders Designs Jobs JW" at bounding box center [769, 17] width 1538 height 35
click at [1437, 12] on input "text" at bounding box center [1454, 17] width 81 height 17
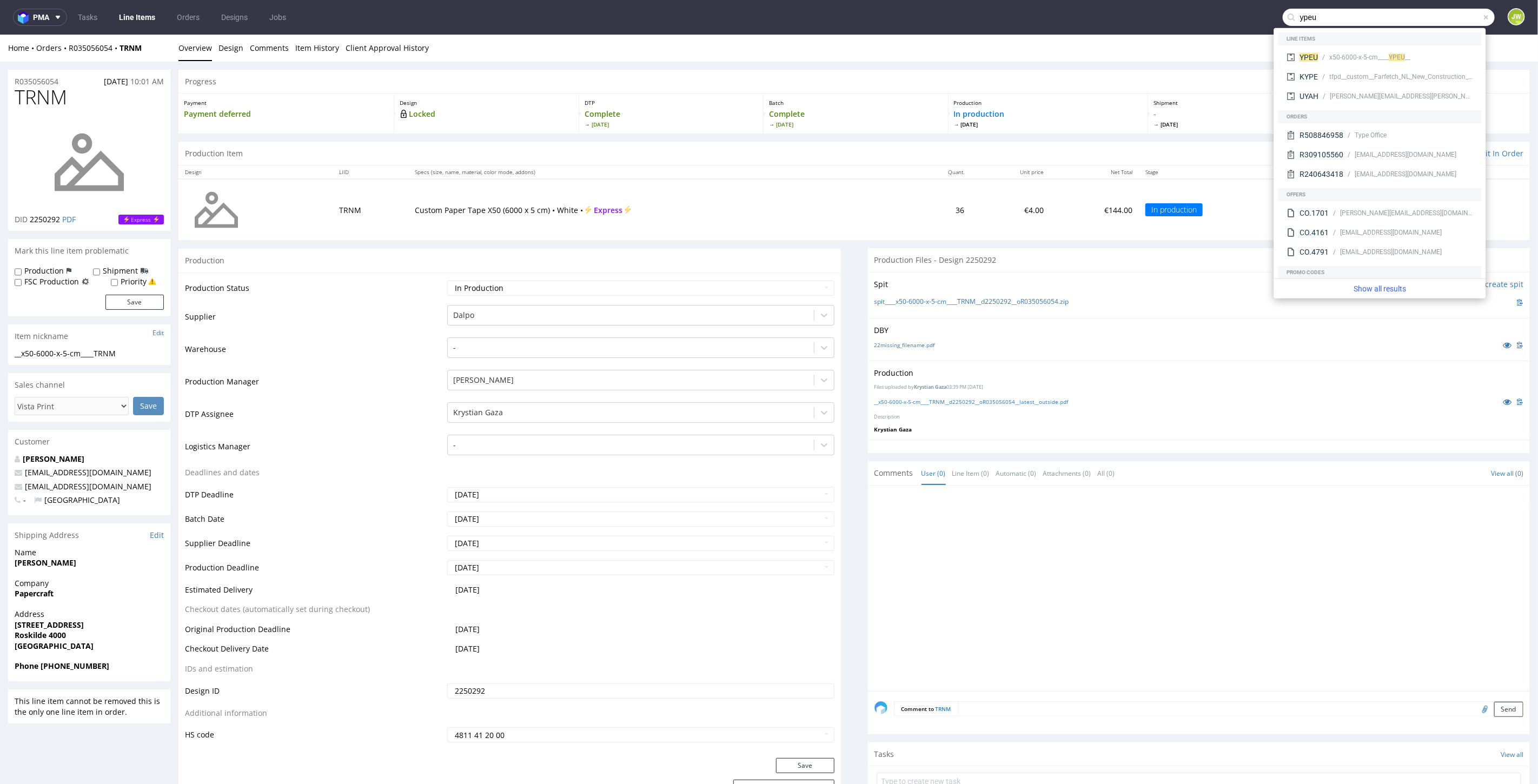
type input "ypeu"
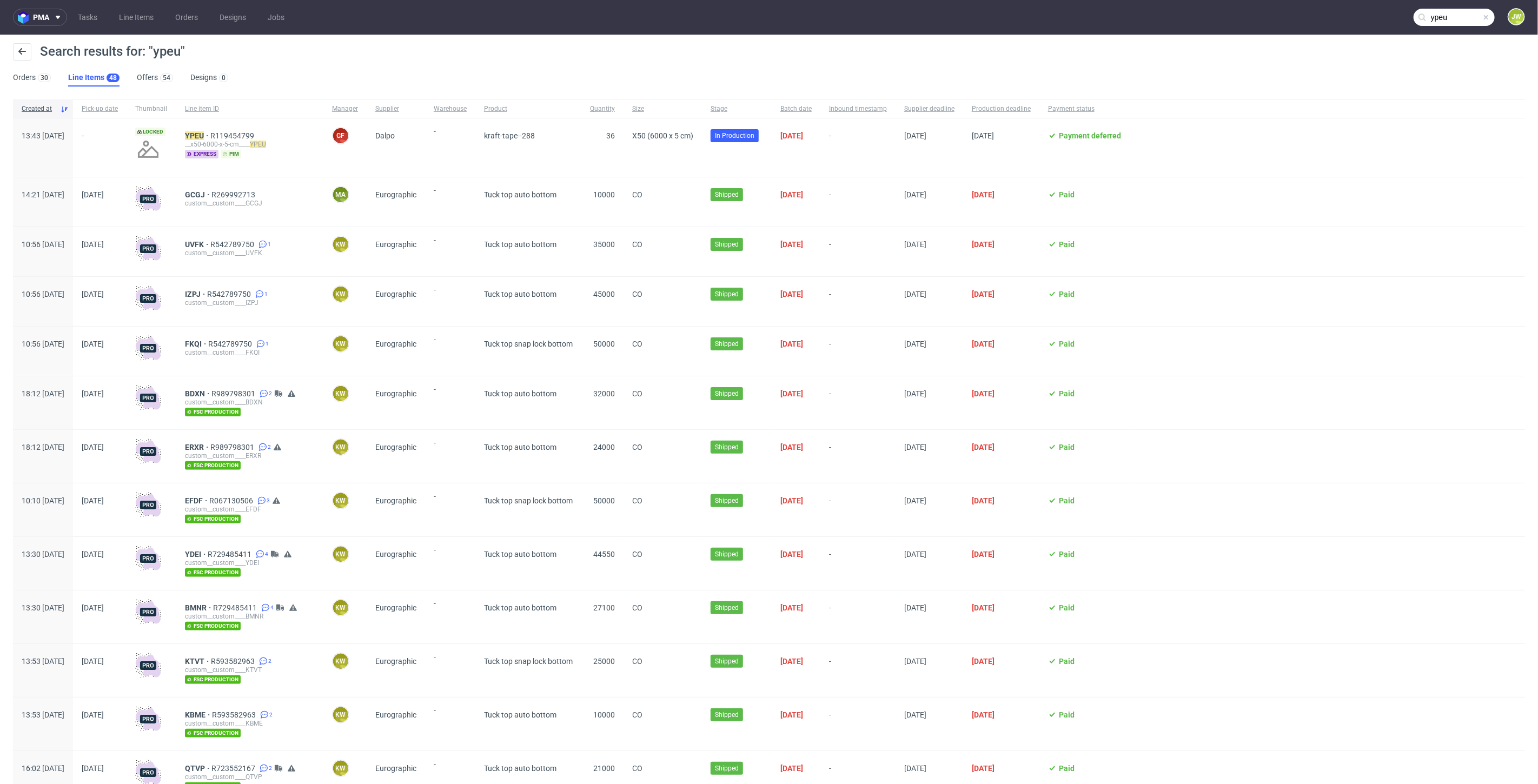
click at [242, 128] on div "YPEU R119454799 __x50-6000-x-5-cm____ YPEU express pim" at bounding box center [250, 147] width 147 height 58
click at [204, 132] on mark "YPEU" at bounding box center [194, 136] width 19 height 9
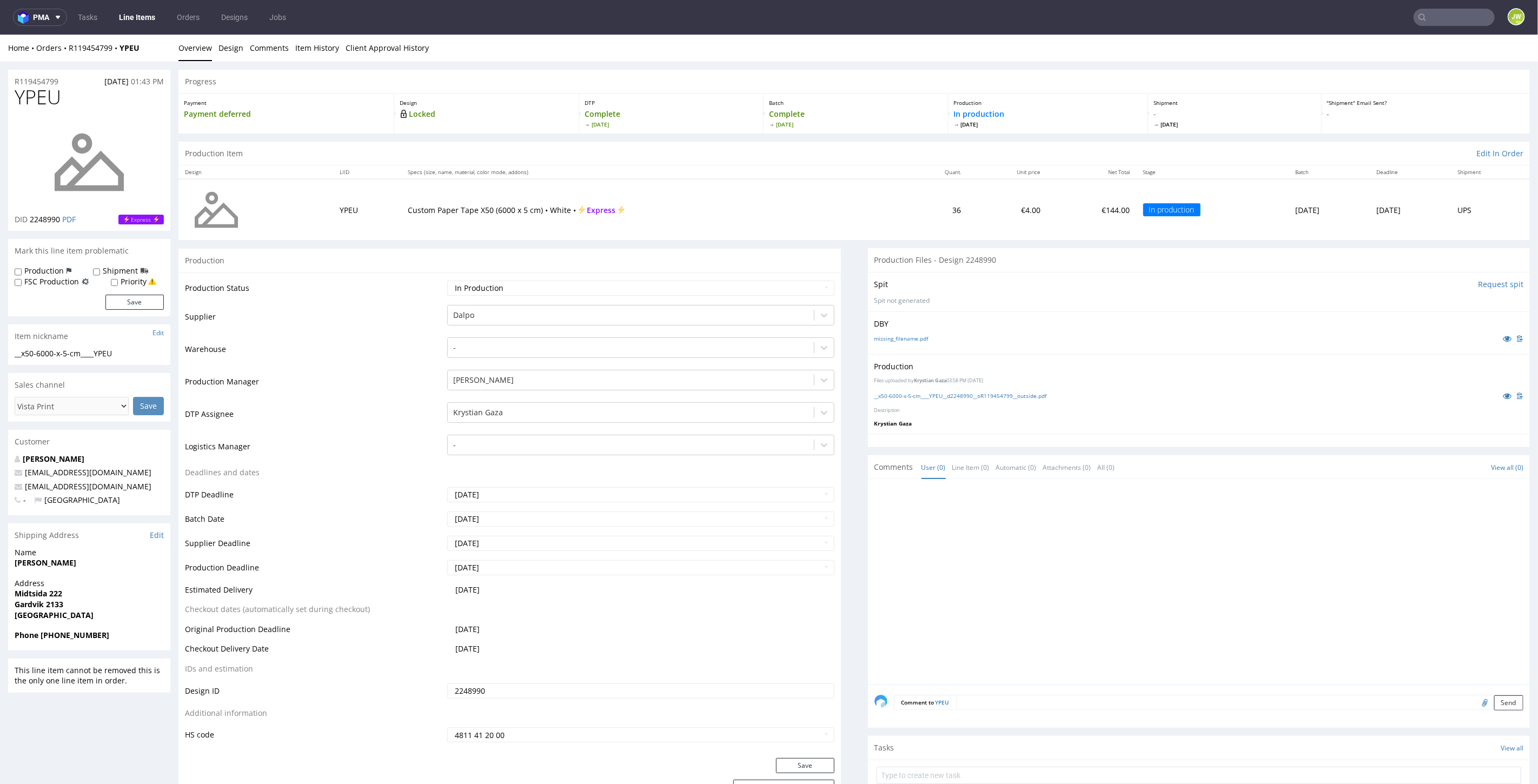
click at [1438, 10] on input "text" at bounding box center [1454, 17] width 81 height 17
type input "zxcb"
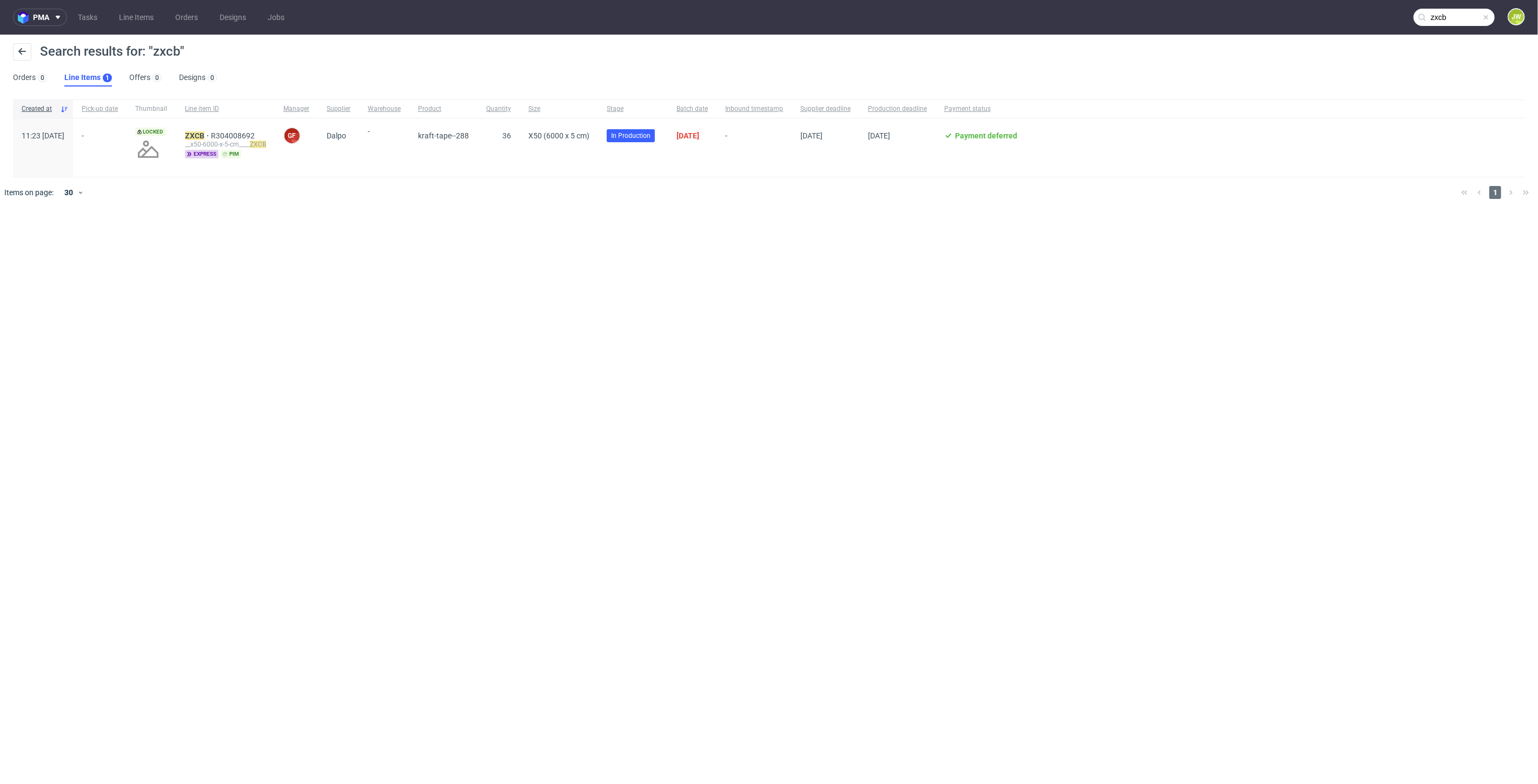
click at [220, 141] on div "__x50-6000-x-5-cm____ ZXCB" at bounding box center [225, 144] width 81 height 9
click at [204, 137] on mark "ZXCB" at bounding box center [194, 136] width 19 height 9
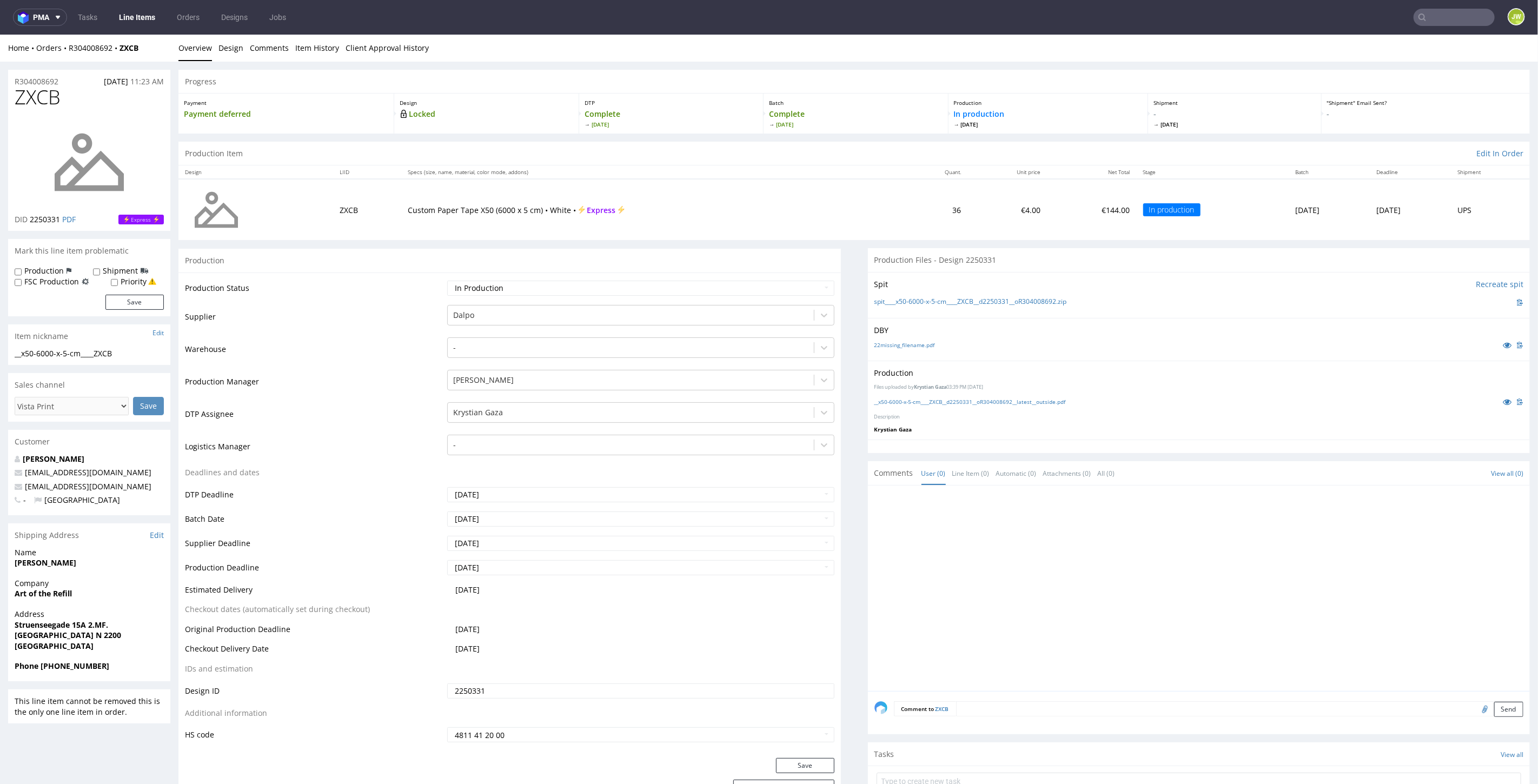
click at [1449, 18] on input "text" at bounding box center [1454, 17] width 81 height 17
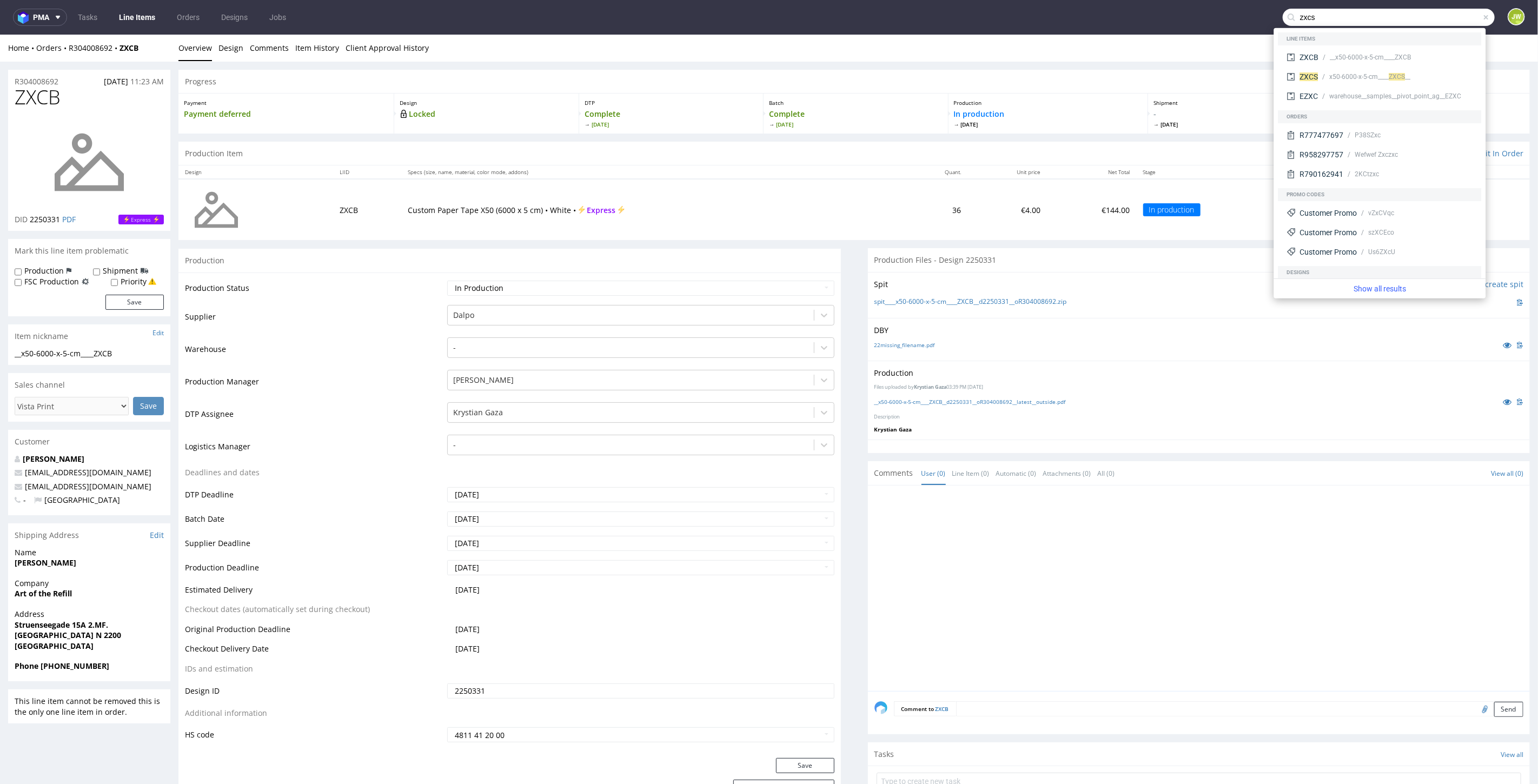
type input "zxcs"
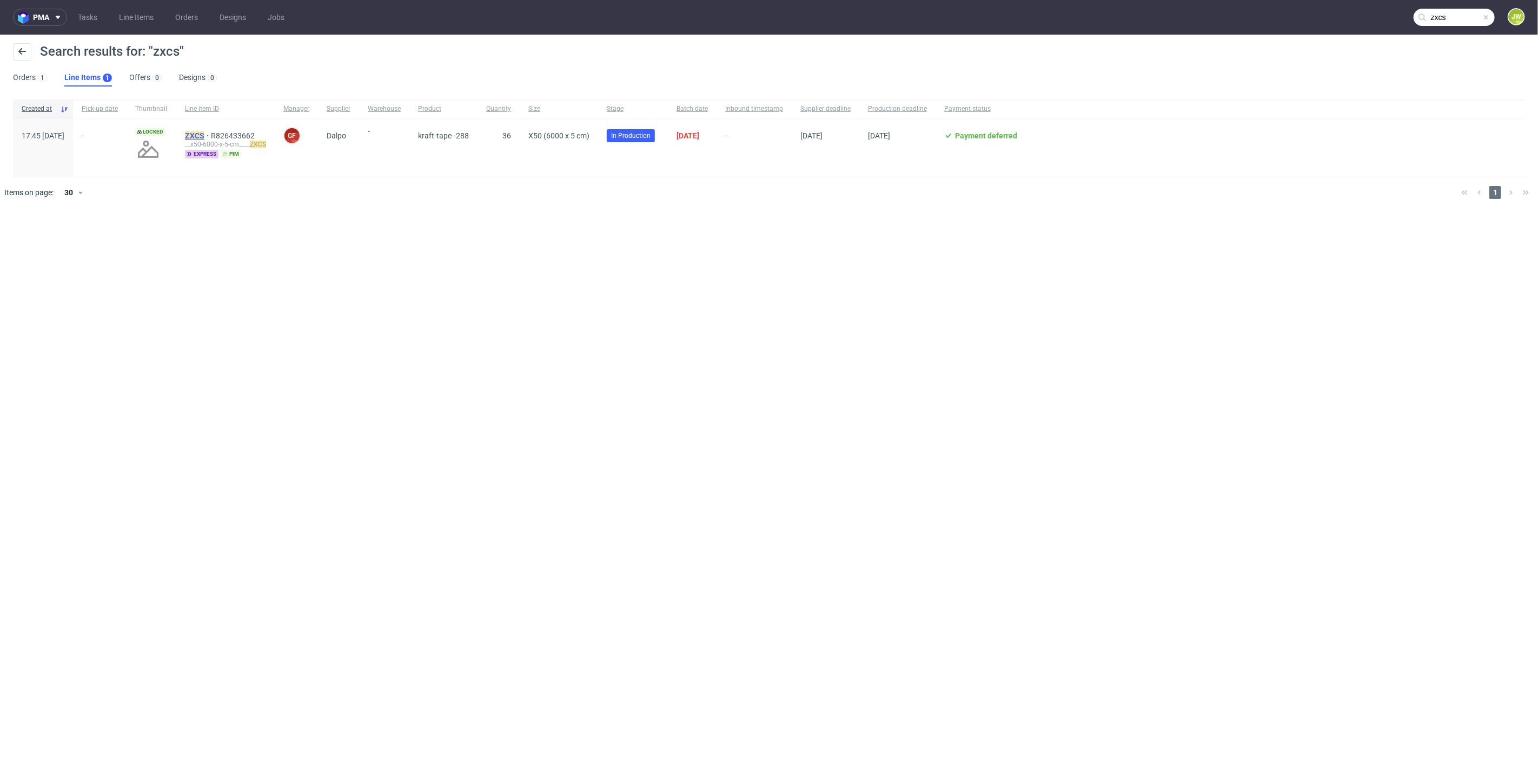
click at [204, 133] on mark "ZXCS" at bounding box center [194, 136] width 19 height 9
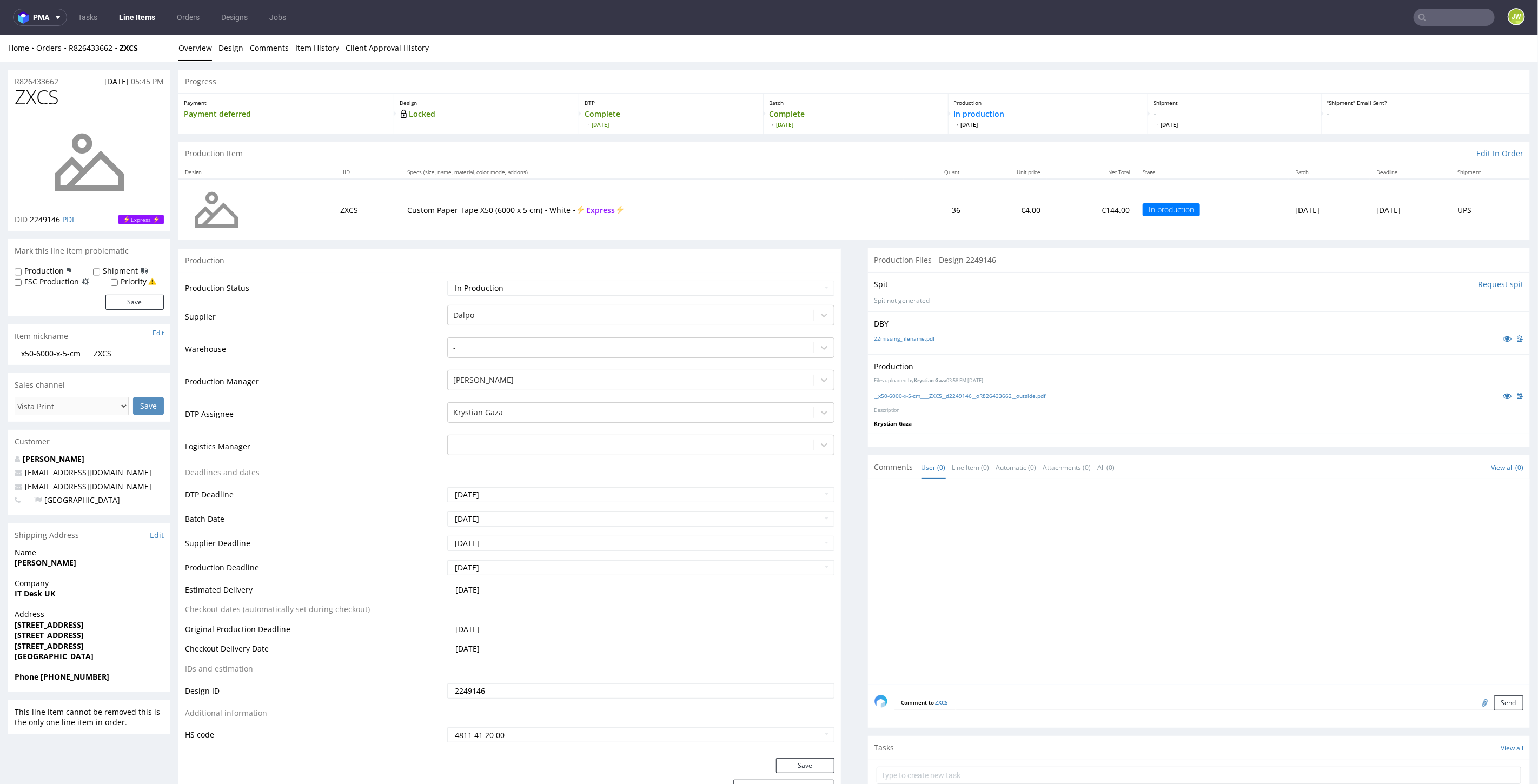
drag, startPoint x: 1435, startPoint y: 20, endPoint x: 1439, endPoint y: 7, distance: 13.6
click at [1435, 19] on input "text" at bounding box center [1454, 17] width 81 height 17
type input "wwlx"
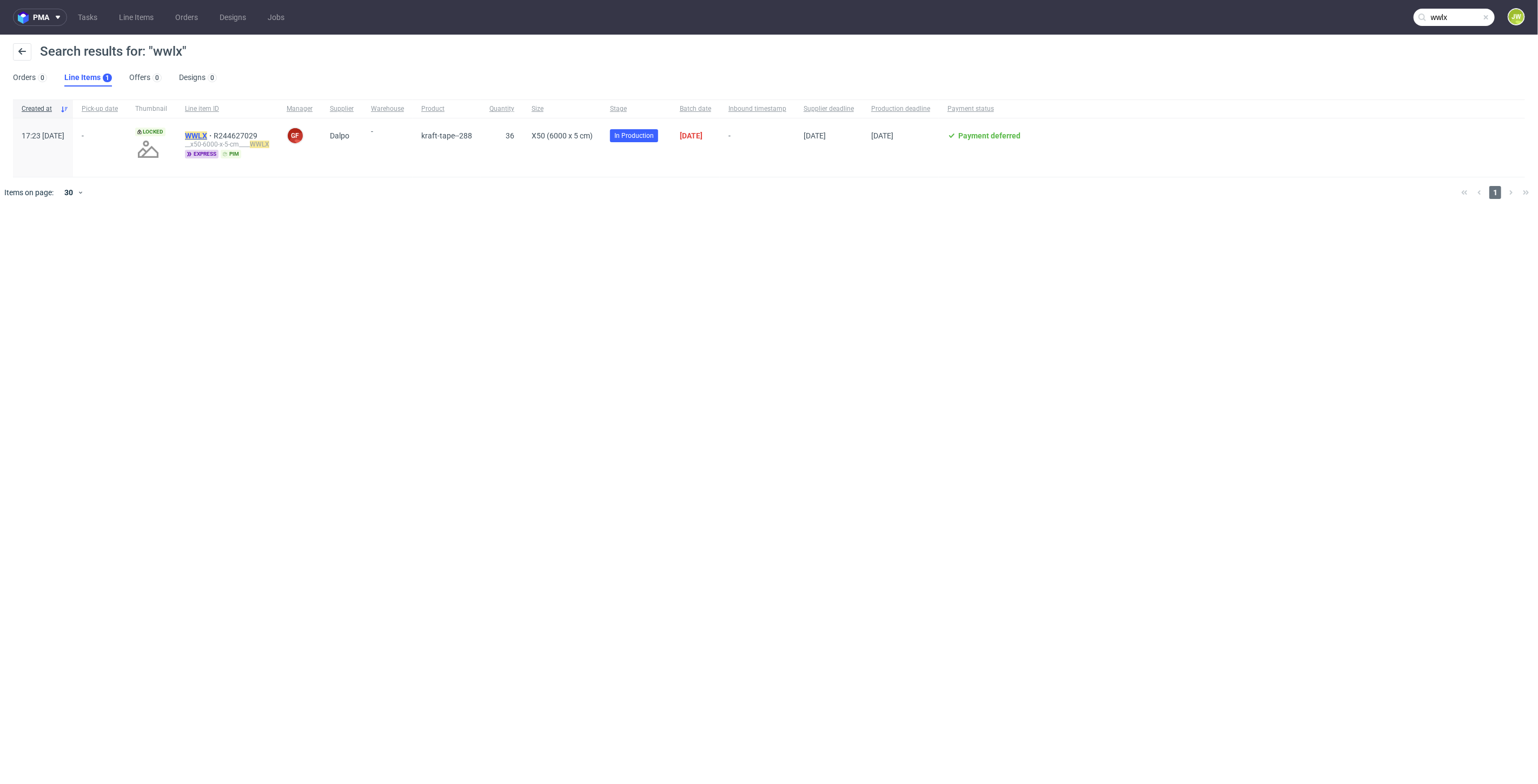
click at [207, 137] on mark "WWLX" at bounding box center [195, 136] width 22 height 9
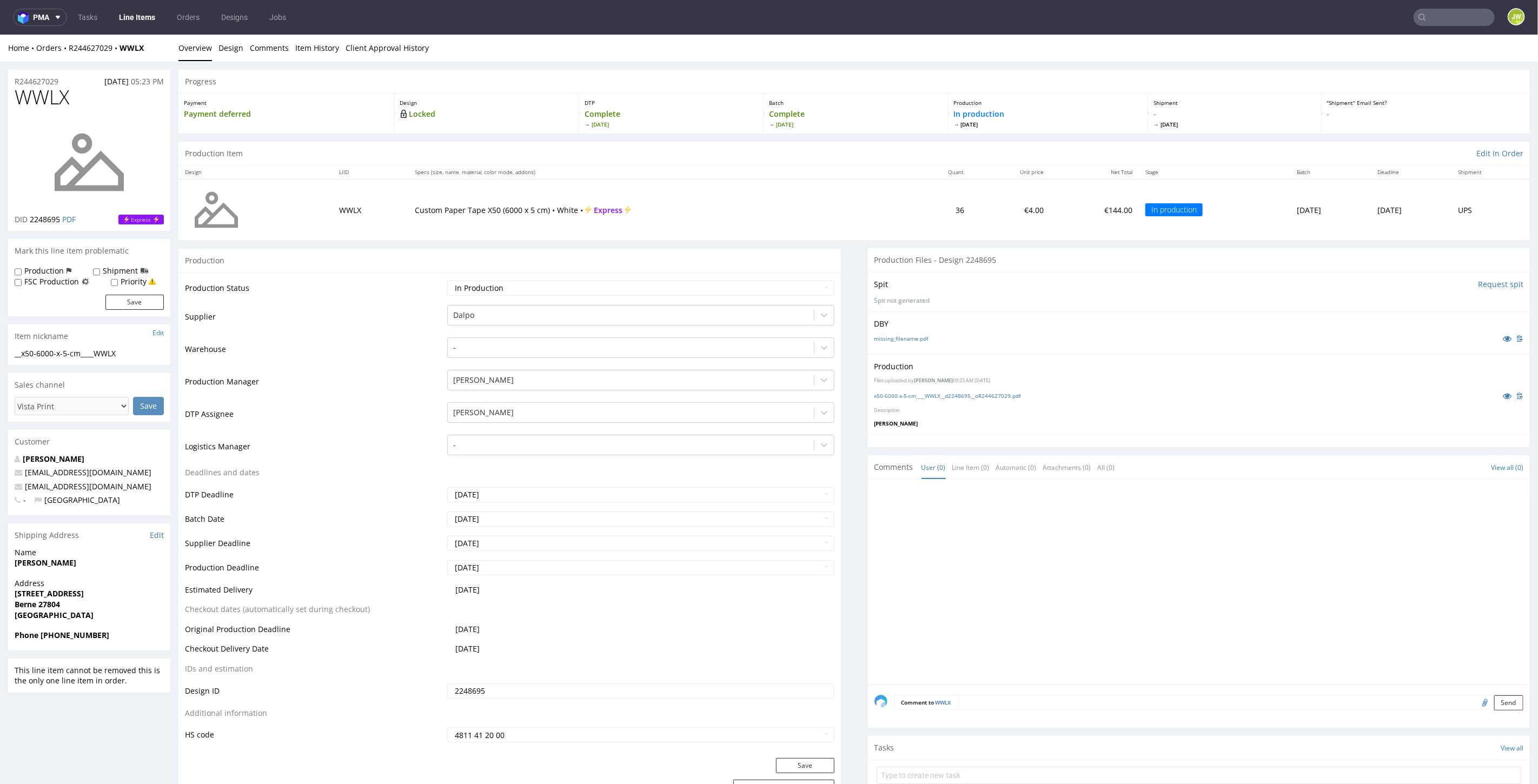
click at [294, 113] on p "Payment deferred" at bounding box center [286, 113] width 204 height 11
drag, startPoint x: 570, startPoint y: 61, endPoint x: 565, endPoint y: 89, distance: 28.4
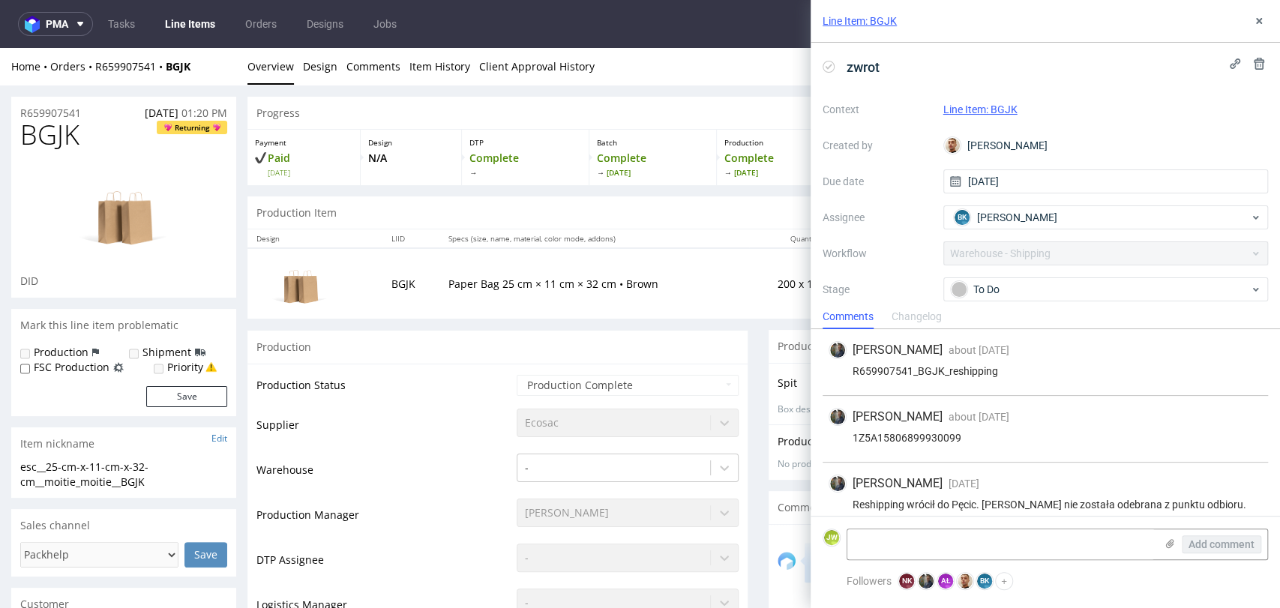
scroll to position [78, 0]
